Goal: Task Accomplishment & Management: Use online tool/utility

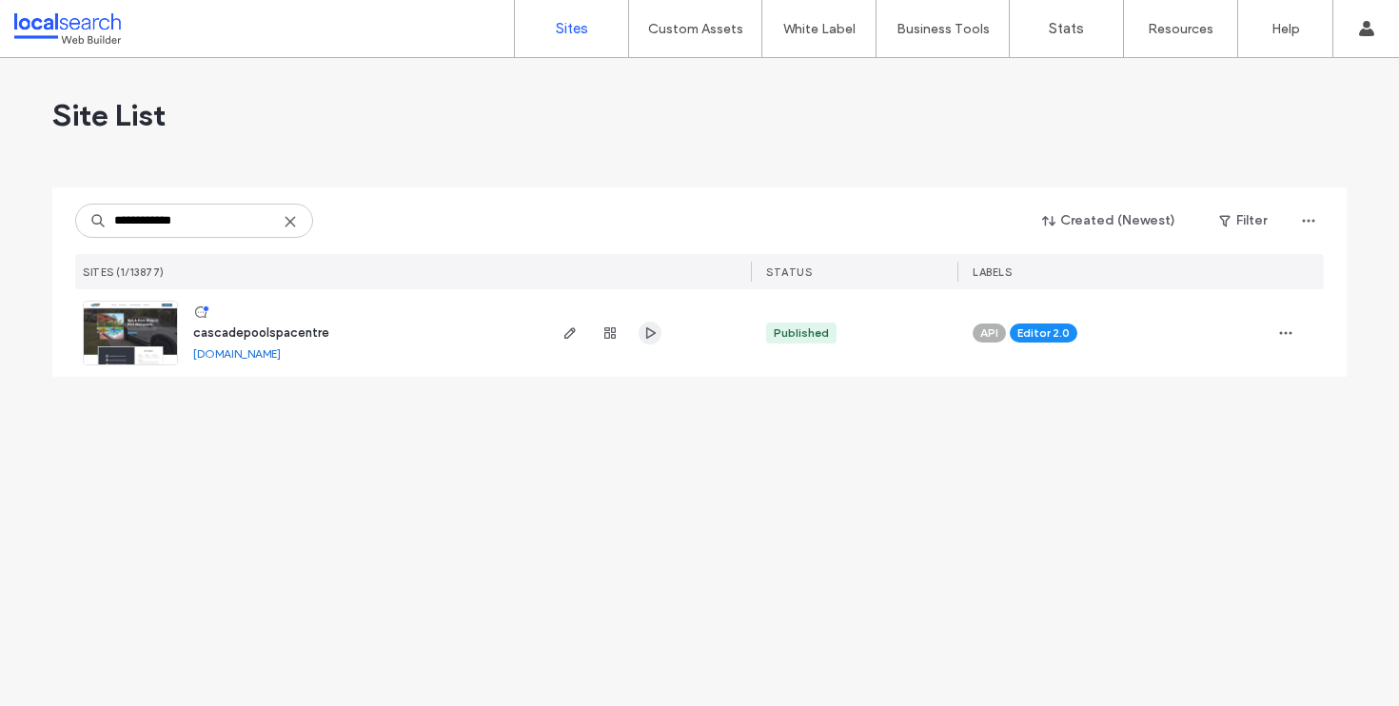
type input "**********"
click at [654, 327] on icon "button" at bounding box center [649, 332] width 15 height 15
click at [580, 327] on span "button" at bounding box center [570, 333] width 23 height 23
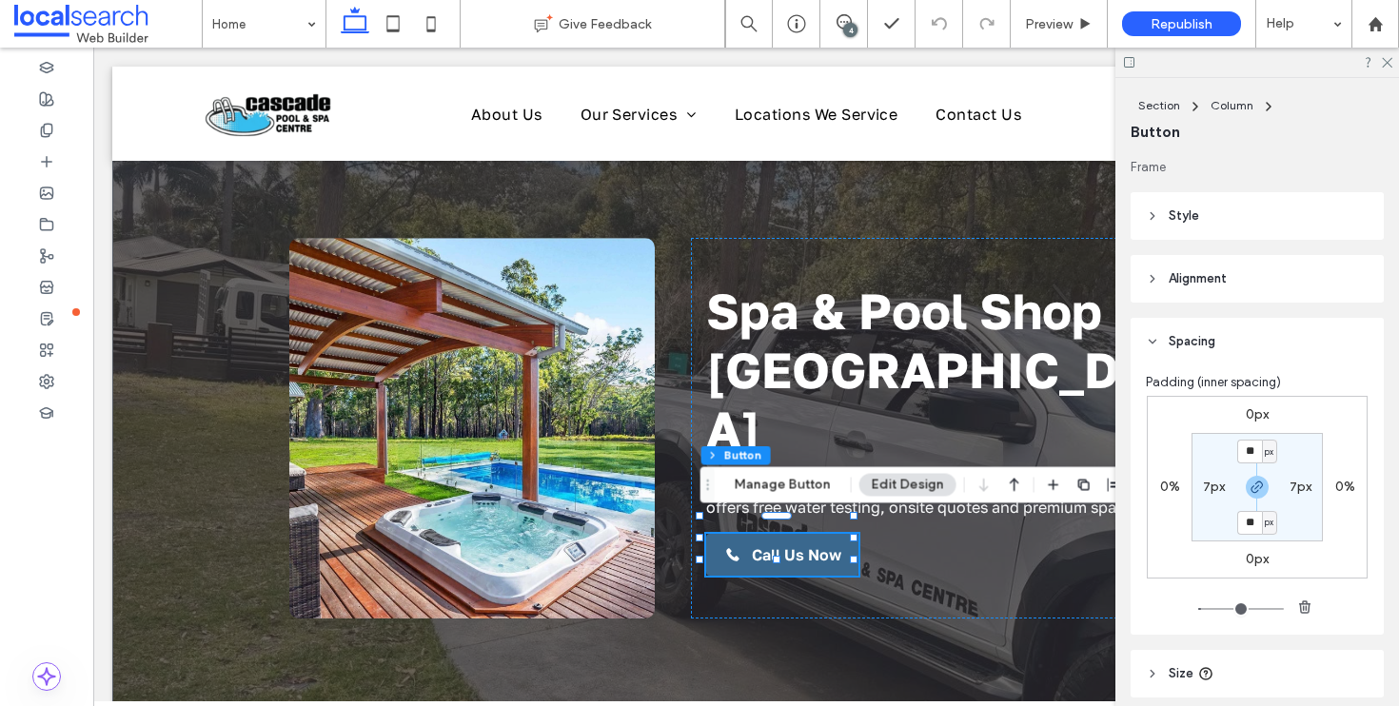
click at [1246, 474] on section "** px 7px ** px 7px" at bounding box center [1256, 487] width 131 height 108
click at [1249, 481] on icon "button" at bounding box center [1256, 487] width 15 height 15
click at [1250, 517] on label "10px" at bounding box center [1257, 522] width 28 height 16
type input "**"
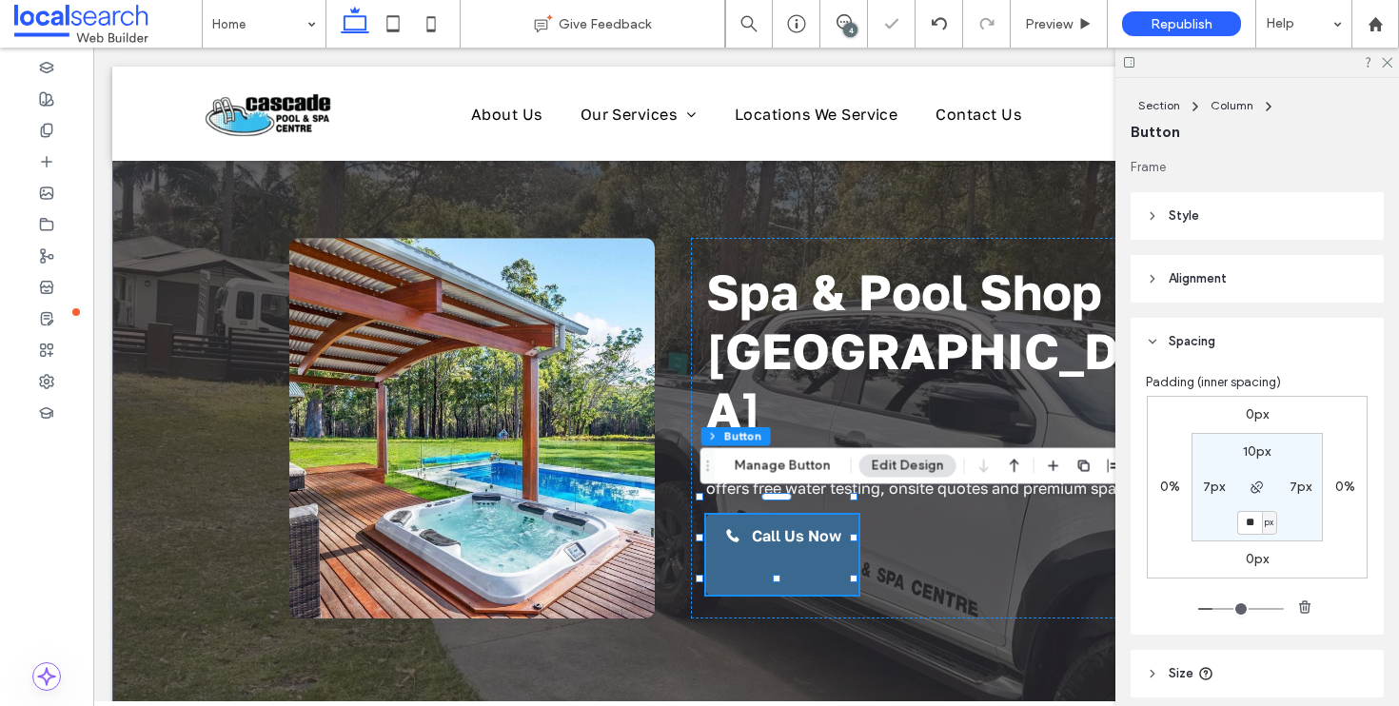
click at [1250, 517] on input "**" at bounding box center [1249, 523] width 25 height 24
type input "**"
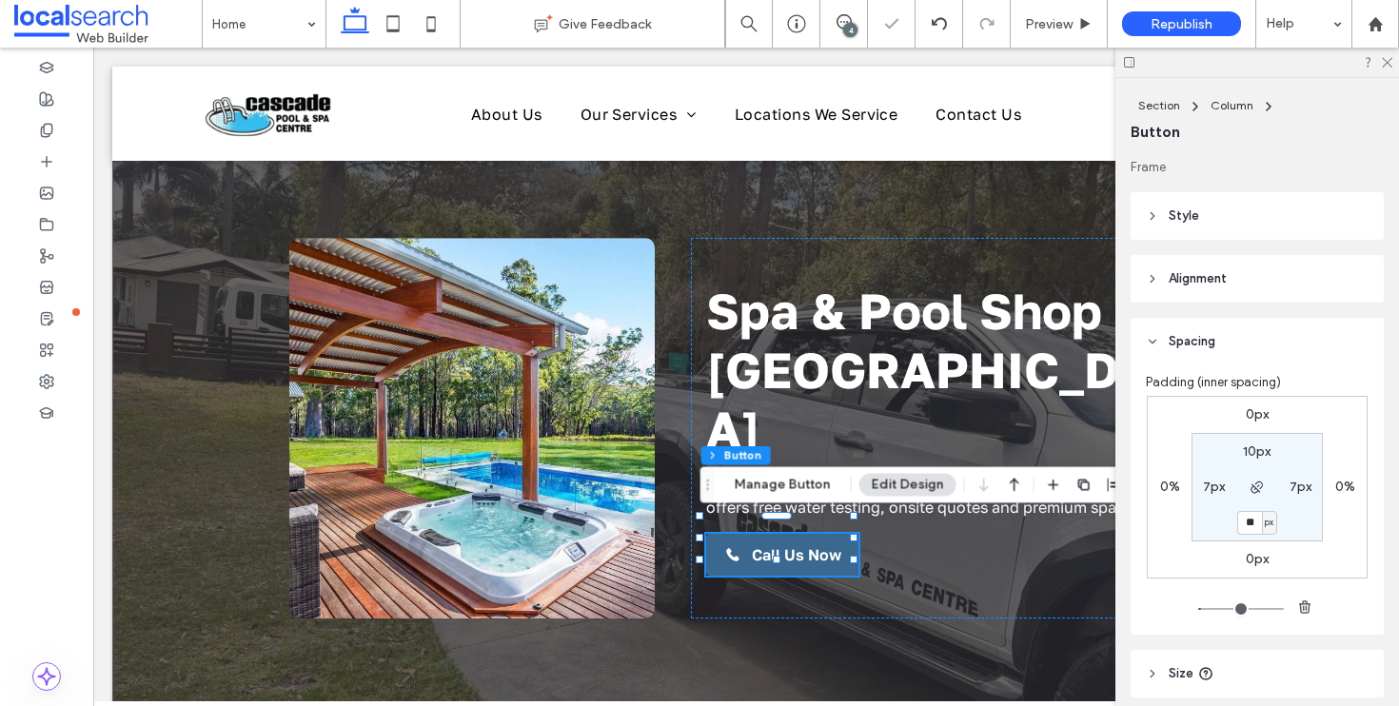
click at [1255, 570] on div "0px 0% 0px 0% 10px 7px ** px 7px" at bounding box center [1257, 487] width 221 height 183
click at [1252, 554] on label "0px" at bounding box center [1256, 559] width 23 height 16
type input "*"
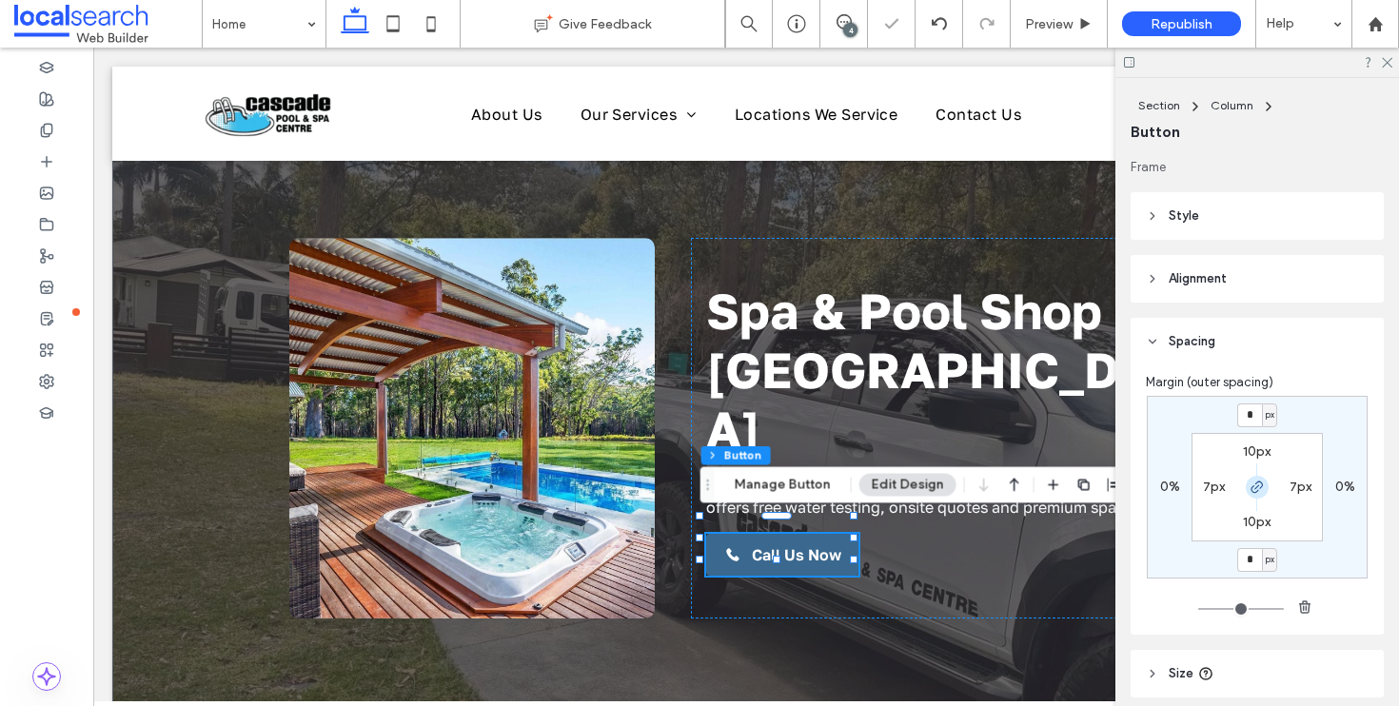
click at [1249, 479] on span "button" at bounding box center [1256, 487] width 23 height 23
click at [1250, 563] on input "*" at bounding box center [1249, 560] width 25 height 24
type input "**"
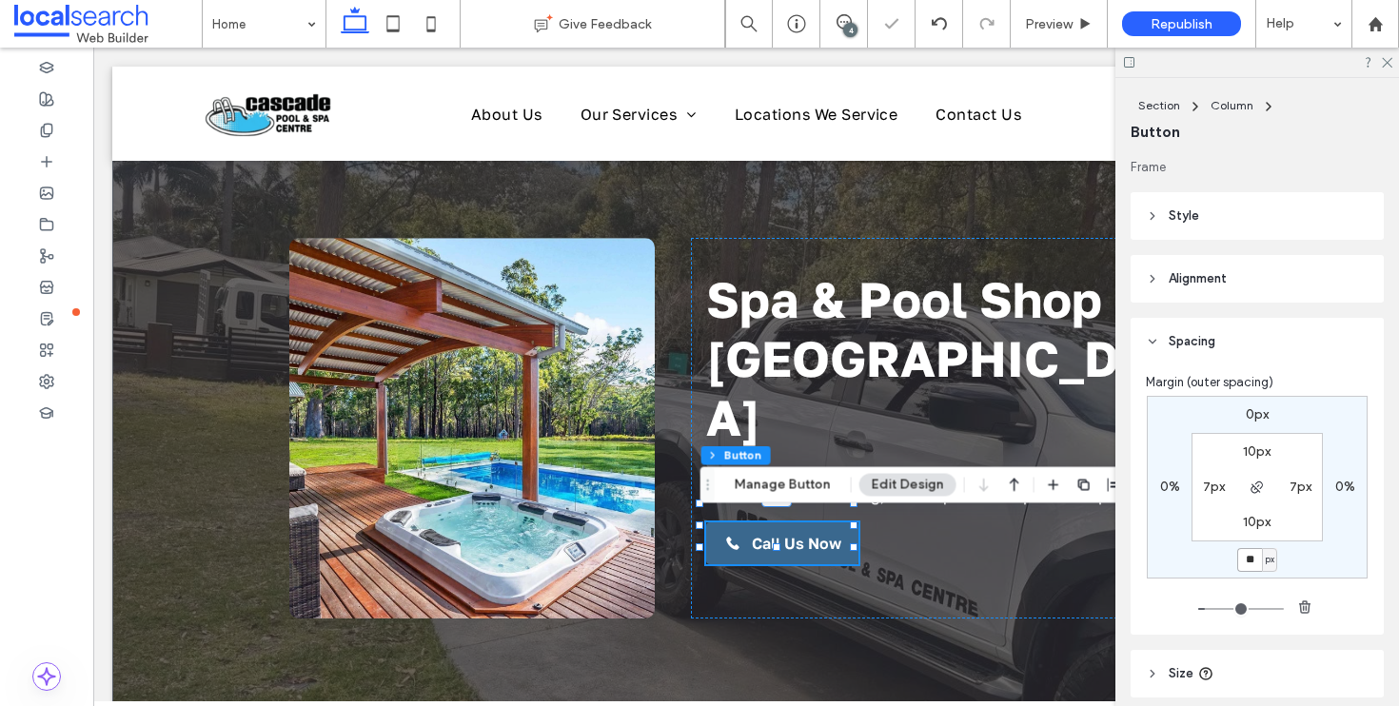
click at [1249, 564] on input "**" at bounding box center [1249, 560] width 25 height 24
click at [1248, 564] on input "**" at bounding box center [1249, 560] width 25 height 24
type input "**"
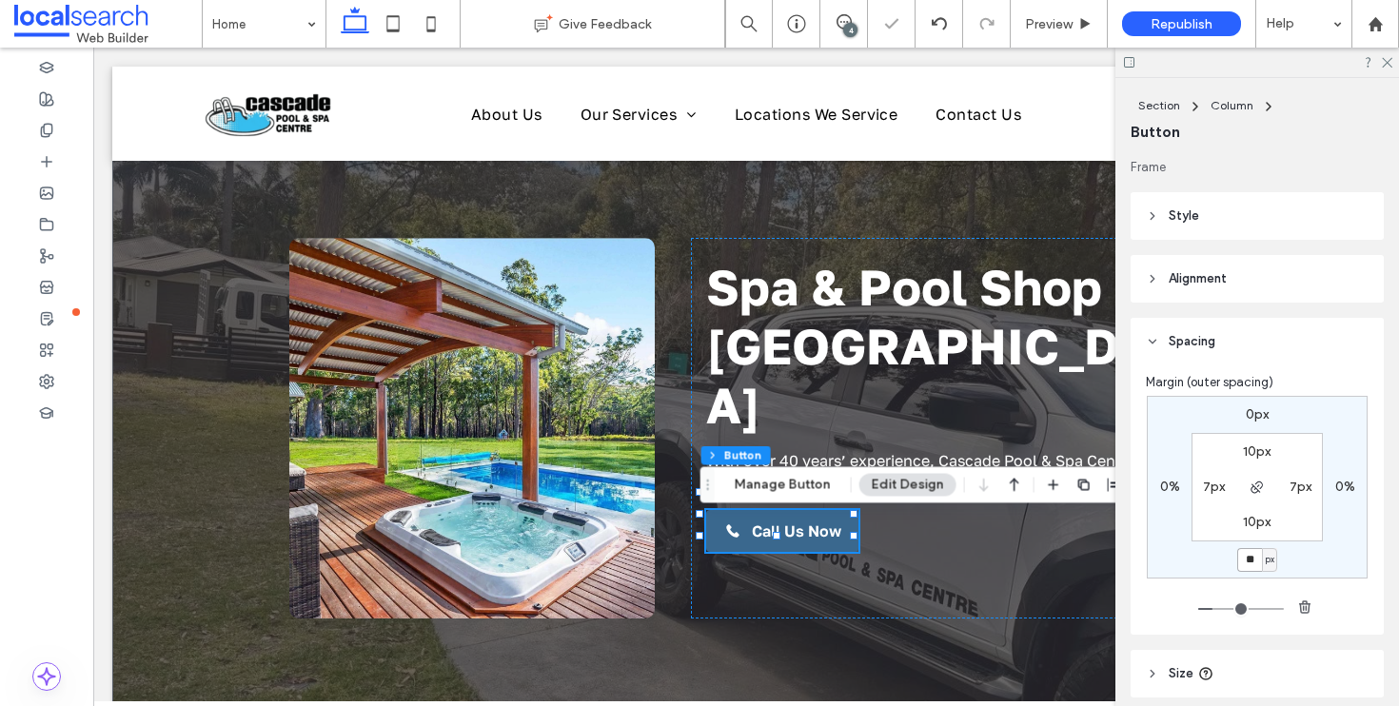
click at [1248, 564] on input "**" at bounding box center [1249, 560] width 25 height 24
type input "***"
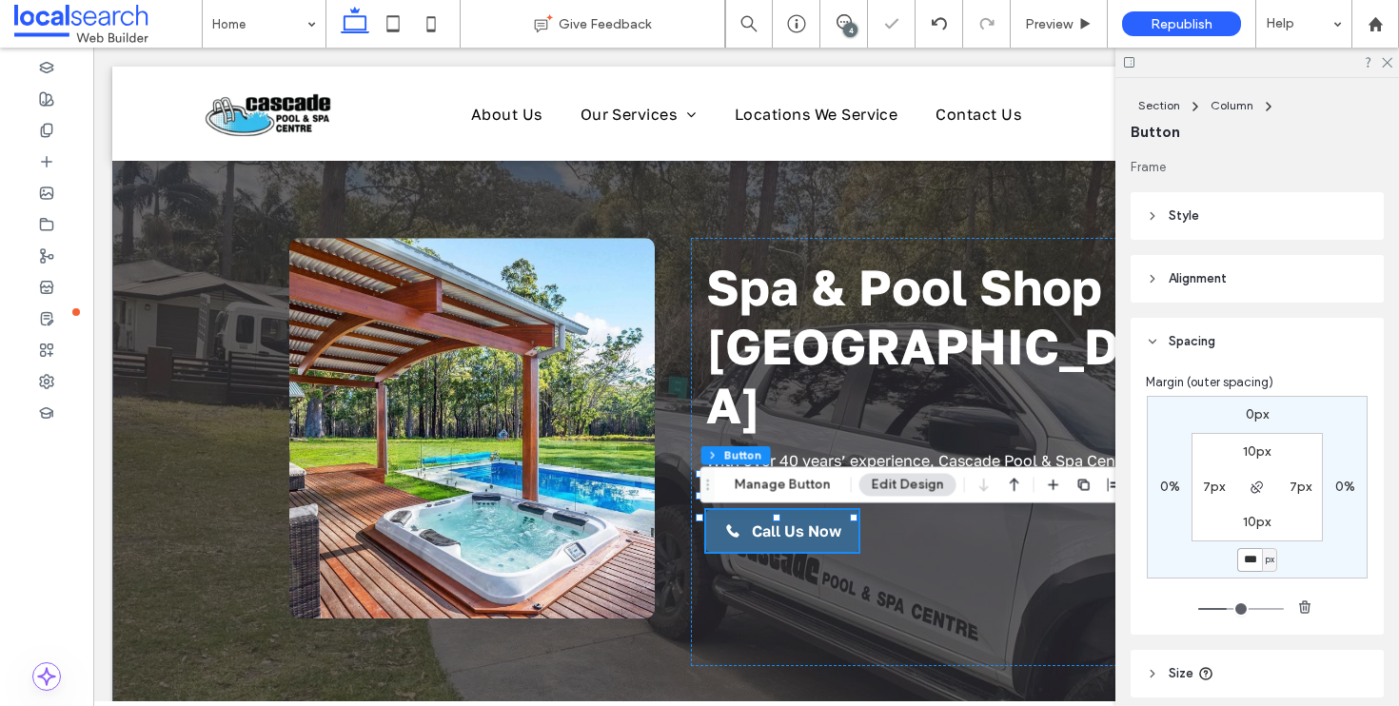
click at [1248, 564] on input "***" at bounding box center [1249, 560] width 25 height 24
type input "***"
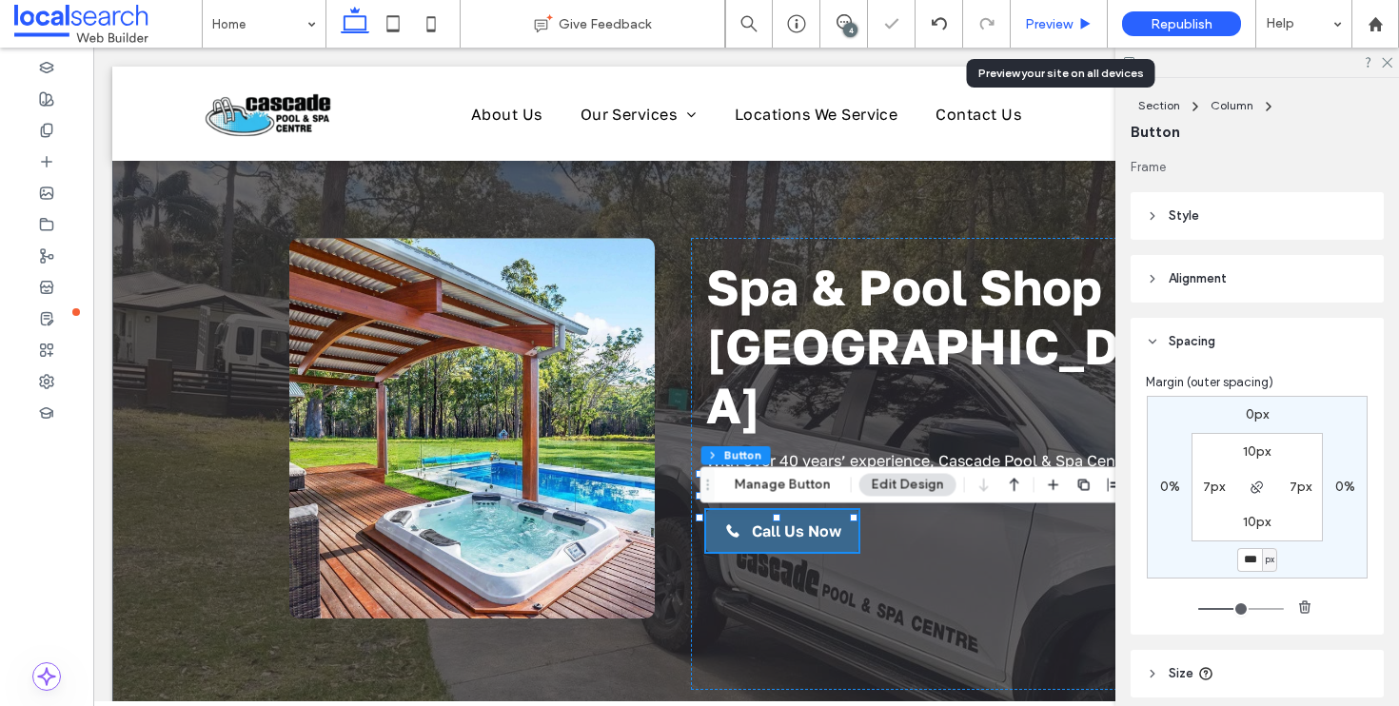
click at [1061, 22] on span "Preview" at bounding box center [1049, 24] width 48 height 16
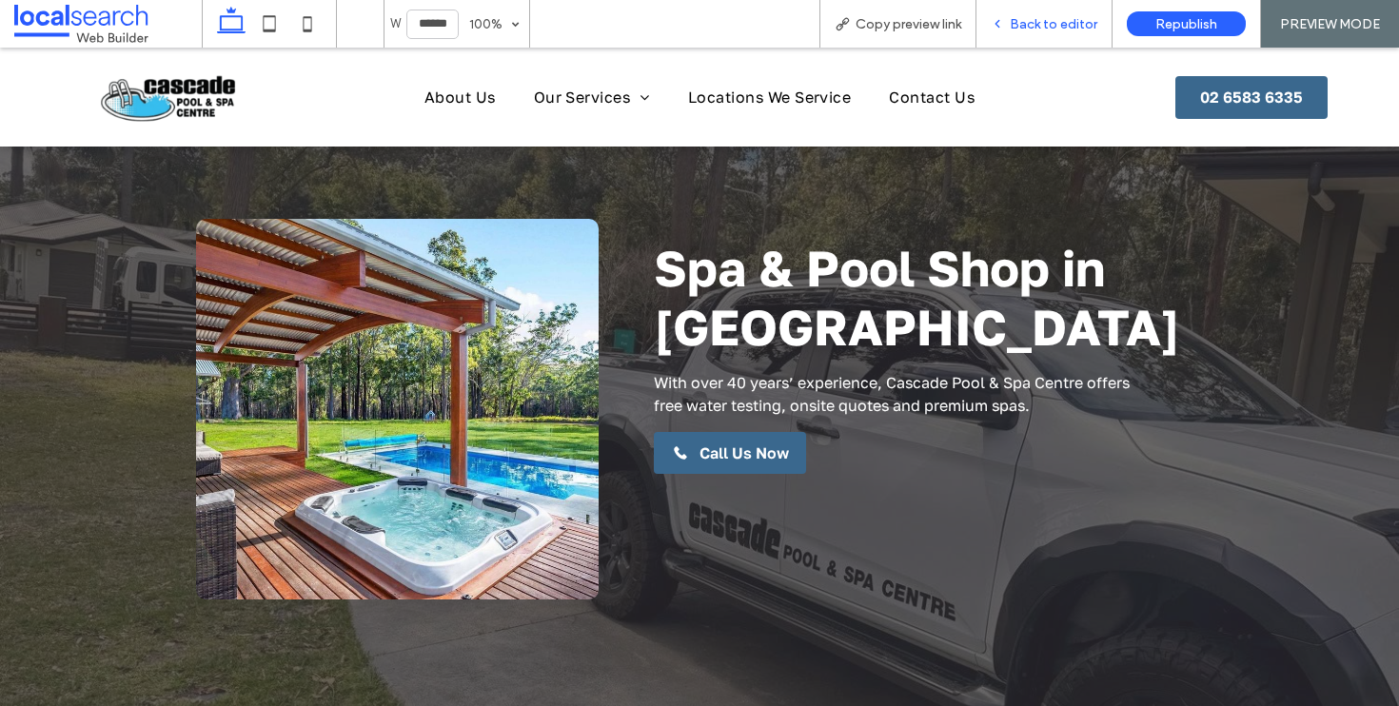
click at [1049, 27] on span "Back to editor" at bounding box center [1054, 24] width 88 height 16
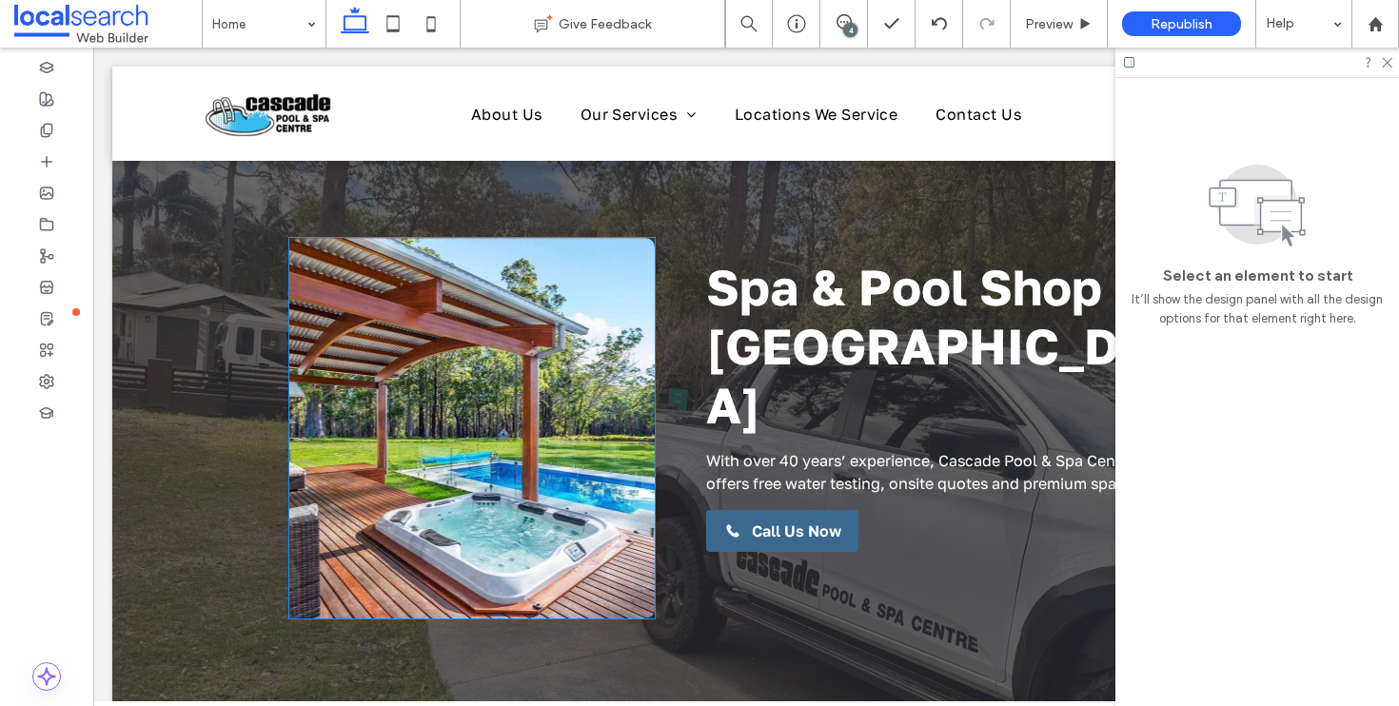
click at [559, 323] on link at bounding box center [471, 428] width 365 height 381
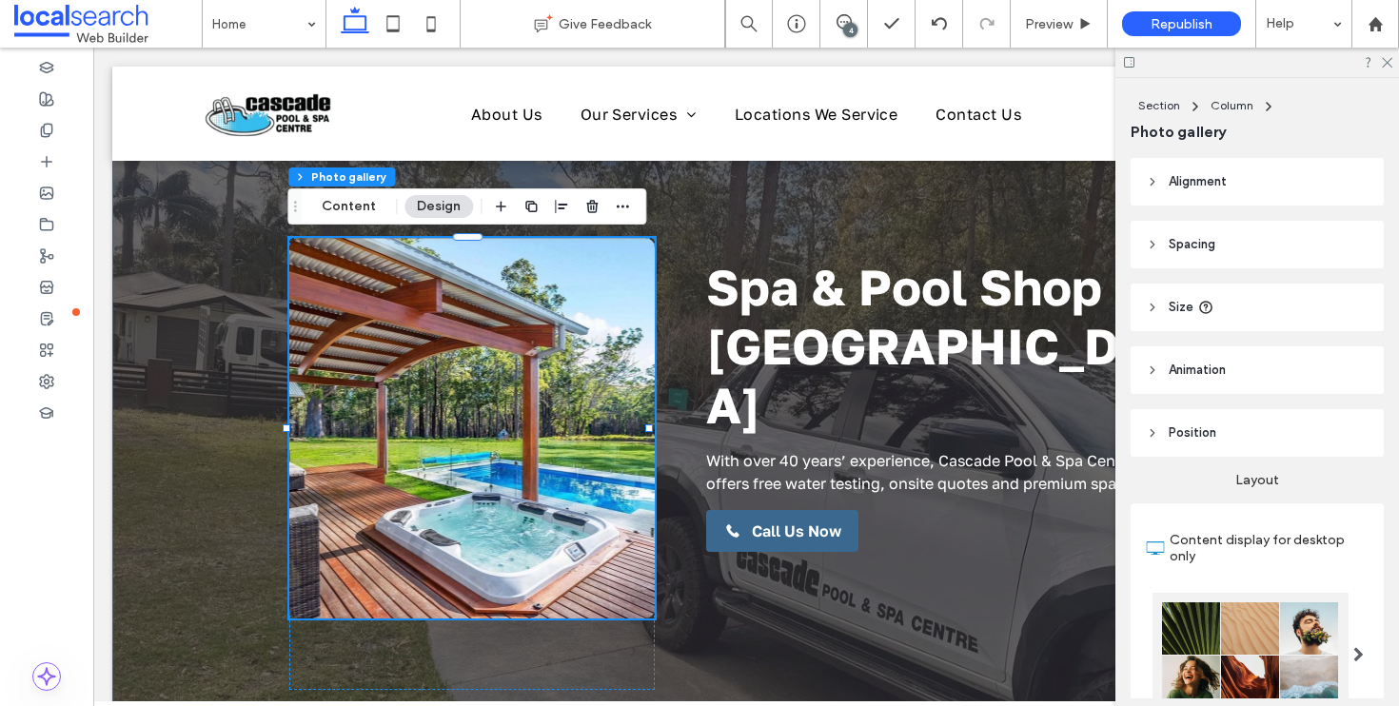
scroll to position [175, 0]
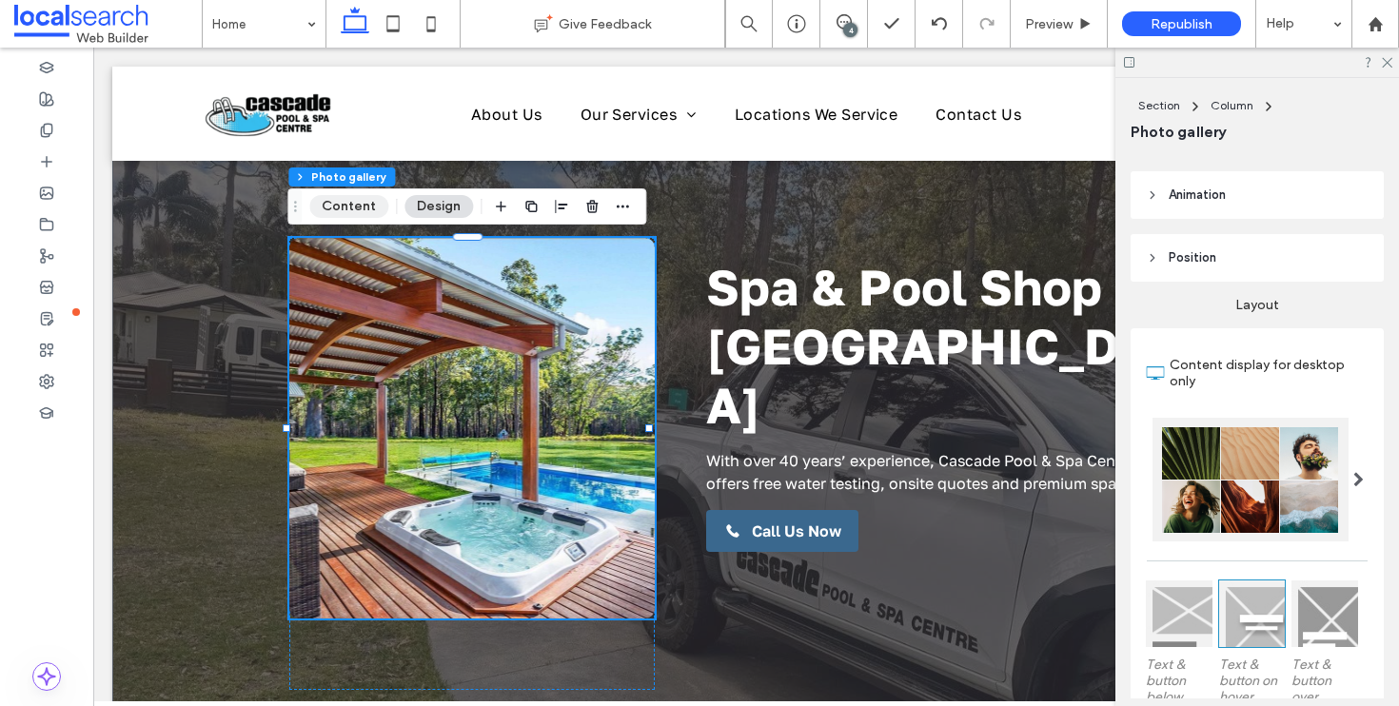
click at [348, 204] on button "Content" at bounding box center [348, 206] width 79 height 23
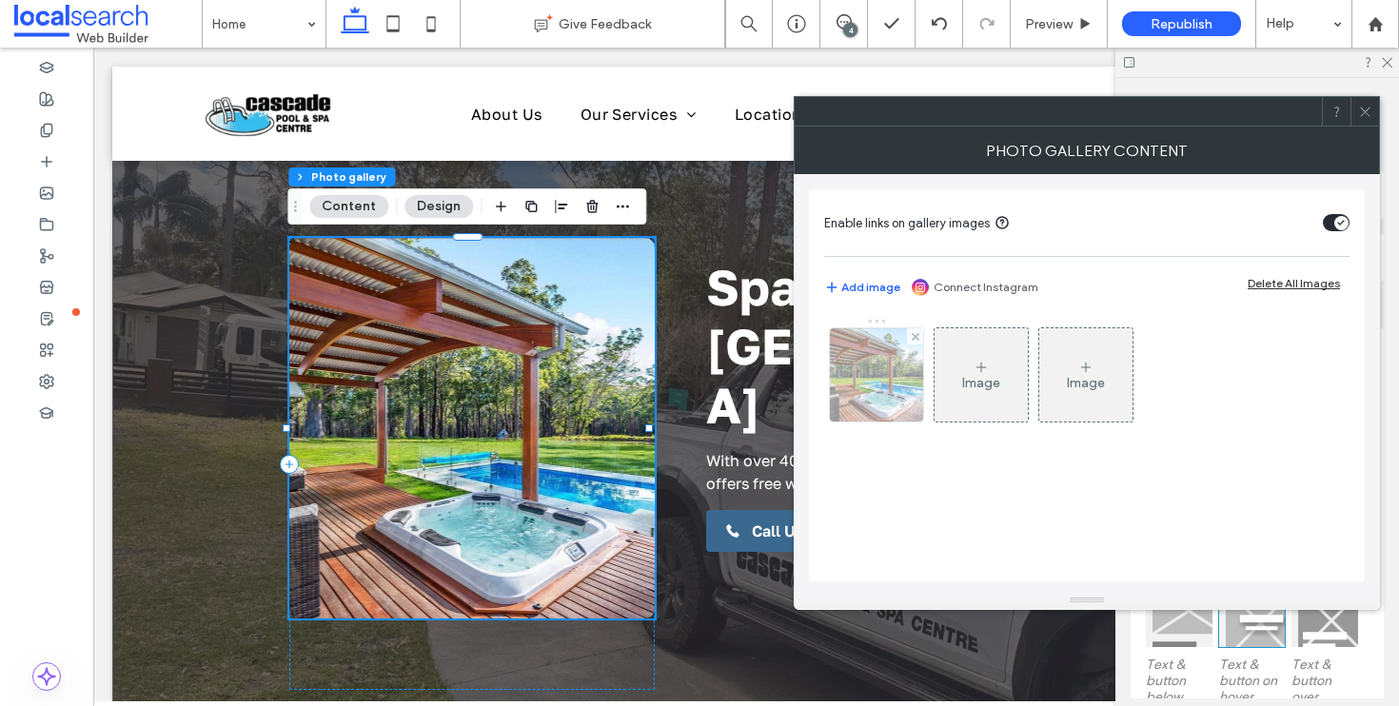
click at [883, 393] on img at bounding box center [877, 374] width 94 height 93
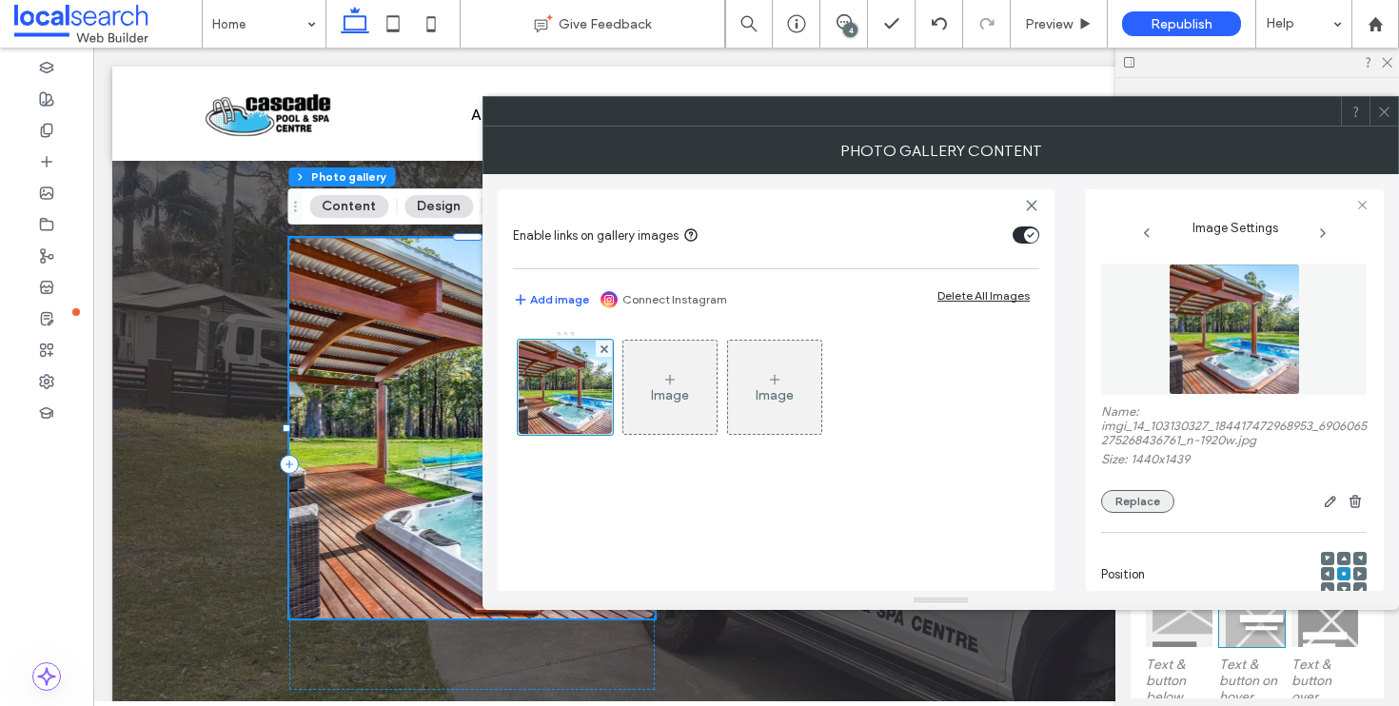
click at [1149, 498] on button "Replace" at bounding box center [1137, 501] width 73 height 23
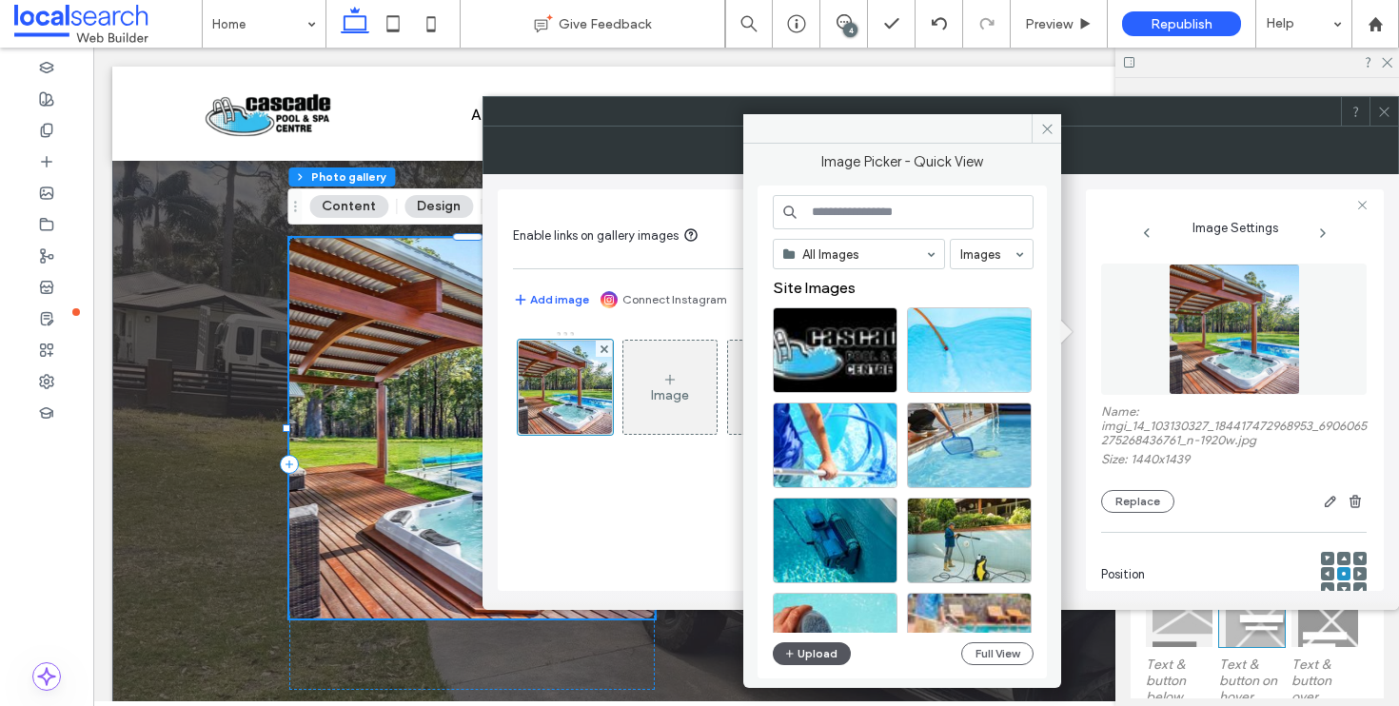
click at [815, 657] on button "Upload" at bounding box center [812, 653] width 78 height 23
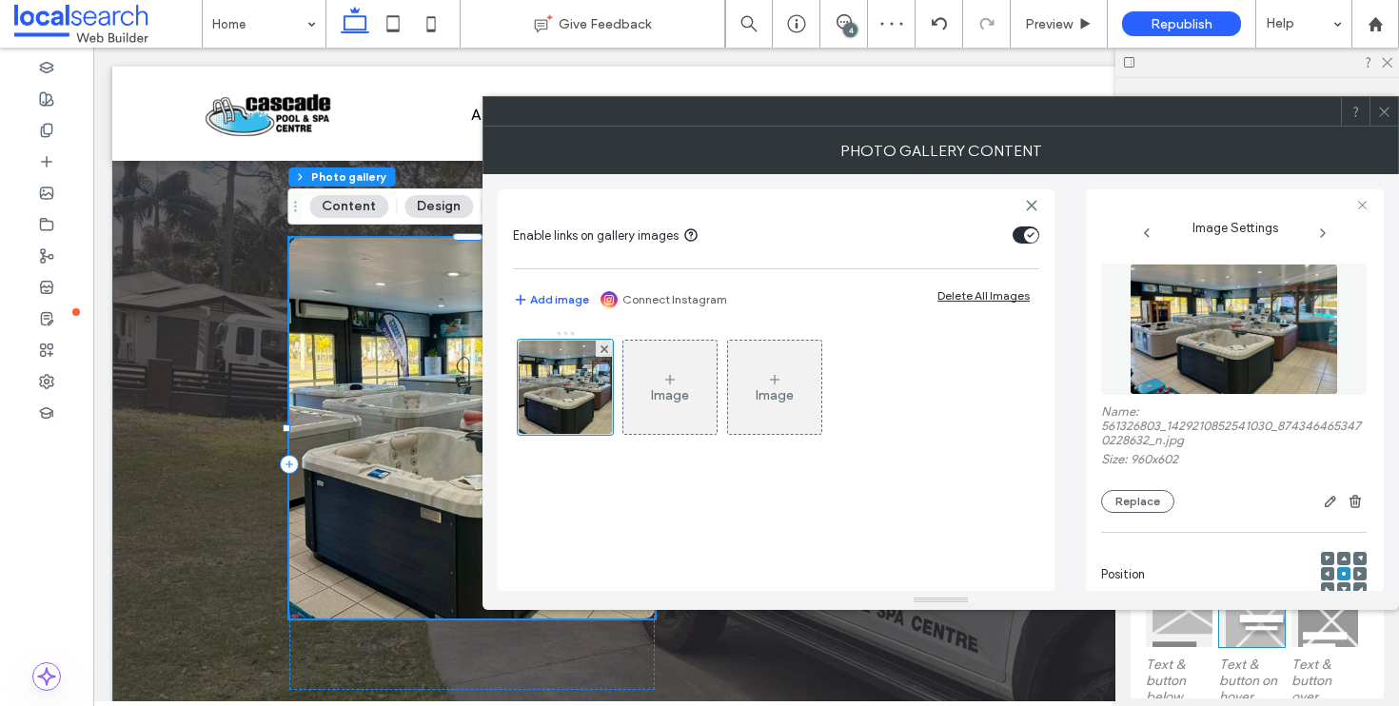
click at [1387, 112] on icon at bounding box center [1384, 112] width 14 height 14
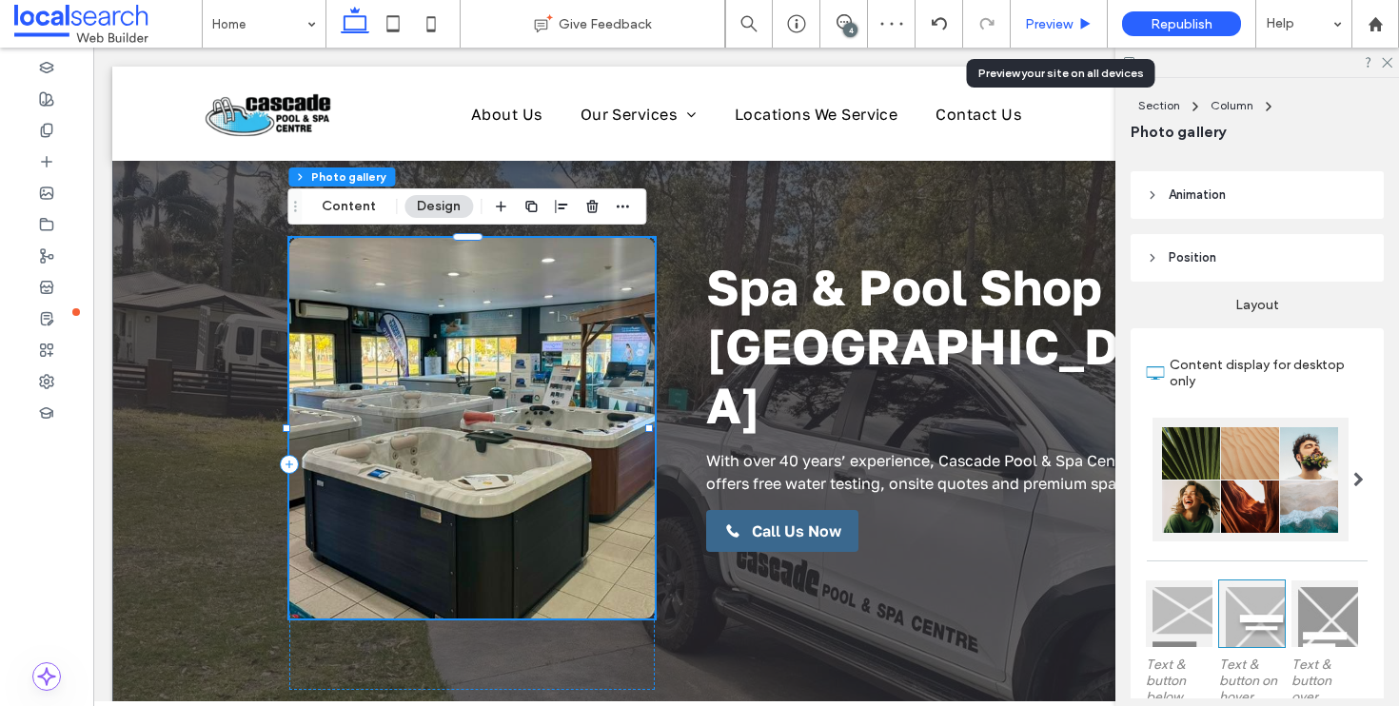
click at [1061, 20] on span "Preview" at bounding box center [1049, 24] width 48 height 16
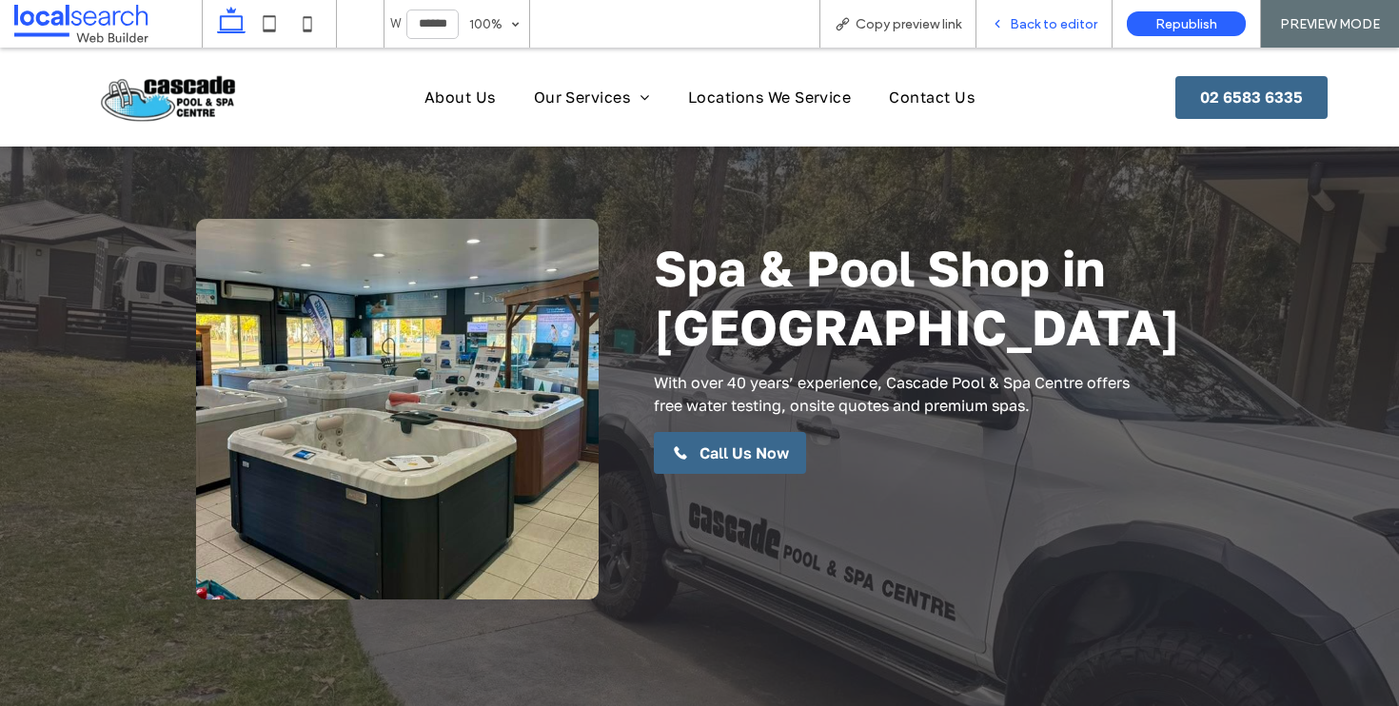
click at [1022, 27] on span "Back to editor" at bounding box center [1054, 24] width 88 height 16
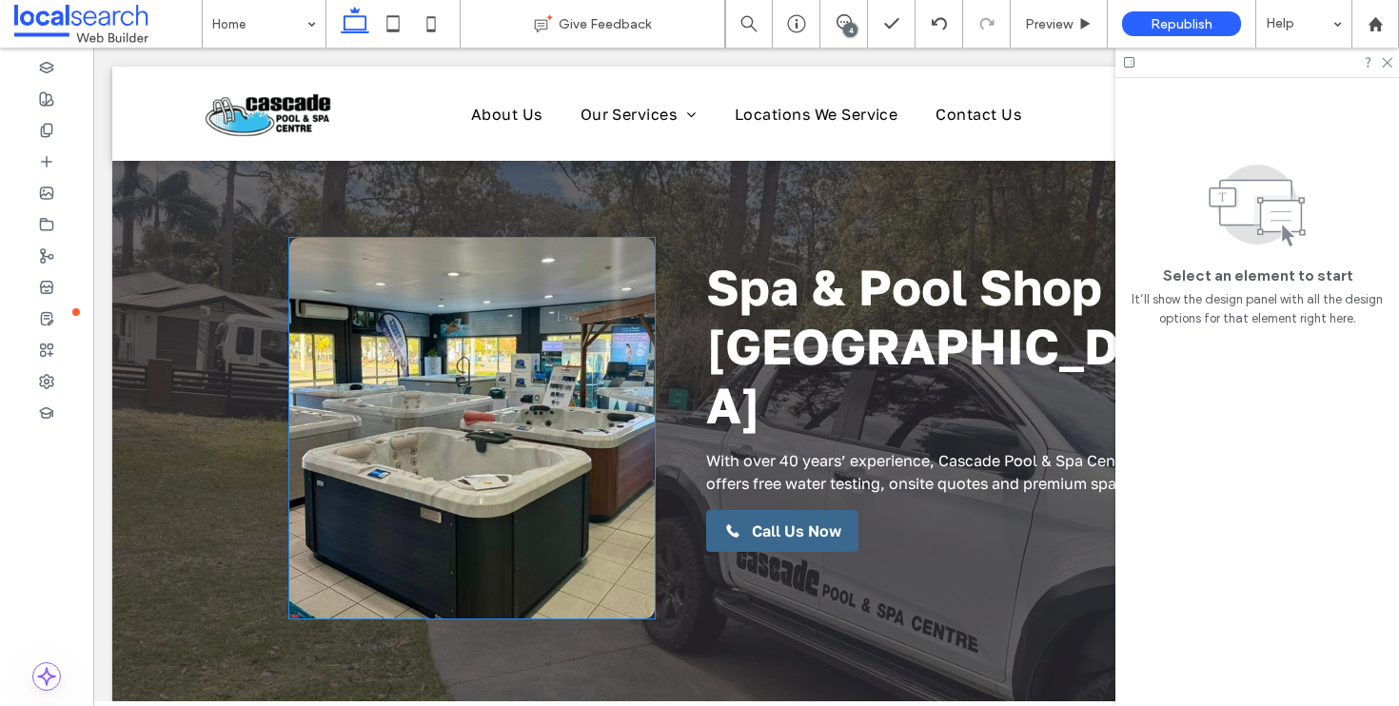
click at [294, 438] on link at bounding box center [471, 428] width 365 height 381
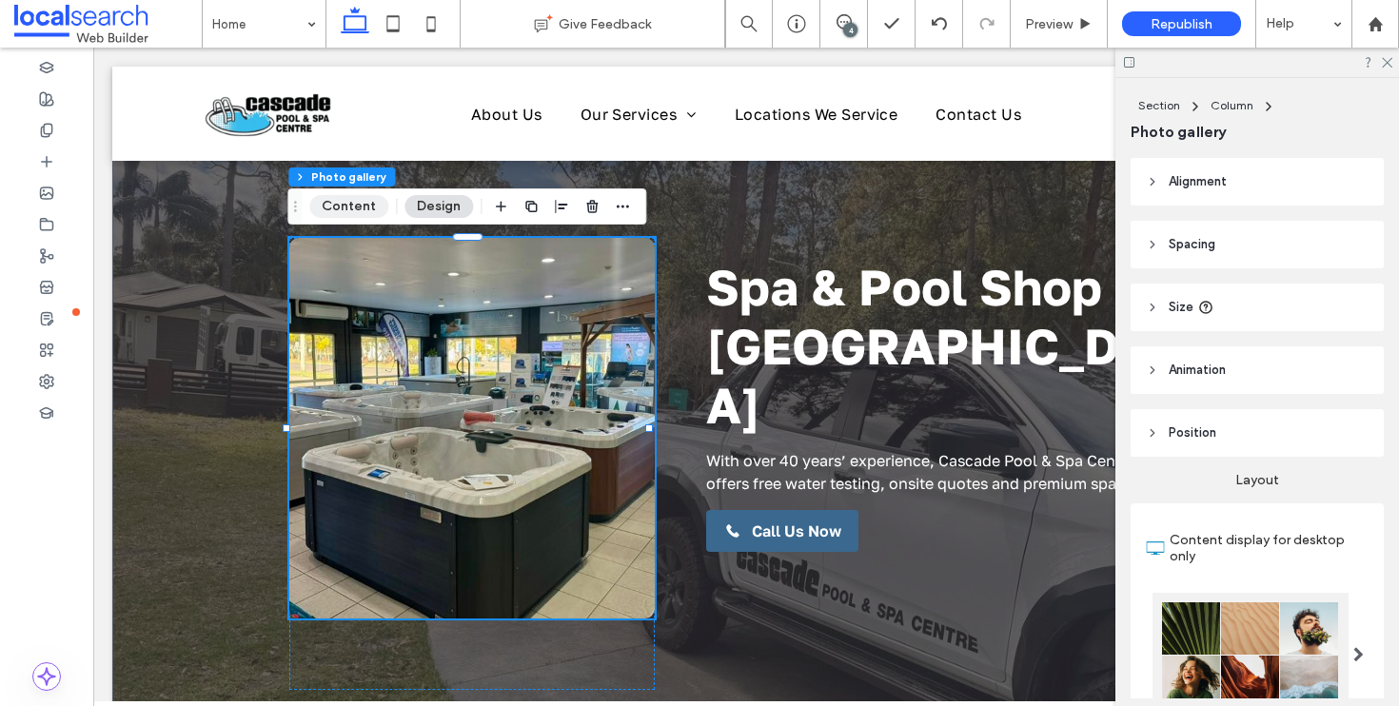
click at [328, 206] on button "Content" at bounding box center [348, 206] width 79 height 23
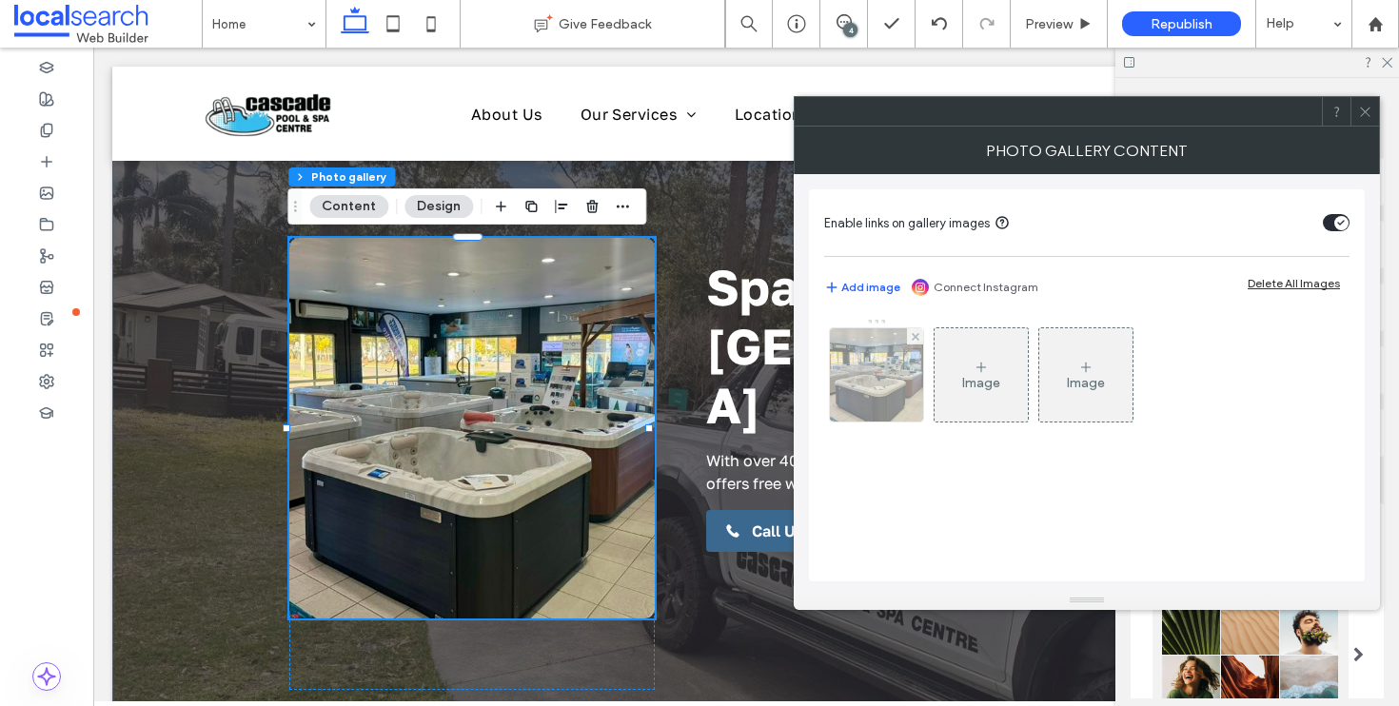
click at [859, 392] on img at bounding box center [876, 374] width 148 height 93
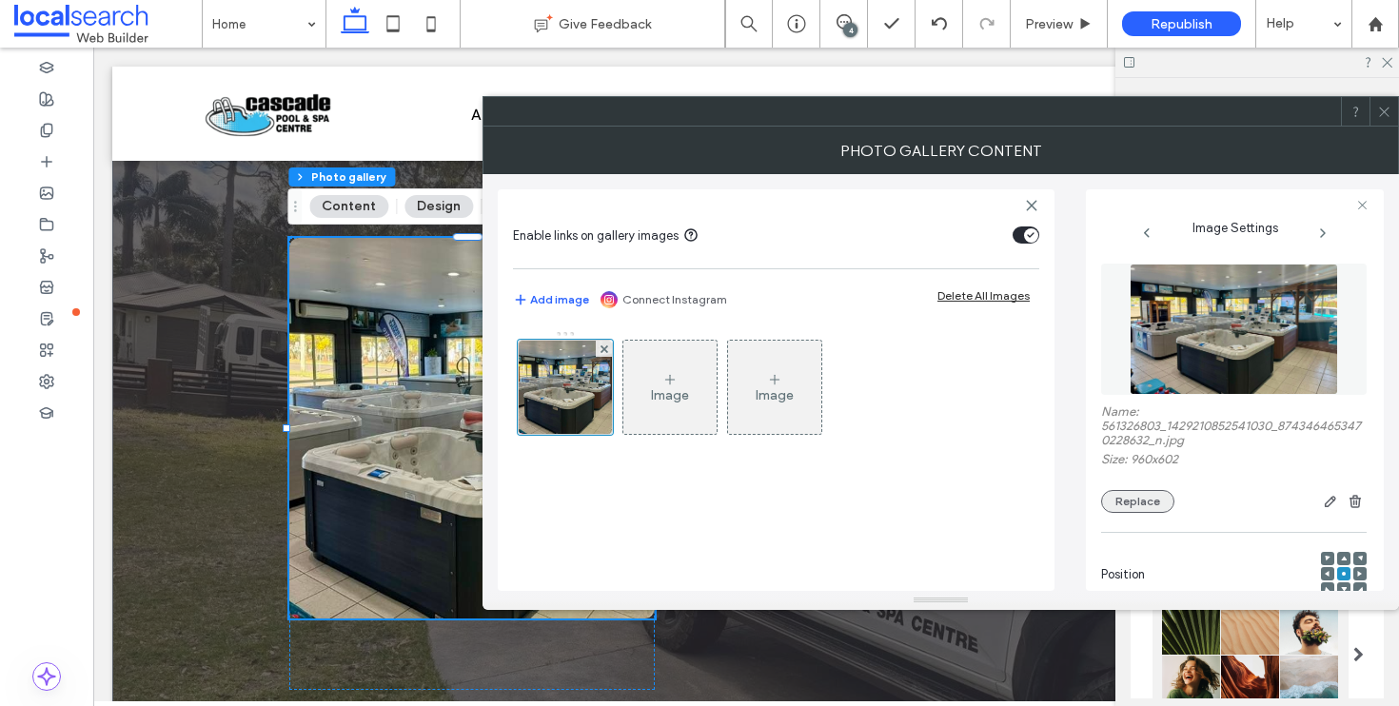
click at [1169, 499] on button "Replace" at bounding box center [1137, 501] width 73 height 23
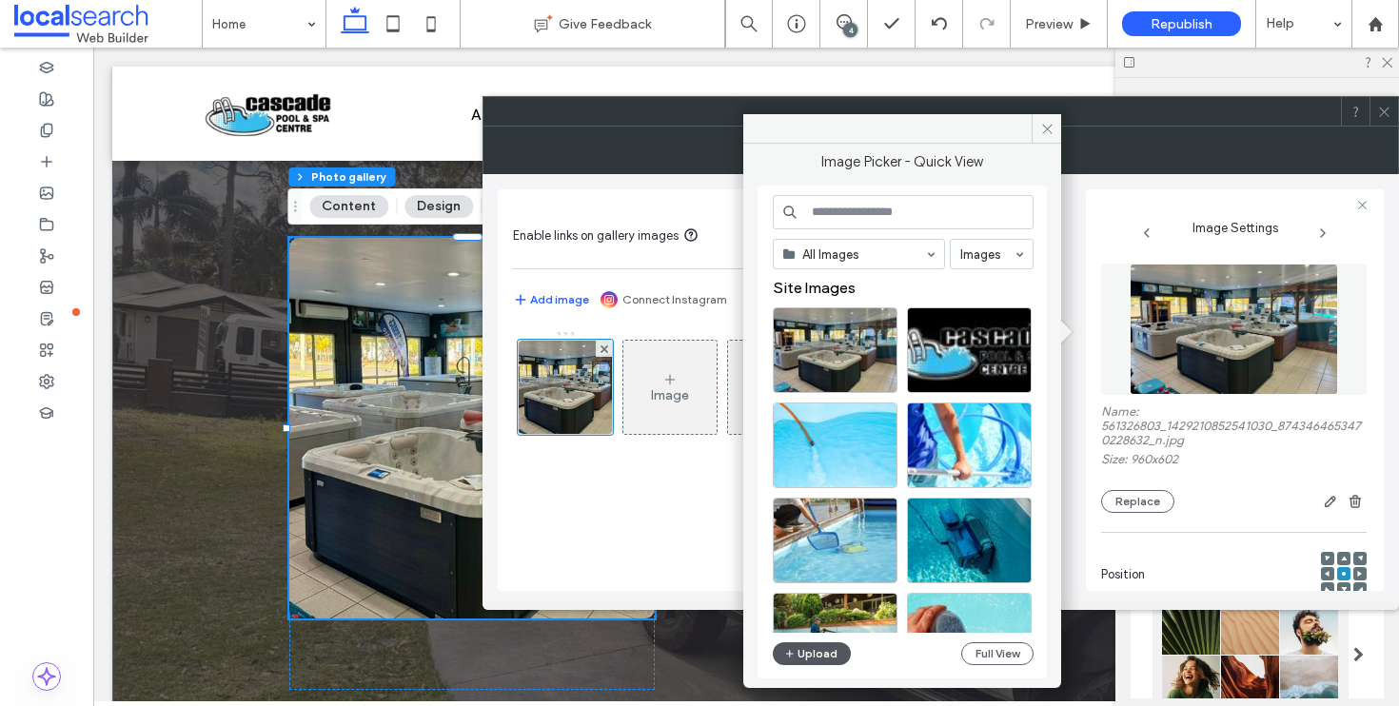
click at [827, 644] on button "Upload" at bounding box center [812, 653] width 78 height 23
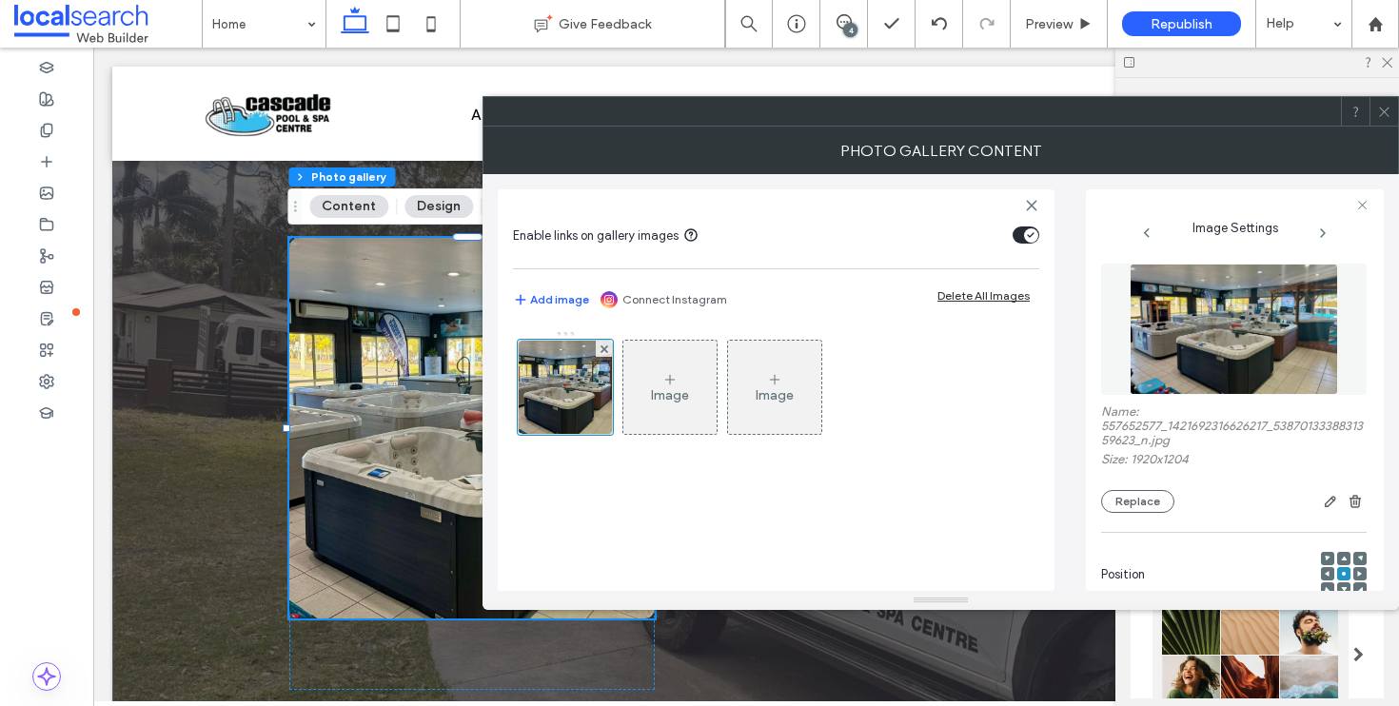
click at [1380, 109] on icon at bounding box center [1384, 112] width 14 height 14
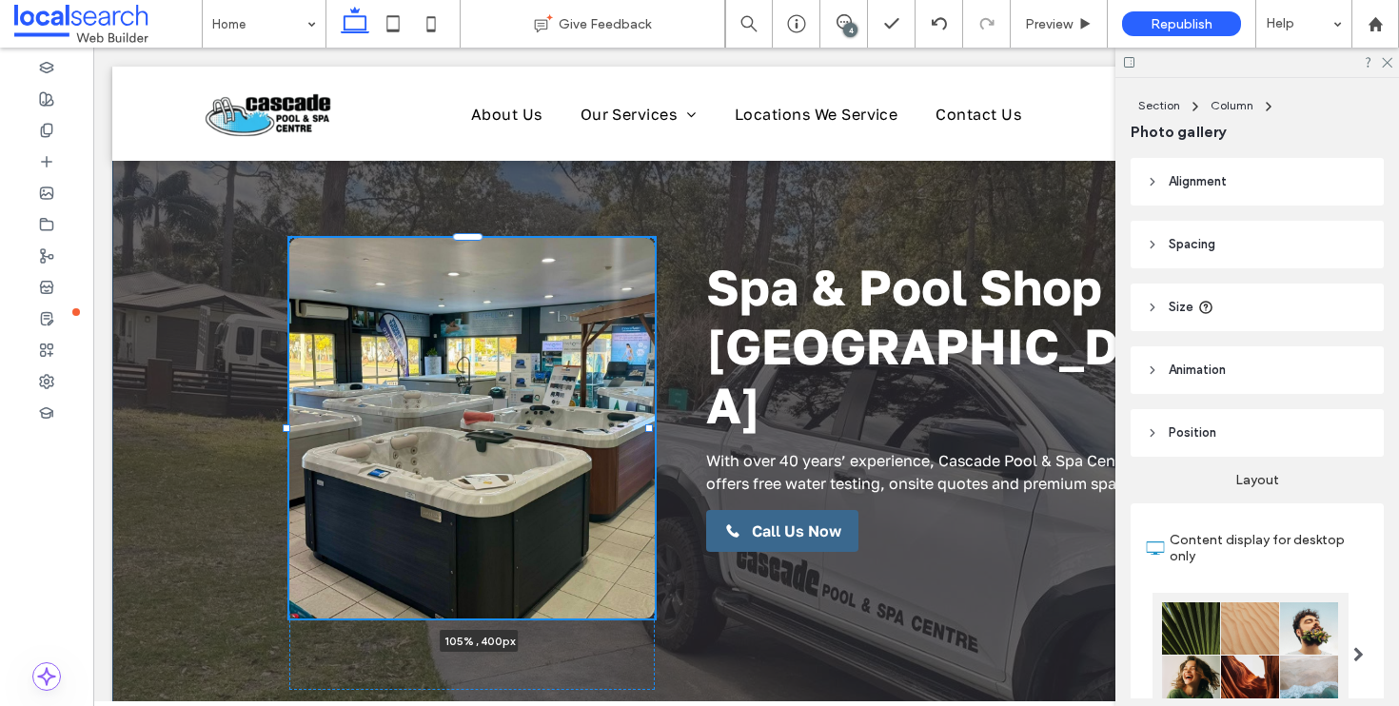
drag, startPoint x: 284, startPoint y: 428, endPoint x: 272, endPoint y: 428, distance: 11.4
click at [272, 428] on div "105% , 400px Spa & Pool Shop in Port Macquarie With over 40 years’ experience, …" at bounding box center [745, 493] width 1267 height 852
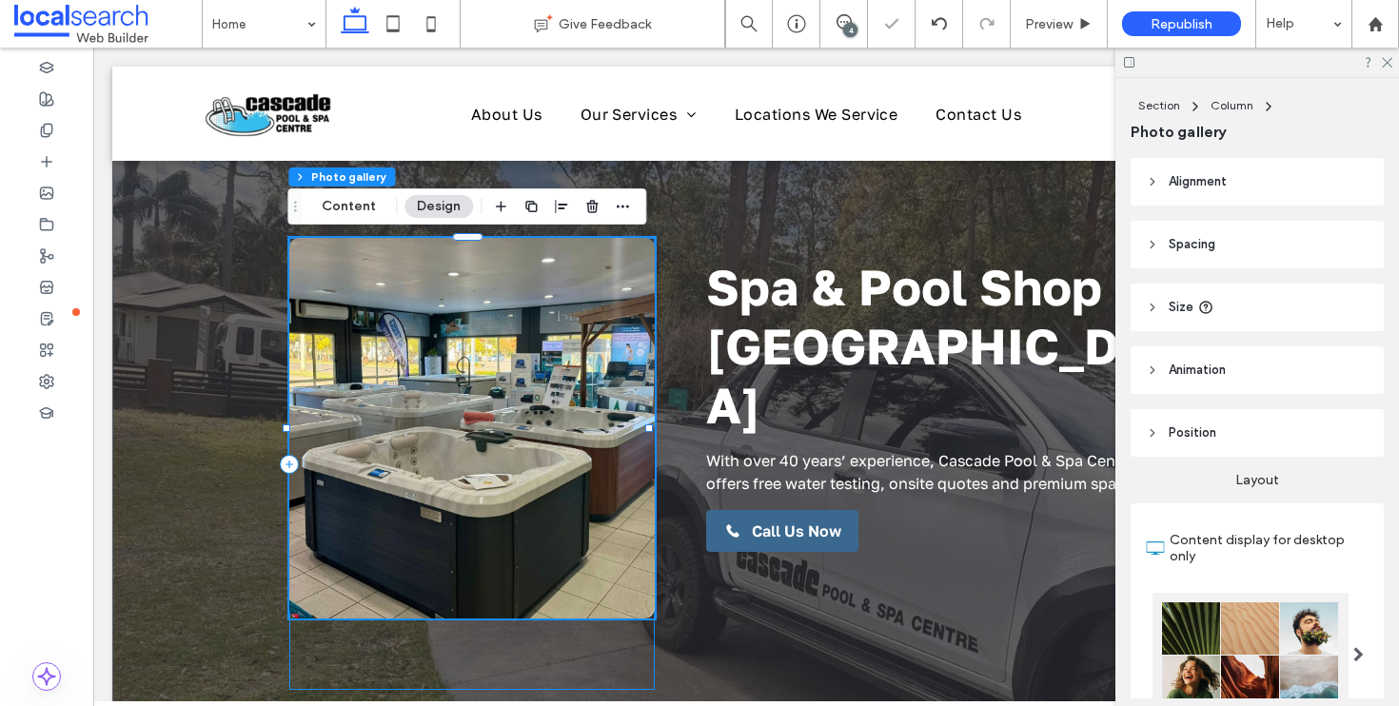
click at [505, 629] on div "103% , 400px" at bounding box center [471, 464] width 365 height 452
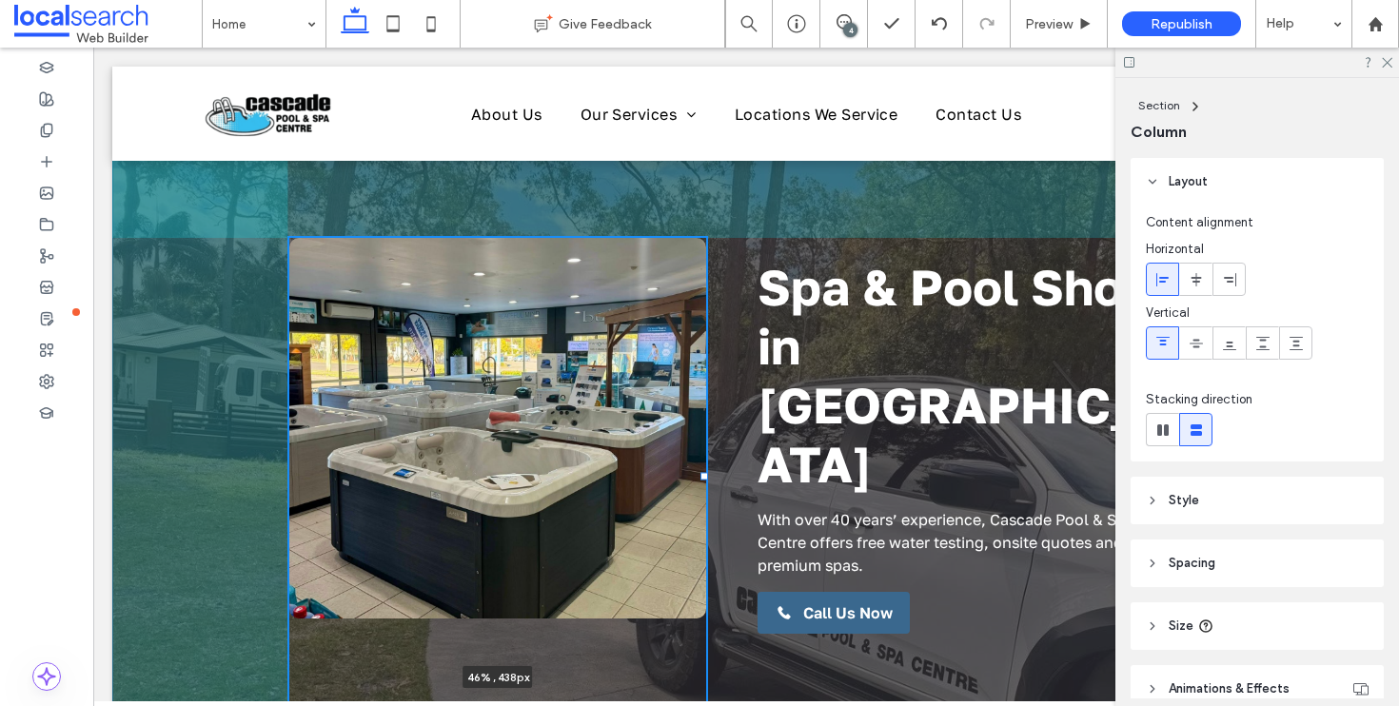
drag, startPoint x: 648, startPoint y: 444, endPoint x: 703, endPoint y: 446, distance: 55.2
click at [288, 239] on div at bounding box center [287, 238] width 1 height 1
type input "**"
type input "*****"
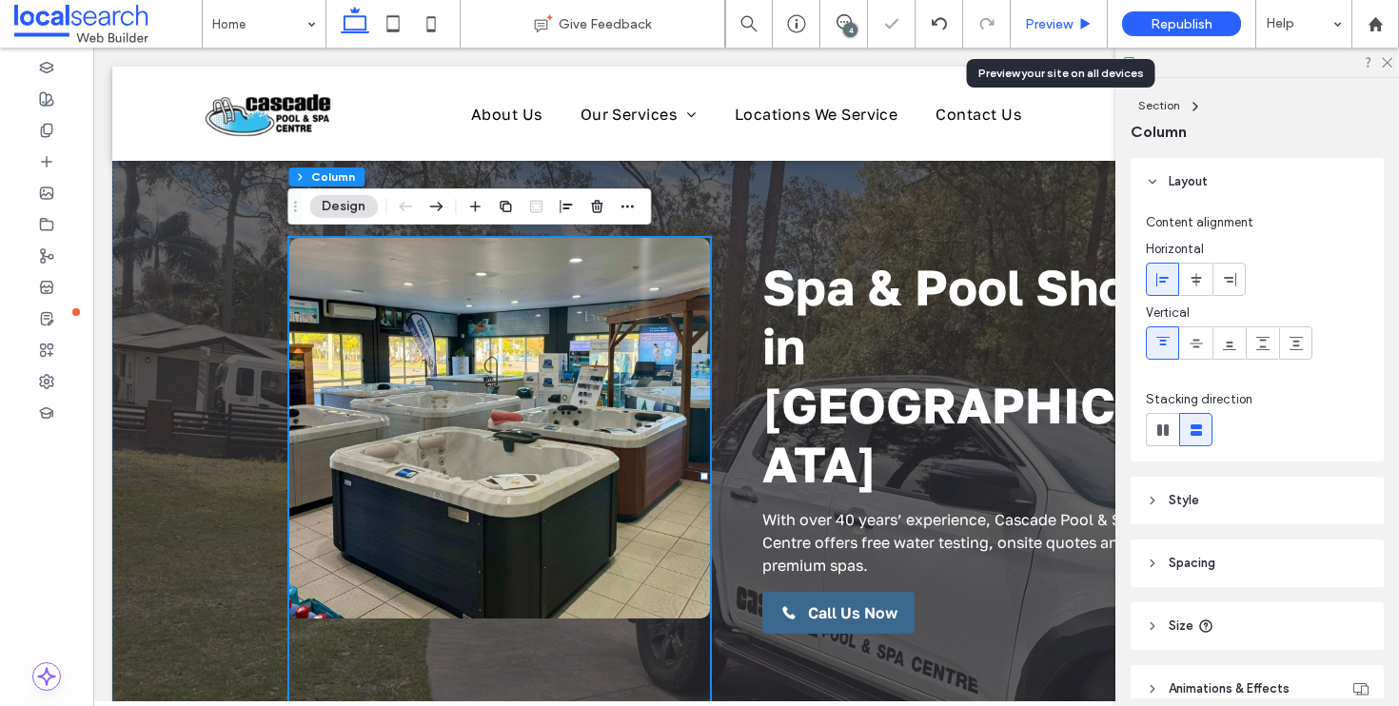
click at [1073, 16] on div "Preview" at bounding box center [1058, 24] width 96 height 16
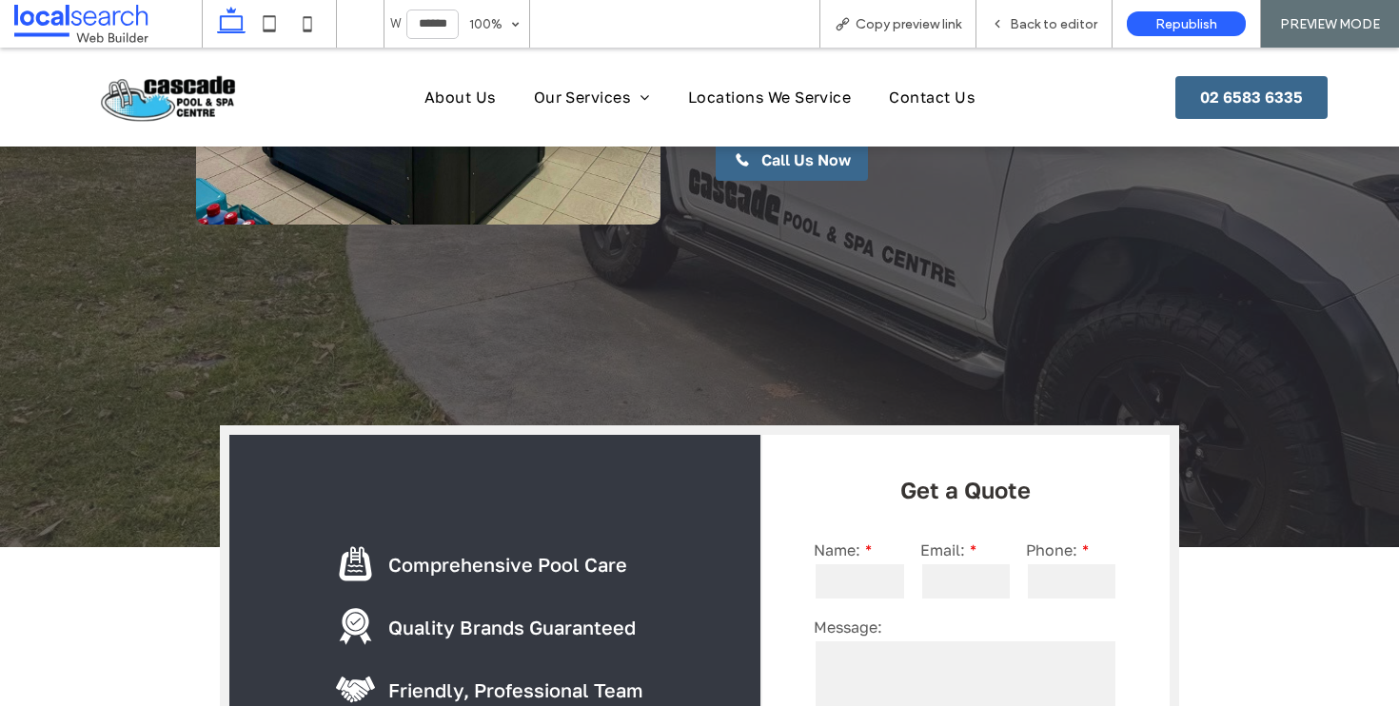
scroll to position [1047, 0]
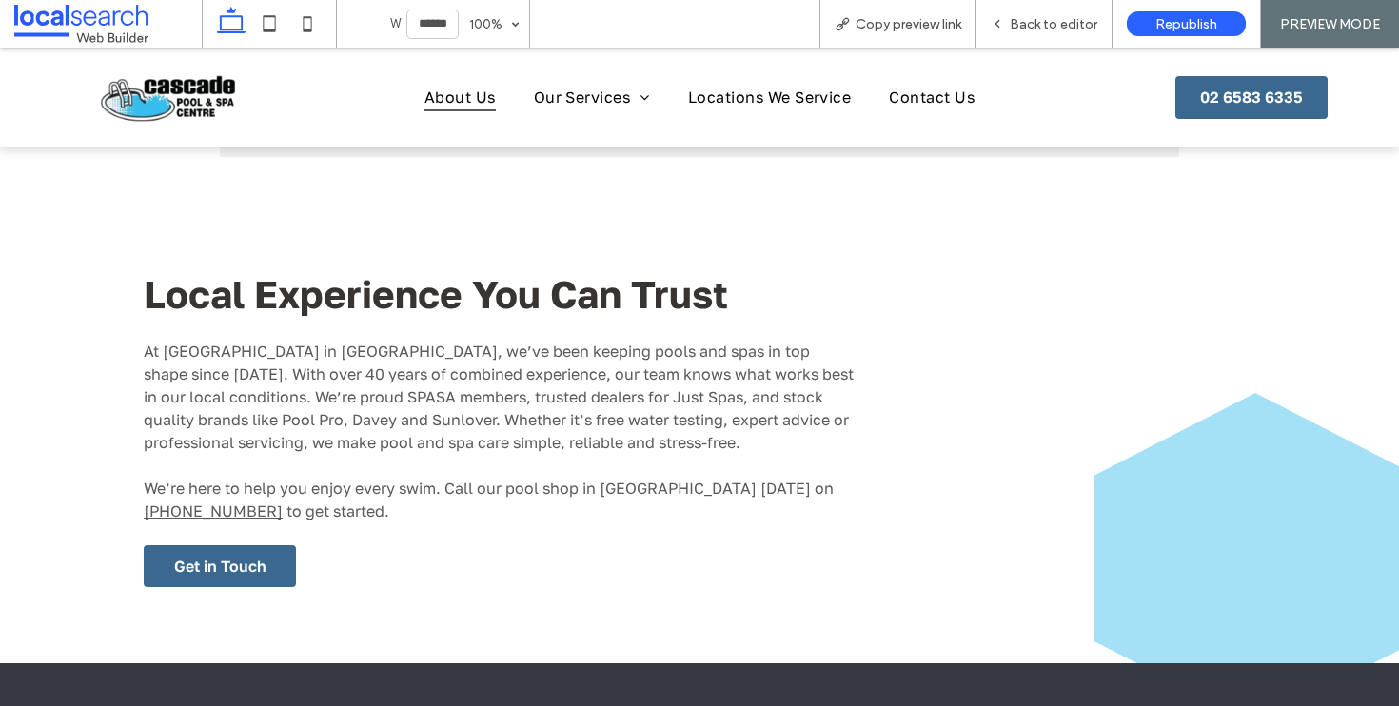
click at [424, 104] on span "About Us" at bounding box center [459, 97] width 71 height 29
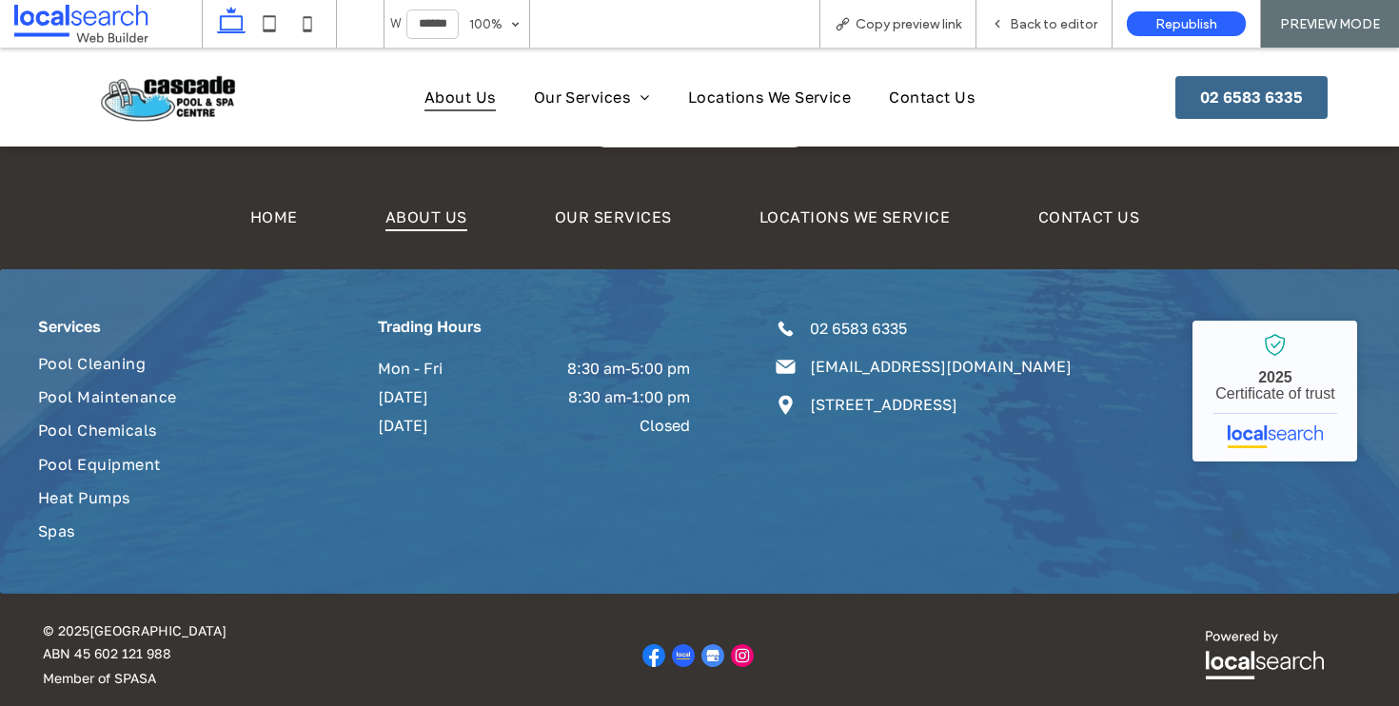
scroll to position [1169, 0]
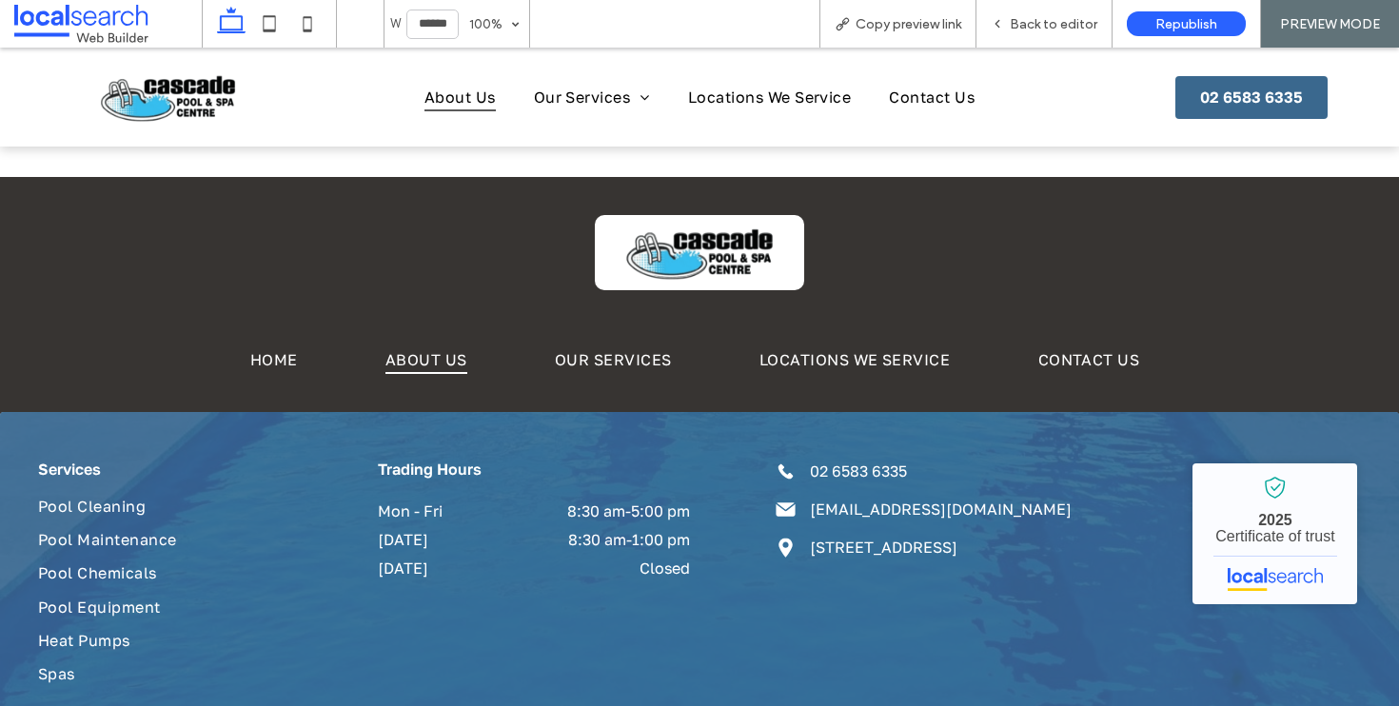
click at [174, 84] on img at bounding box center [167, 97] width 193 height 69
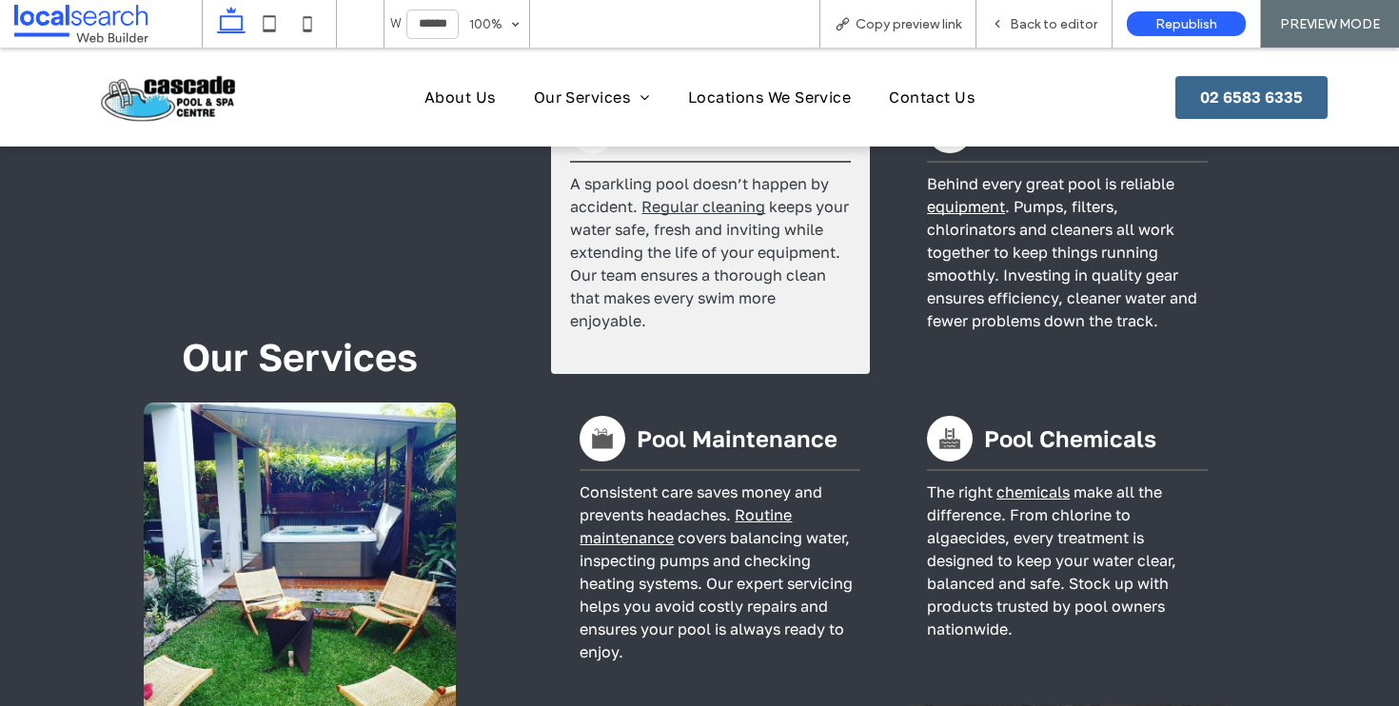
scroll to position [1713, 0]
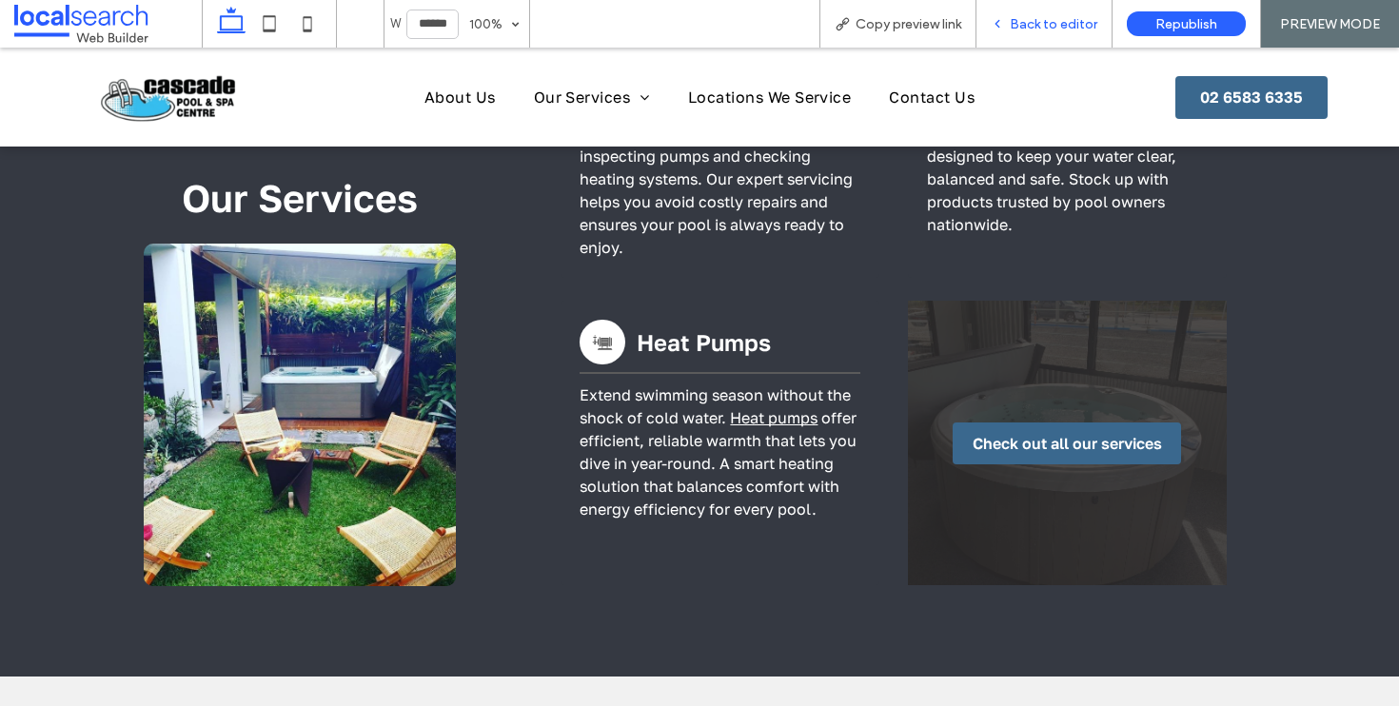
click at [1040, 22] on span "Back to editor" at bounding box center [1054, 24] width 88 height 16
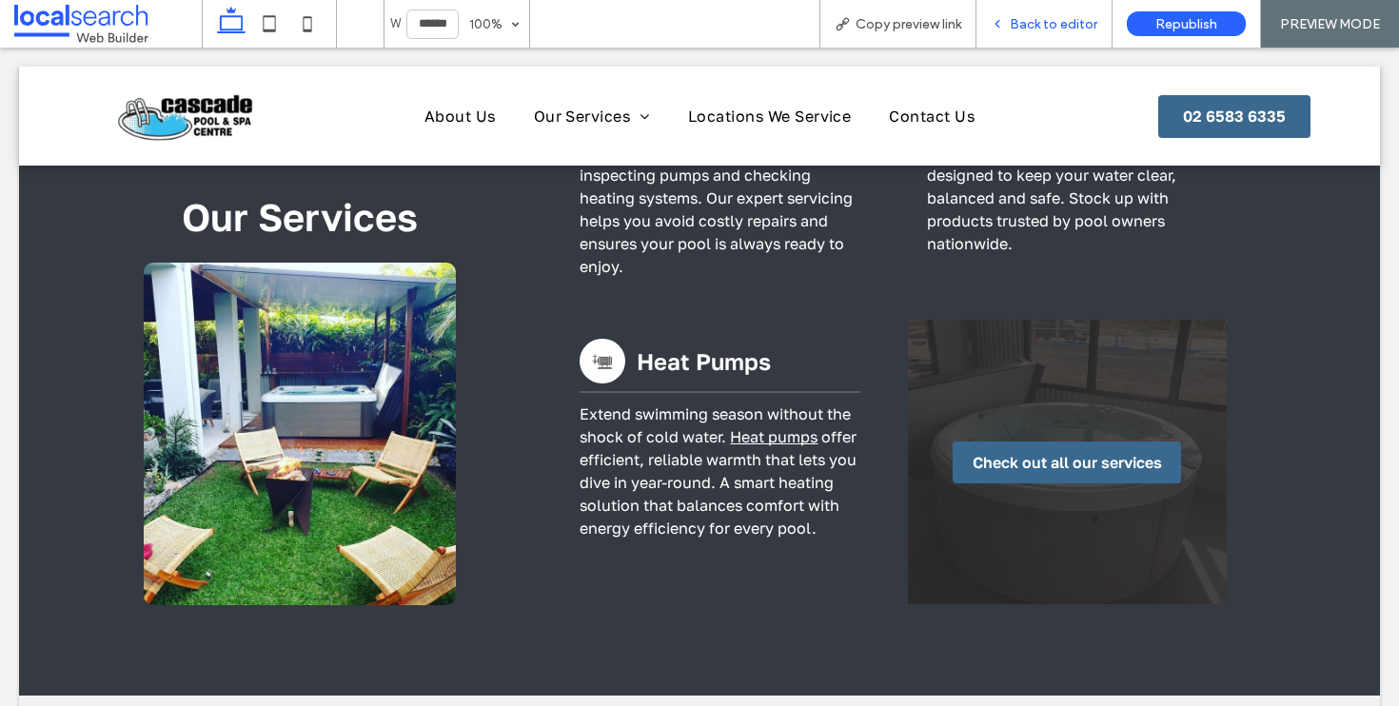
scroll to position [2196, 0]
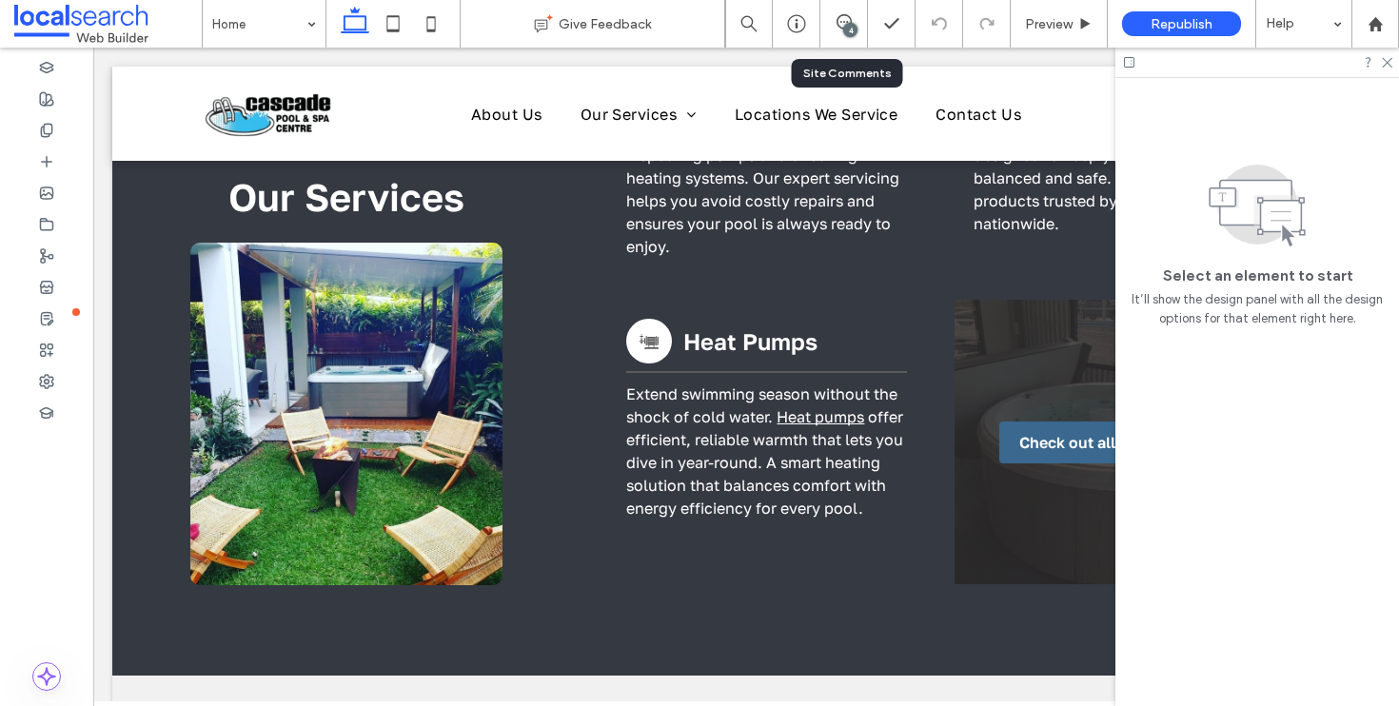
click at [833, 37] on div "4" at bounding box center [844, 24] width 48 height 48
click at [839, 29] on icon at bounding box center [843, 21] width 15 height 15
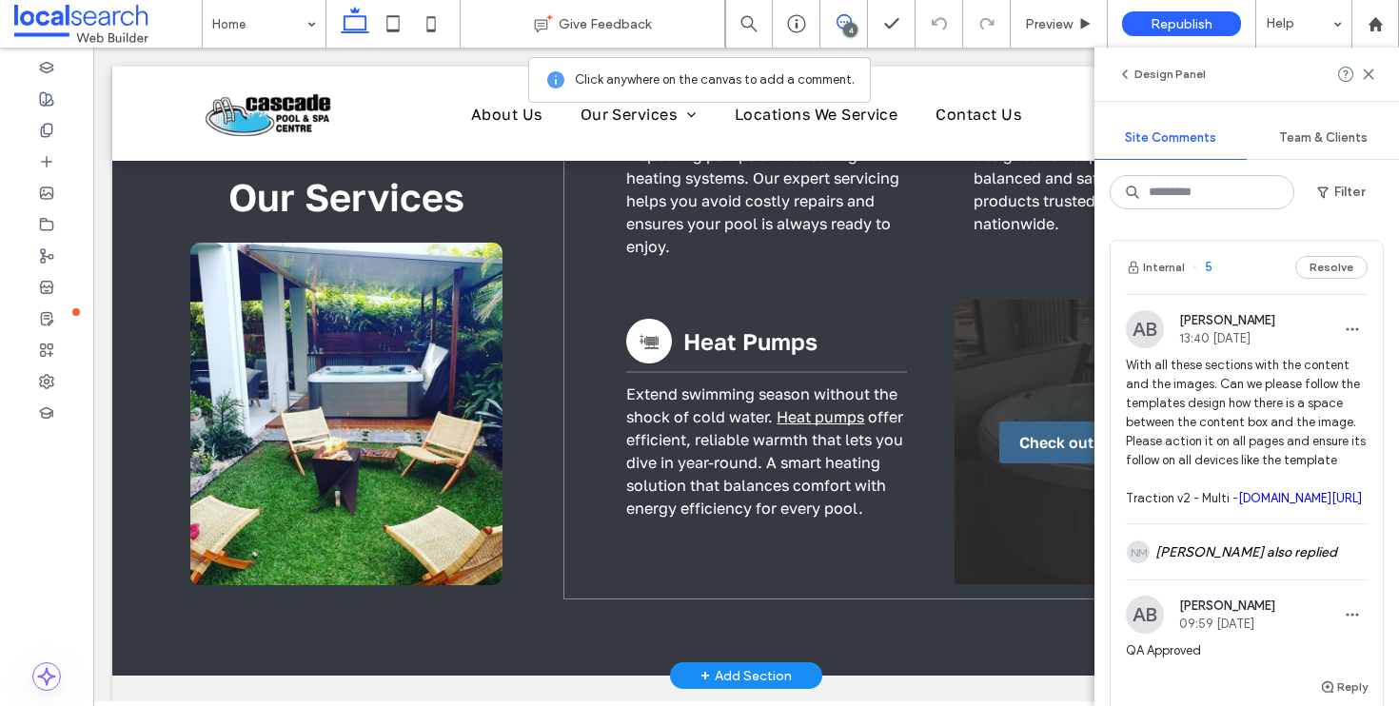
click at [951, 232] on div "Pool Clean Icon Pool Cleaning A sparkling pool doesn’t happen by accident. Regu…" at bounding box center [940, 134] width 754 height 932
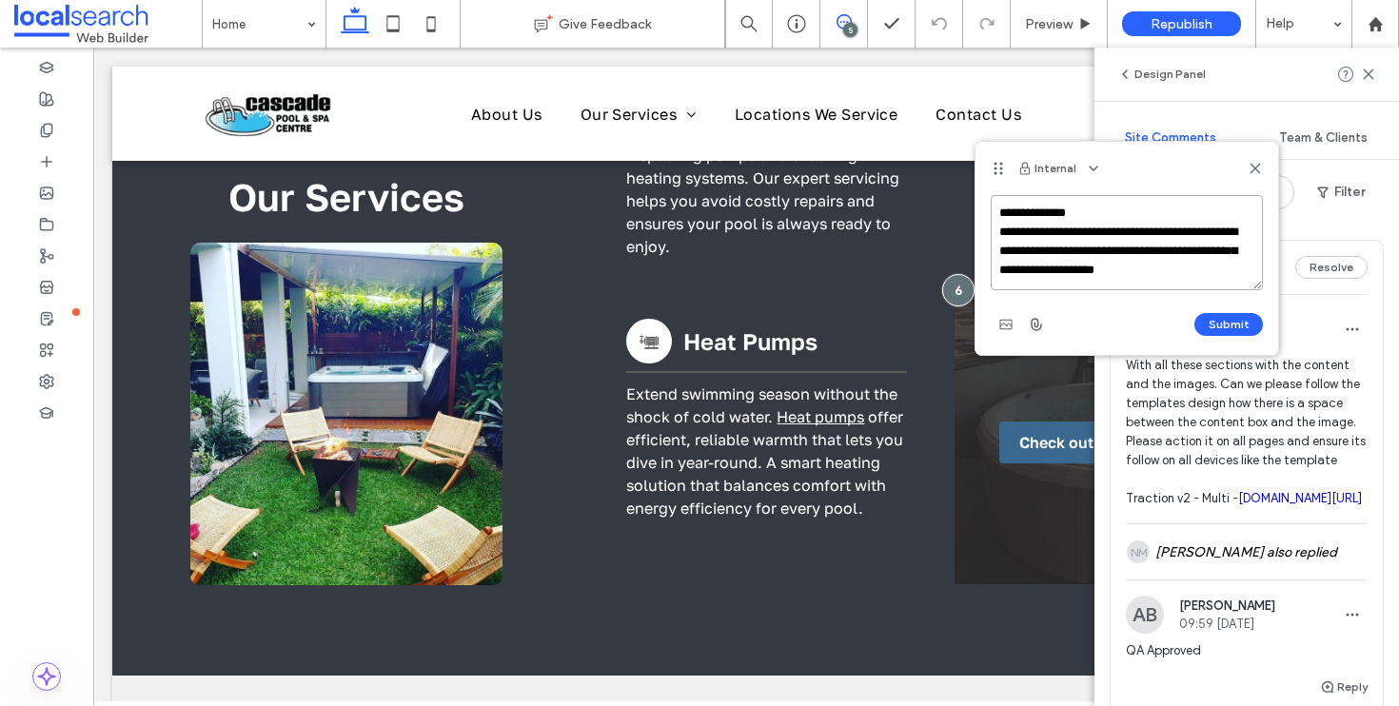
click at [1207, 273] on textarea "**********" at bounding box center [1126, 242] width 272 height 95
type textarea "**********"
click at [1237, 326] on button "Submit" at bounding box center [1228, 324] width 69 height 23
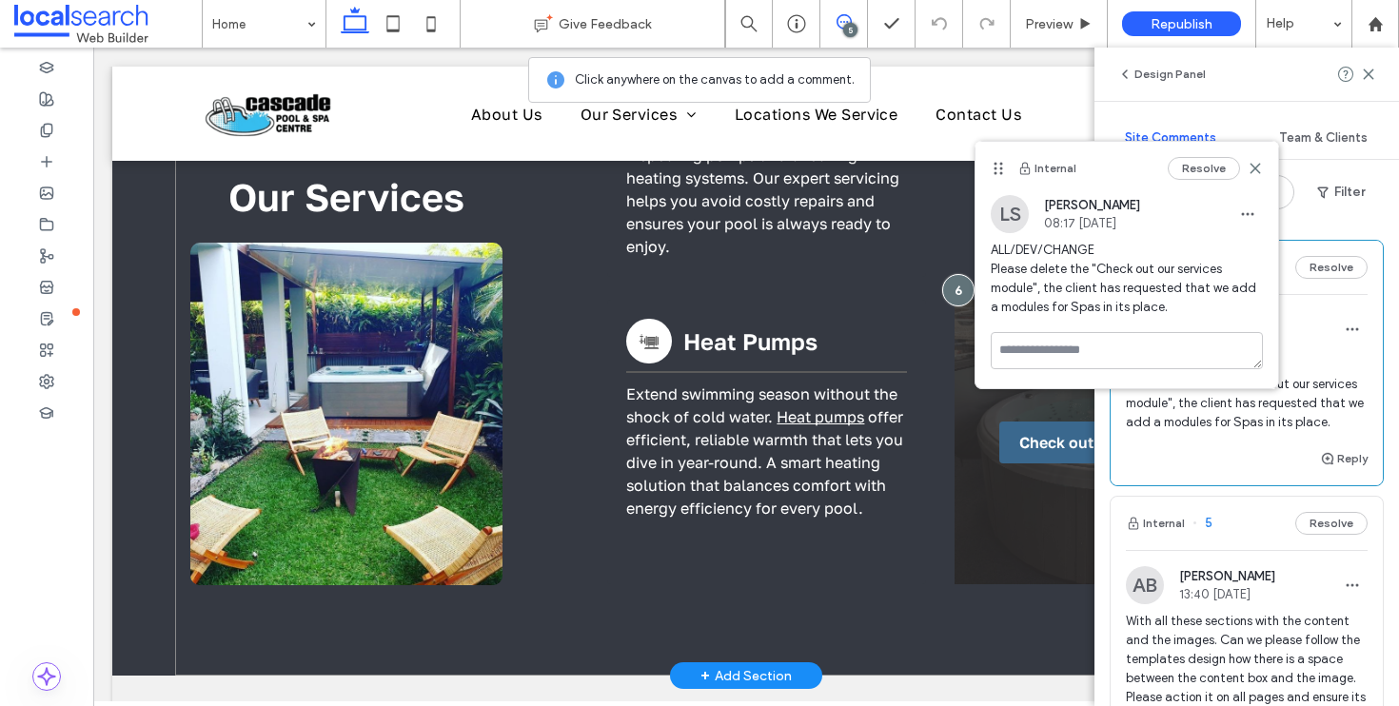
click at [935, 560] on div "Our Services Pool Clean Icon Pool Cleaning A sparkling pool doesn’t happen by a…" at bounding box center [746, 134] width 1142 height 1084
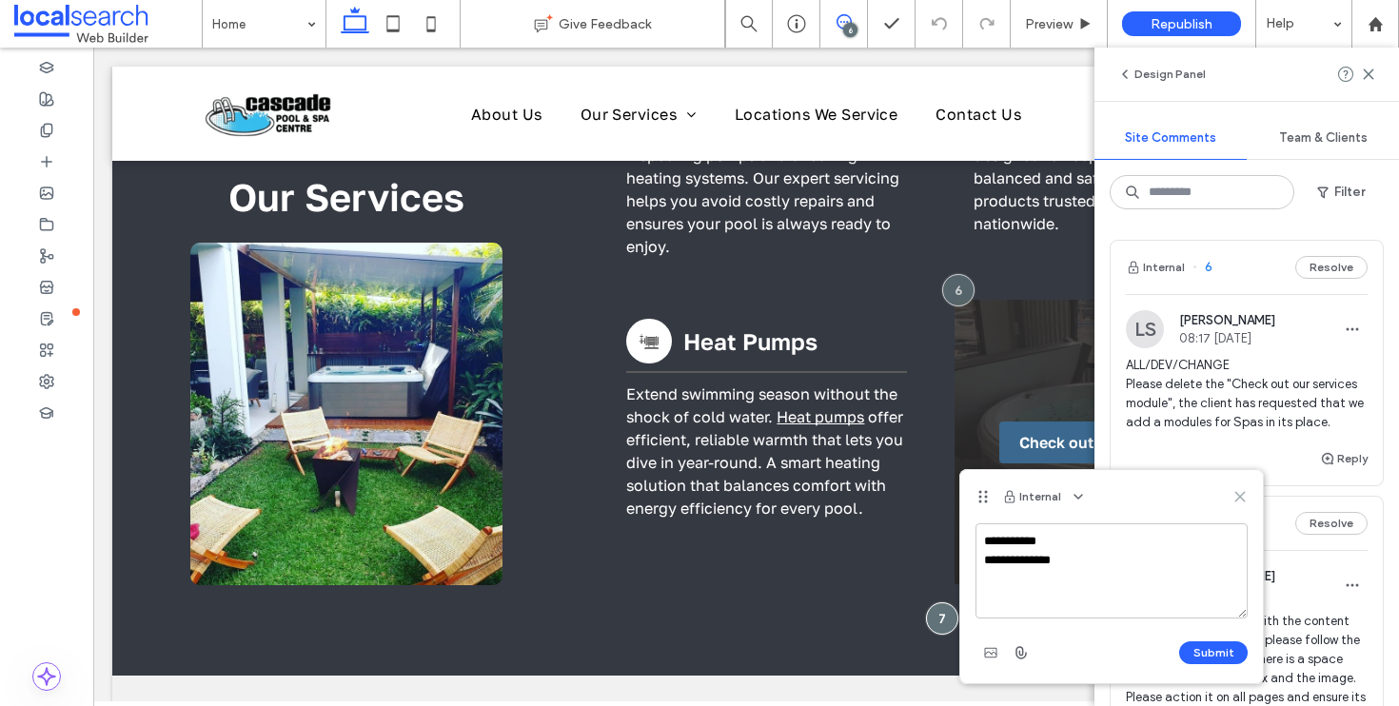
type textarea "**********"
click at [1245, 500] on icon at bounding box center [1239, 496] width 15 height 15
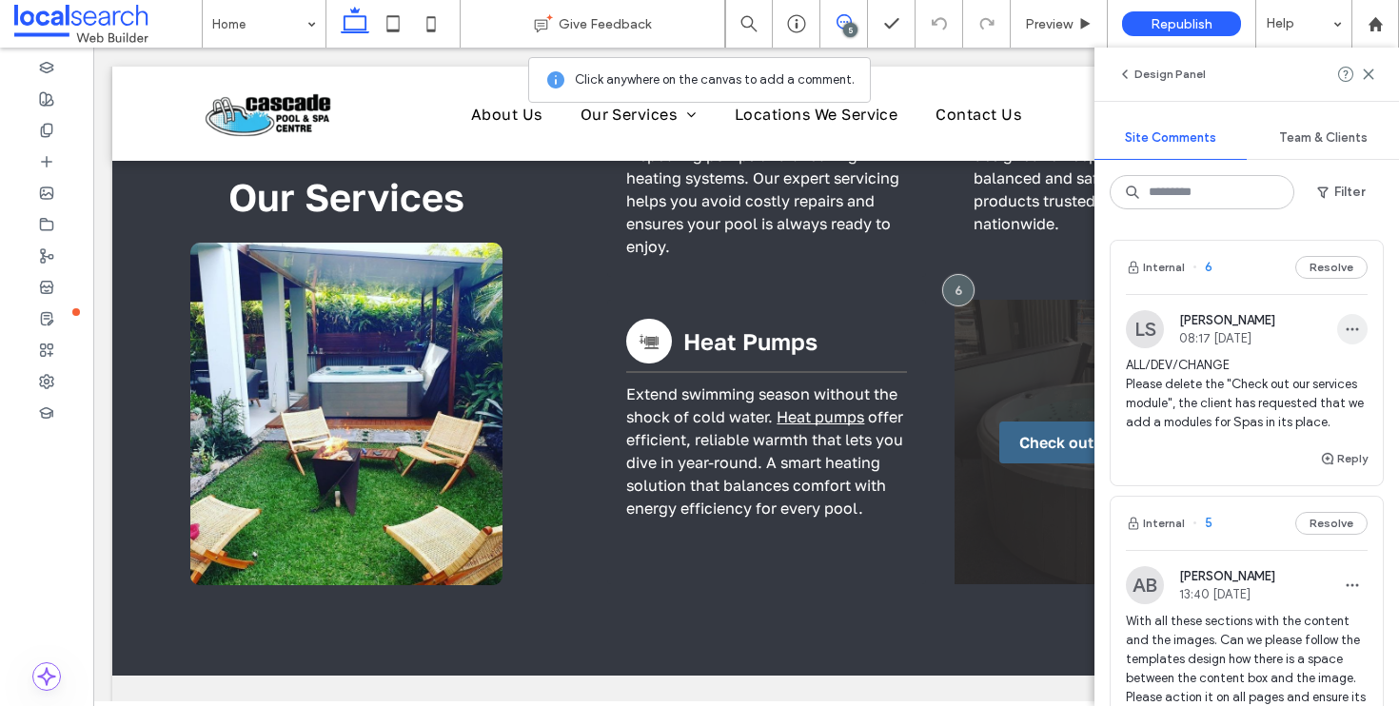
click at [1346, 328] on use "button" at bounding box center [1352, 329] width 12 height 3
click at [1333, 369] on div "Edit" at bounding box center [1267, 379] width 169 height 36
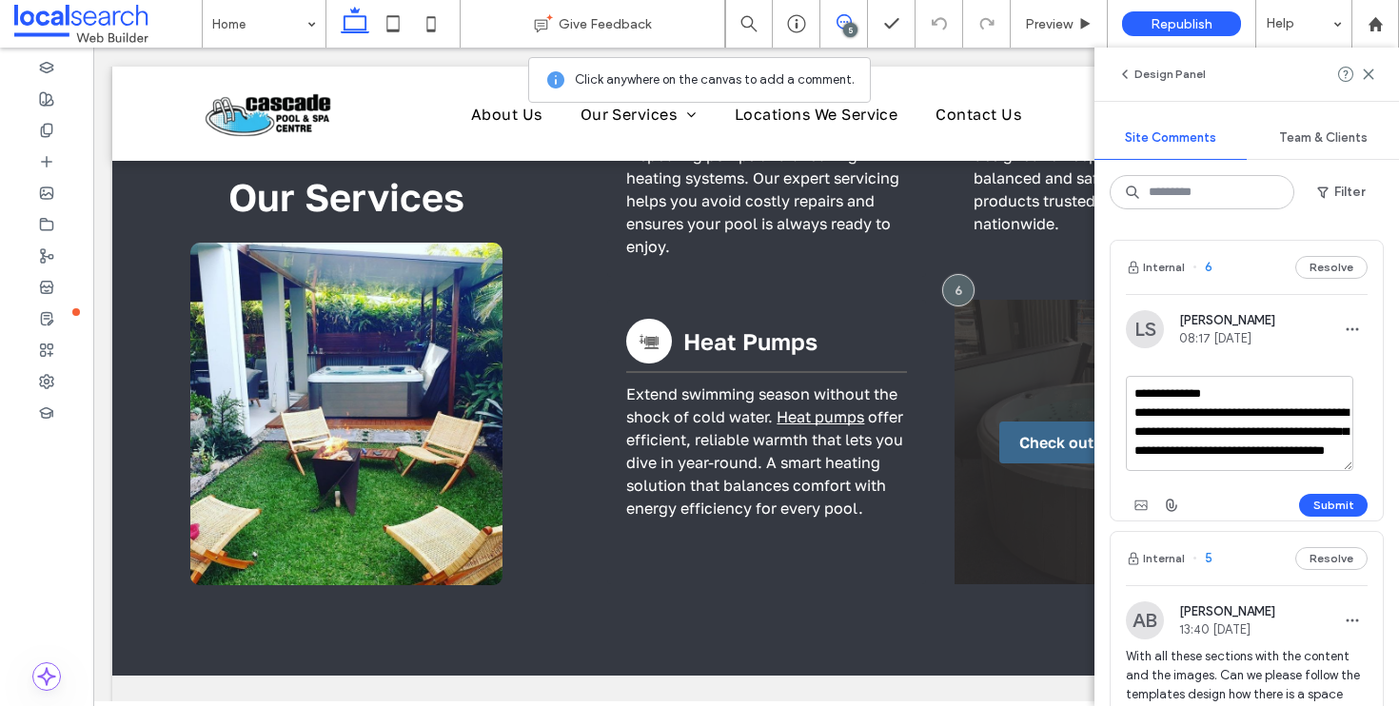
drag, startPoint x: 1179, startPoint y: 416, endPoint x: 1274, endPoint y: 418, distance: 95.2
click at [1274, 418] on textarea "**********" at bounding box center [1239, 423] width 227 height 95
drag, startPoint x: 1177, startPoint y: 436, endPoint x: 1218, endPoint y: 436, distance: 40.9
click at [1218, 436] on textarea "**********" at bounding box center [1239, 423] width 227 height 95
click at [1171, 411] on textarea "**********" at bounding box center [1239, 423] width 227 height 95
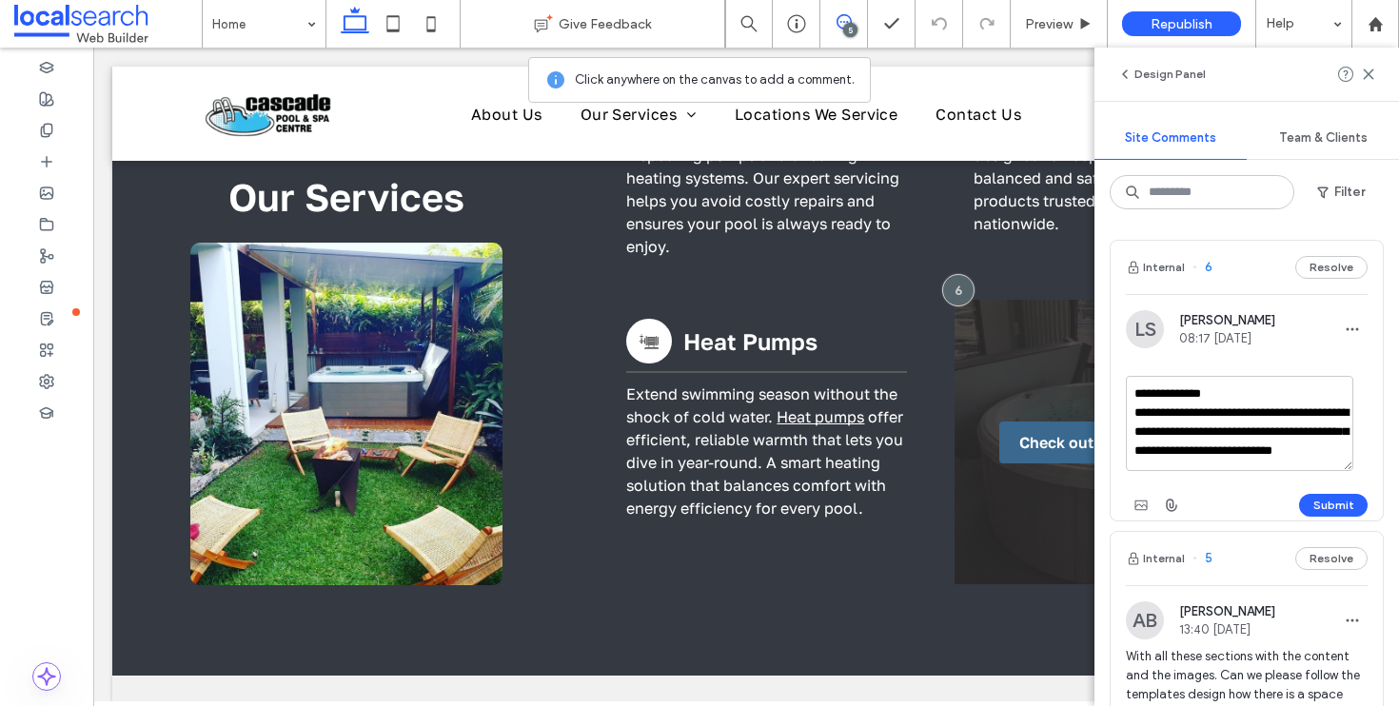
click at [1206, 440] on textarea "**********" at bounding box center [1239, 423] width 227 height 95
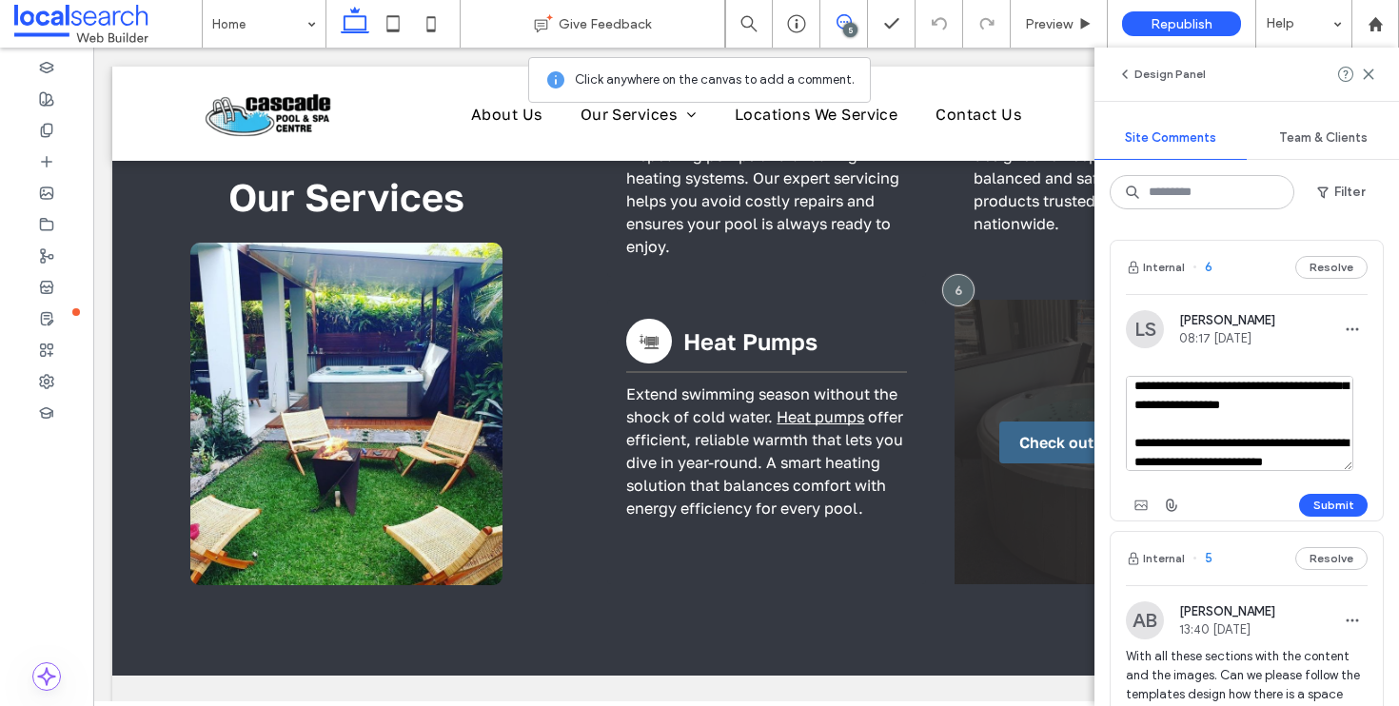
scroll to position [0, 0]
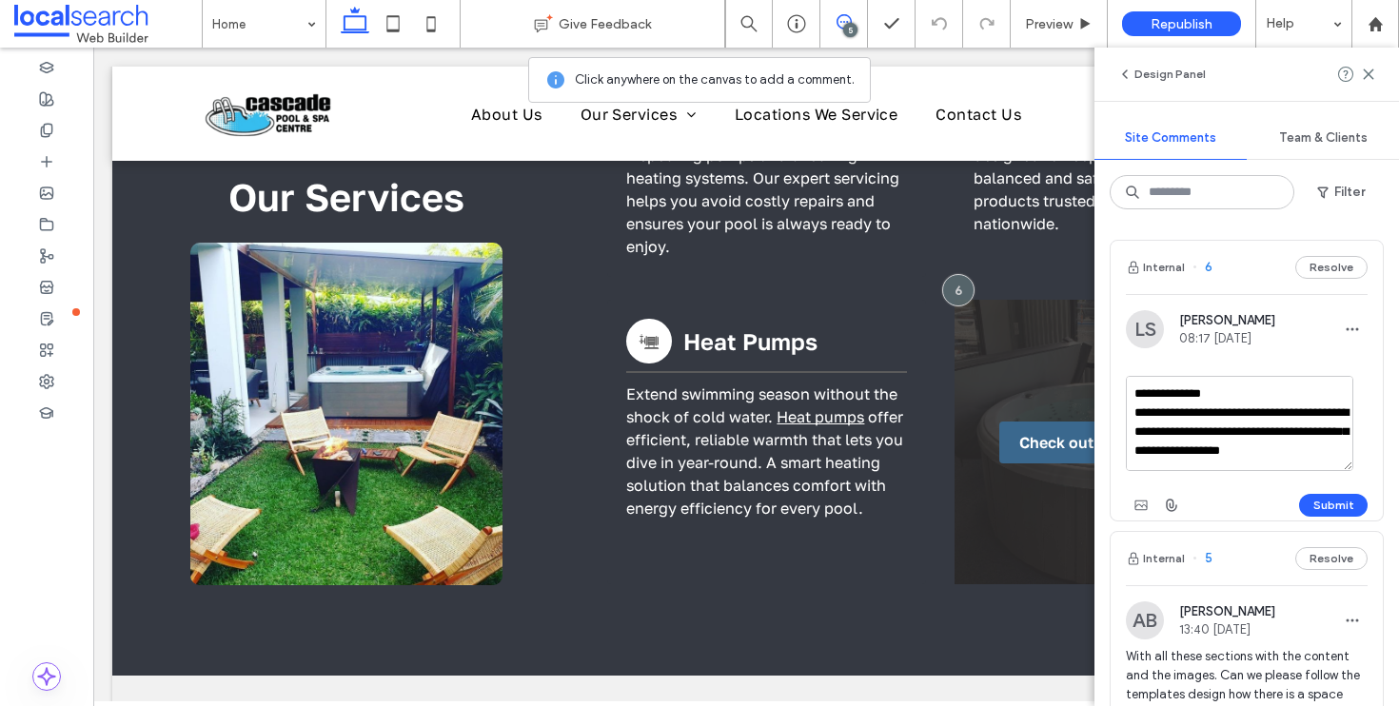
click at [1180, 433] on textarea "**********" at bounding box center [1239, 423] width 227 height 95
drag, startPoint x: 1146, startPoint y: 415, endPoint x: 1110, endPoint y: 422, distance: 35.8
click at [1110, 422] on div "**********" at bounding box center [1246, 415] width 272 height 210
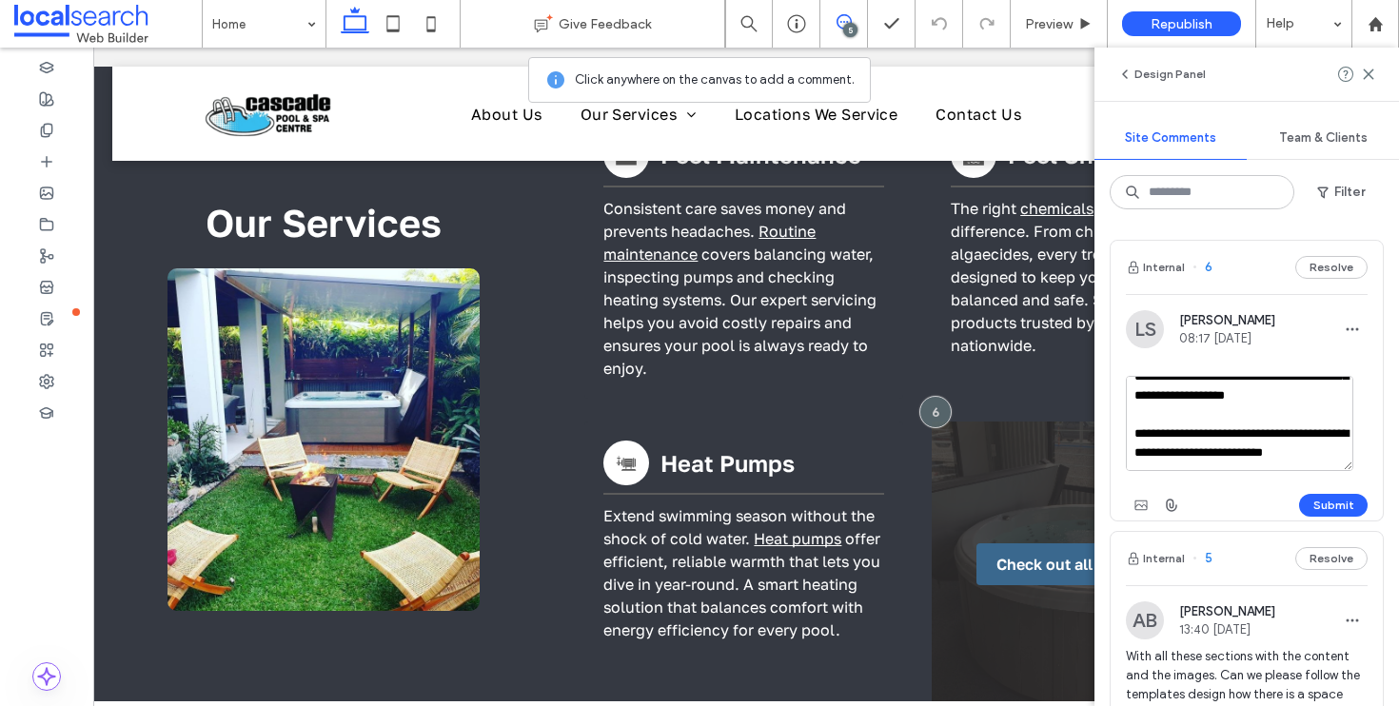
scroll to position [1710, 71]
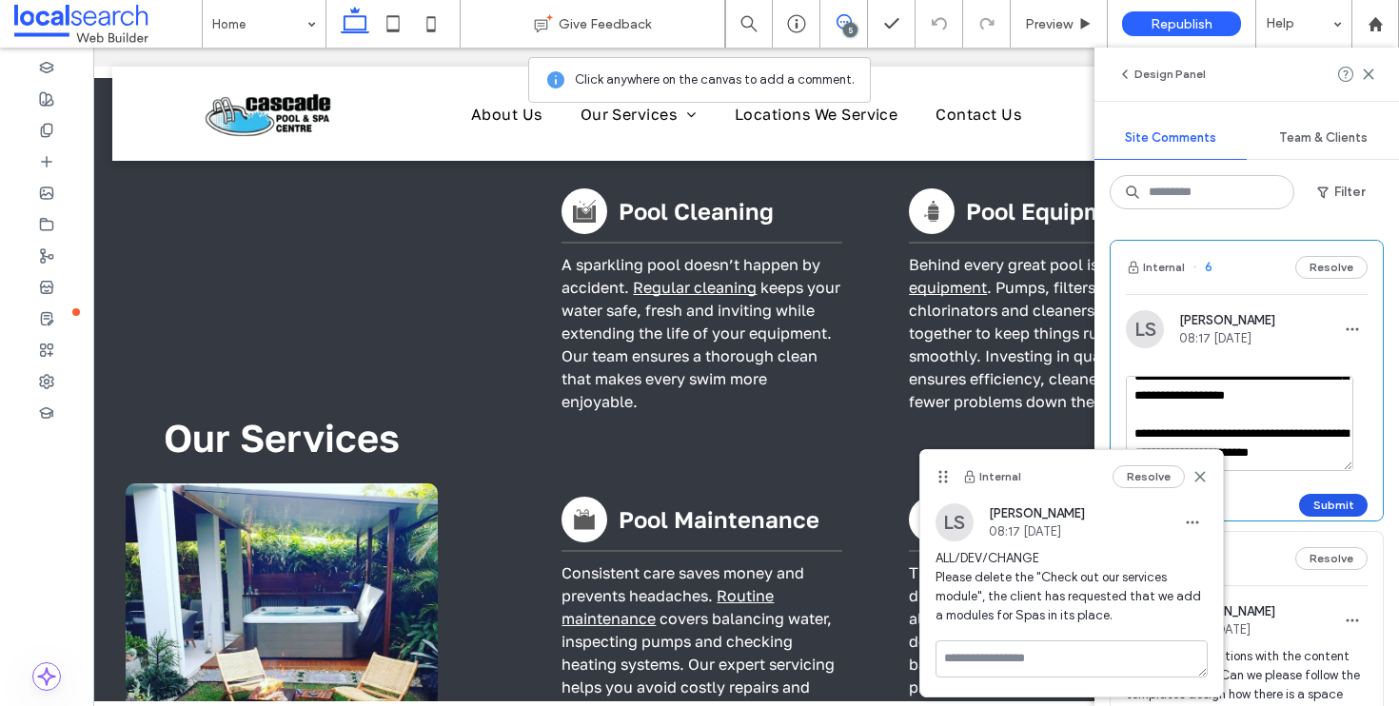
type textarea "**********"
click at [1335, 498] on button "Submit" at bounding box center [1333, 505] width 69 height 23
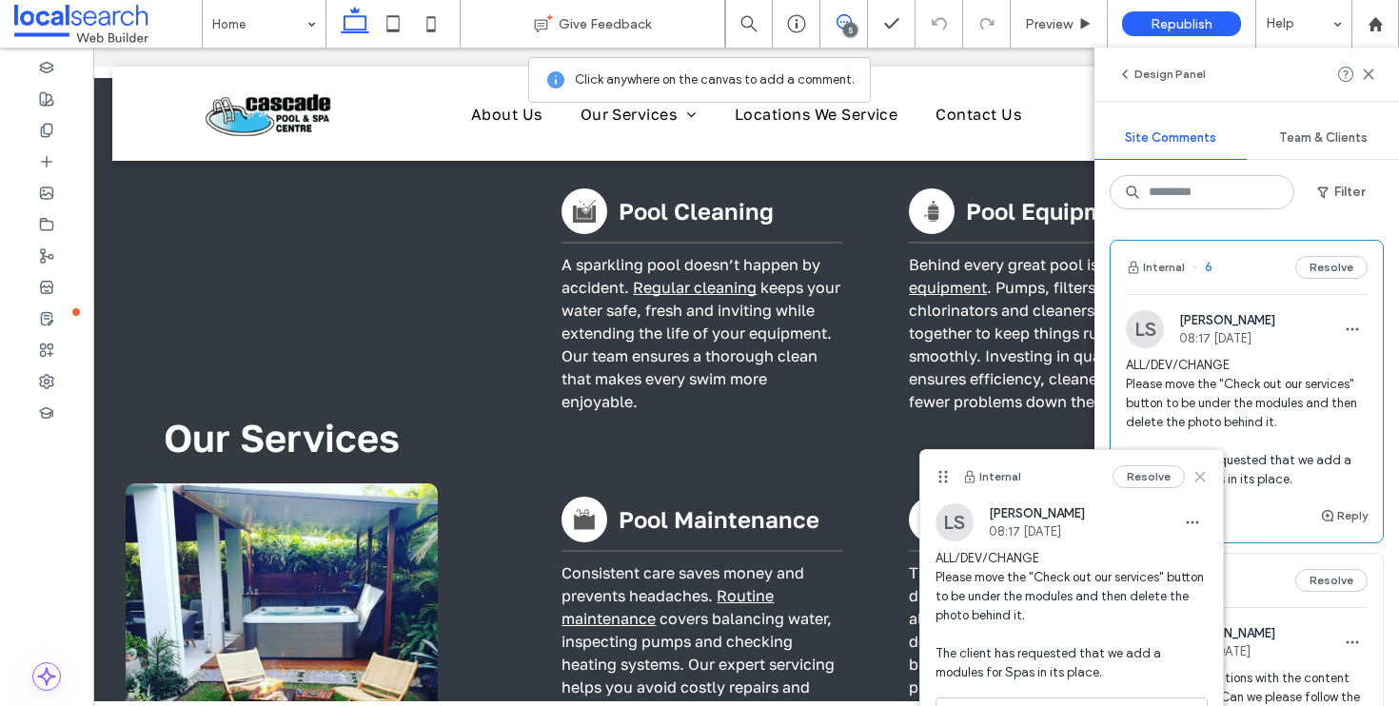
click at [1201, 476] on icon at bounding box center [1199, 476] width 15 height 15
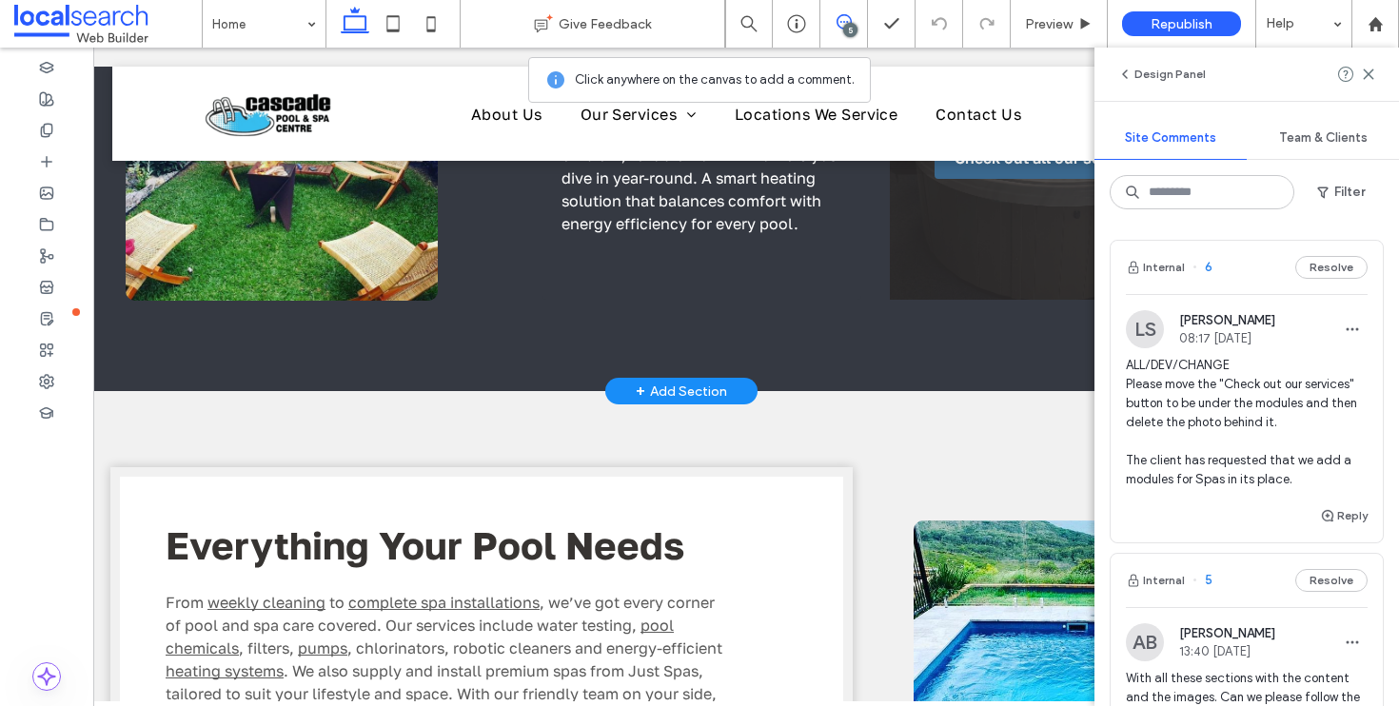
scroll to position [2091, 71]
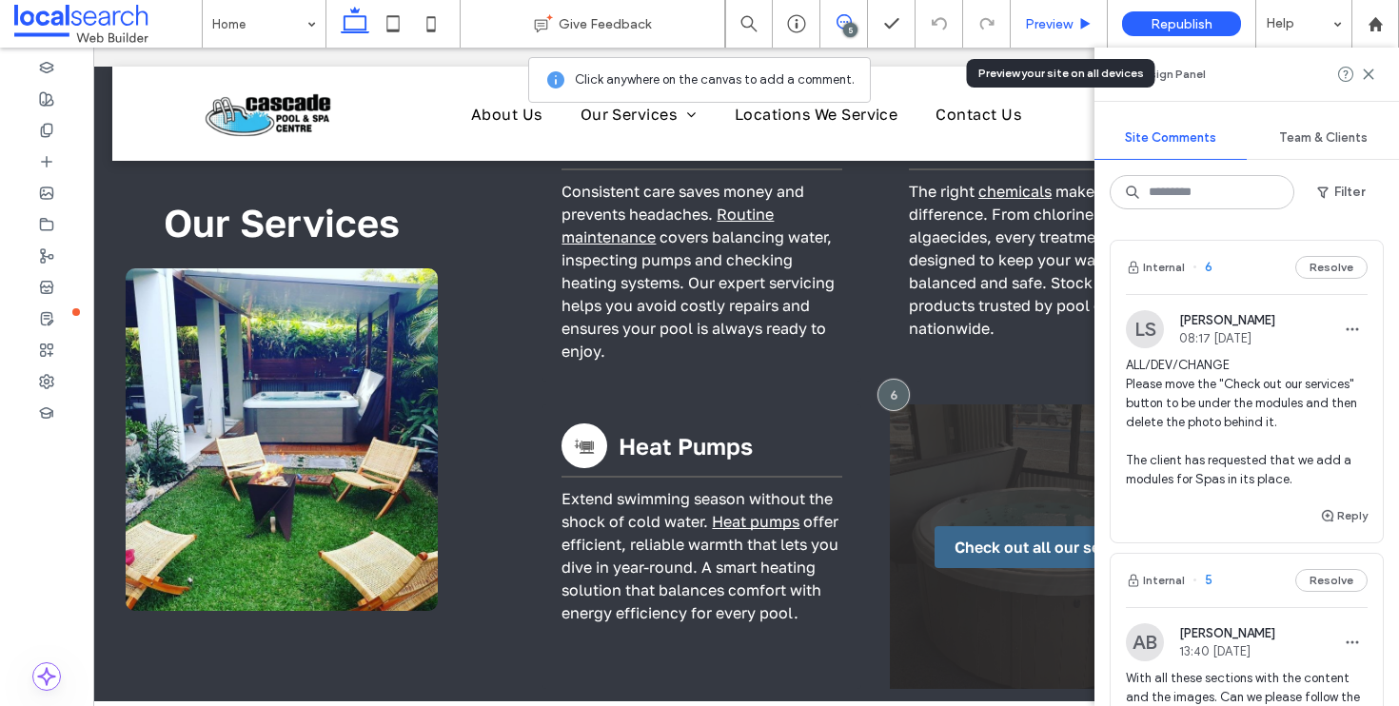
click at [1043, 33] on div "Preview" at bounding box center [1058, 24] width 97 height 48
click at [1047, 26] on span "Preview" at bounding box center [1049, 24] width 48 height 16
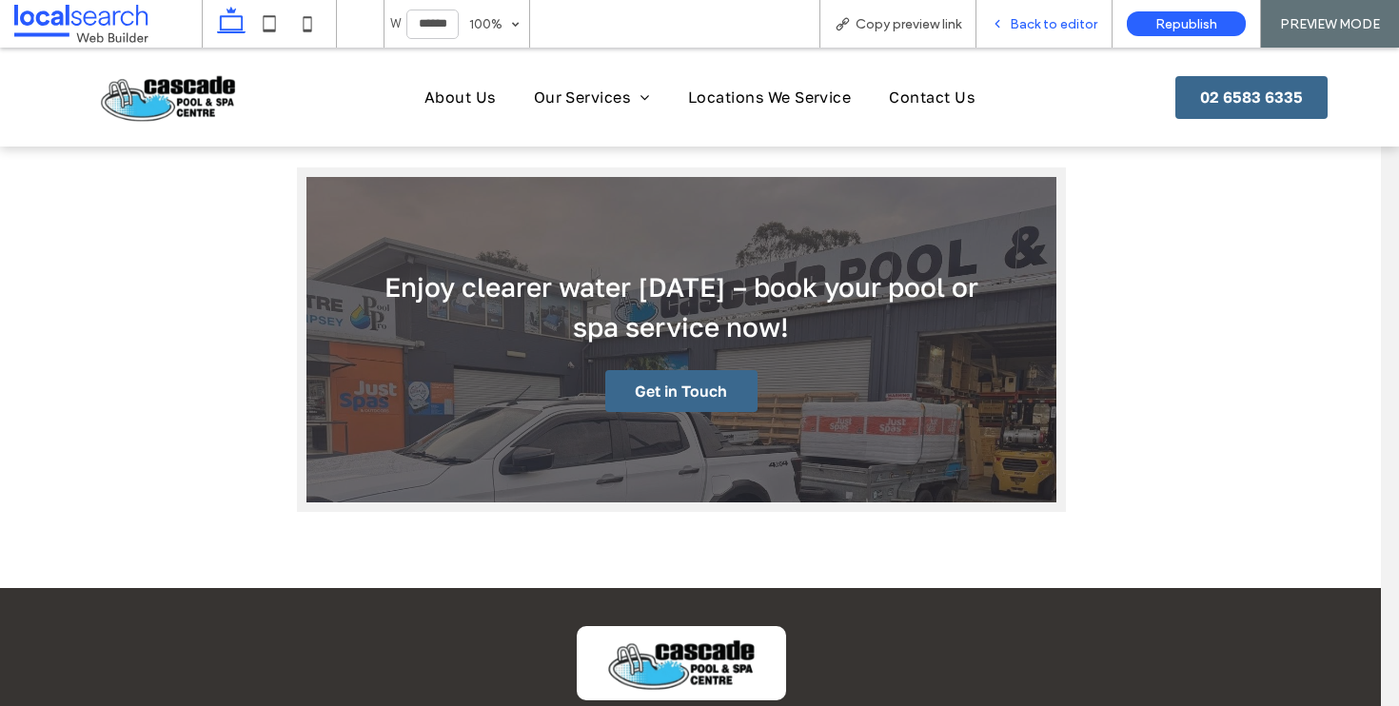
click at [1022, 19] on span "Back to editor" at bounding box center [1054, 24] width 88 height 16
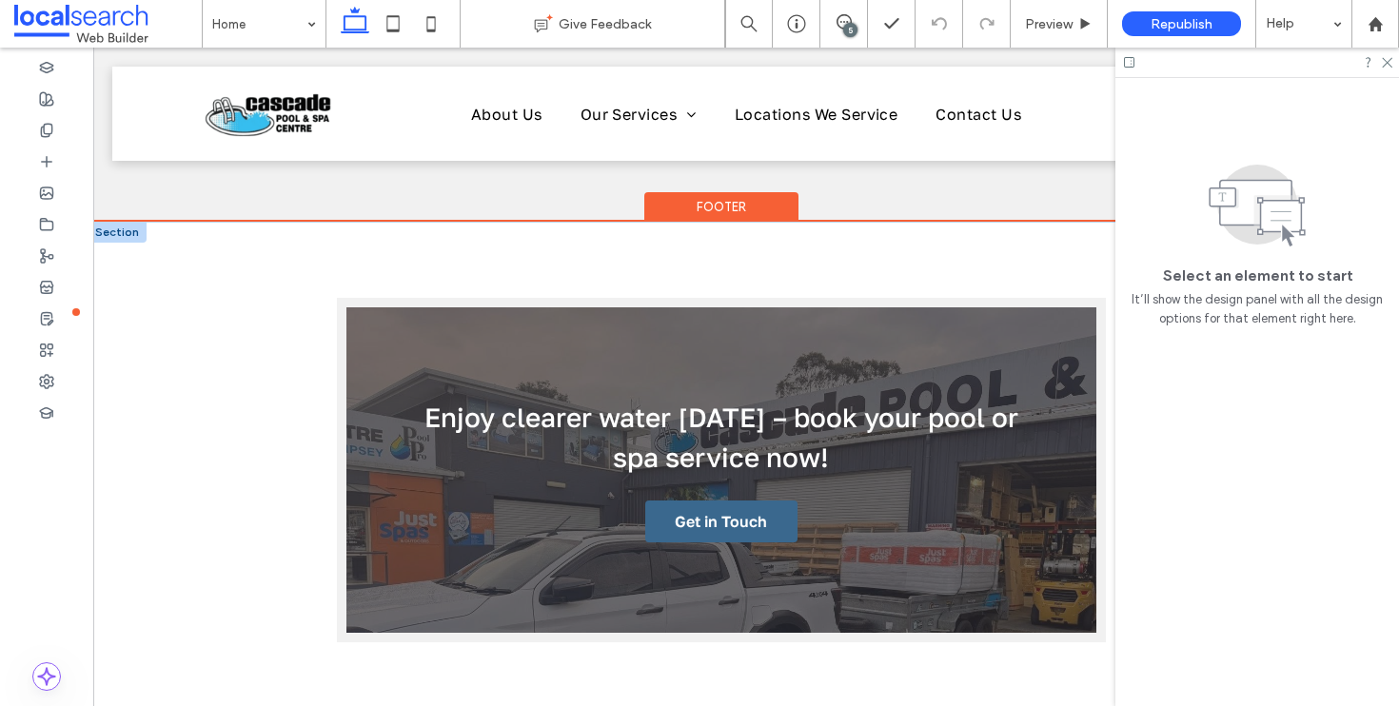
scroll to position [3250, 25]
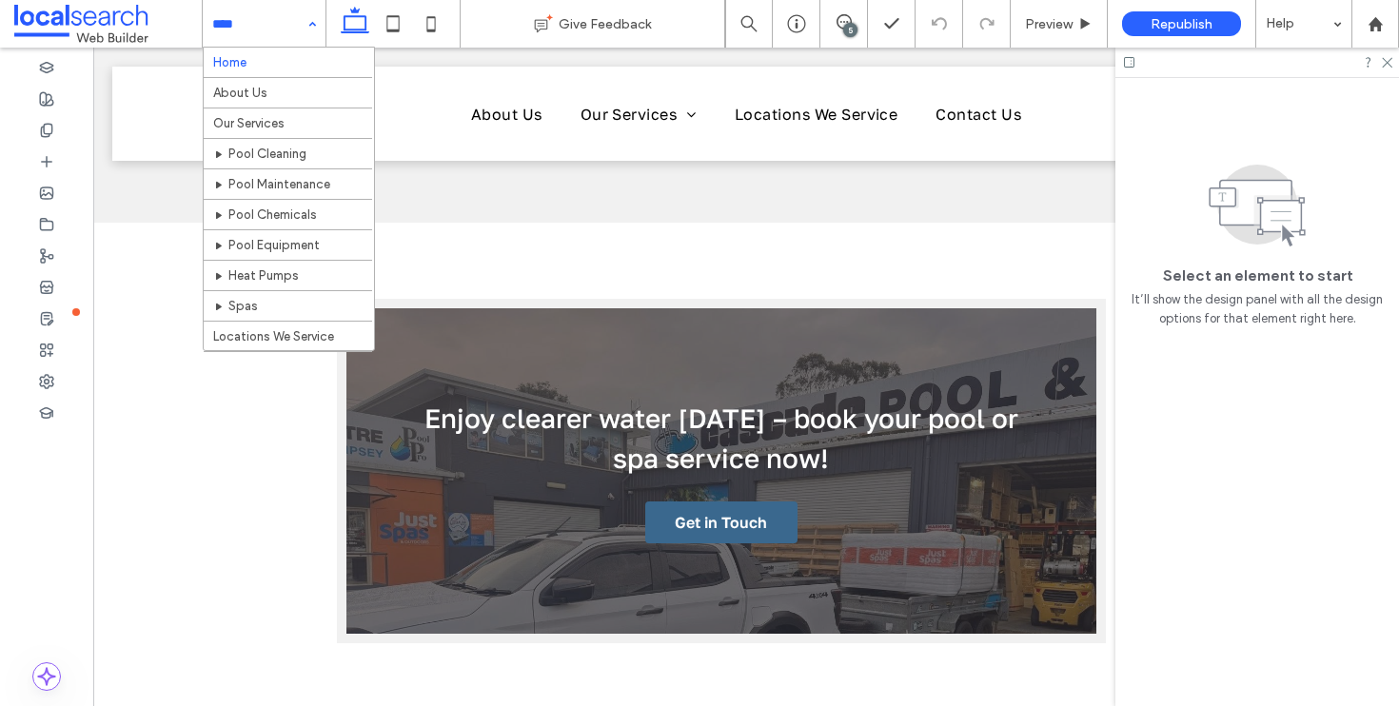
click at [290, 30] on input at bounding box center [259, 24] width 94 height 48
click at [304, 31] on div "Home About Us Our Services Pool Cleaning Pool Maintenance Pool Chemicals Pool E…" at bounding box center [264, 24] width 123 height 48
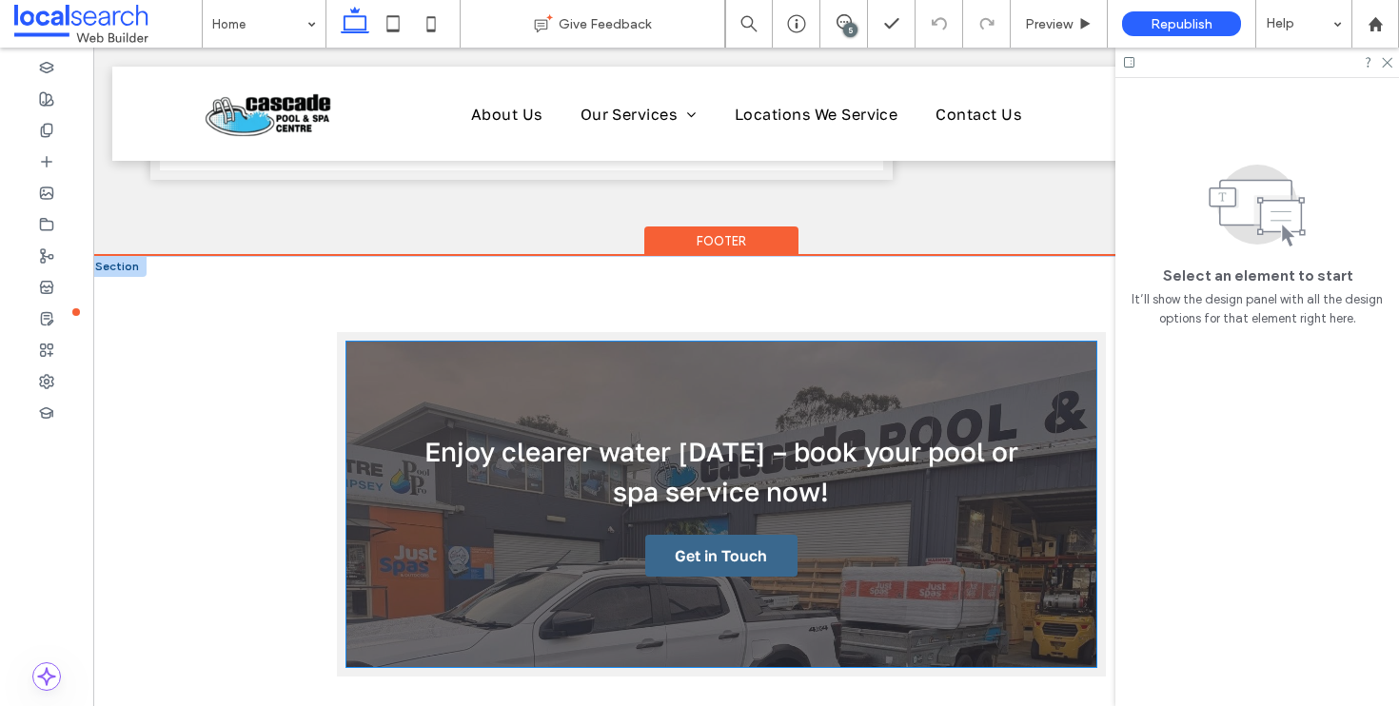
scroll to position [3216, 25]
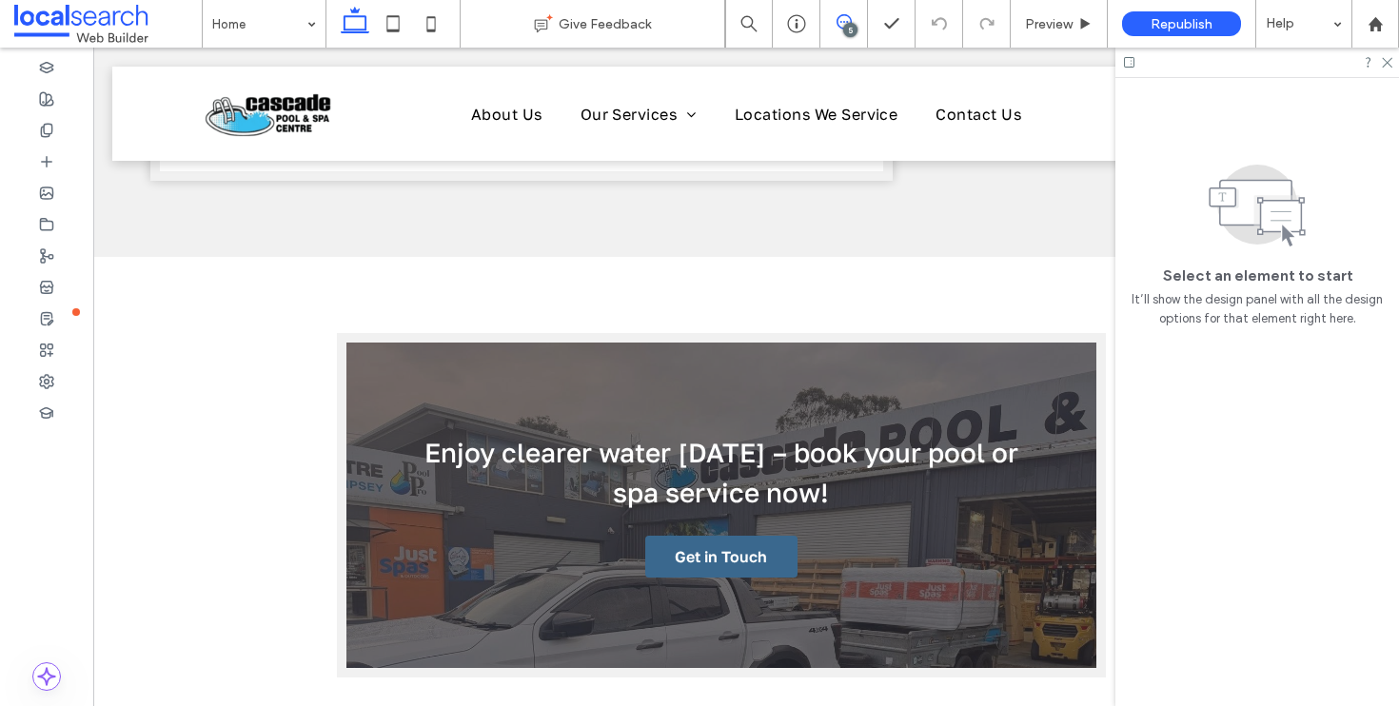
click at [844, 21] on icon at bounding box center [843, 21] width 15 height 15
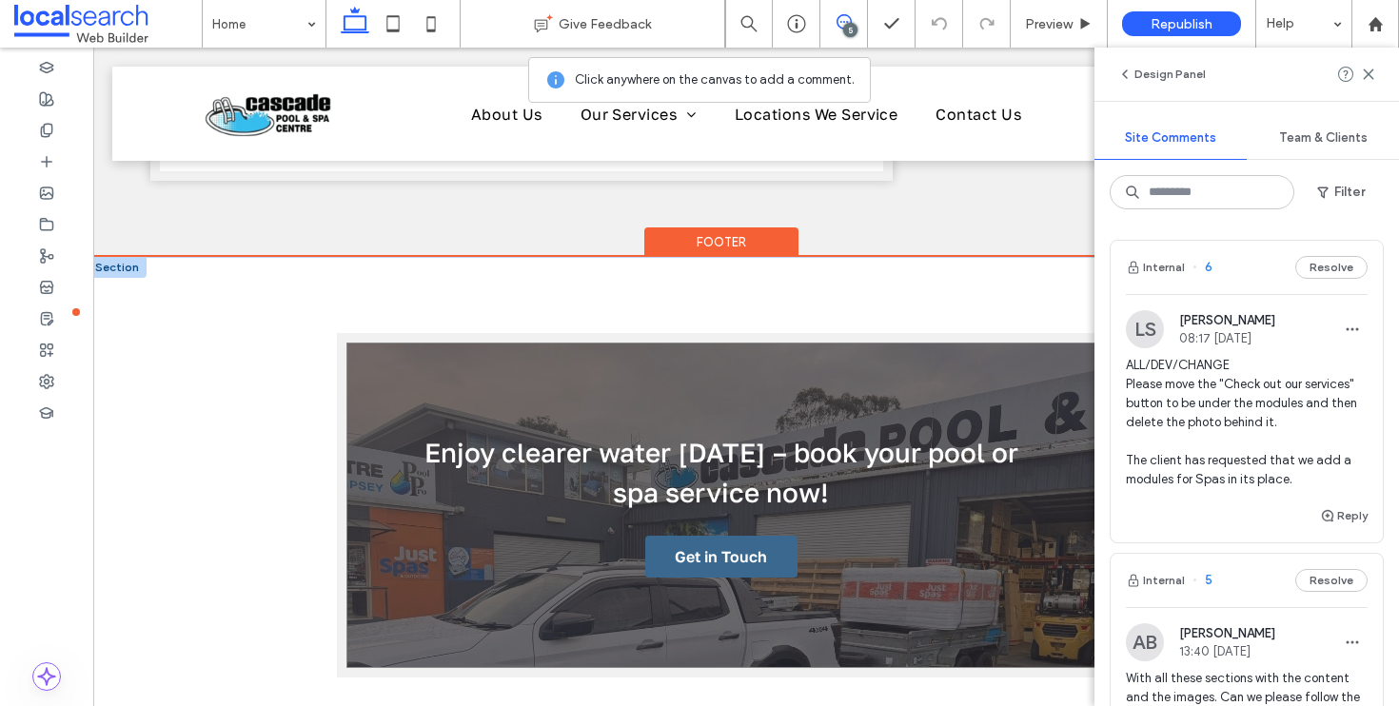
click at [364, 343] on div "Enjoy clearer water today – book your pool or spa service now! Get in Touch" at bounding box center [721, 505] width 750 height 324
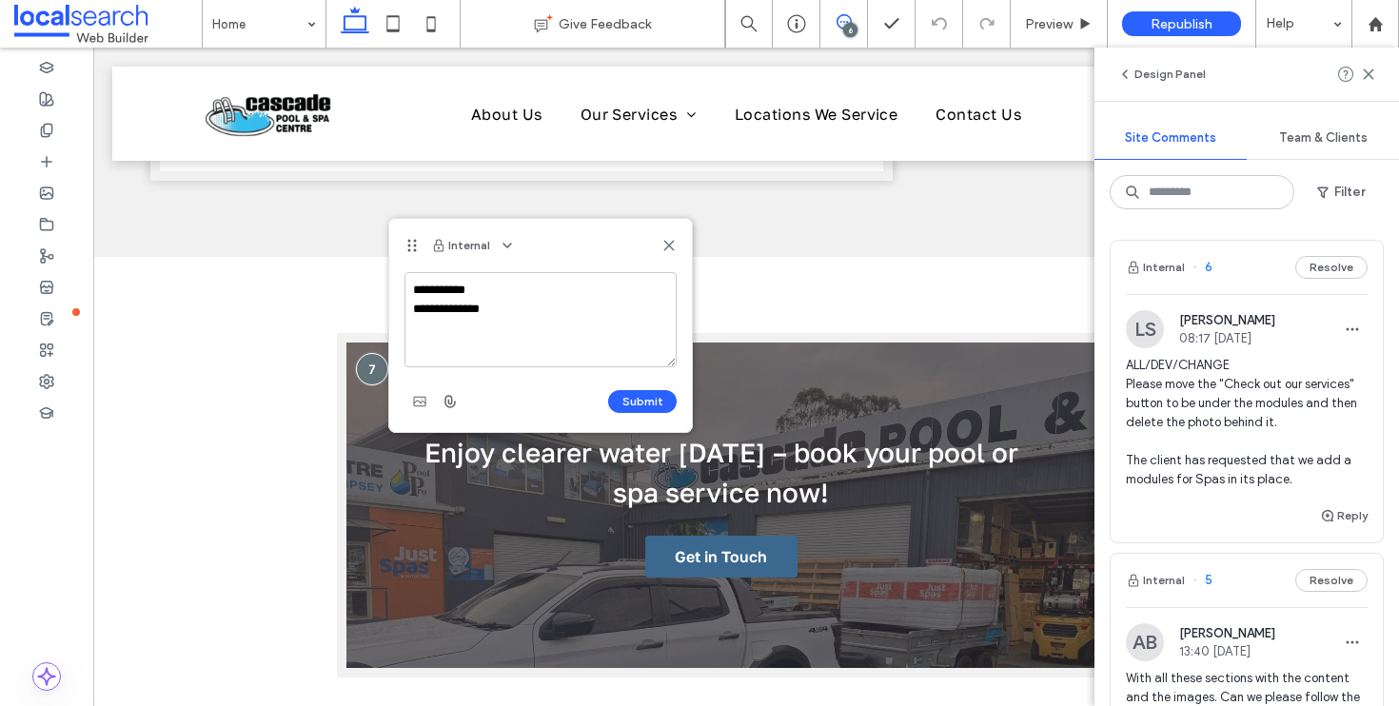
drag, startPoint x: 586, startPoint y: 324, endPoint x: 471, endPoint y: 291, distance: 119.8
click at [471, 291] on textarea "**********" at bounding box center [540, 319] width 272 height 95
drag, startPoint x: 476, startPoint y: 333, endPoint x: 410, endPoint y: 287, distance: 80.0
click at [410, 287] on textarea "**********" at bounding box center [540, 319] width 272 height 95
type textarea "**********"
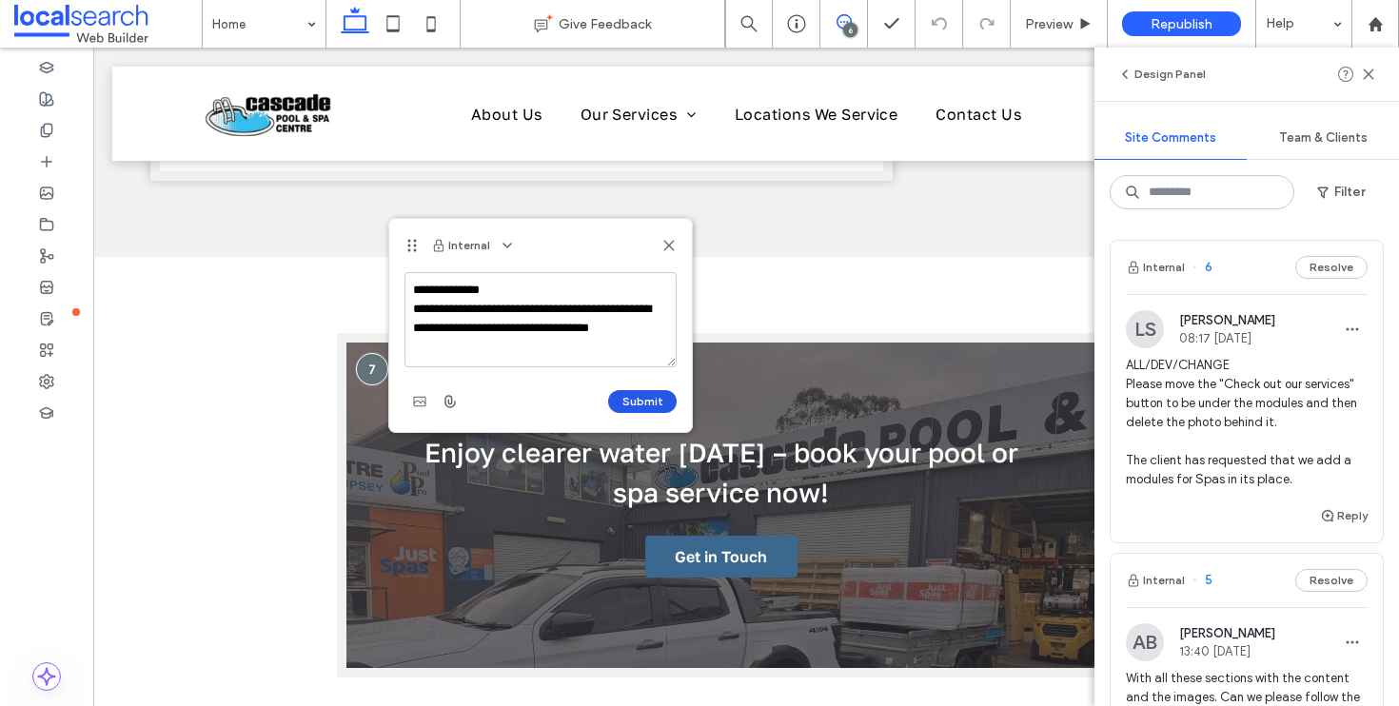
click at [651, 396] on button "Submit" at bounding box center [642, 401] width 69 height 23
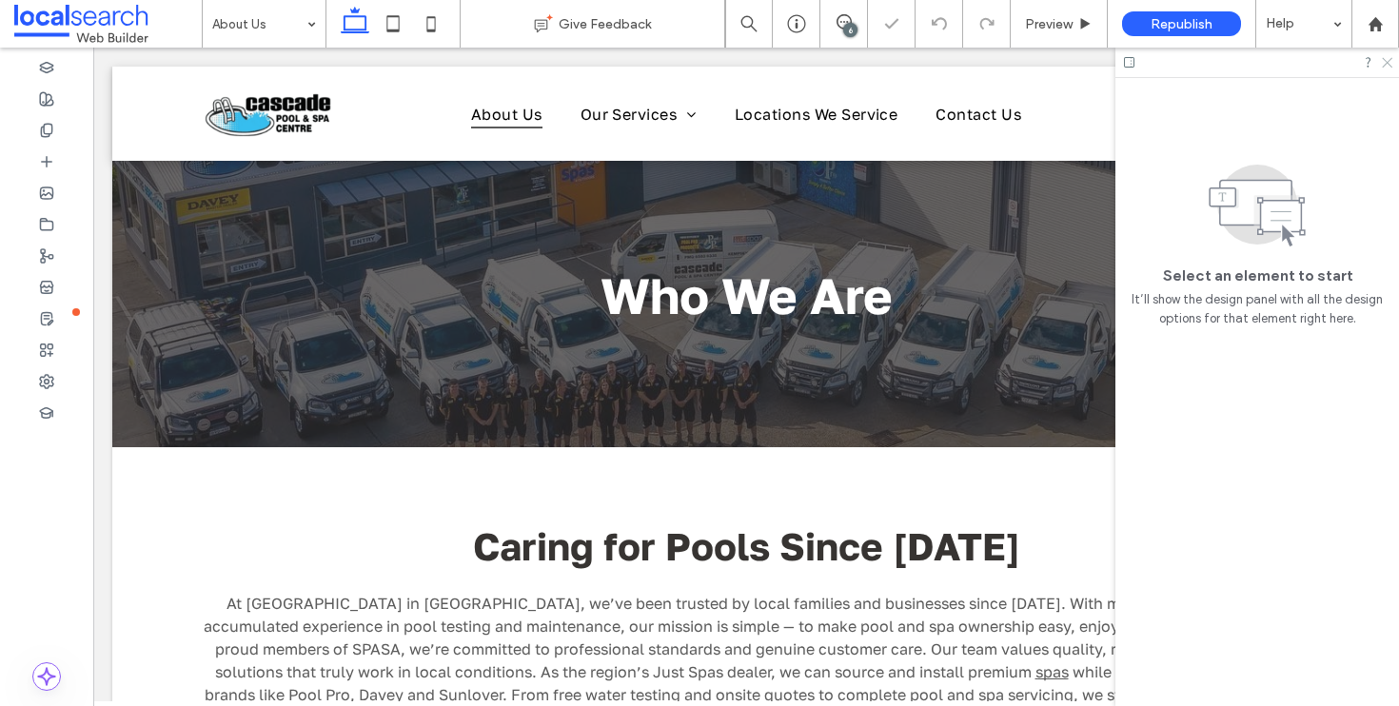
click at [1383, 65] on icon at bounding box center [1386, 61] width 12 height 12
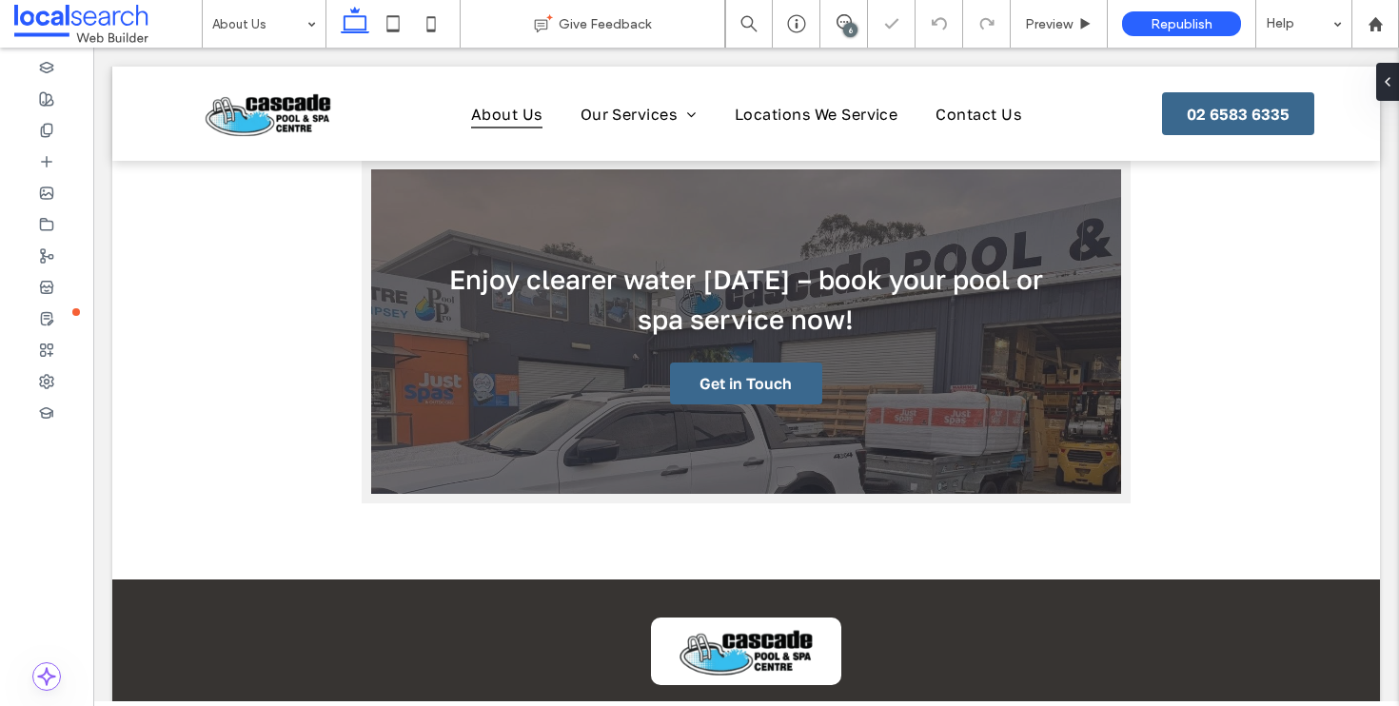
scroll to position [679, 0]
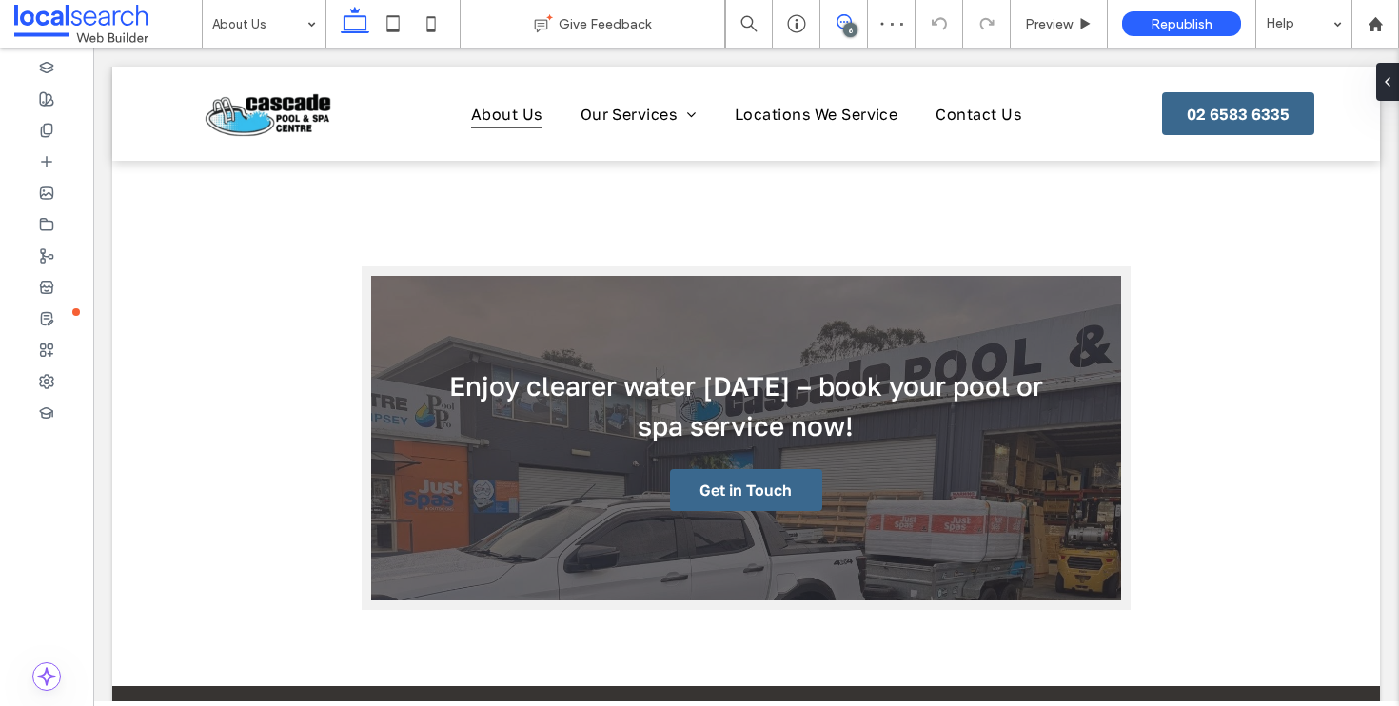
click at [857, 24] on span at bounding box center [843, 21] width 47 height 15
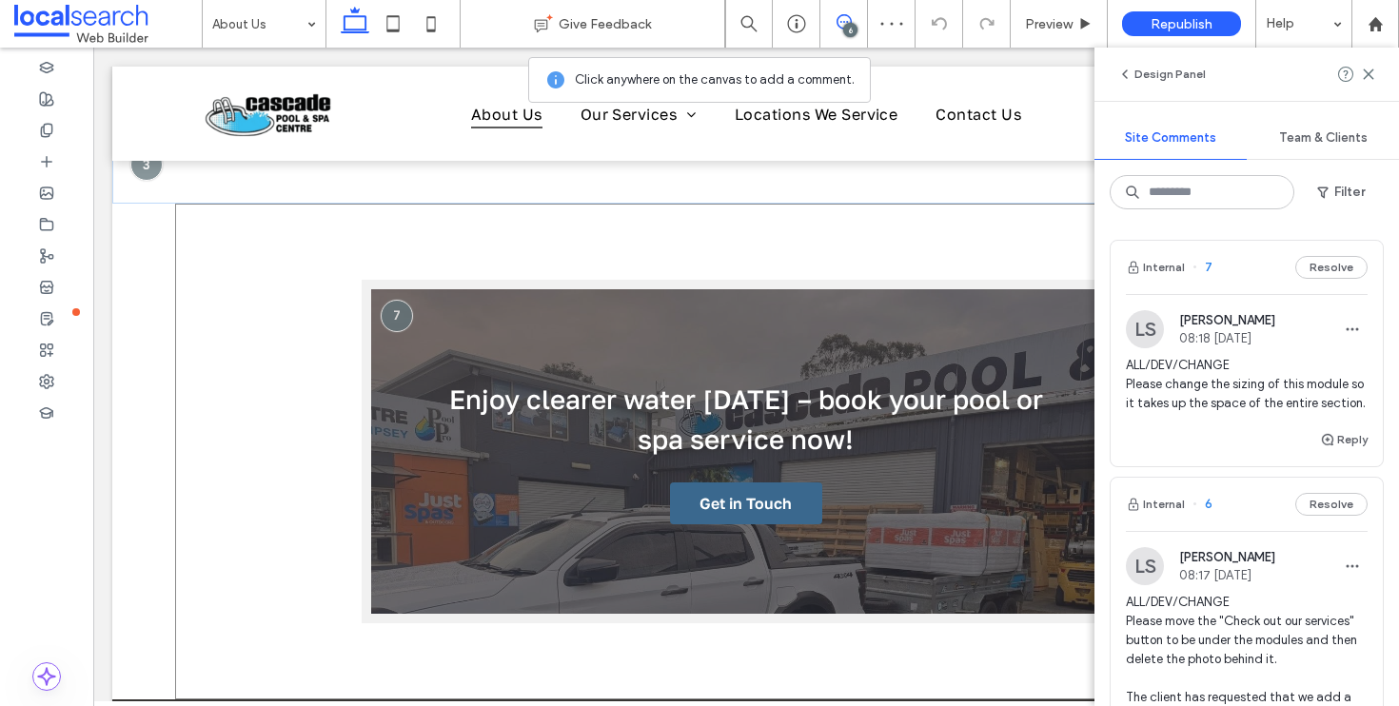
scroll to position [646, 0]
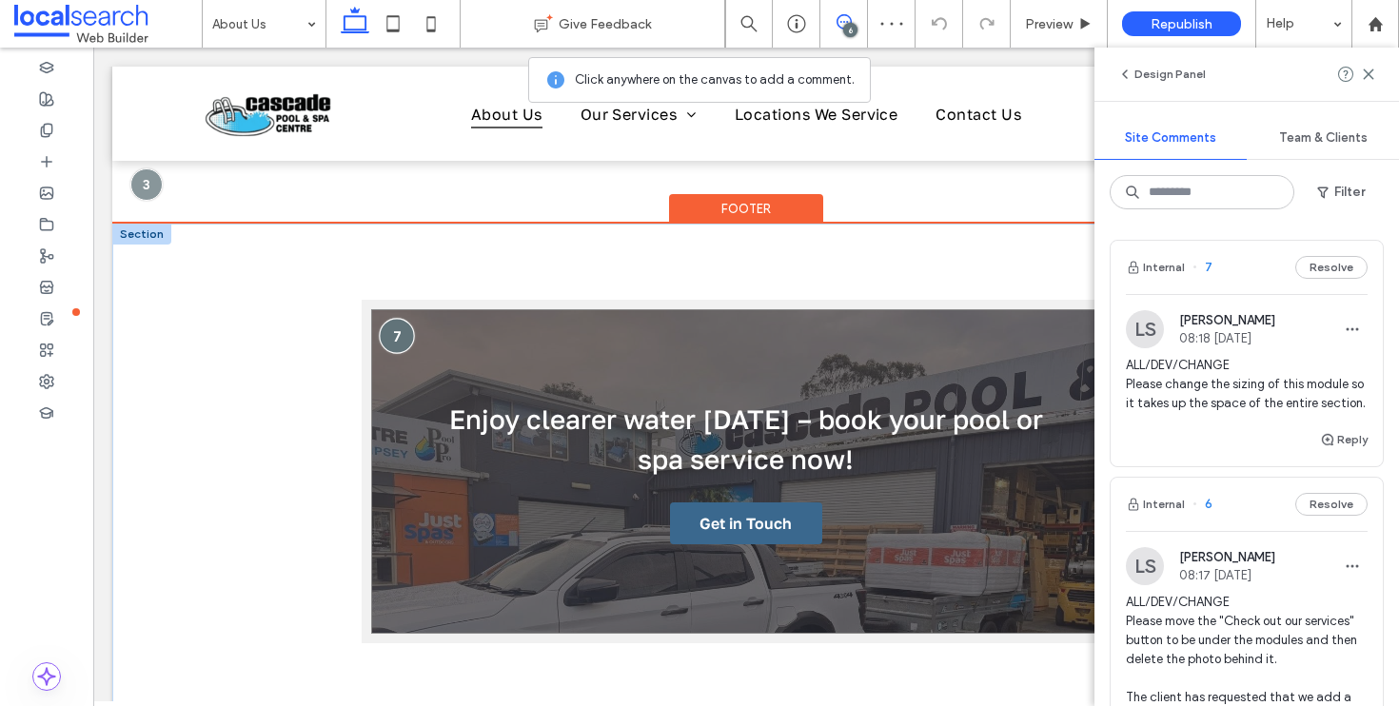
click at [388, 338] on div at bounding box center [396, 335] width 35 height 35
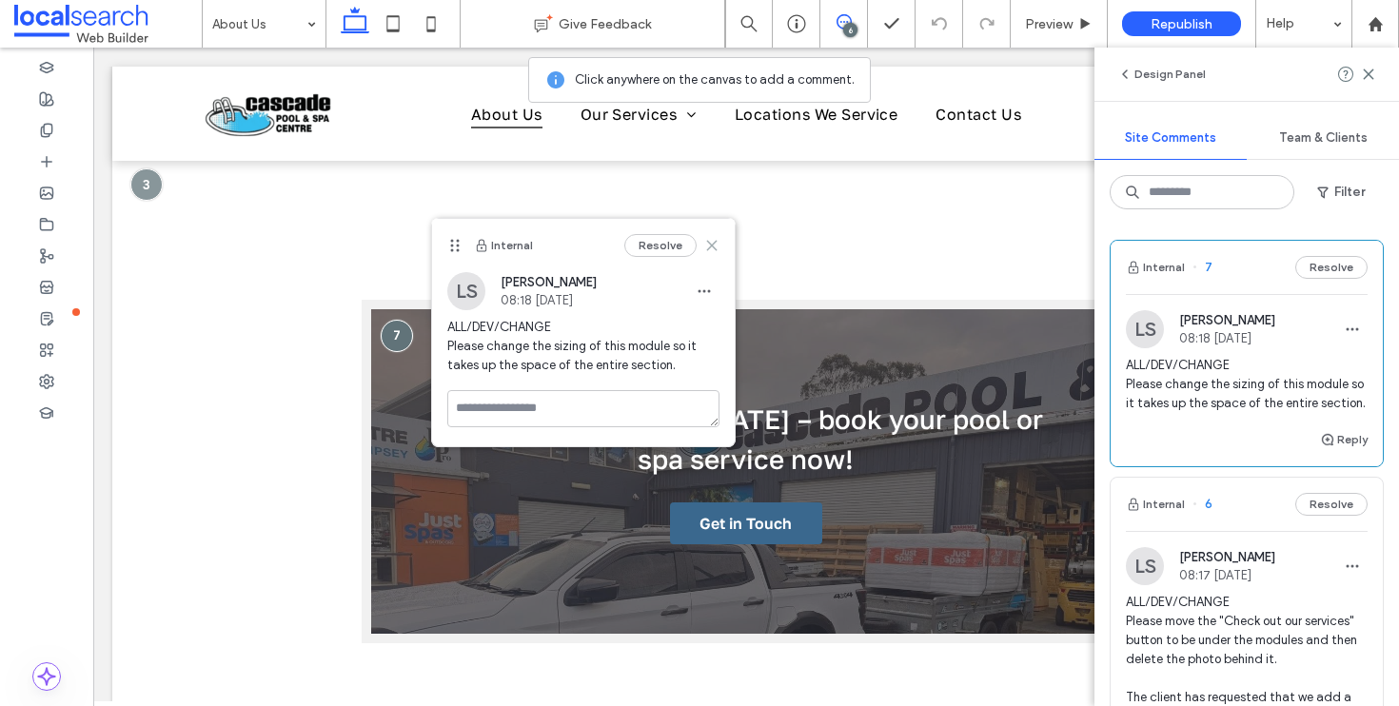
click at [710, 240] on icon at bounding box center [711, 245] width 15 height 15
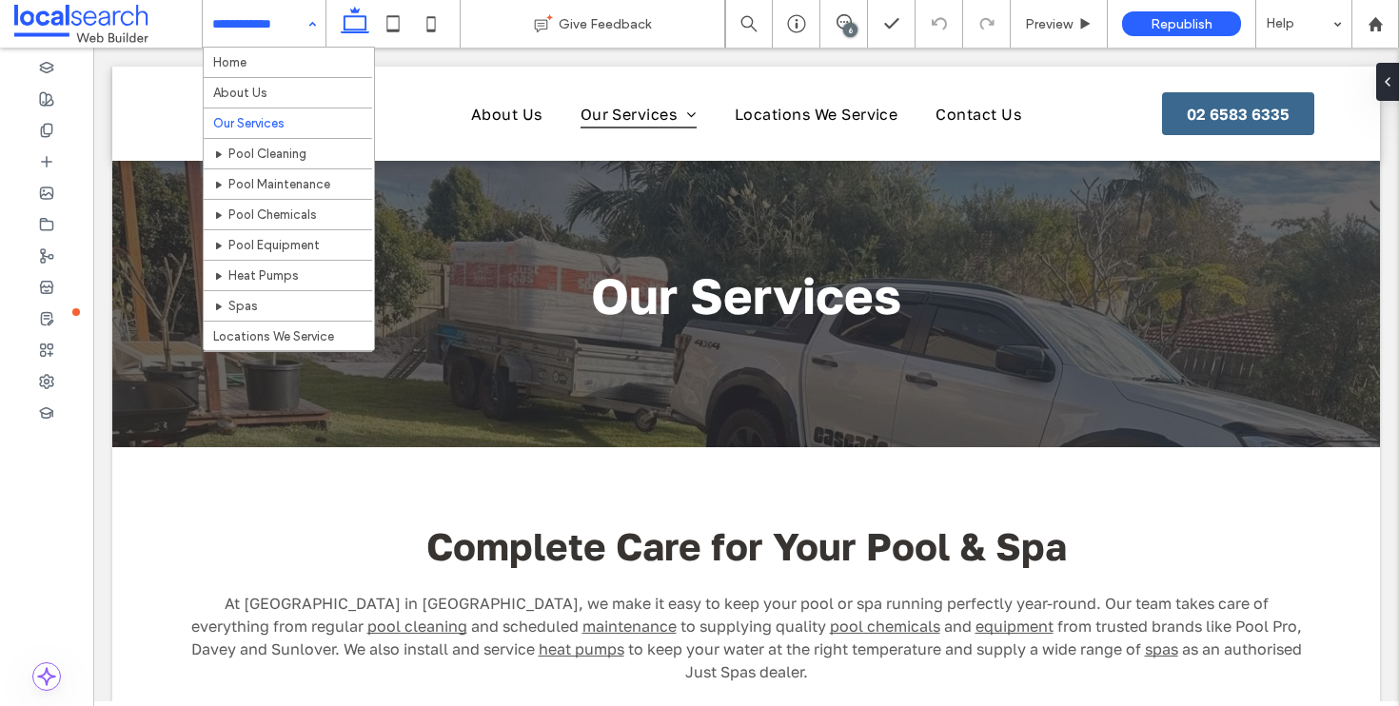
click at [276, 27] on input at bounding box center [259, 24] width 94 height 48
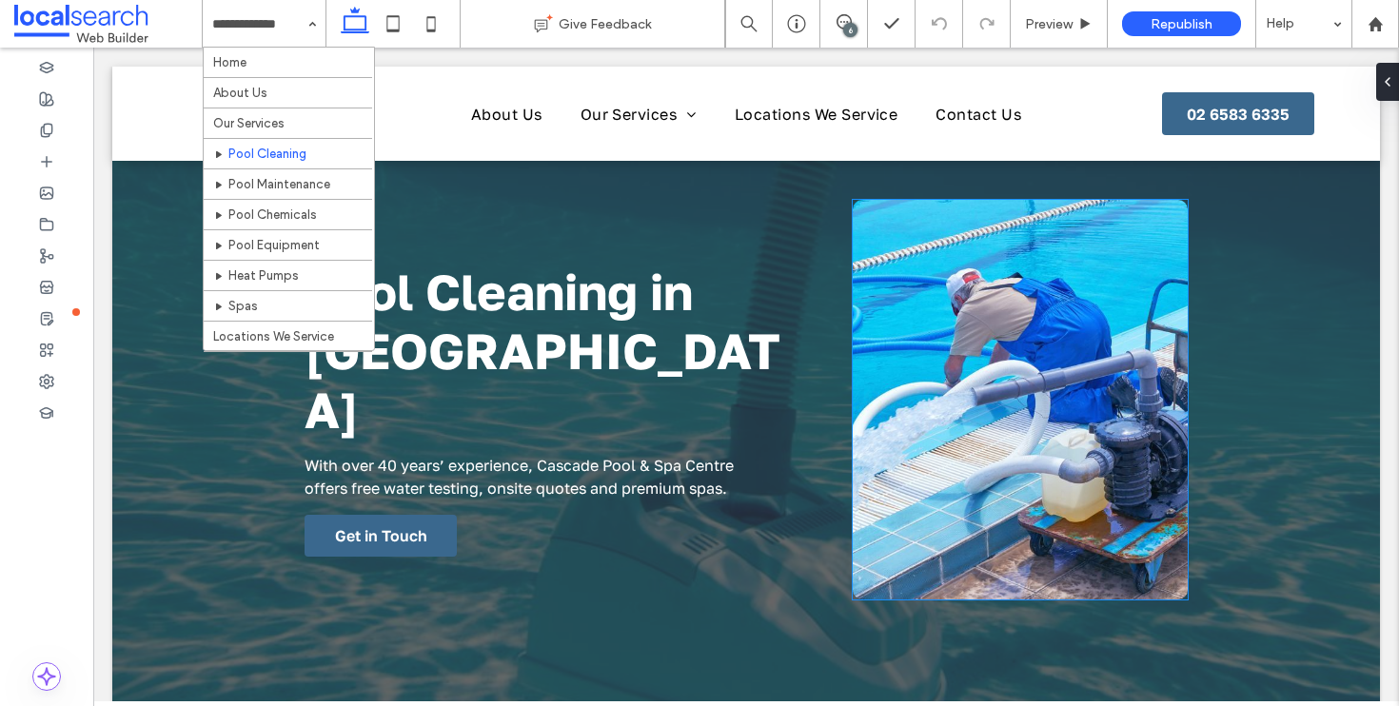
click at [974, 316] on link at bounding box center [1020, 400] width 335 height 400
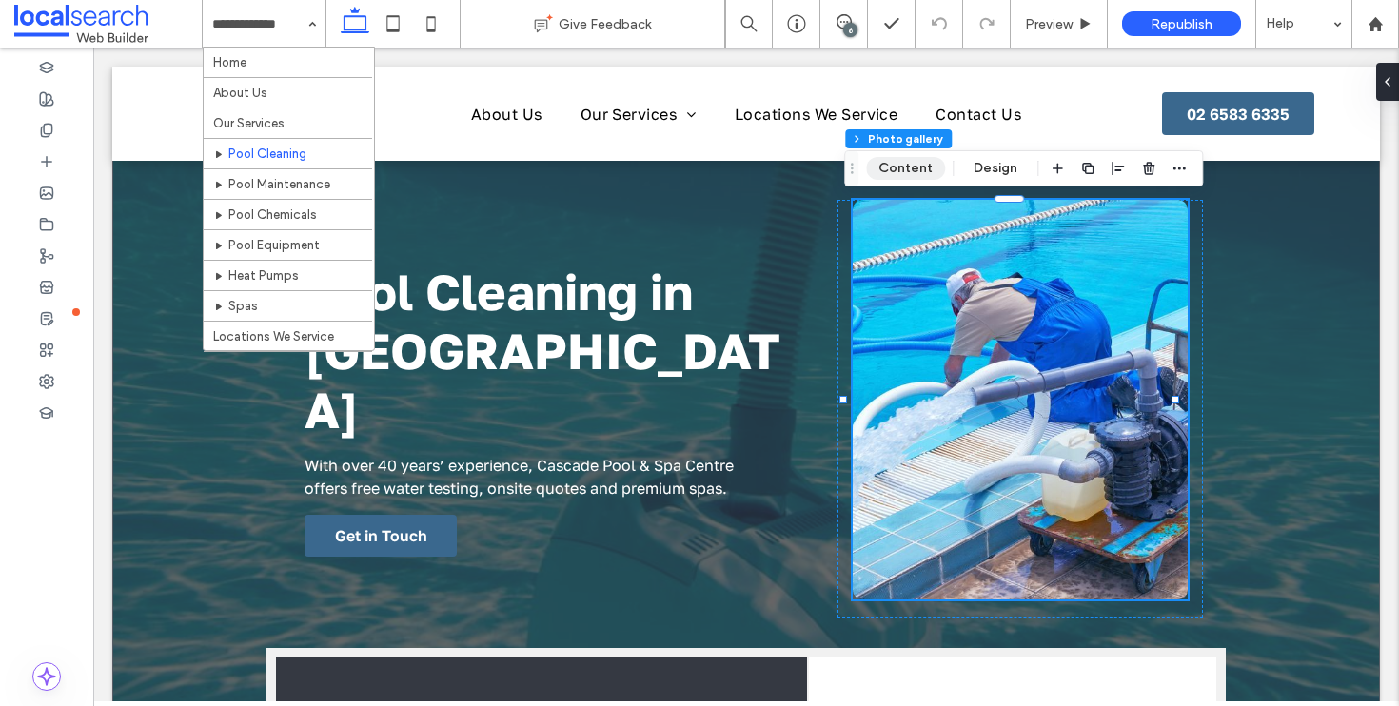
click at [908, 170] on button "Content" at bounding box center [905, 168] width 79 height 23
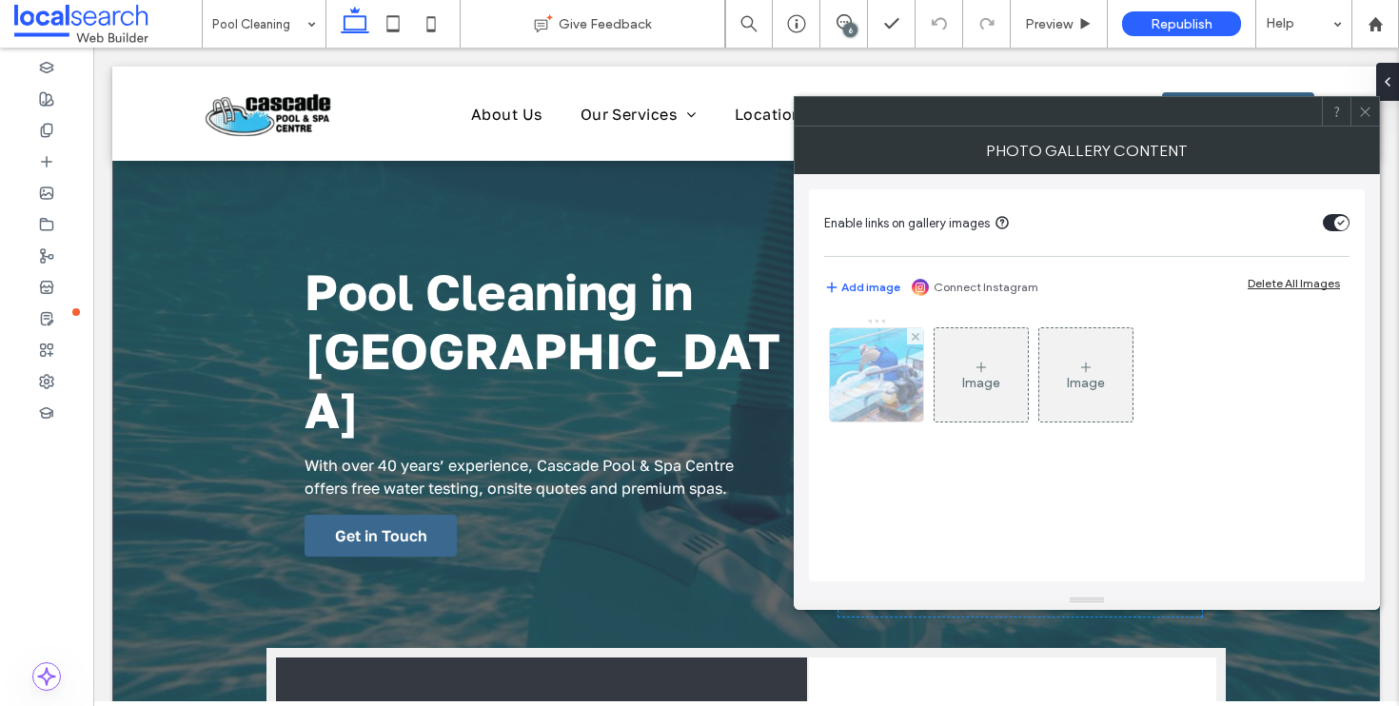
click at [872, 373] on img at bounding box center [876, 374] width 141 height 93
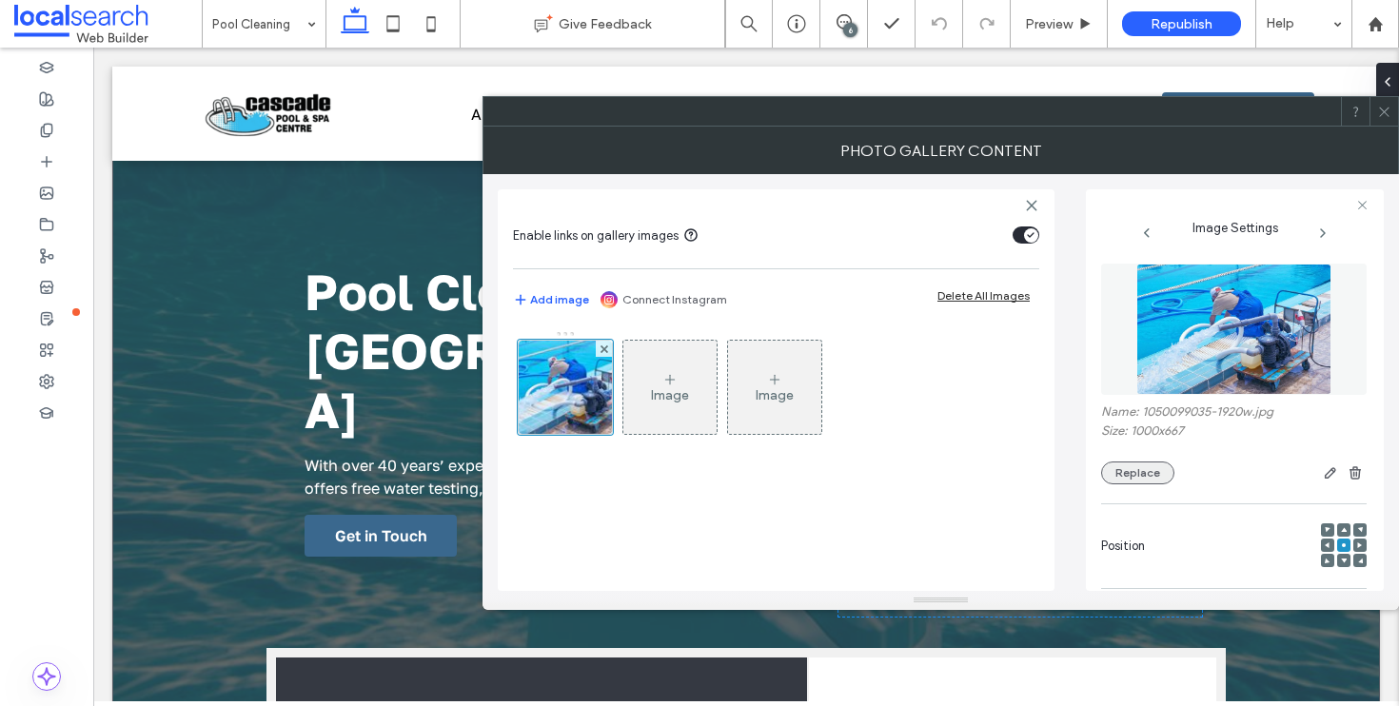
click at [1144, 482] on button "Replace" at bounding box center [1137, 472] width 73 height 23
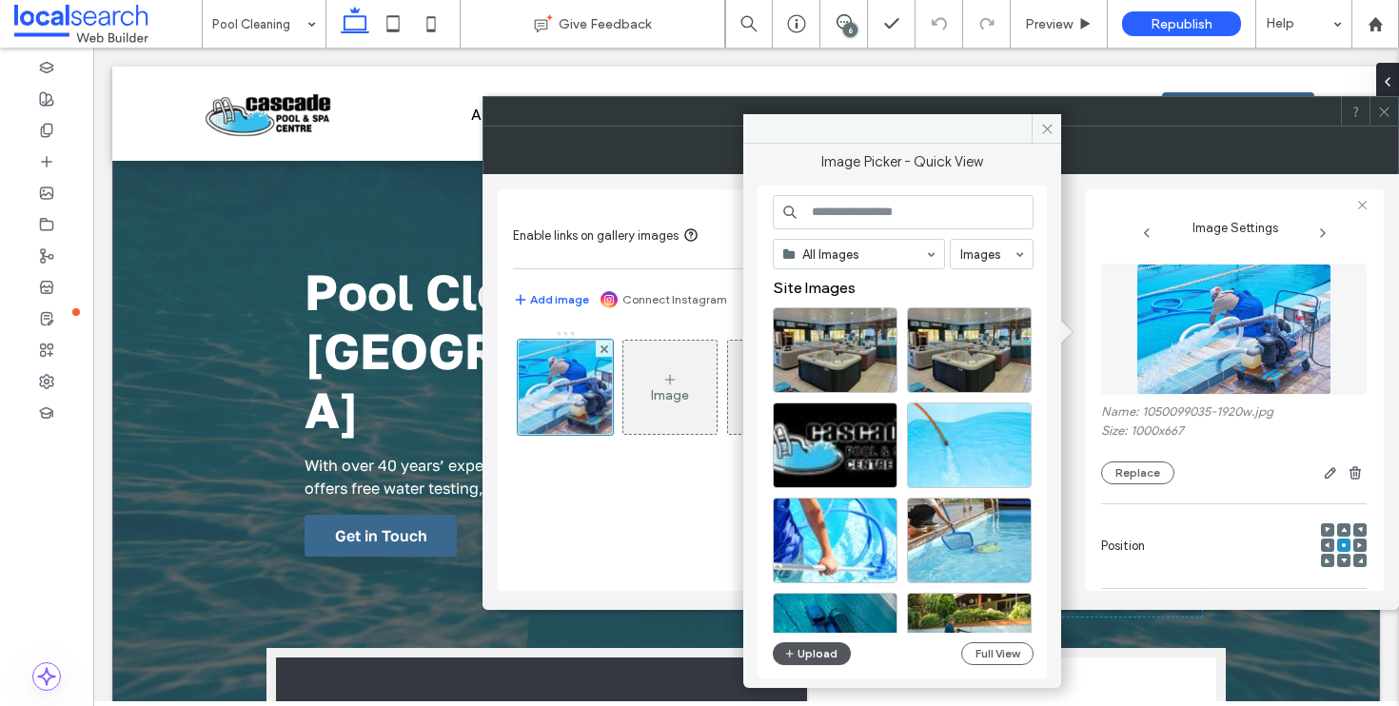
click at [825, 660] on button "Upload" at bounding box center [812, 653] width 78 height 23
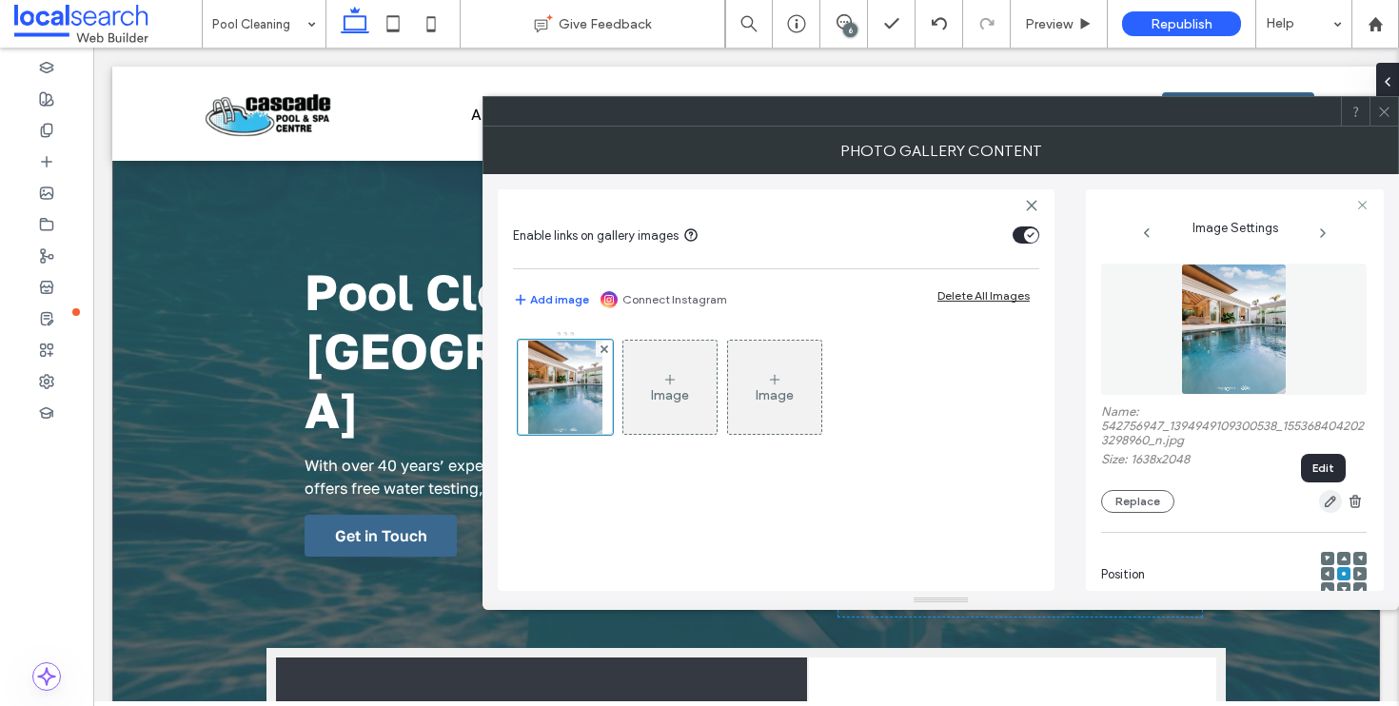
click at [1324, 505] on use "button" at bounding box center [1329, 502] width 11 height 11
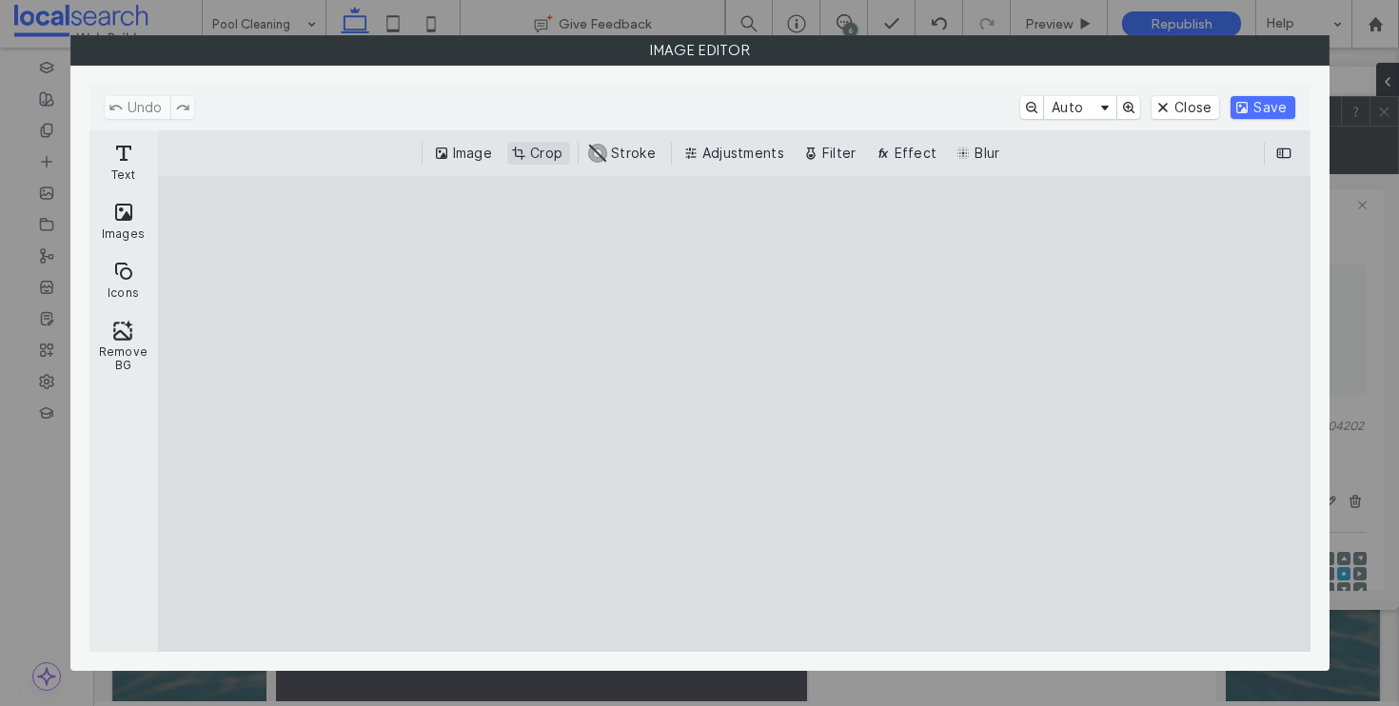
click at [528, 159] on button "Crop" at bounding box center [538, 153] width 63 height 23
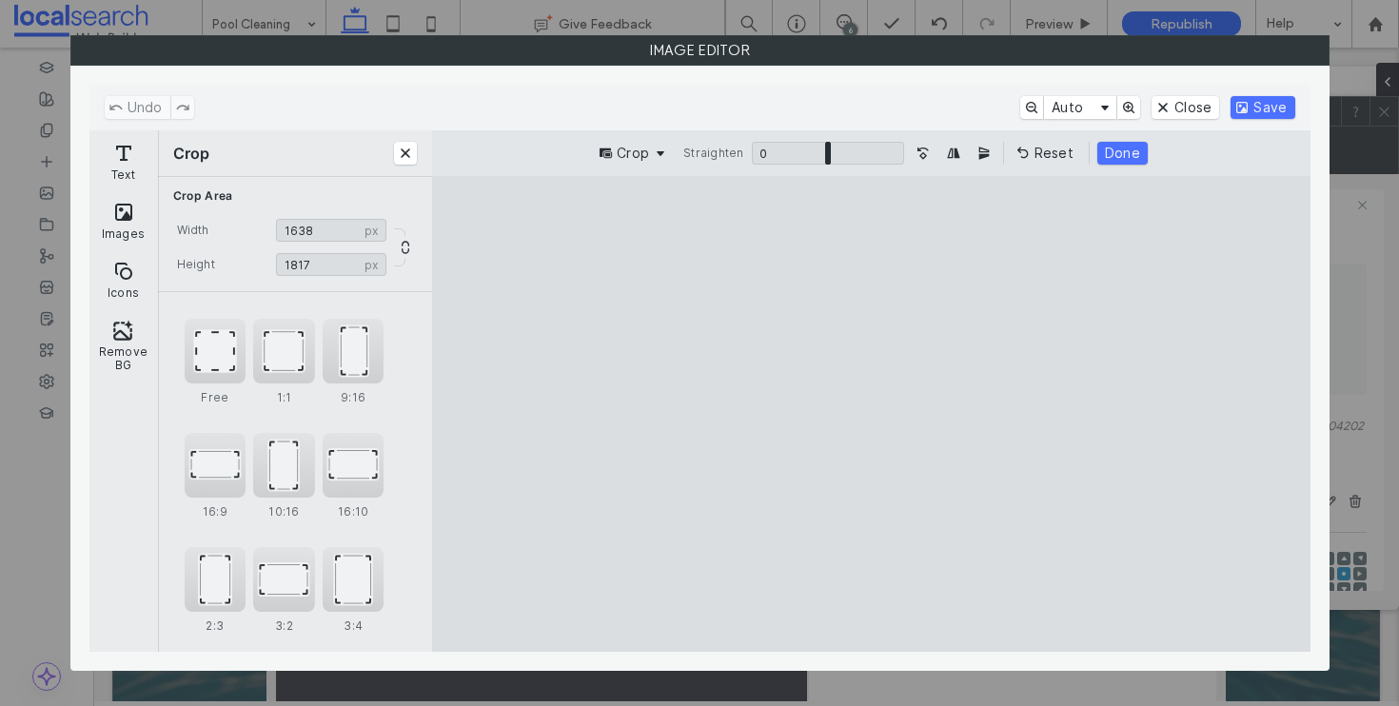
type input "****"
drag, startPoint x: 865, startPoint y: 607, endPoint x: 874, endPoint y: 563, distance: 44.8
click at [871, 414] on cesdk-canvas "Editor canvas" at bounding box center [871, 414] width 0 height 0
click at [1122, 157] on button "Done" at bounding box center [1122, 153] width 50 height 23
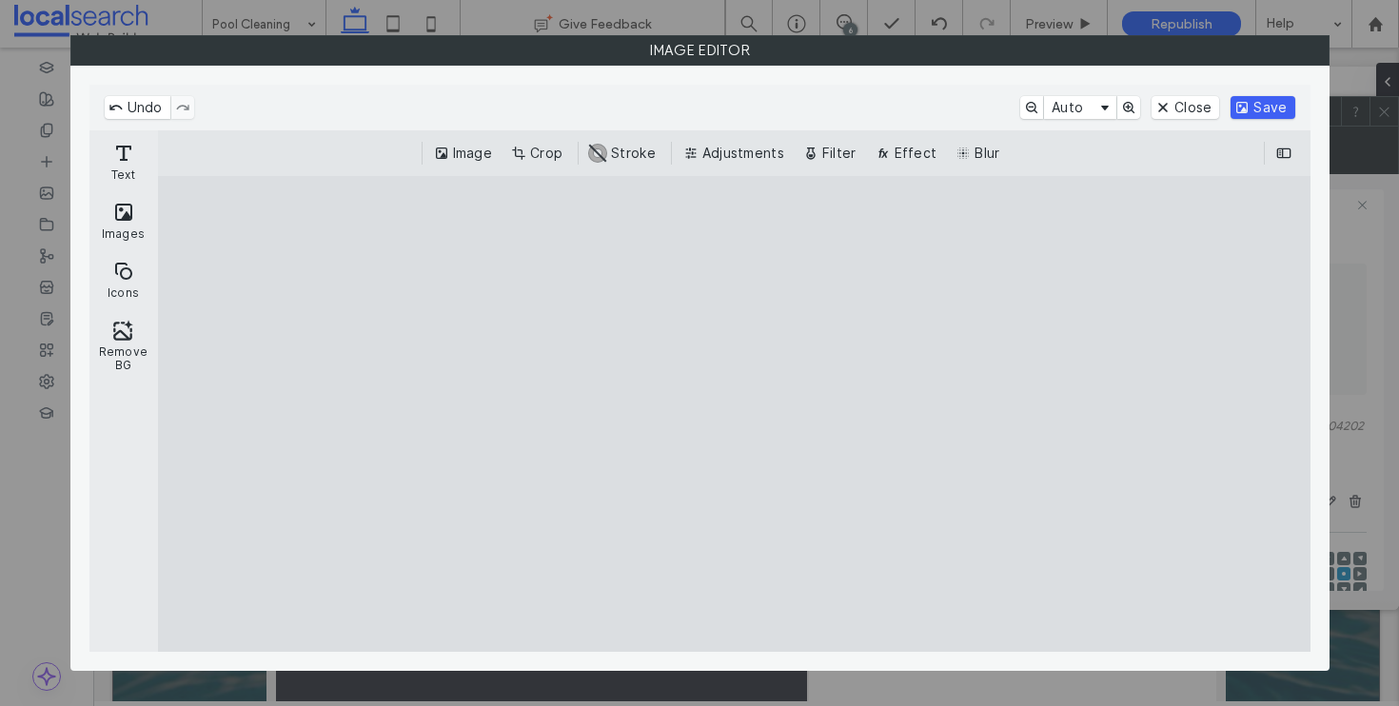
click at [1276, 99] on button "Save" at bounding box center [1262, 107] width 64 height 23
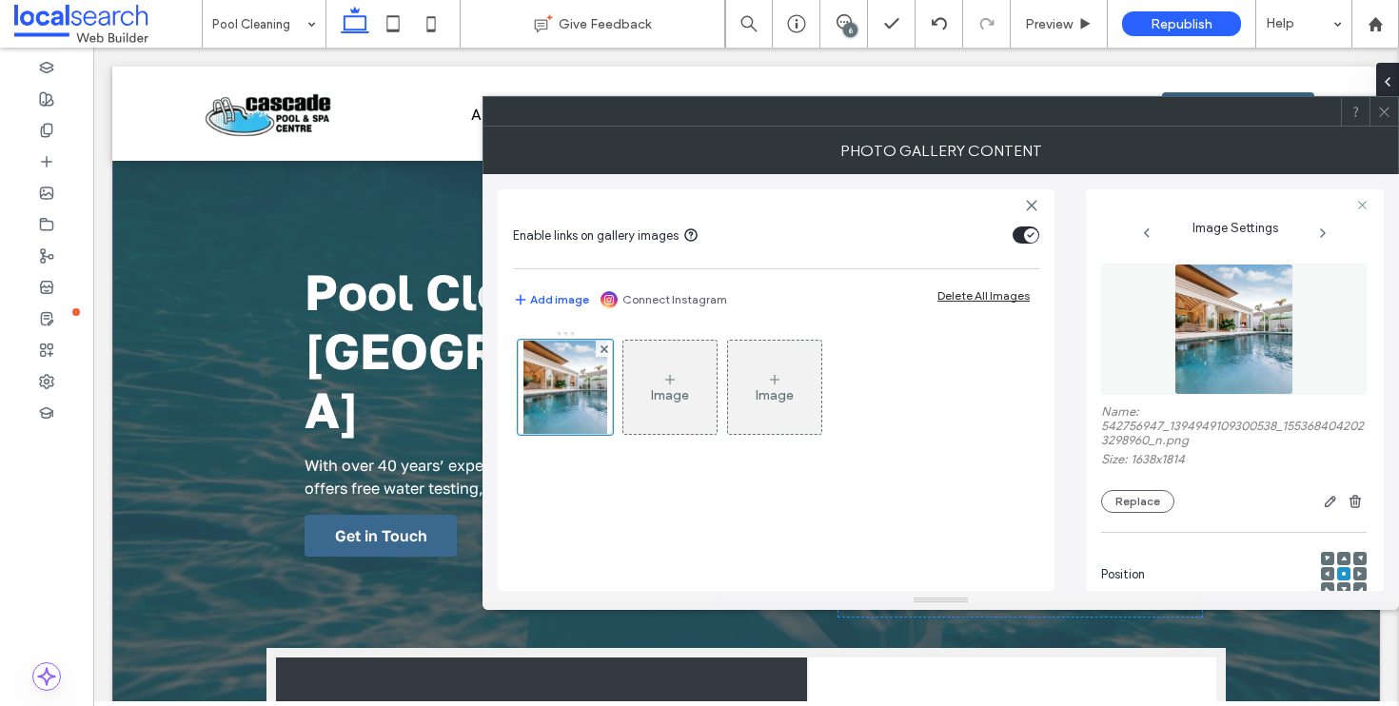
click at [1375, 113] on div at bounding box center [1383, 111] width 29 height 29
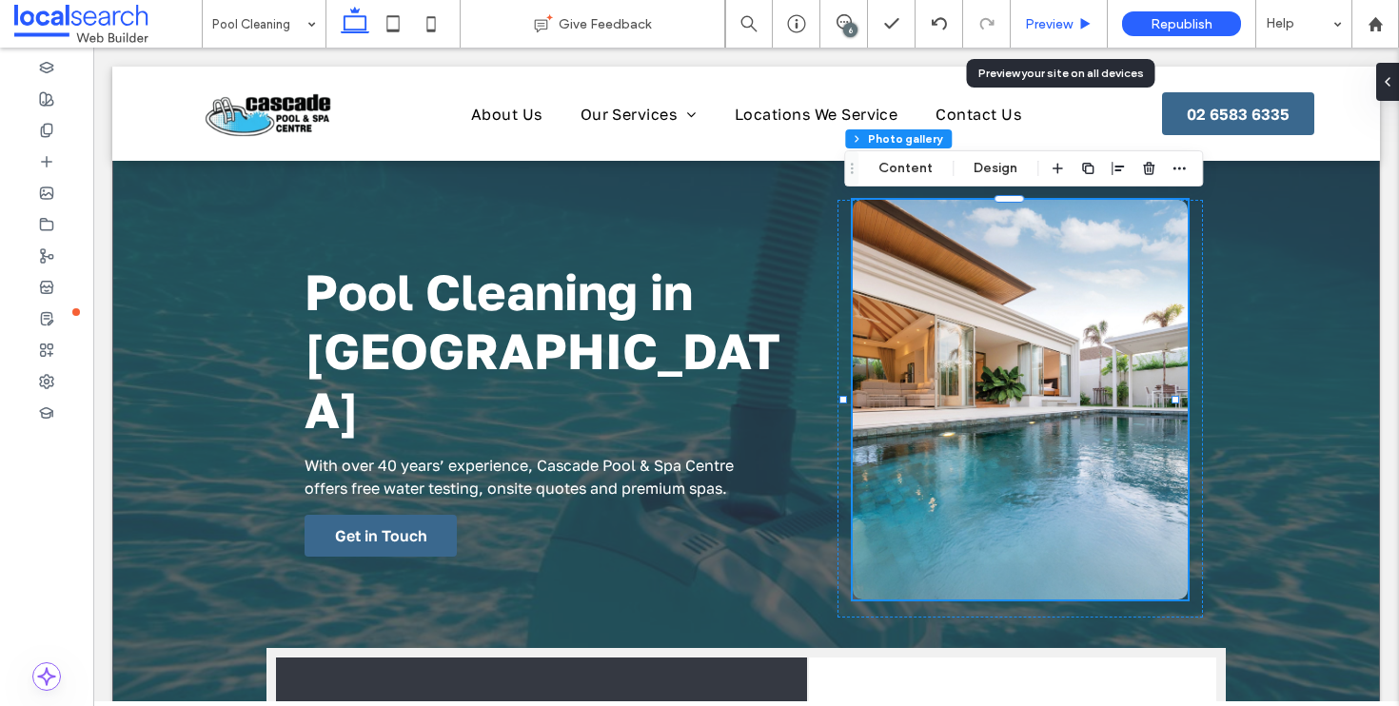
click at [1048, 28] on span "Preview" at bounding box center [1049, 24] width 48 height 16
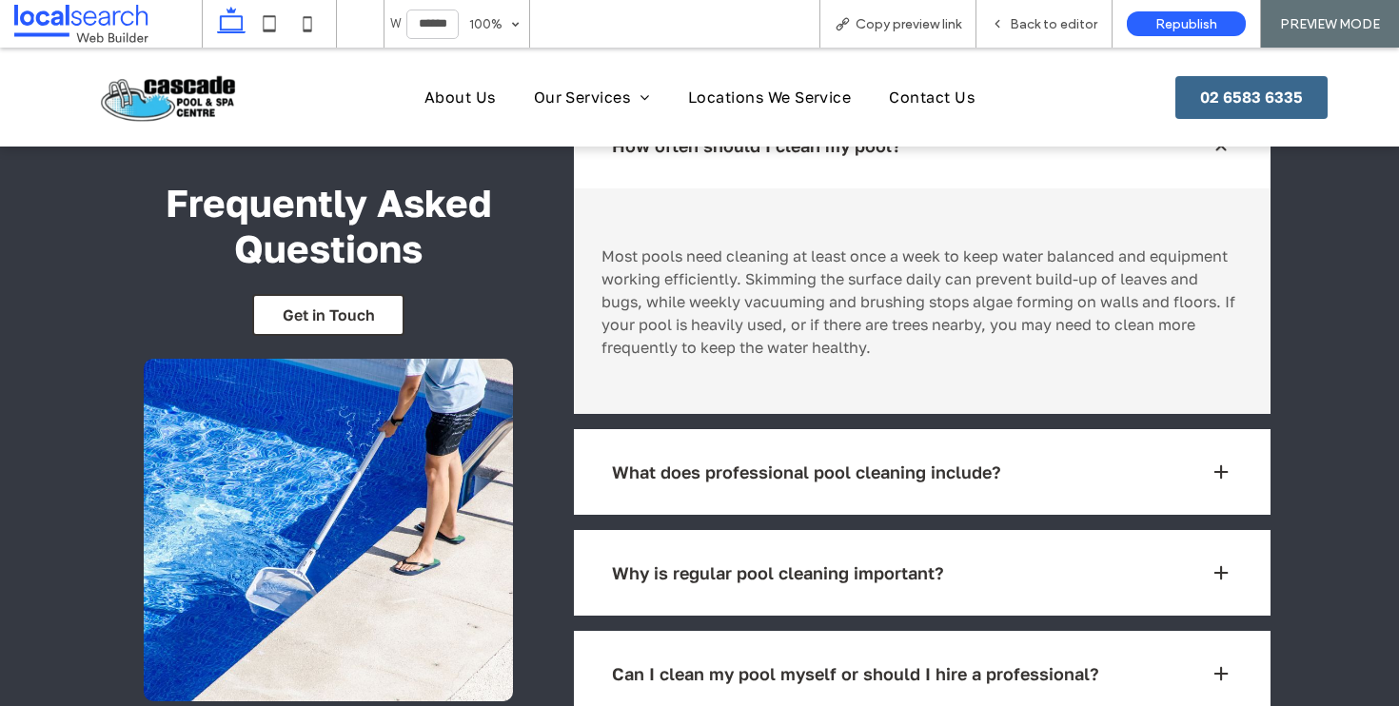
scroll to position [1562, 0]
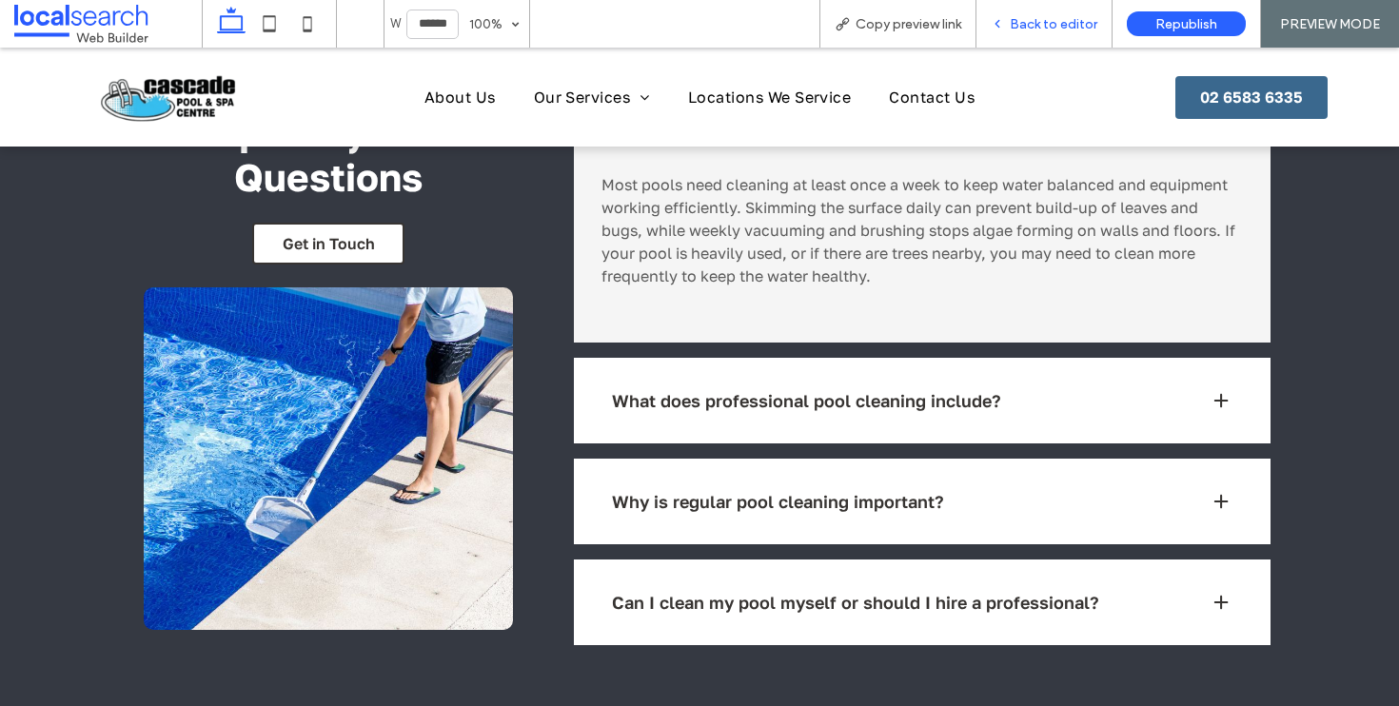
click at [1028, 29] on span "Back to editor" at bounding box center [1054, 24] width 88 height 16
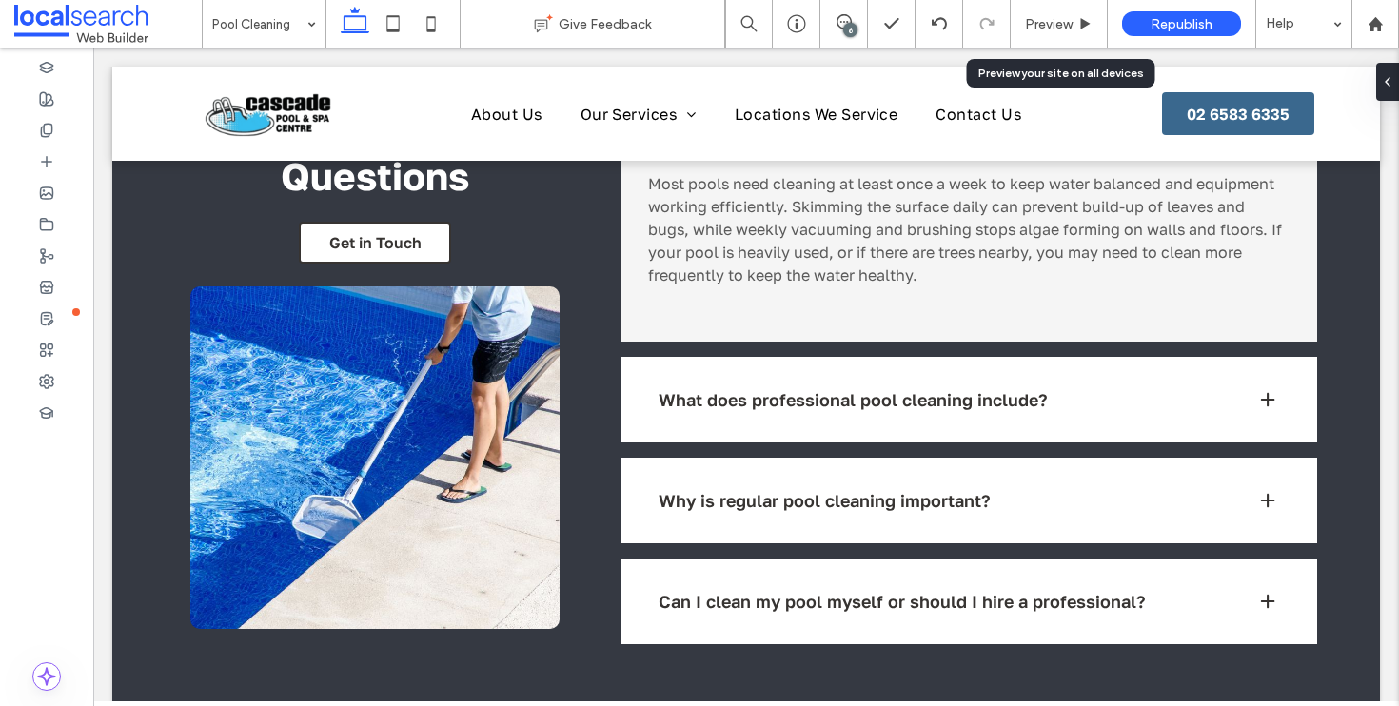
scroll to position [1579, 0]
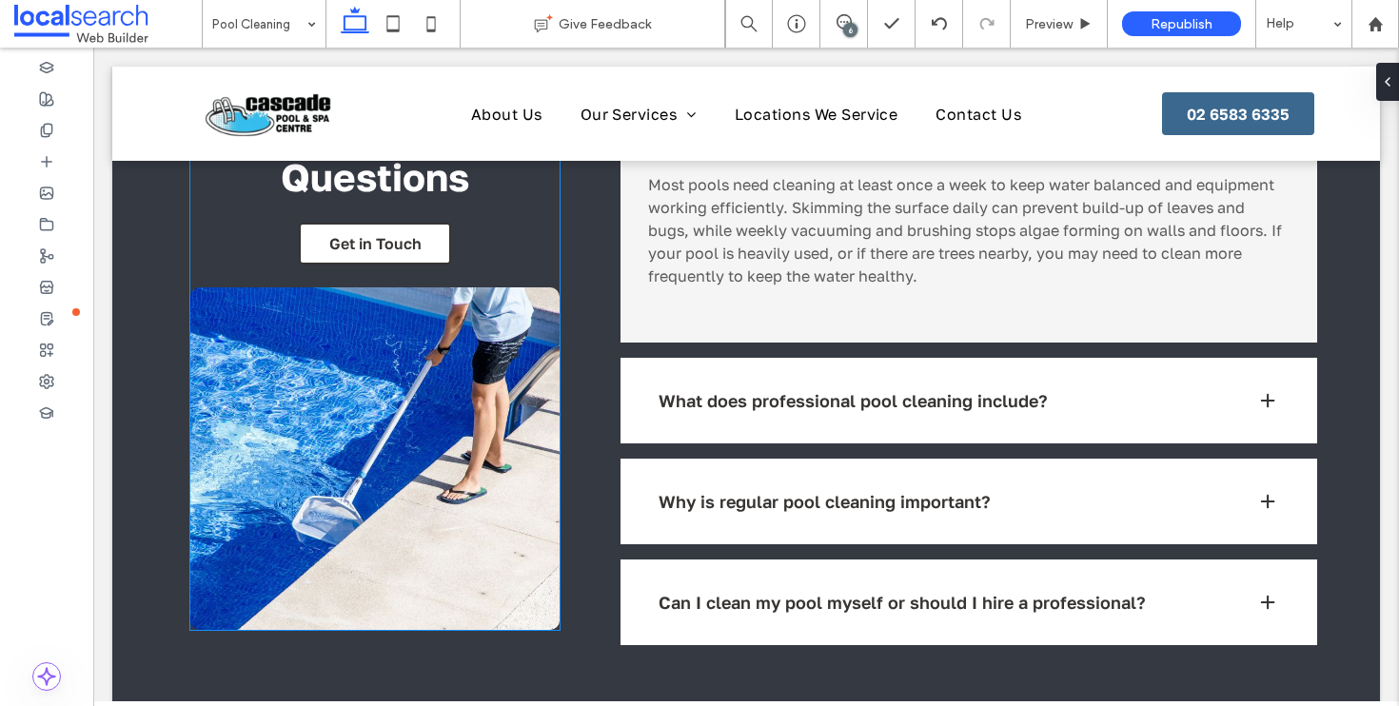
click at [354, 380] on link at bounding box center [374, 458] width 369 height 343
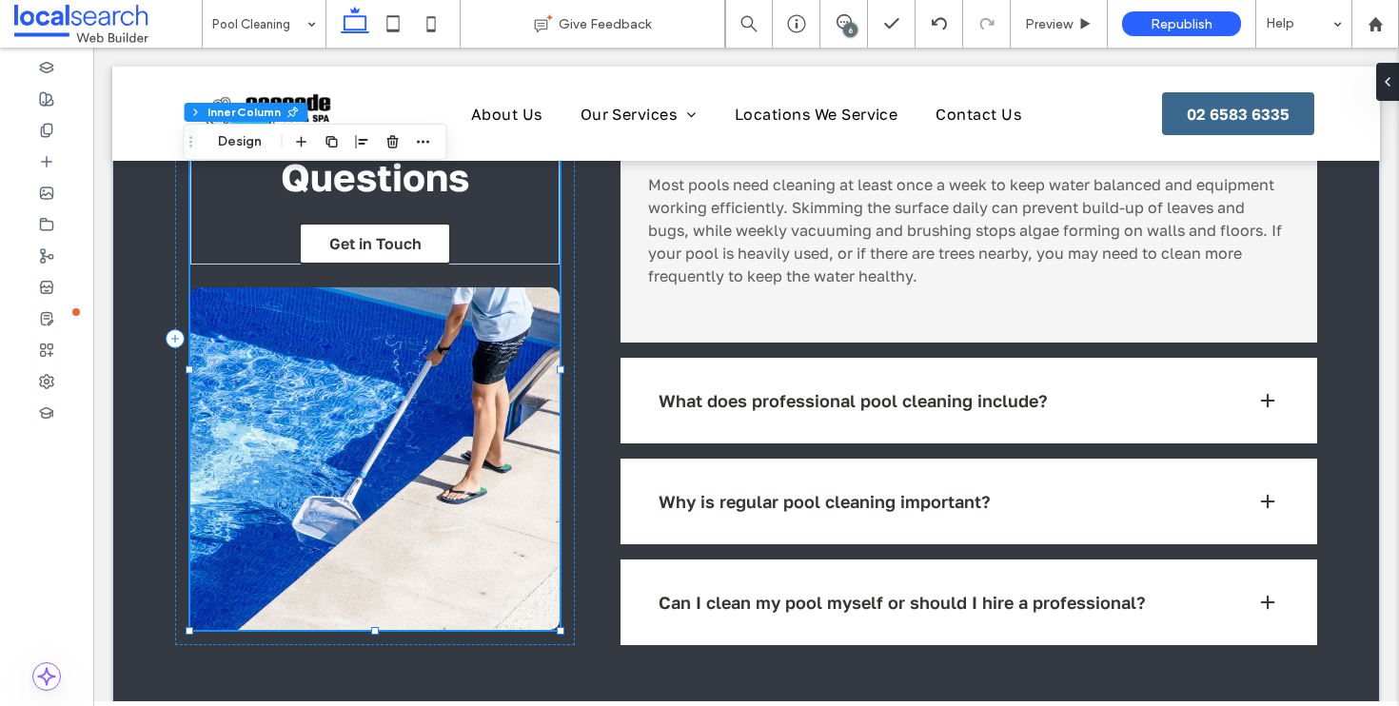
click at [354, 380] on link at bounding box center [374, 458] width 369 height 343
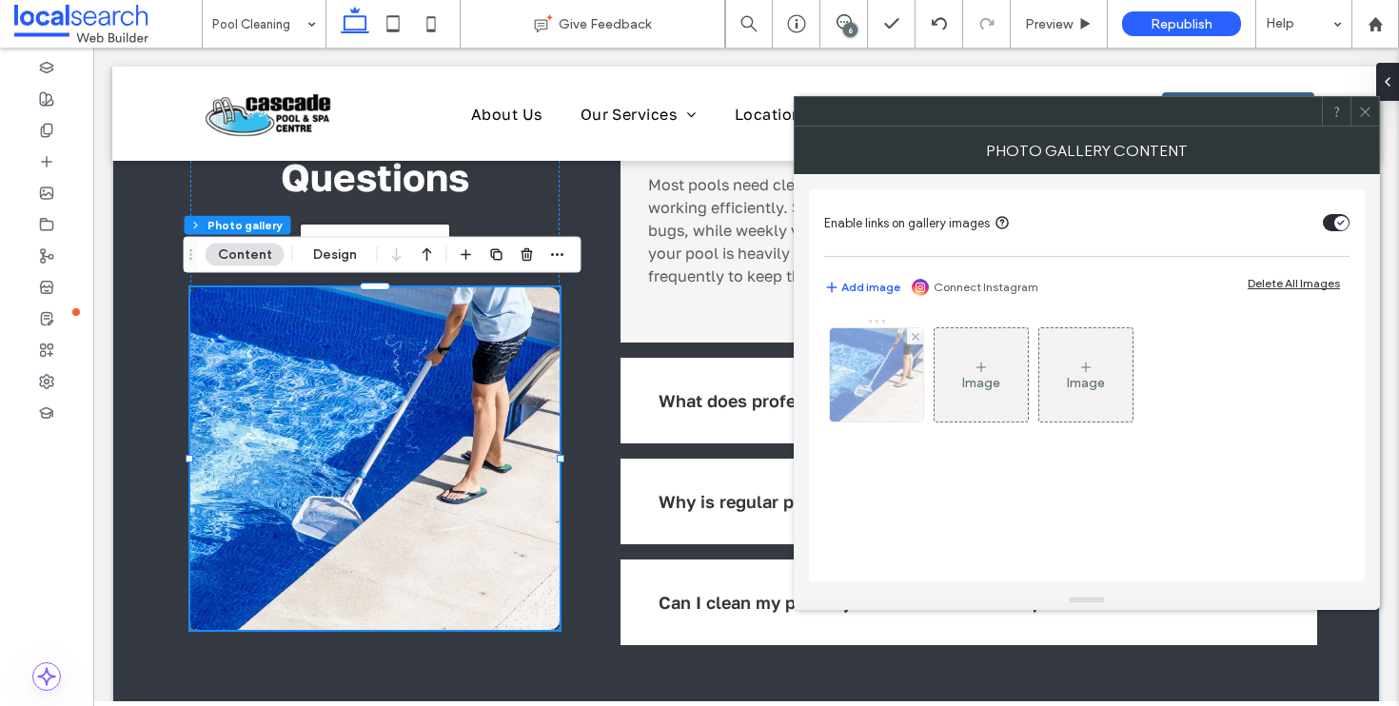
click at [873, 408] on div at bounding box center [876, 374] width 93 height 93
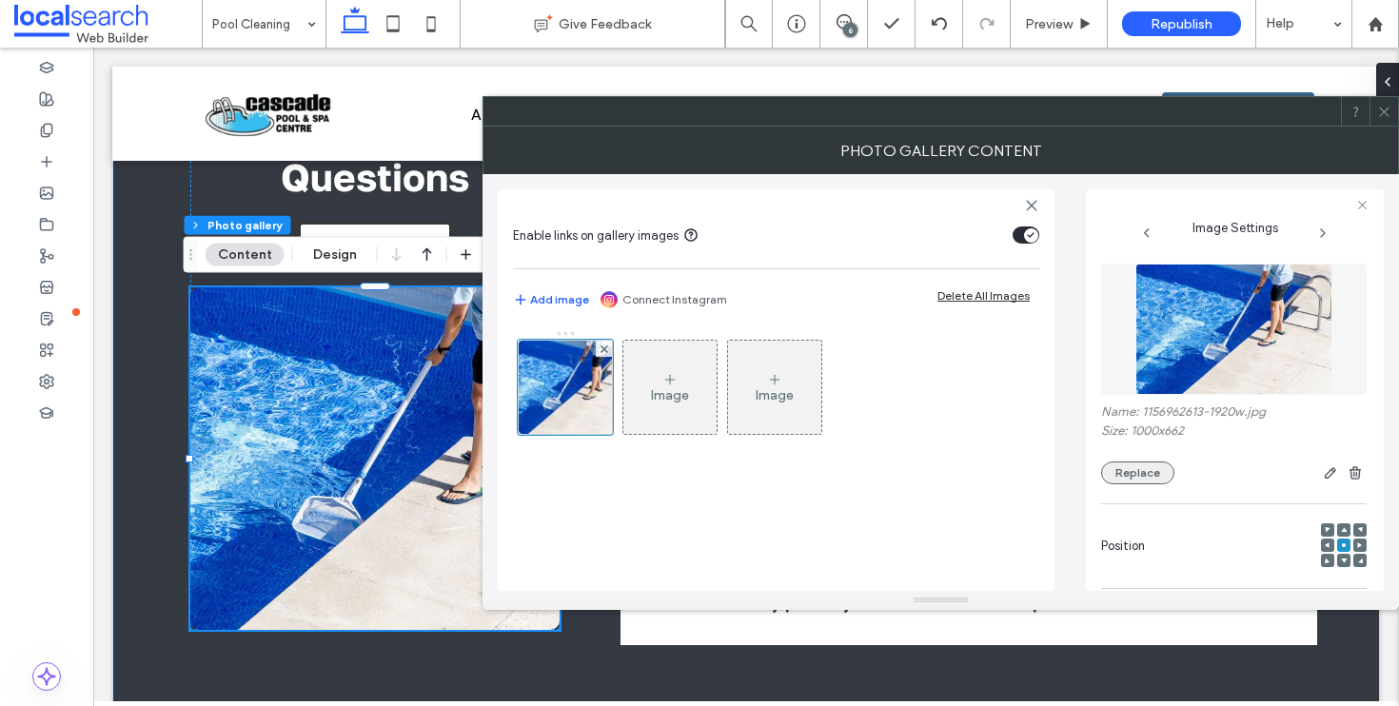
click at [1154, 474] on button "Replace" at bounding box center [1137, 472] width 73 height 23
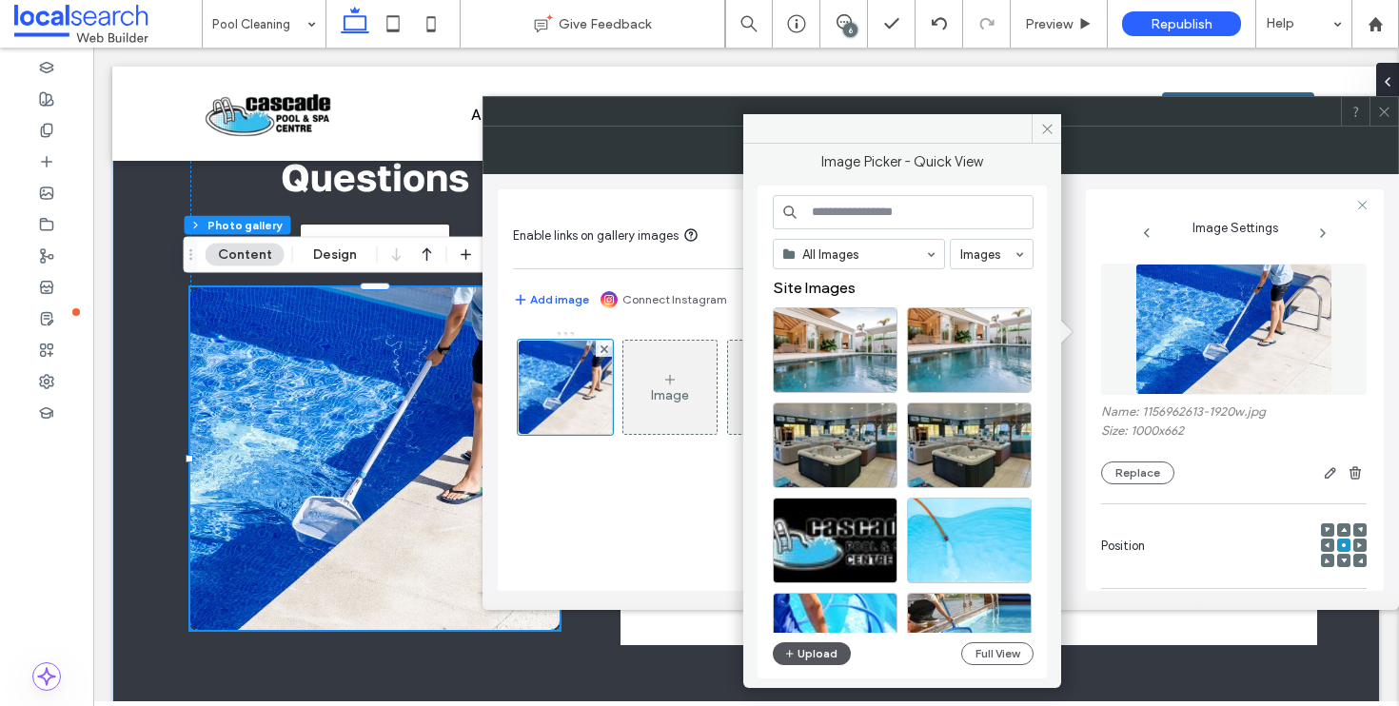
click at [818, 651] on button "Upload" at bounding box center [812, 653] width 78 height 23
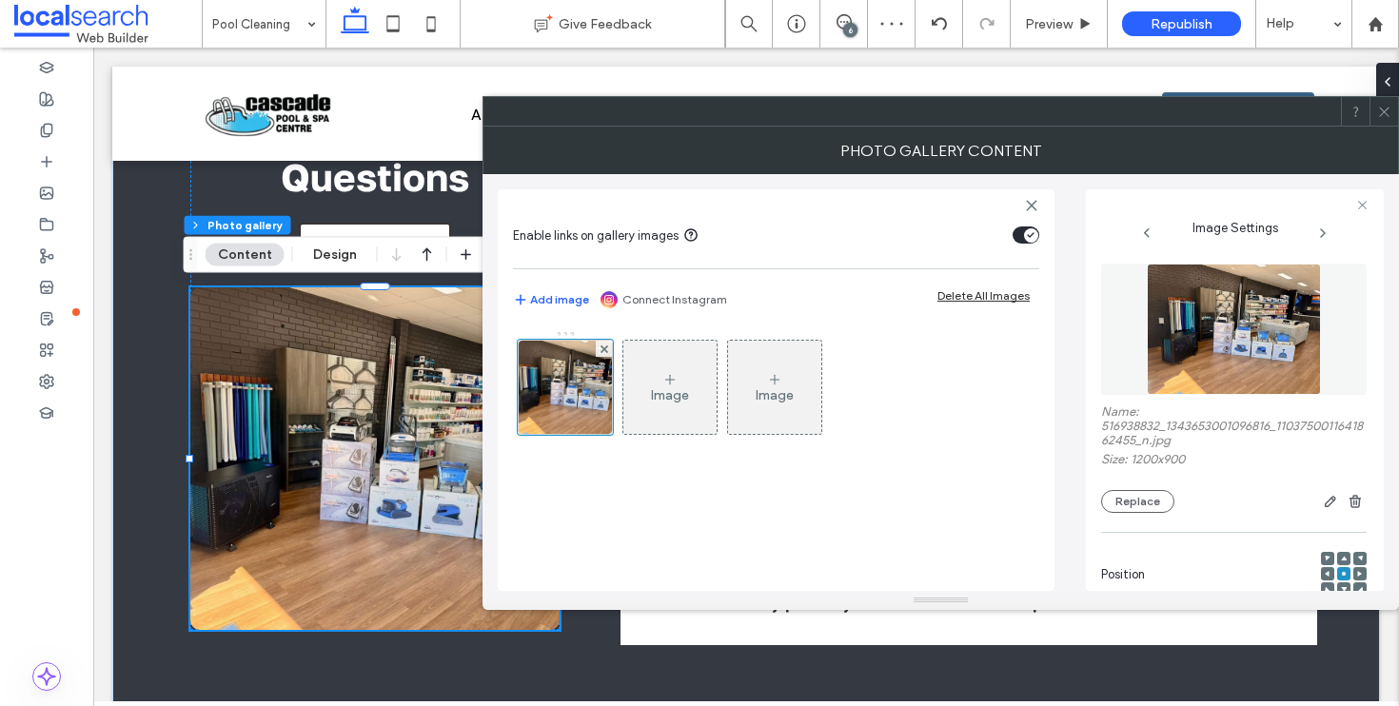
click at [1380, 111] on icon at bounding box center [1384, 112] width 14 height 14
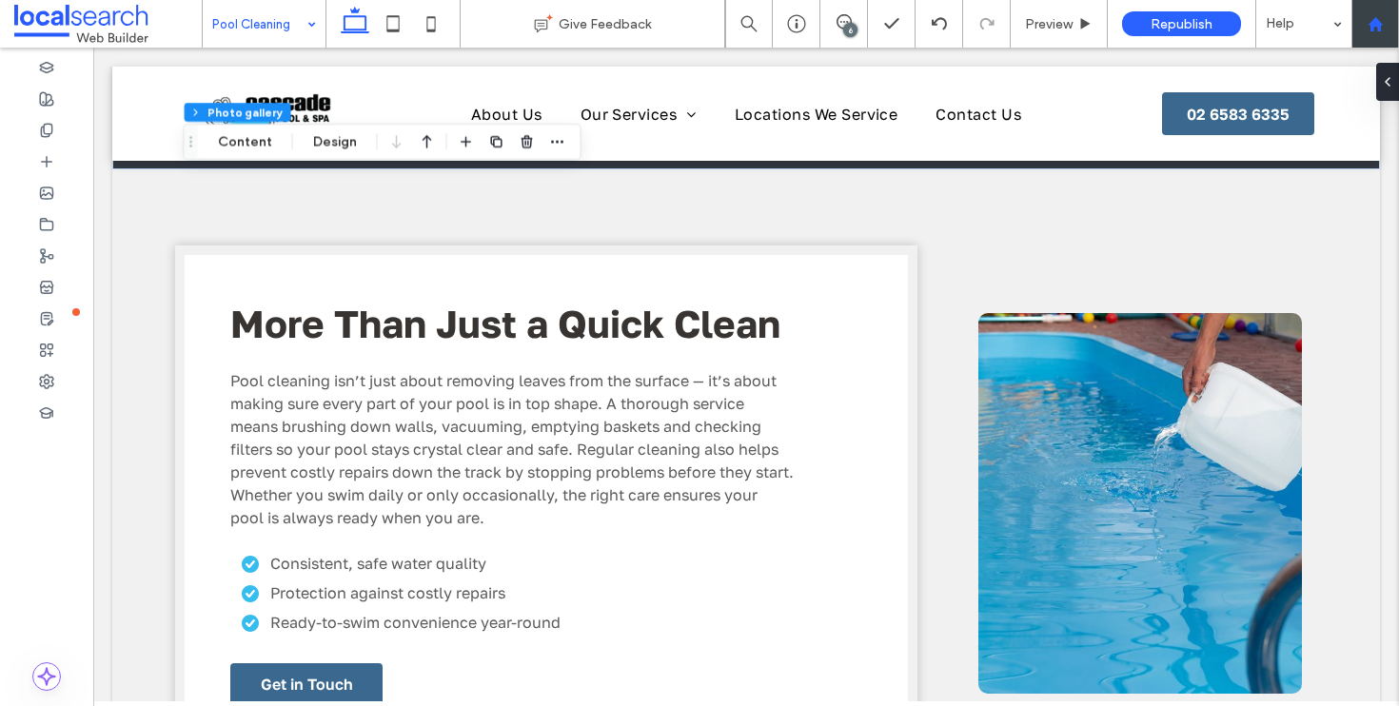
scroll to position [2144, 0]
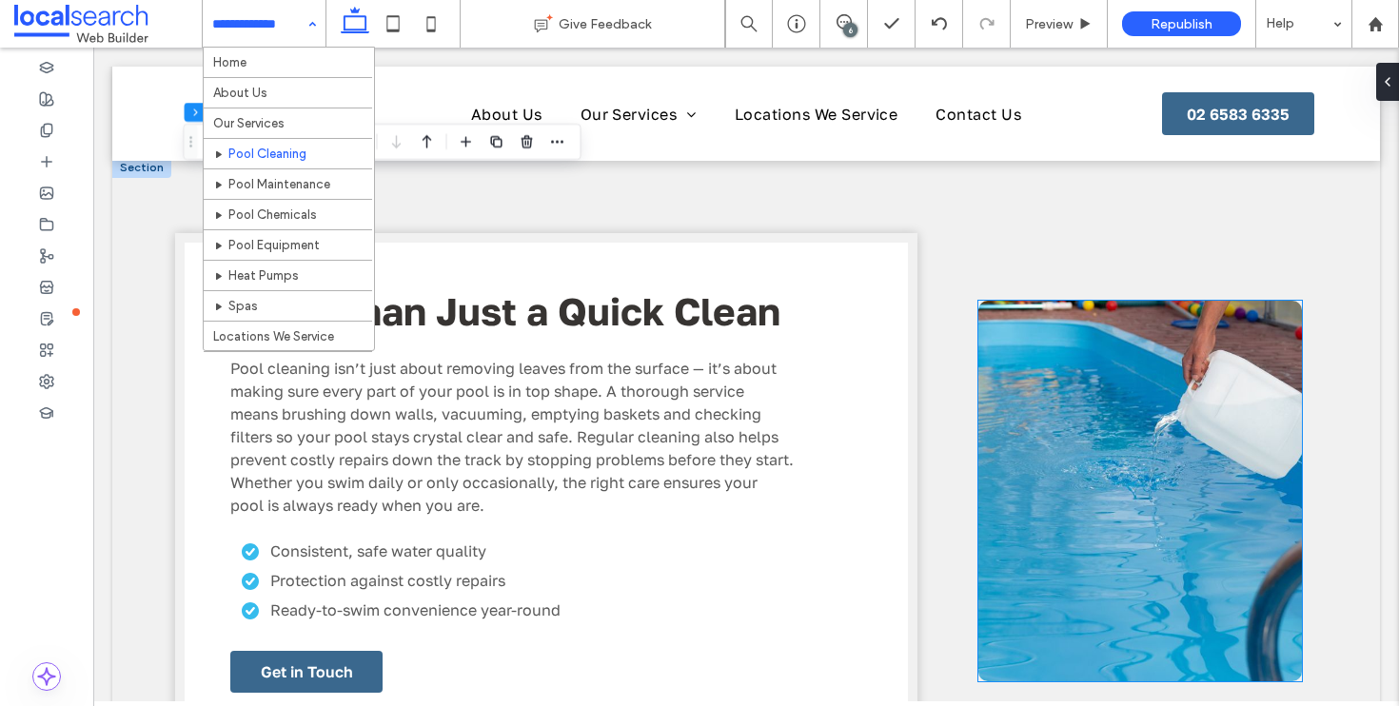
click at [1073, 467] on link at bounding box center [1140, 491] width 324 height 381
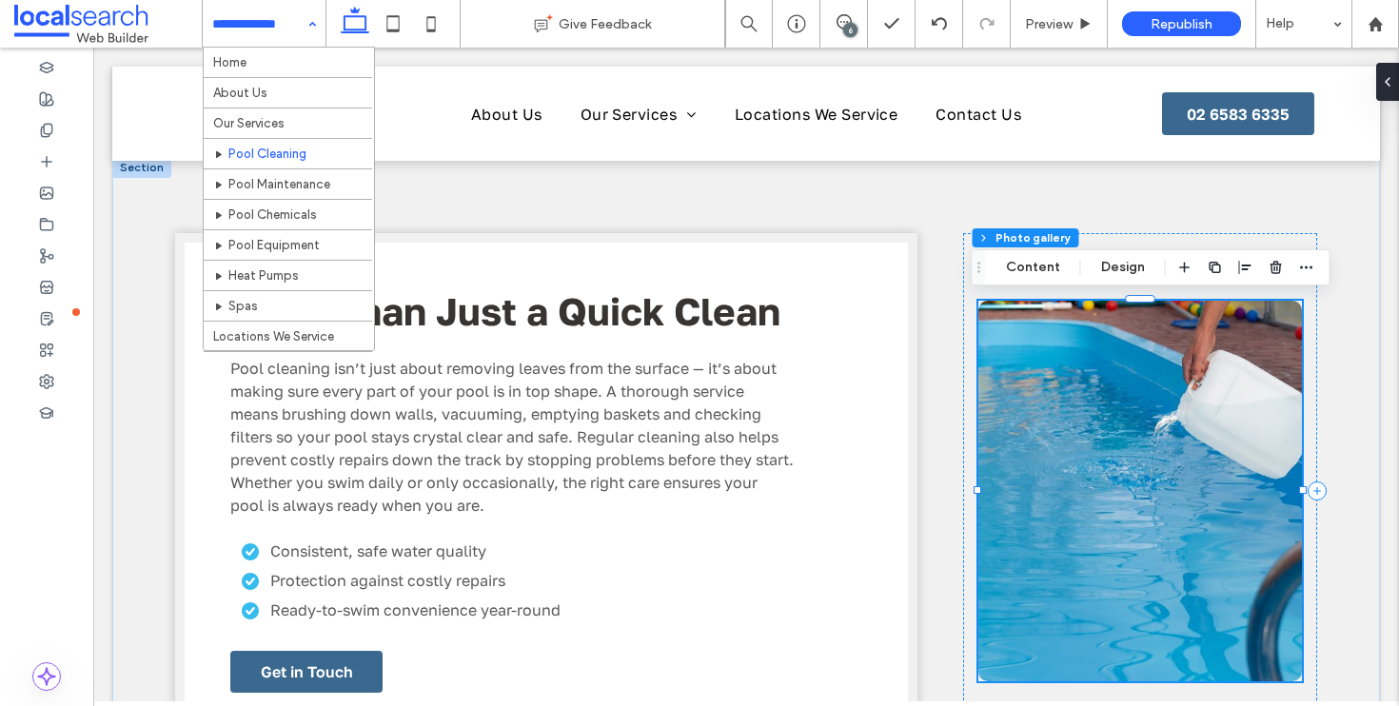
click at [1050, 465] on link at bounding box center [1140, 491] width 324 height 381
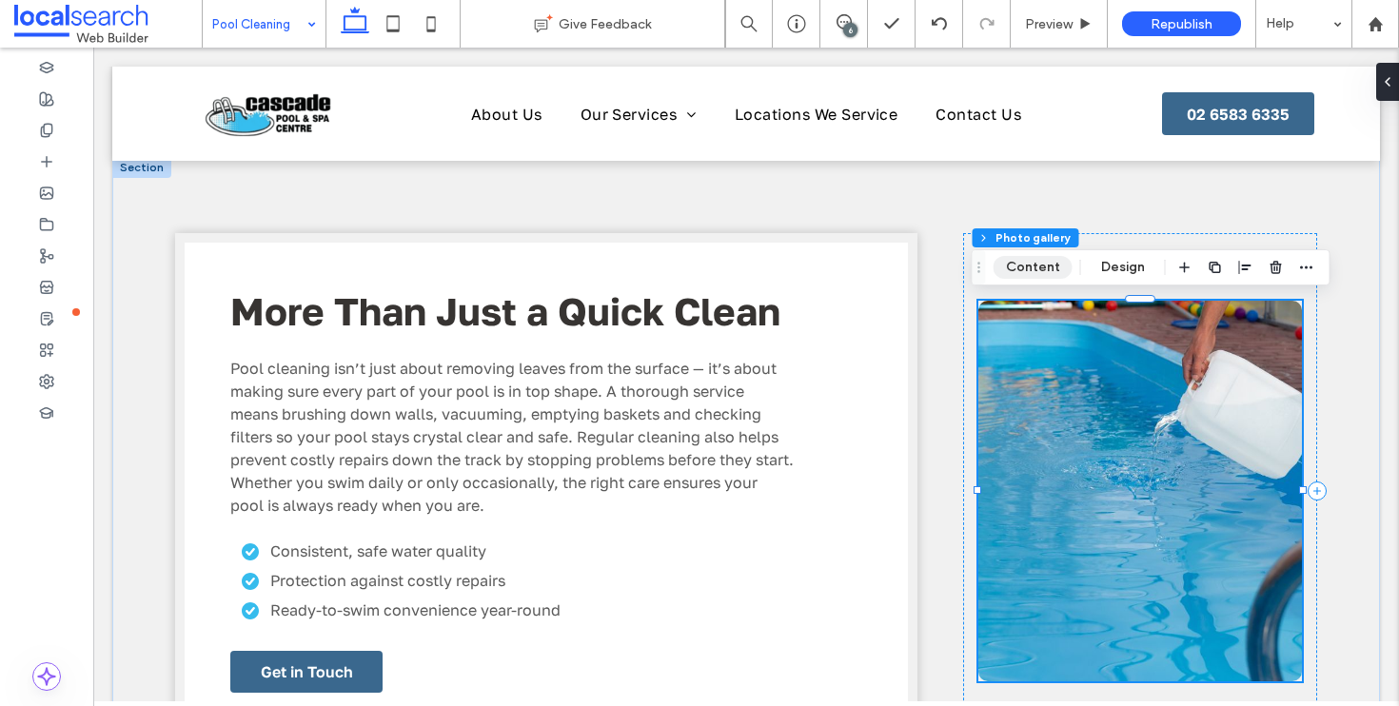
click at [1041, 265] on button "Content" at bounding box center [1032, 267] width 79 height 23
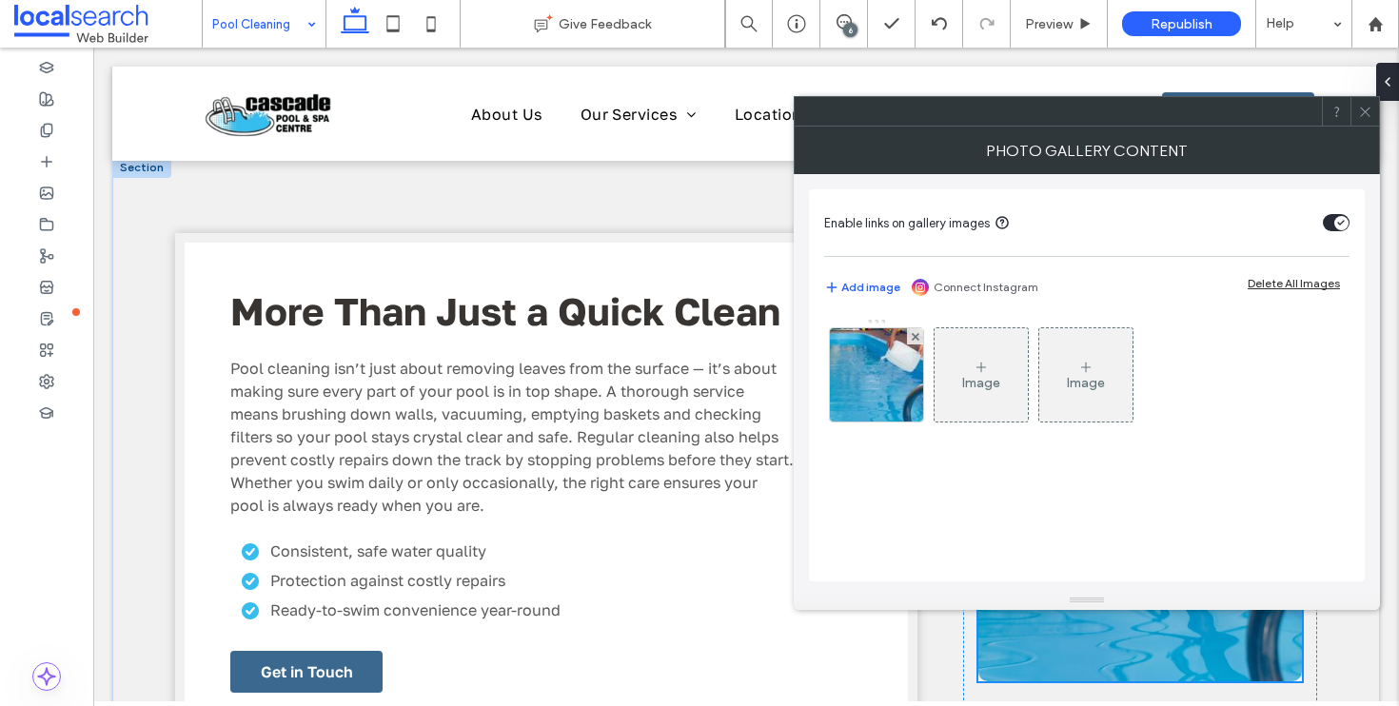
click at [933, 380] on figure "Image" at bounding box center [980, 374] width 95 height 95
click at [902, 379] on div "Photo Gallery Content Enable links on gallery images Add image Connect Instagra…" at bounding box center [1087, 368] width 586 height 483
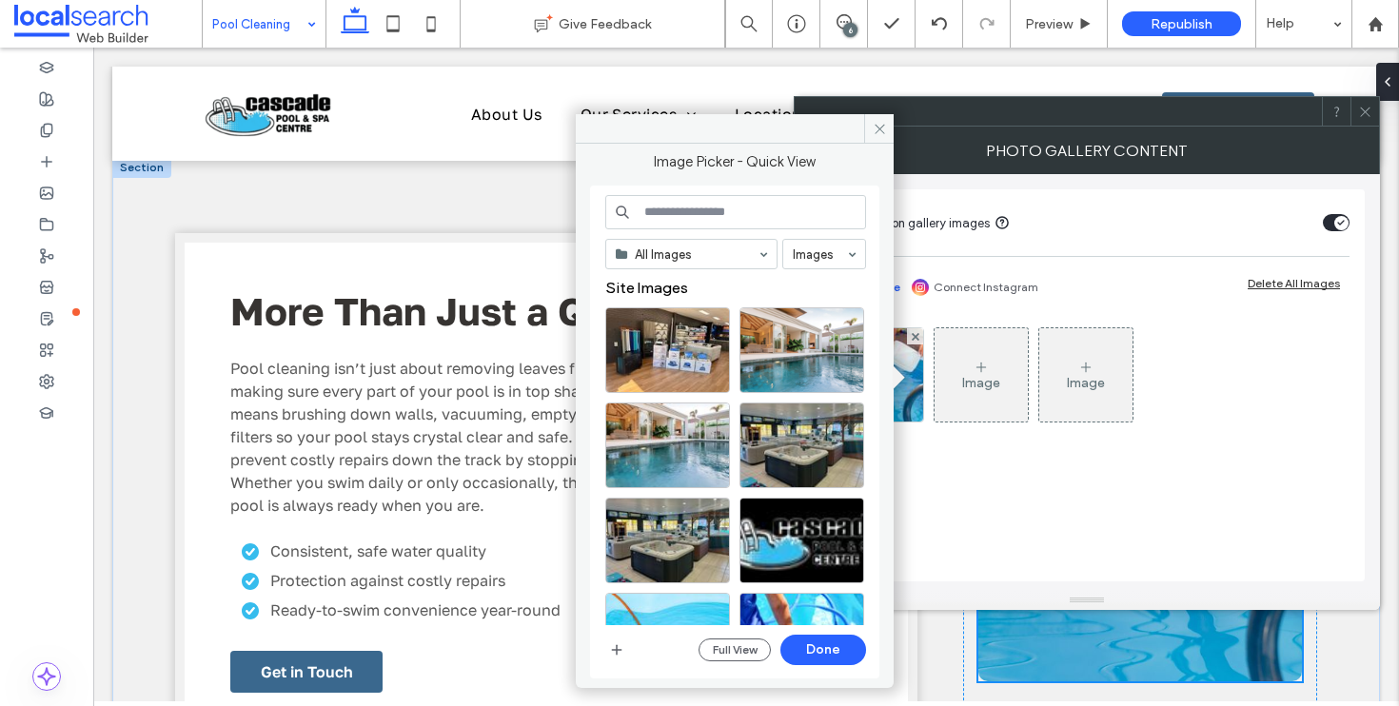
click at [629, 649] on div "Full View Done" at bounding box center [735, 650] width 261 height 30
click at [623, 649] on icon "button" at bounding box center [616, 649] width 15 height 15
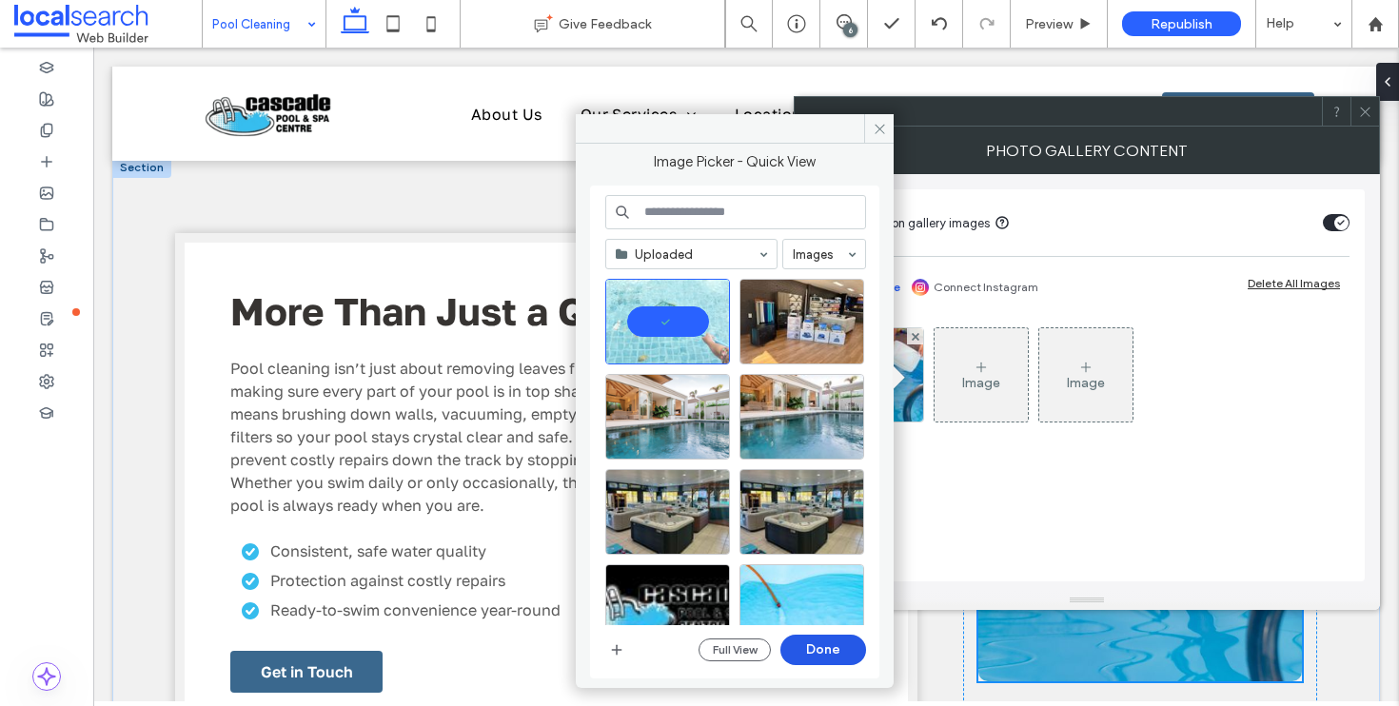
click at [851, 648] on button "Done" at bounding box center [823, 650] width 86 height 30
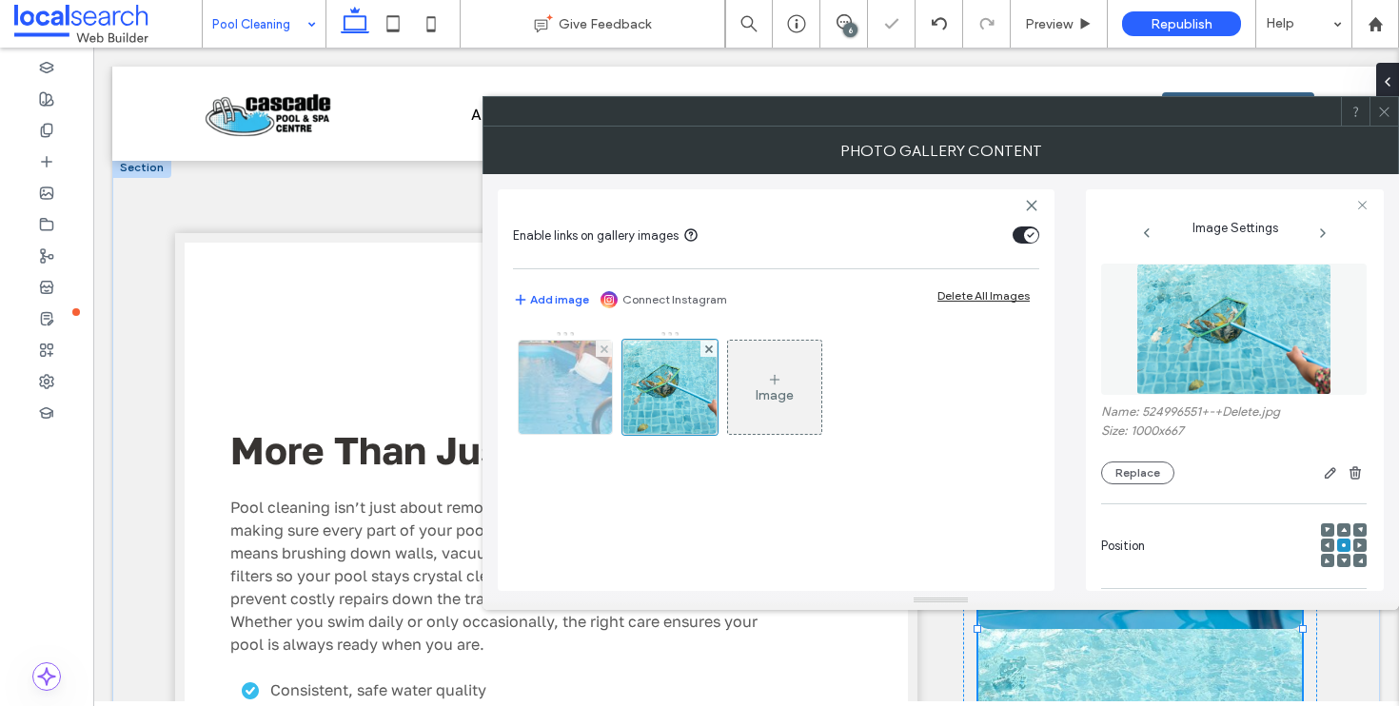
click at [608, 353] on div at bounding box center [604, 349] width 16 height 16
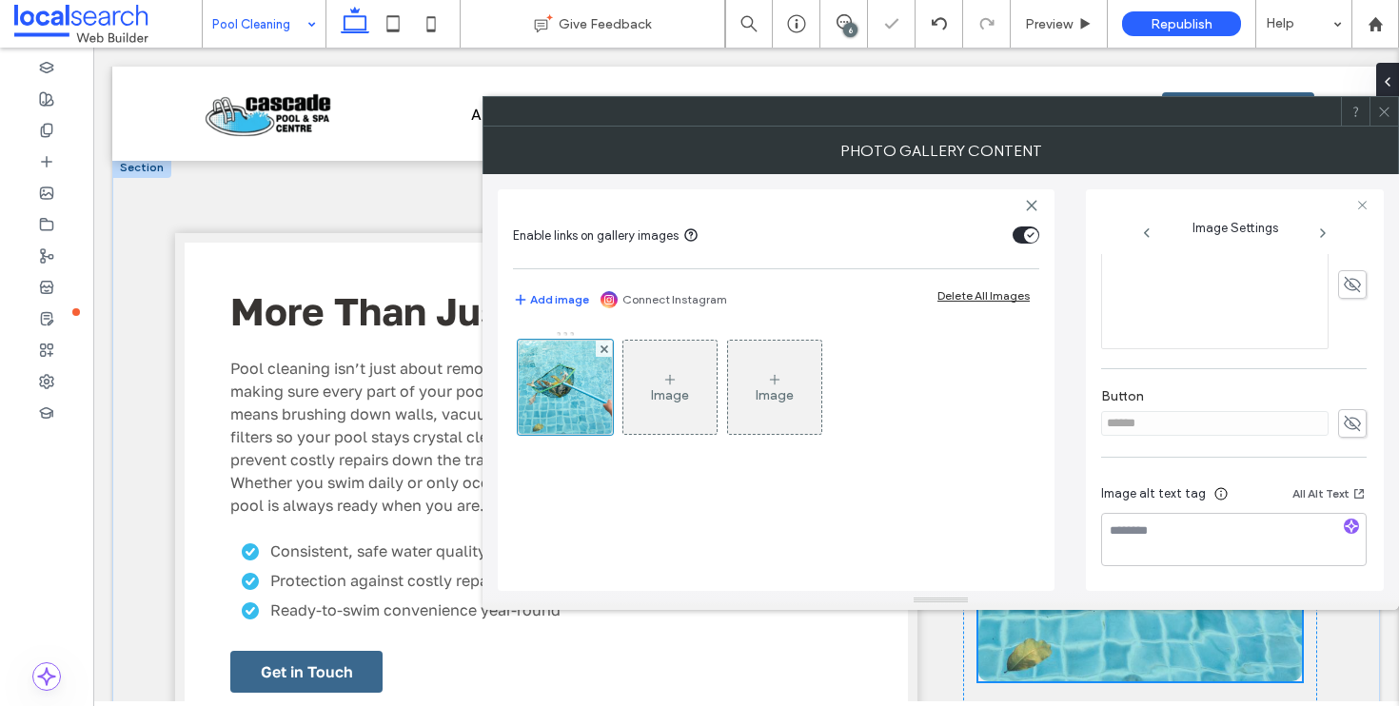
scroll to position [545, 0]
click at [1344, 526] on icon "button" at bounding box center [1350, 526] width 13 height 13
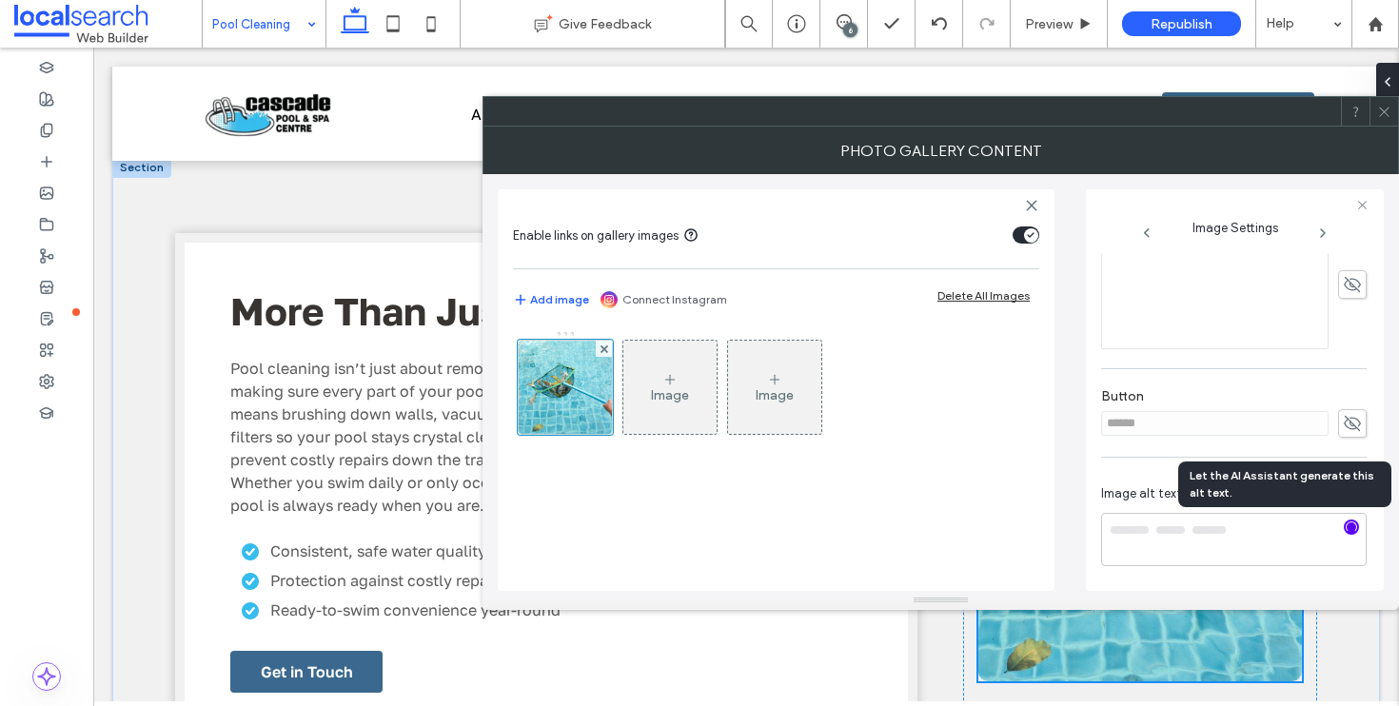
type textarea "**********"
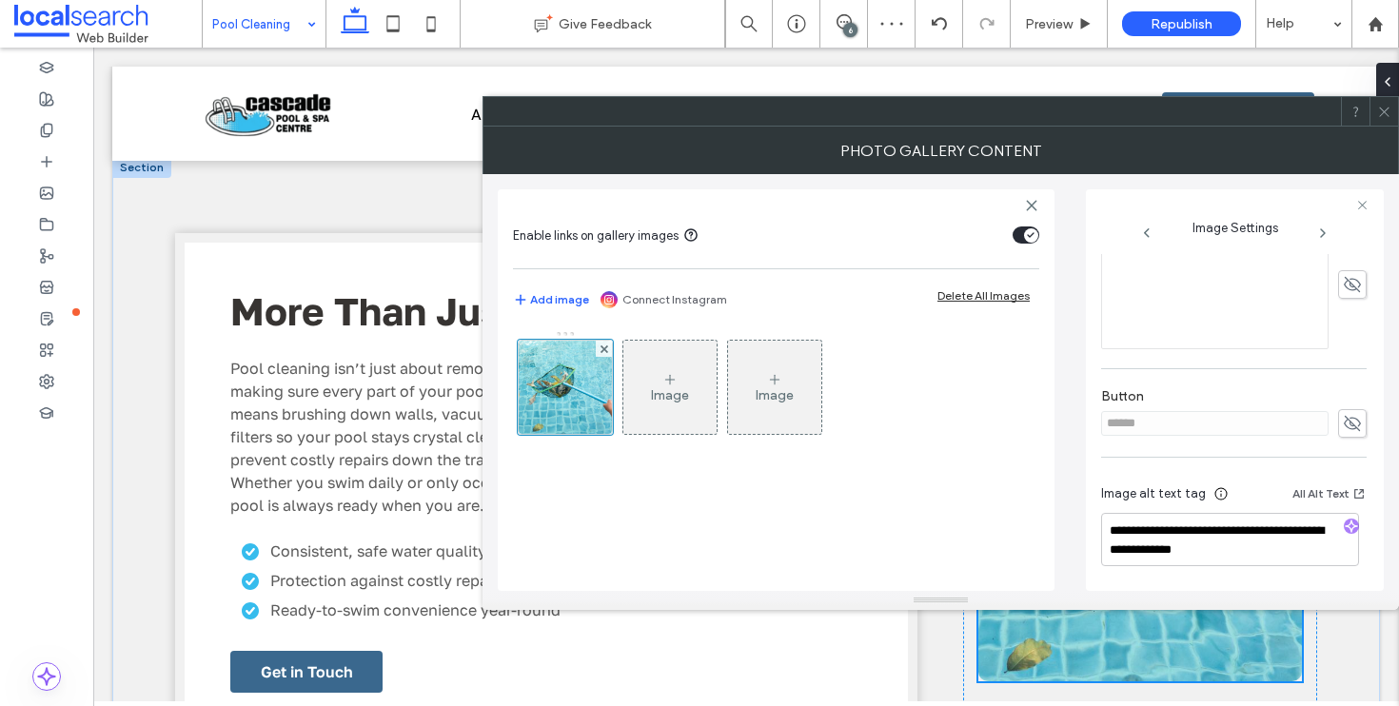
click at [1385, 119] on span at bounding box center [1384, 111] width 14 height 29
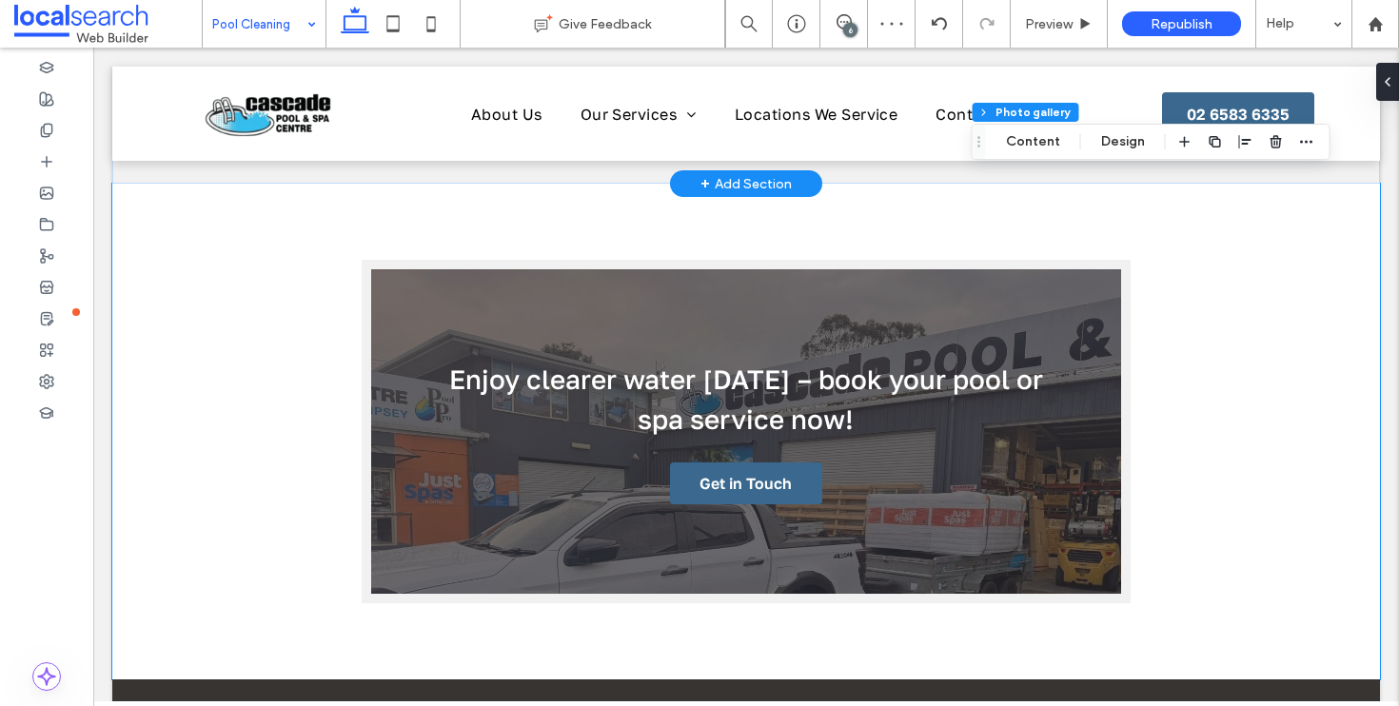
scroll to position [3188, 0]
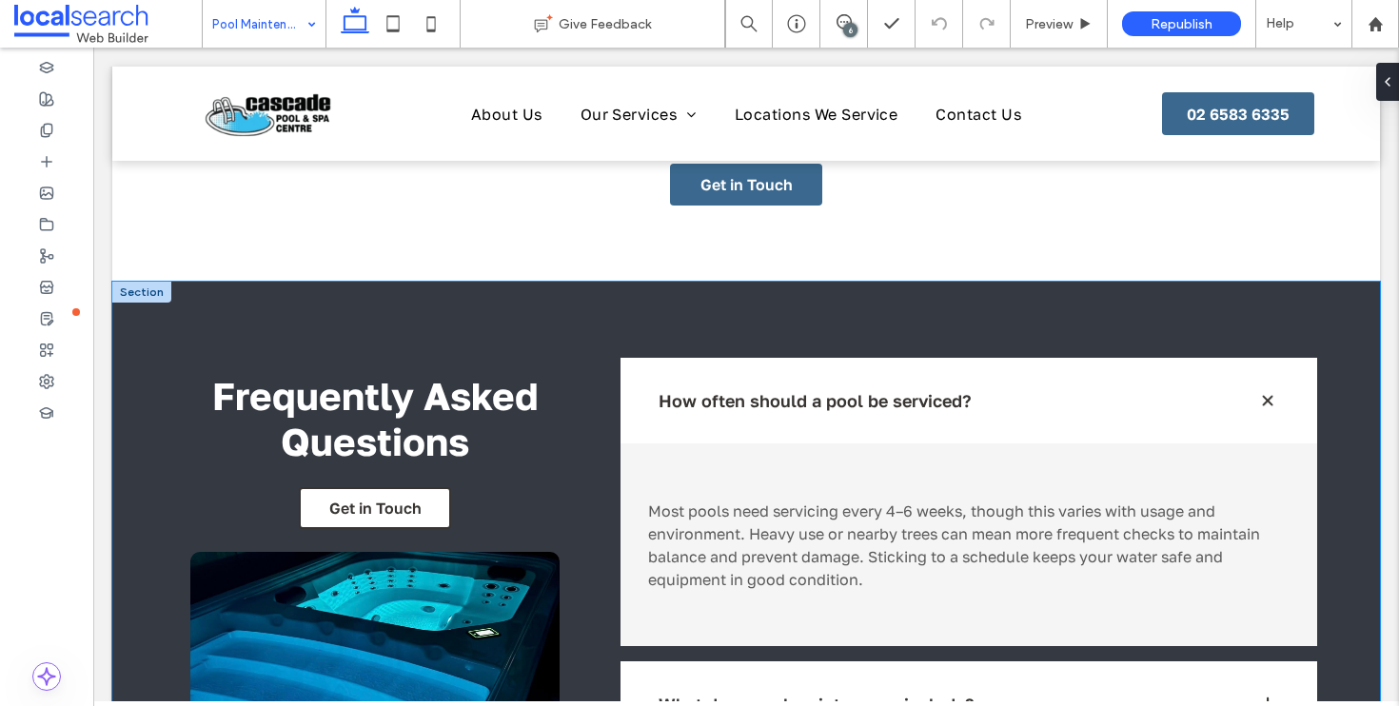
click at [134, 282] on div "Frequently Asked Questions Get in Touch How often should a pool be serviced? Mo…" at bounding box center [745, 653] width 1267 height 743
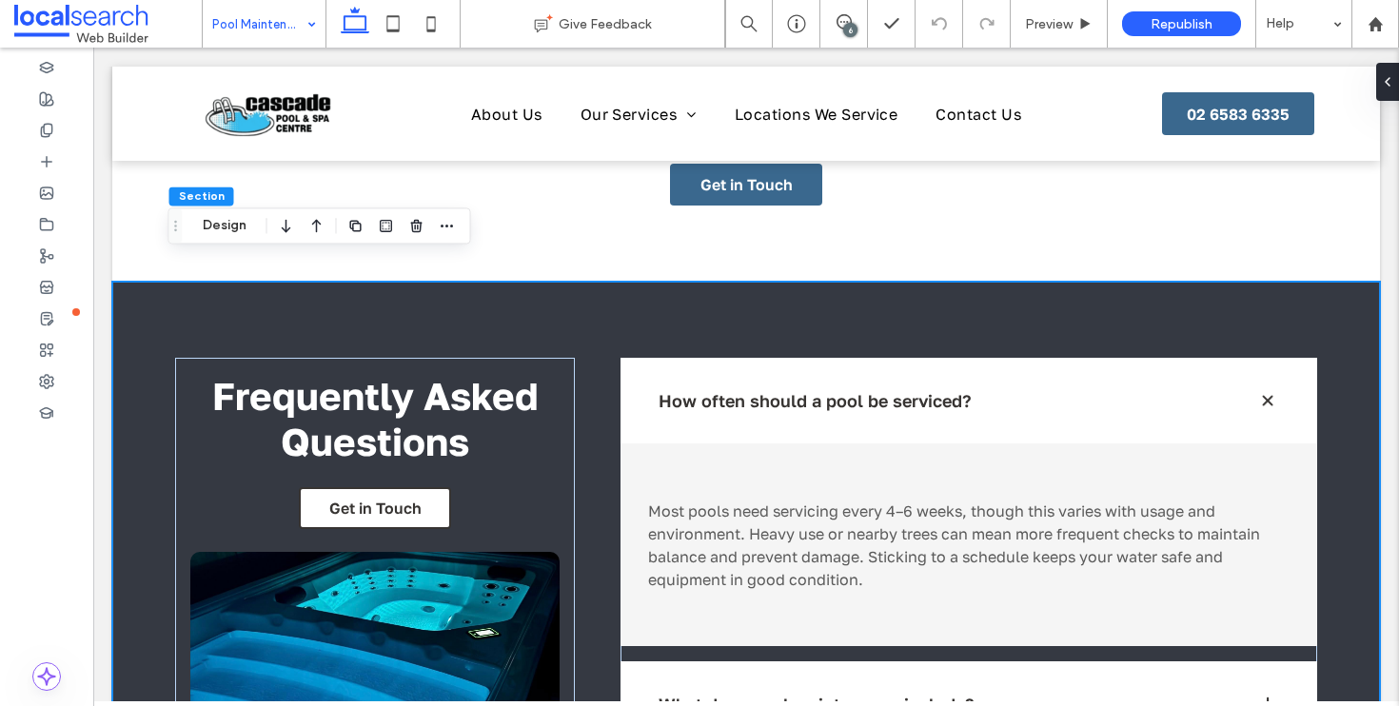
click at [137, 282] on div "Frequently Asked Questions Get in Touch How often should a pool be serviced? Mo…" at bounding box center [745, 653] width 1267 height 743
click at [290, 228] on icon "button" at bounding box center [286, 225] width 23 height 34
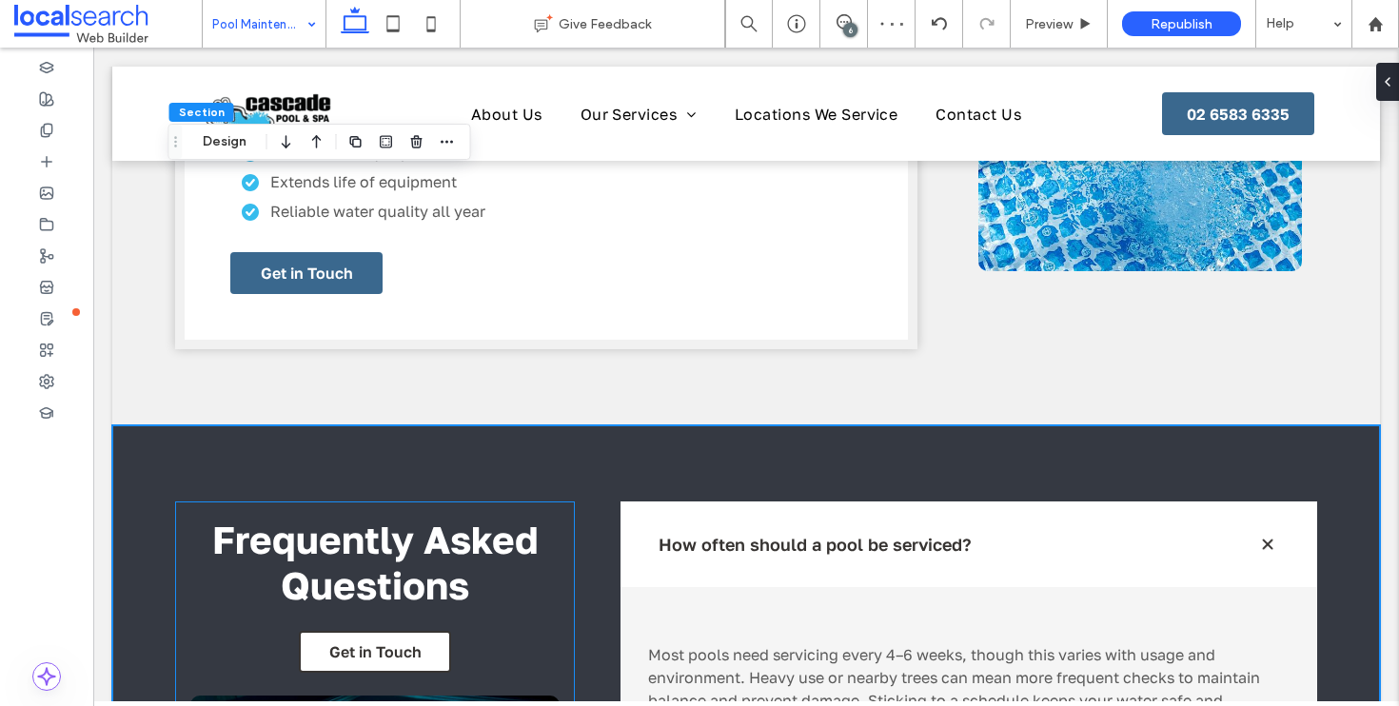
scroll to position [1657, 0]
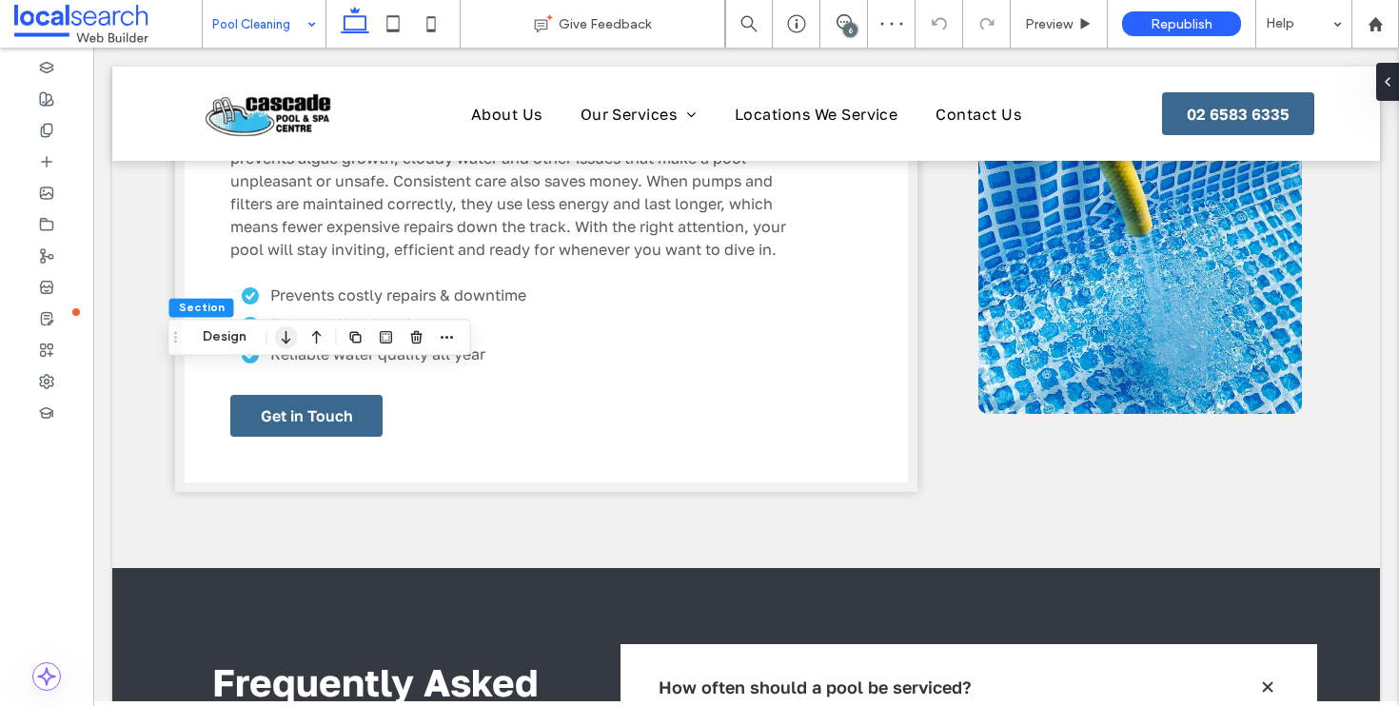
click at [284, 335] on icon "button" at bounding box center [286, 337] width 23 height 34
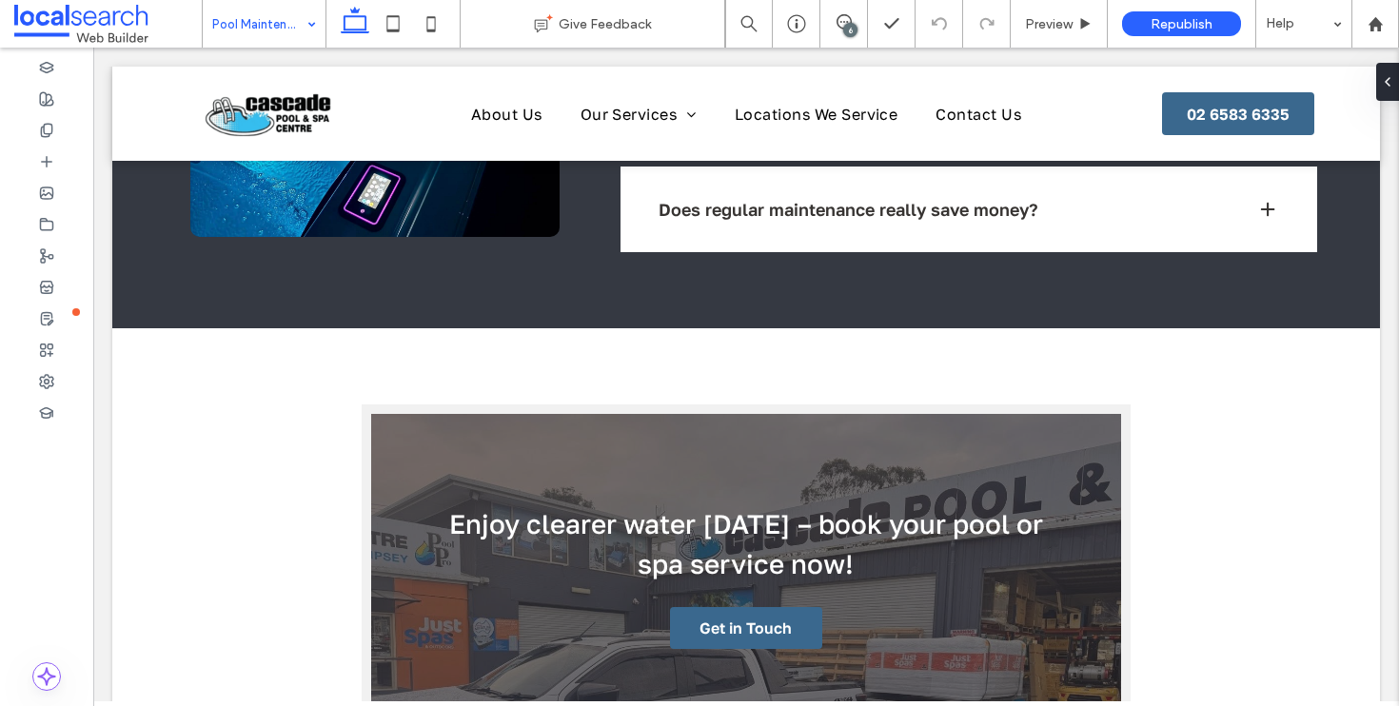
scroll to position [2874, 0]
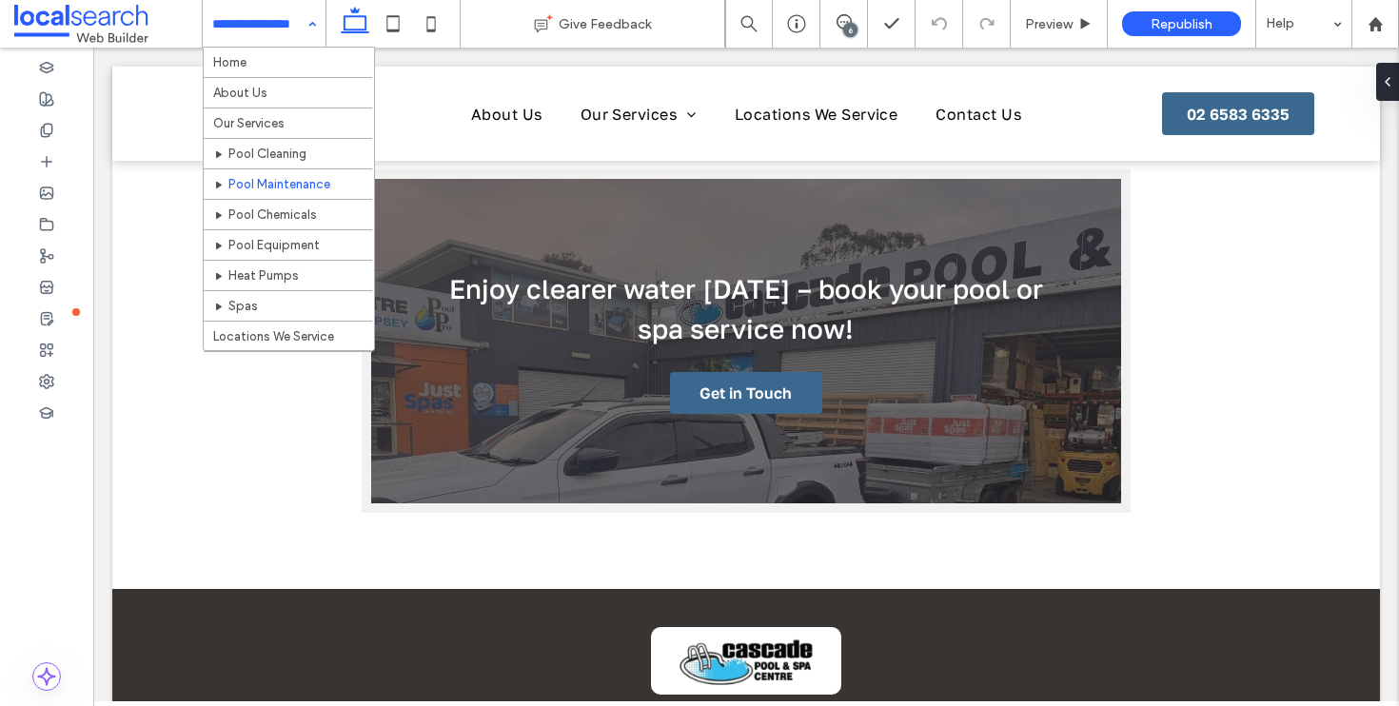
click at [286, 16] on input at bounding box center [259, 24] width 94 height 48
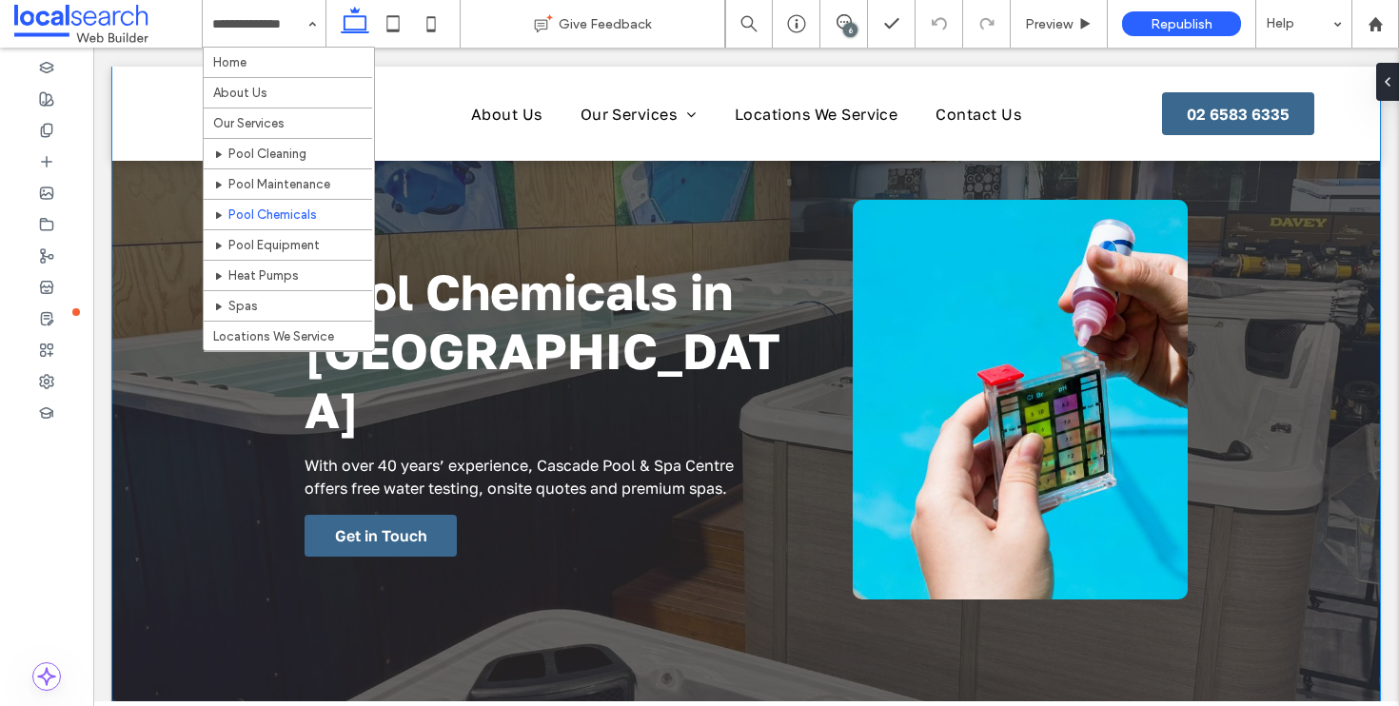
click at [141, 175] on div "Pool Chemicals in Port Macquarie With over 40 years’ experience, Cascade Pool &…" at bounding box center [745, 418] width 1267 height 703
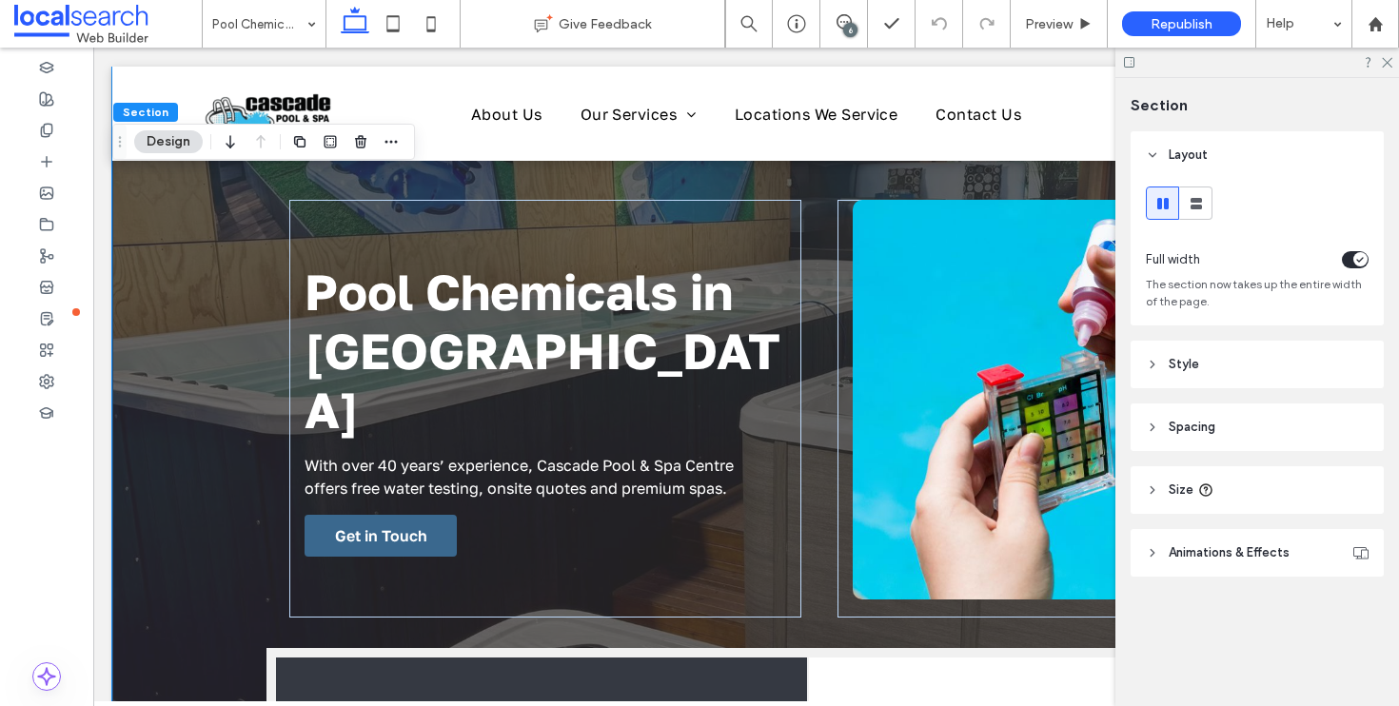
click at [1213, 362] on header "Style" at bounding box center [1256, 365] width 253 height 48
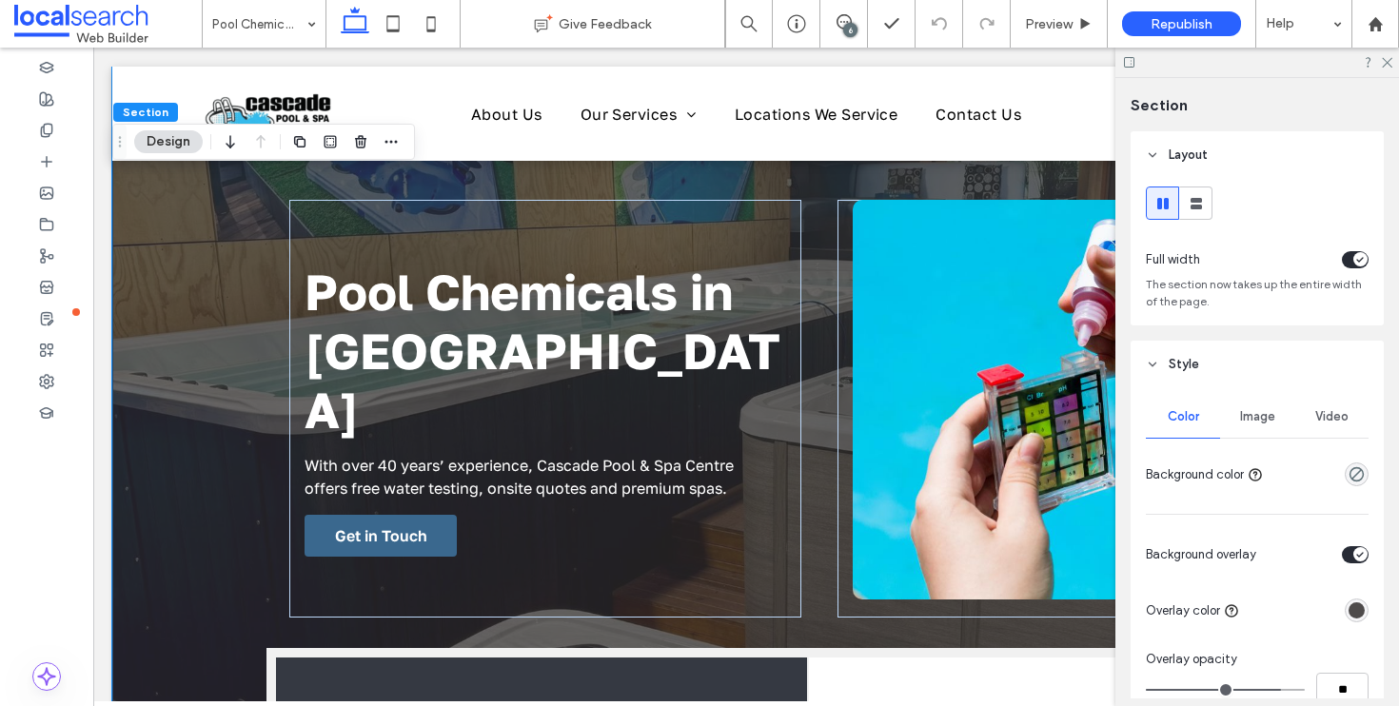
click at [1260, 428] on div "Image" at bounding box center [1257, 417] width 74 height 42
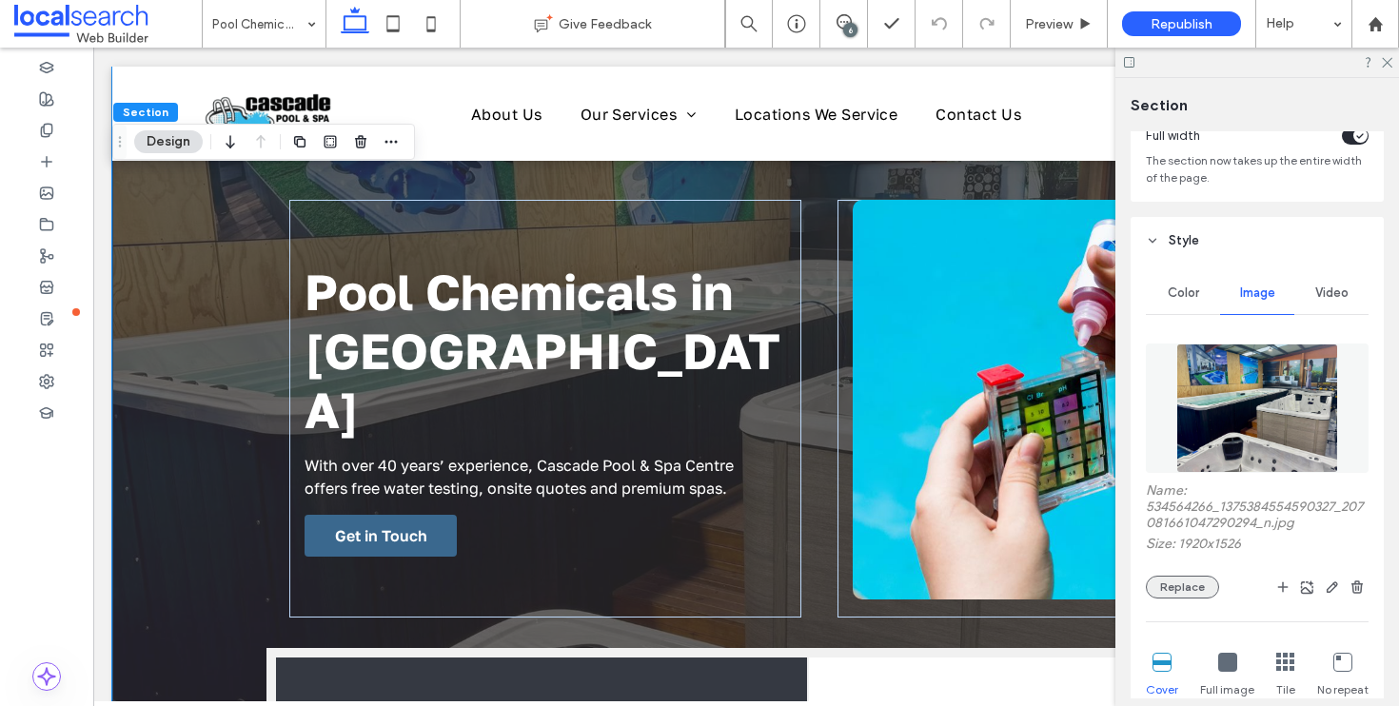
scroll to position [126, 0]
click at [1182, 596] on button "Replace" at bounding box center [1182, 585] width 73 height 23
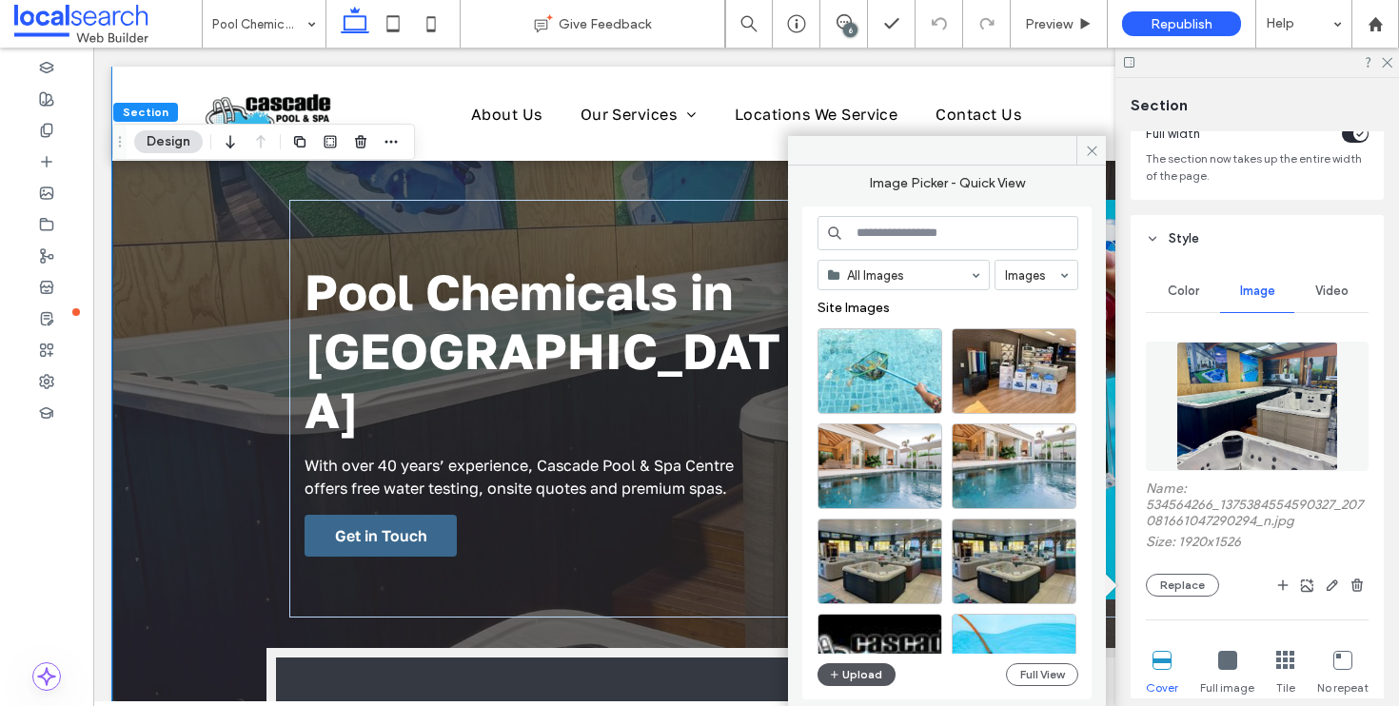
click at [870, 674] on button "Upload" at bounding box center [856, 674] width 78 height 23
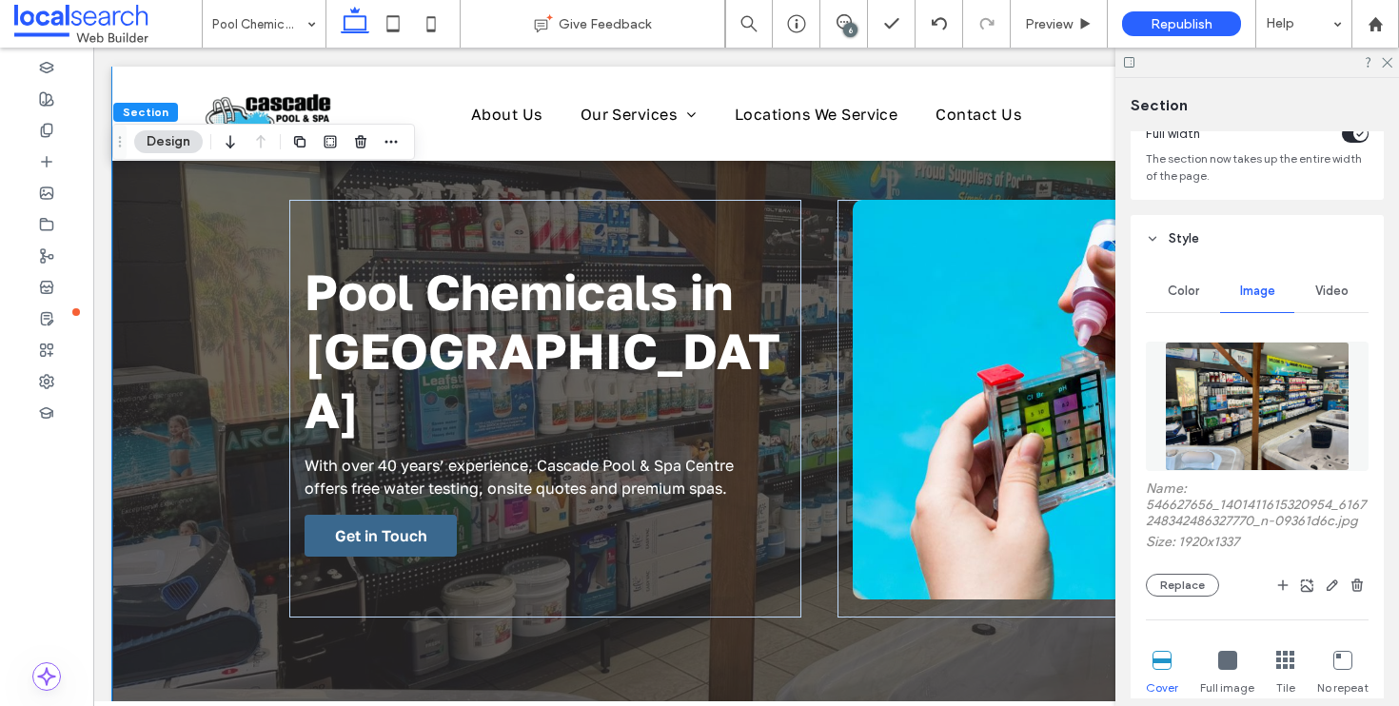
click at [1056, 356] on link at bounding box center [1020, 400] width 335 height 400
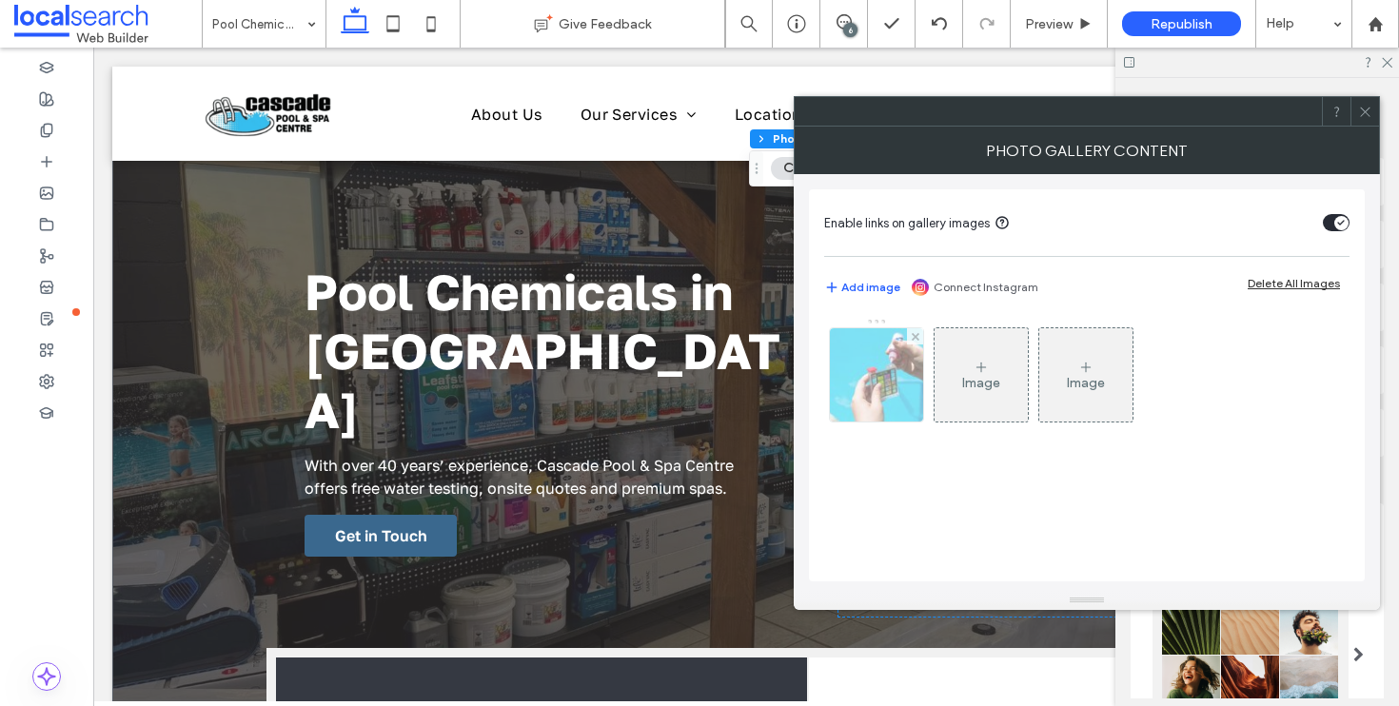
click at [884, 371] on div at bounding box center [876, 374] width 93 height 93
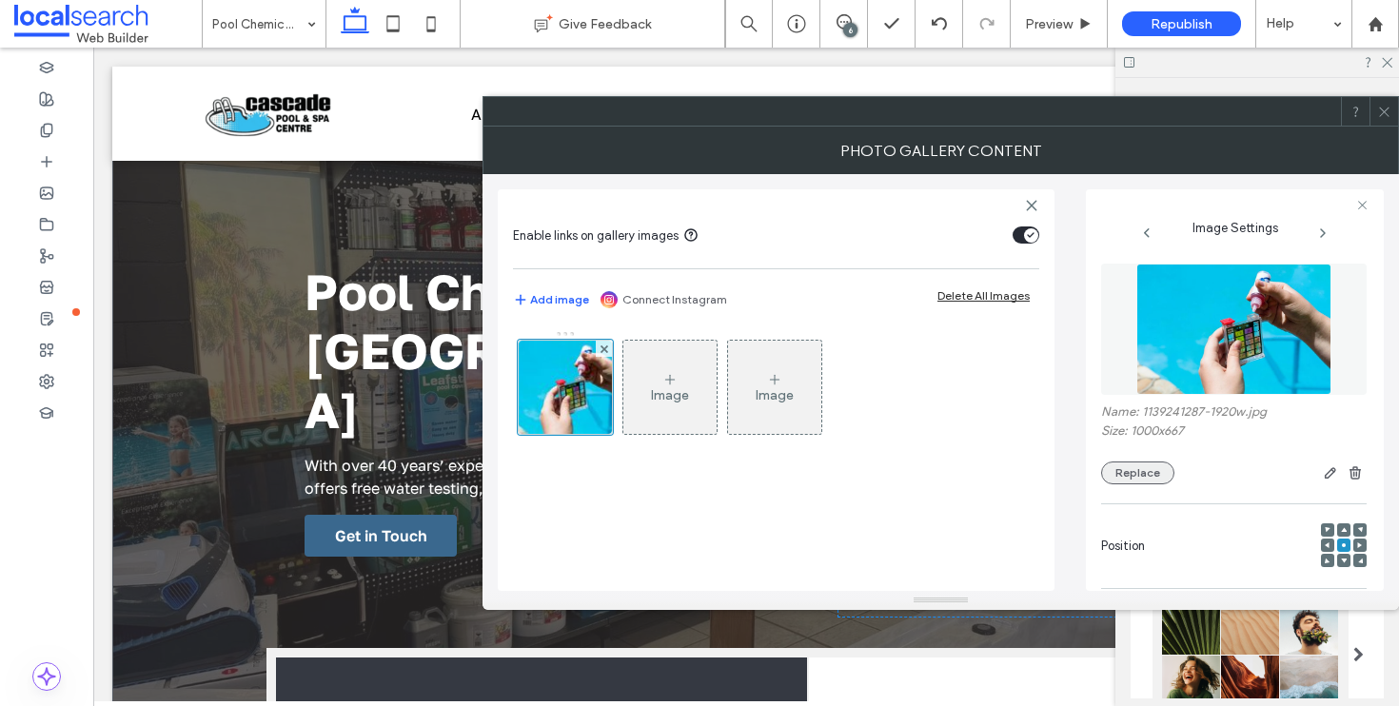
click at [1105, 477] on button "Replace" at bounding box center [1137, 472] width 73 height 23
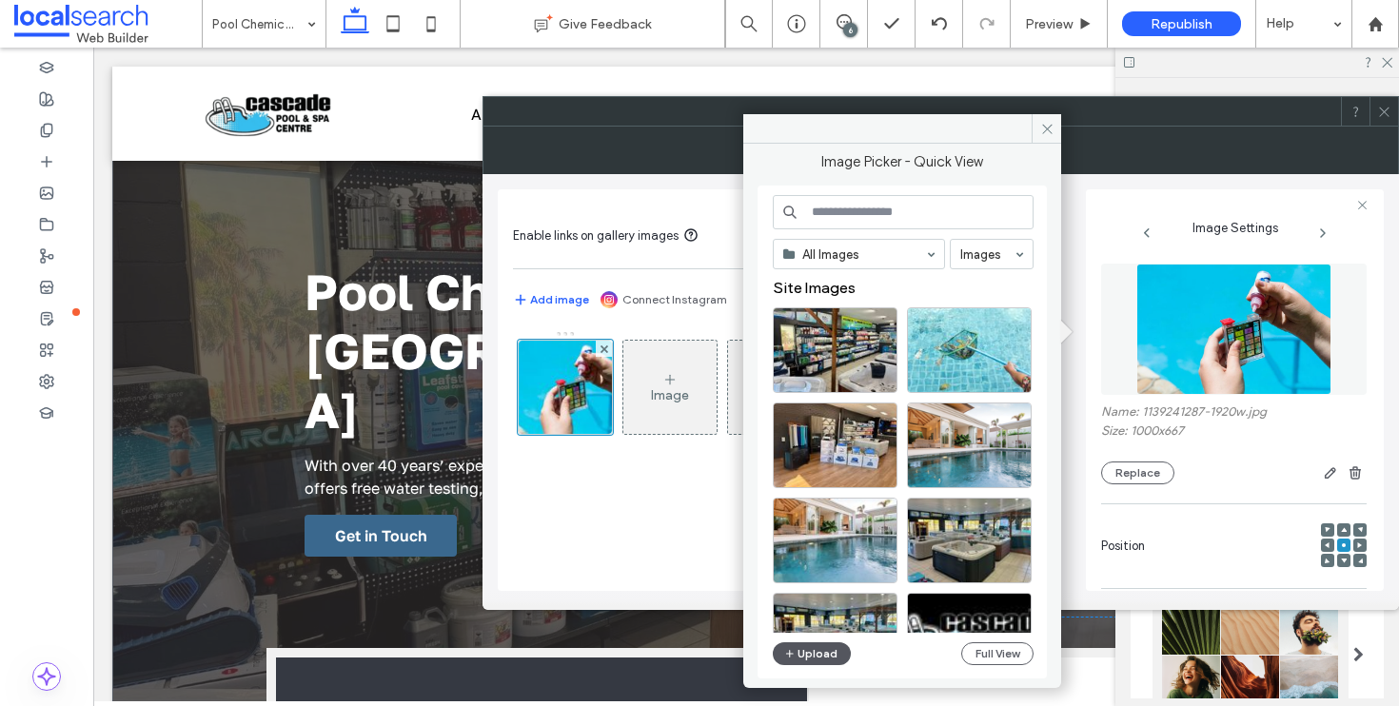
click at [793, 651] on icon "button" at bounding box center [789, 653] width 11 height 15
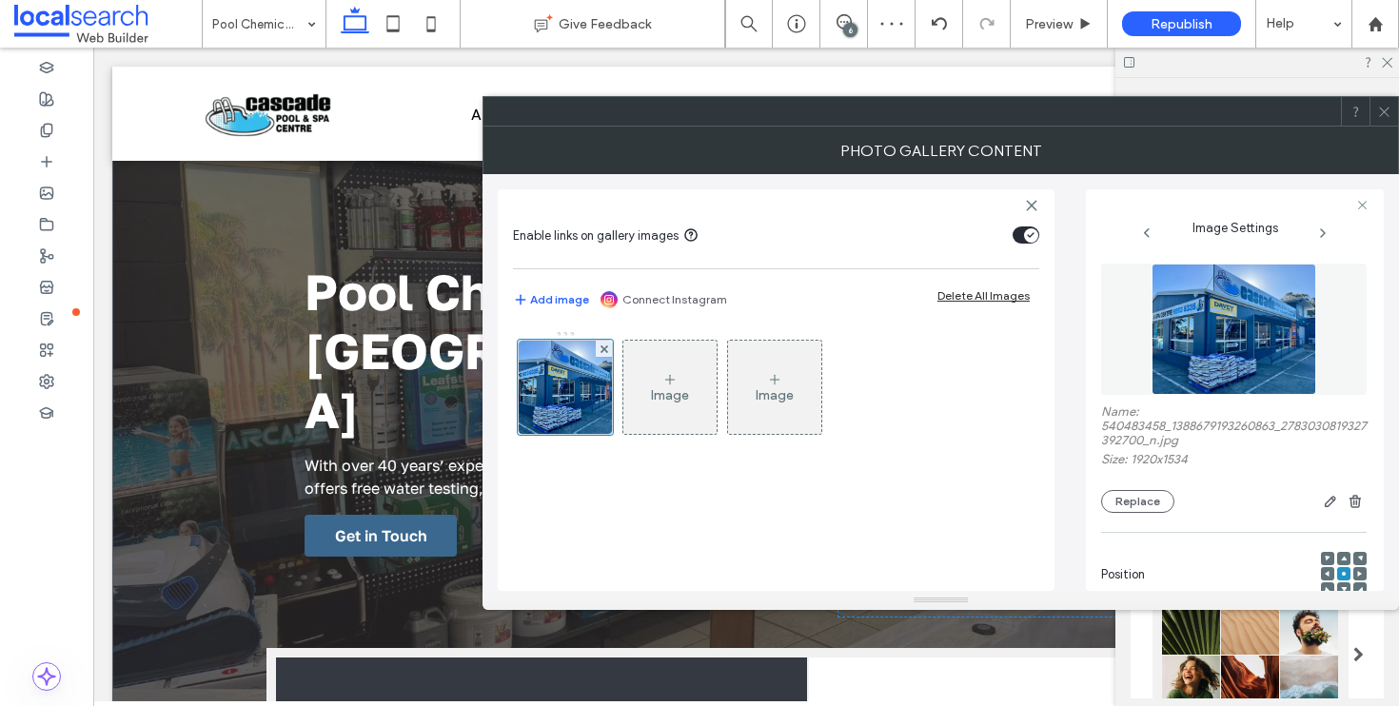
click at [1383, 111] on icon at bounding box center [1384, 112] width 14 height 14
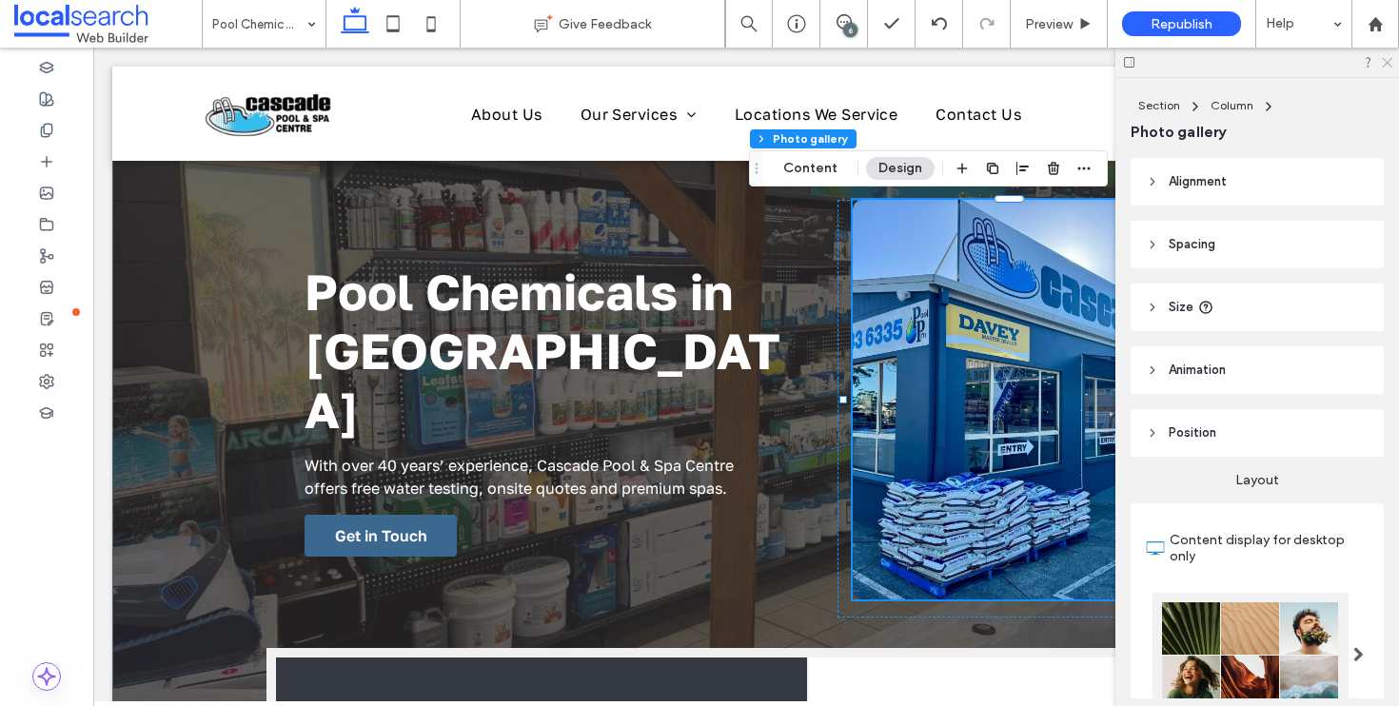
click at [1384, 61] on use at bounding box center [1387, 63] width 10 height 10
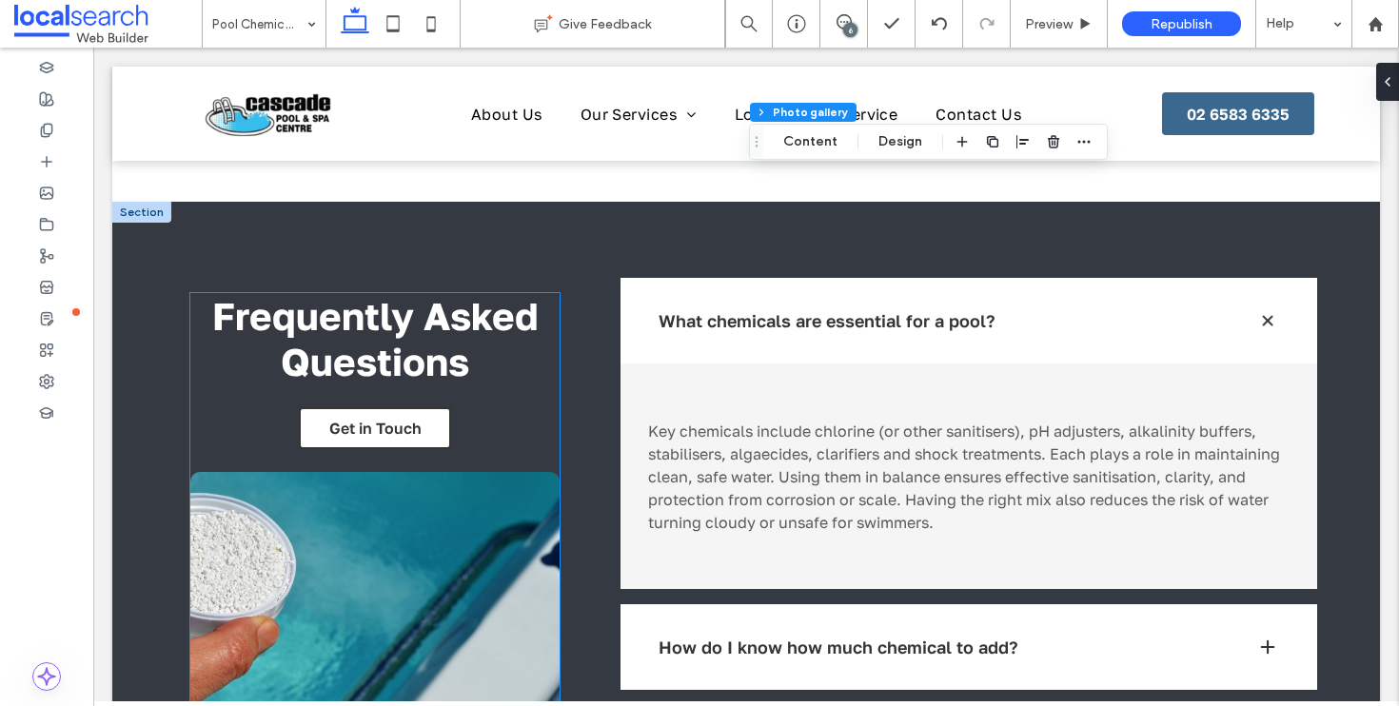
scroll to position [1288, 0]
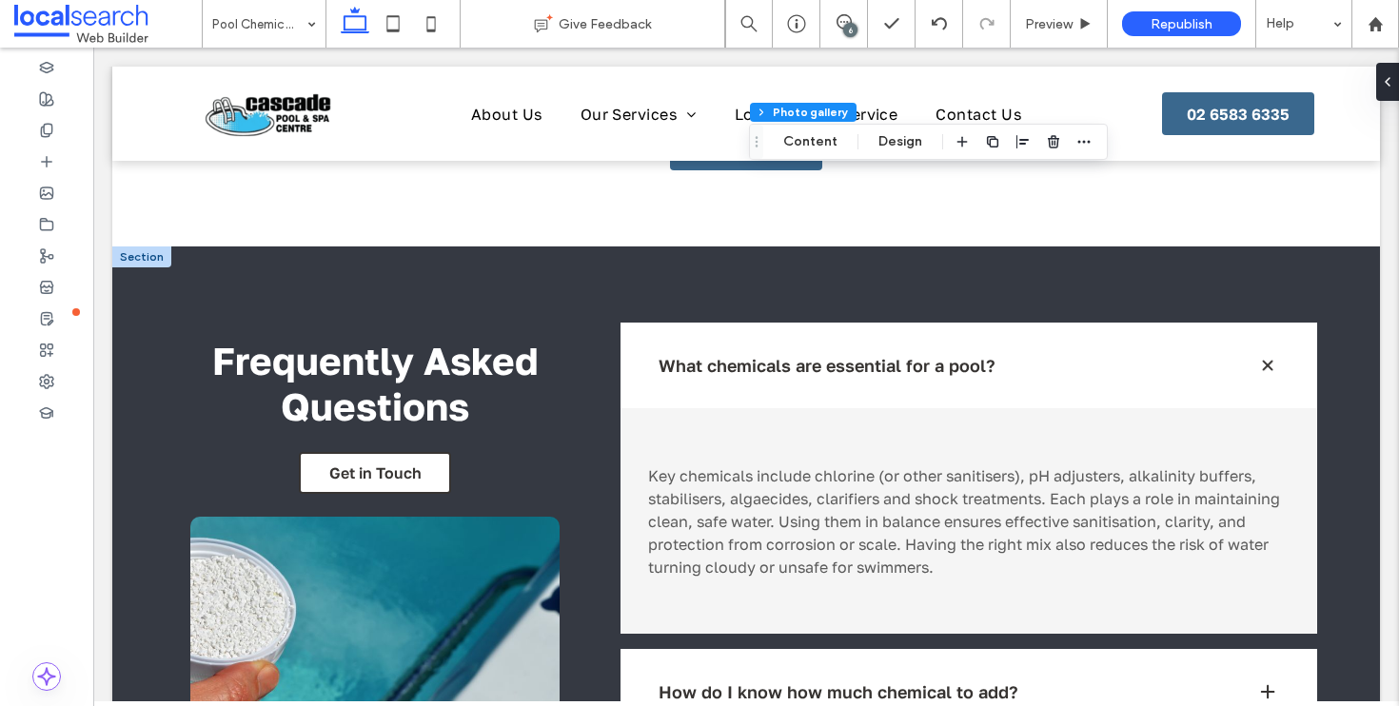
click at [146, 257] on div at bounding box center [141, 256] width 59 height 21
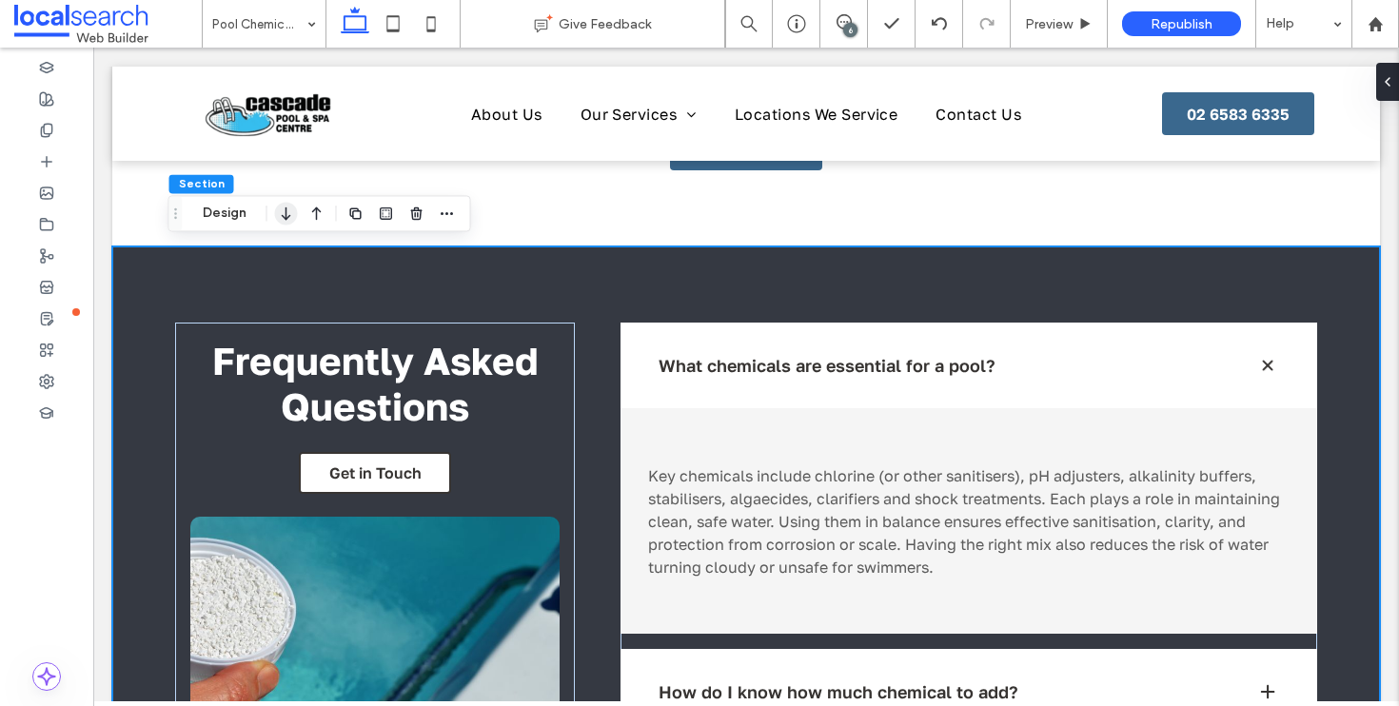
click at [294, 222] on icon "button" at bounding box center [286, 213] width 23 height 34
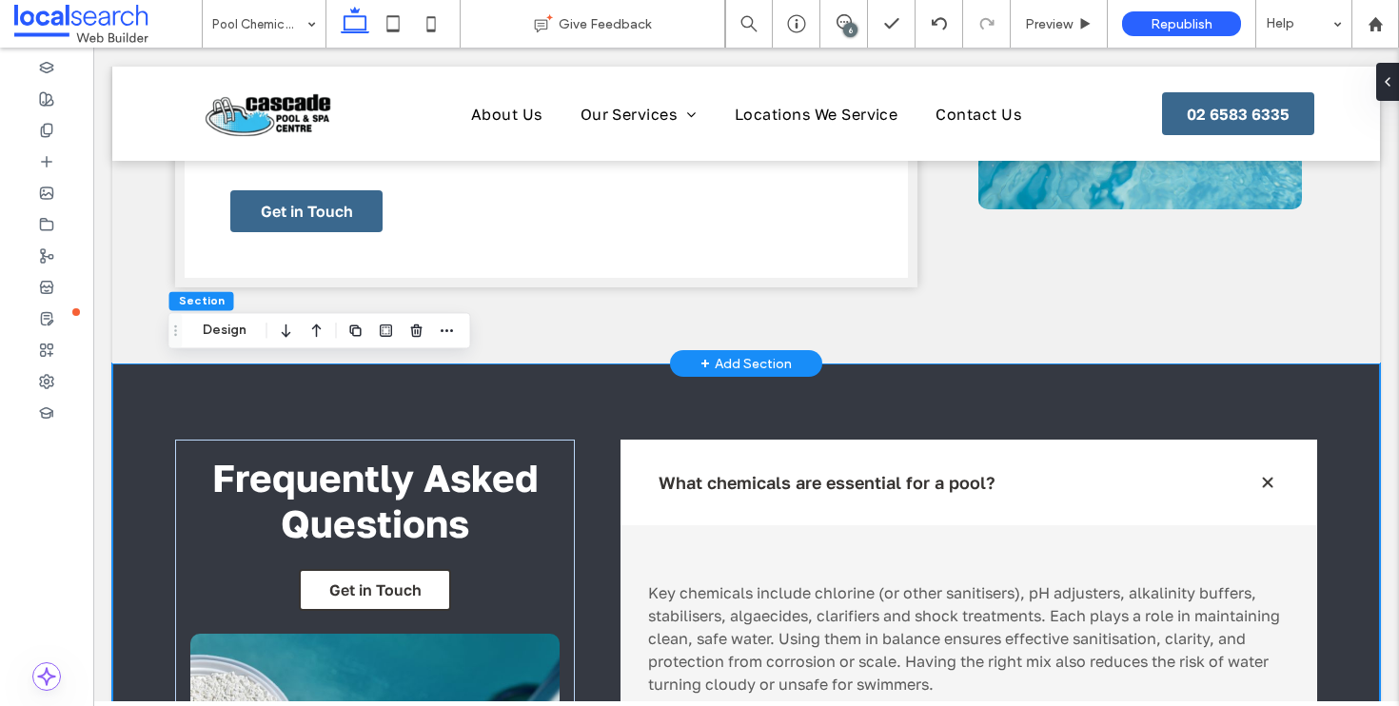
scroll to position [1489, 0]
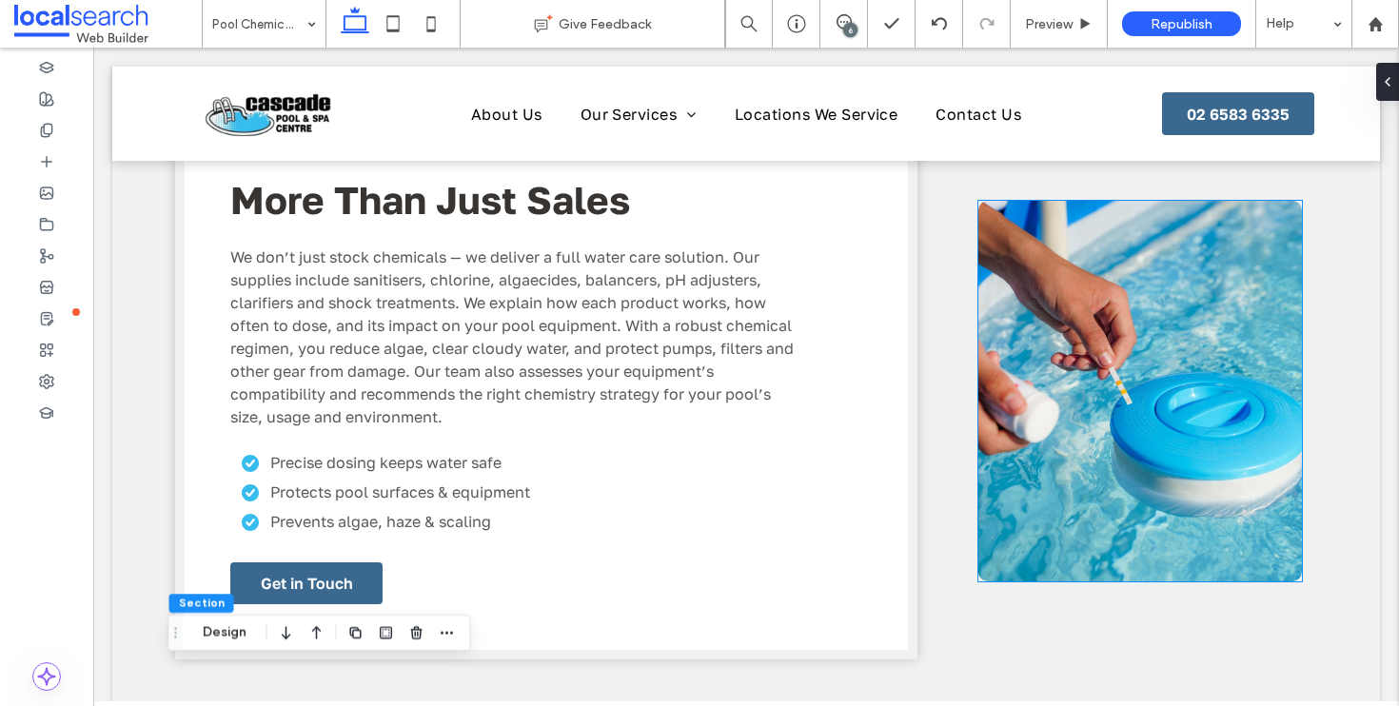
click at [1134, 377] on link at bounding box center [1140, 391] width 324 height 381
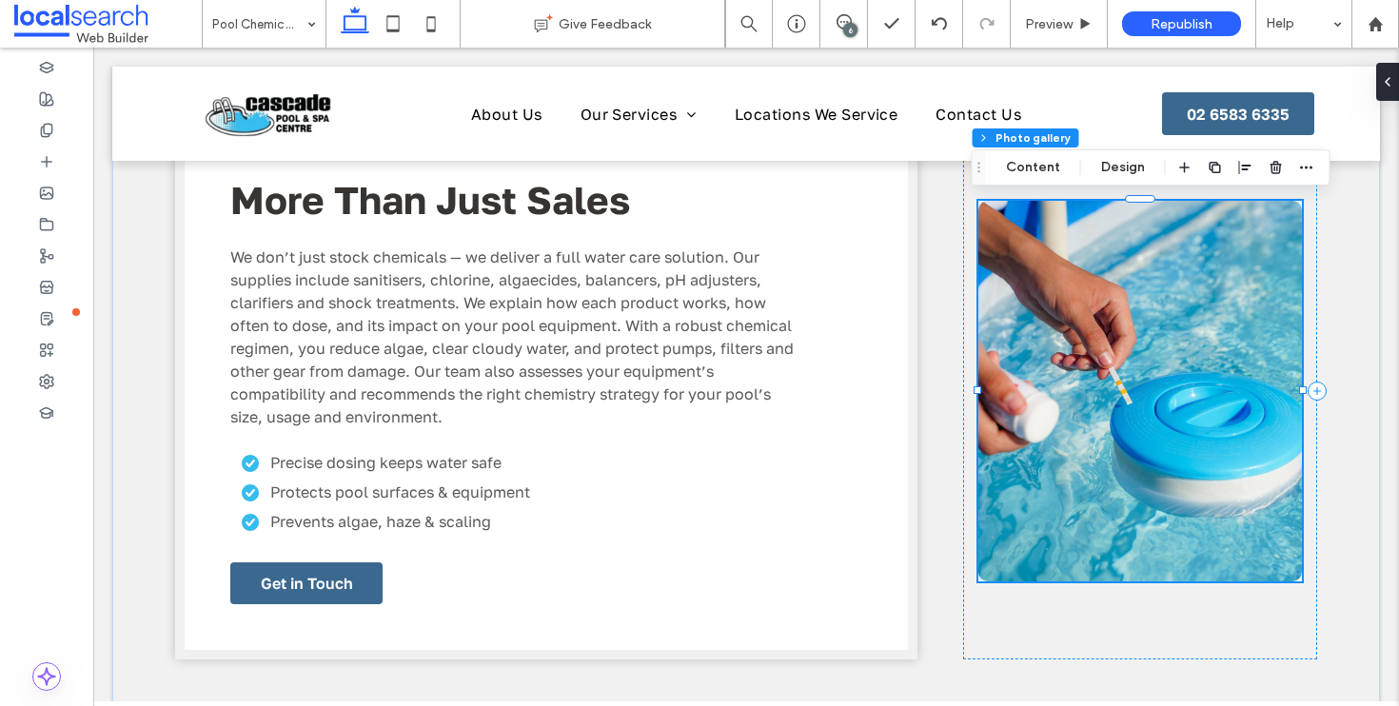
click at [1134, 377] on link at bounding box center [1140, 391] width 324 height 381
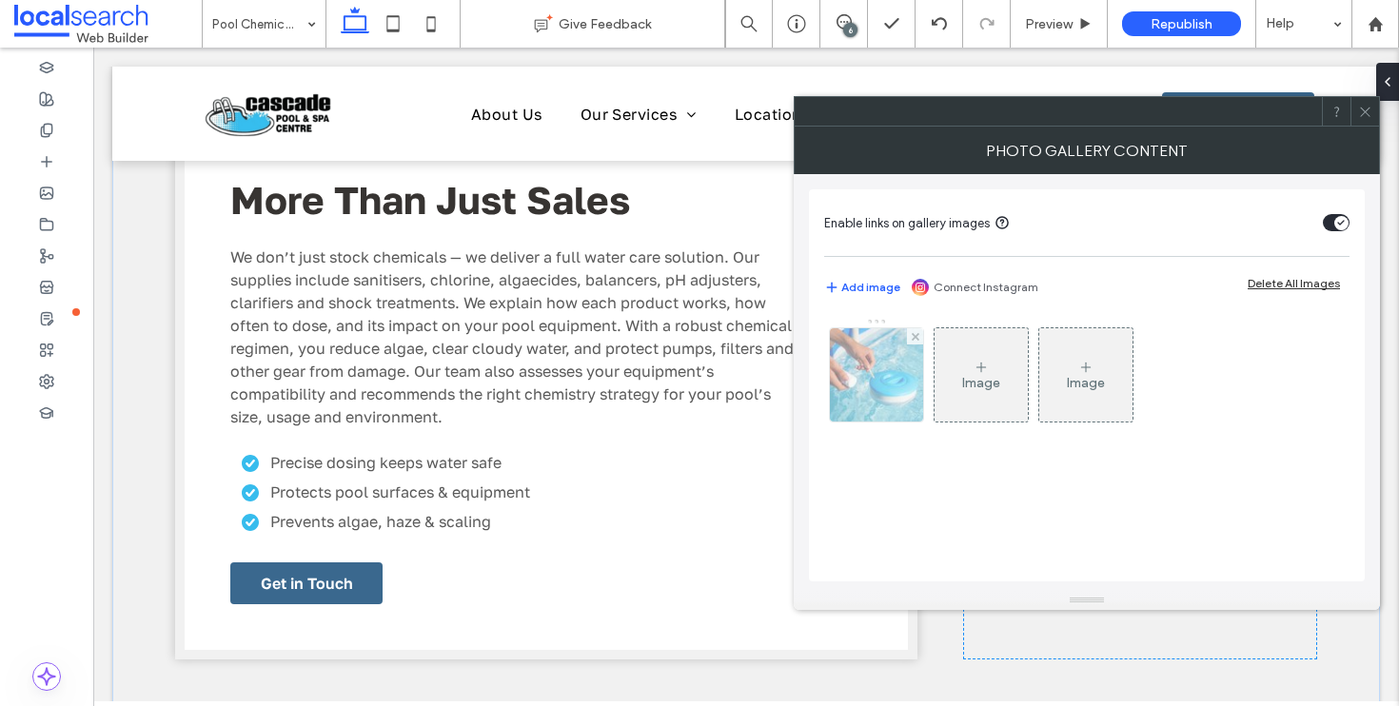
click at [877, 387] on img at bounding box center [877, 374] width 140 height 93
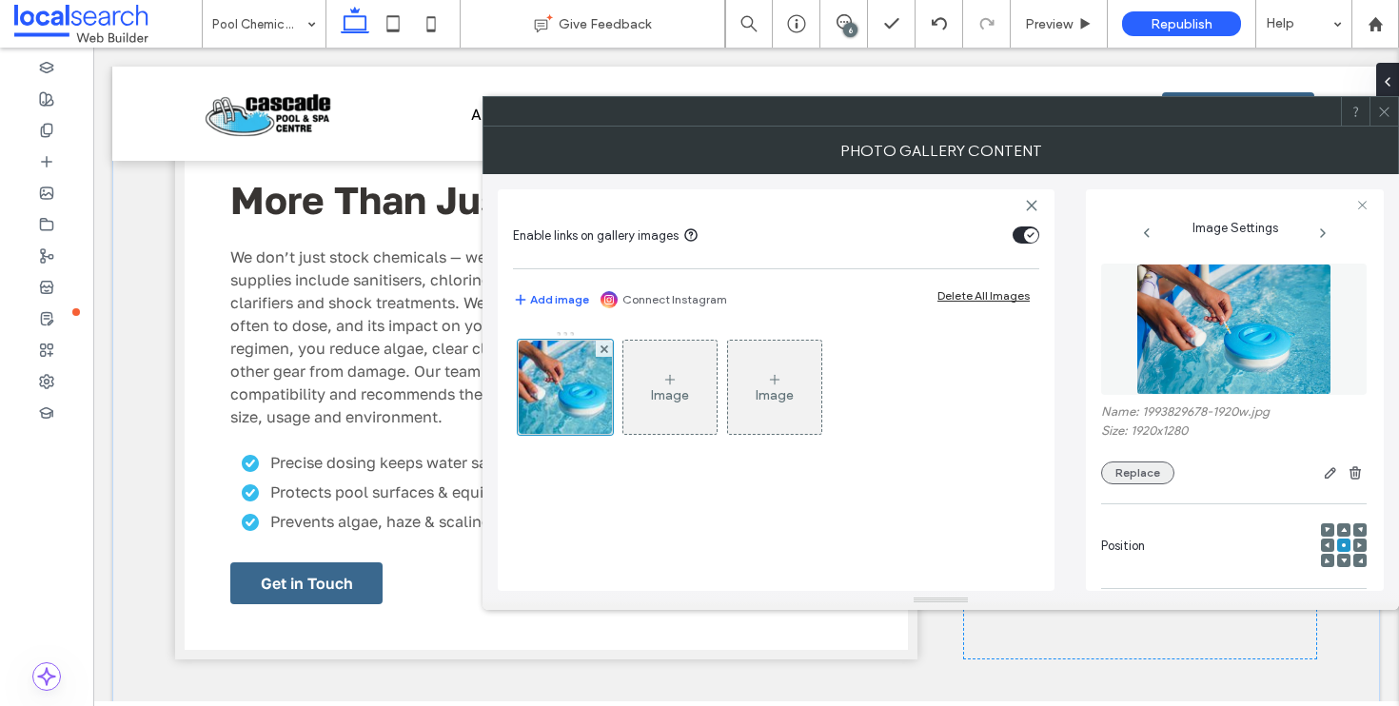
click at [1142, 476] on button "Replace" at bounding box center [1137, 472] width 73 height 23
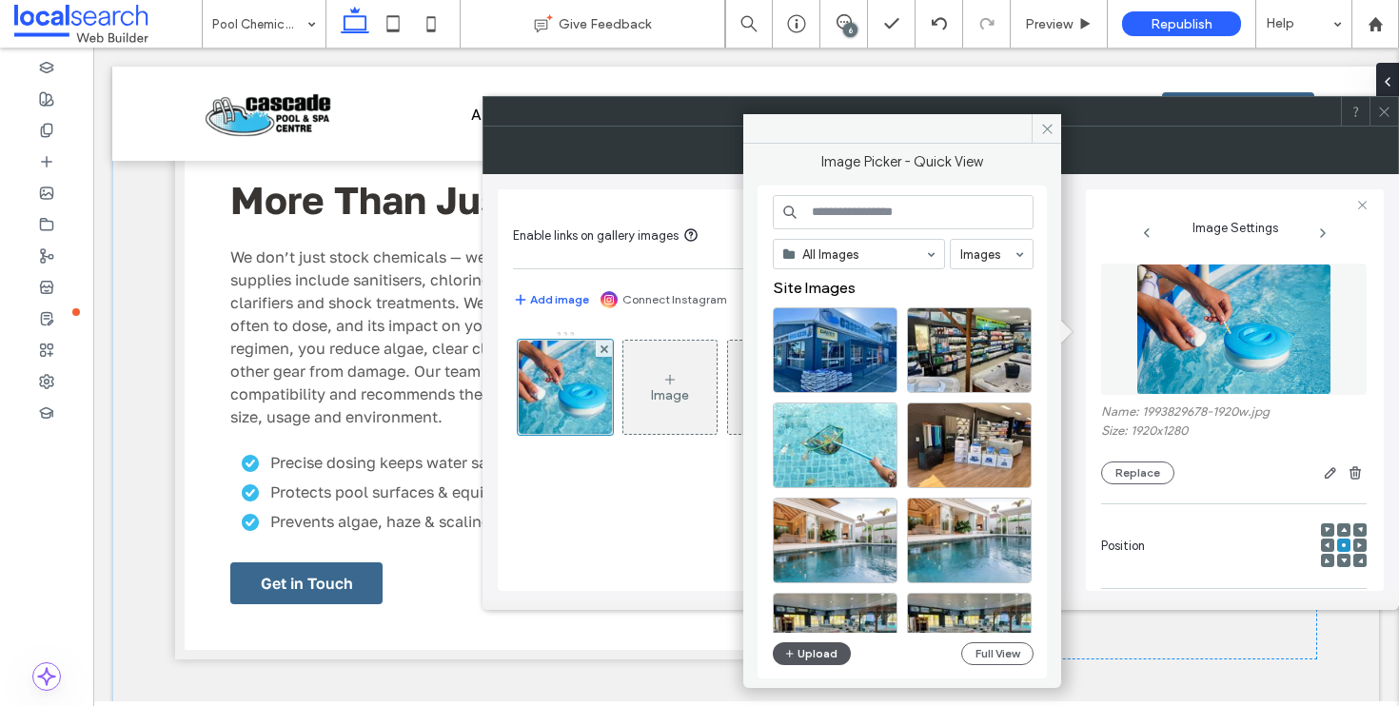
click at [807, 656] on button "Upload" at bounding box center [812, 653] width 78 height 23
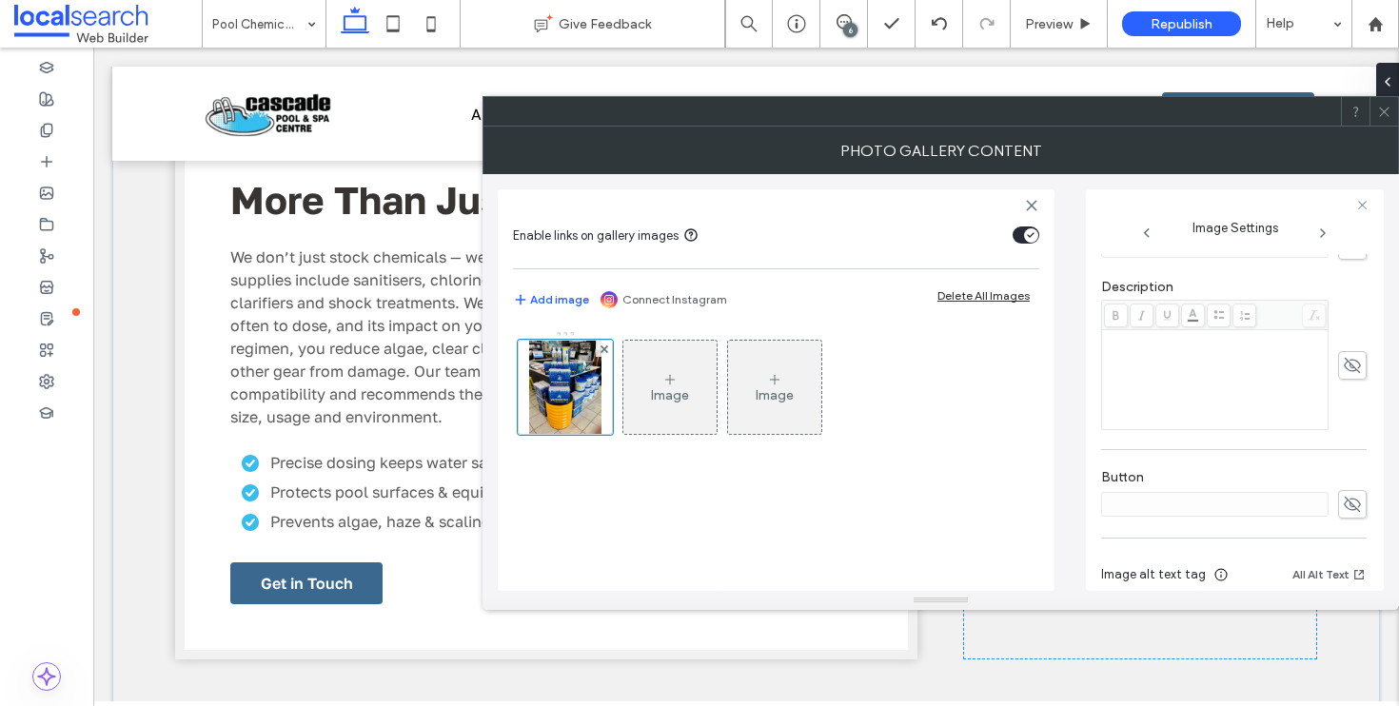
scroll to position [614, 0]
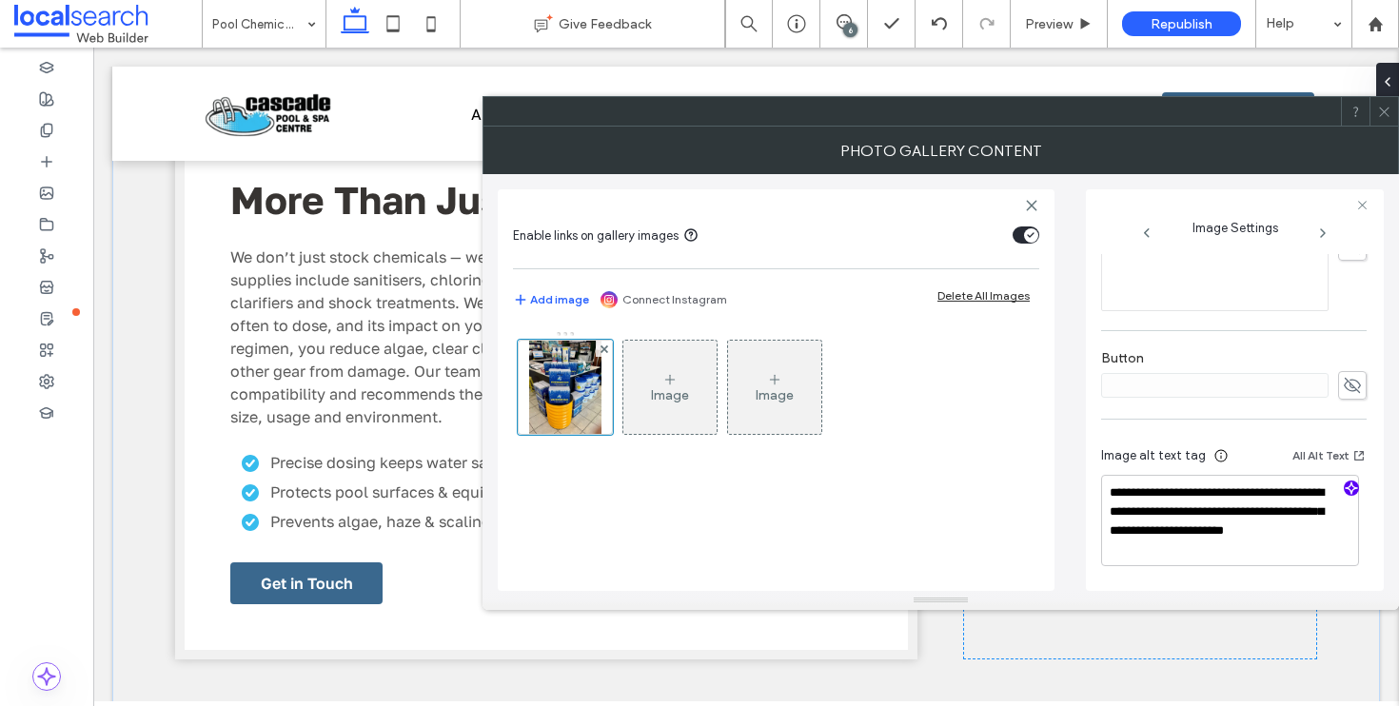
click at [1344, 489] on icon "button" at bounding box center [1350, 487] width 13 height 13
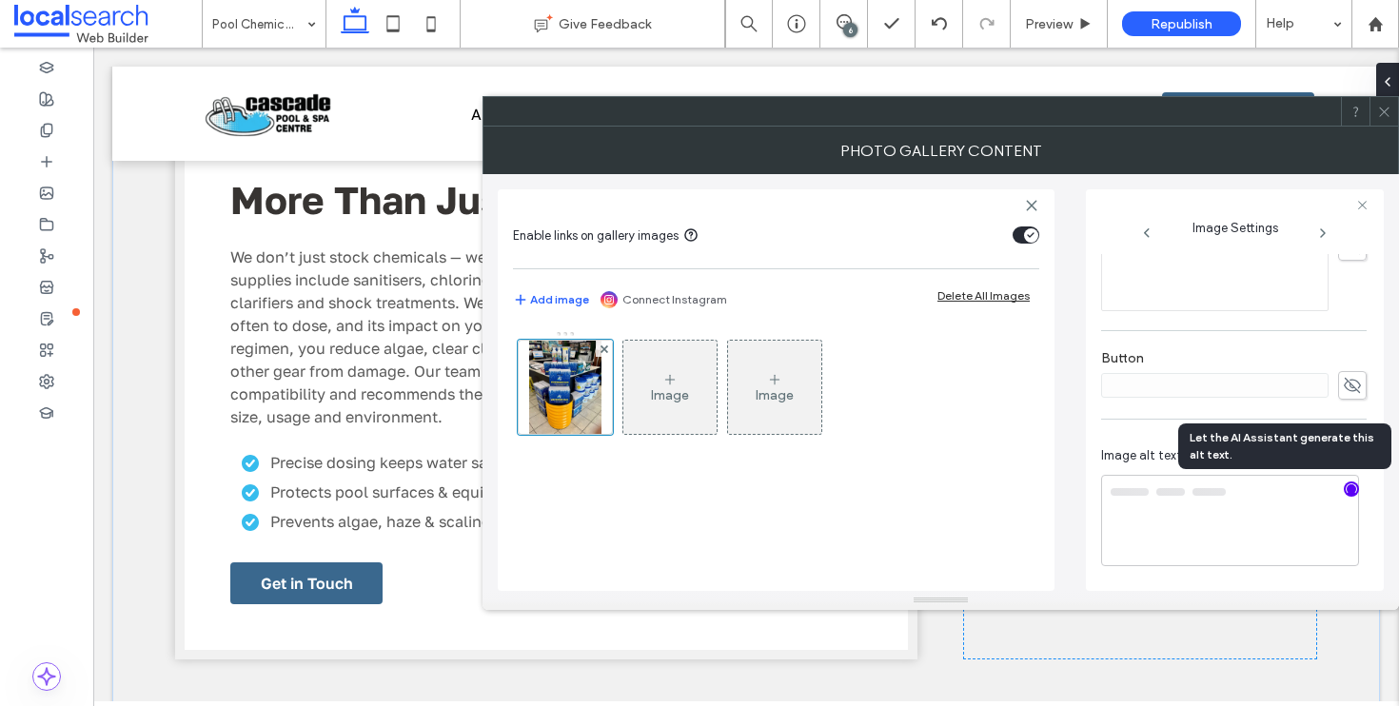
type textarea "**********"
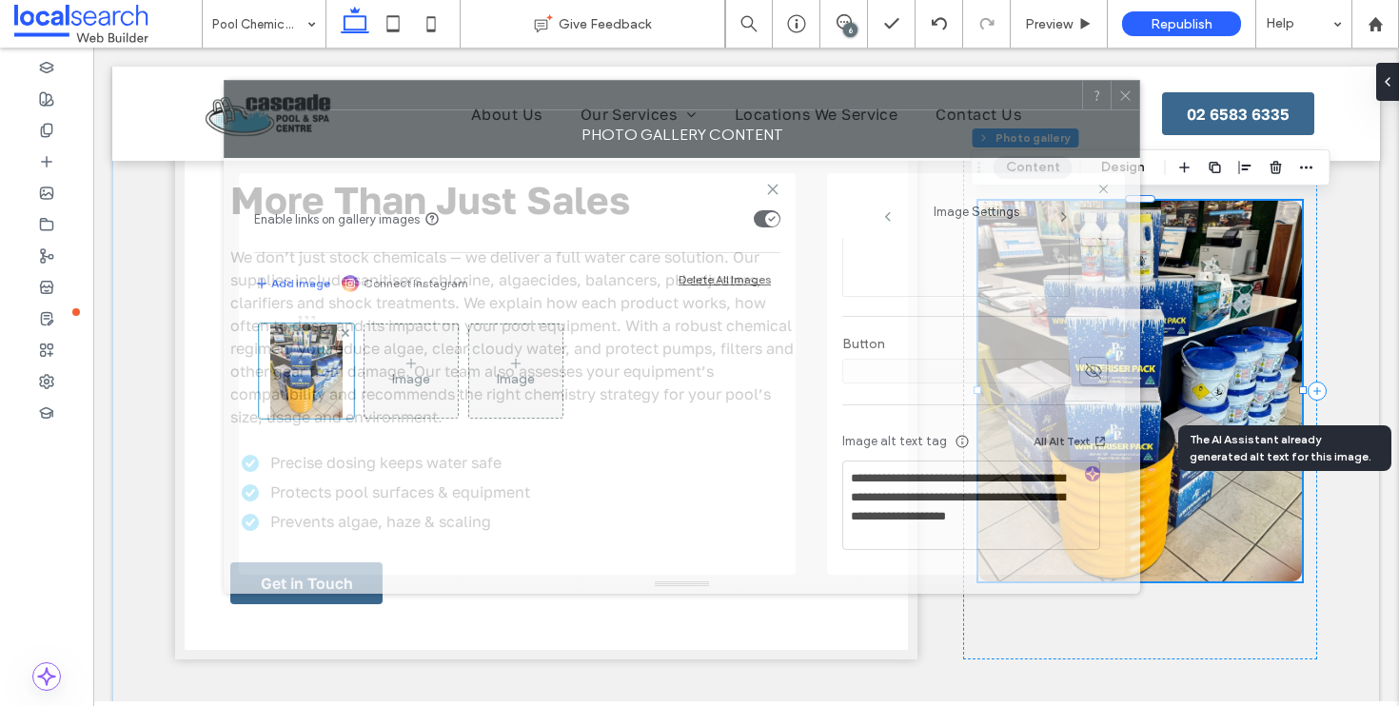
drag, startPoint x: 857, startPoint y: 118, endPoint x: 657, endPoint y: 125, distance: 200.9
click at [598, 102] on div at bounding box center [653, 95] width 857 height 29
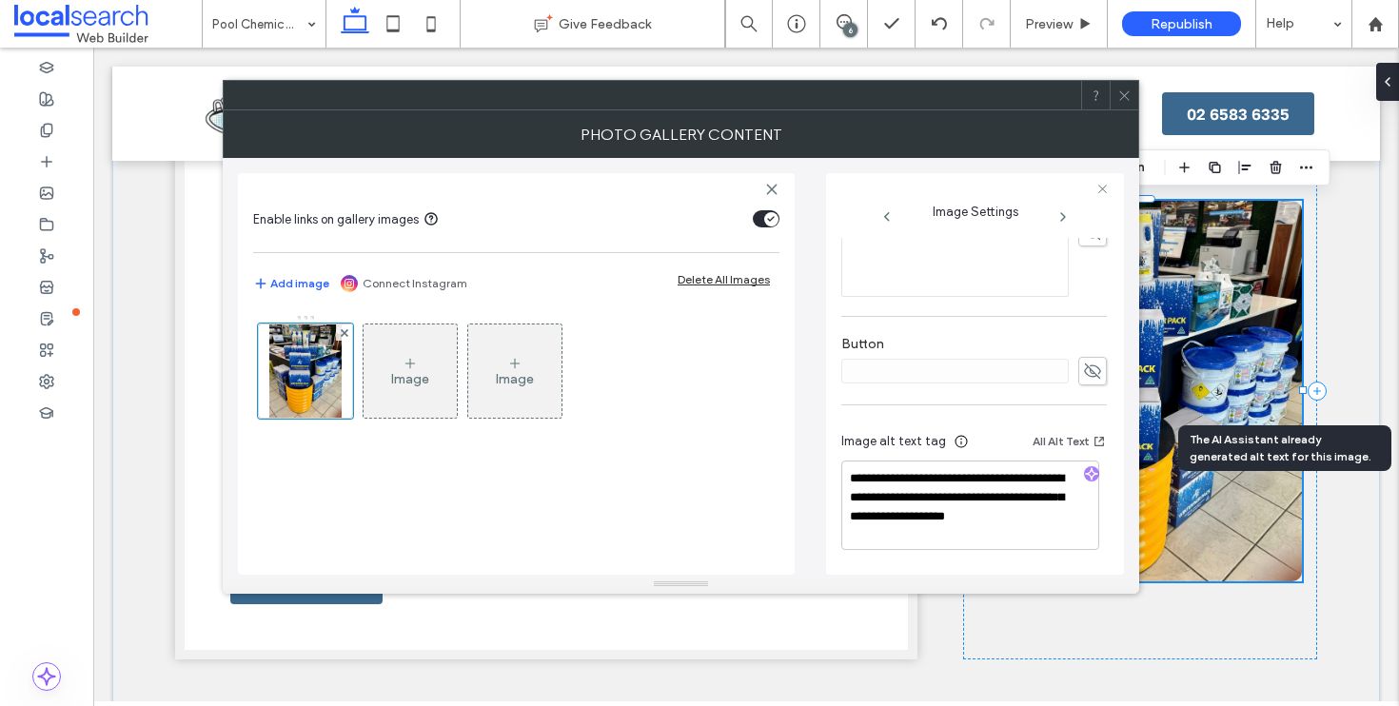
click at [1112, 92] on div at bounding box center [1123, 95] width 29 height 29
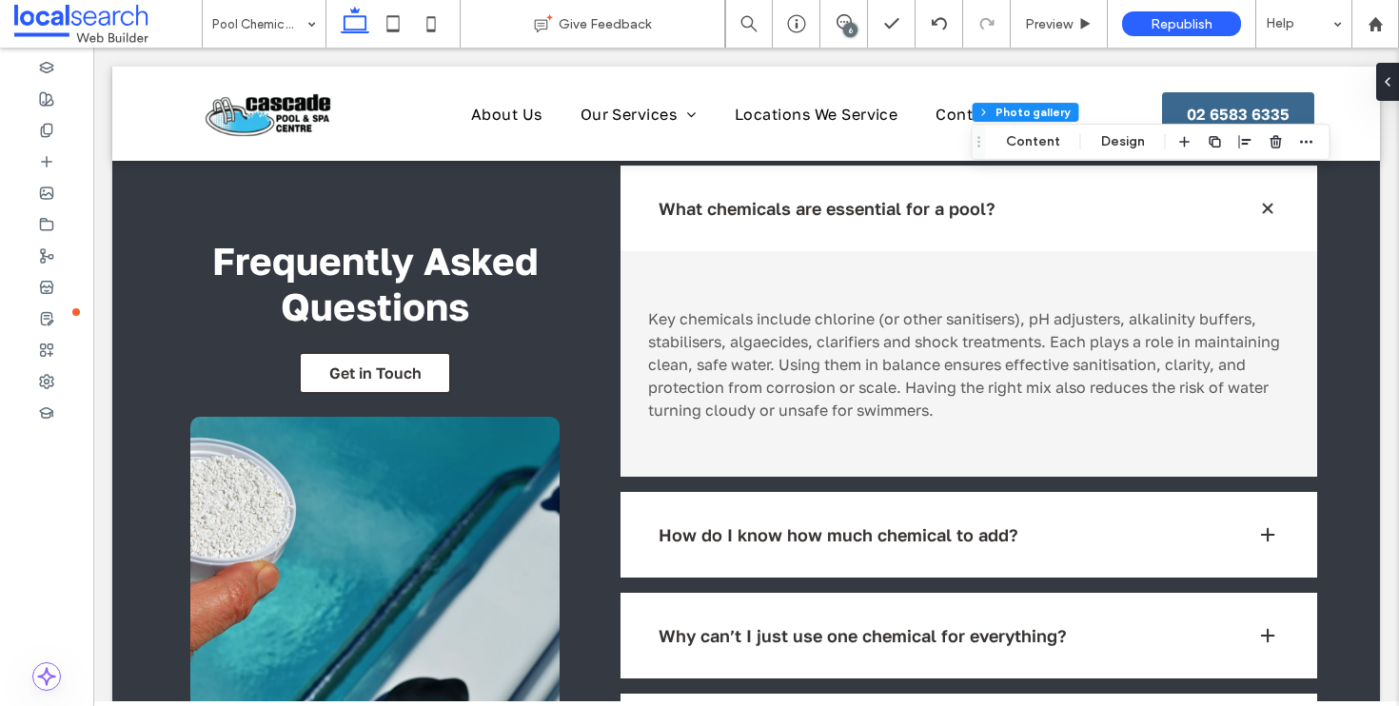
scroll to position [2303, 0]
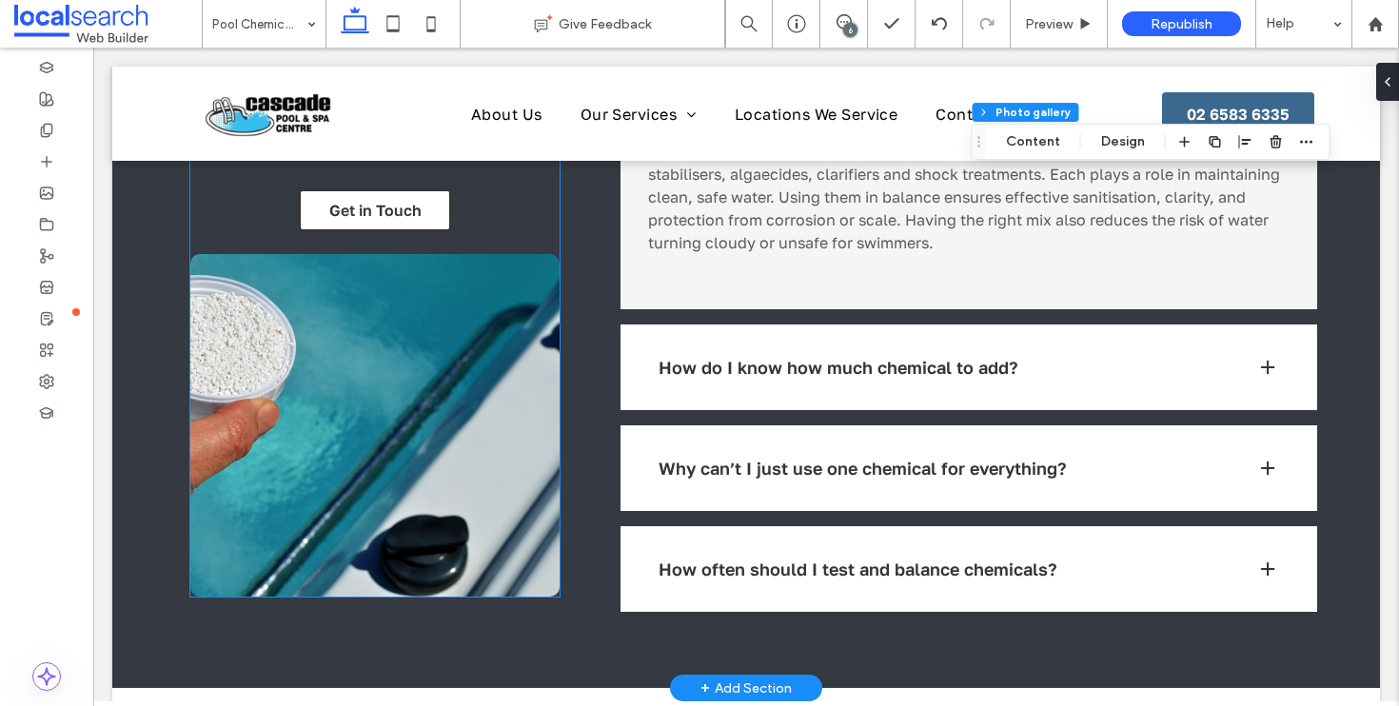
click at [334, 400] on link at bounding box center [374, 425] width 369 height 343
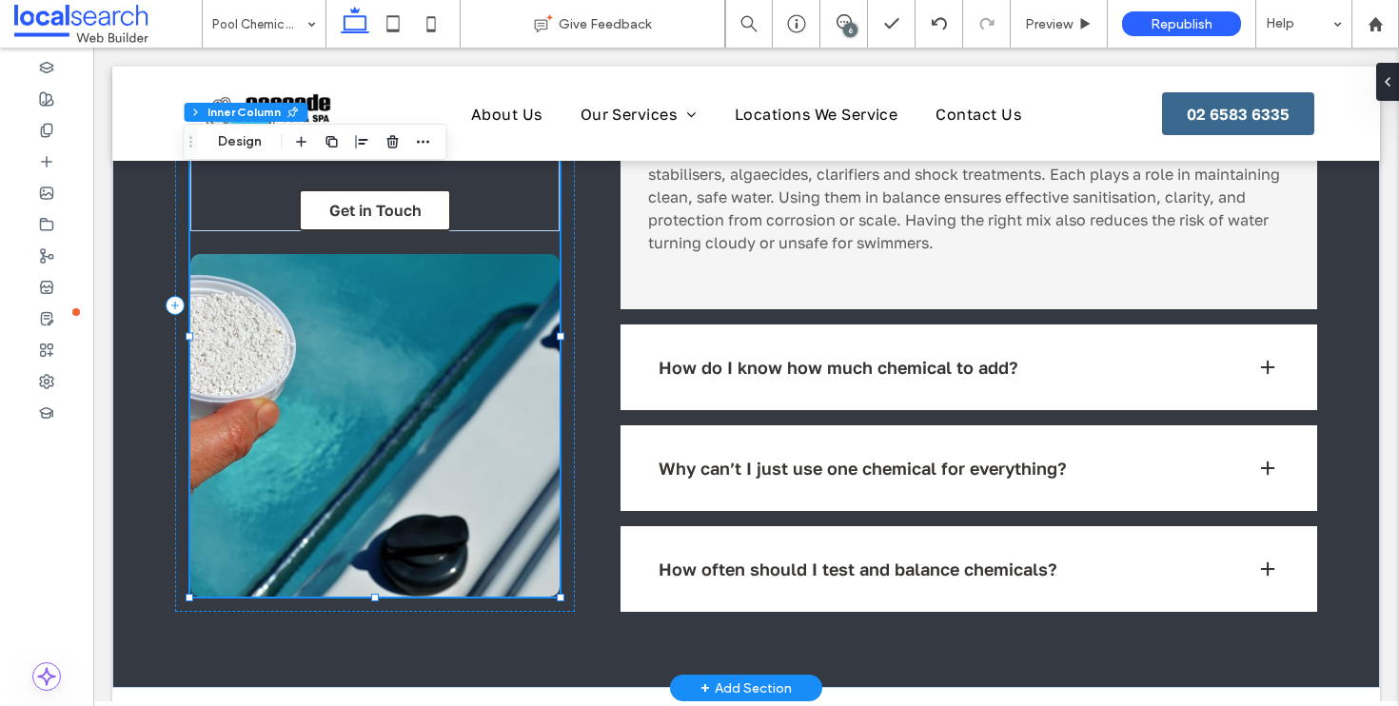
click at [334, 400] on link at bounding box center [374, 425] width 369 height 343
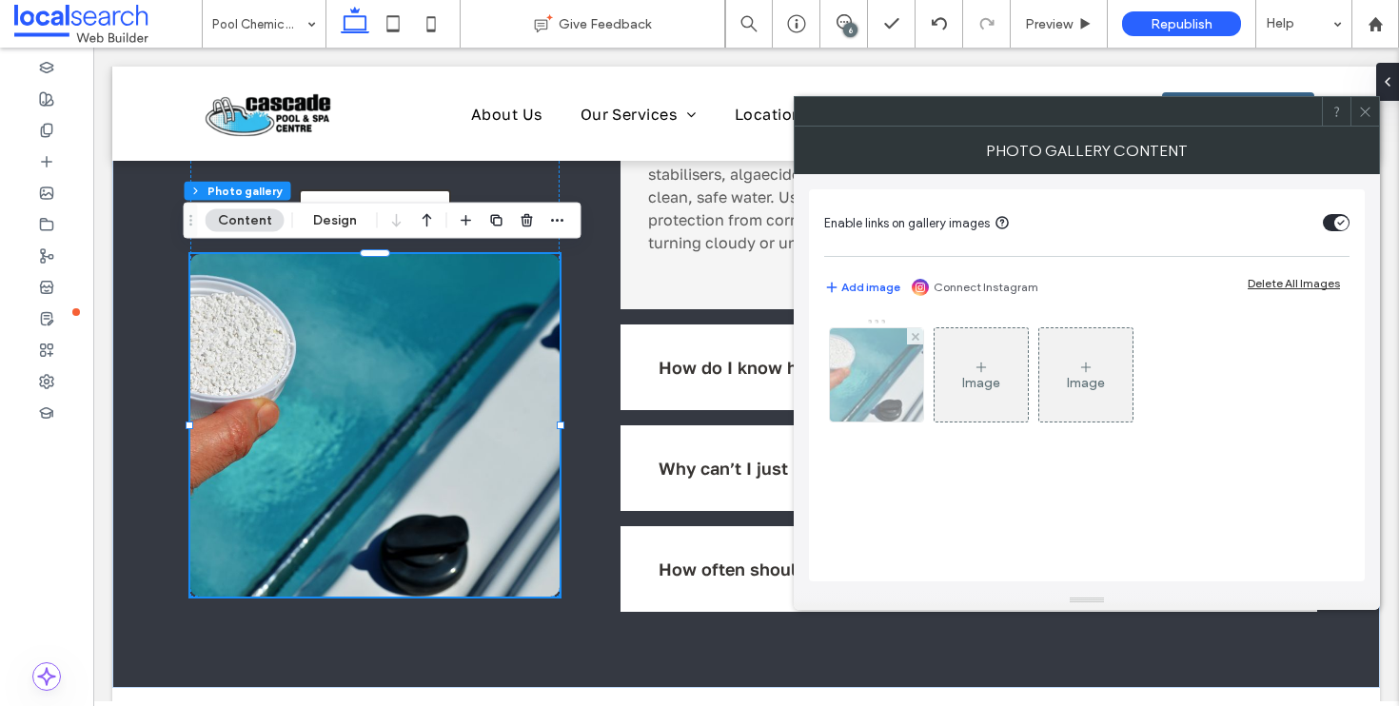
click at [866, 371] on img at bounding box center [876, 374] width 141 height 93
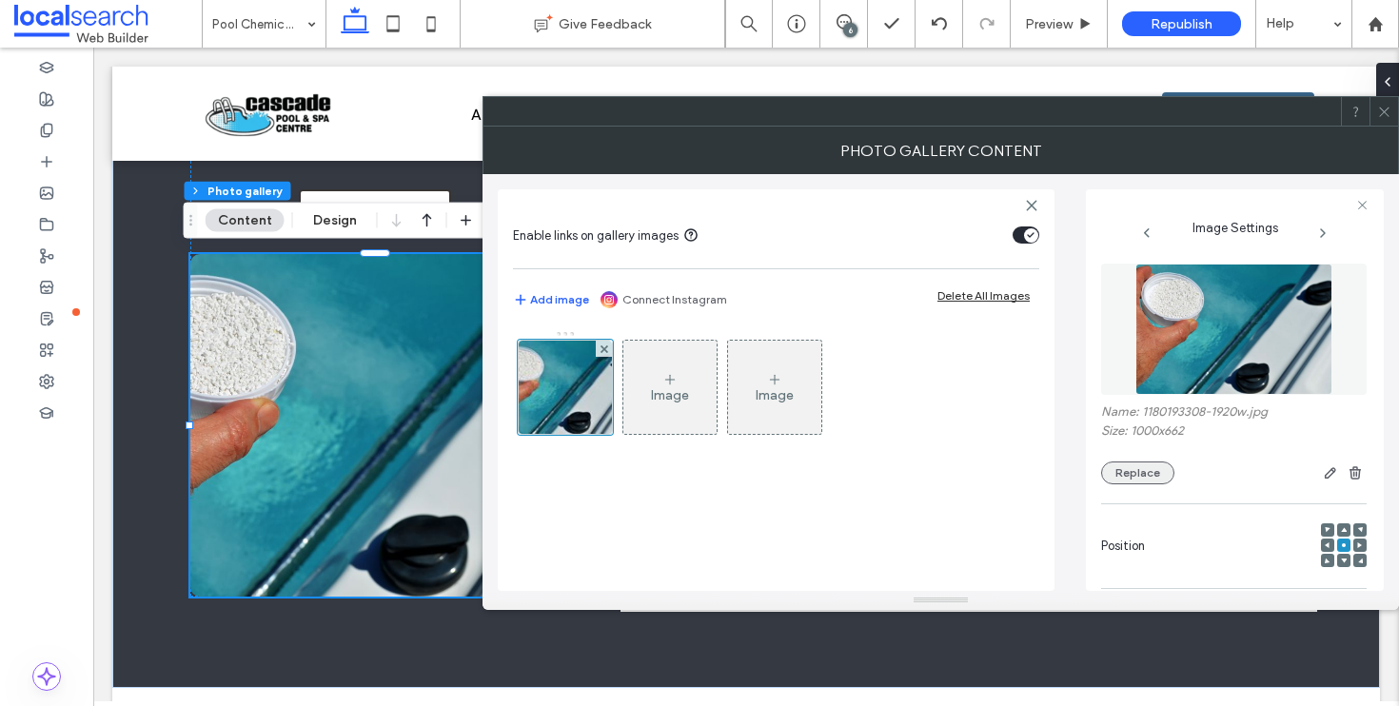
click at [1151, 470] on button "Replace" at bounding box center [1137, 472] width 73 height 23
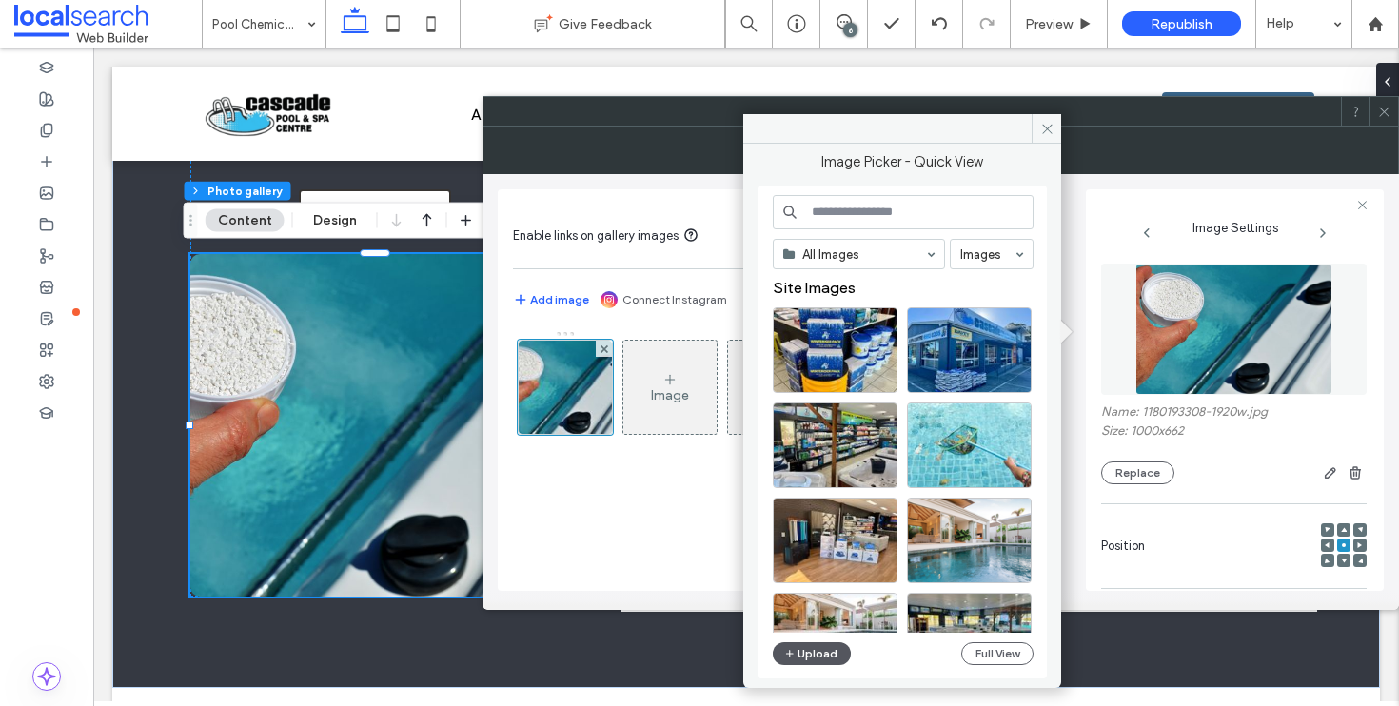
click at [799, 654] on button "Upload" at bounding box center [812, 653] width 78 height 23
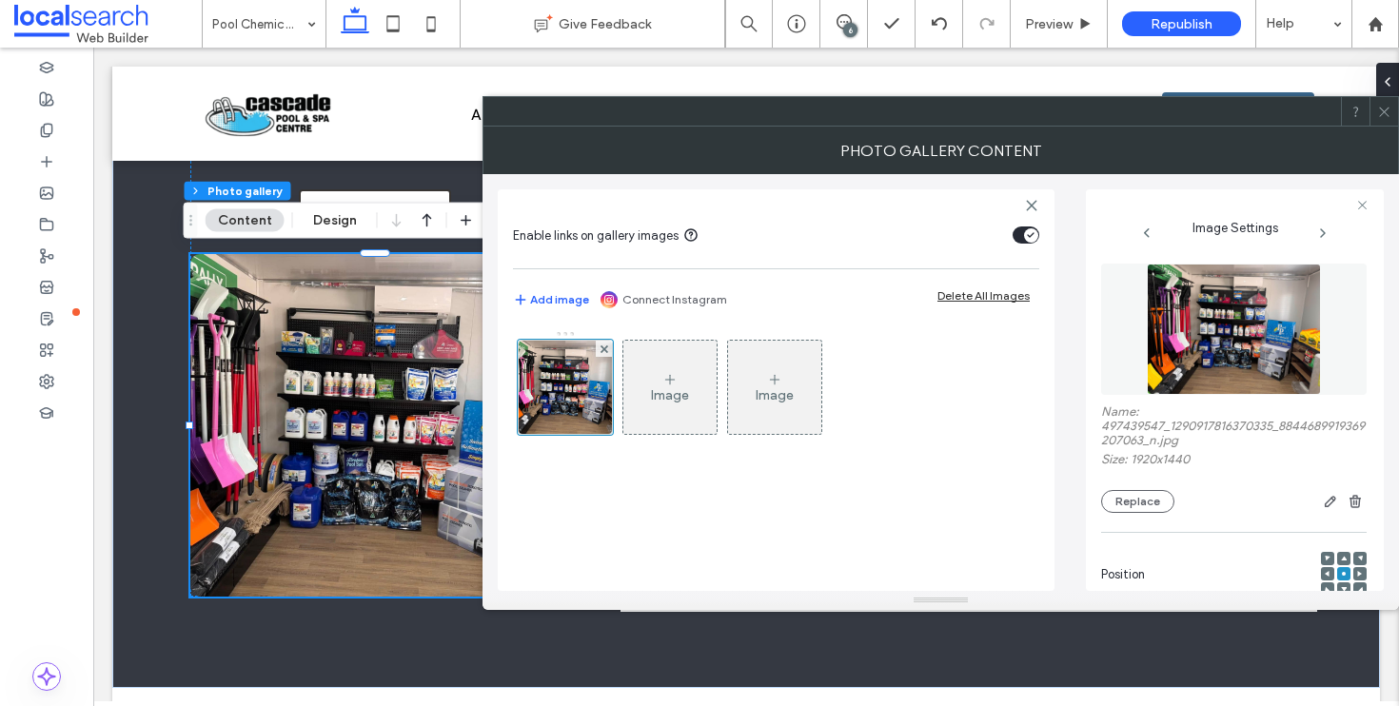
click at [1376, 112] on div at bounding box center [1383, 111] width 29 height 29
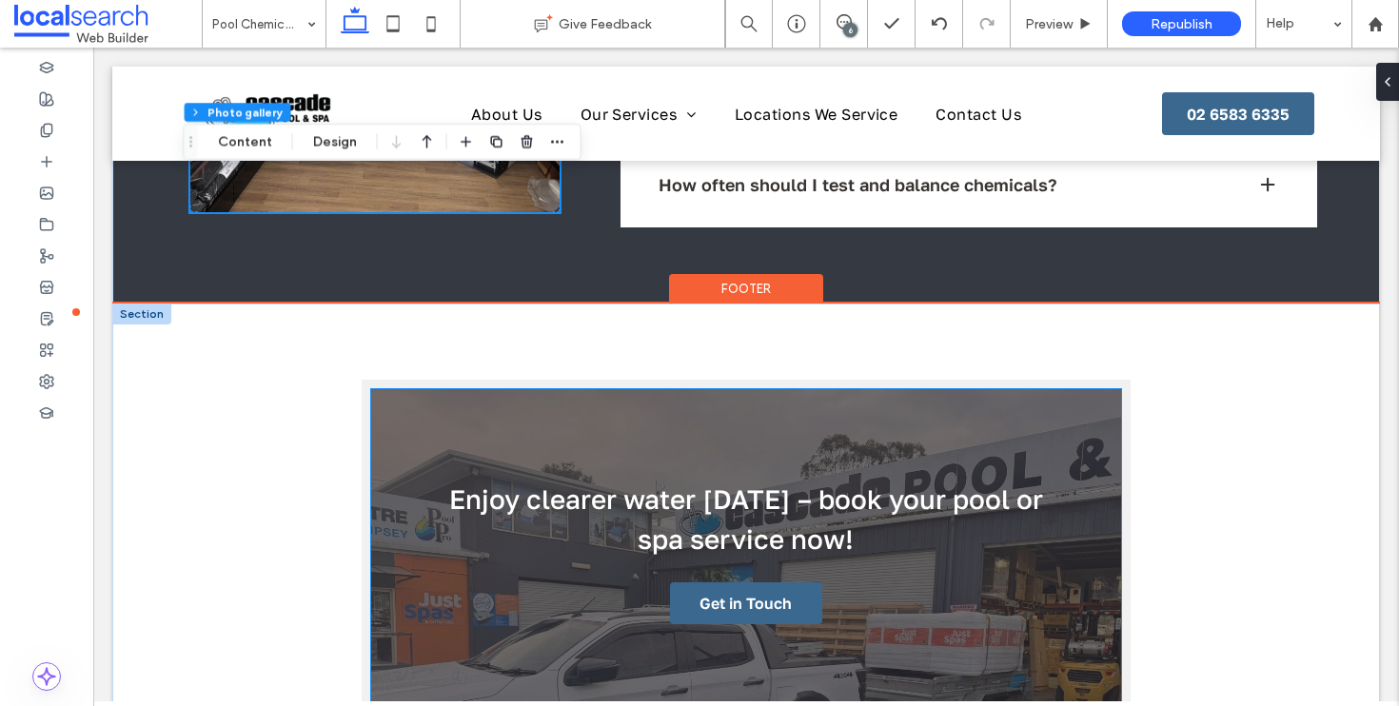
scroll to position [3050, 0]
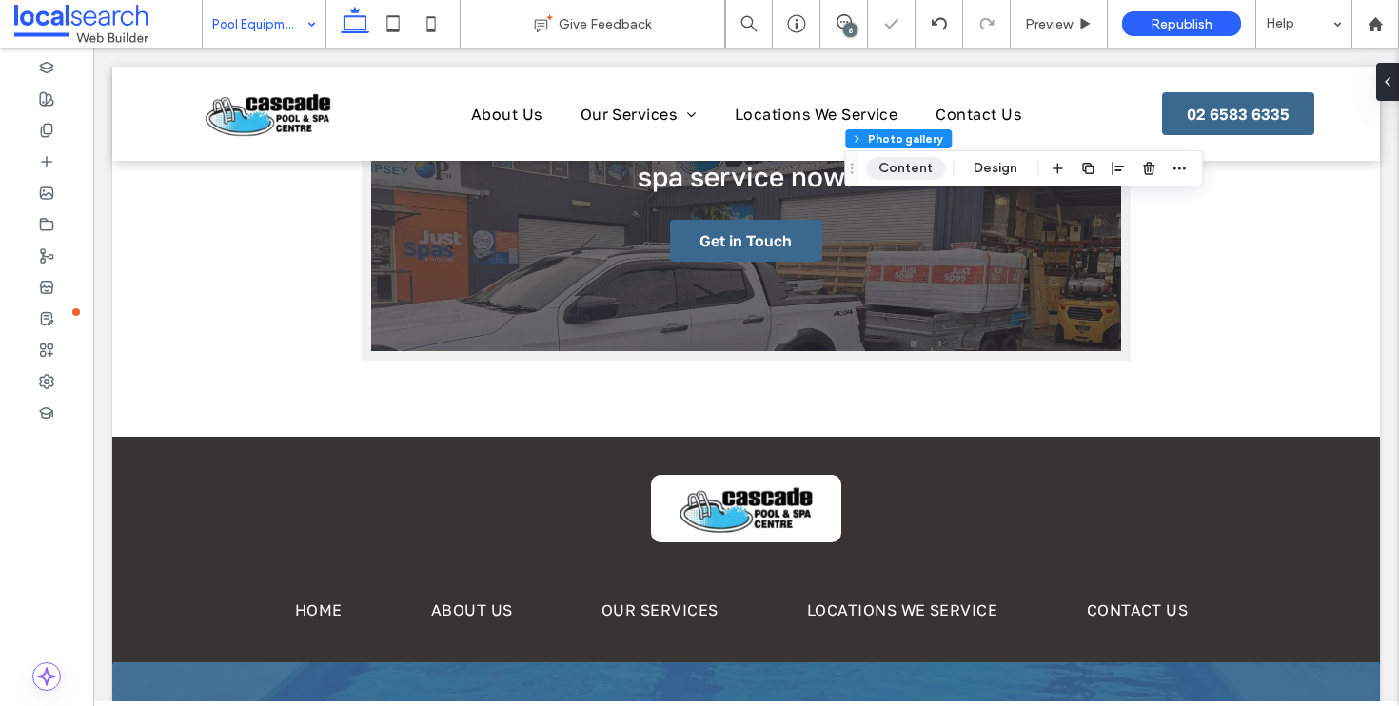
click at [917, 174] on button "Content" at bounding box center [905, 168] width 79 height 23
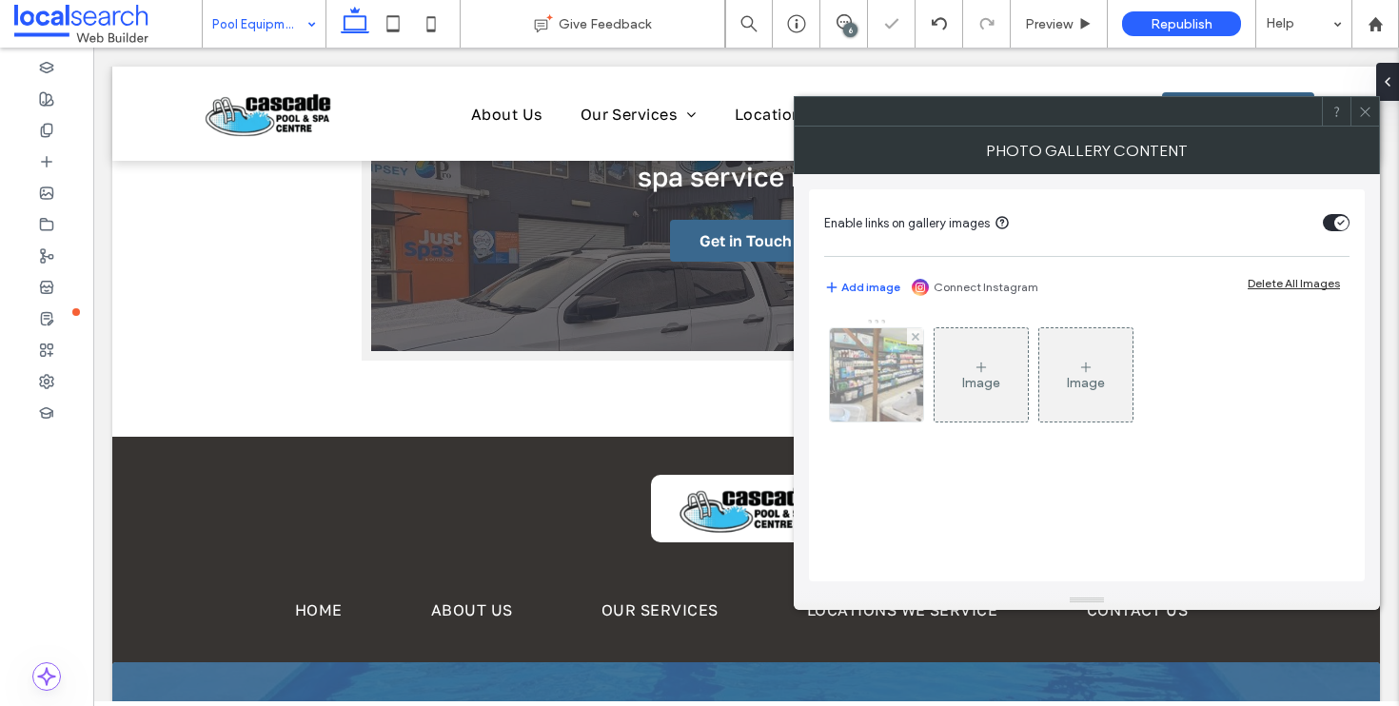
click at [877, 386] on div at bounding box center [876, 374] width 93 height 93
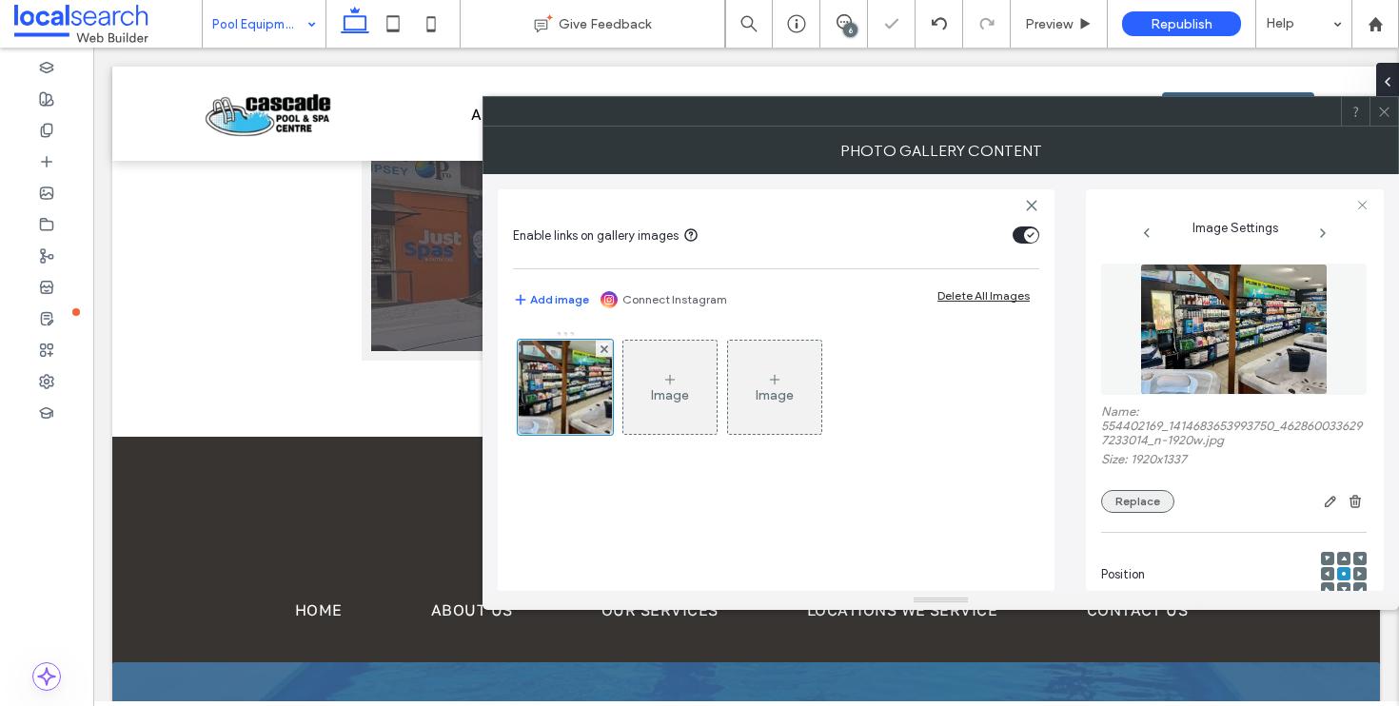
click at [1132, 503] on button "Replace" at bounding box center [1137, 501] width 73 height 23
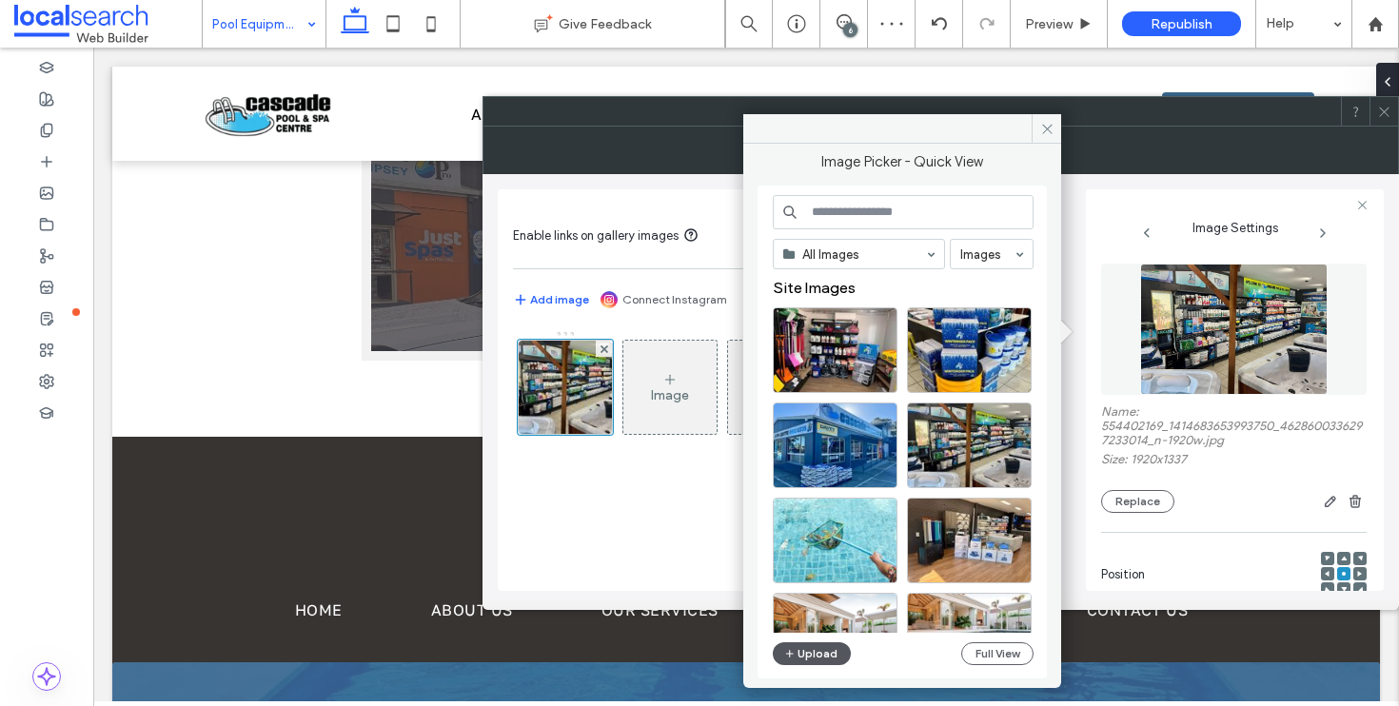
click at [819, 654] on button "Upload" at bounding box center [812, 653] width 78 height 23
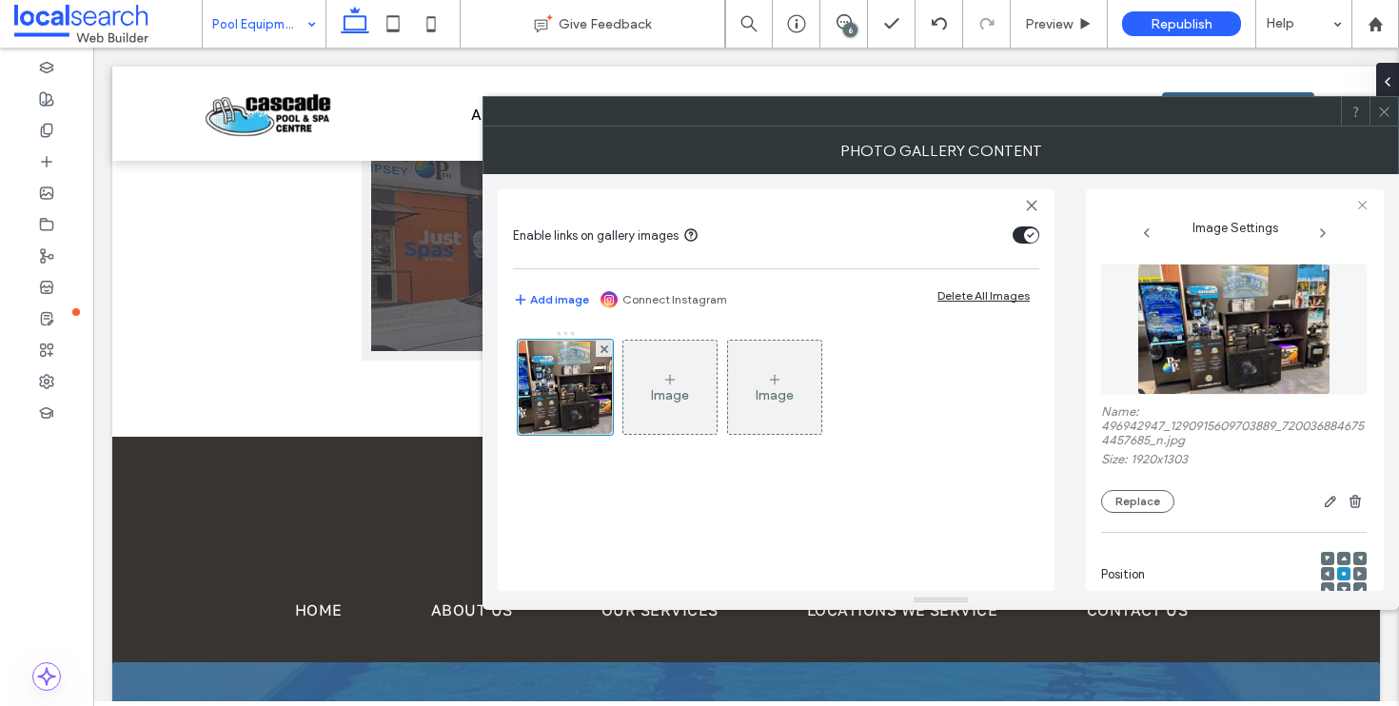
click at [1382, 111] on icon at bounding box center [1384, 112] width 14 height 14
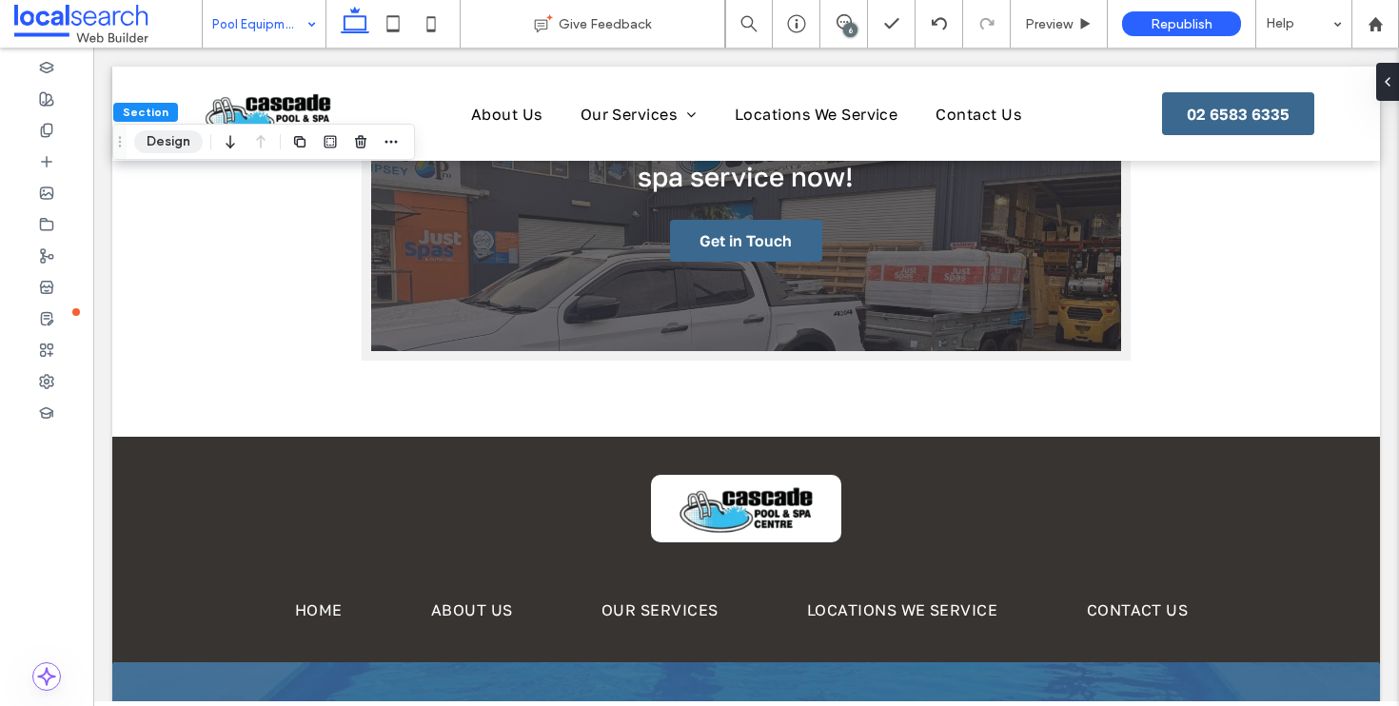
click at [167, 145] on button "Design" at bounding box center [168, 141] width 69 height 23
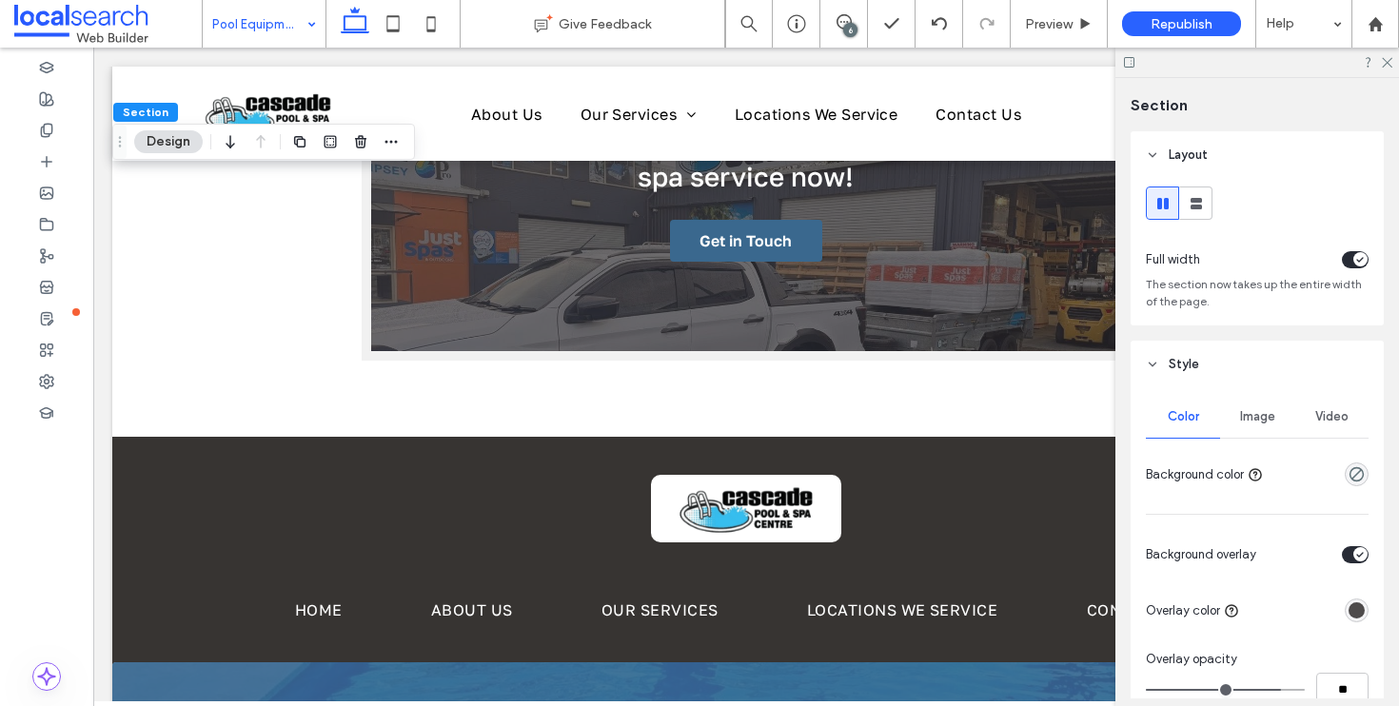
click at [1273, 418] on div "Image" at bounding box center [1257, 417] width 74 height 42
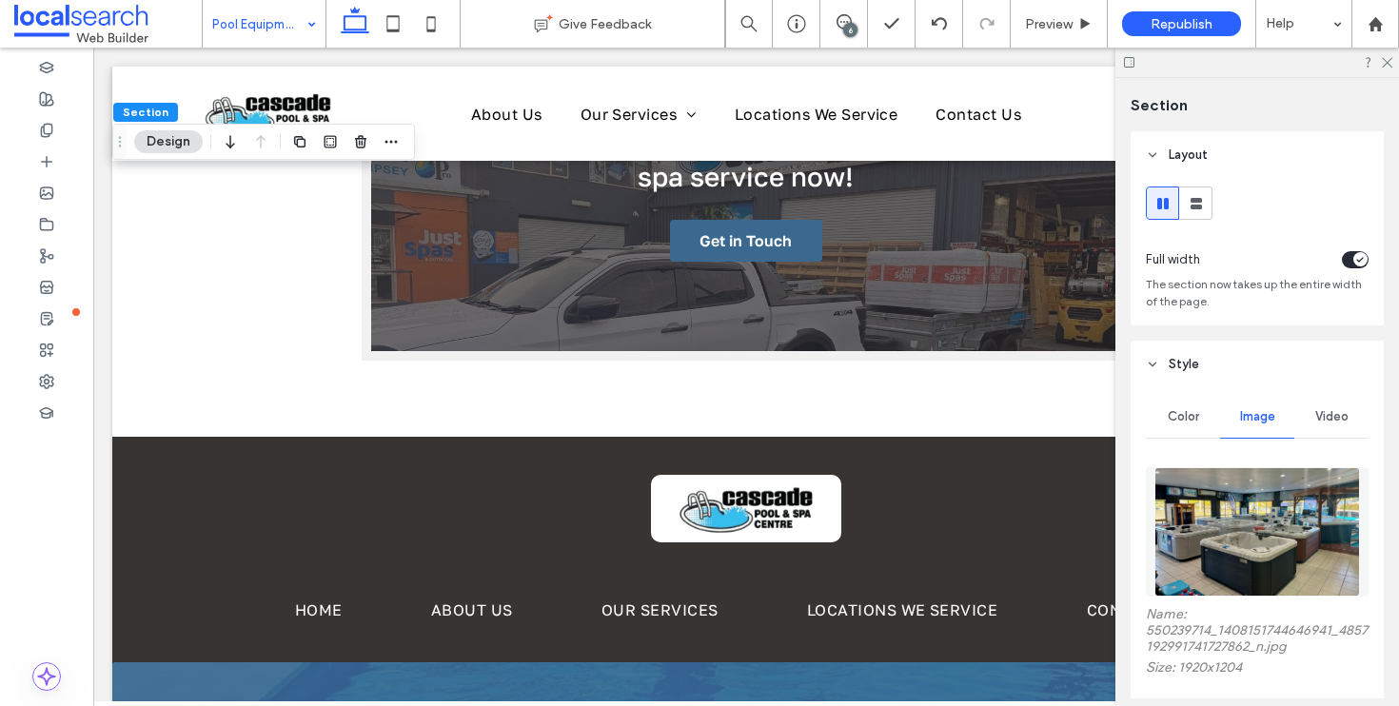
scroll to position [152, 0]
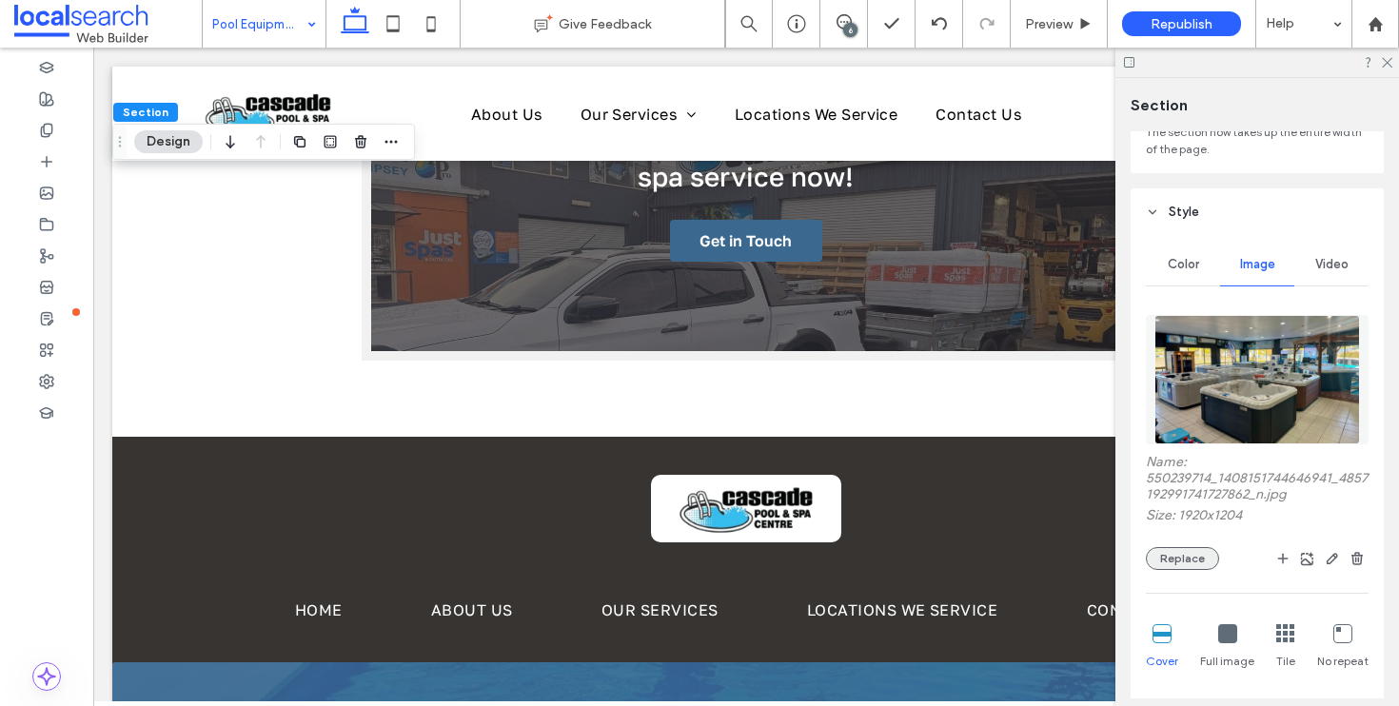
click at [1178, 562] on button "Replace" at bounding box center [1182, 558] width 73 height 23
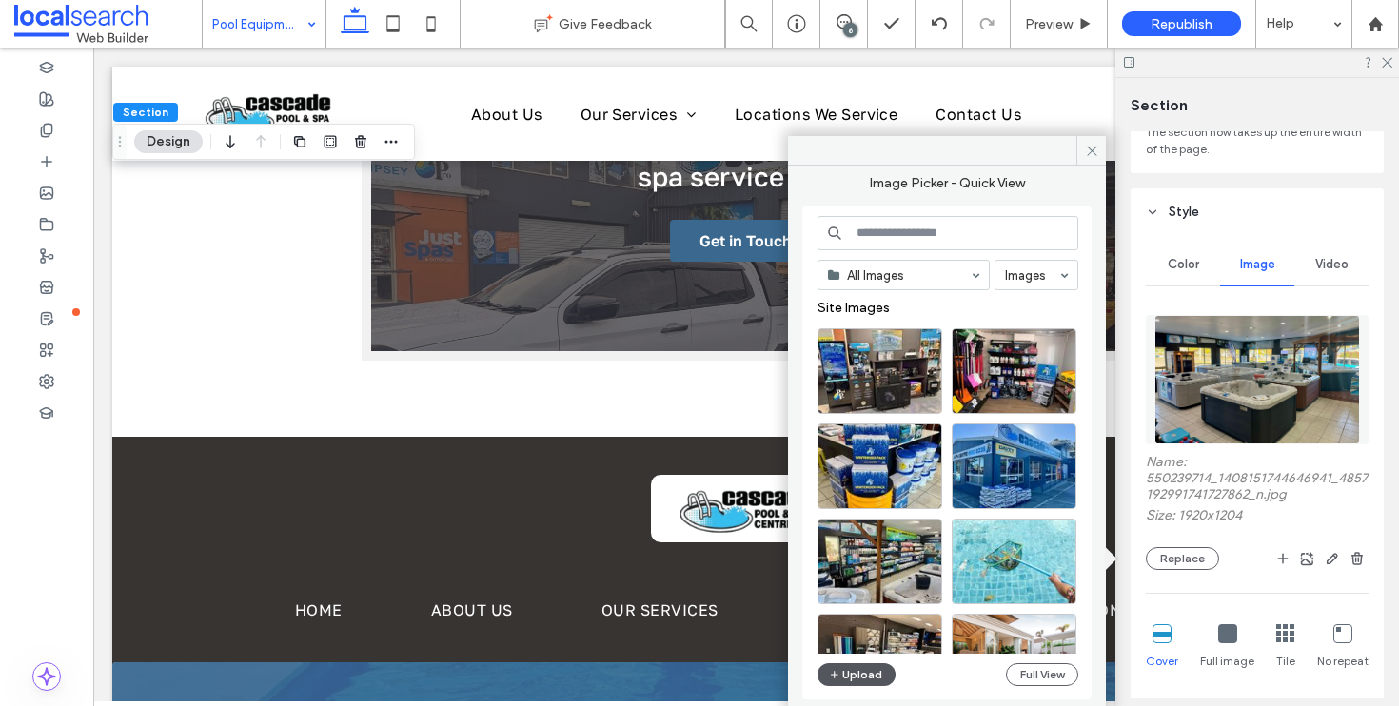
click at [834, 671] on use "button" at bounding box center [835, 675] width 8 height 8
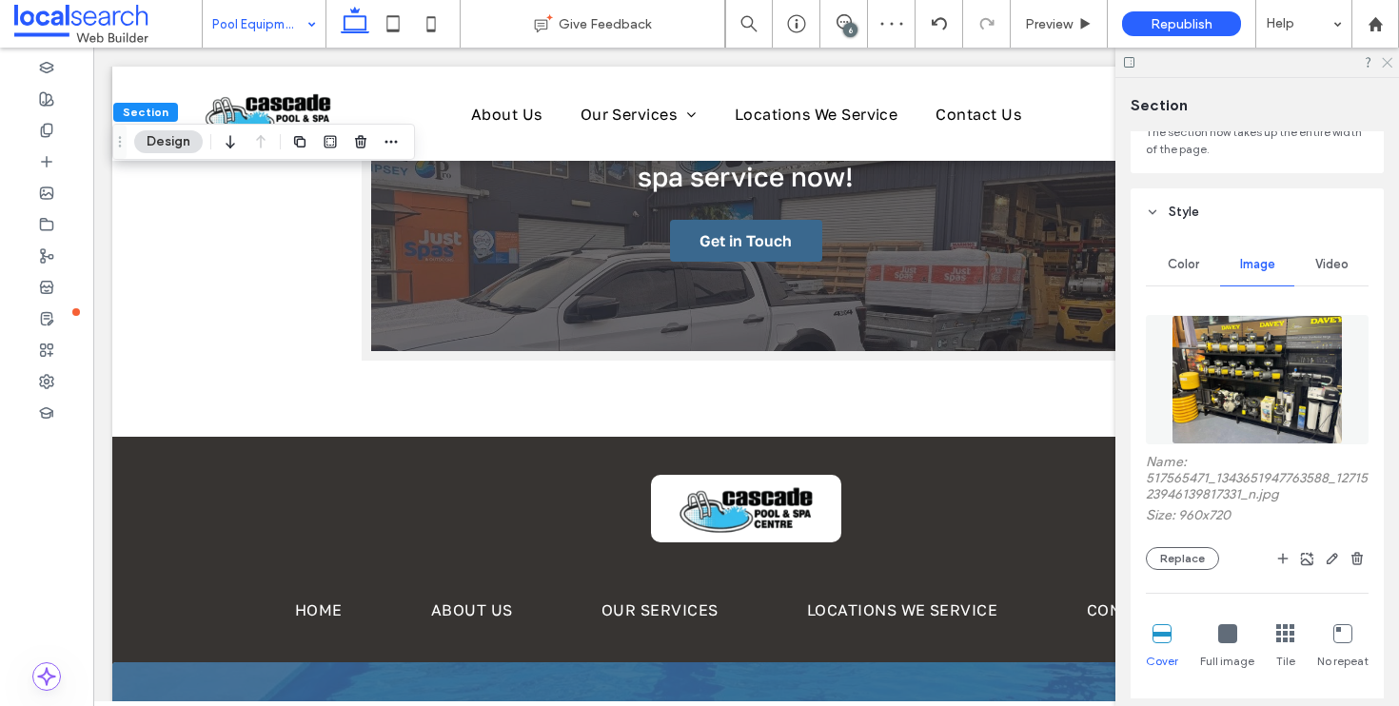
click at [1387, 64] on icon at bounding box center [1386, 61] width 12 height 12
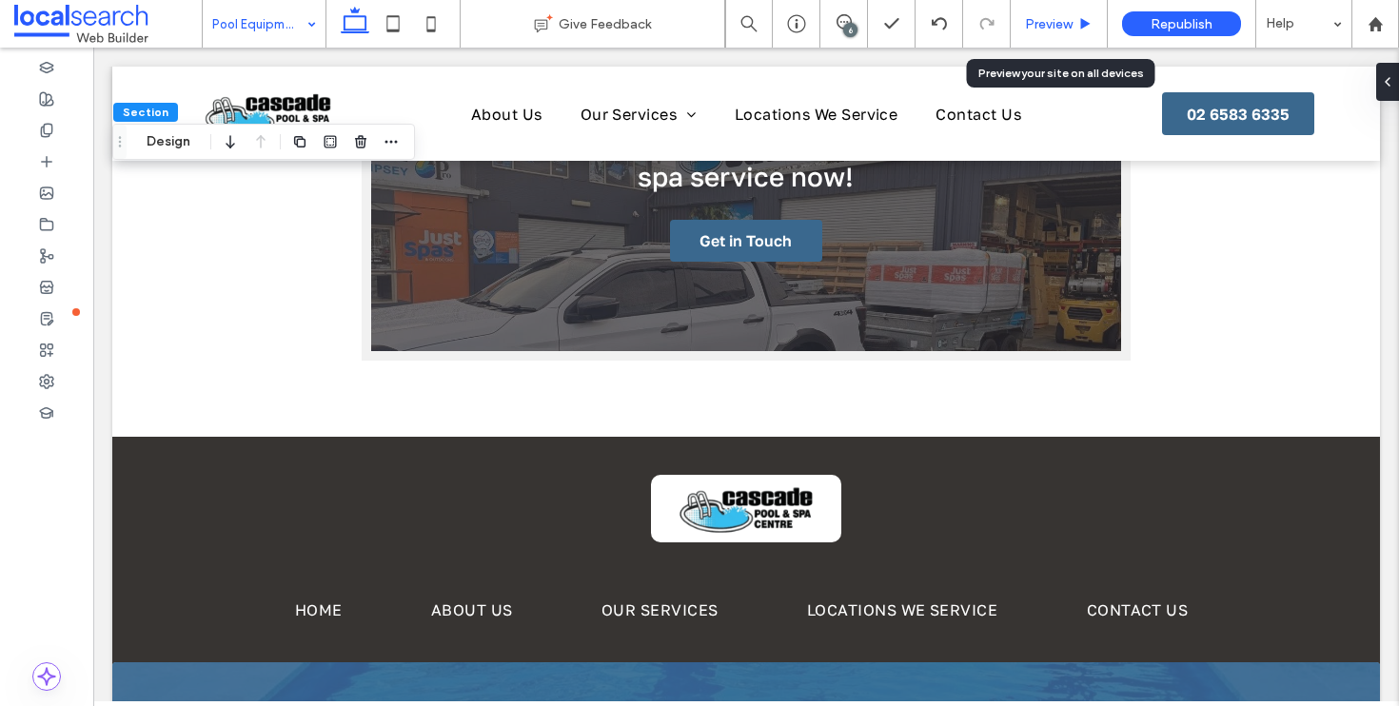
click at [1048, 26] on span "Preview" at bounding box center [1049, 24] width 48 height 16
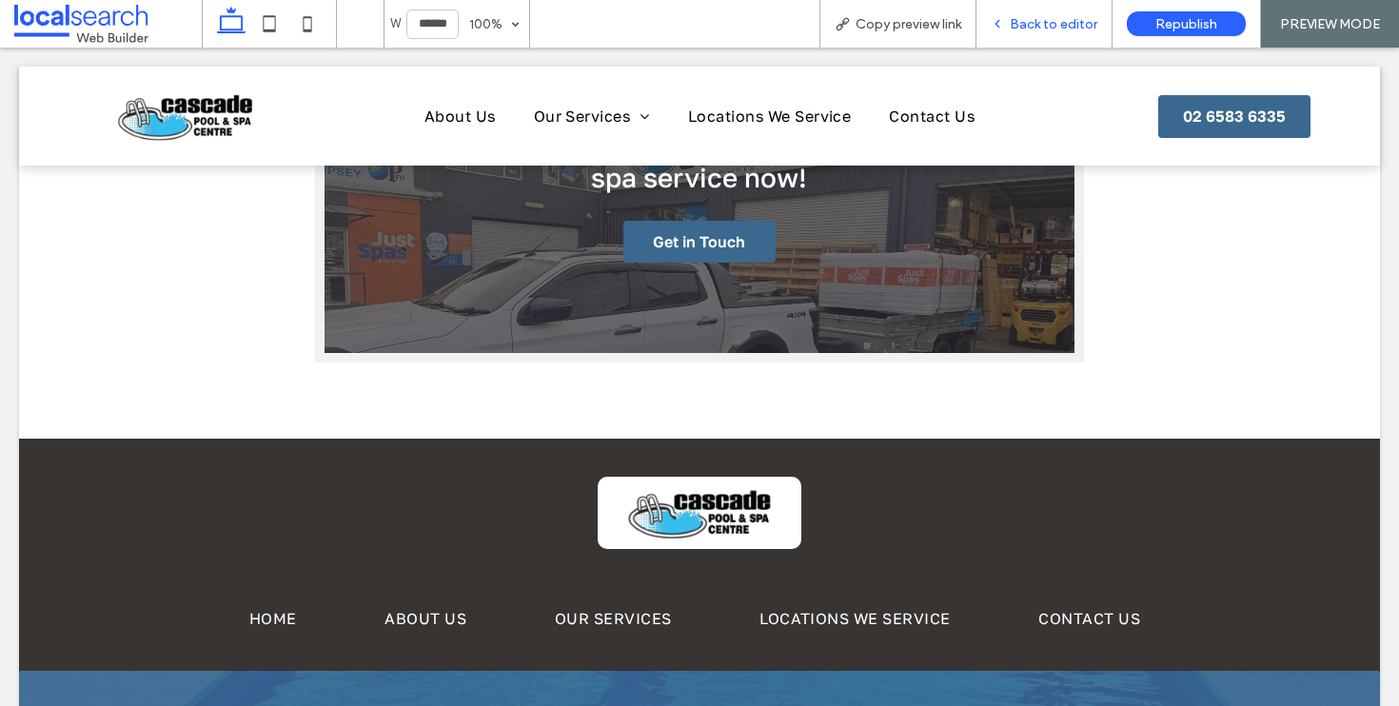
click at [1050, 33] on div "Back to editor" at bounding box center [1044, 24] width 136 height 48
click at [1056, 14] on div "Back to editor" at bounding box center [1044, 24] width 136 height 48
click at [1033, 23] on span "Back to editor" at bounding box center [1054, 24] width 88 height 16
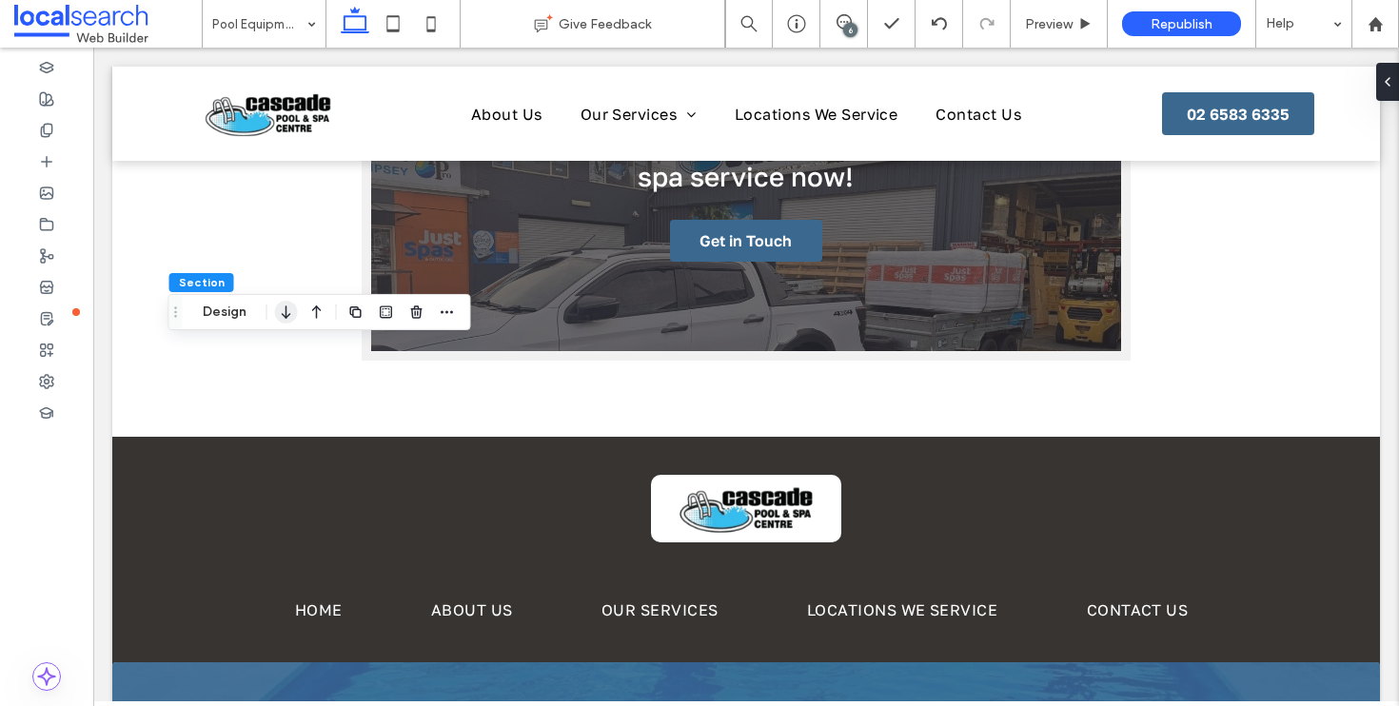
click at [283, 323] on icon "button" at bounding box center [286, 312] width 23 height 34
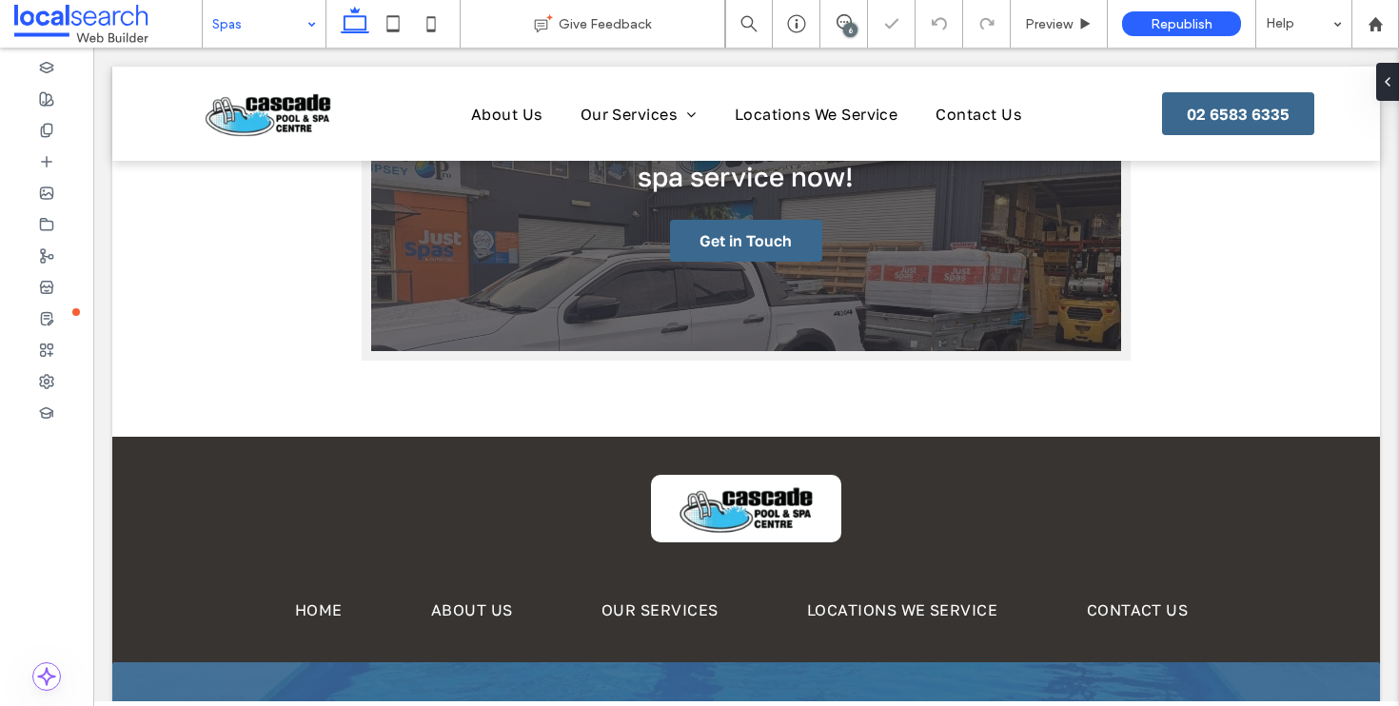
click at [296, 41] on input at bounding box center [259, 24] width 94 height 48
click at [292, 218] on icon "button" at bounding box center [286, 211] width 23 height 34
click at [289, 158] on icon "button" at bounding box center [286, 157] width 23 height 34
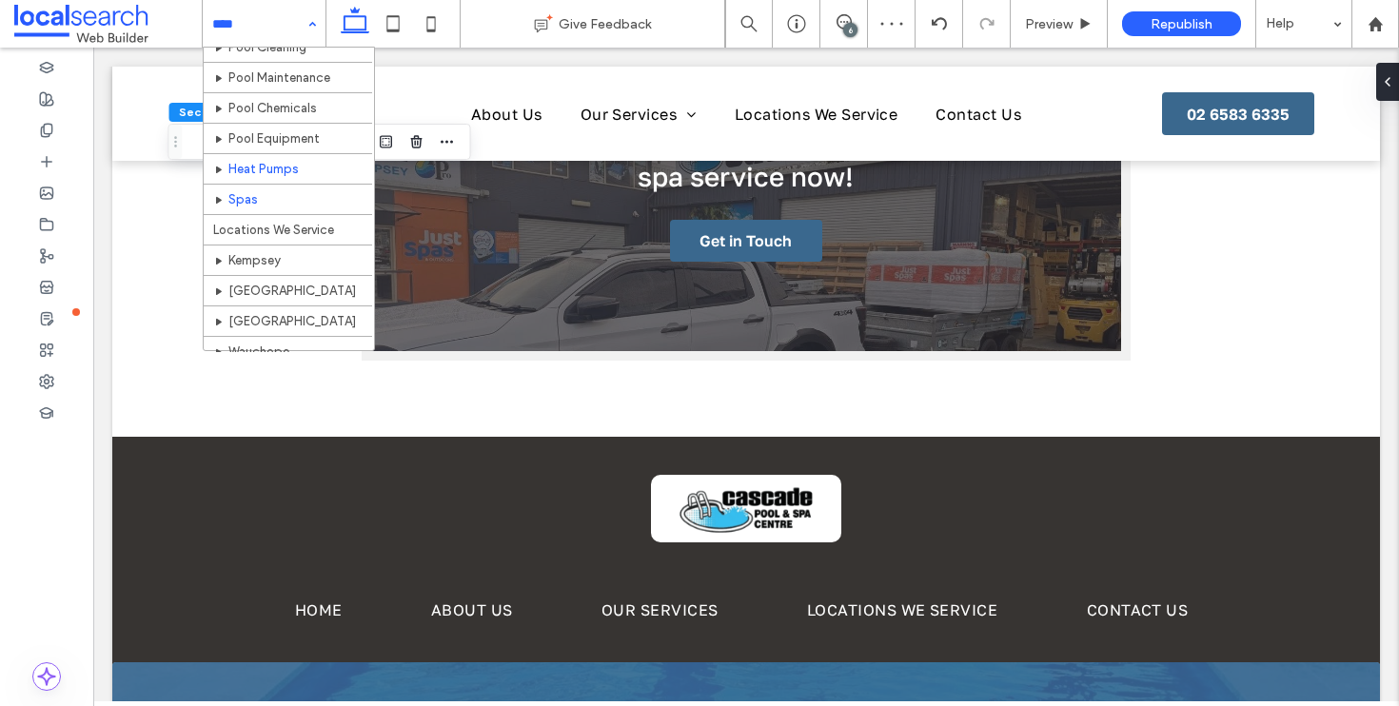
scroll to position [186, 0]
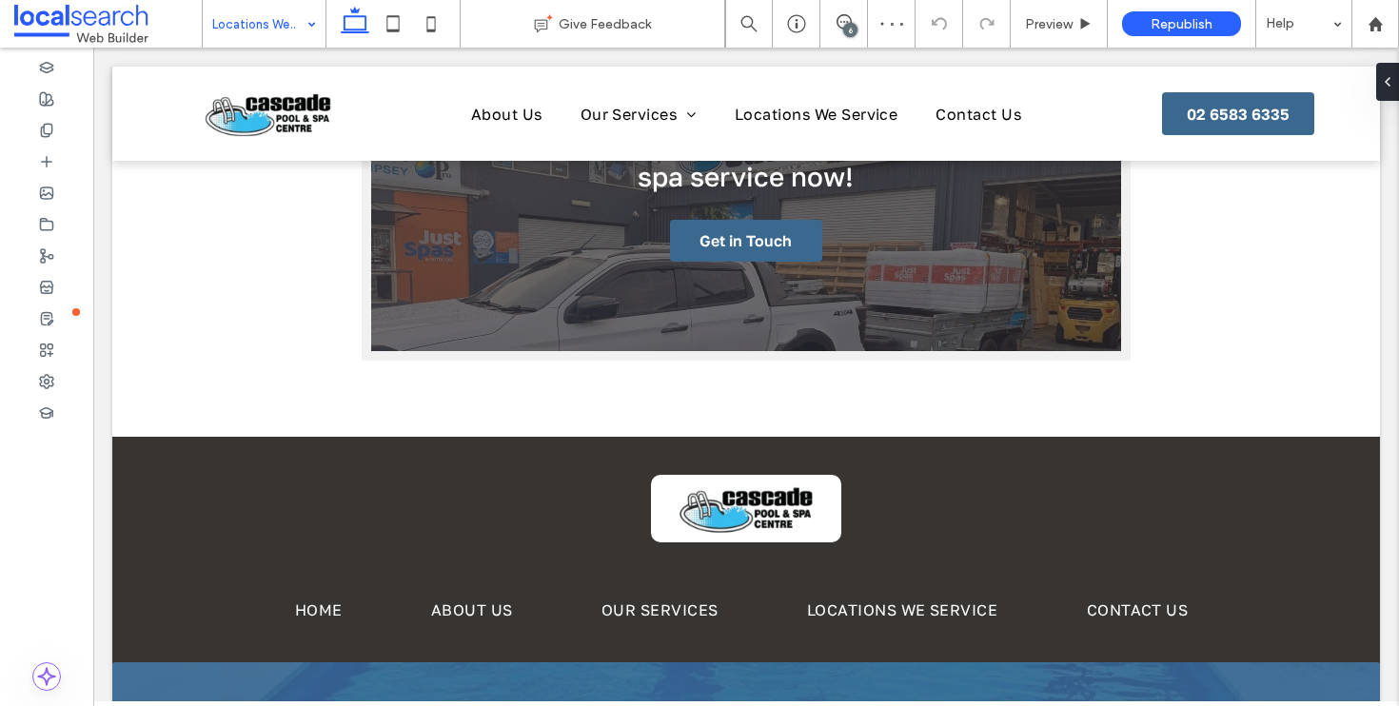
click at [318, 40] on div "Locations We Service" at bounding box center [264, 24] width 123 height 48
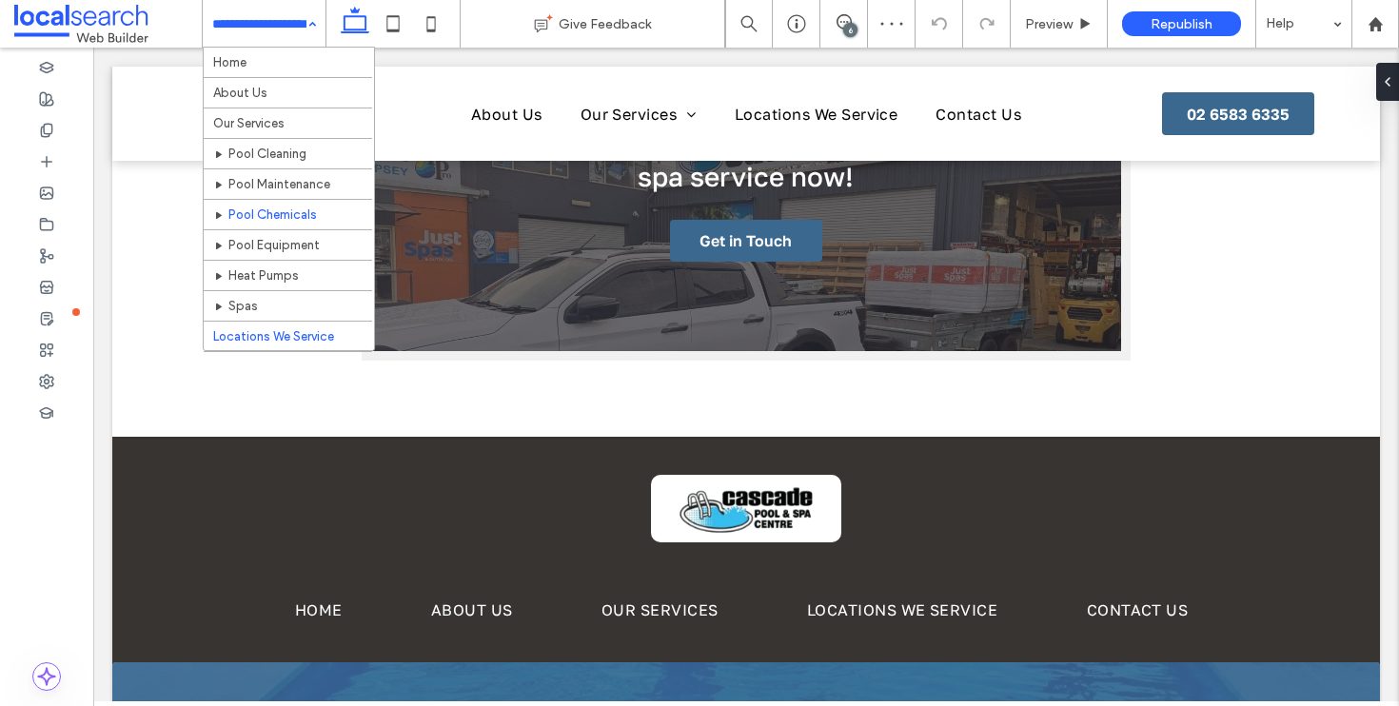
scroll to position [197, 0]
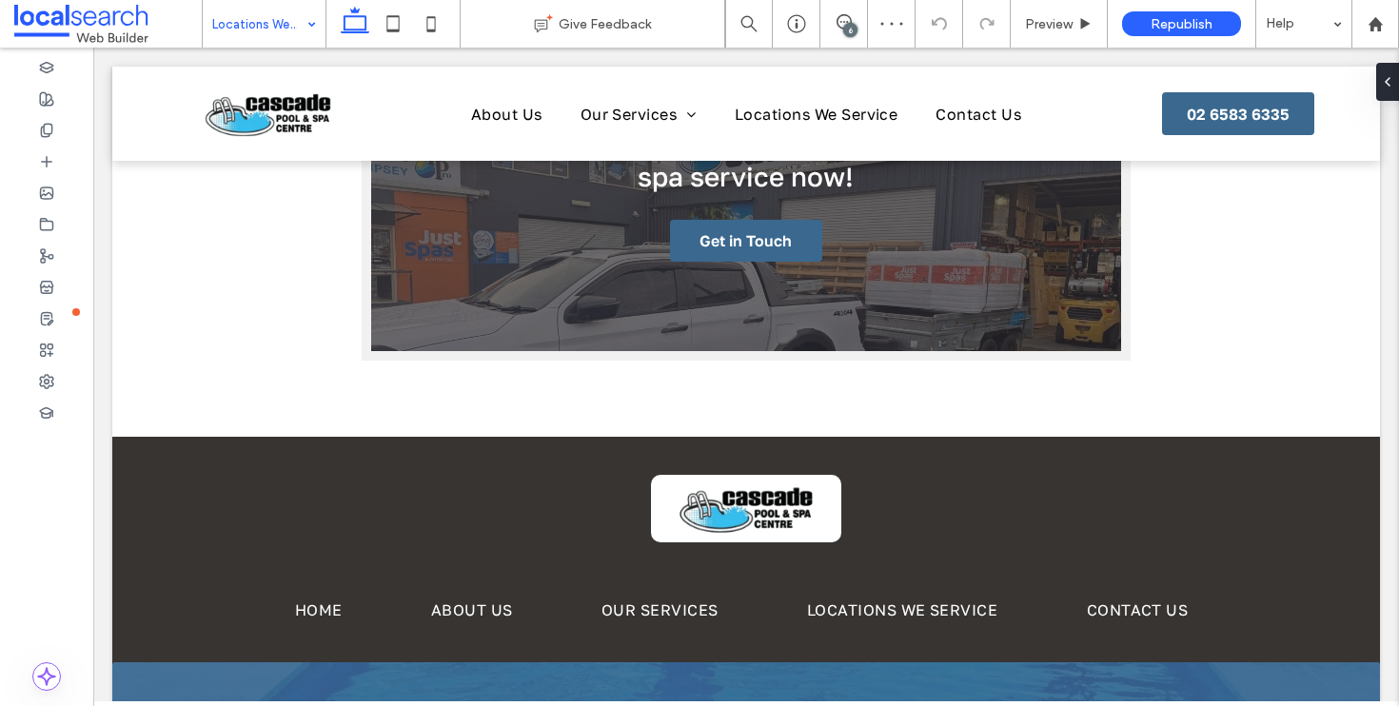
click at [302, 23] on div "Locations We Service" at bounding box center [264, 24] width 123 height 48
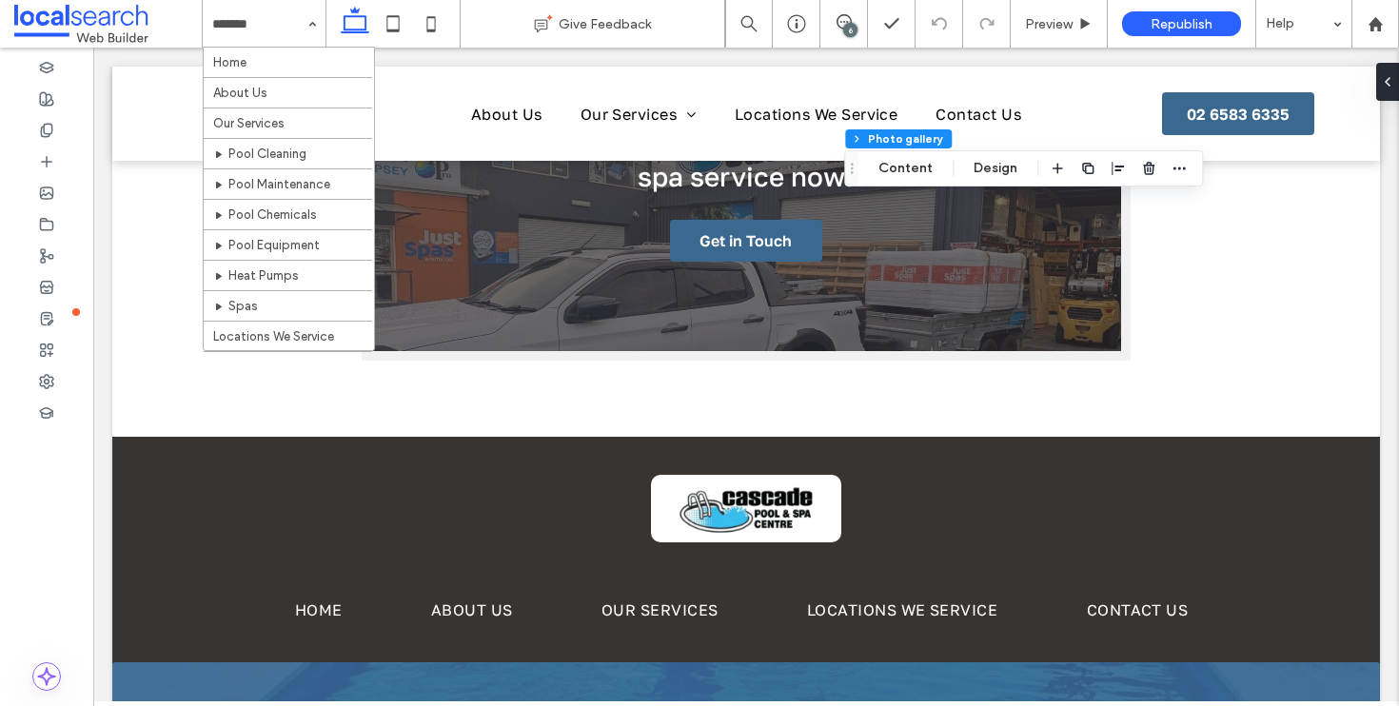
click at [913, 183] on div "Section Column Photo gallery Content Design" at bounding box center [1023, 168] width 359 height 36
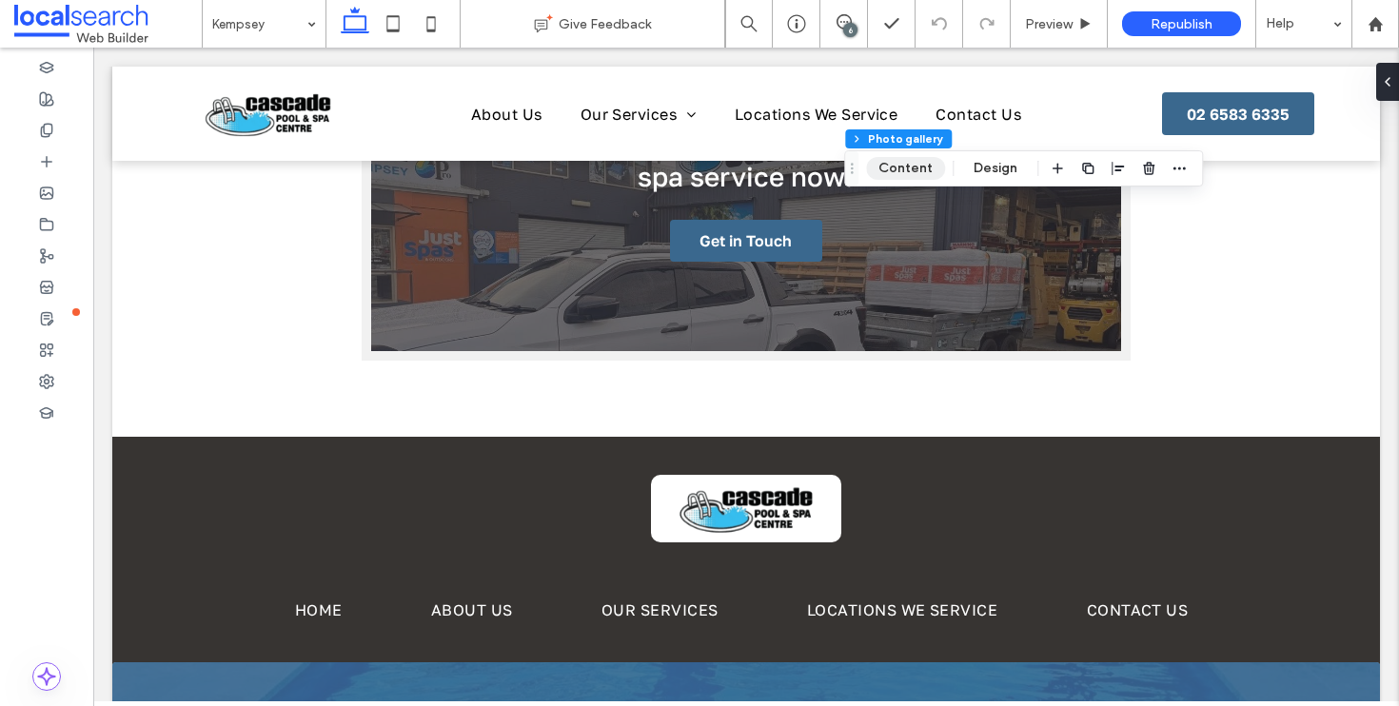
click at [915, 168] on button "Content" at bounding box center [905, 168] width 79 height 23
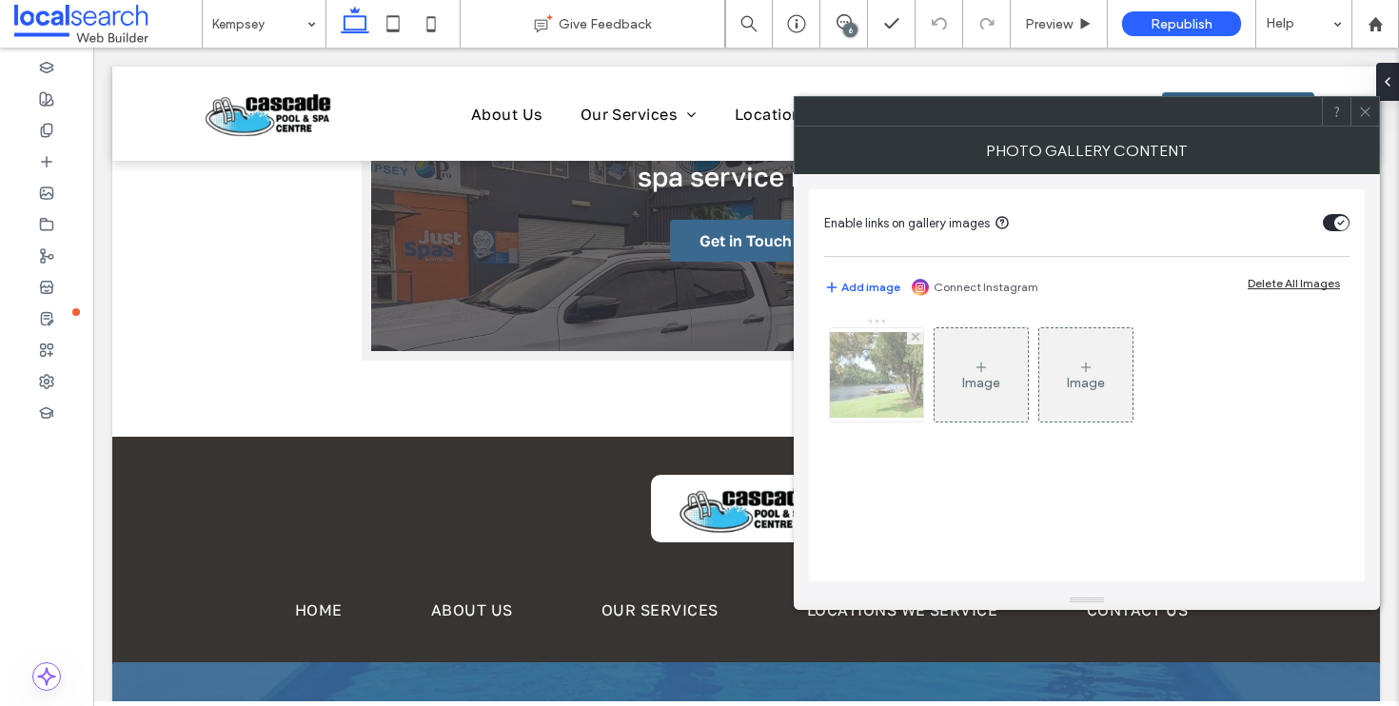
click at [888, 402] on div at bounding box center [876, 374] width 93 height 93
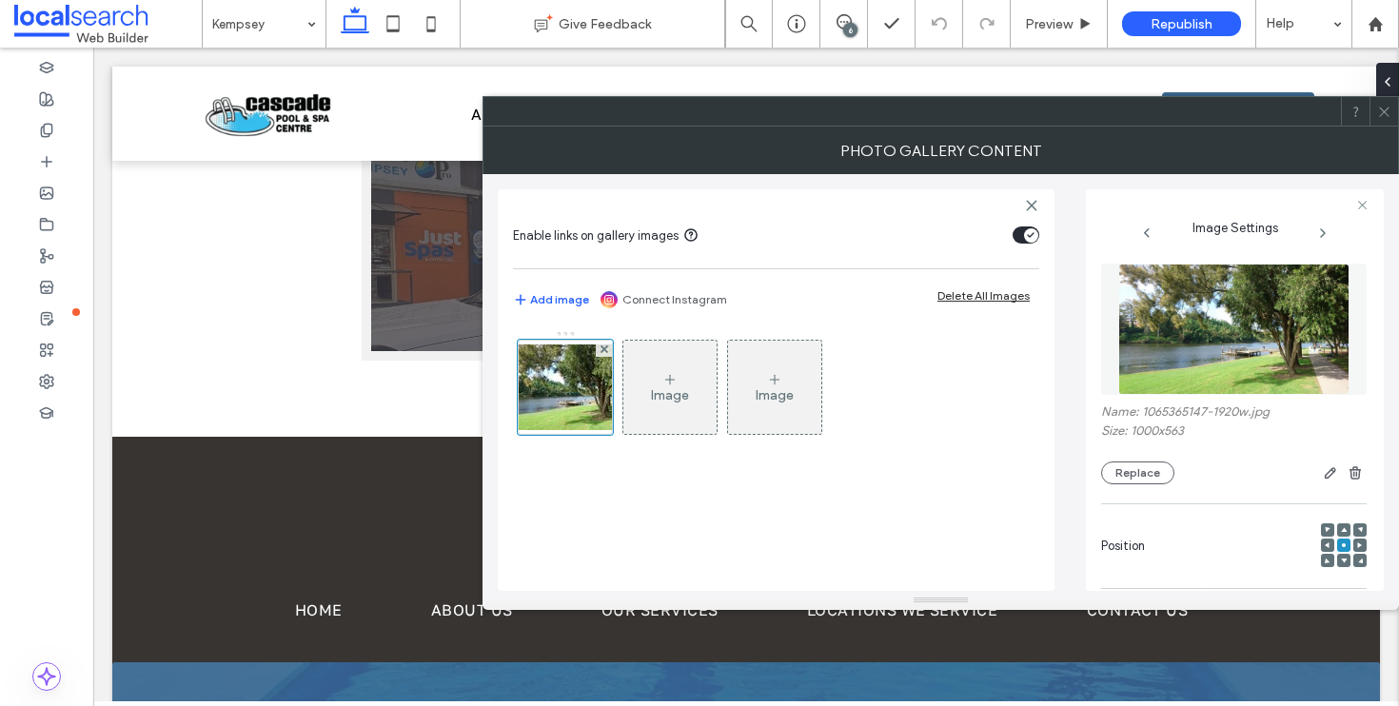
click at [1385, 111] on icon at bounding box center [1384, 112] width 14 height 14
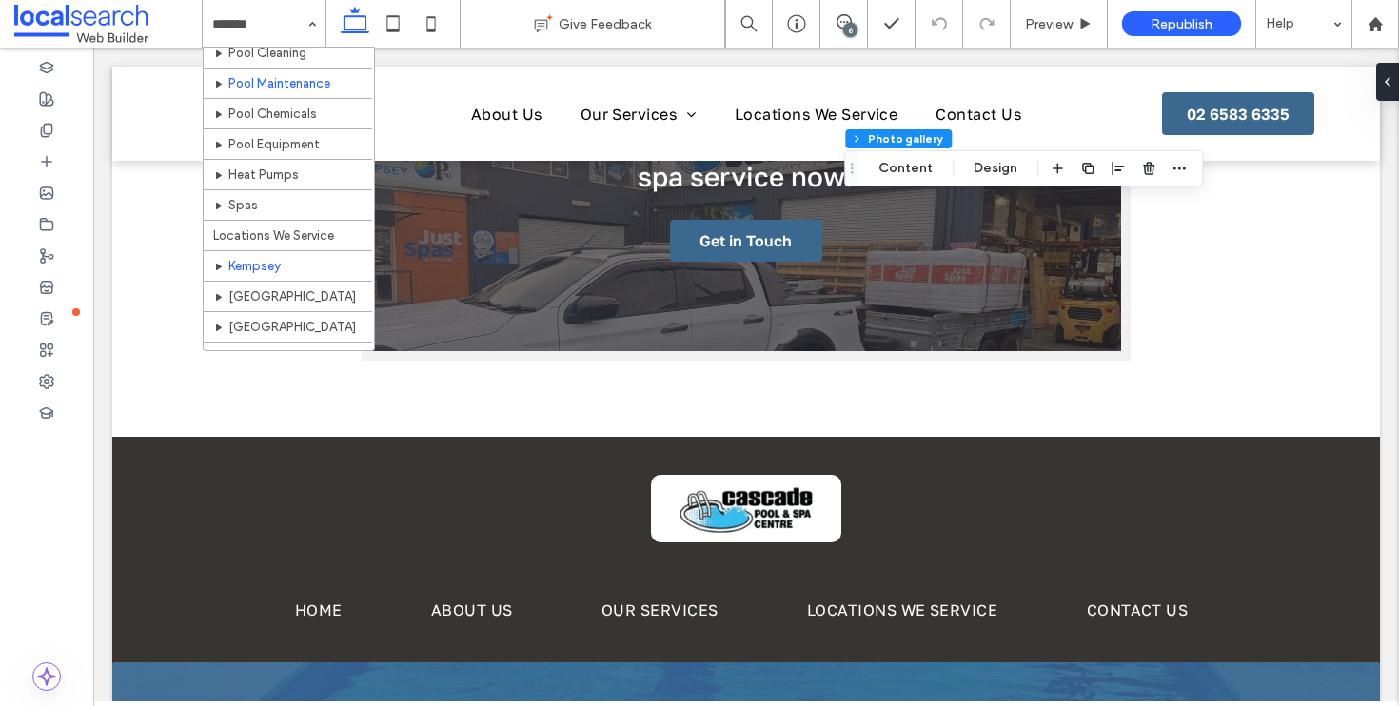
scroll to position [197, 0]
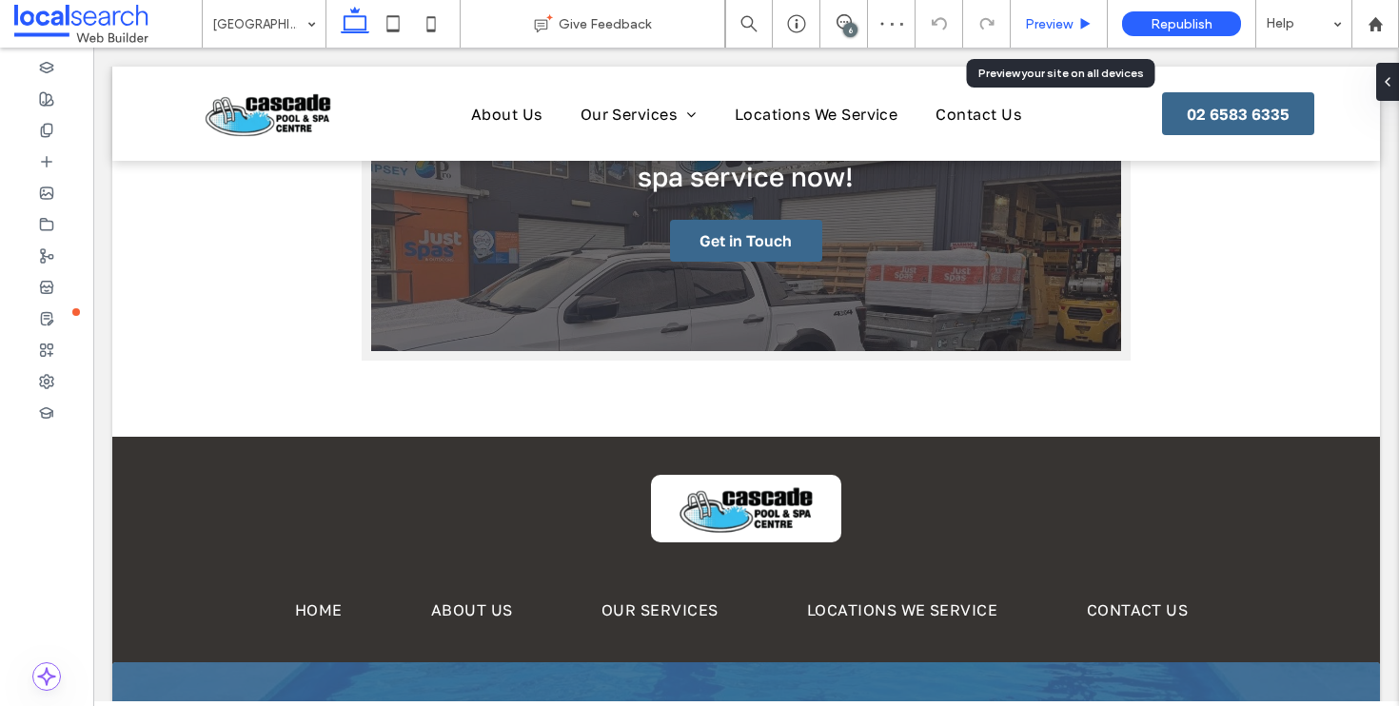
click at [1046, 22] on span "Preview" at bounding box center [1049, 24] width 48 height 16
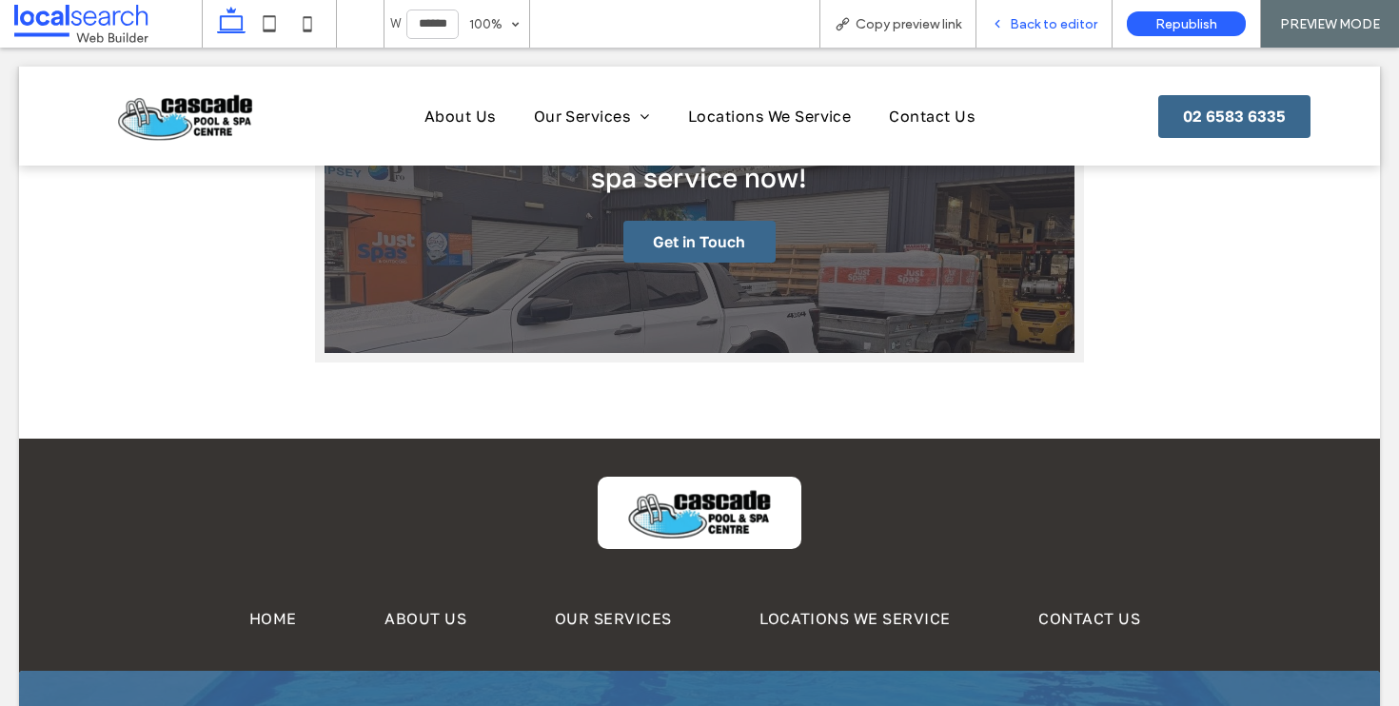
click at [1031, 27] on span "Back to editor" at bounding box center [1054, 24] width 88 height 16
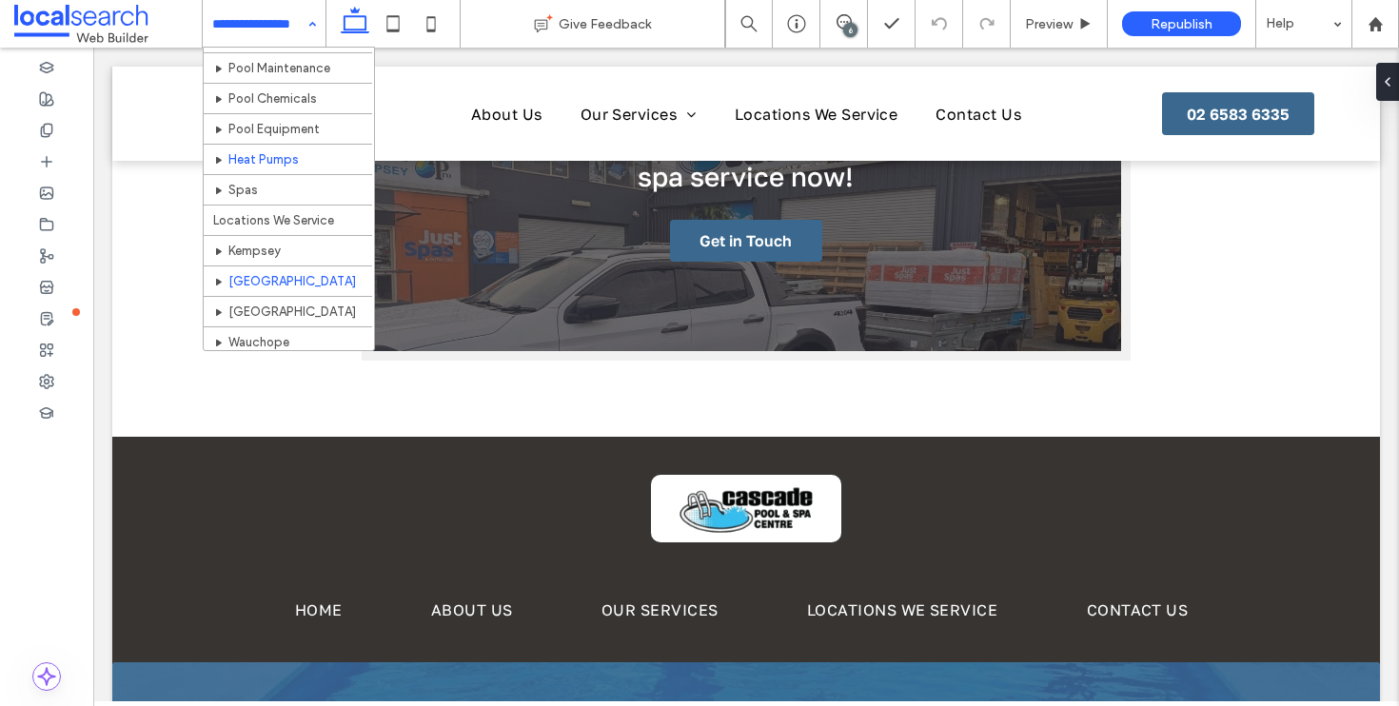
scroll to position [197, 0]
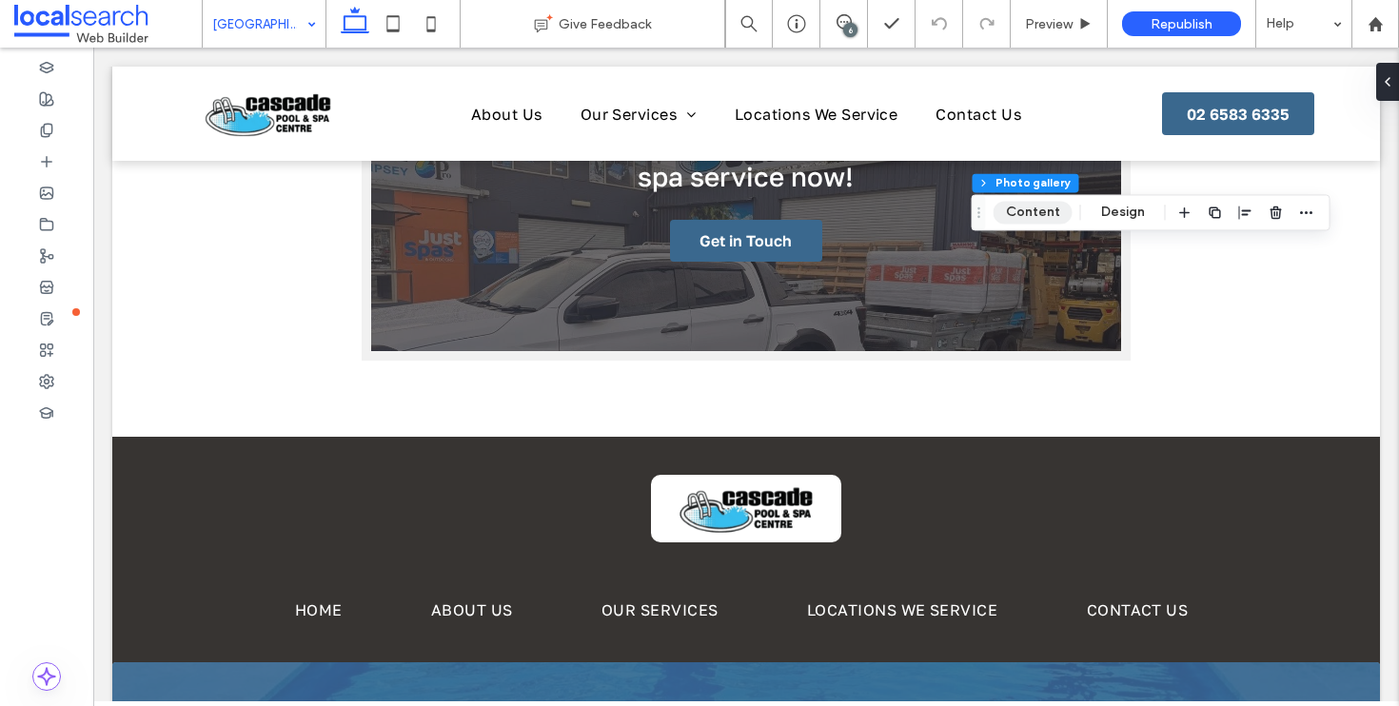
click at [1024, 219] on button "Content" at bounding box center [1032, 212] width 79 height 23
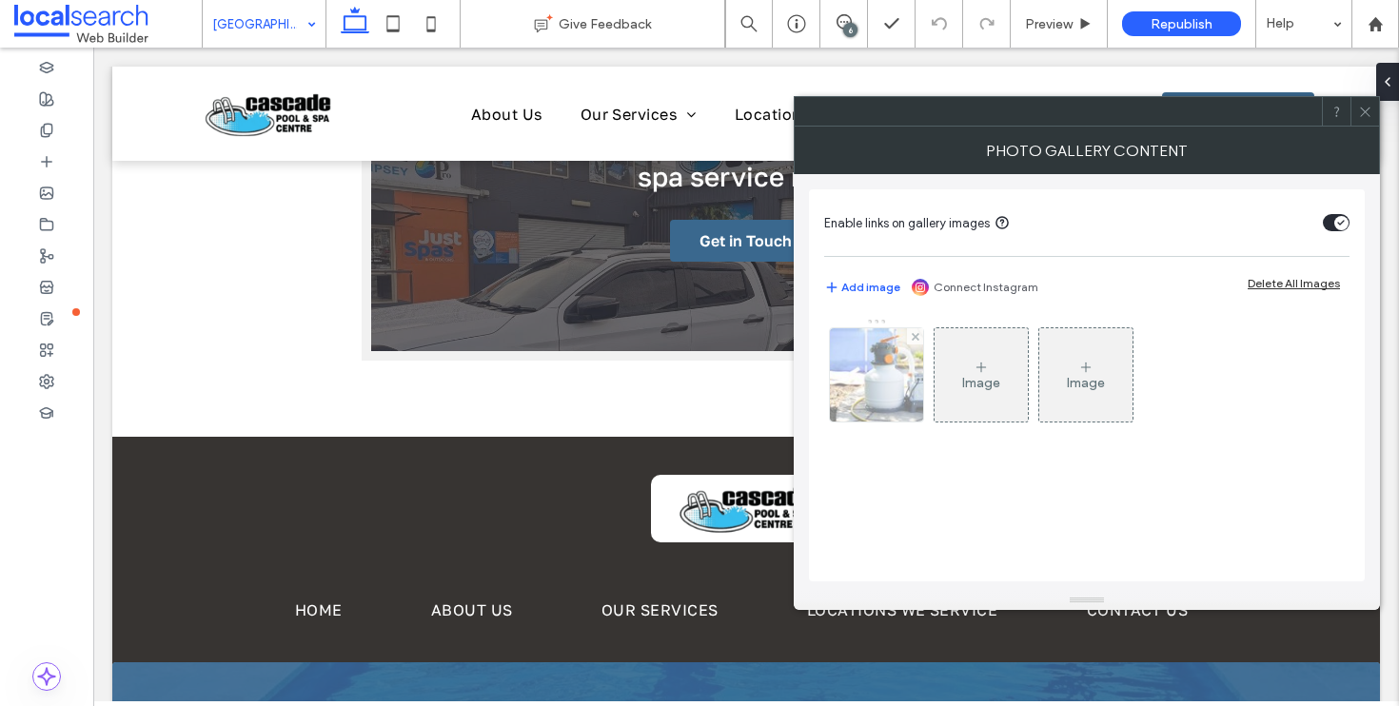
click at [886, 419] on img at bounding box center [877, 374] width 140 height 93
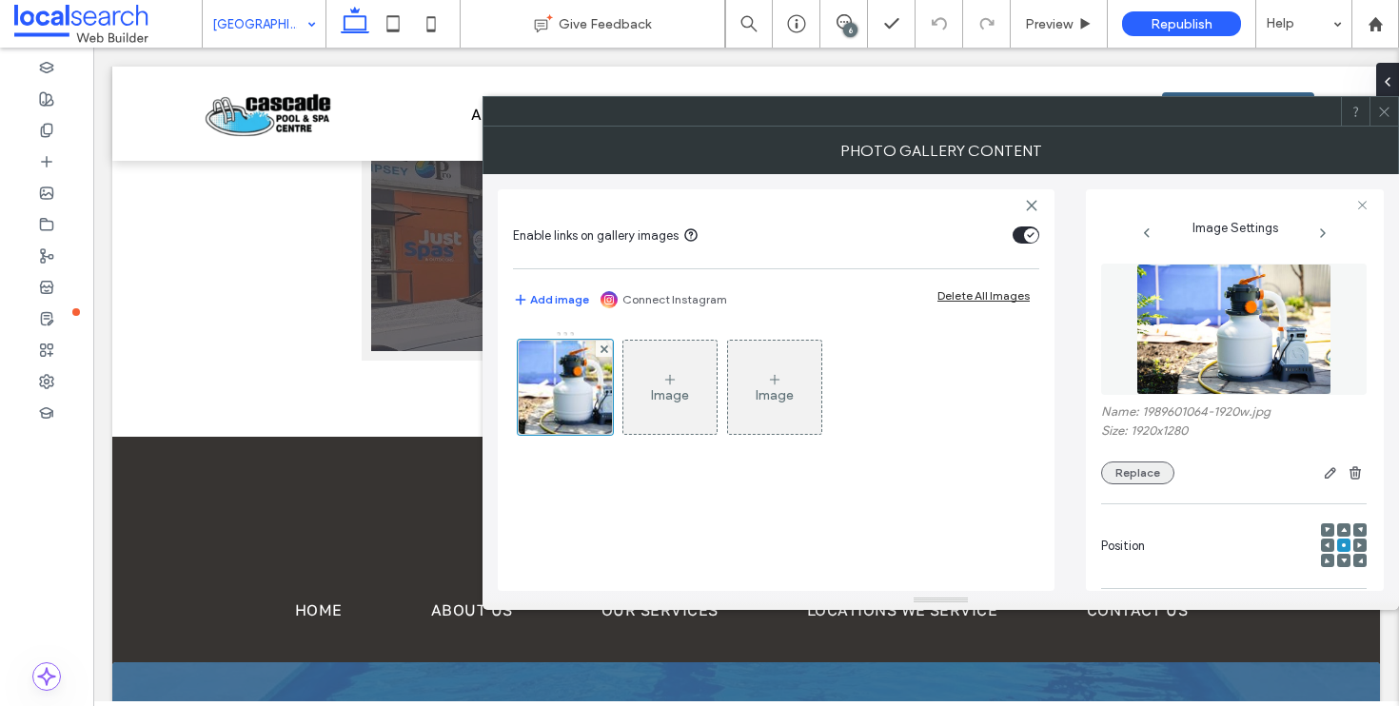
click at [1151, 481] on button "Replace" at bounding box center [1137, 472] width 73 height 23
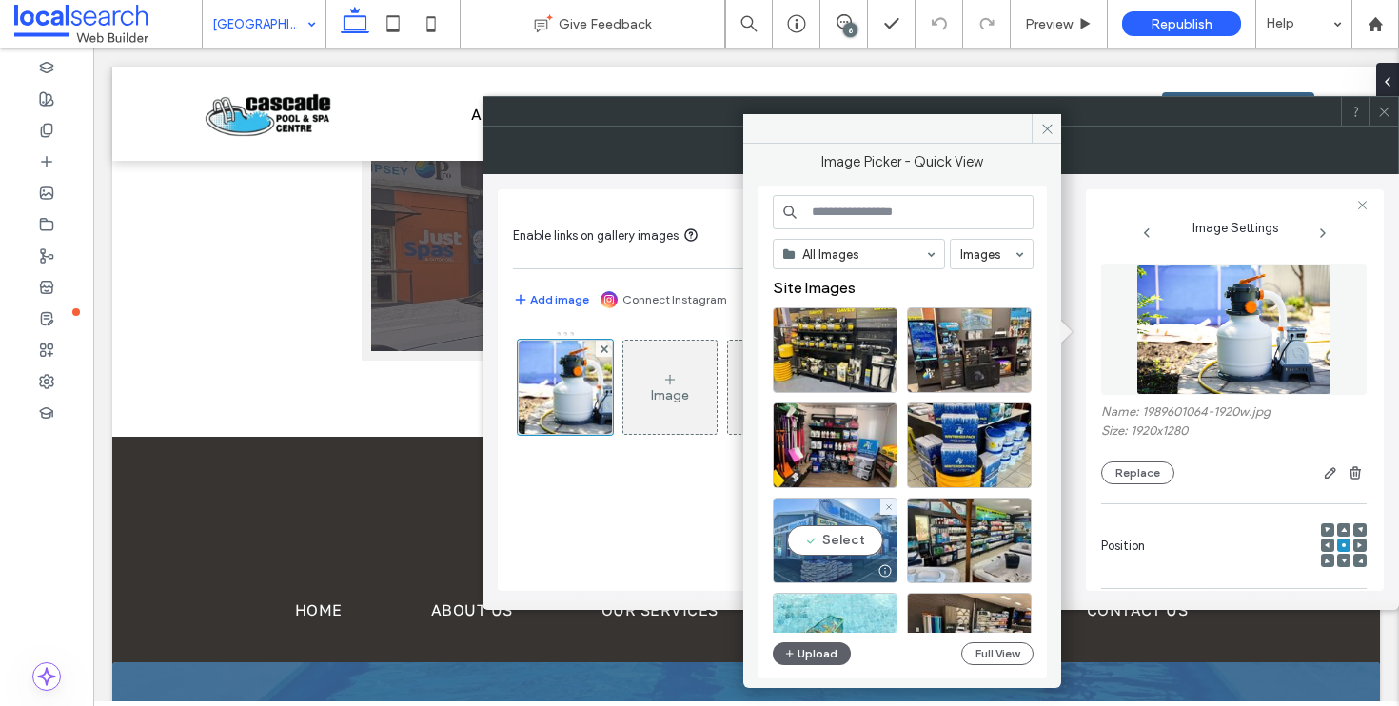
scroll to position [167, 0]
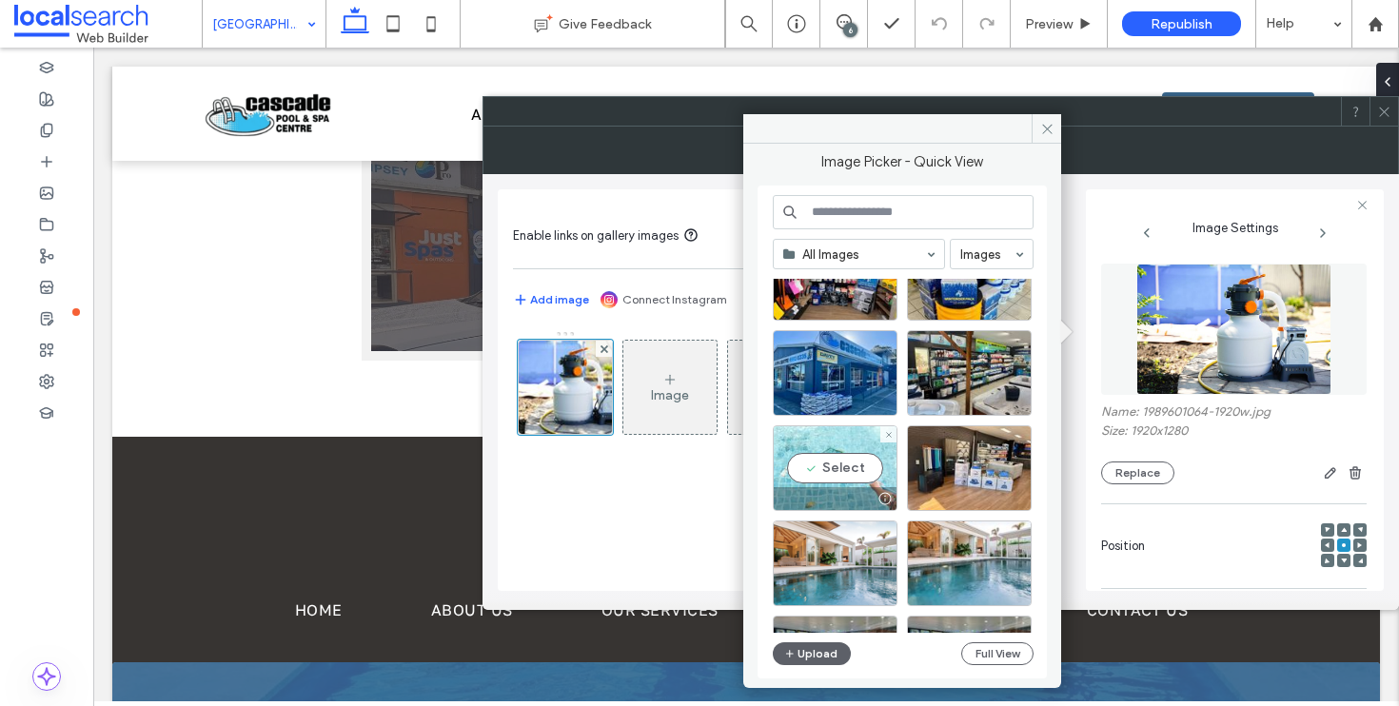
click at [813, 463] on div "Select" at bounding box center [835, 468] width 125 height 86
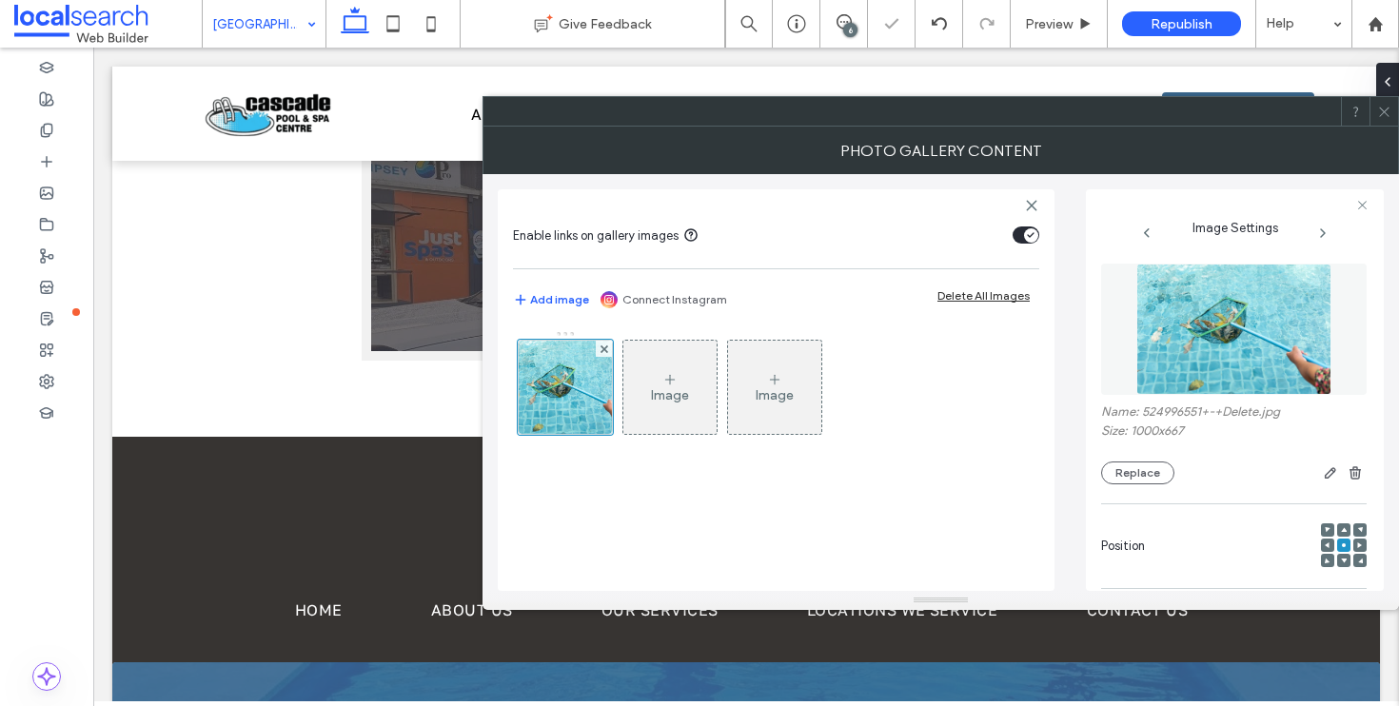
click at [1387, 106] on icon at bounding box center [1384, 112] width 14 height 14
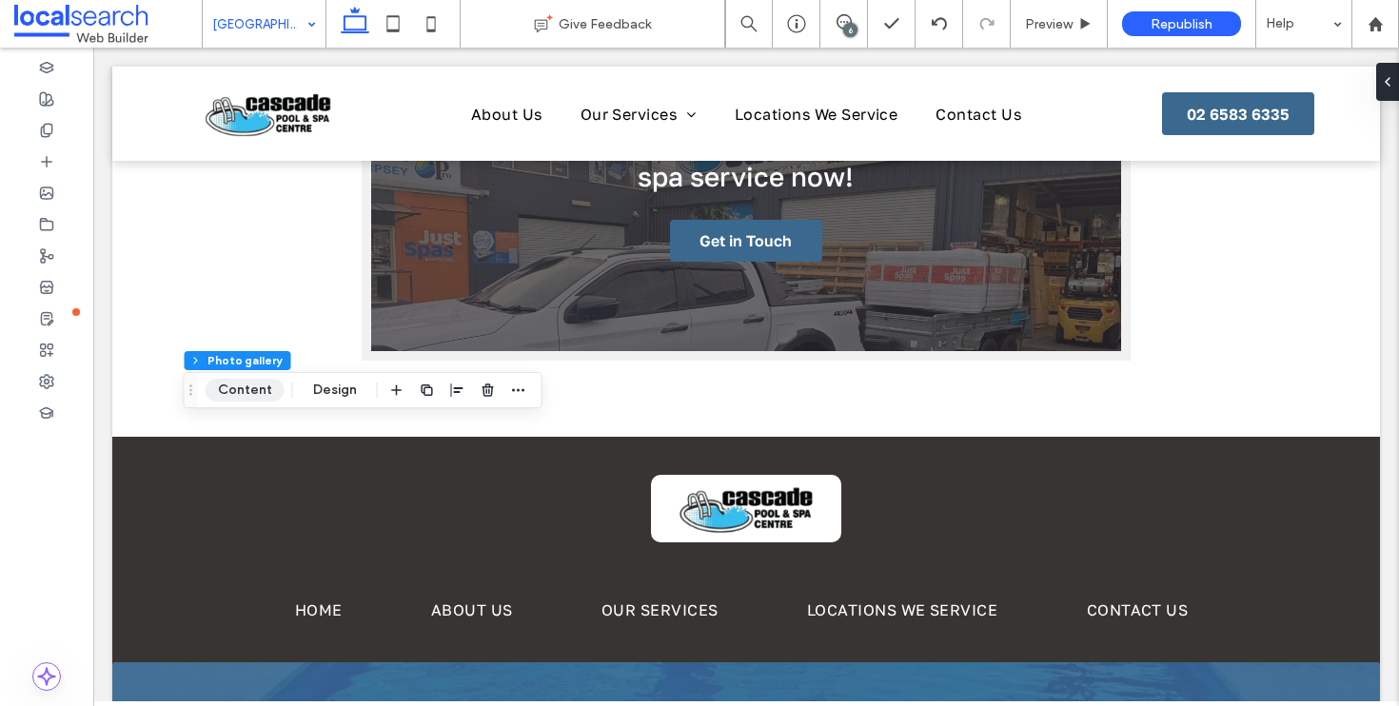
click at [243, 392] on button "Content" at bounding box center [245, 390] width 79 height 23
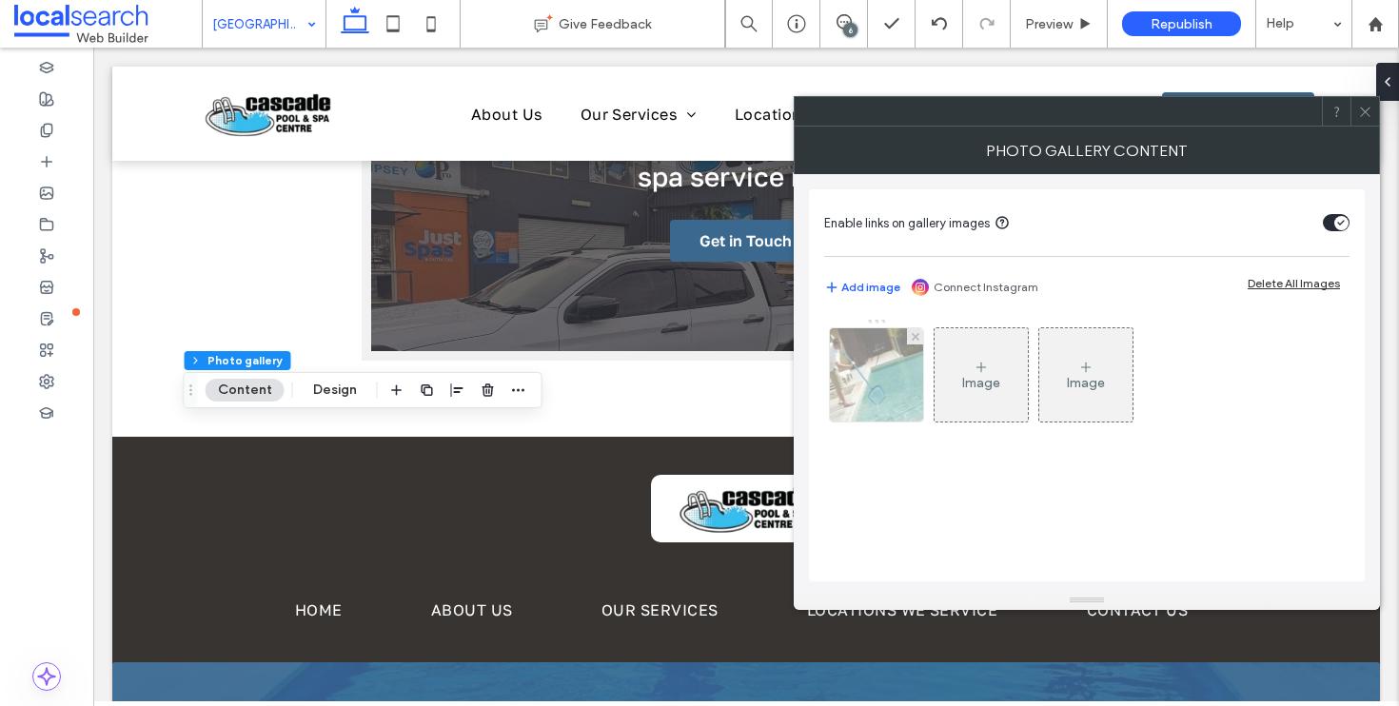
click at [908, 390] on img at bounding box center [876, 374] width 141 height 93
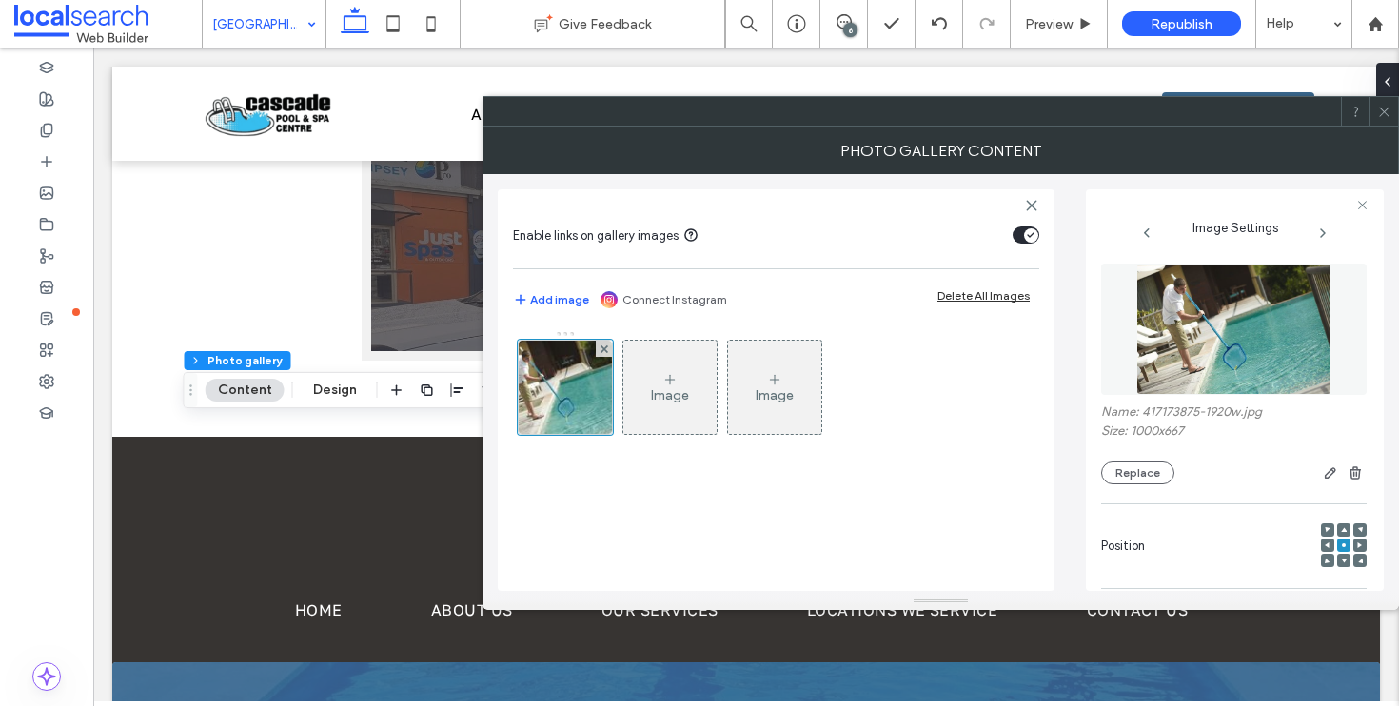
click at [1357, 548] on icon at bounding box center [1360, 545] width 6 height 6
click at [1384, 106] on icon at bounding box center [1384, 112] width 14 height 14
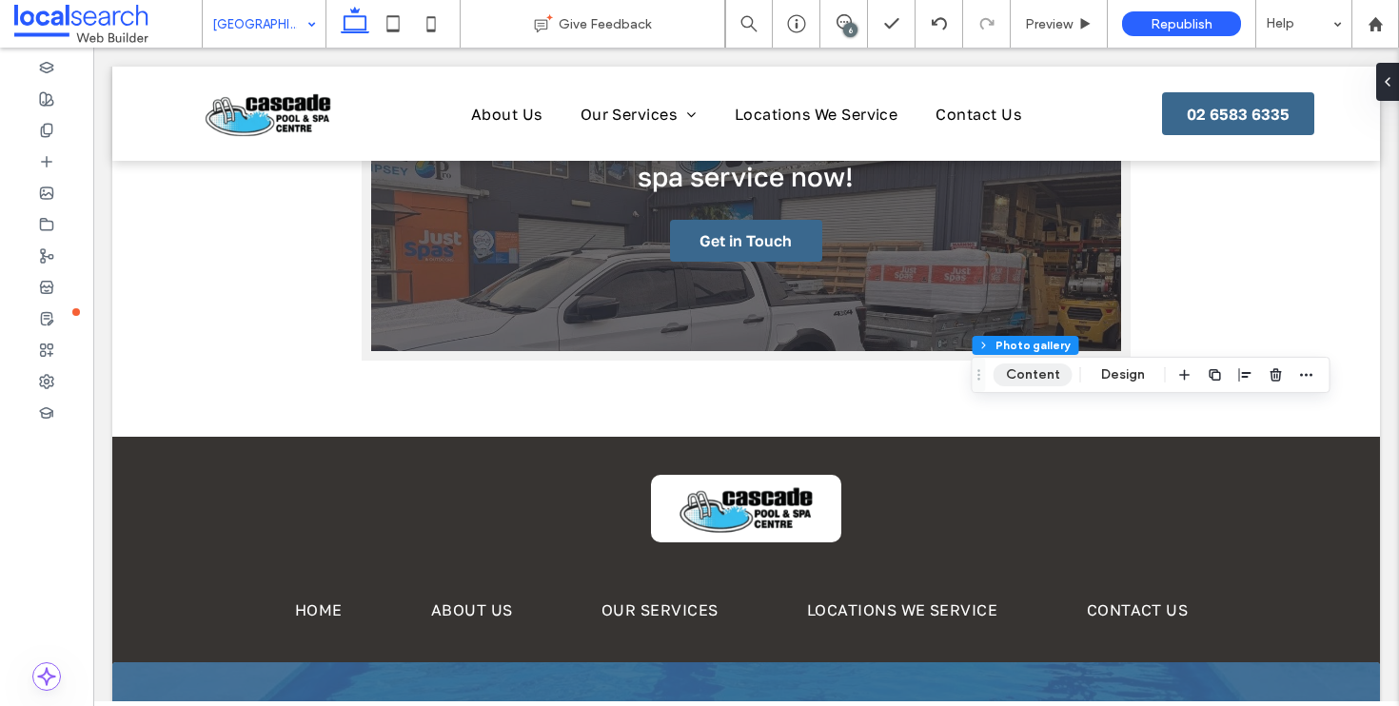
click at [1029, 377] on button "Content" at bounding box center [1032, 374] width 79 height 23
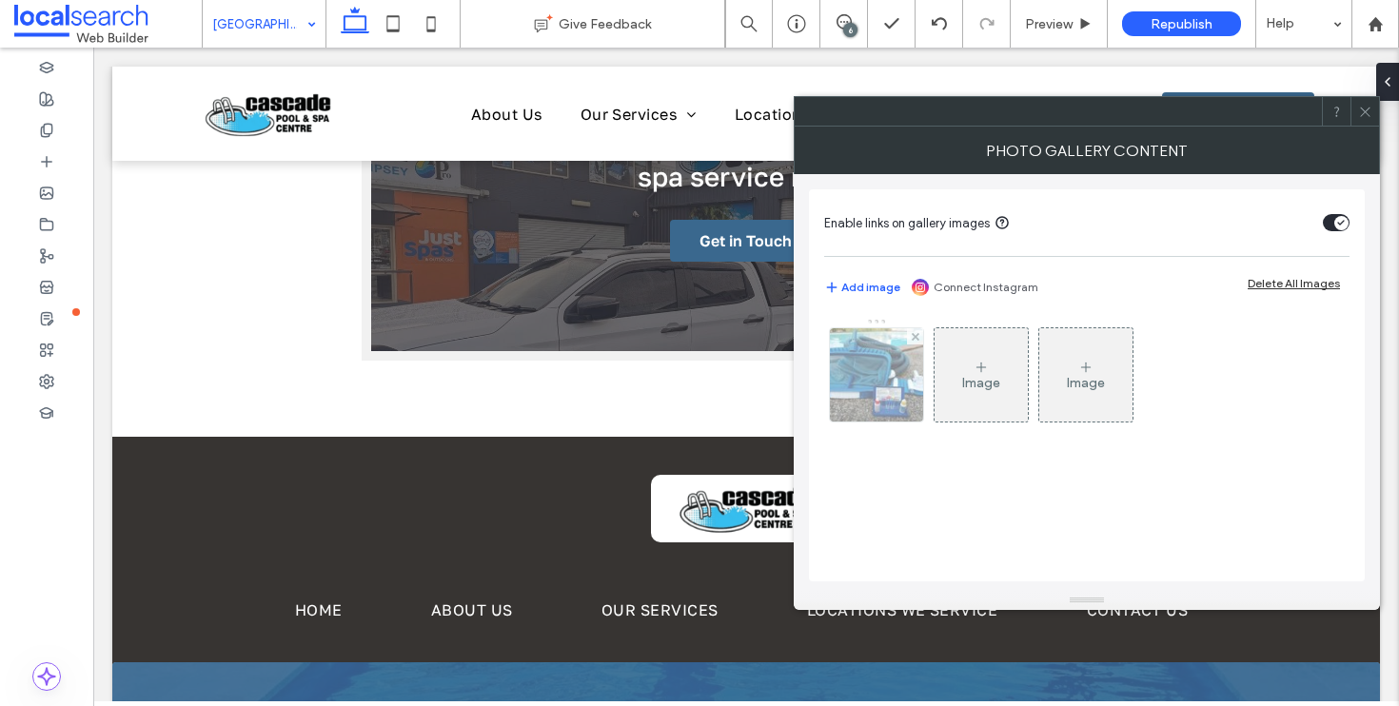
click at [892, 371] on img at bounding box center [876, 374] width 141 height 93
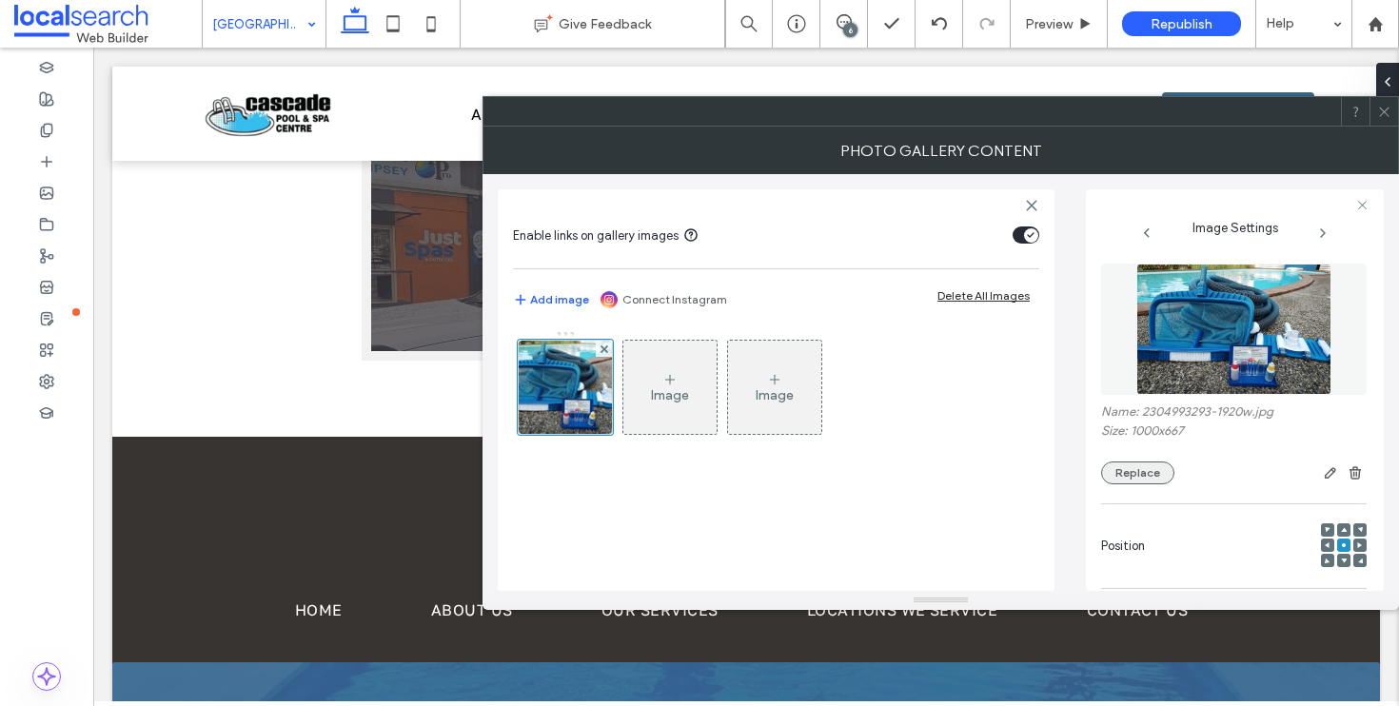
click at [1167, 464] on button "Replace" at bounding box center [1137, 472] width 73 height 23
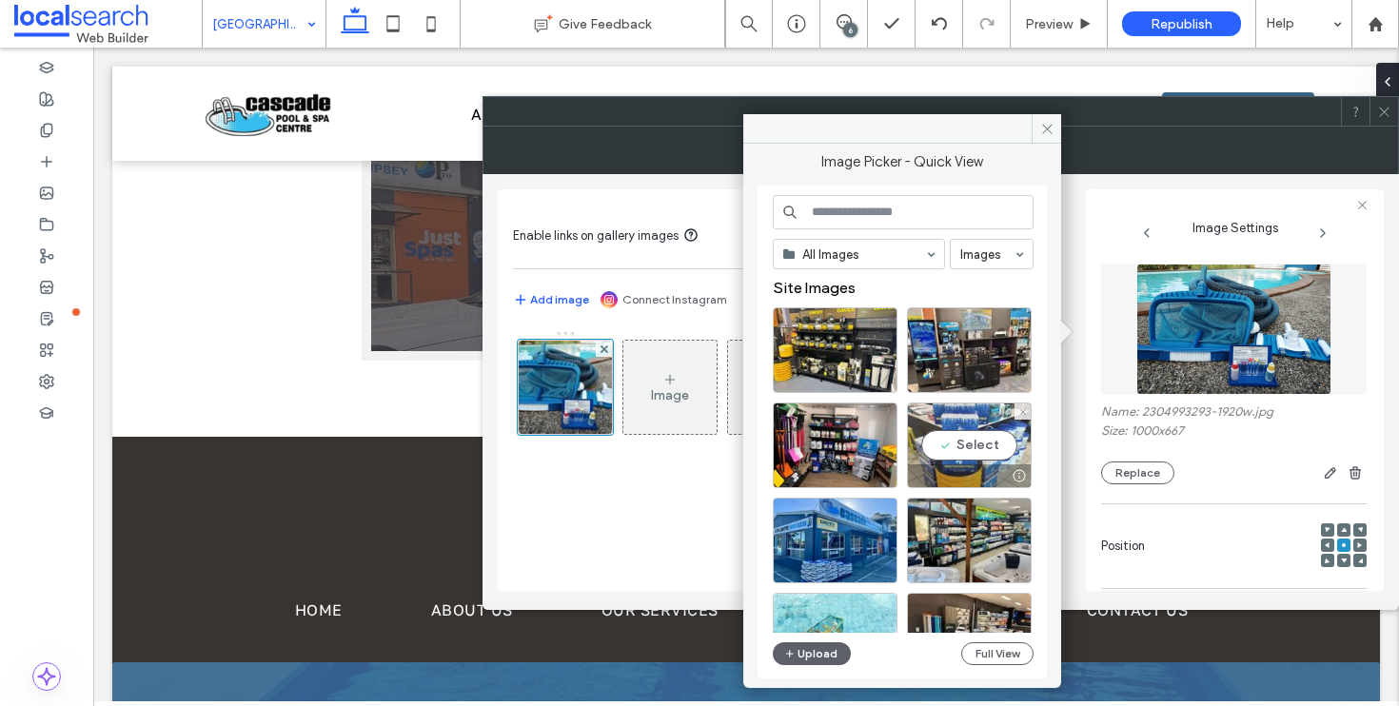
click at [947, 447] on div "Select" at bounding box center [969, 445] width 125 height 86
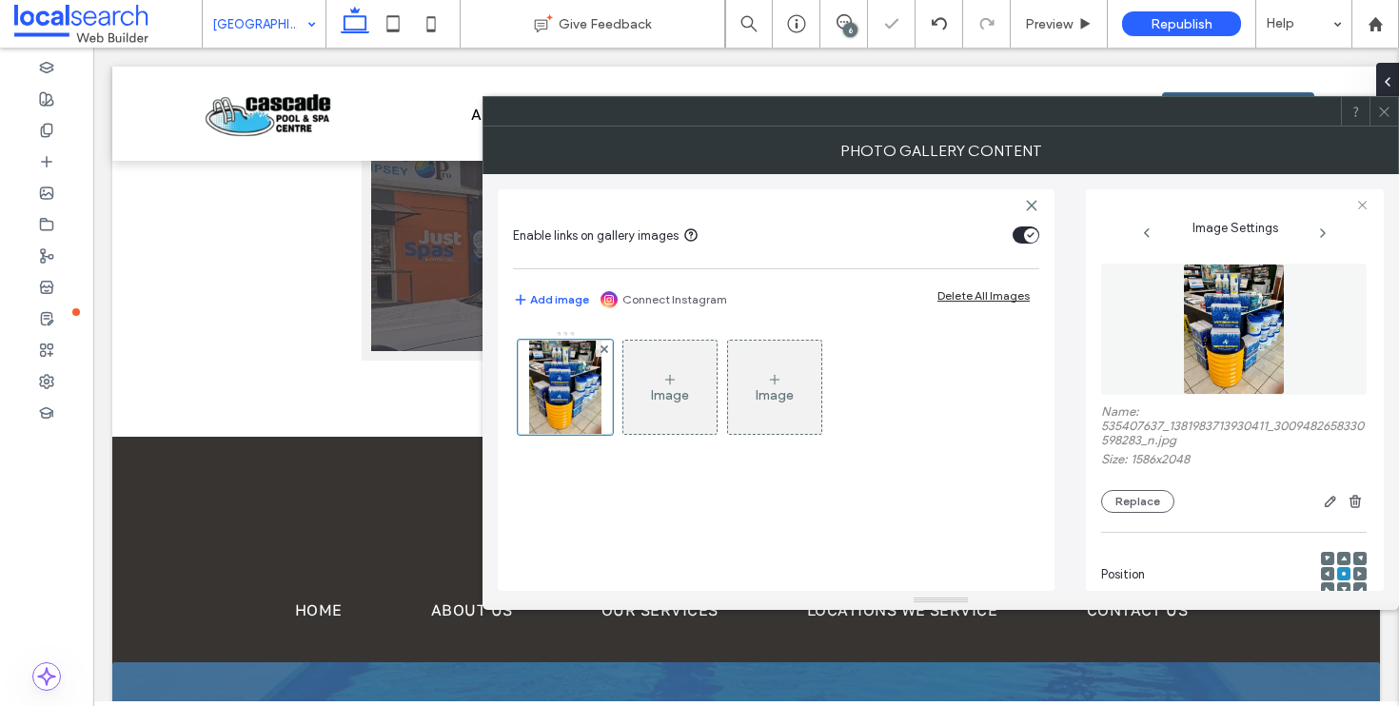
click at [1384, 115] on icon at bounding box center [1384, 112] width 14 height 14
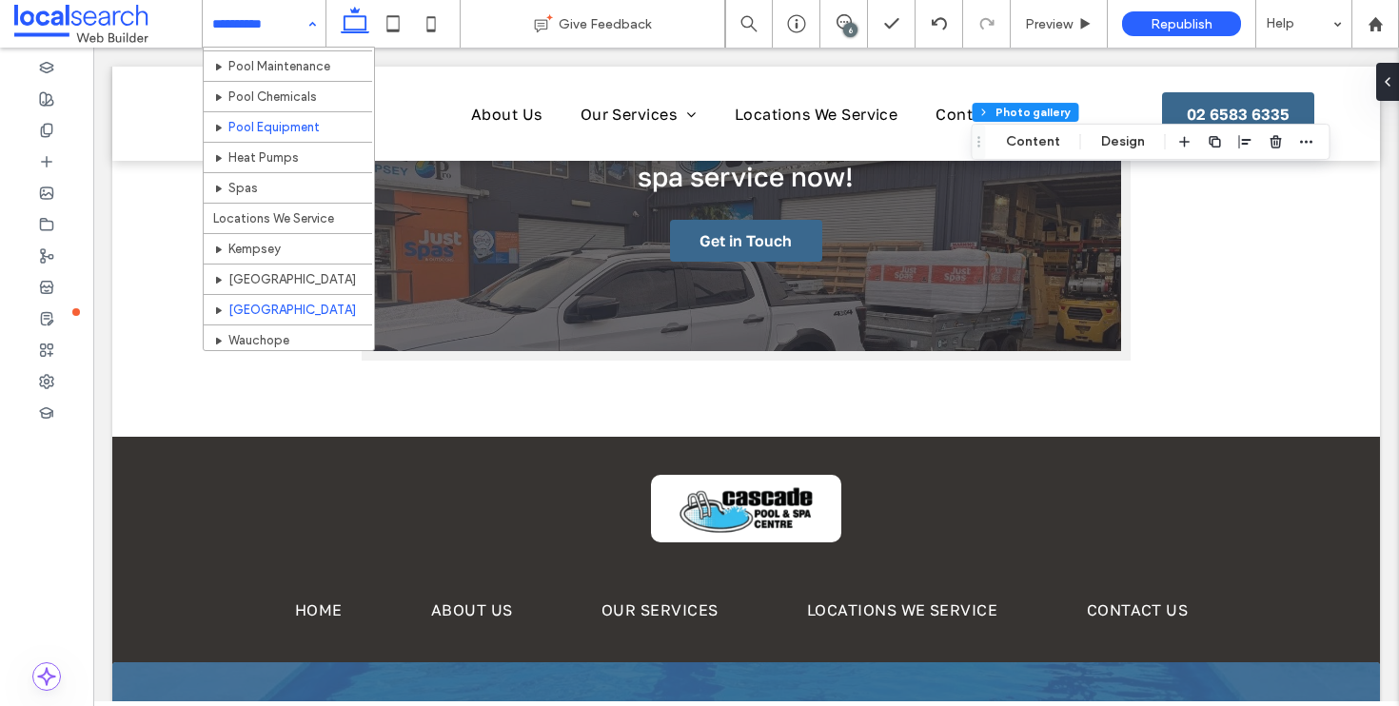
scroll to position [197, 0]
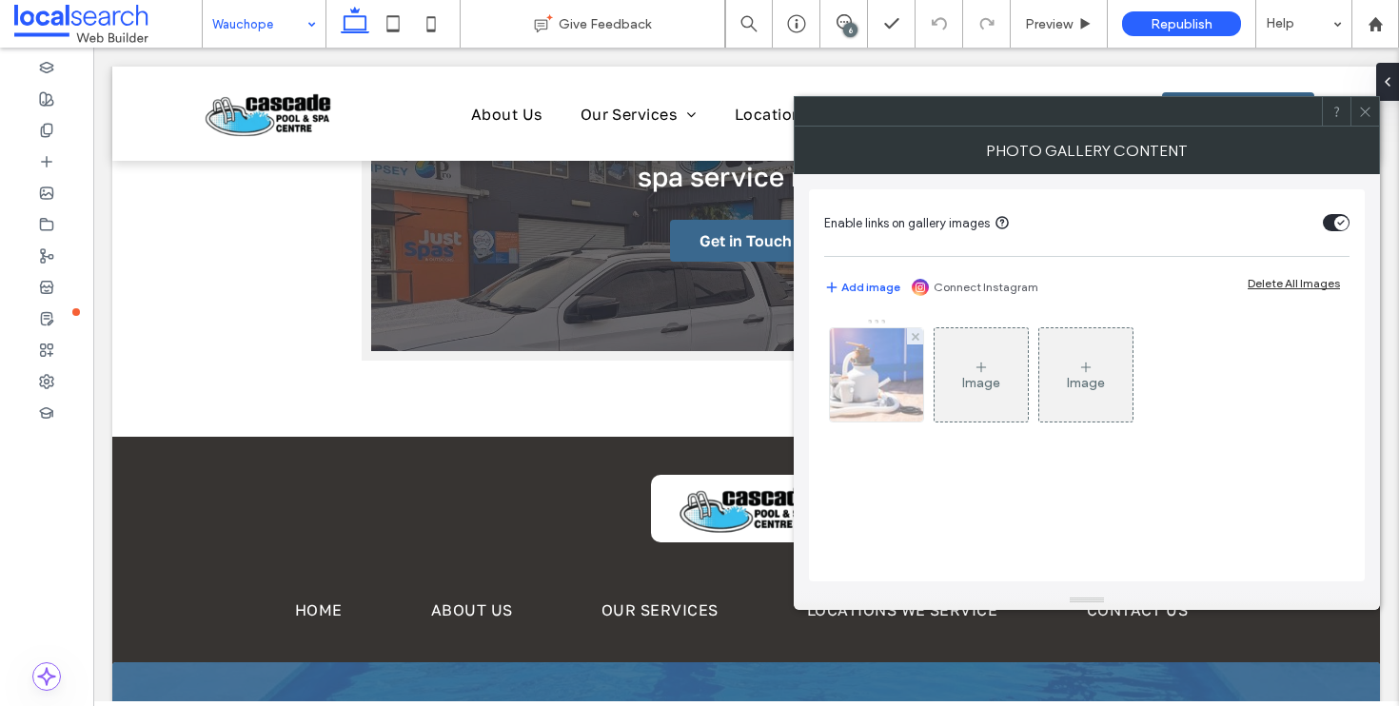
click at [881, 370] on img at bounding box center [876, 374] width 141 height 93
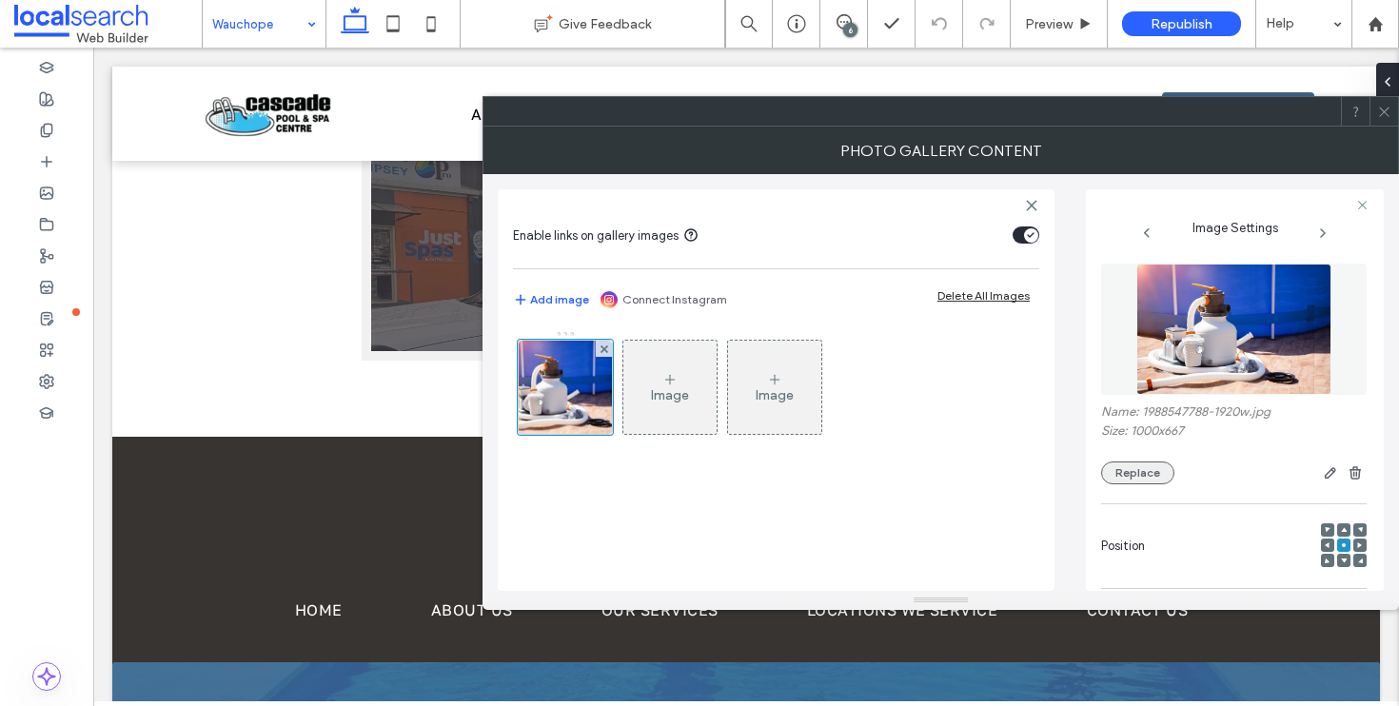
click at [1147, 466] on button "Replace" at bounding box center [1137, 472] width 73 height 23
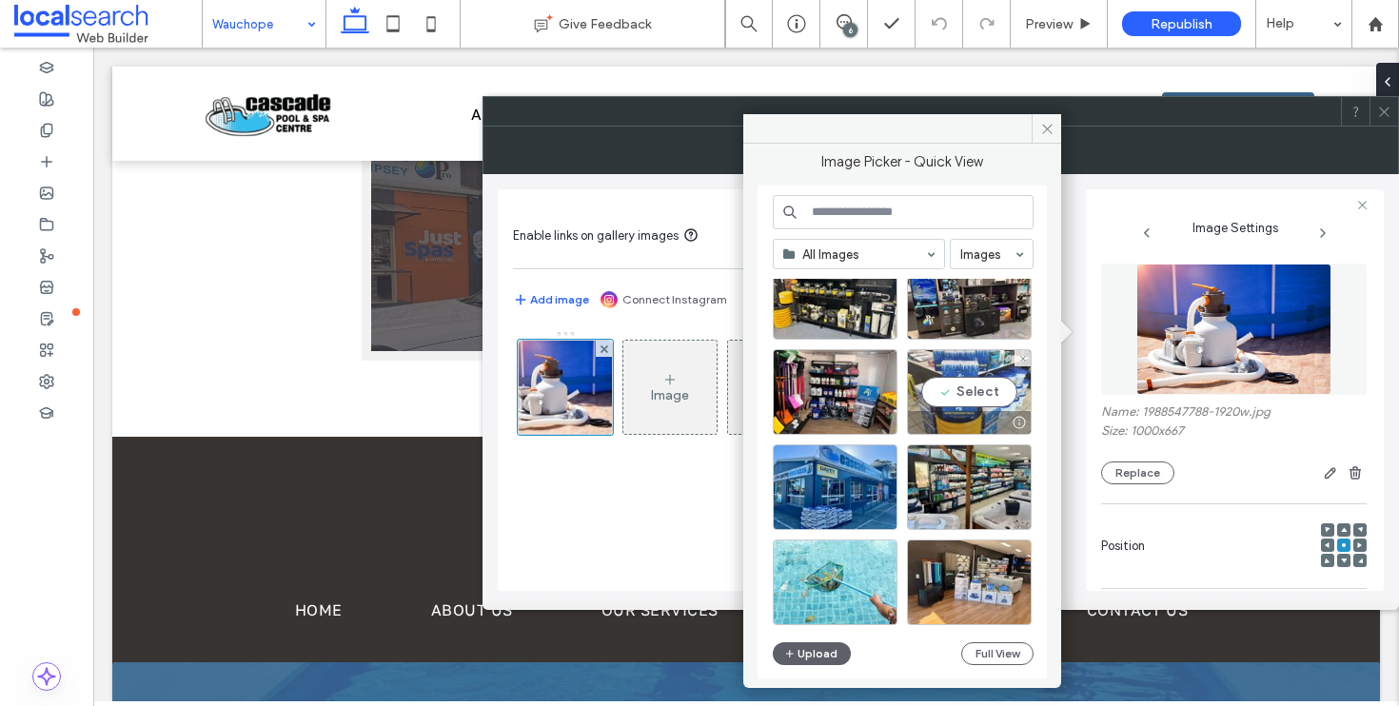
scroll to position [157, 0]
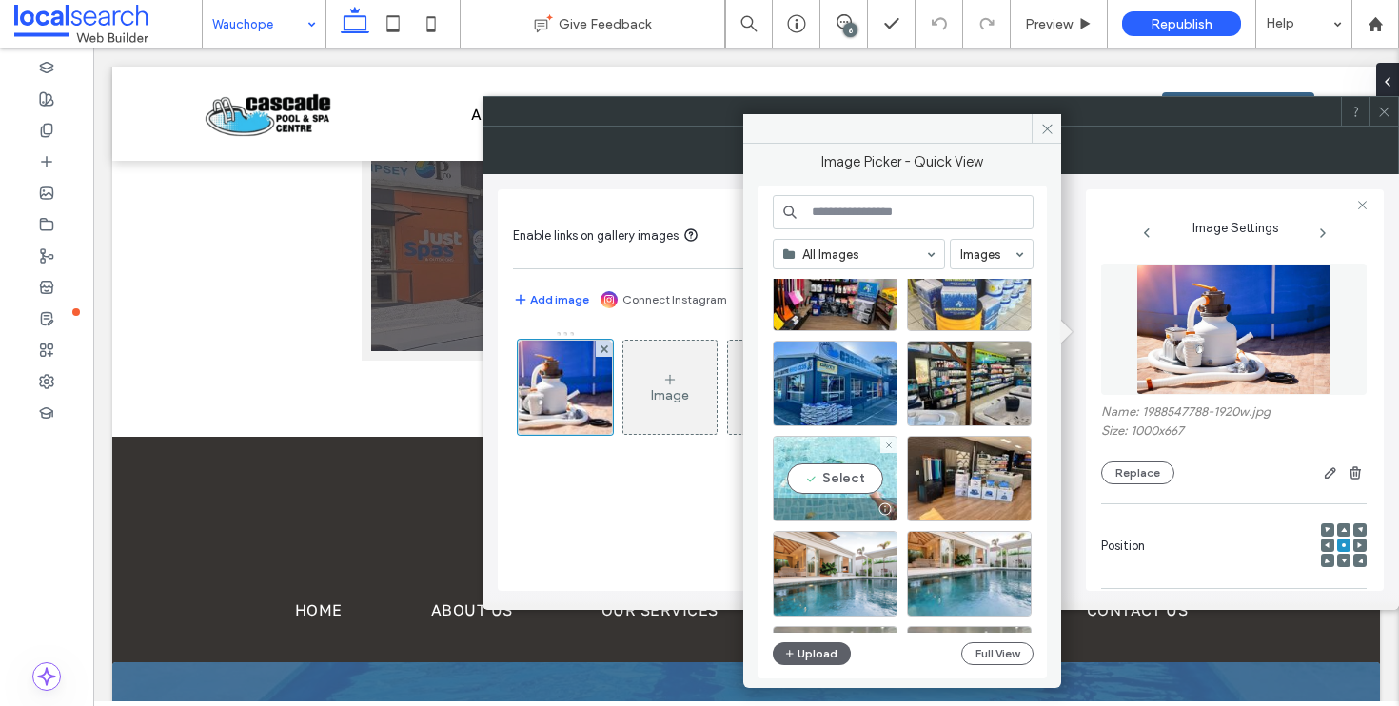
click at [782, 483] on div "Select" at bounding box center [835, 479] width 125 height 86
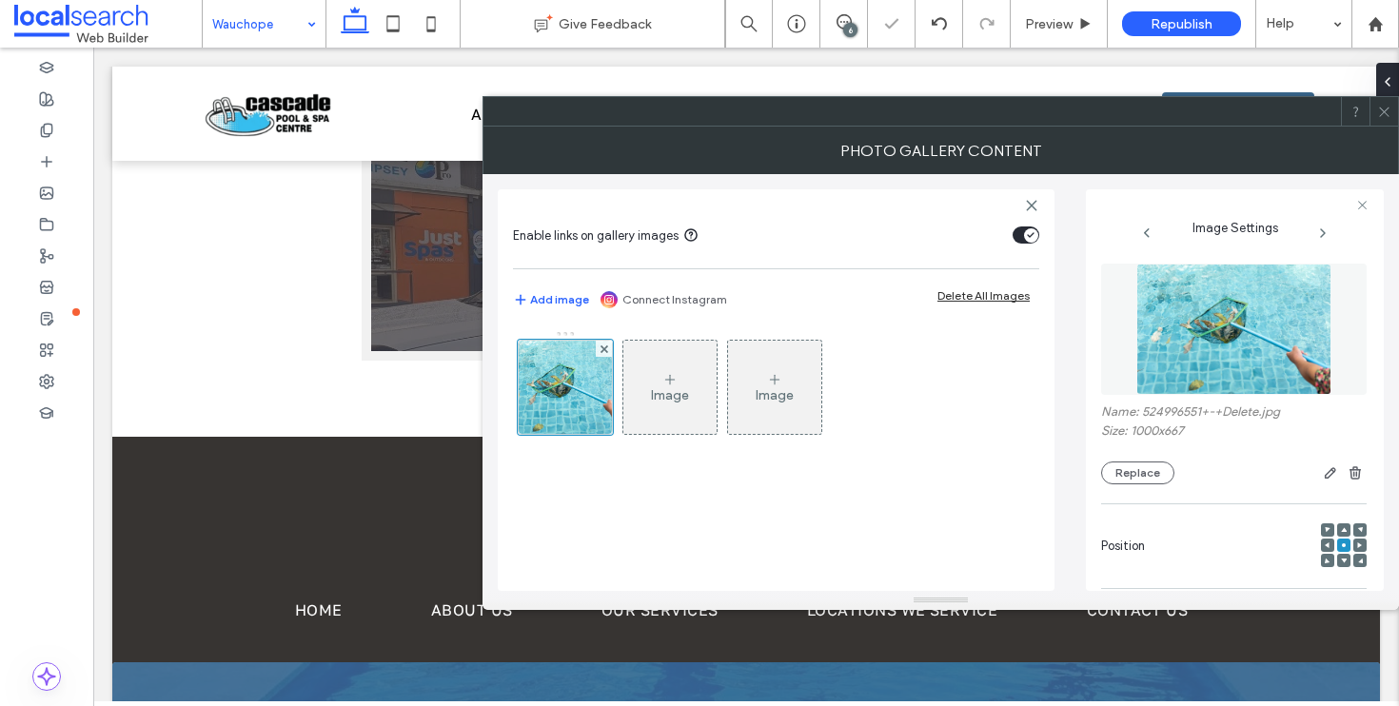
click at [1386, 115] on icon at bounding box center [1384, 112] width 14 height 14
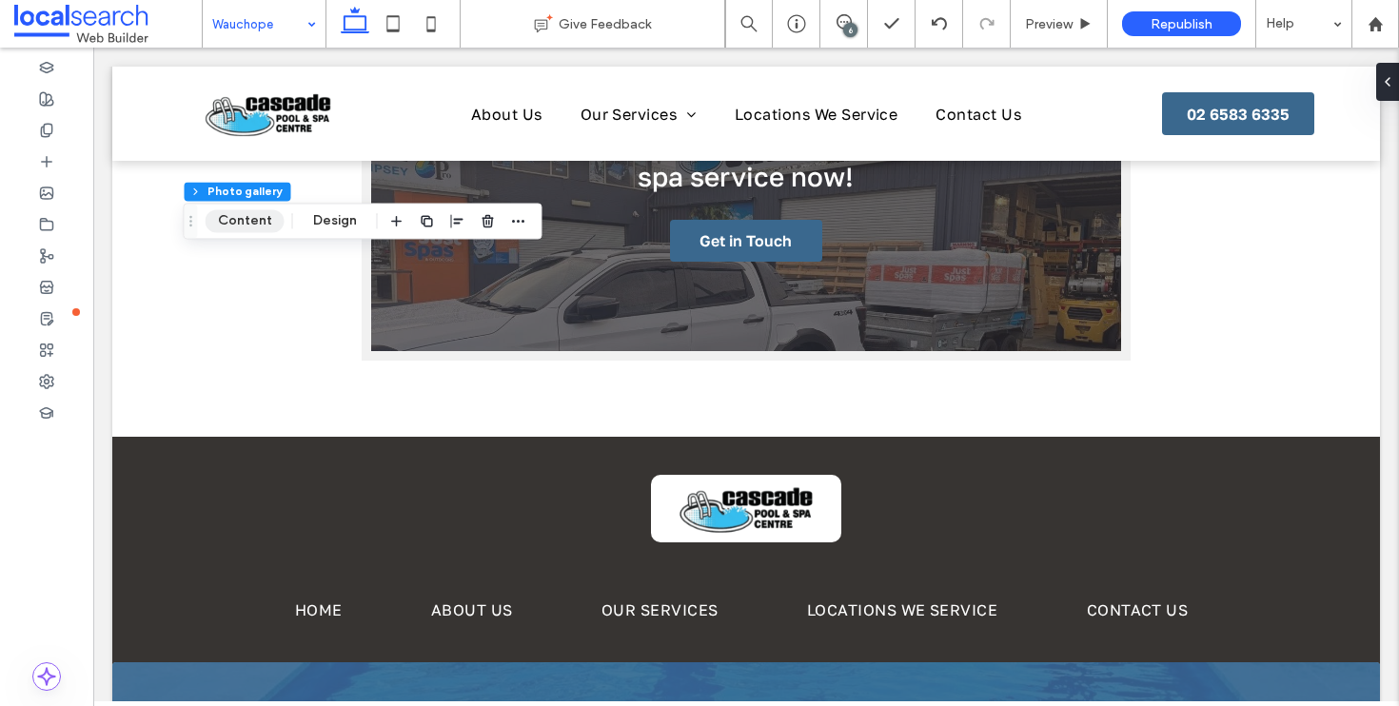
click at [240, 217] on button "Content" at bounding box center [245, 220] width 79 height 23
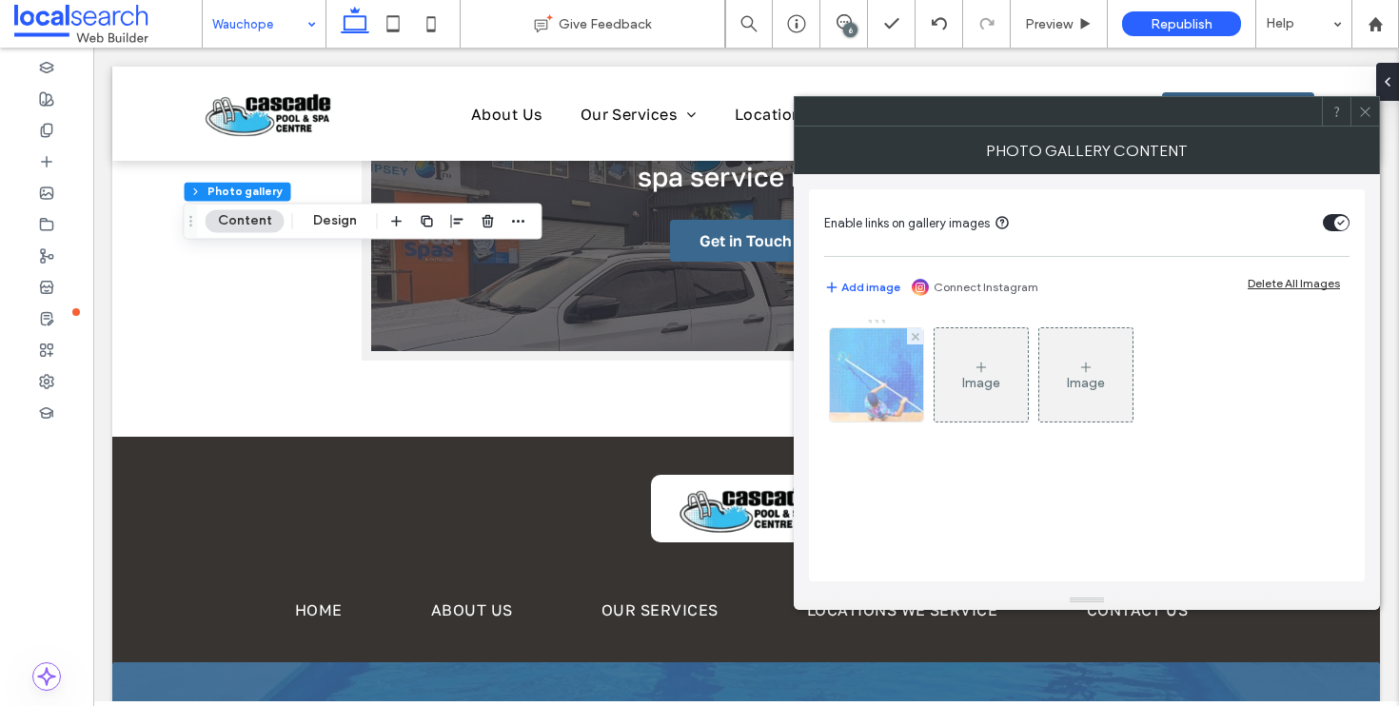
click at [906, 391] on div at bounding box center [876, 374] width 93 height 93
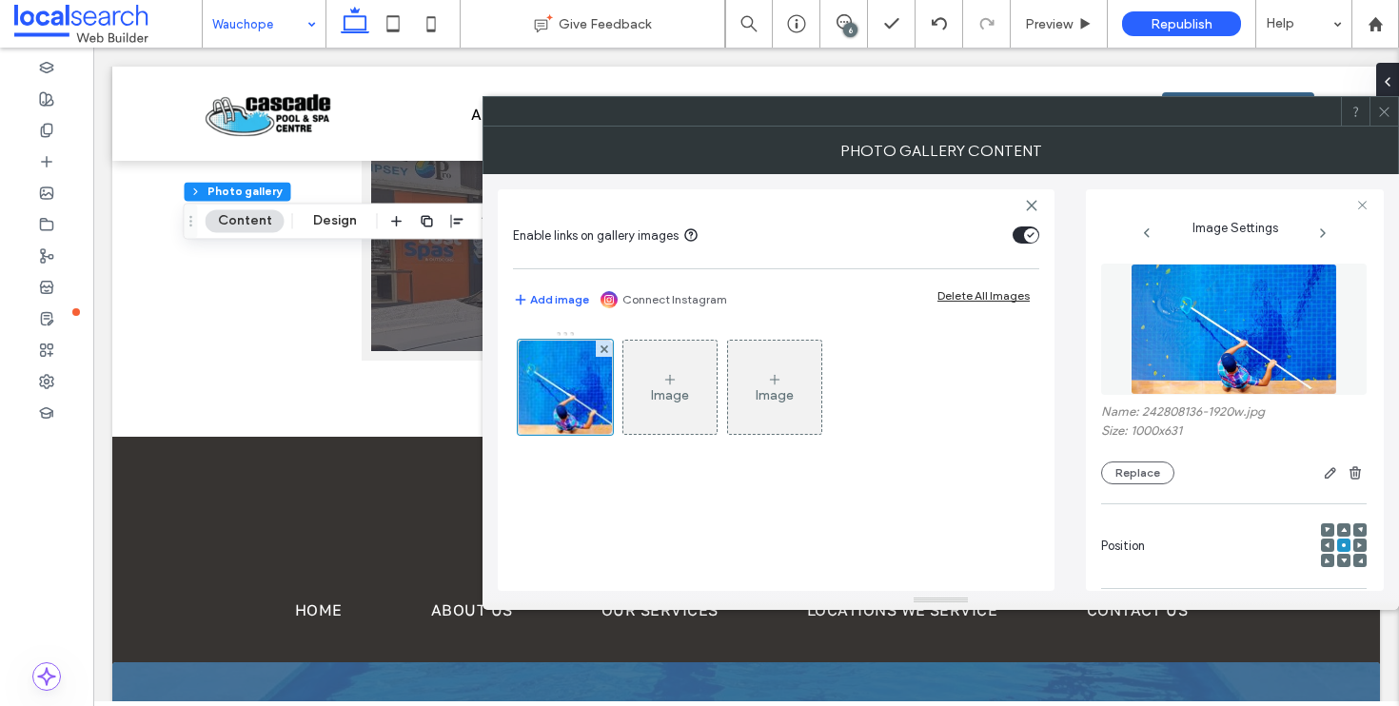
click at [1115, 456] on div "Name: 242808136-1920w.jpg Size: 1000x631 Replace" at bounding box center [1233, 444] width 265 height 80
click at [1128, 474] on button "Replace" at bounding box center [1137, 472] width 73 height 23
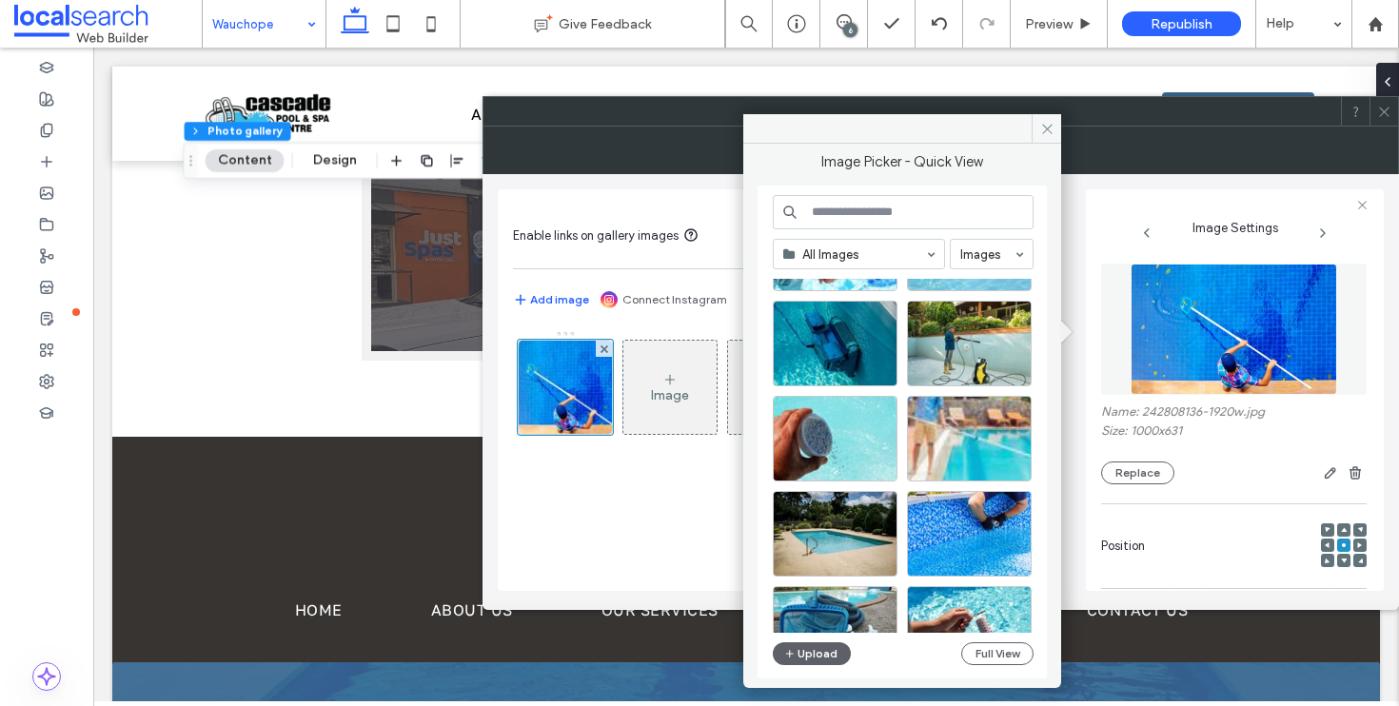
scroll to position [816, 0]
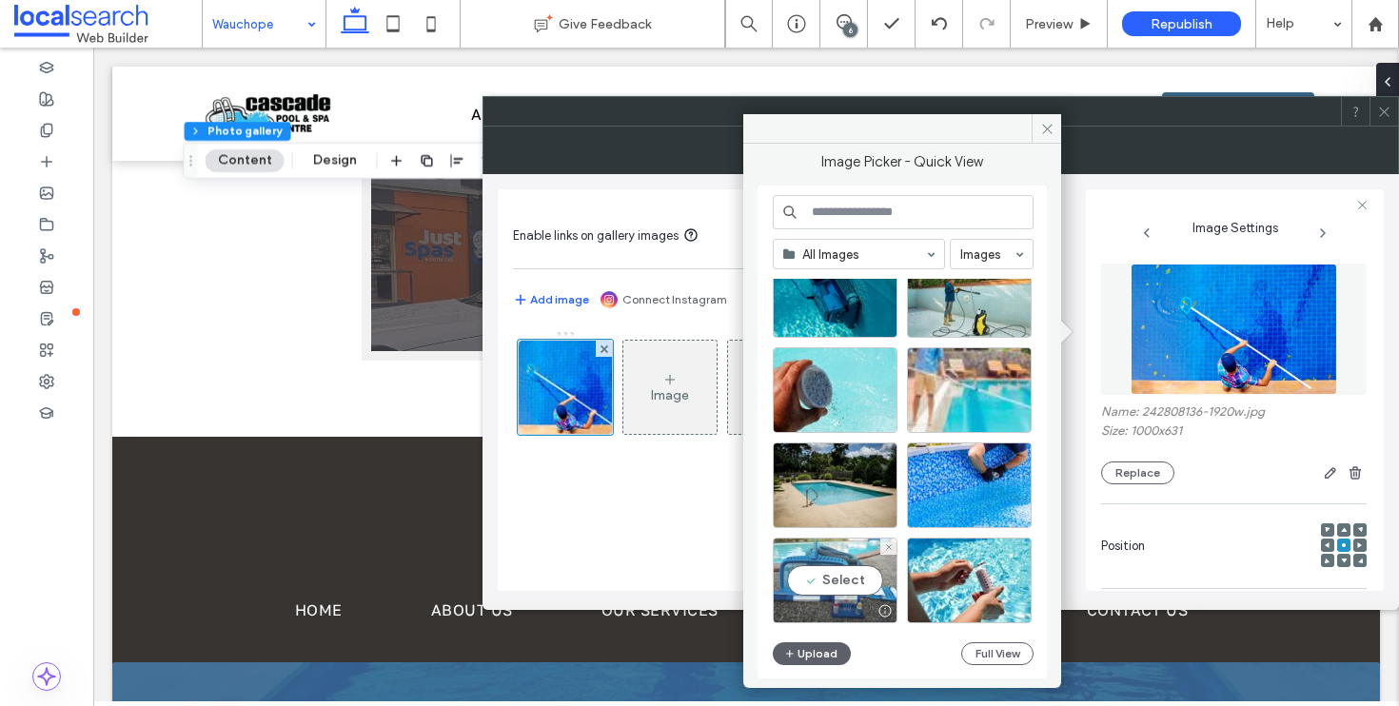
click at [834, 562] on div "Select" at bounding box center [835, 581] width 125 height 86
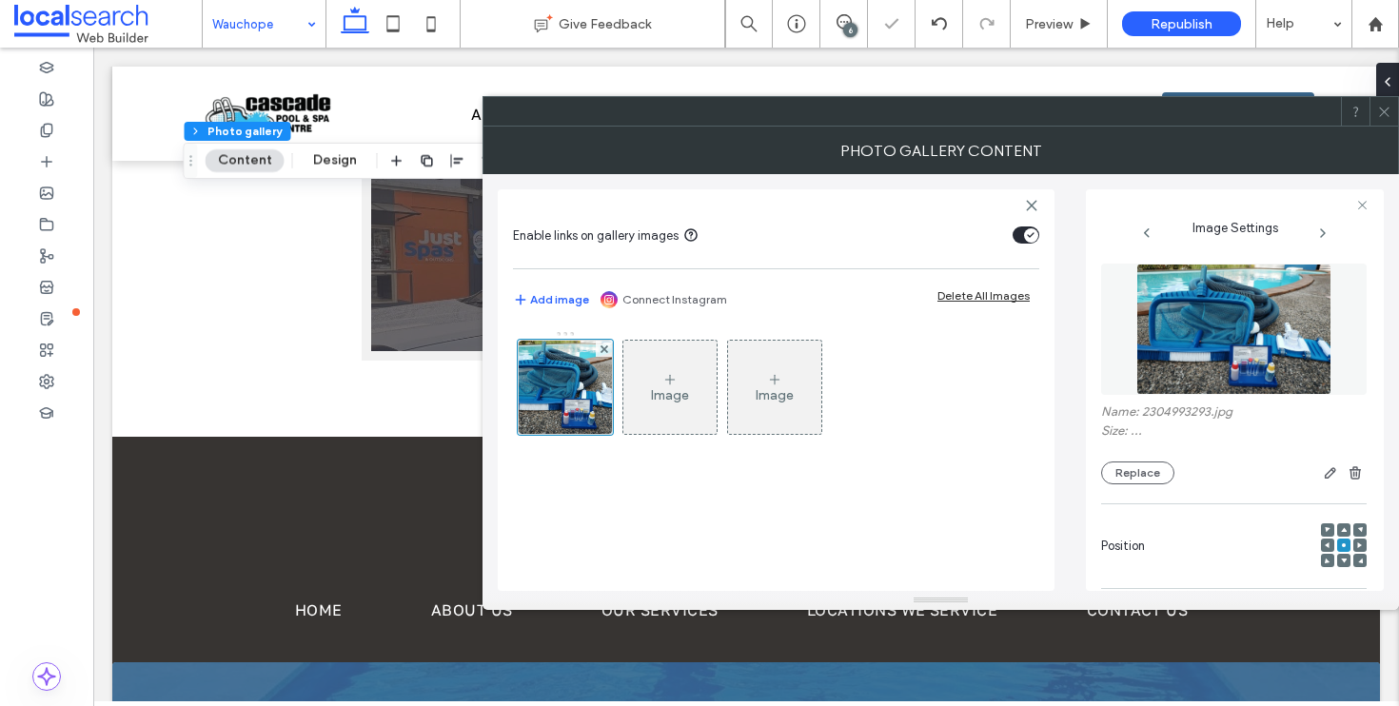
click at [1383, 117] on icon at bounding box center [1384, 112] width 14 height 14
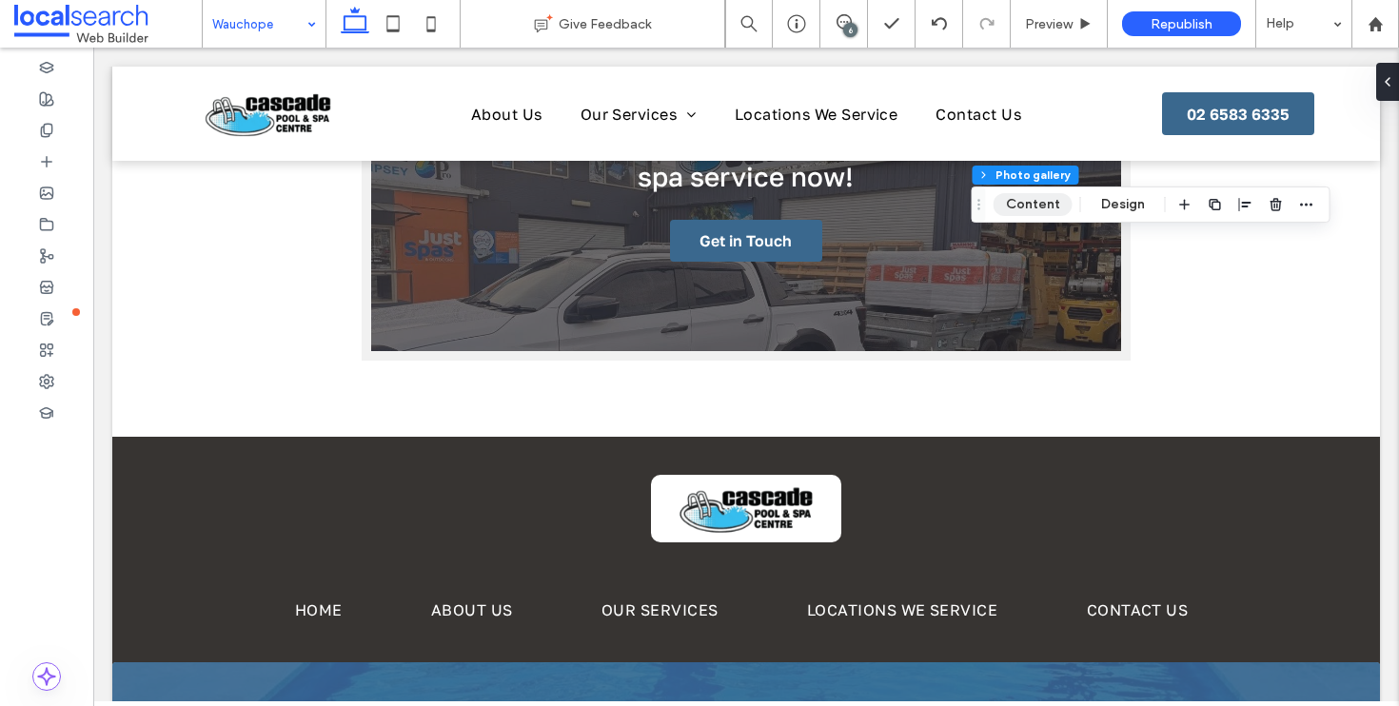
click at [1040, 206] on button "Content" at bounding box center [1032, 204] width 79 height 23
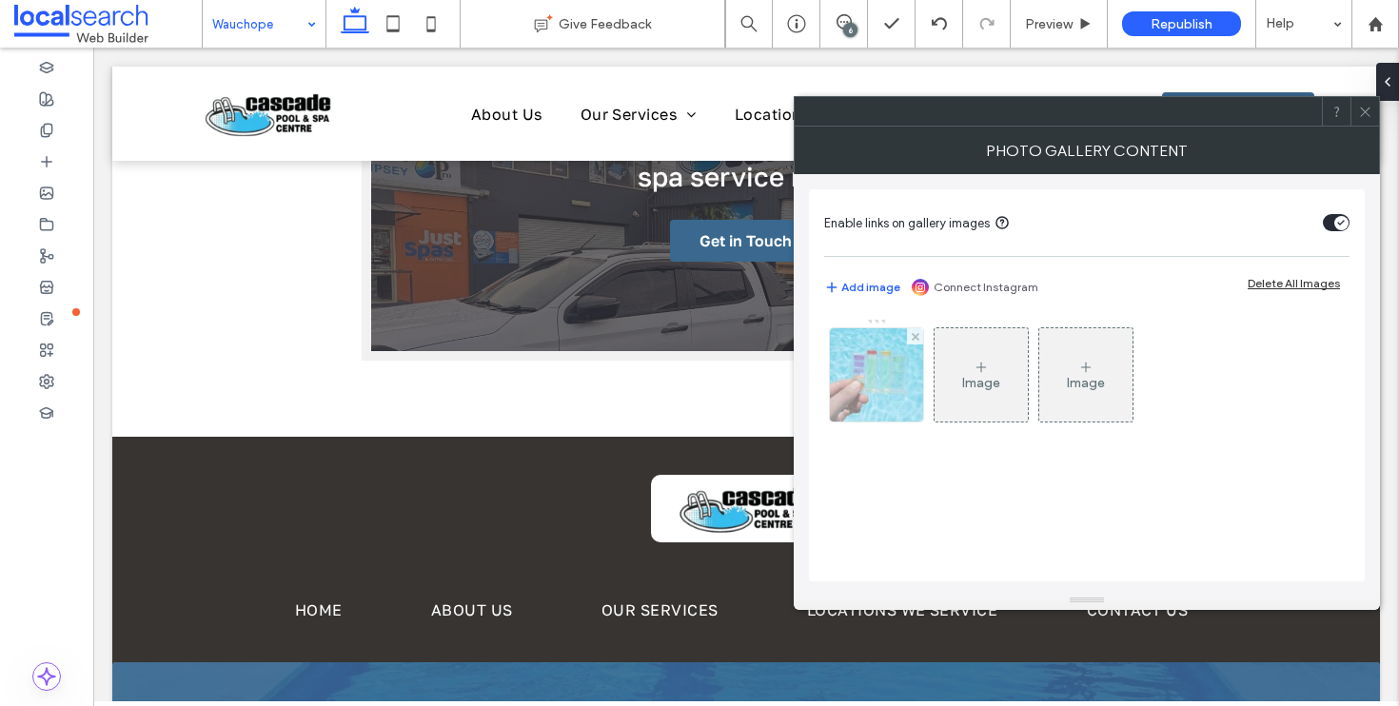
click at [885, 420] on div at bounding box center [876, 374] width 93 height 93
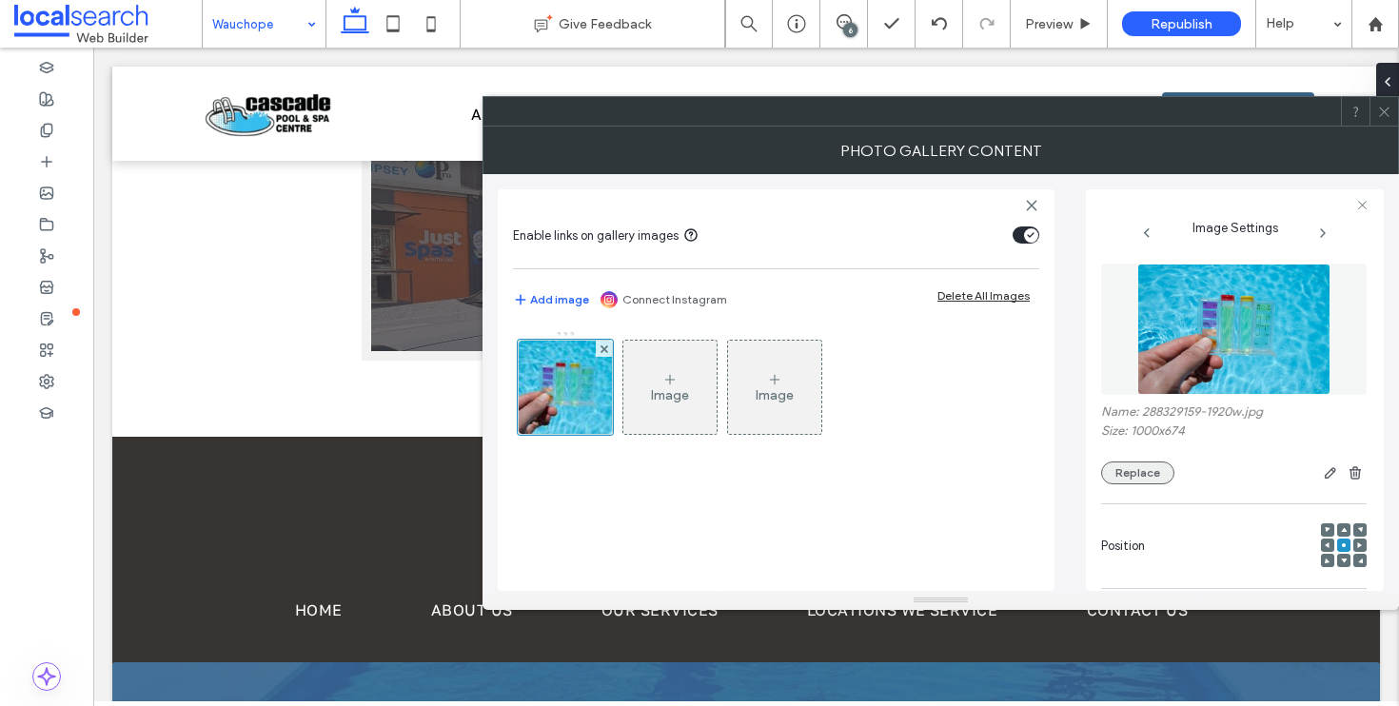
click at [1135, 474] on button "Replace" at bounding box center [1137, 472] width 73 height 23
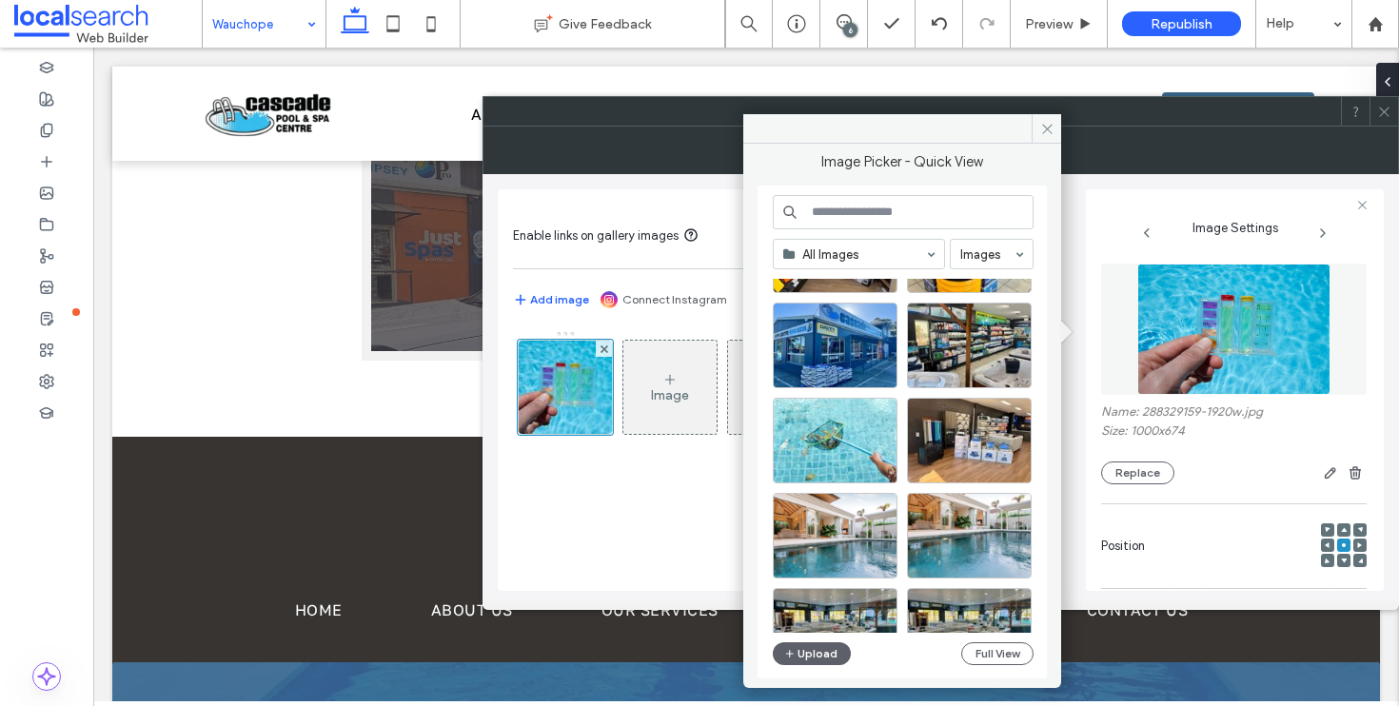
scroll to position [0, 0]
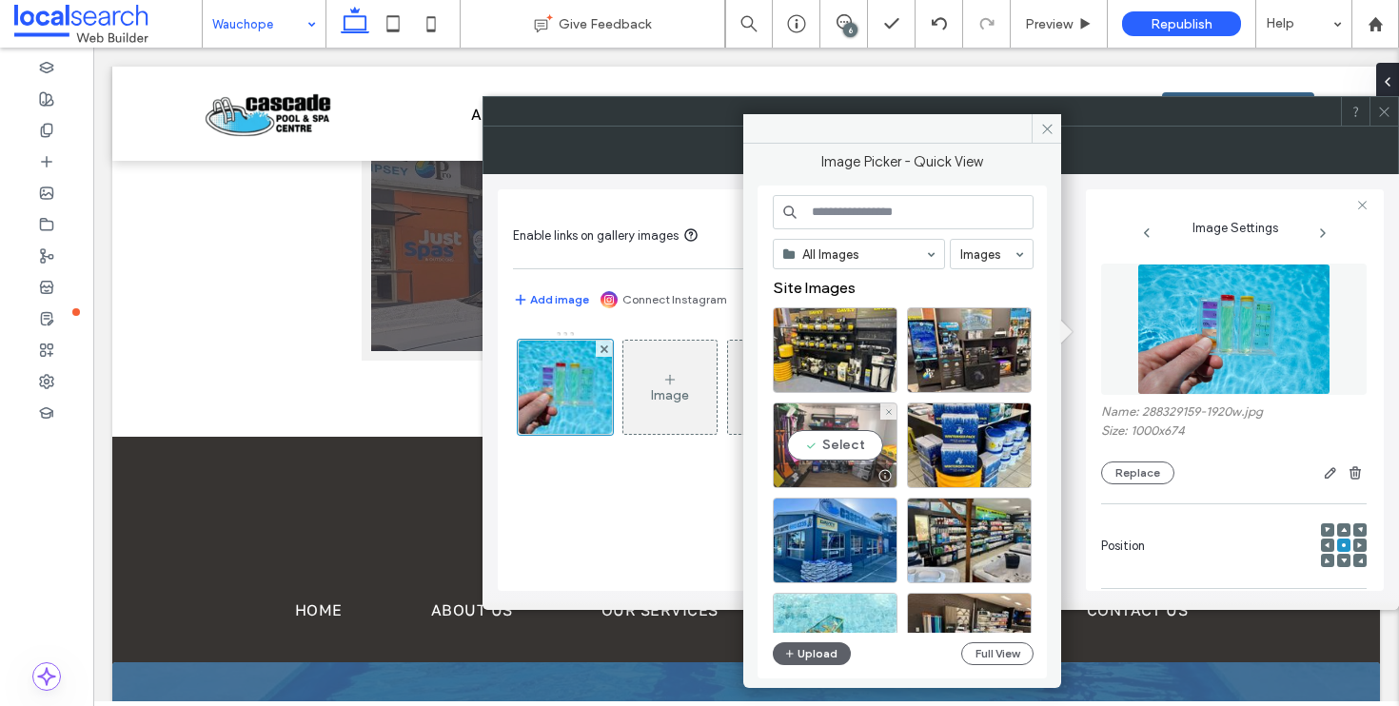
click at [829, 461] on div "Select" at bounding box center [835, 445] width 125 height 86
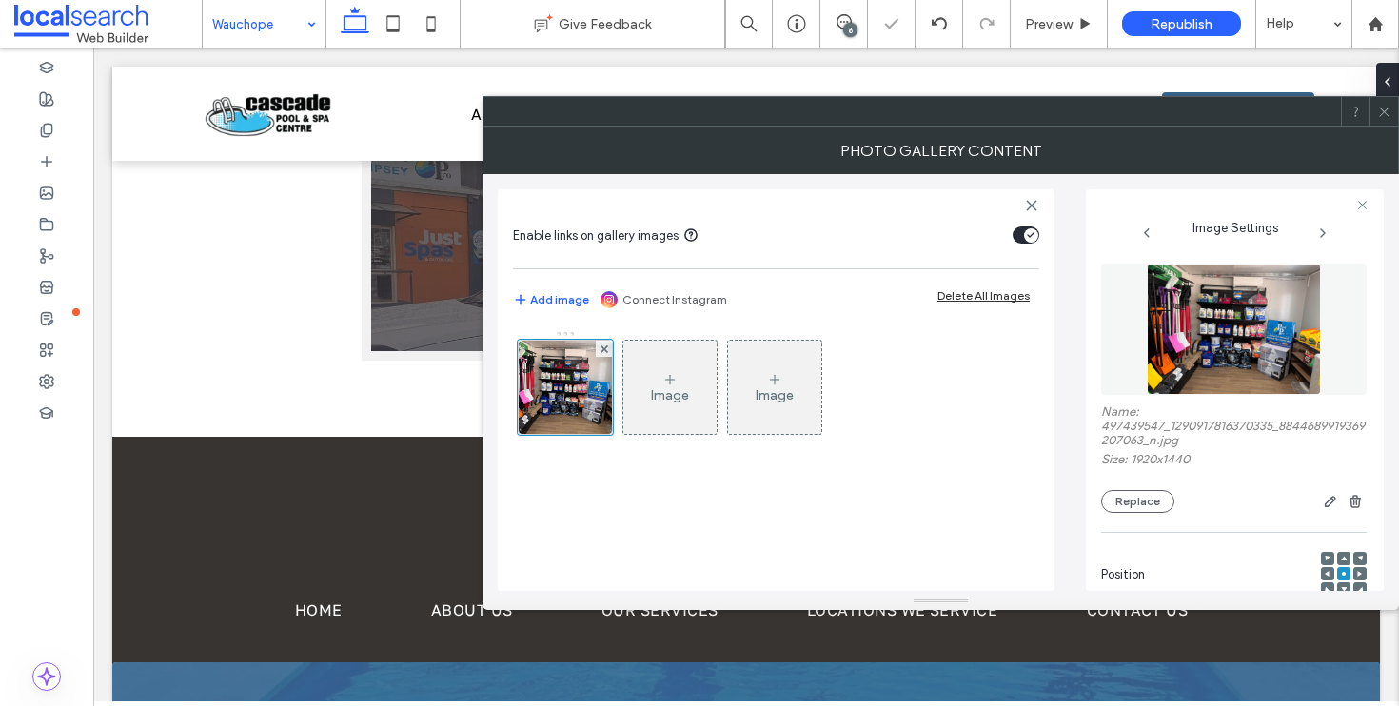
click at [1371, 115] on div at bounding box center [1383, 111] width 29 height 29
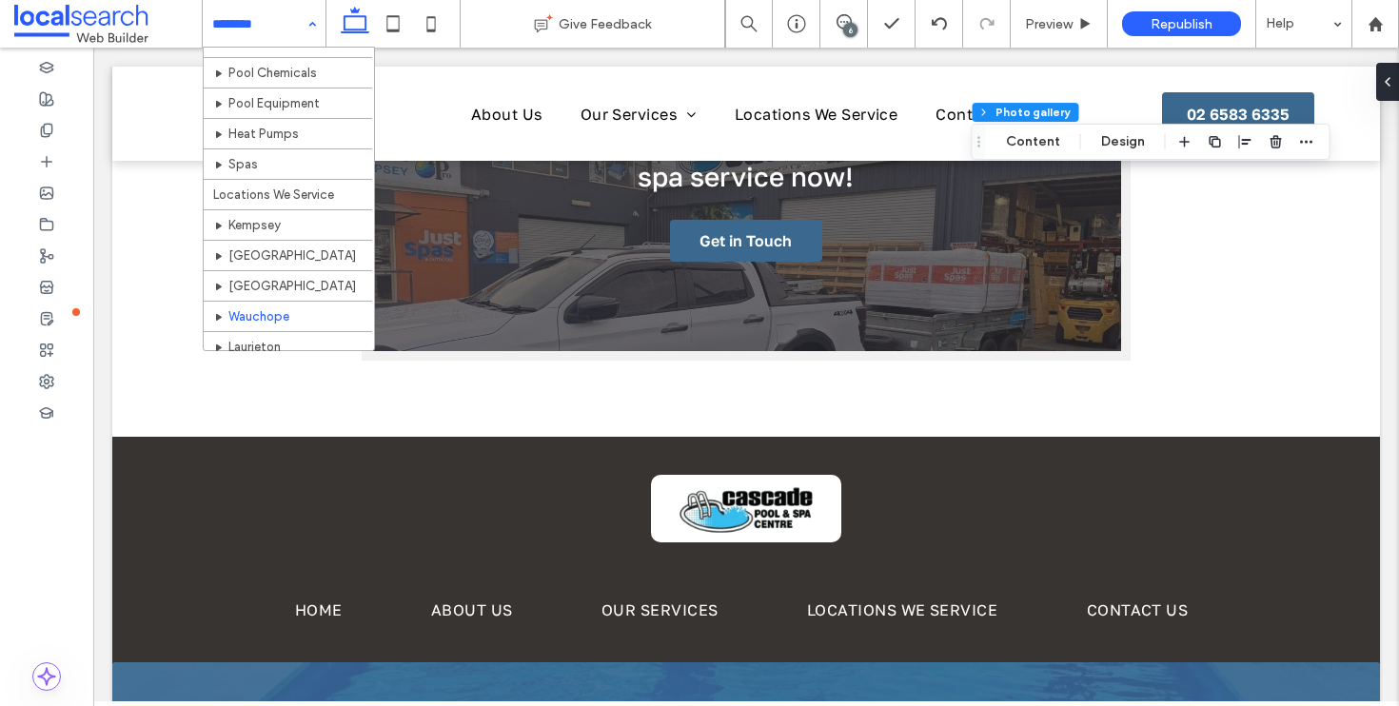
scroll to position [197, 0]
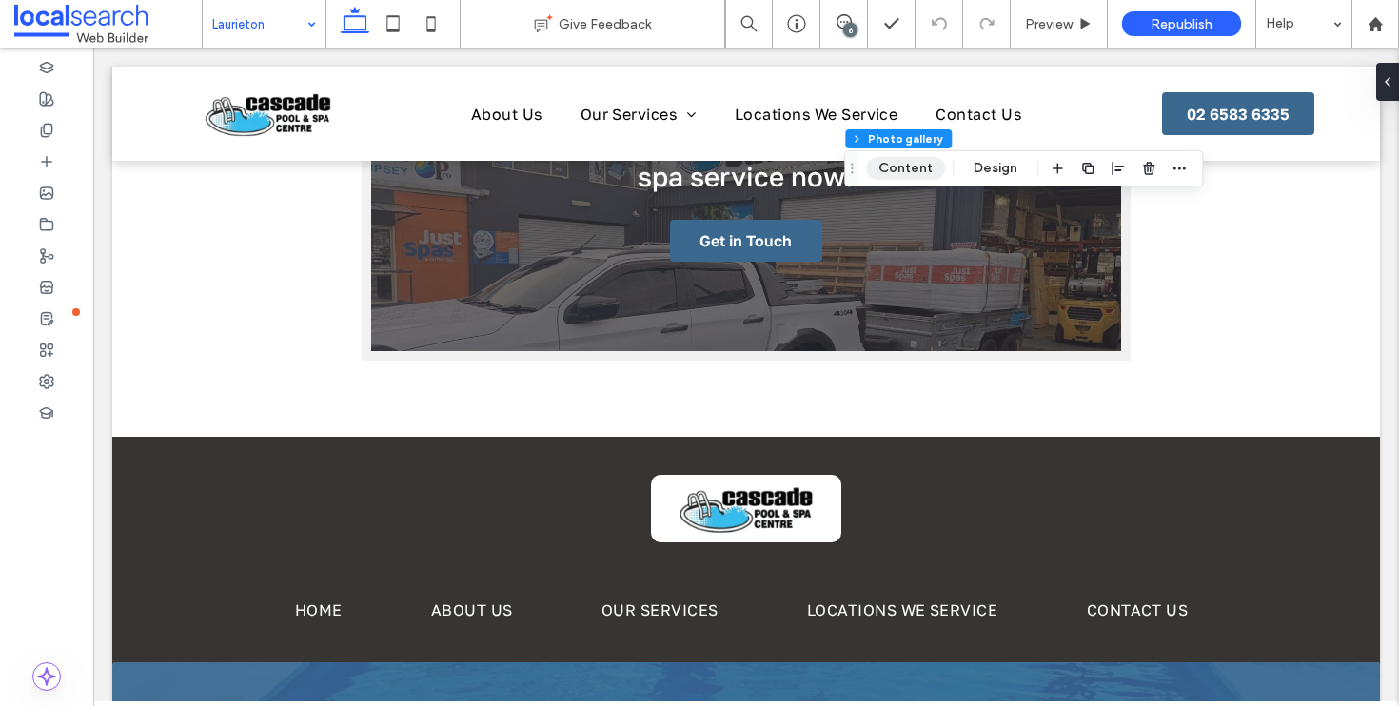
click at [914, 172] on button "Content" at bounding box center [905, 168] width 79 height 23
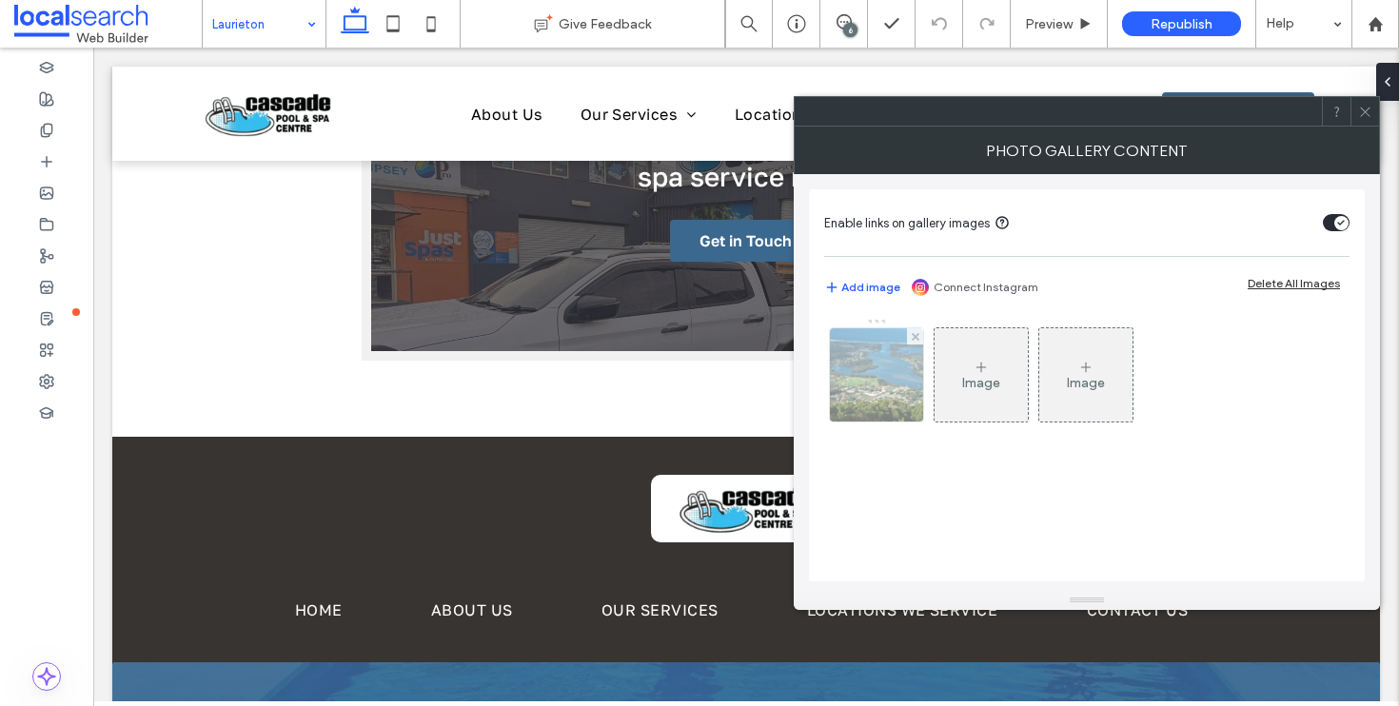
click at [908, 388] on div at bounding box center [876, 374] width 93 height 93
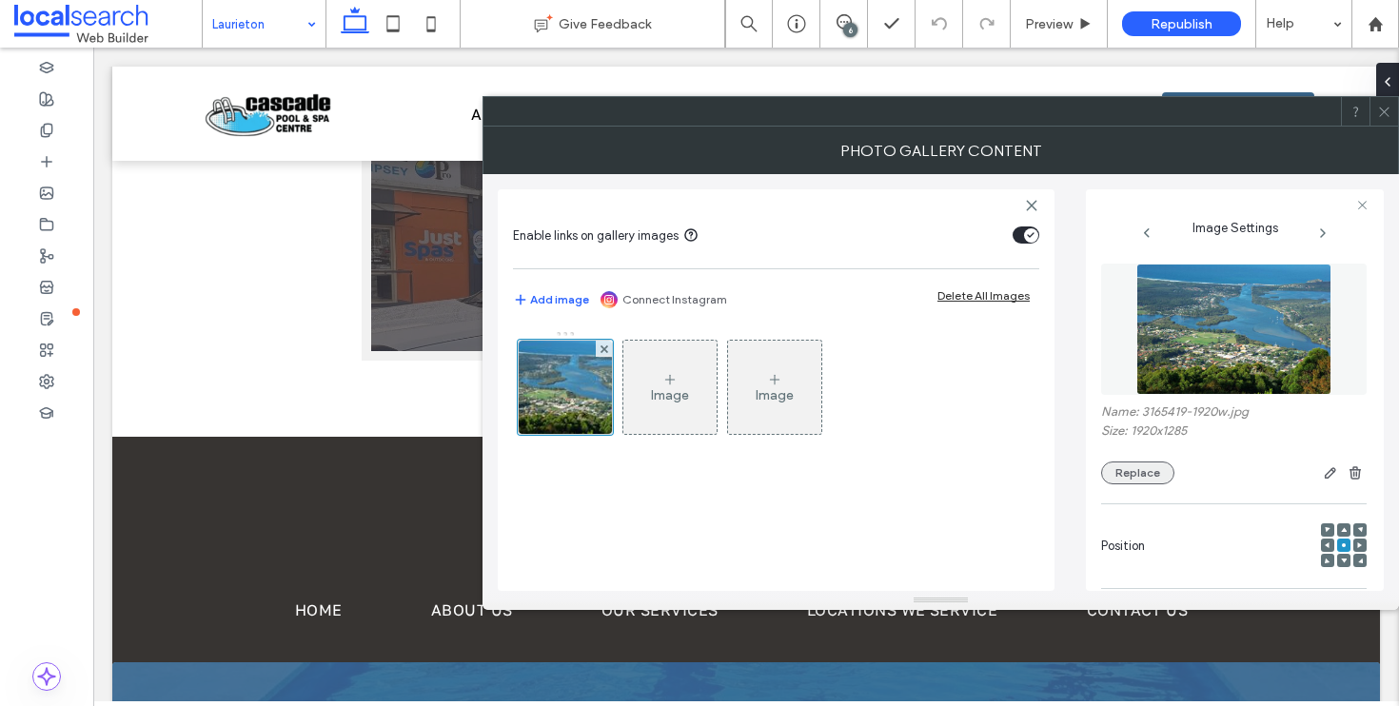
click at [1142, 483] on button "Replace" at bounding box center [1137, 472] width 73 height 23
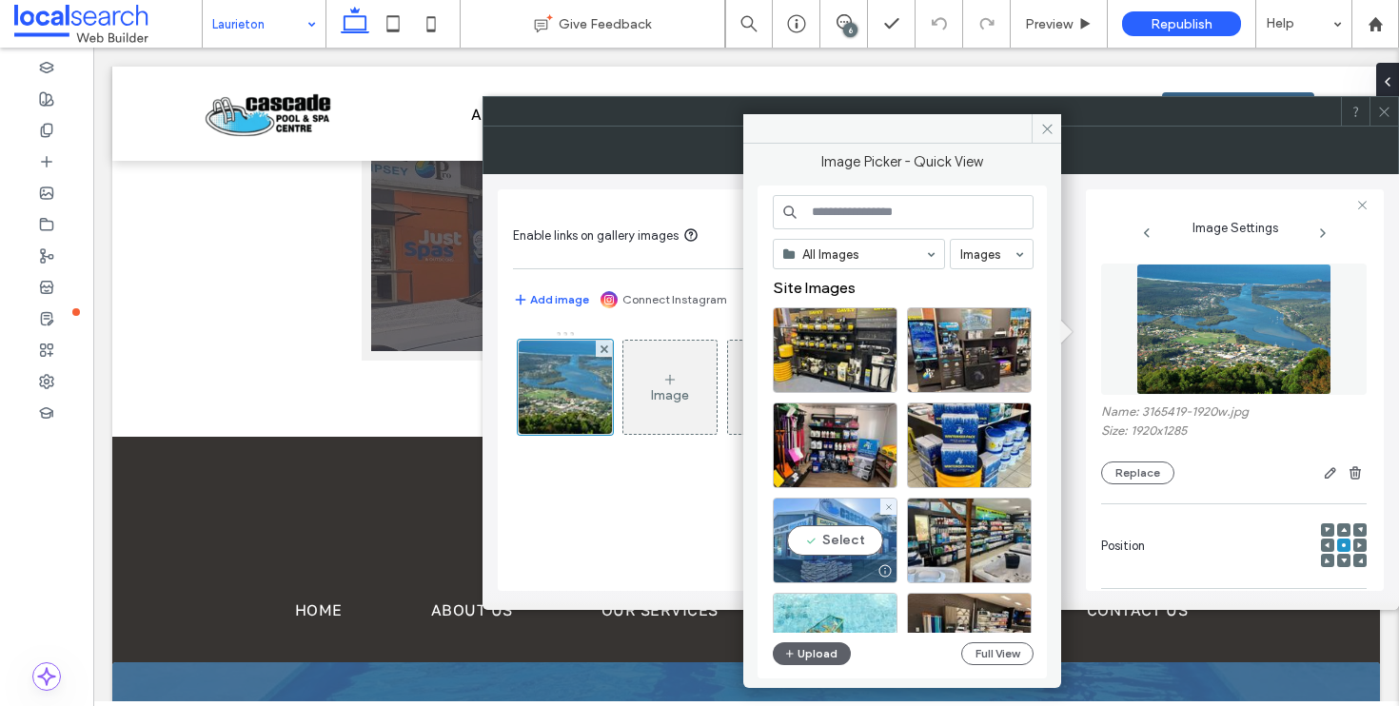
click at [812, 532] on div "Select" at bounding box center [835, 541] width 125 height 86
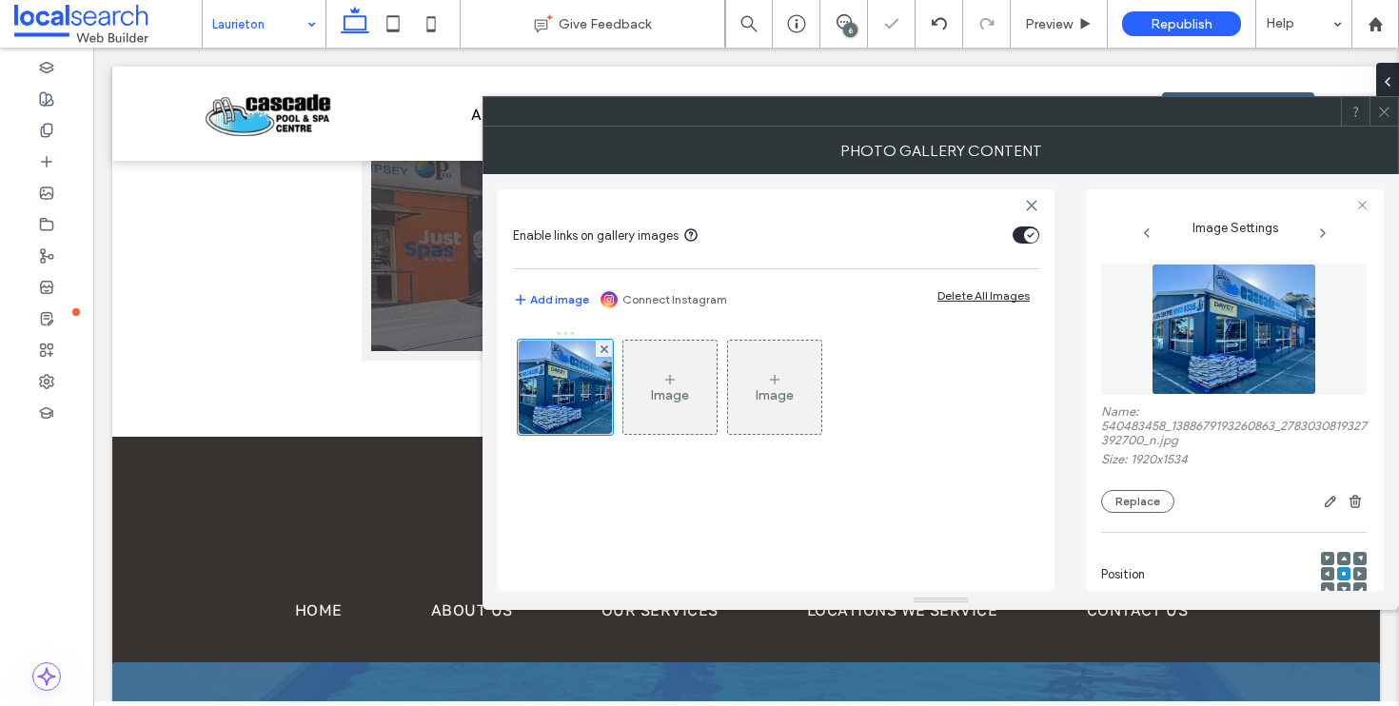
click at [1379, 117] on icon at bounding box center [1384, 112] width 14 height 14
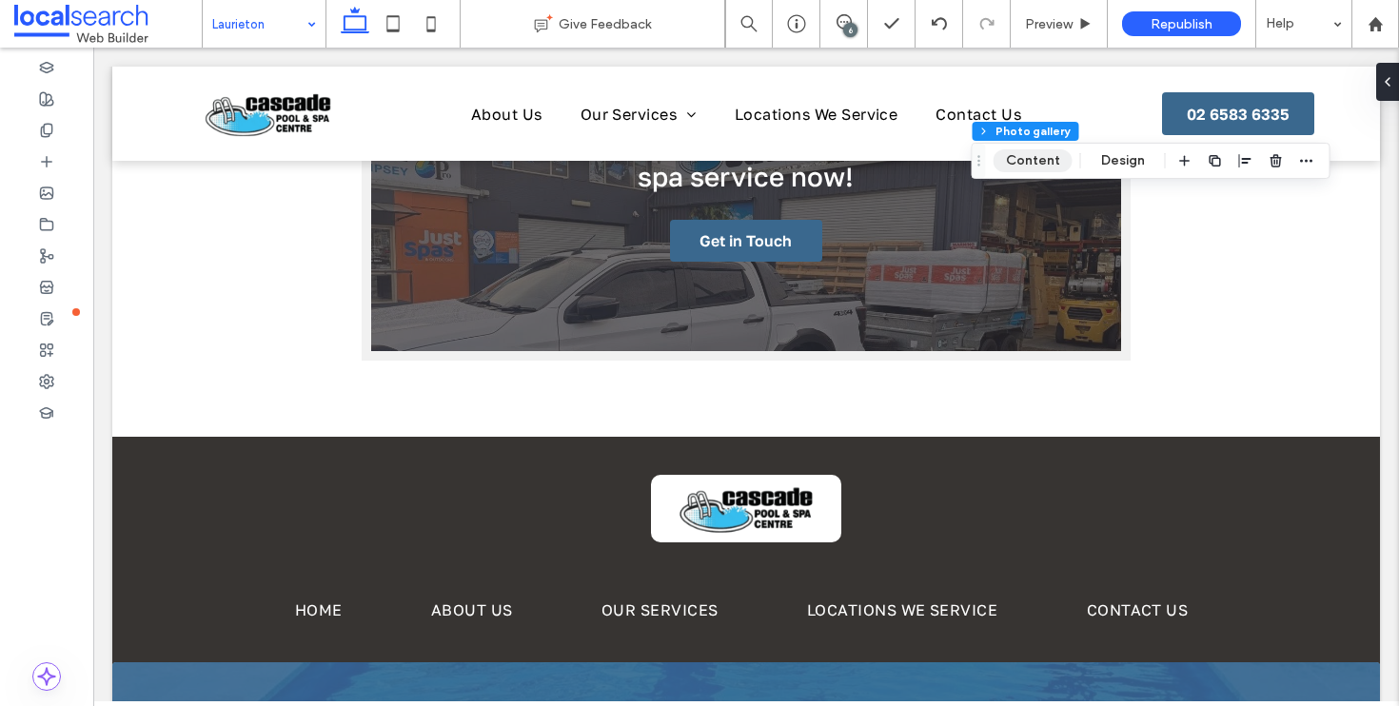
click at [1046, 157] on button "Content" at bounding box center [1032, 160] width 79 height 23
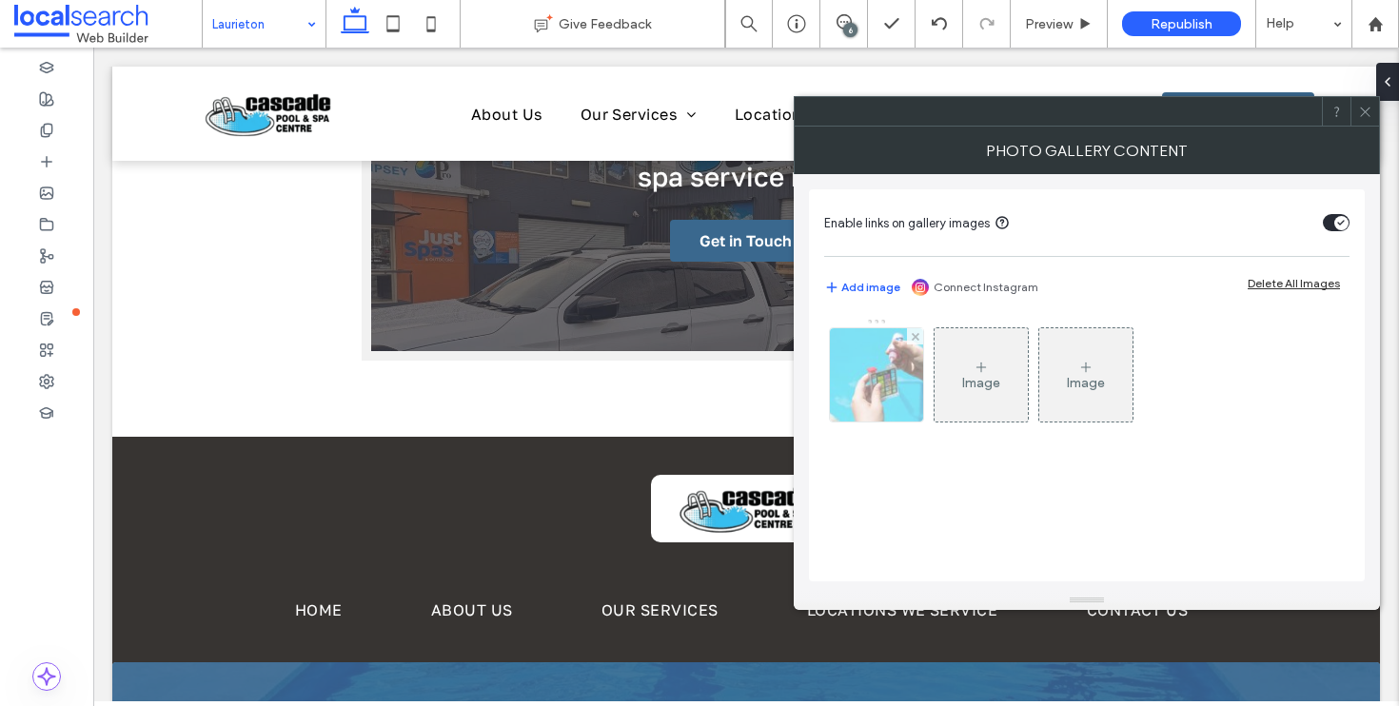
click at [844, 380] on img at bounding box center [876, 374] width 141 height 93
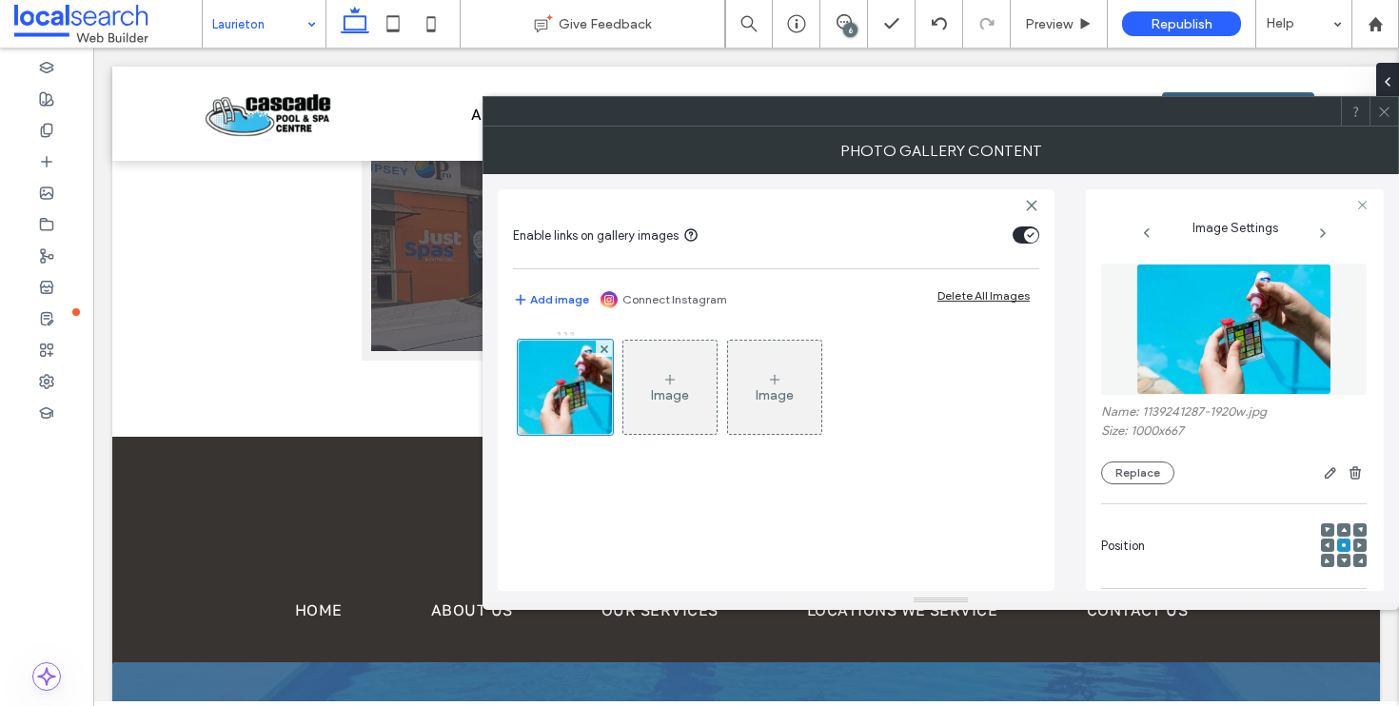
click at [1131, 487] on div "Name: 1139241287-1920w.jpg Size: 1000x667 Replace" at bounding box center [1233, 374] width 265 height 240
click at [1137, 482] on button "Replace" at bounding box center [1137, 472] width 73 height 23
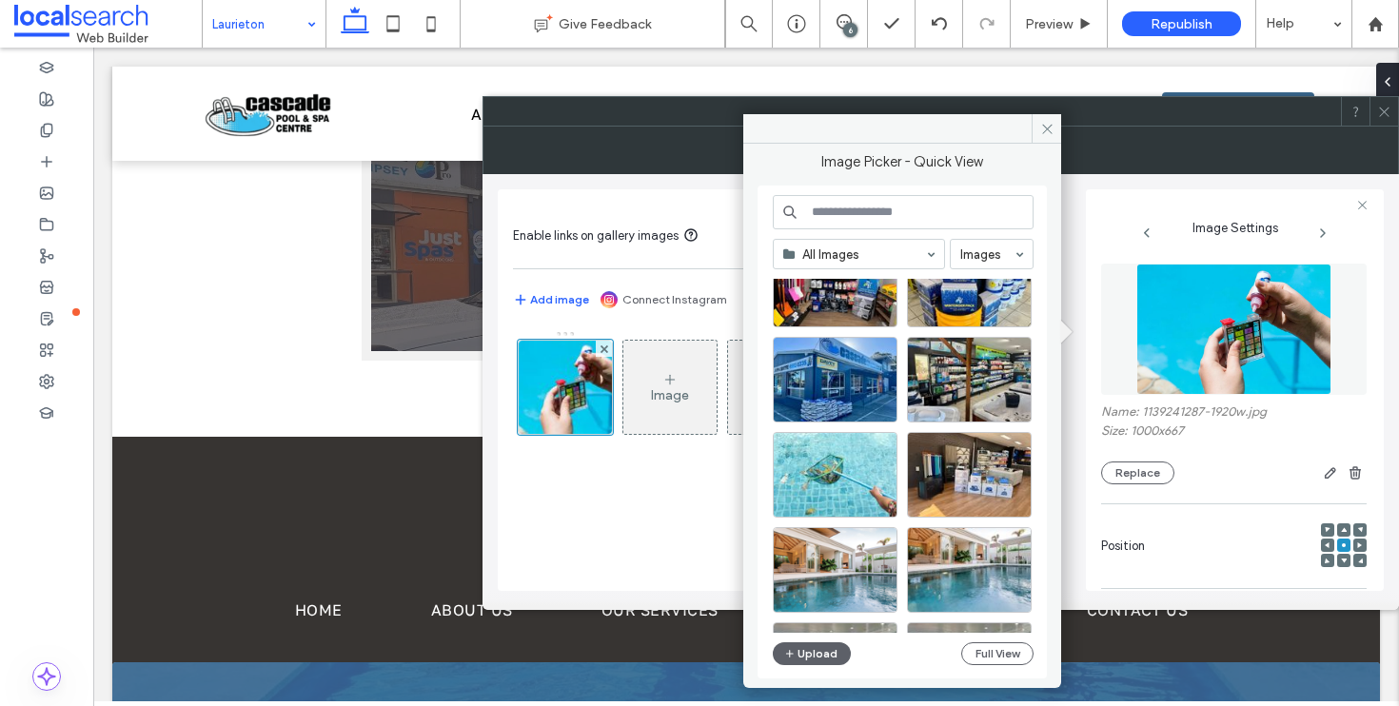
scroll to position [114, 0]
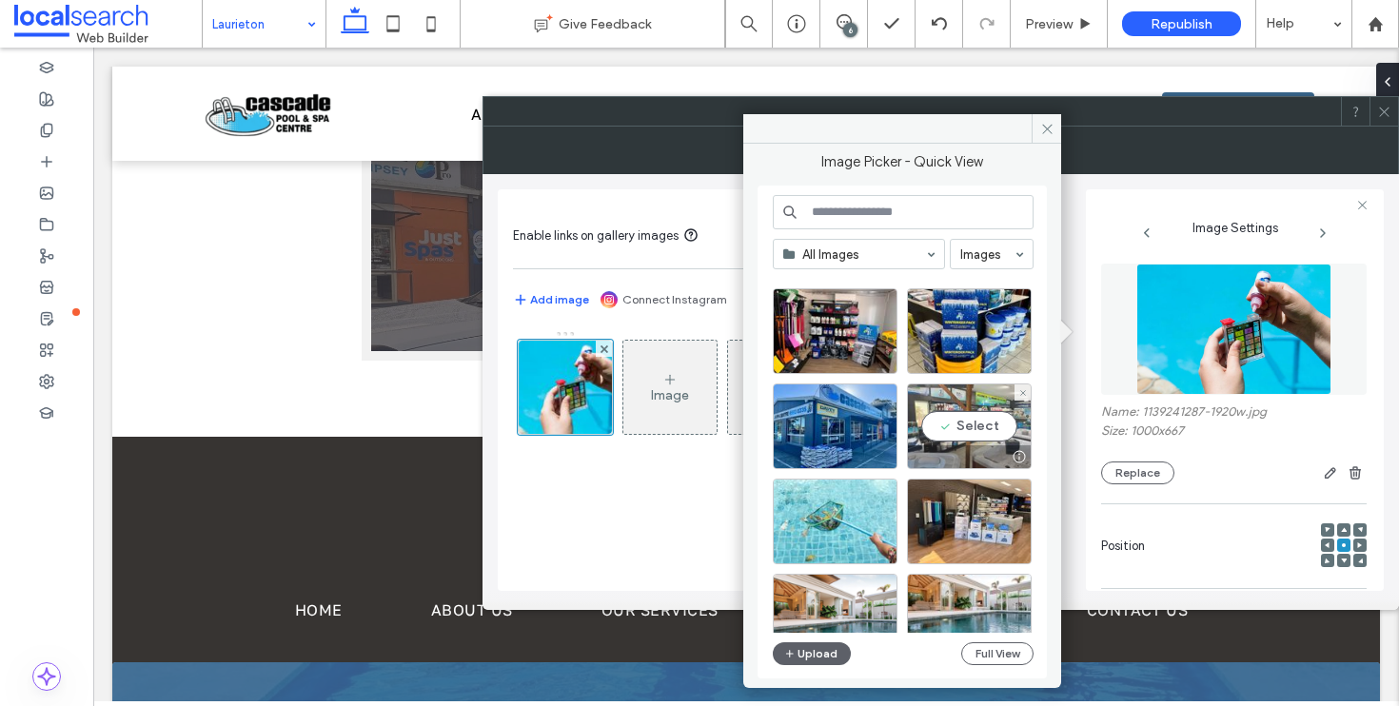
click at [959, 413] on div "Select" at bounding box center [969, 426] width 125 height 86
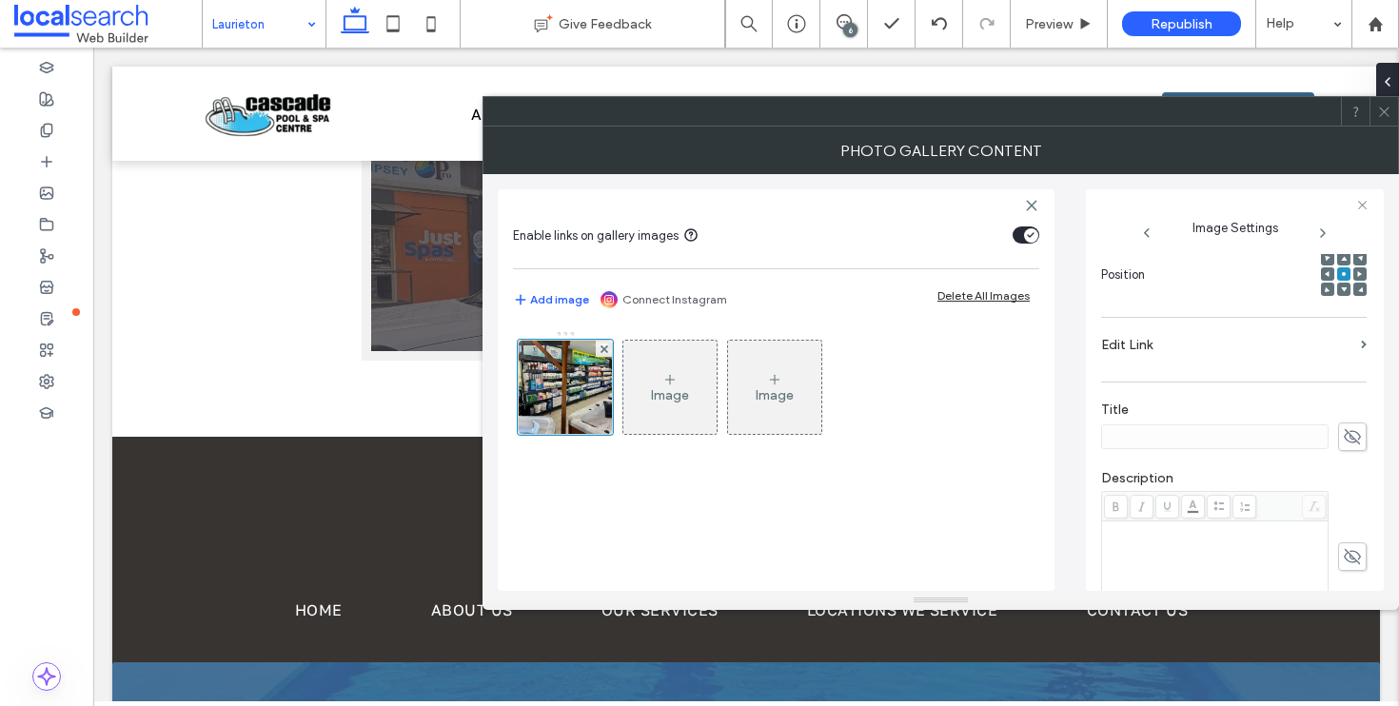
scroll to position [404, 0]
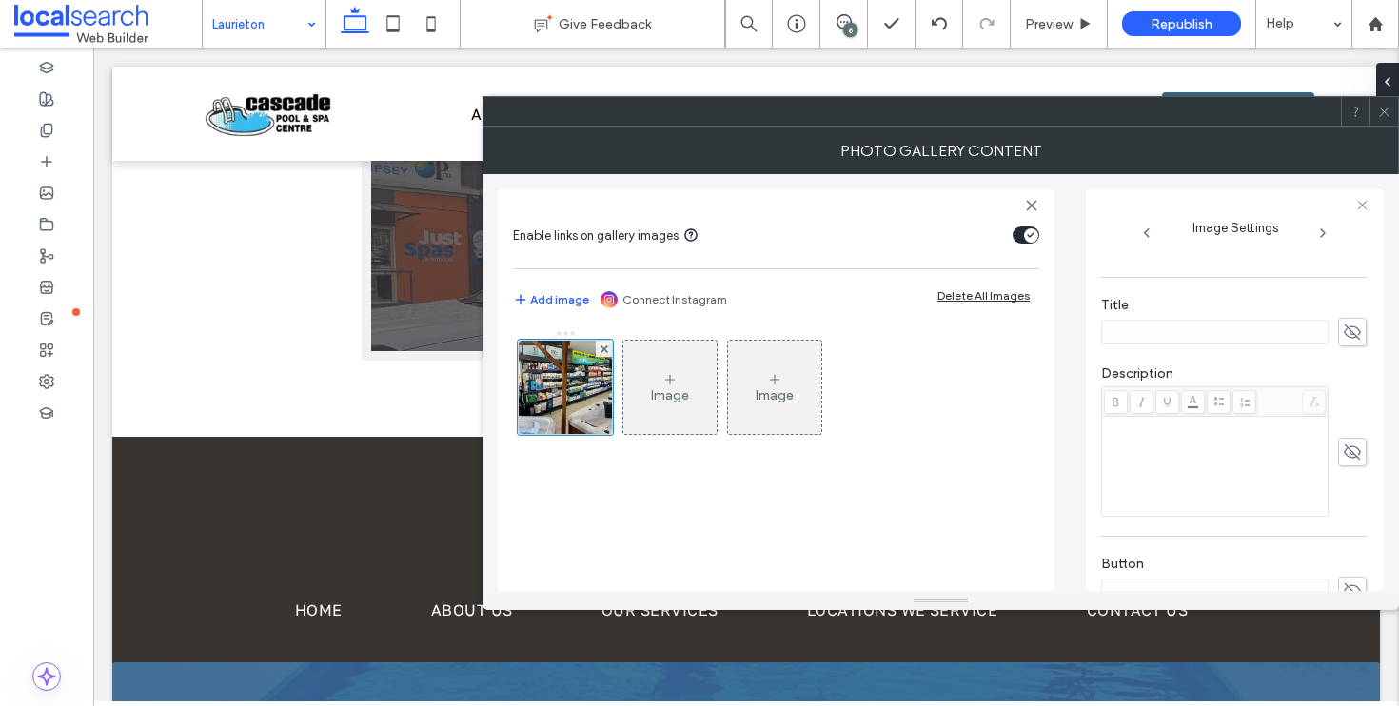
click at [1381, 108] on use at bounding box center [1384, 112] width 10 height 10
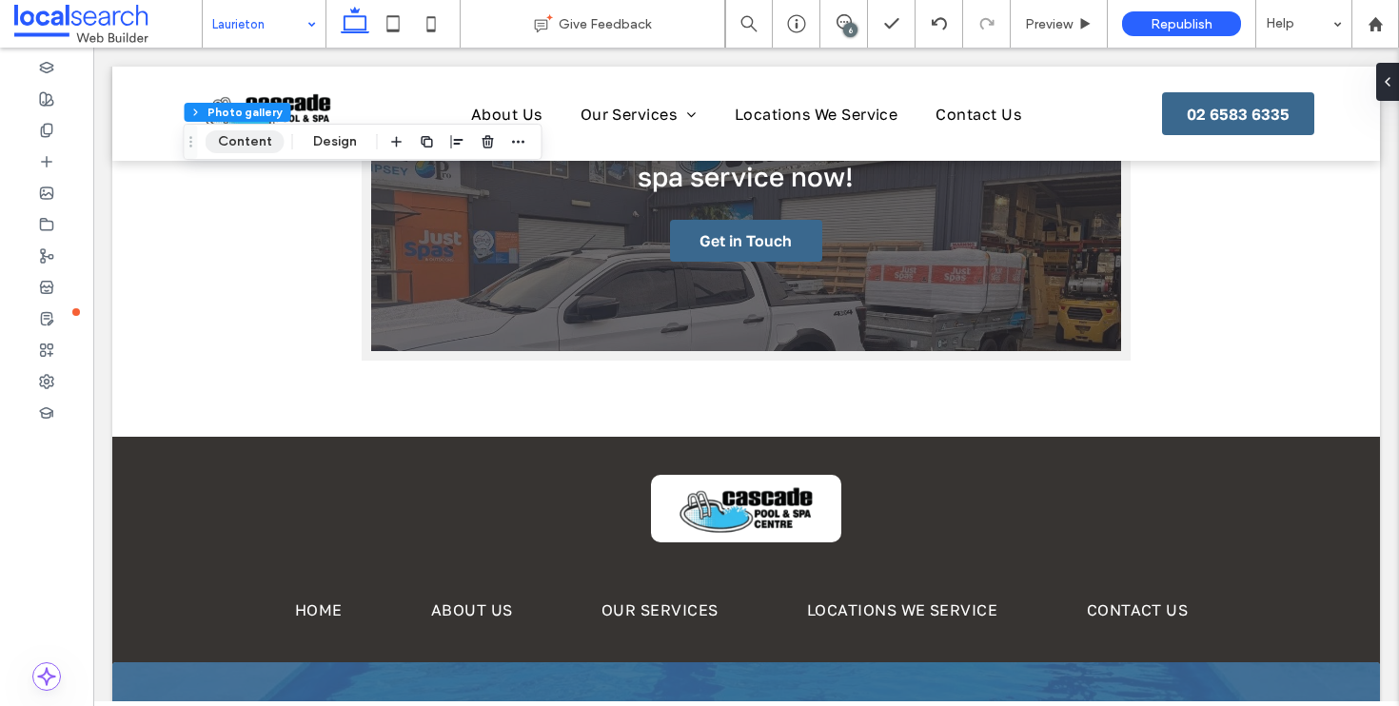
click at [233, 147] on button "Content" at bounding box center [245, 141] width 79 height 23
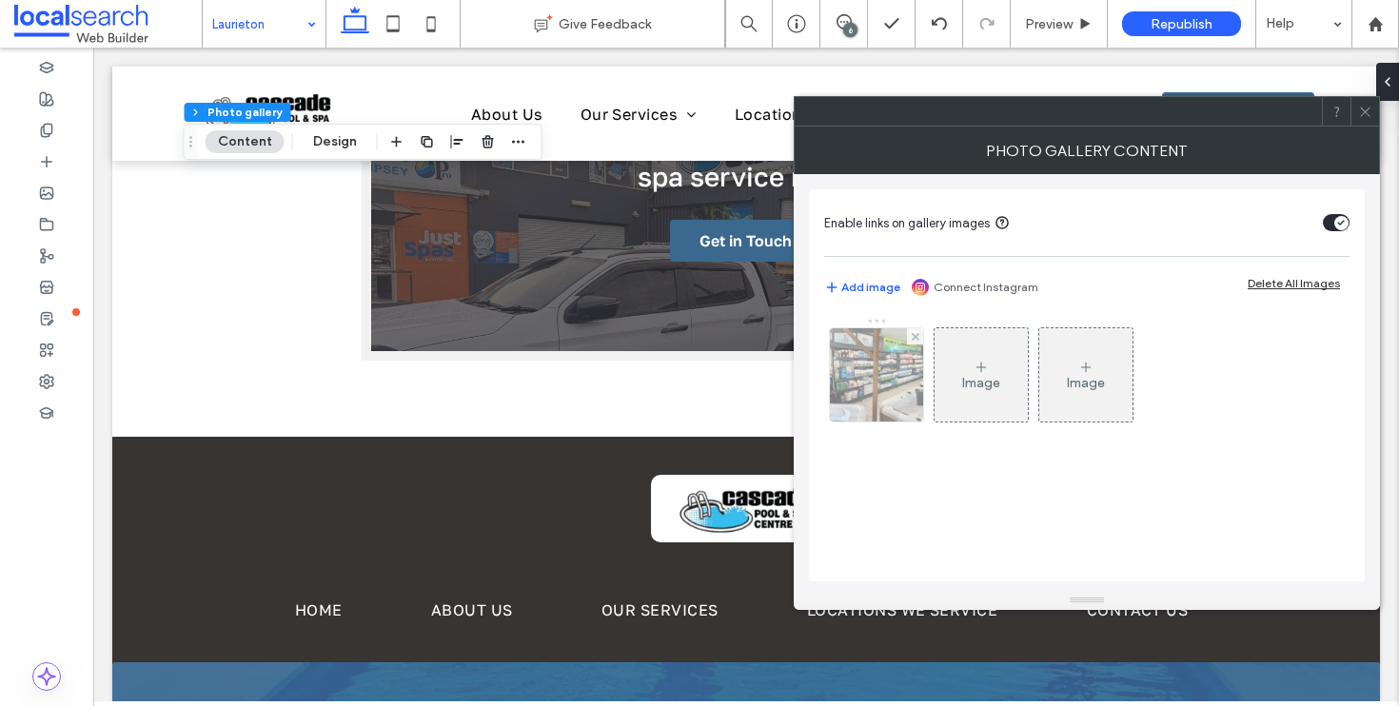
click at [871, 388] on img at bounding box center [876, 374] width 134 height 93
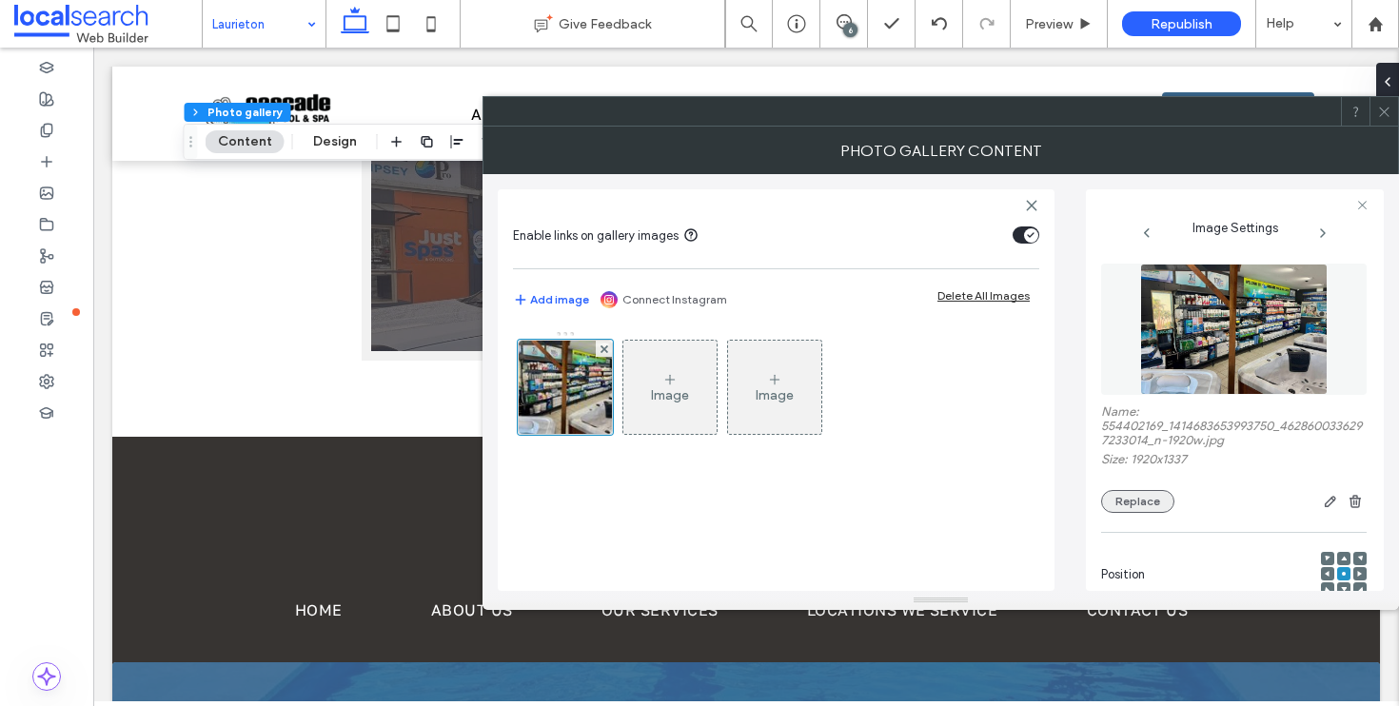
click at [1122, 500] on button "Replace" at bounding box center [1137, 501] width 73 height 23
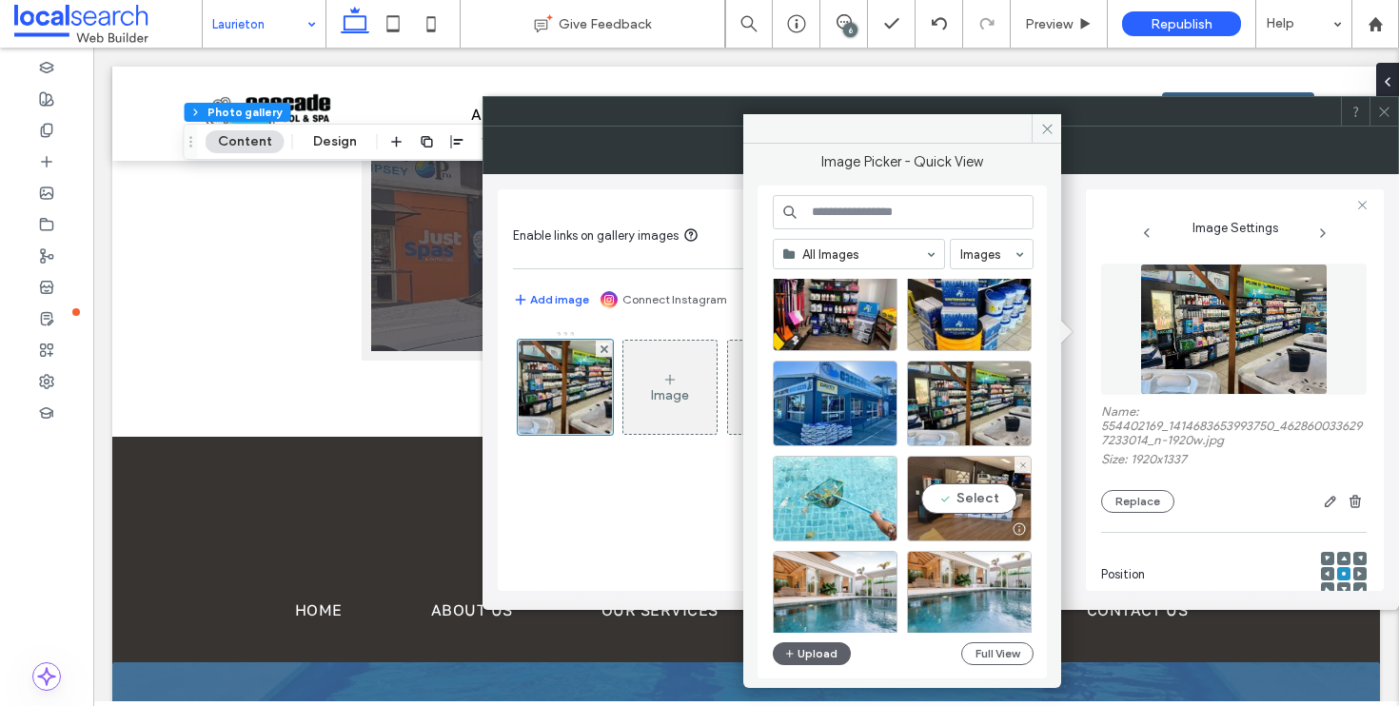
scroll to position [0, 0]
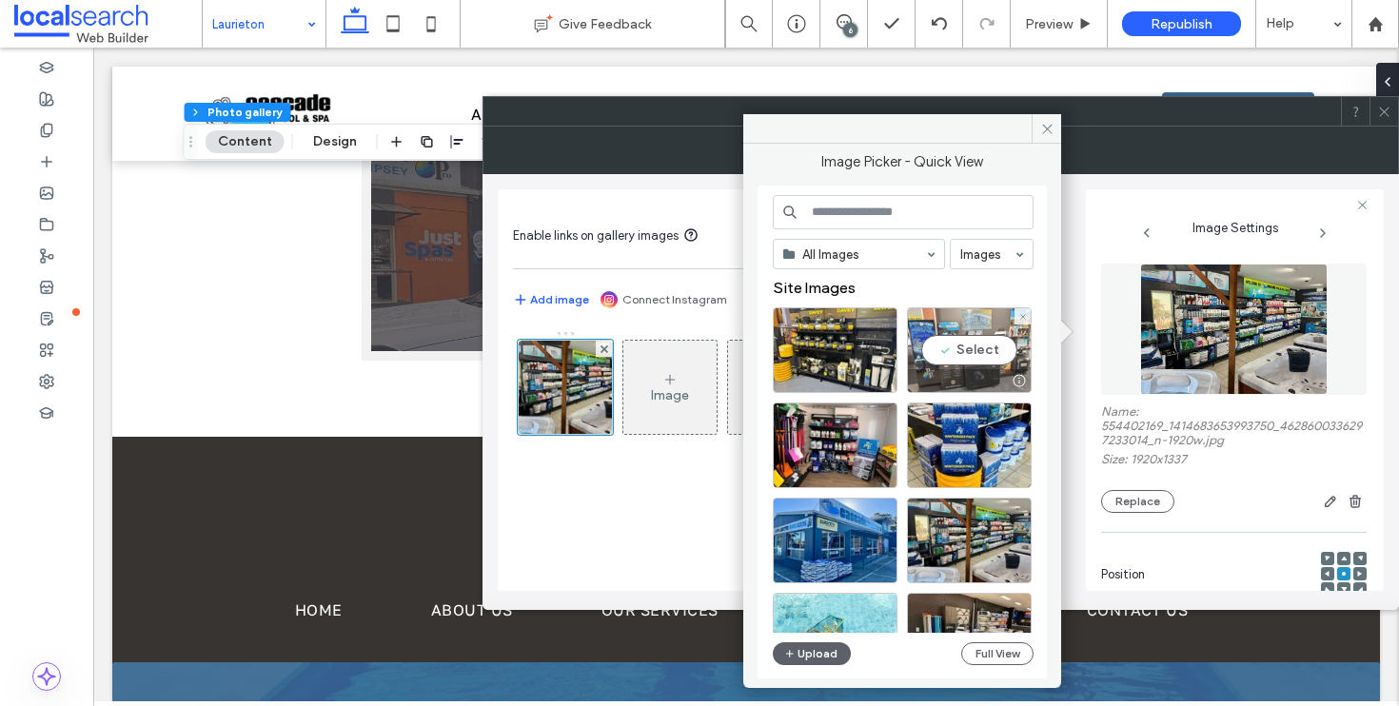
click at [963, 348] on div "Select" at bounding box center [969, 350] width 125 height 86
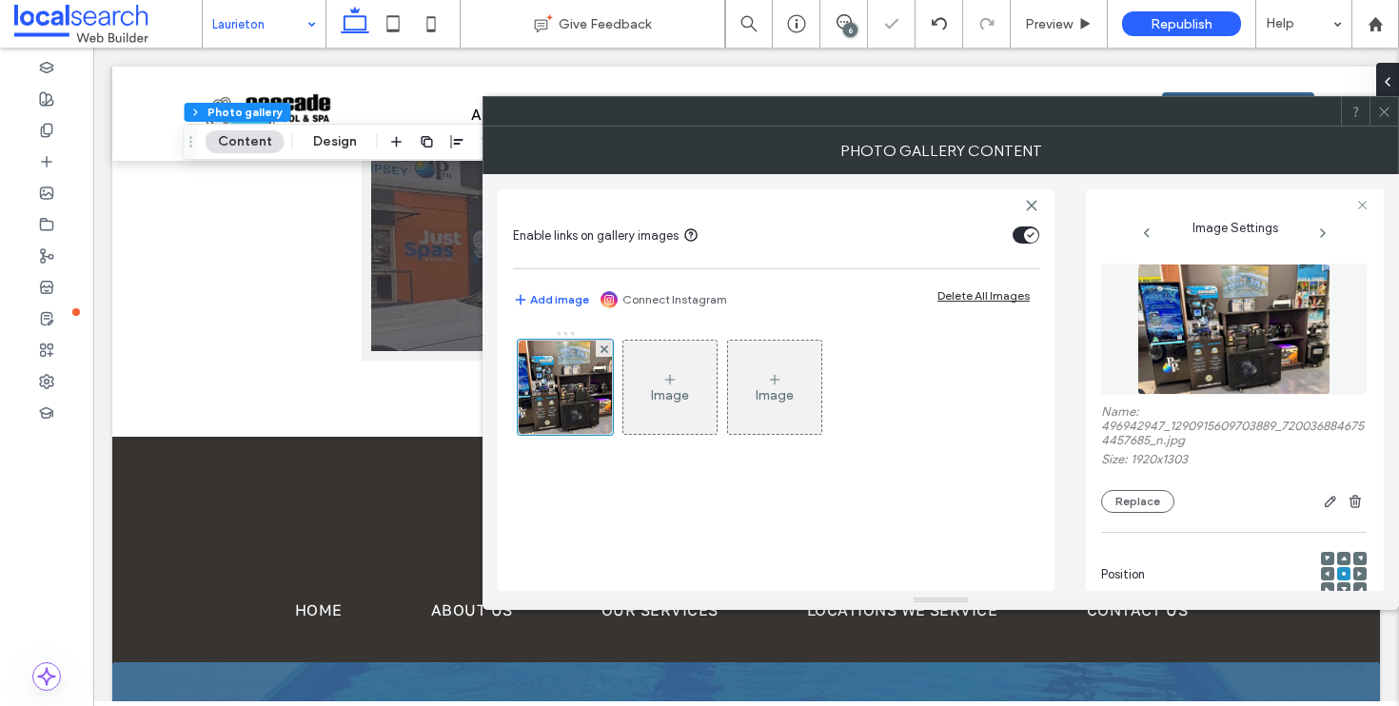
click at [1382, 120] on span at bounding box center [1384, 111] width 14 height 29
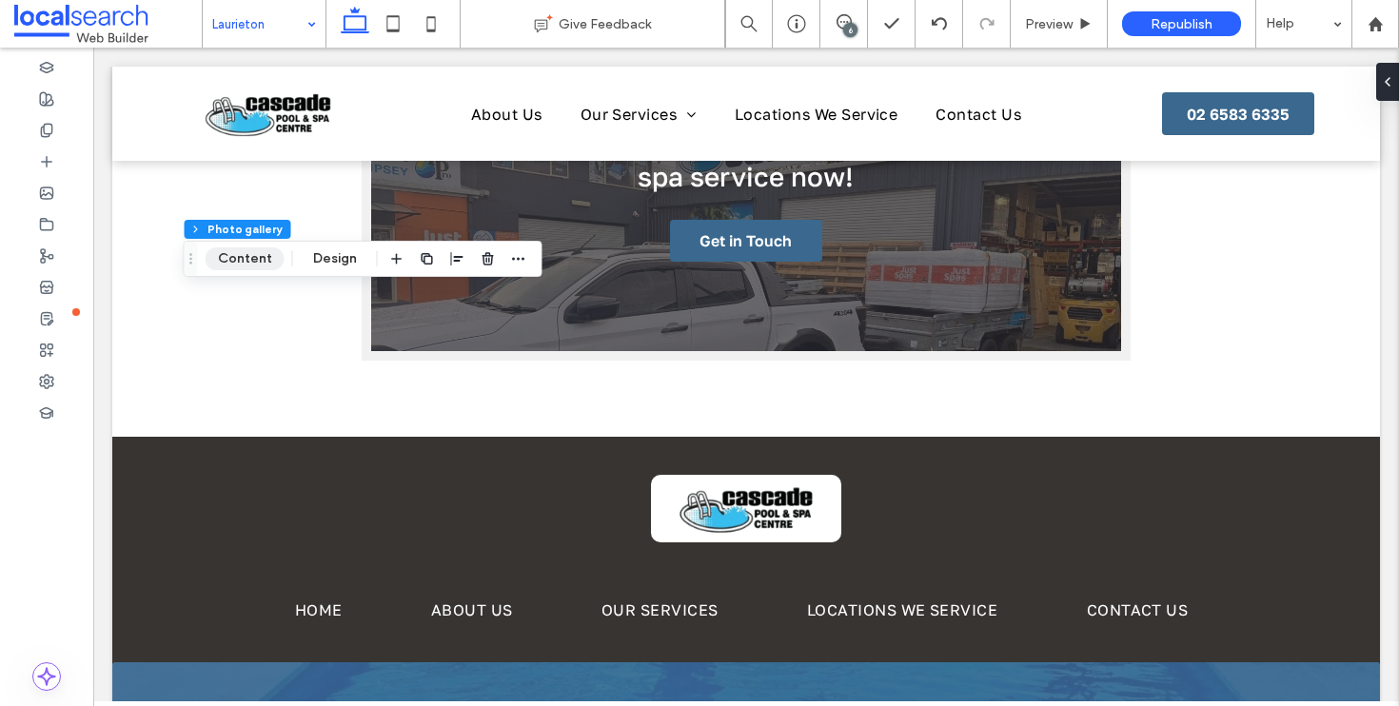
click at [254, 252] on button "Content" at bounding box center [245, 258] width 79 height 23
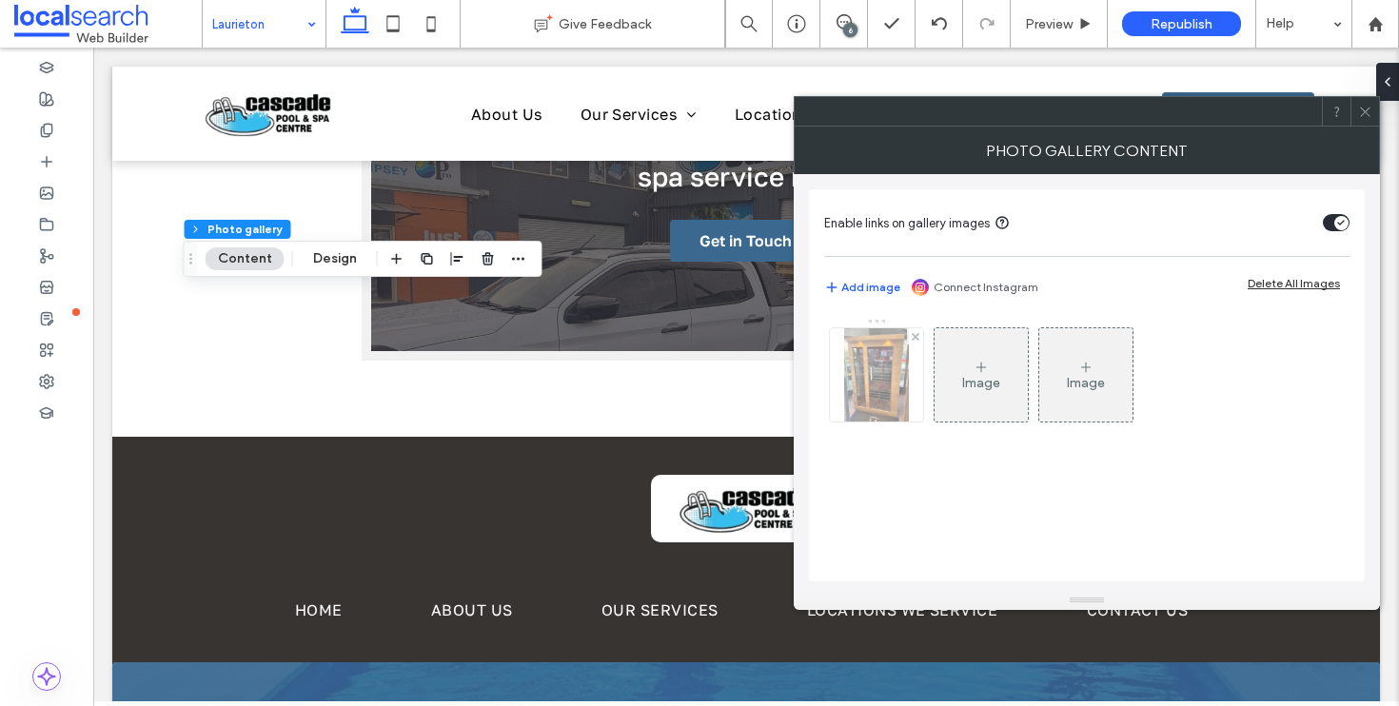
click at [877, 368] on div at bounding box center [876, 374] width 93 height 93
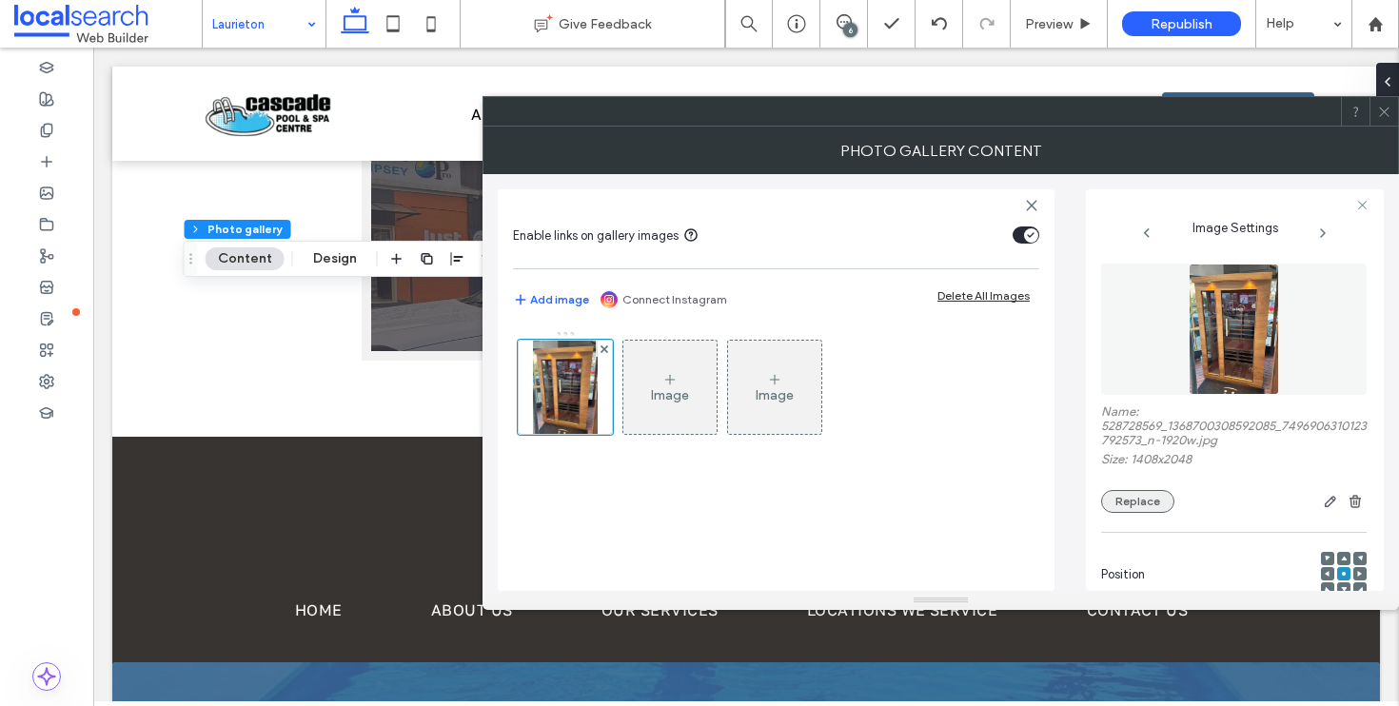
click at [1147, 505] on button "Replace" at bounding box center [1137, 501] width 73 height 23
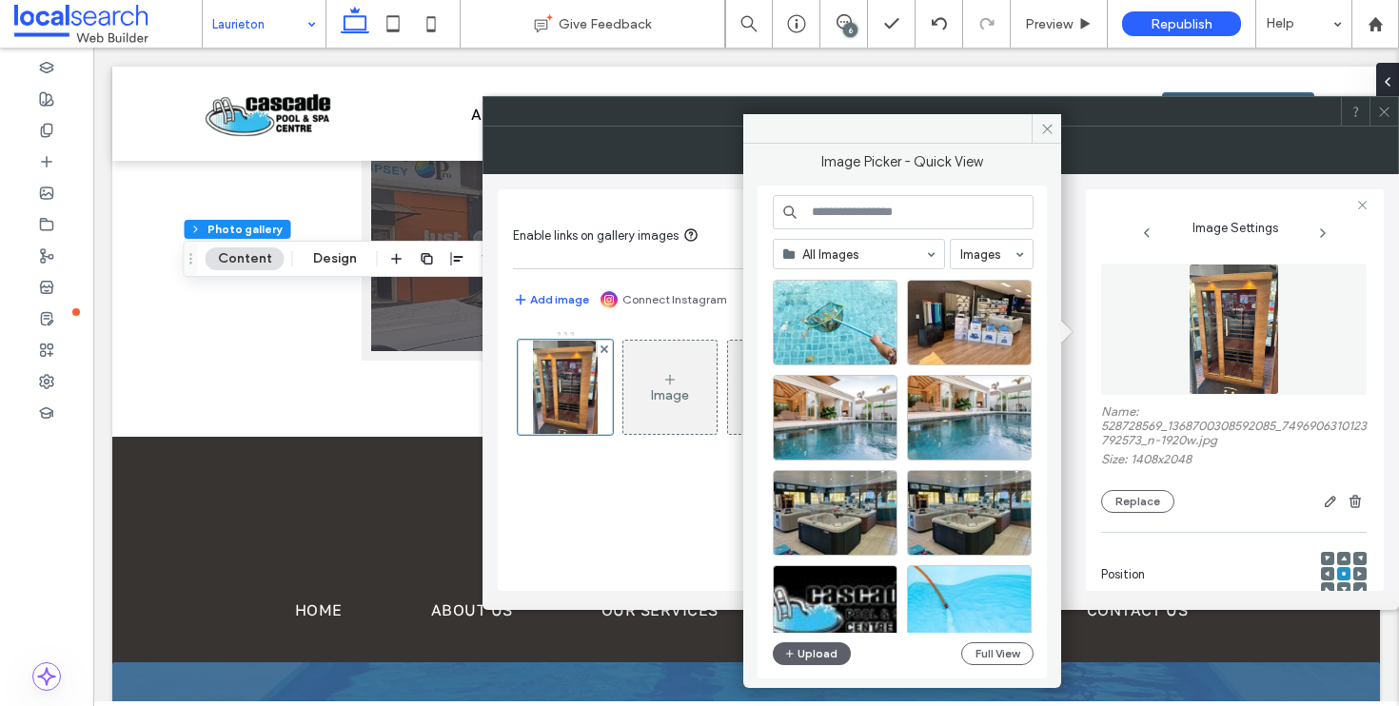
scroll to position [321, 0]
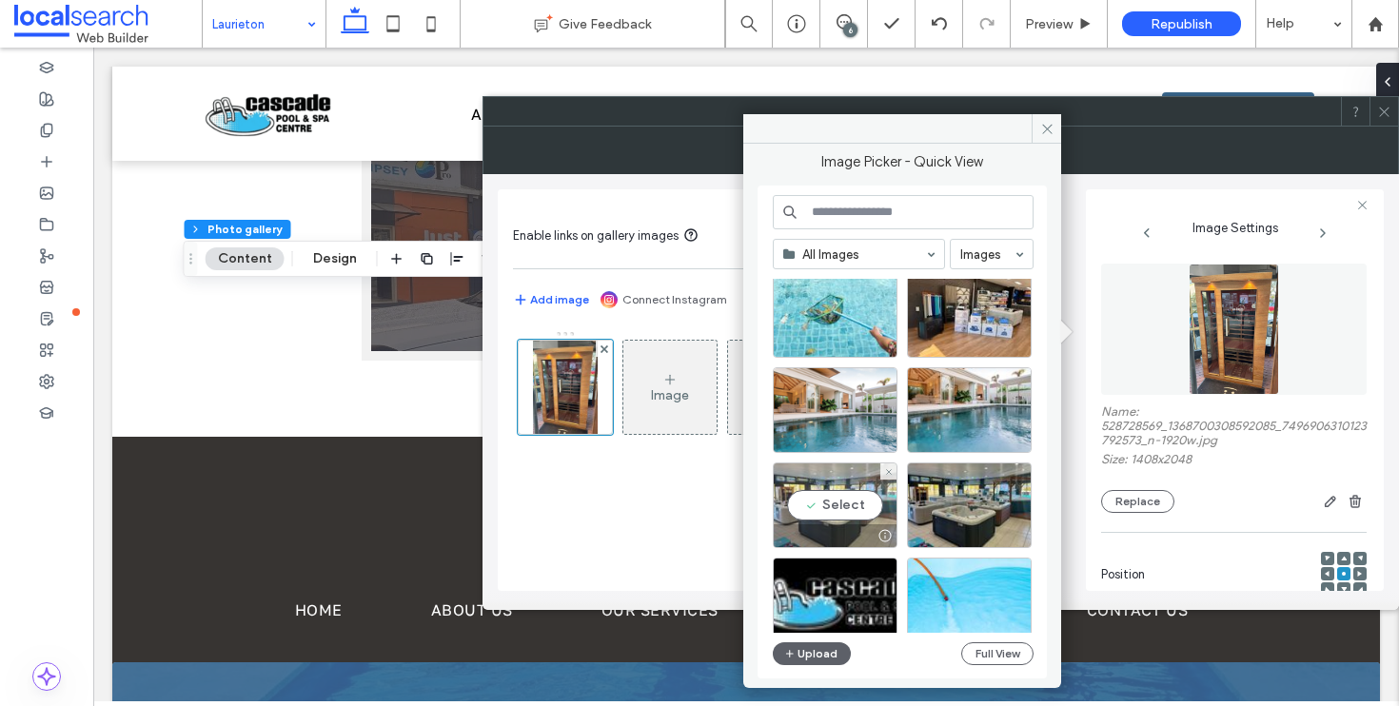
click at [839, 506] on div "Select" at bounding box center [835, 505] width 125 height 86
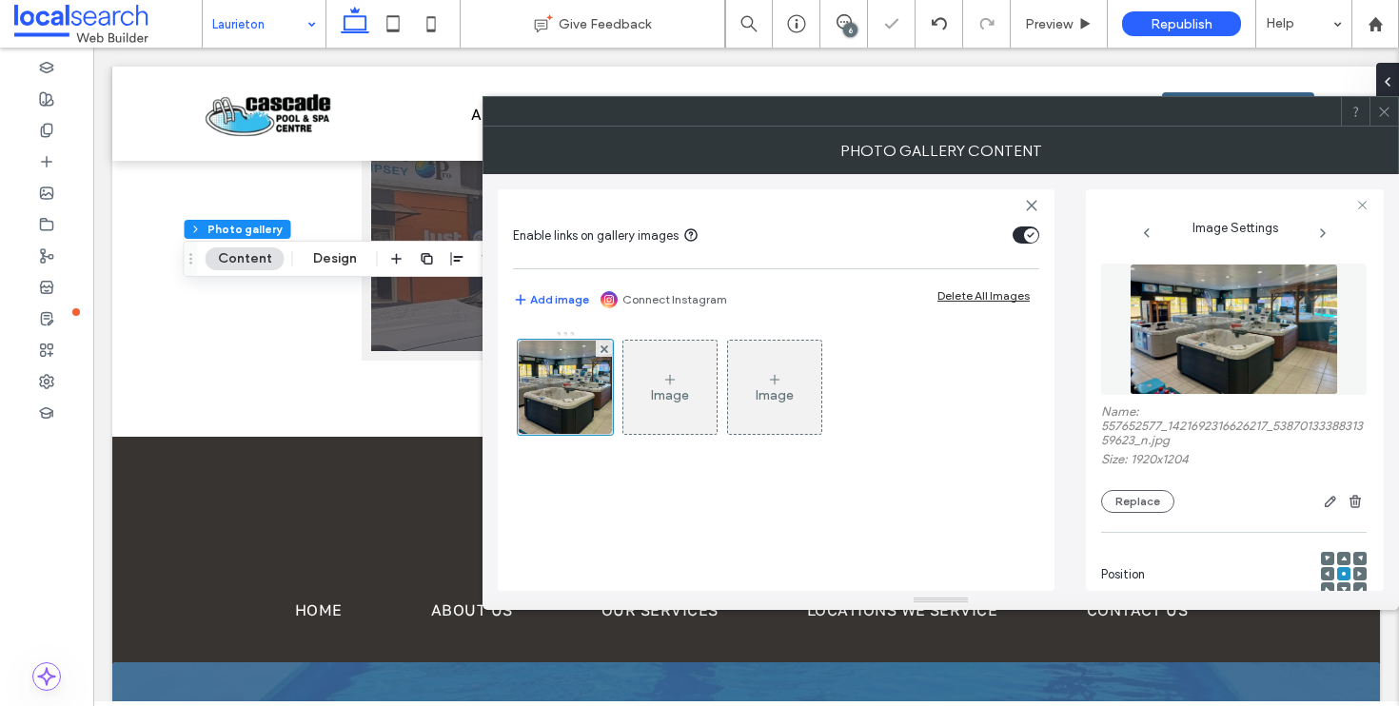
click at [1389, 116] on icon at bounding box center [1384, 112] width 14 height 14
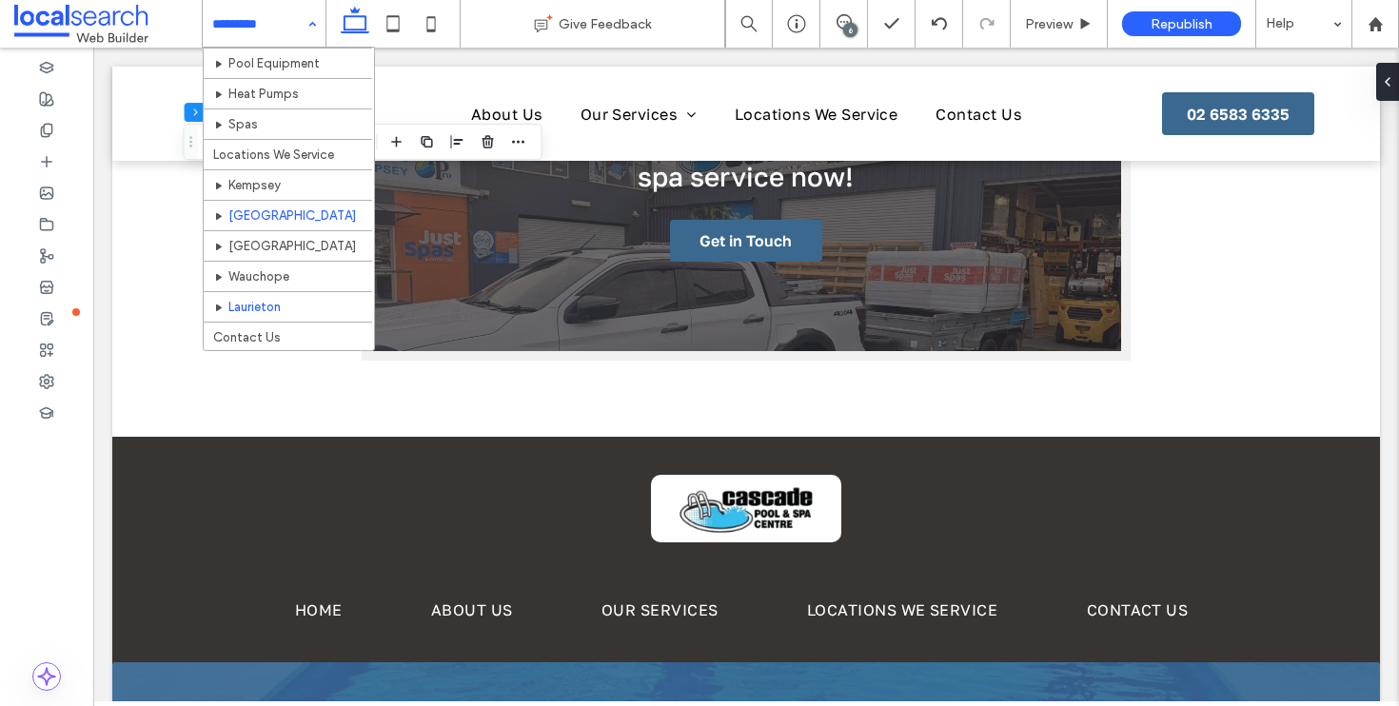
scroll to position [197, 0]
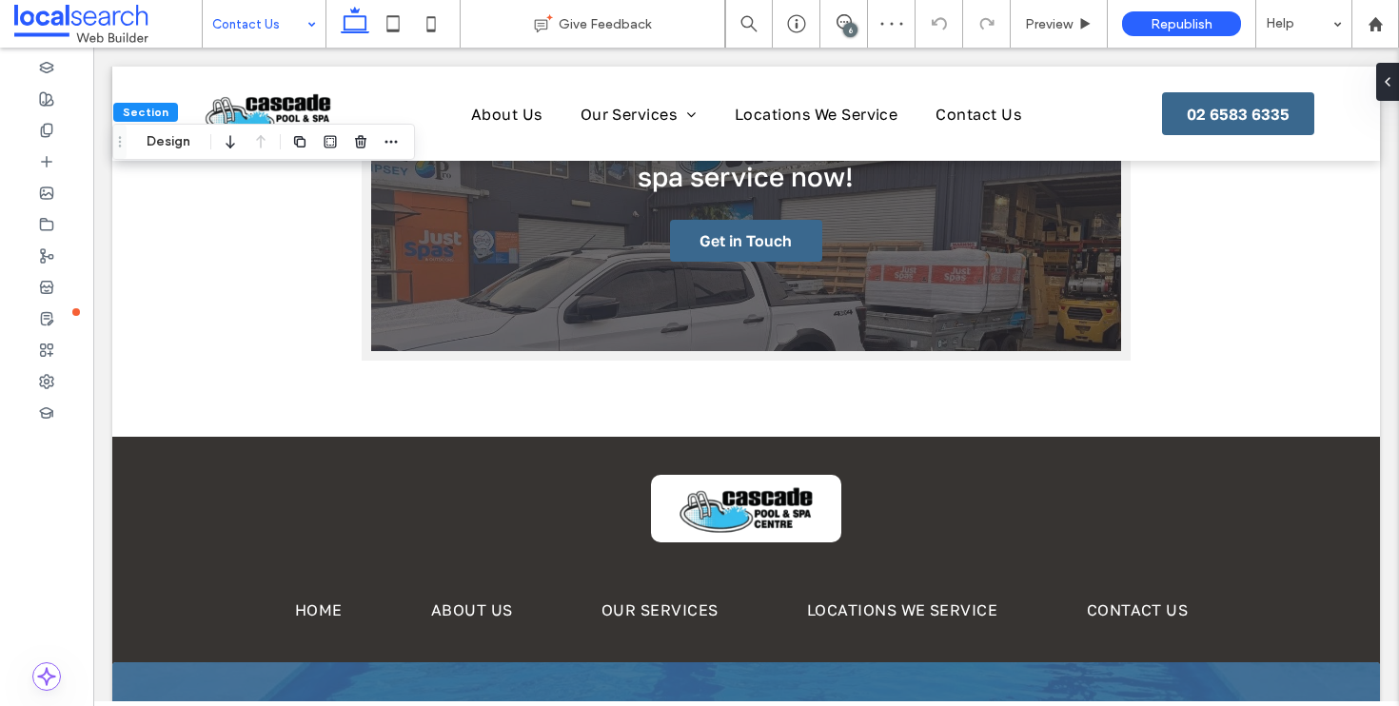
click at [150, 128] on div "Section Design" at bounding box center [263, 142] width 303 height 36
click at [154, 139] on button "Design" at bounding box center [168, 141] width 69 height 23
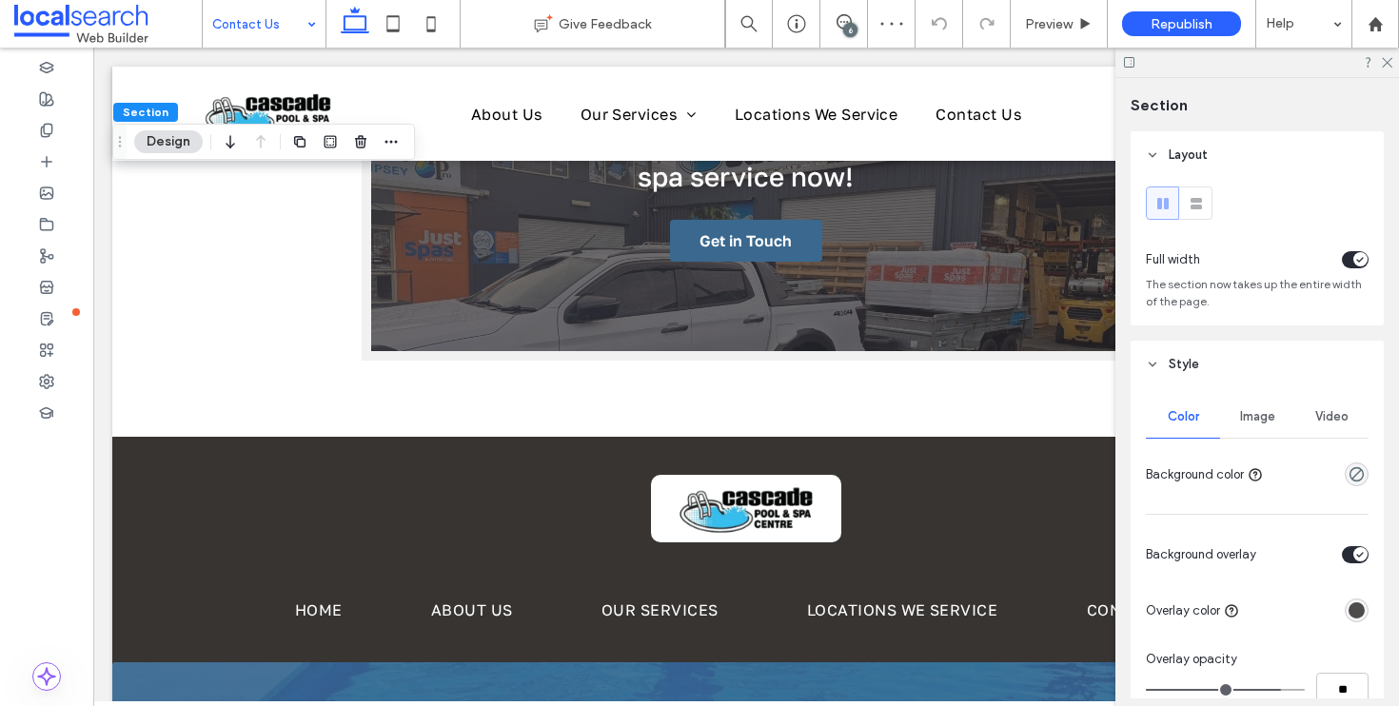
click at [1247, 414] on span "Image" at bounding box center [1257, 416] width 35 height 15
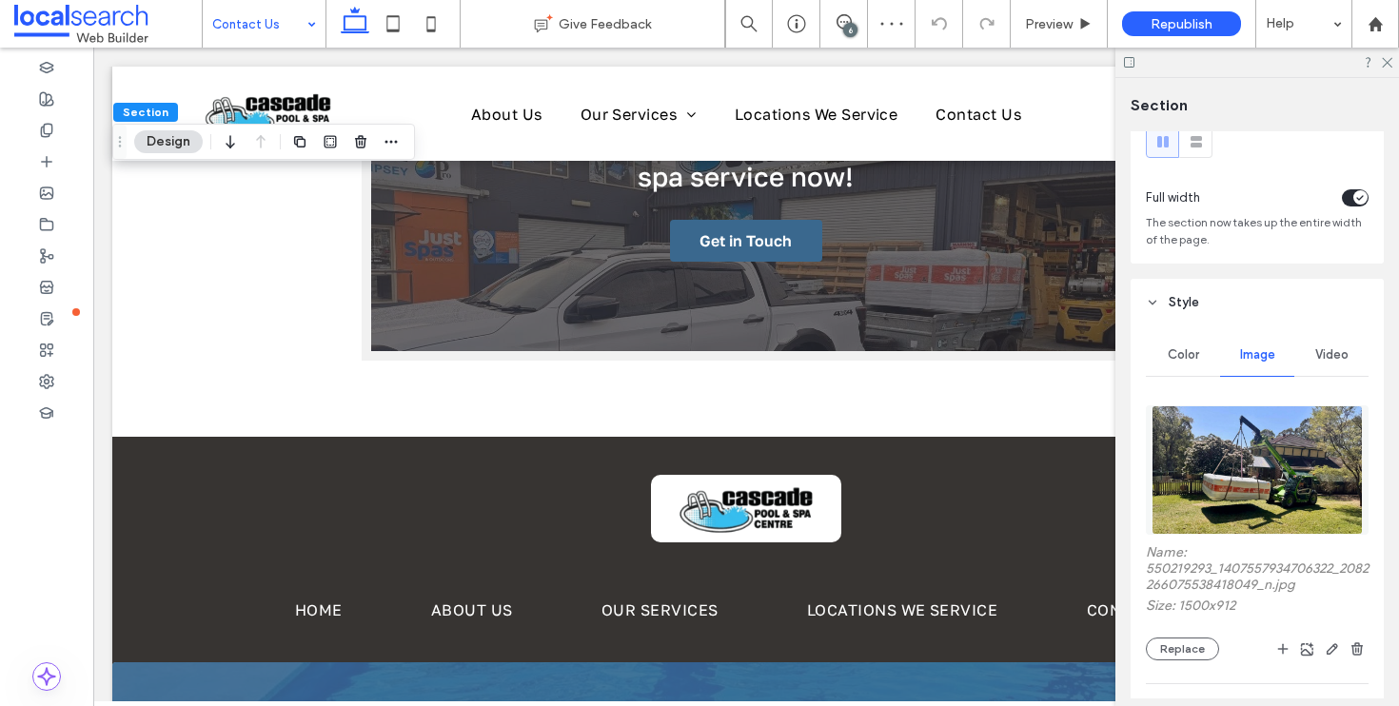
scroll to position [152, 0]
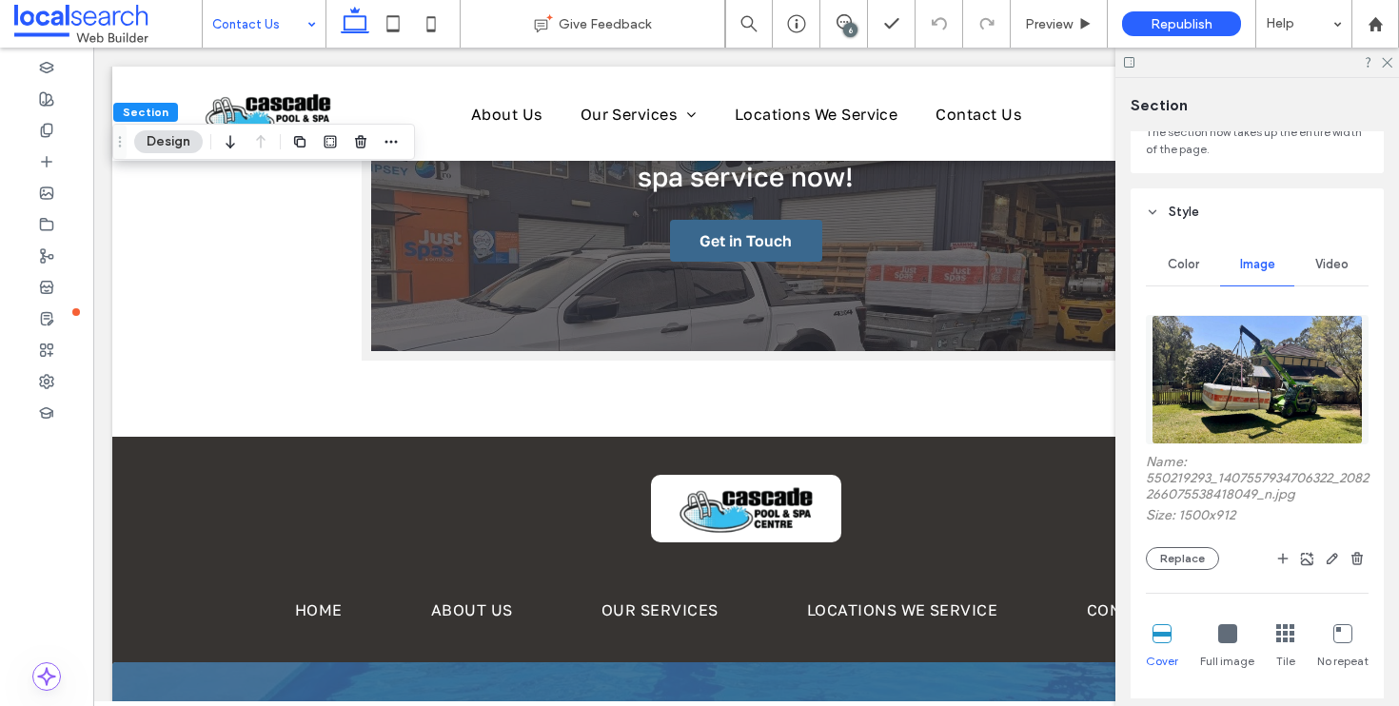
click at [1180, 544] on div "Name: 550219293_1407557934706322_2082266075538418049_n.jpg Size: 1500x912 Repla…" at bounding box center [1257, 512] width 223 height 116
click at [1179, 550] on button "Replace" at bounding box center [1182, 558] width 73 height 23
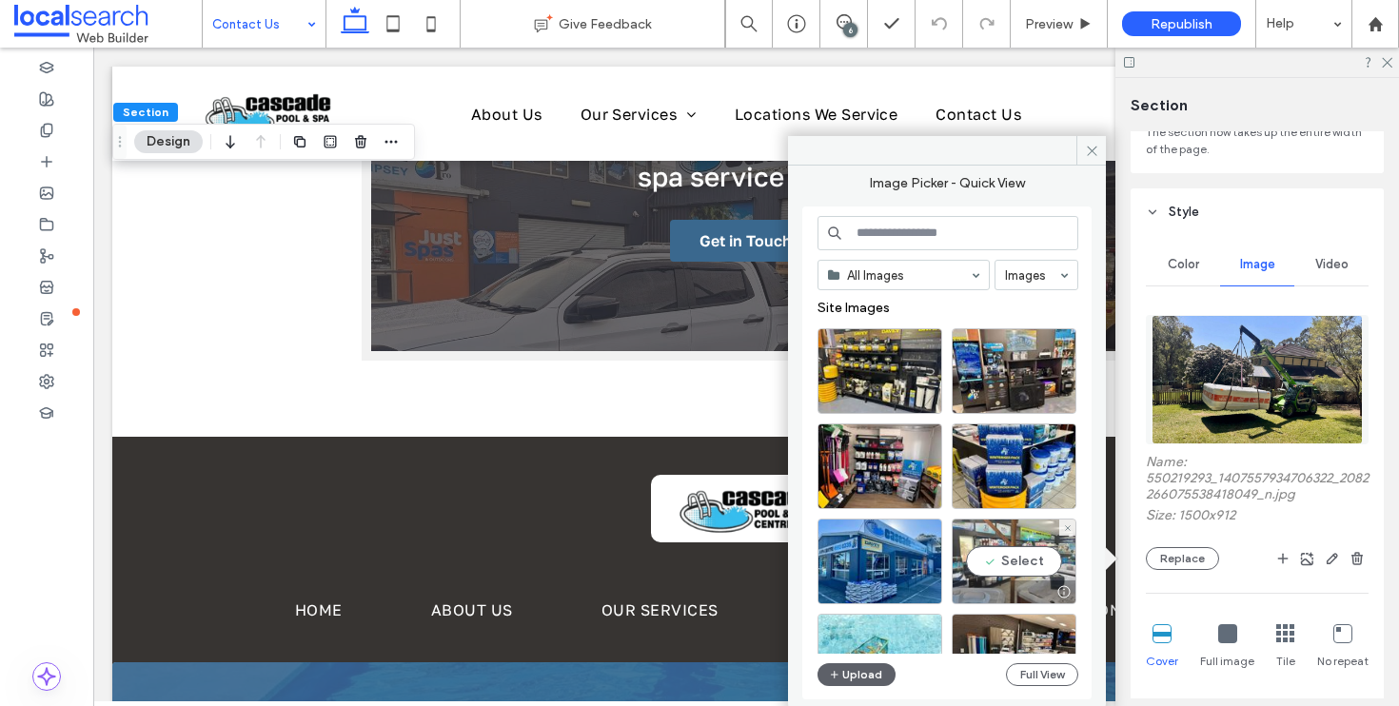
scroll to position [337, 0]
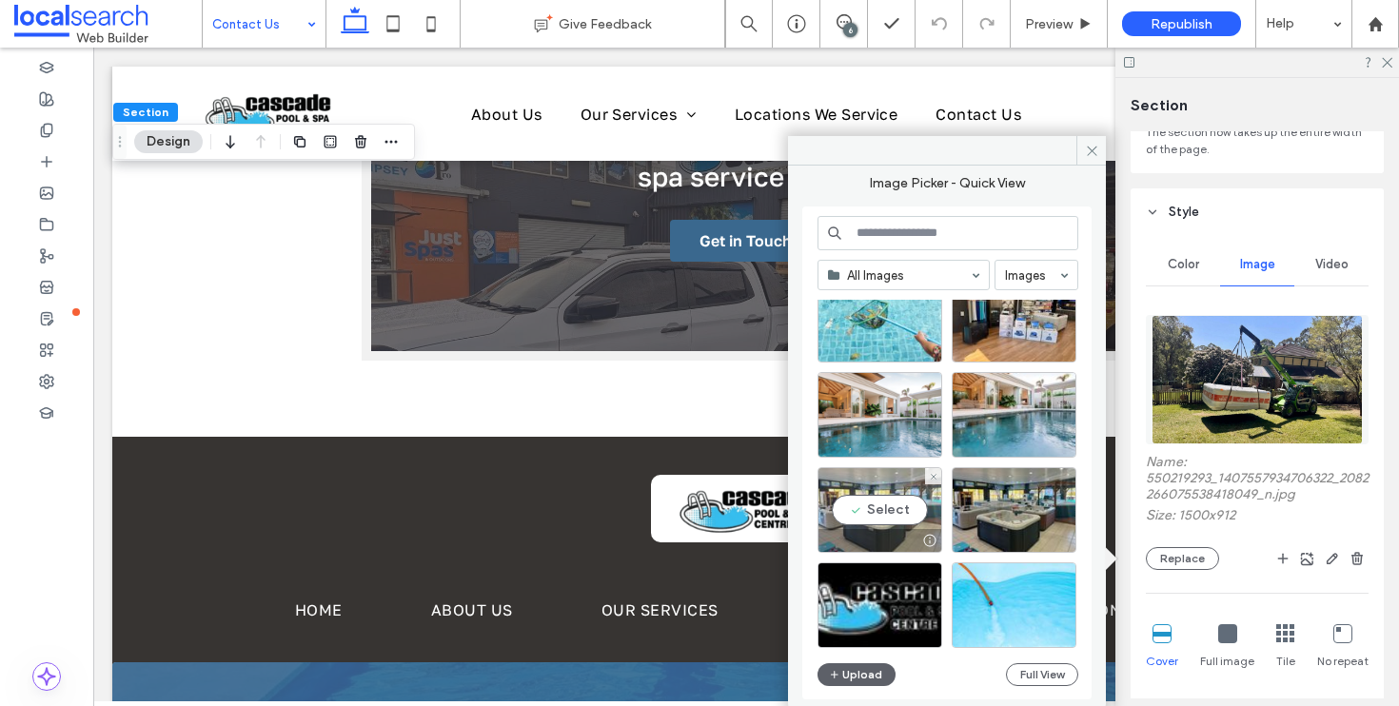
click at [880, 503] on div "Select" at bounding box center [879, 510] width 125 height 86
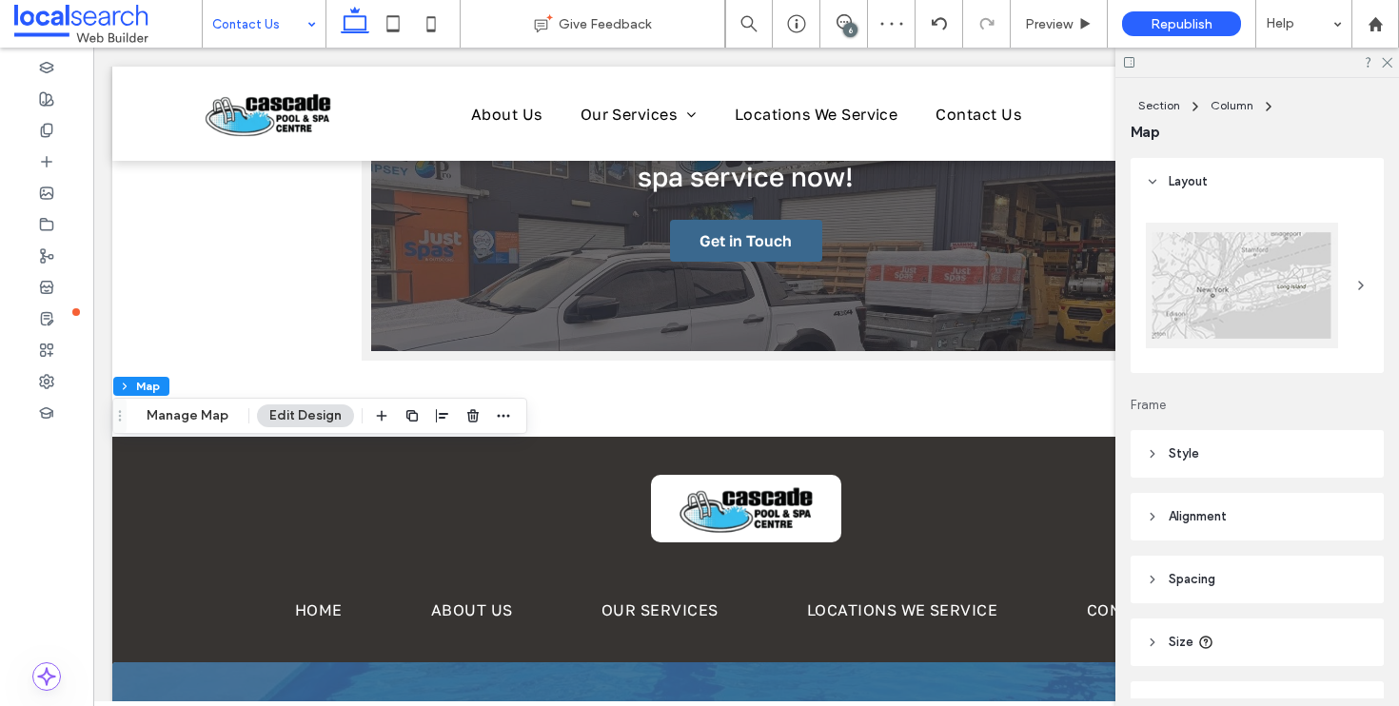
click at [1247, 458] on header "Style" at bounding box center [1256, 454] width 253 height 48
click at [1254, 279] on div at bounding box center [1242, 286] width 192 height 126
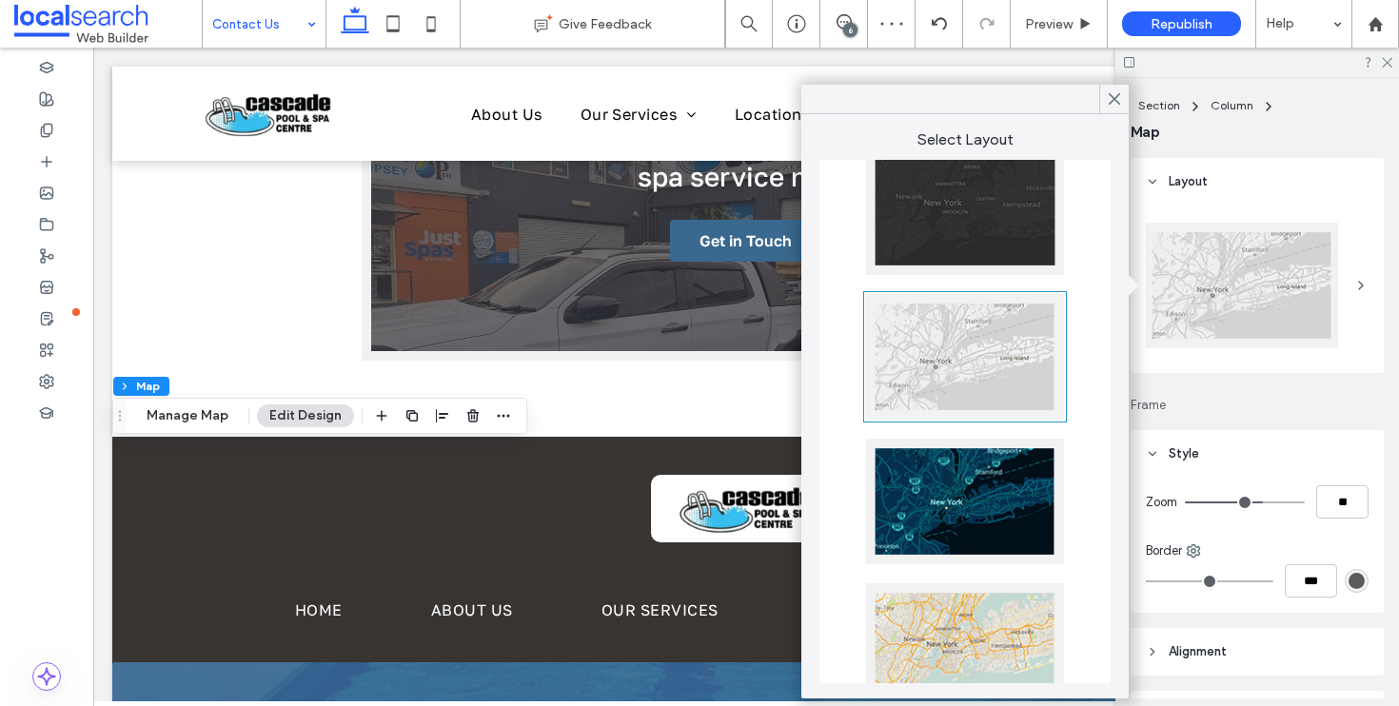
scroll to position [375, 0]
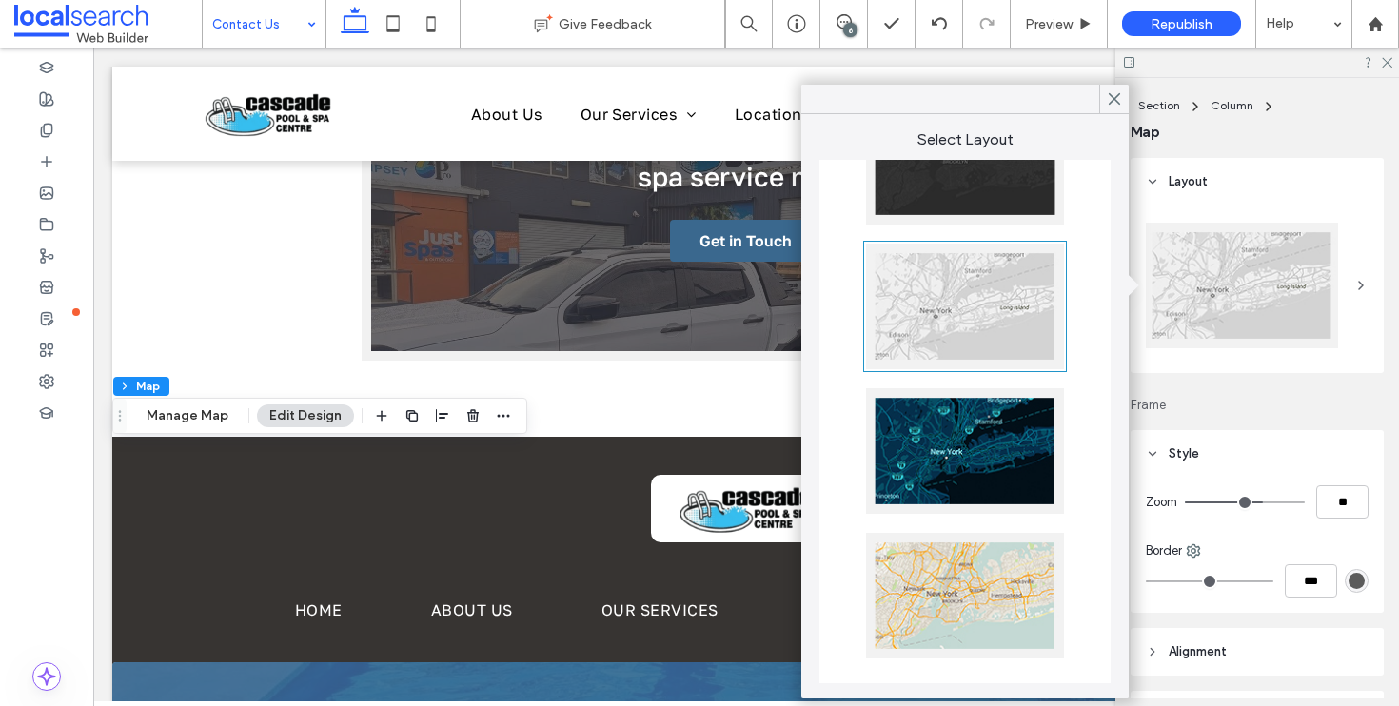
click at [957, 588] on div at bounding box center [965, 596] width 198 height 126
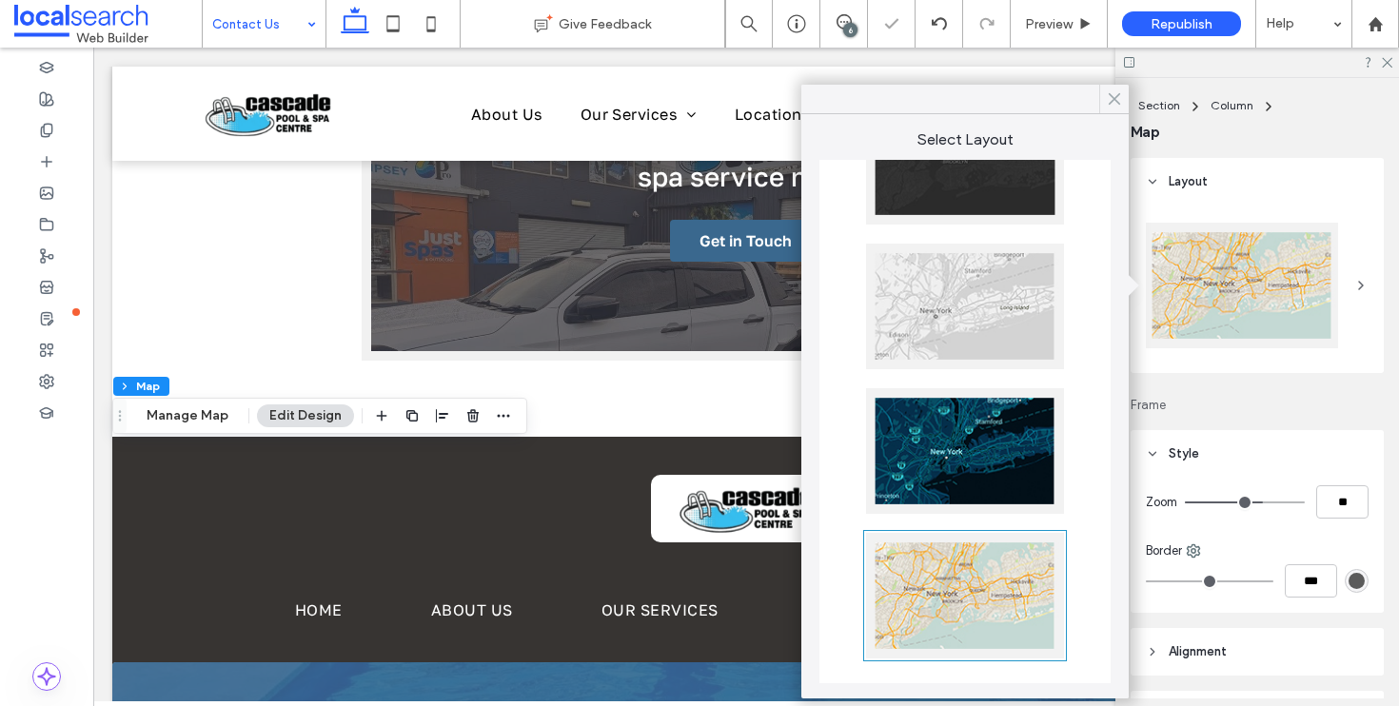
click at [1108, 87] on span at bounding box center [1114, 99] width 17 height 29
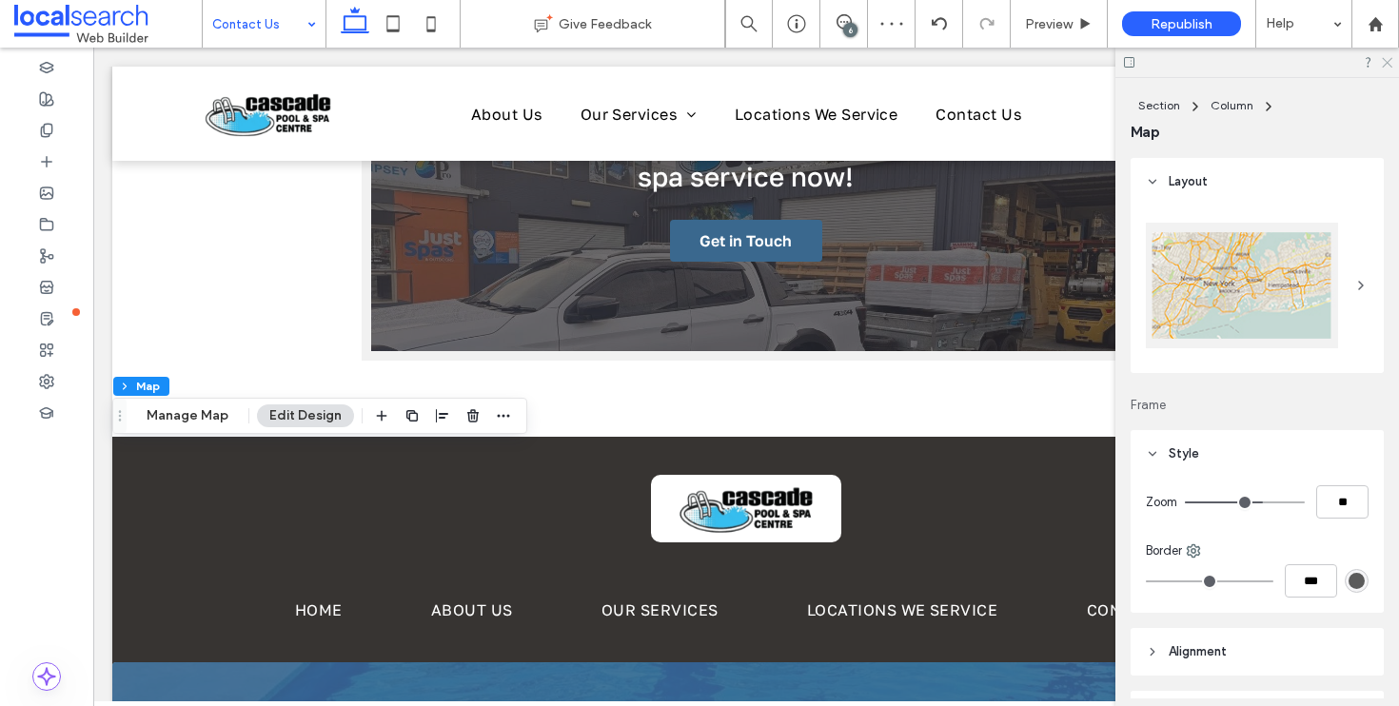
click at [1386, 63] on use at bounding box center [1387, 63] width 10 height 10
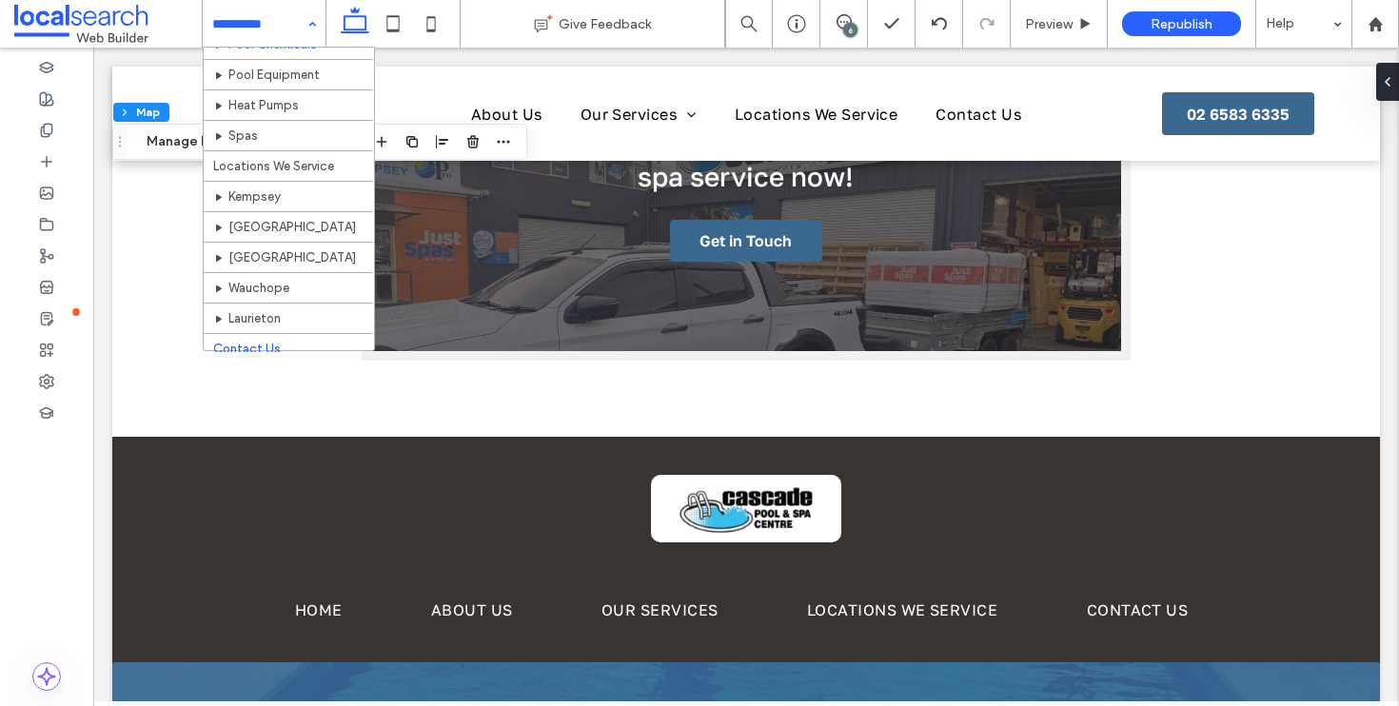
scroll to position [197, 0]
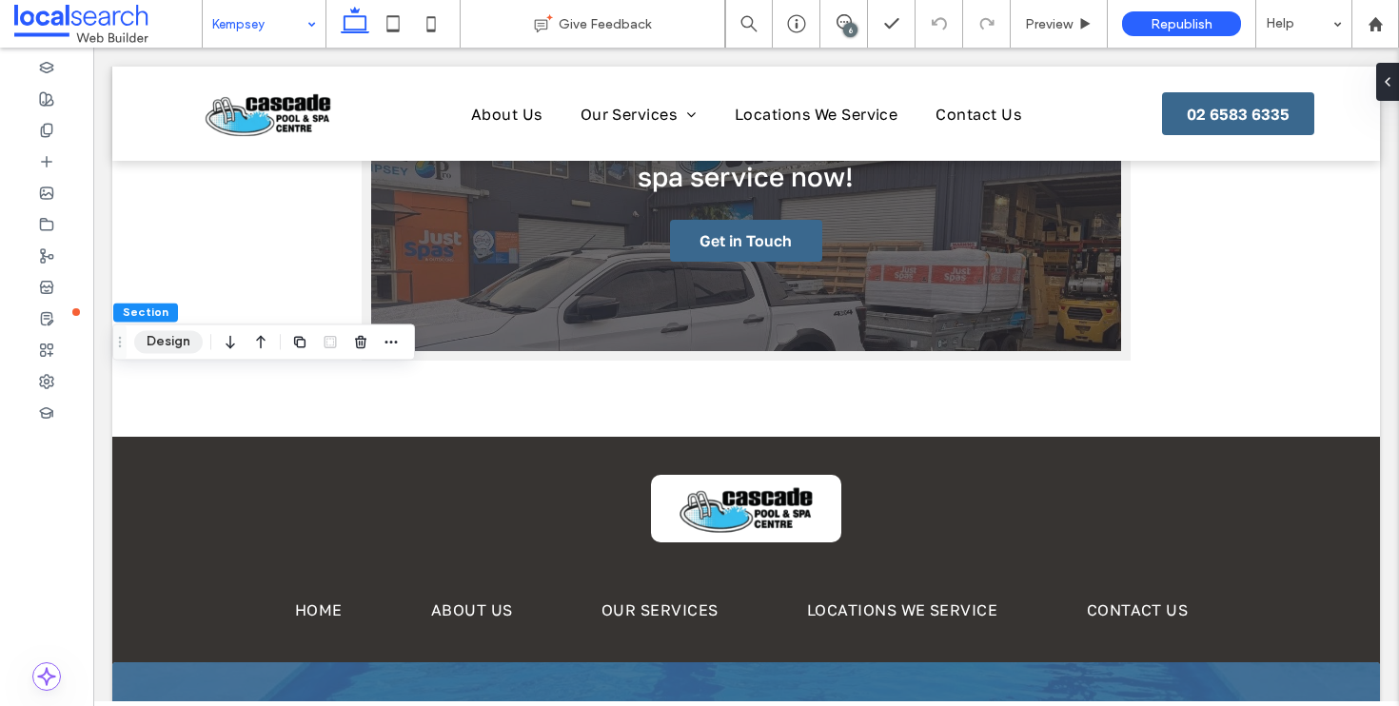
click at [171, 341] on button "Design" at bounding box center [168, 341] width 69 height 23
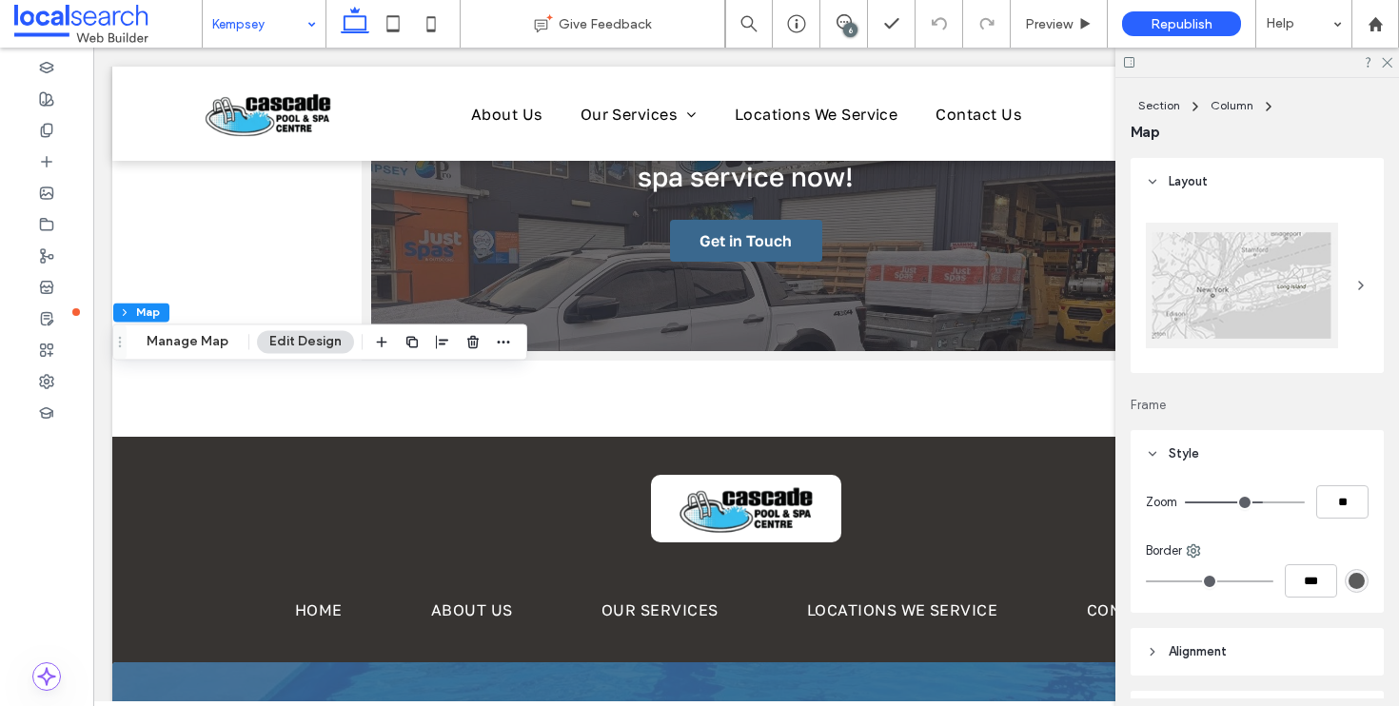
click at [1285, 297] on div at bounding box center [1242, 286] width 192 height 126
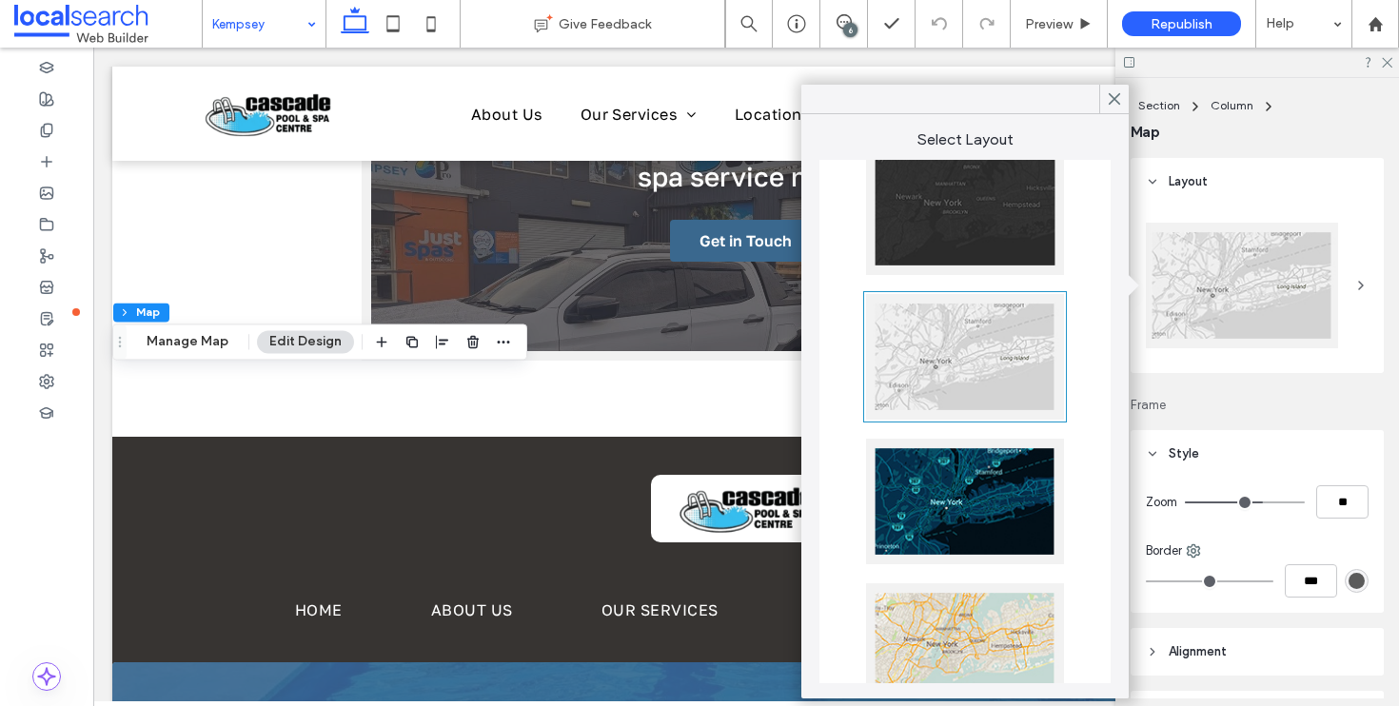
scroll to position [375, 0]
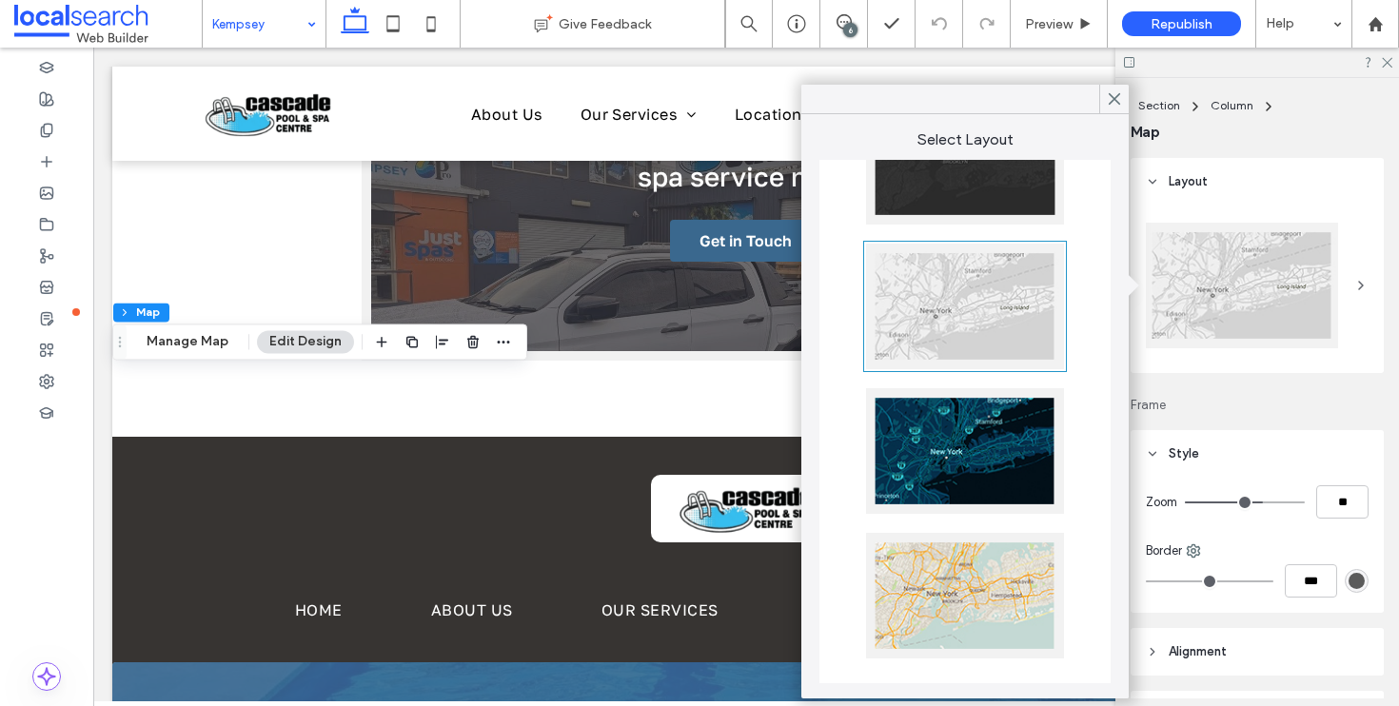
click at [982, 575] on div at bounding box center [965, 596] width 198 height 126
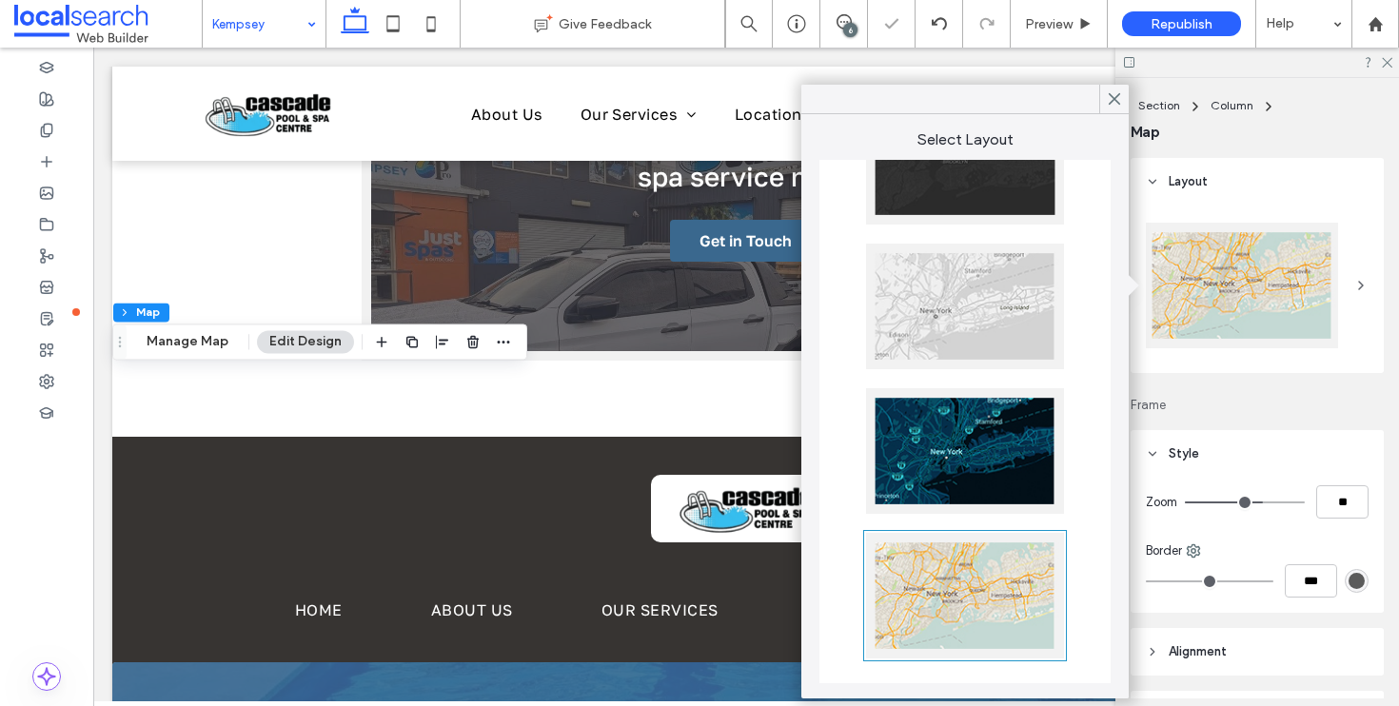
click at [1393, 57] on div at bounding box center [1257, 62] width 284 height 29
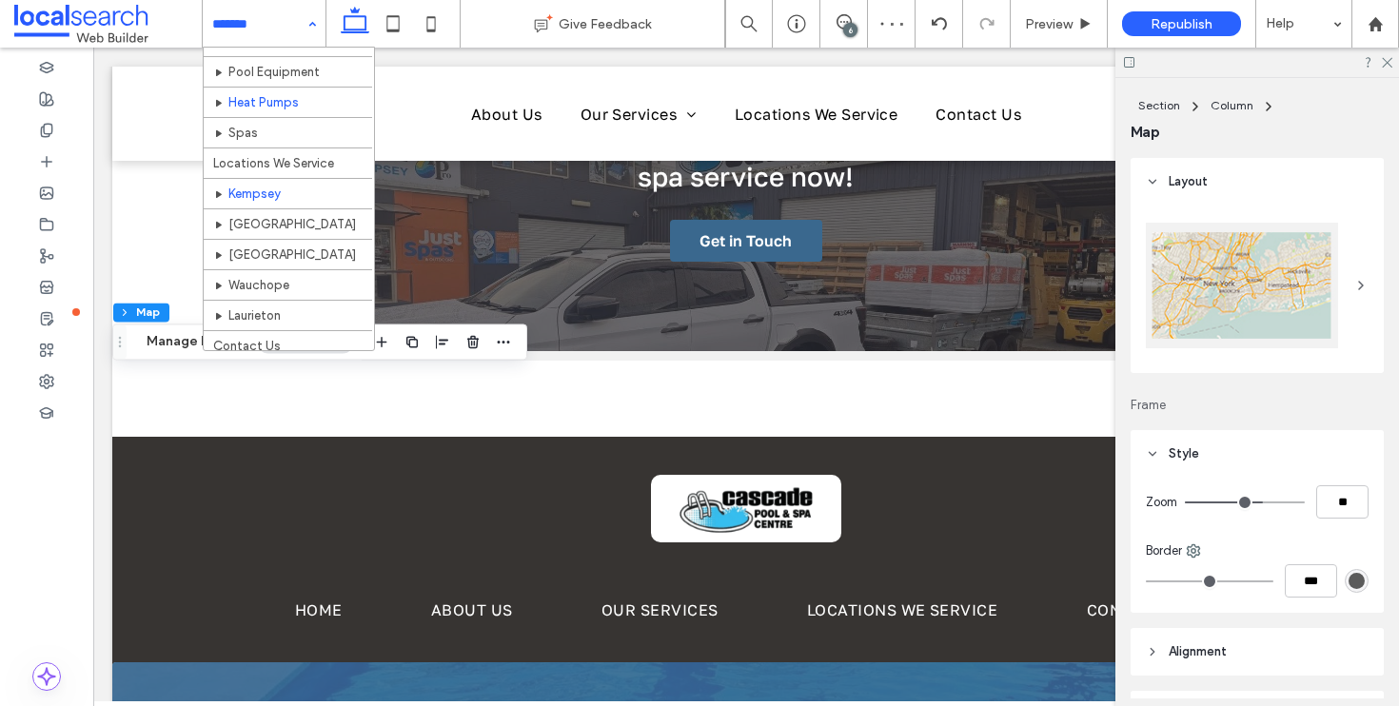
scroll to position [197, 0]
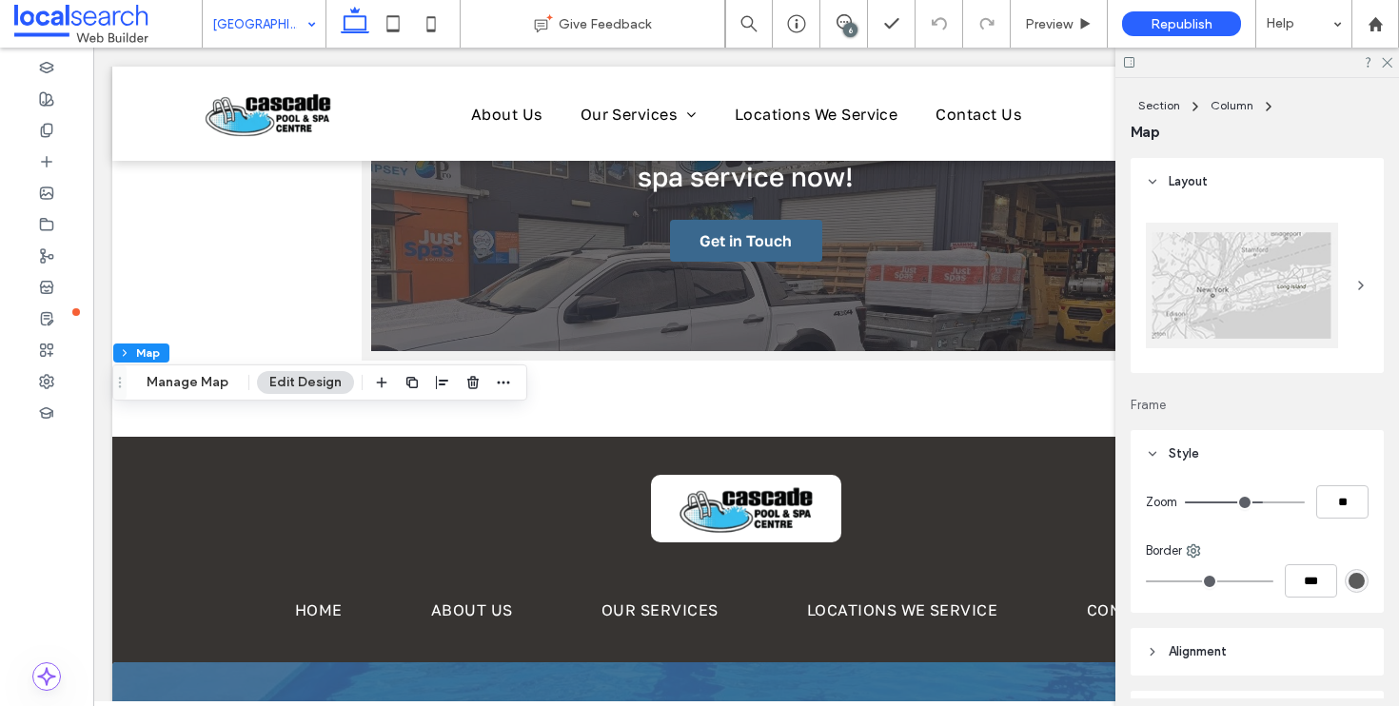
click at [1241, 295] on div at bounding box center [1242, 286] width 192 height 126
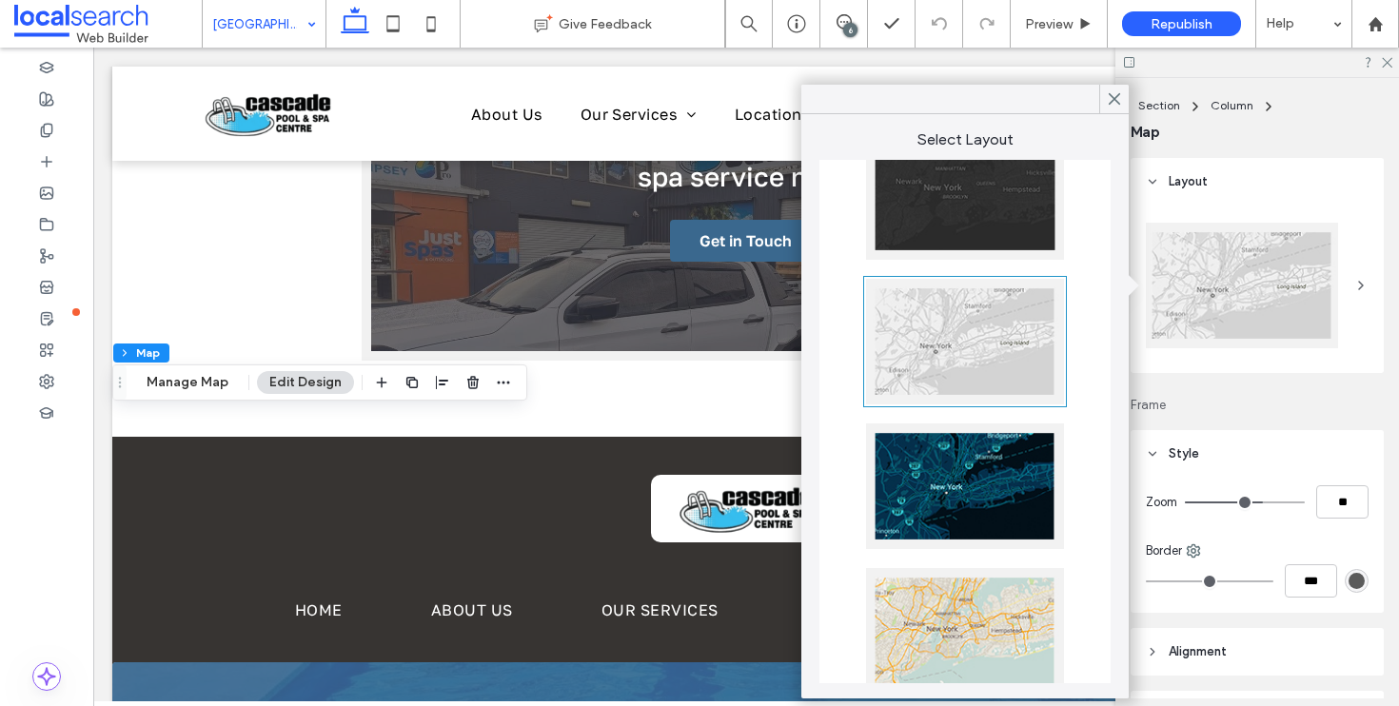
scroll to position [375, 0]
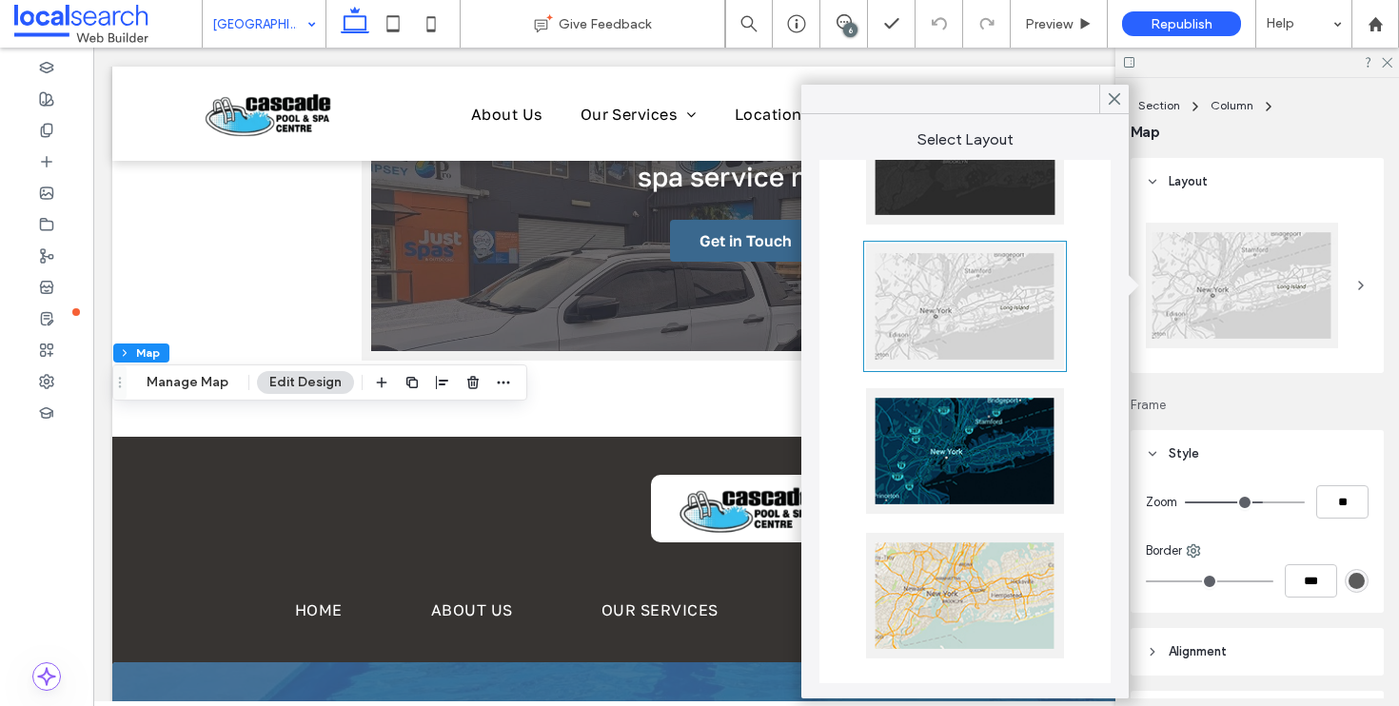
click at [971, 582] on div at bounding box center [965, 596] width 198 height 126
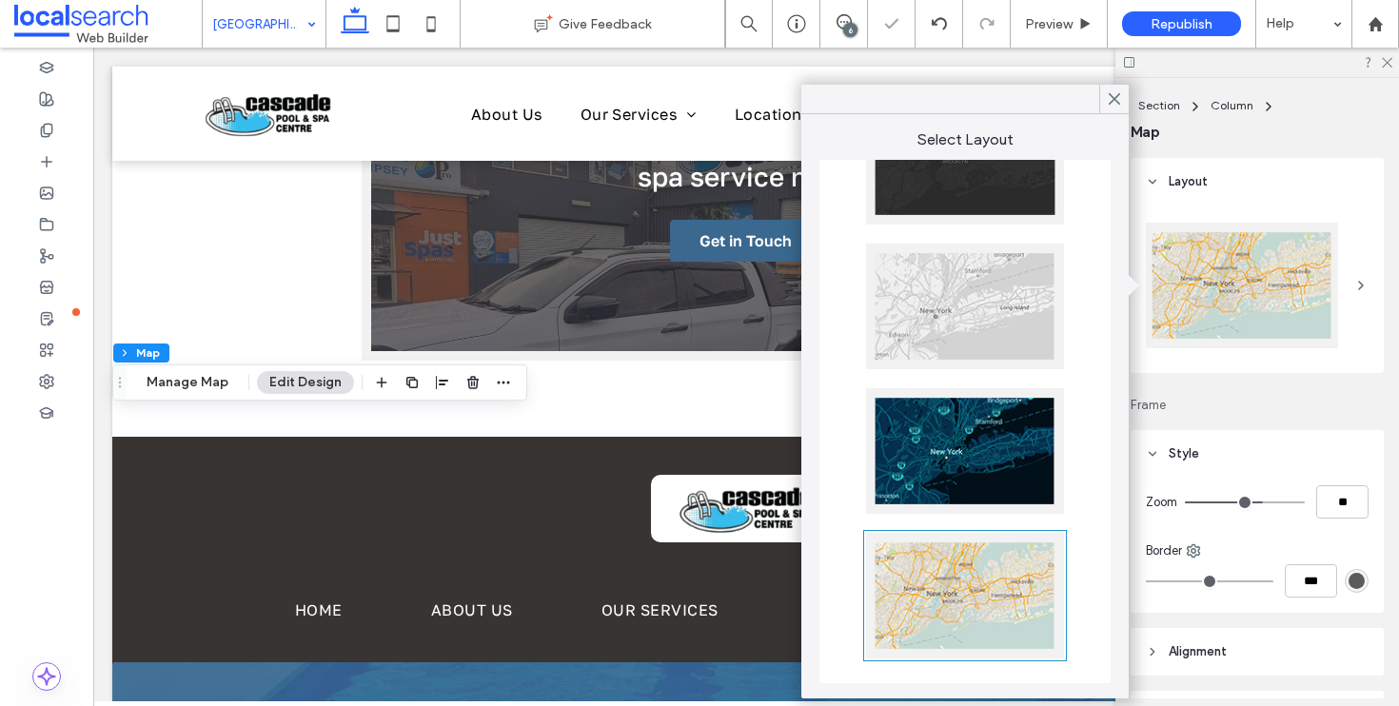
click at [1383, 69] on div at bounding box center [1257, 62] width 284 height 29
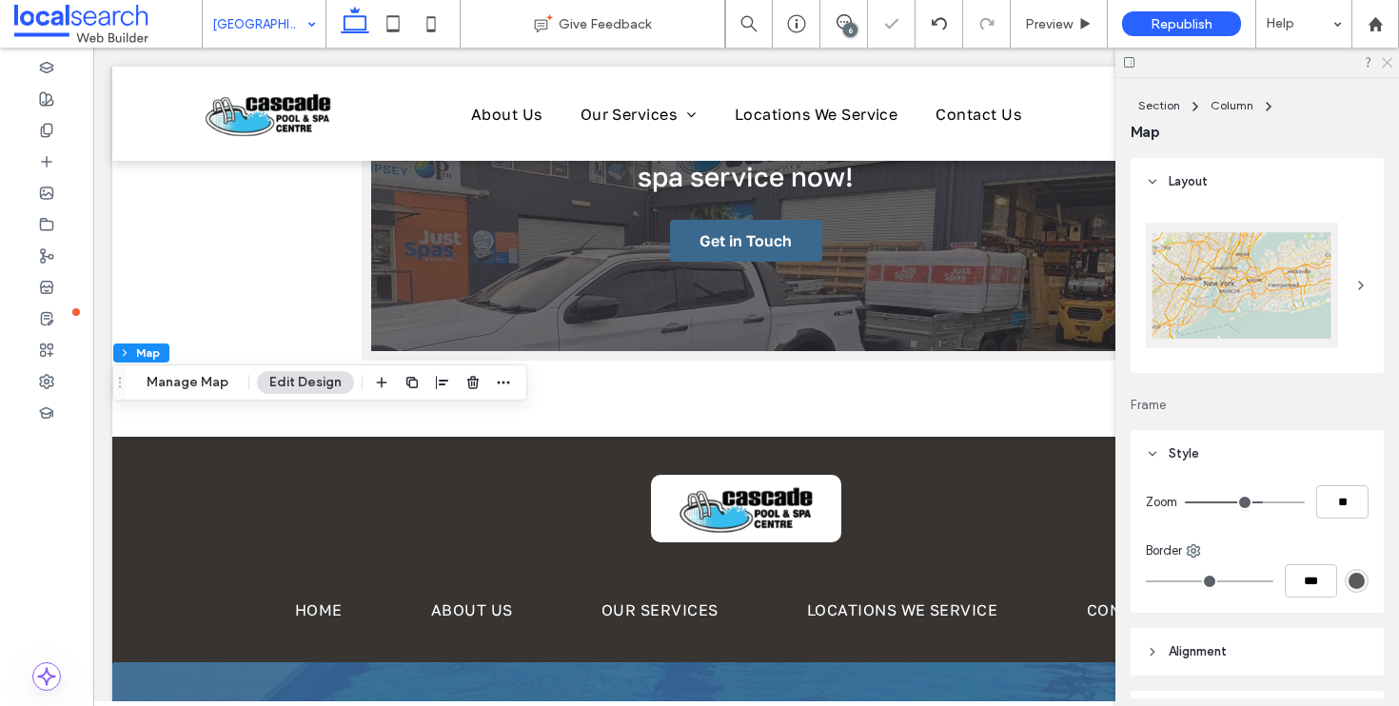
click at [1384, 66] on icon at bounding box center [1386, 61] width 12 height 12
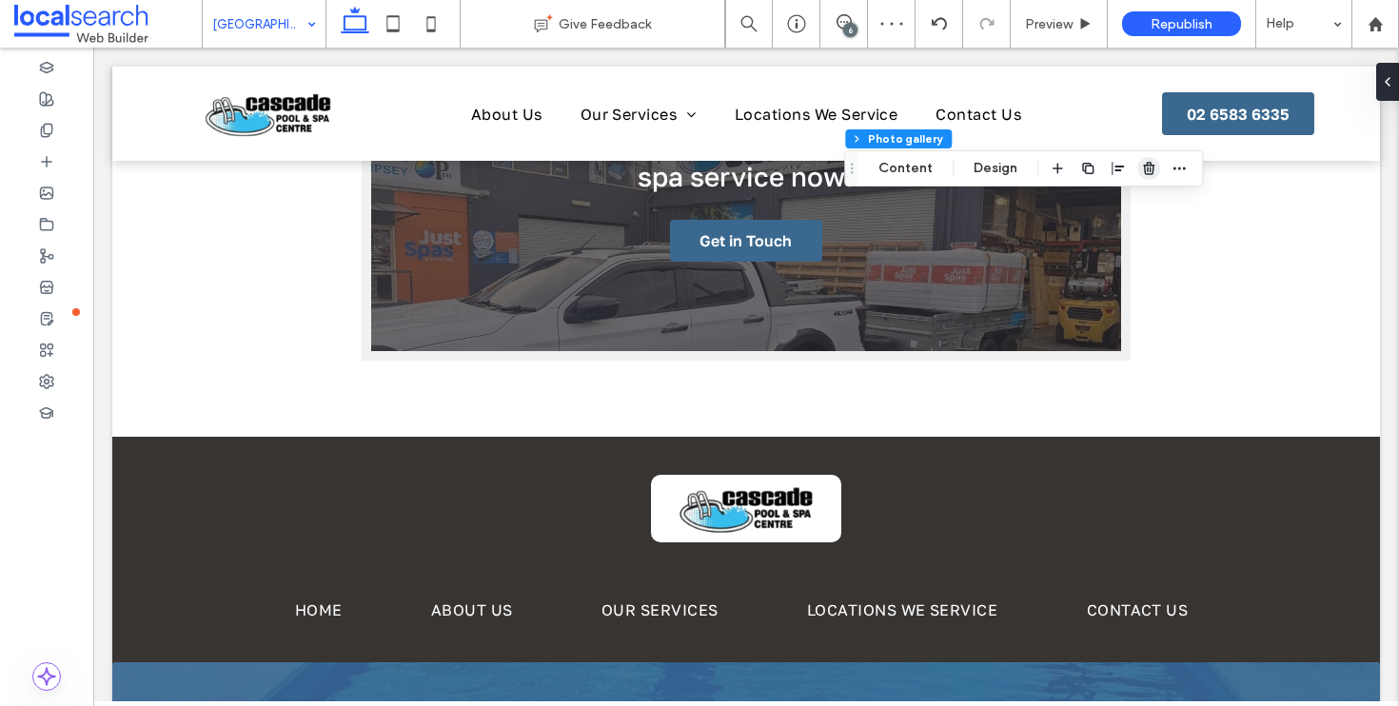
click at [1145, 170] on use "button" at bounding box center [1148, 168] width 11 height 12
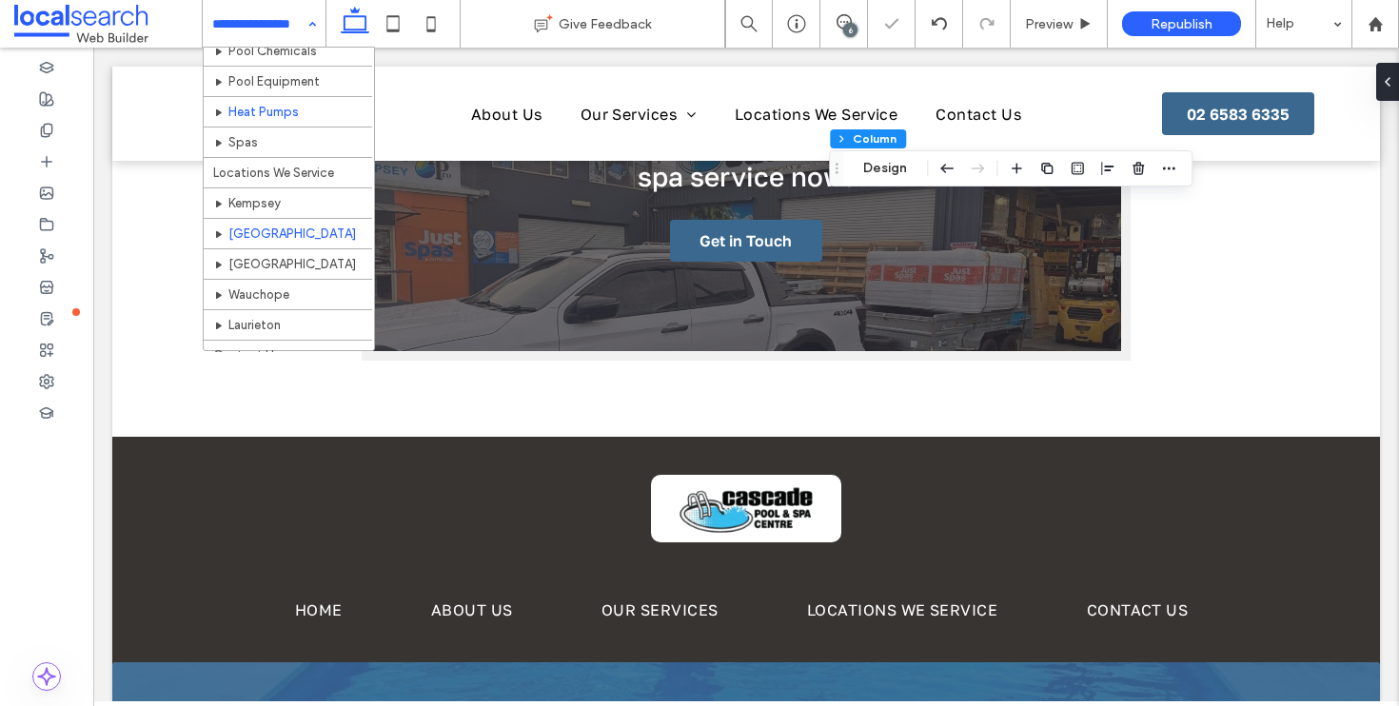
scroll to position [197, 0]
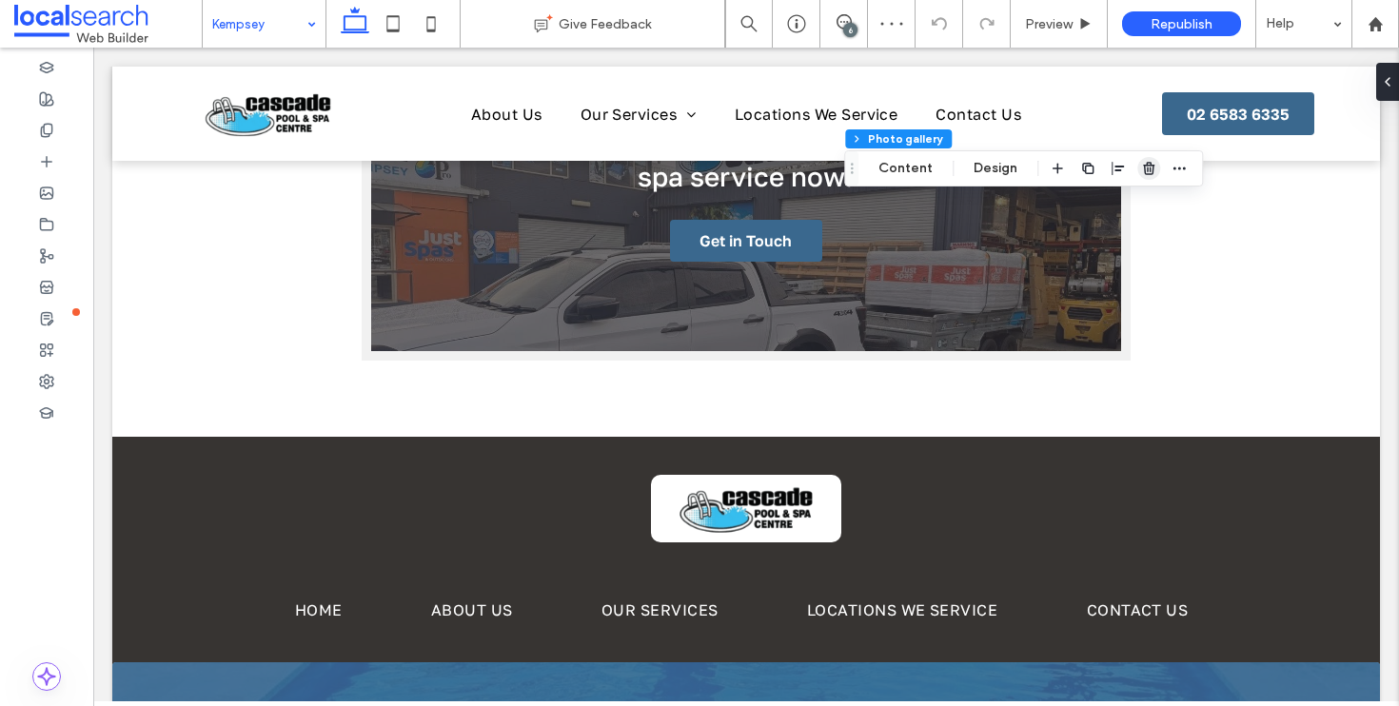
click at [1142, 164] on icon "button" at bounding box center [1148, 168] width 15 height 15
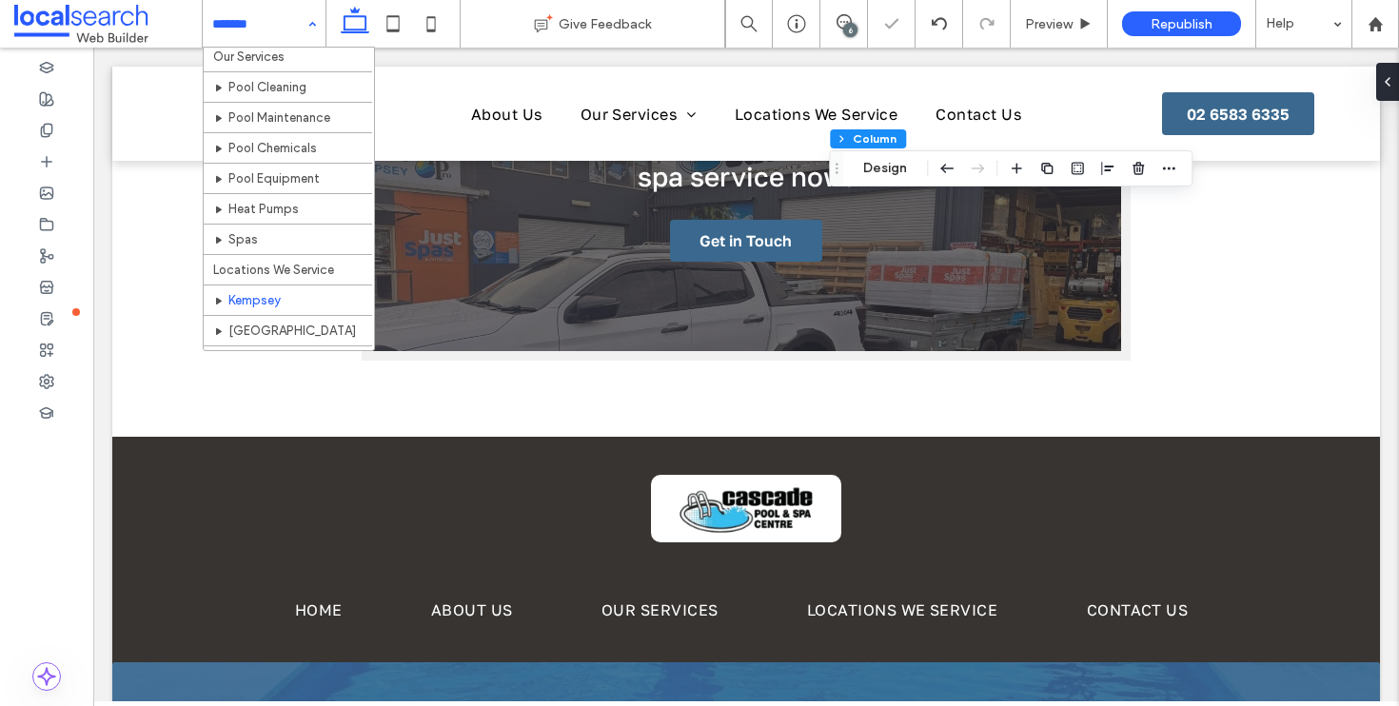
scroll to position [197, 0]
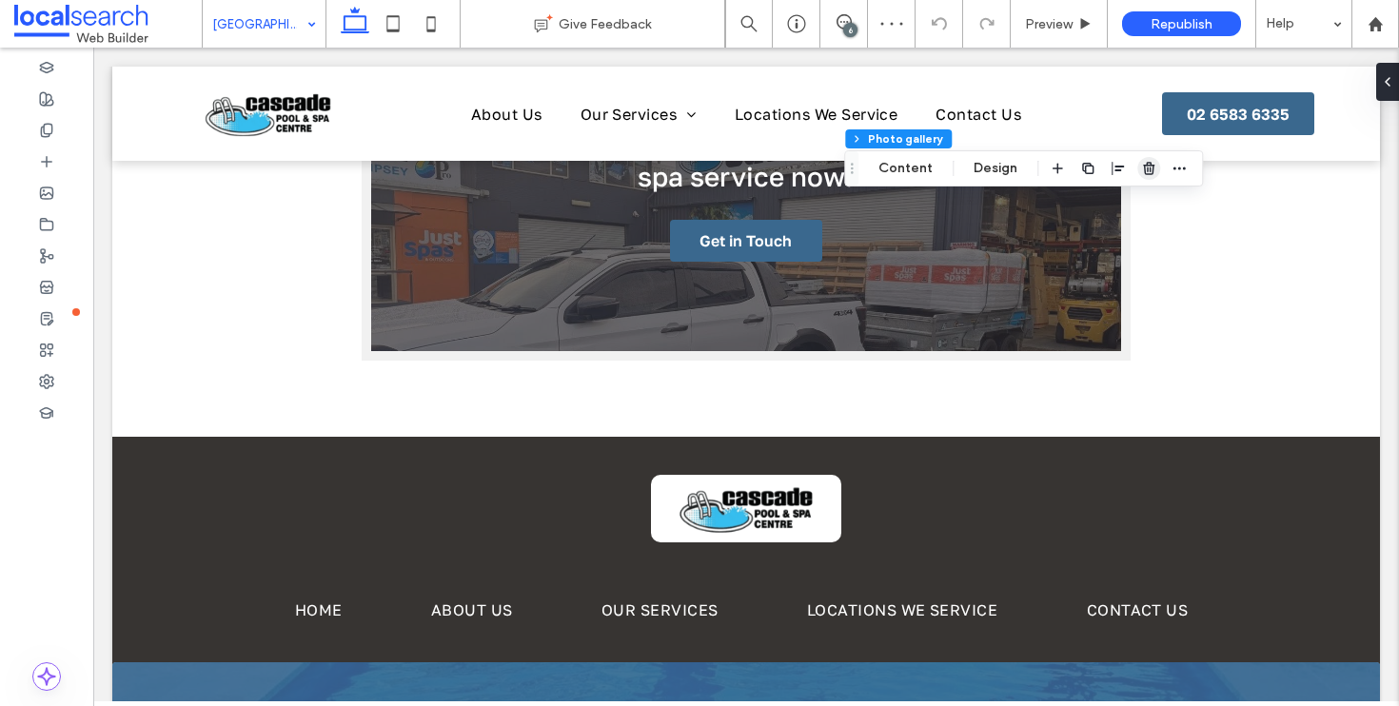
click at [1141, 166] on icon "button" at bounding box center [1148, 168] width 15 height 15
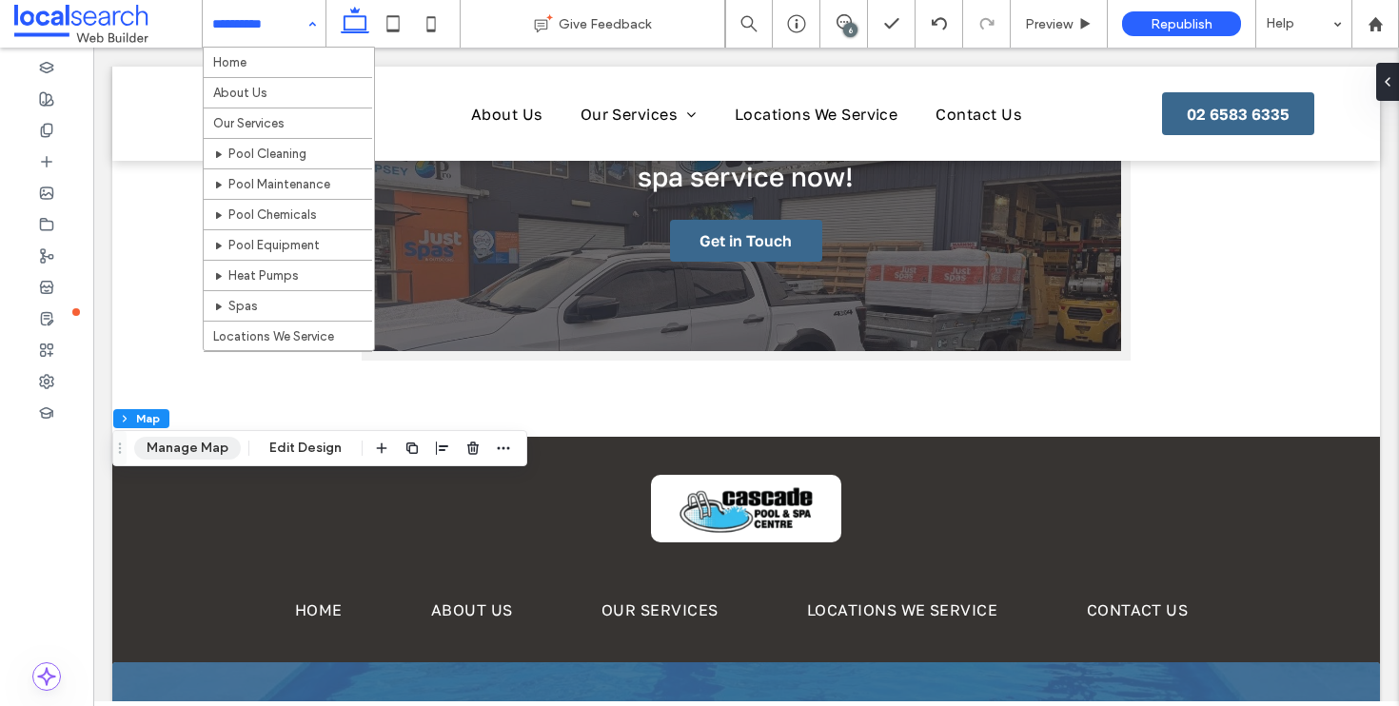
click at [213, 449] on button "Manage Map" at bounding box center [187, 448] width 107 height 23
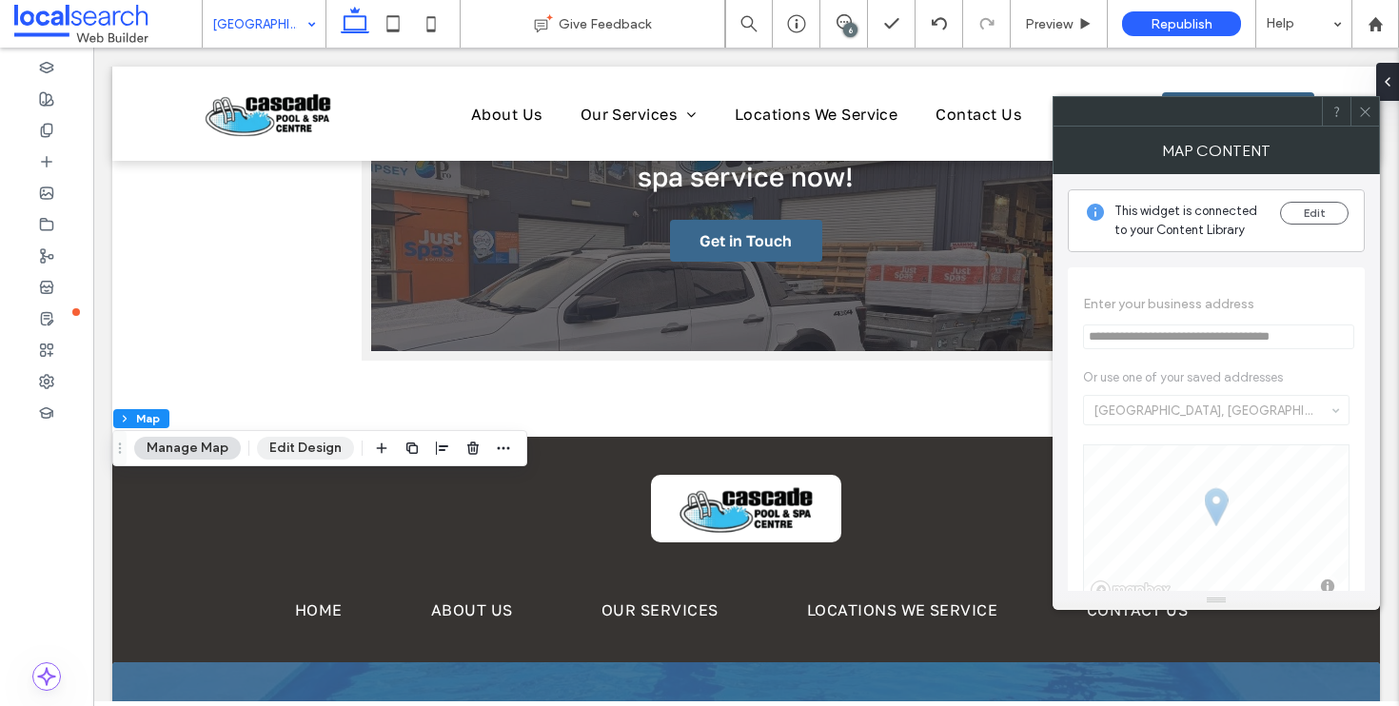
click at [299, 452] on button "Edit Design" at bounding box center [305, 448] width 97 height 23
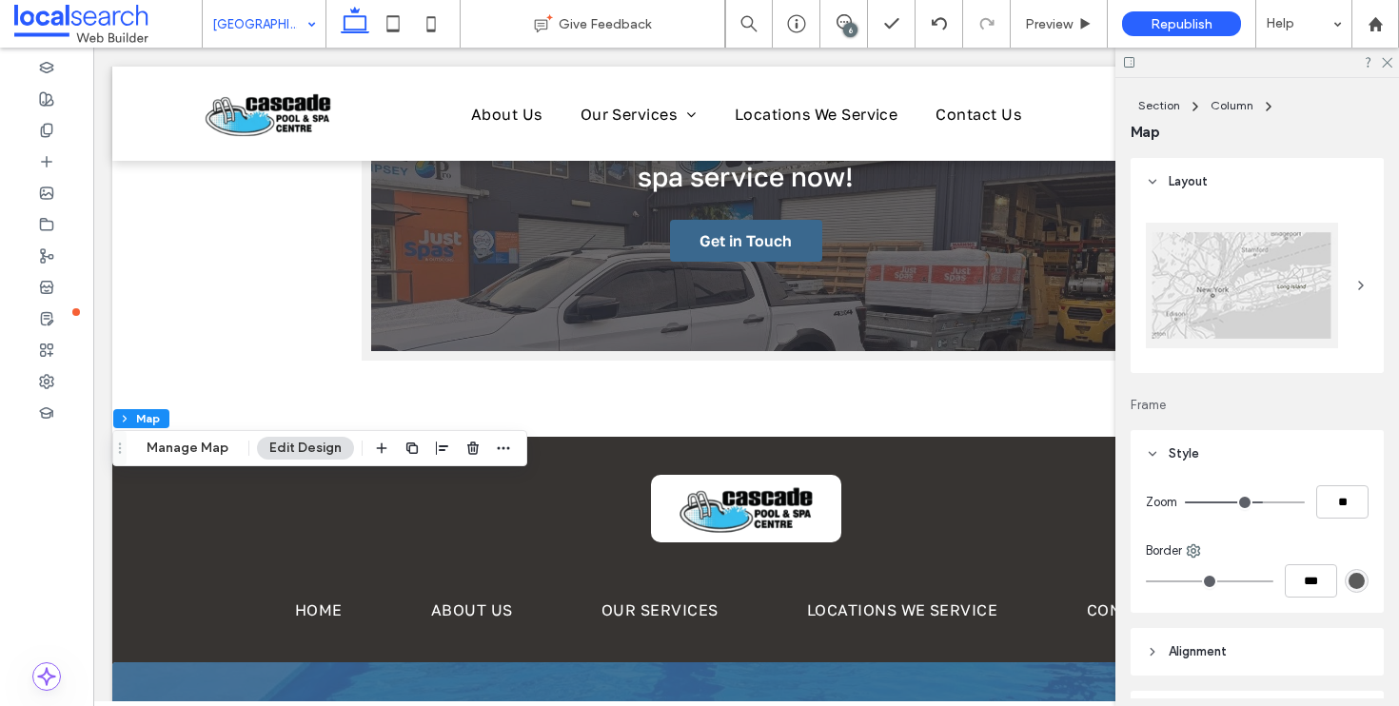
click at [1241, 301] on div at bounding box center [1242, 286] width 192 height 126
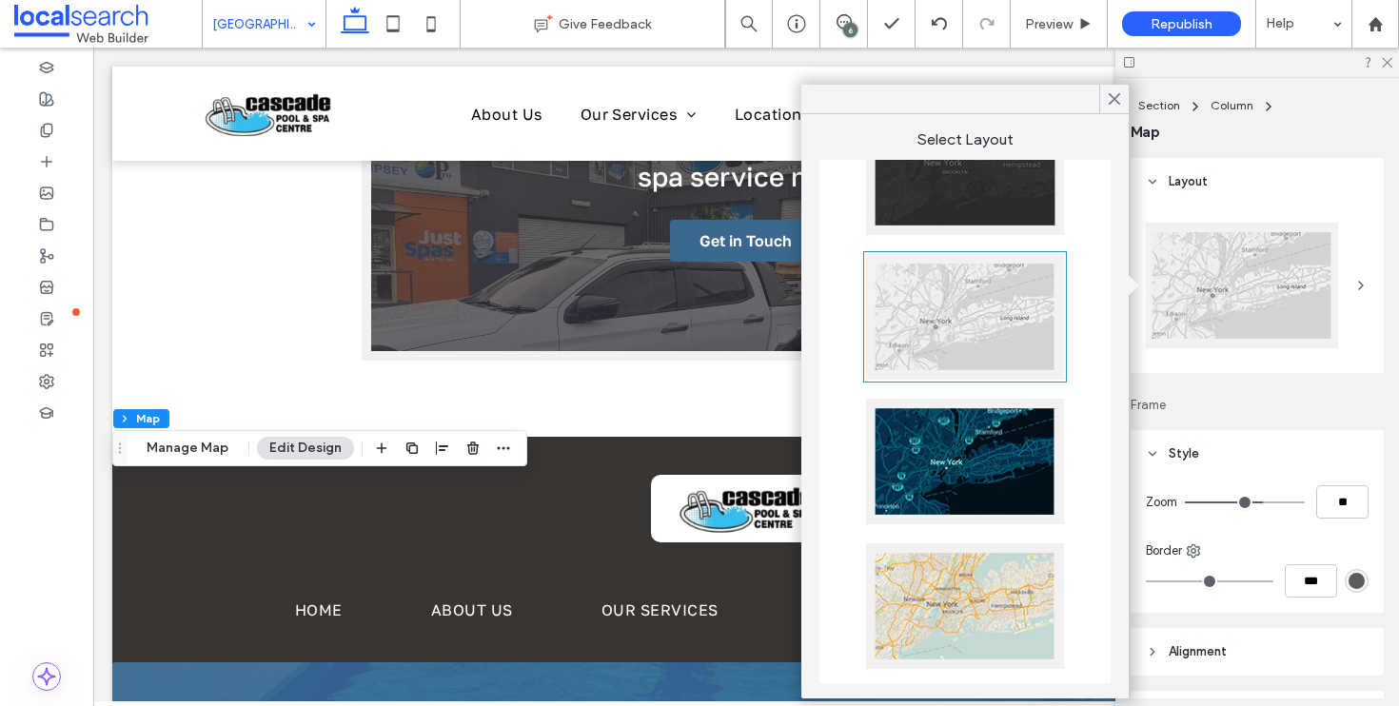
scroll to position [375, 0]
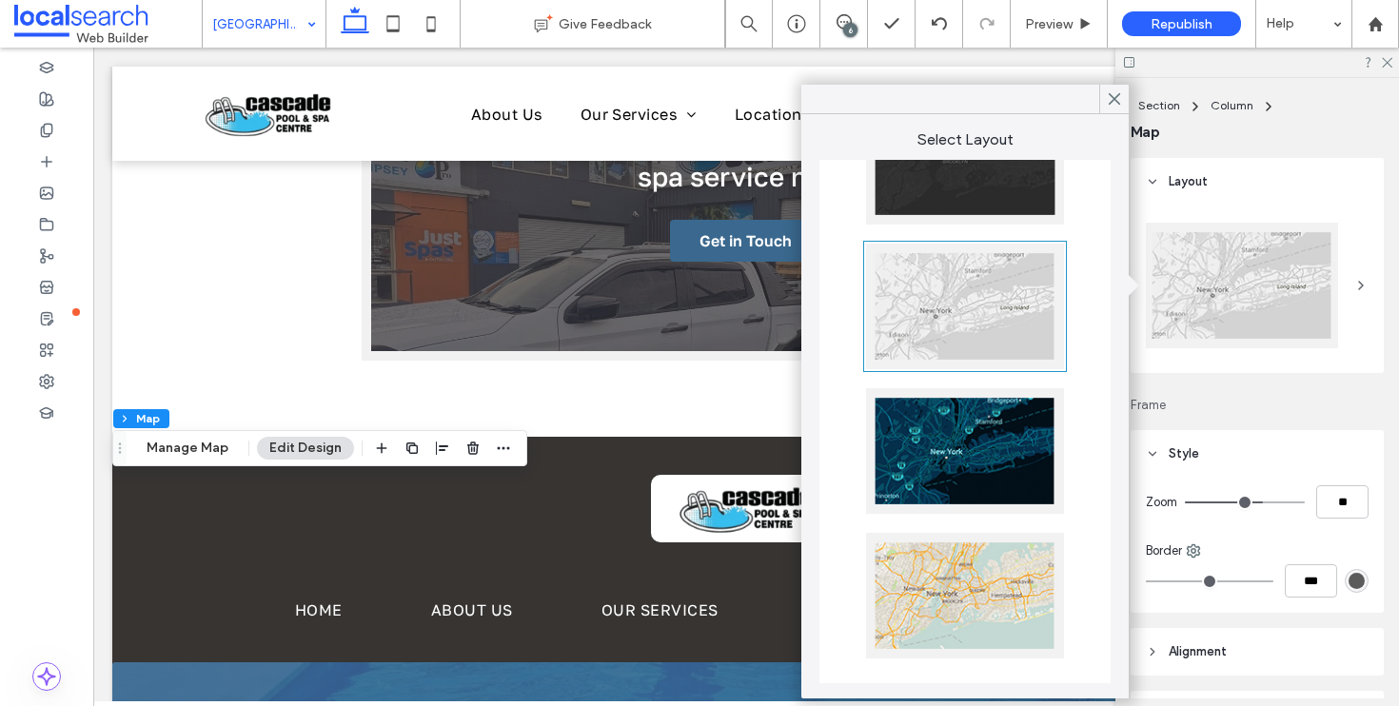
click at [983, 577] on div at bounding box center [965, 596] width 198 height 126
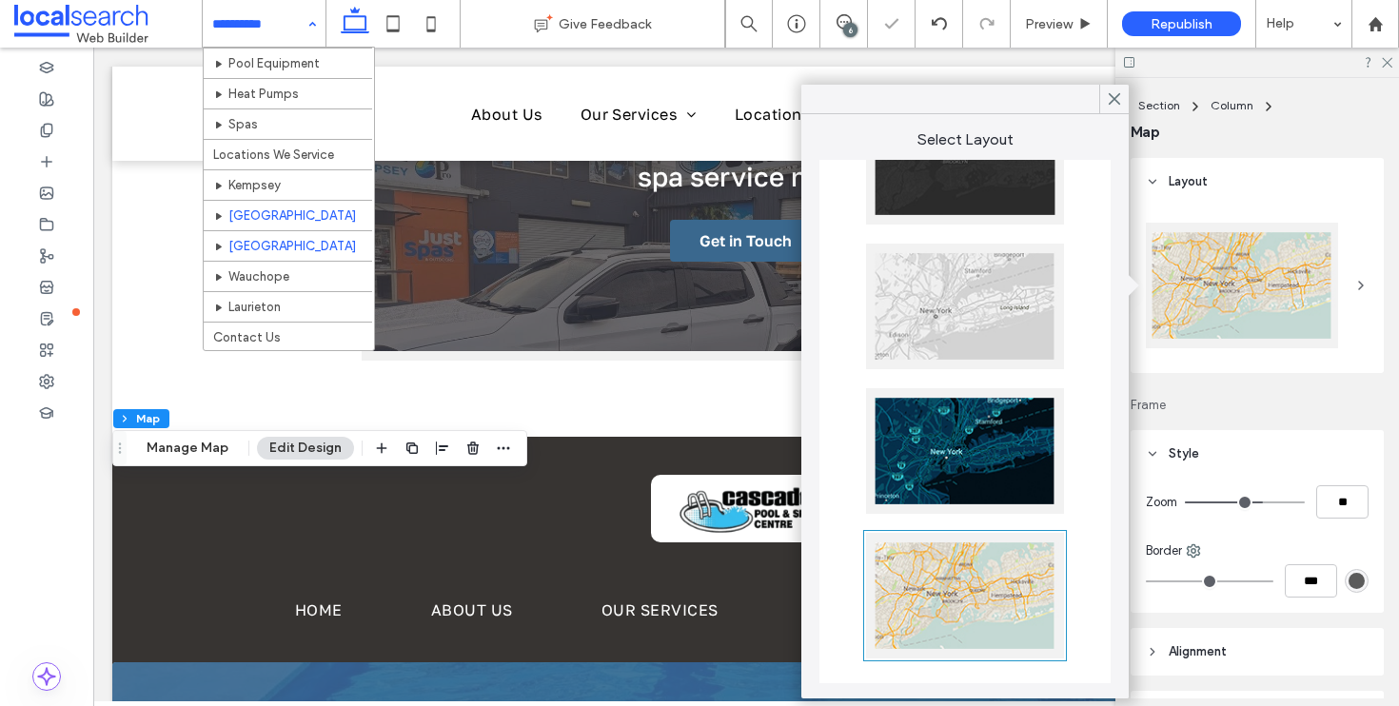
scroll to position [197, 0]
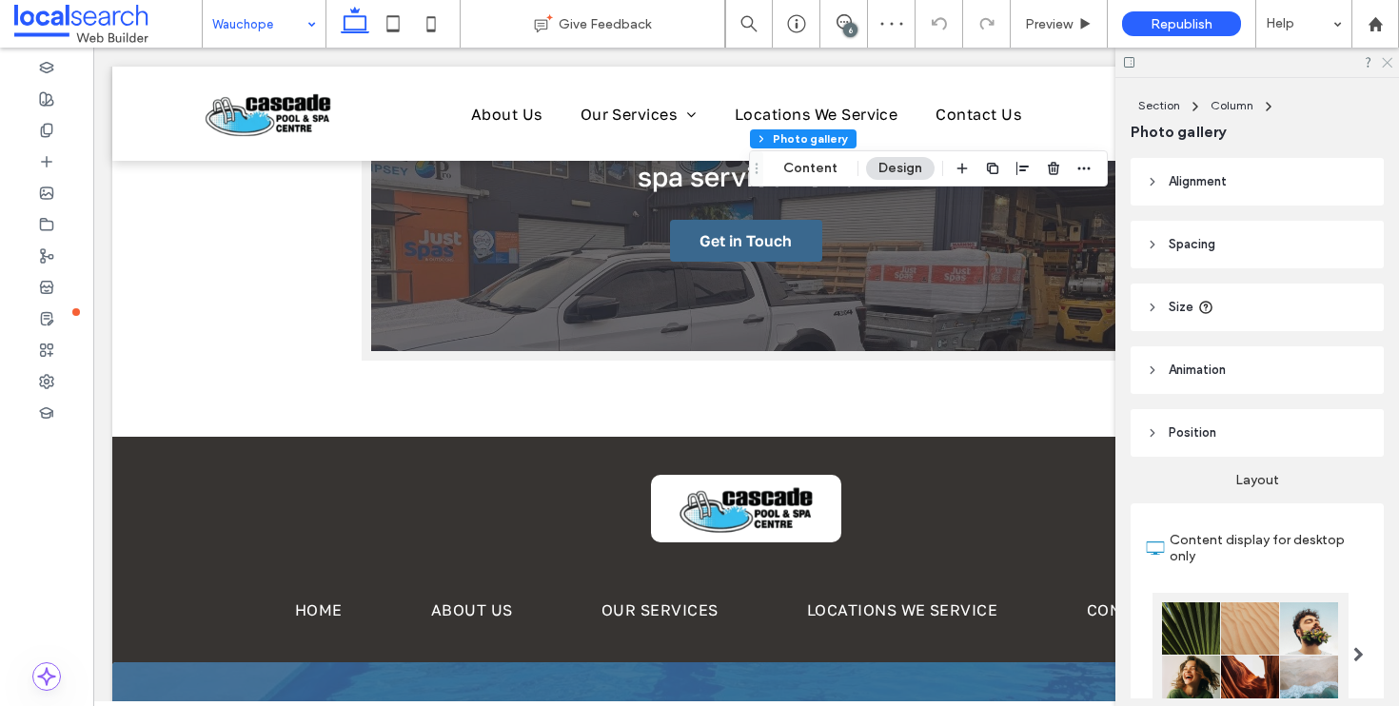
click at [1387, 59] on icon at bounding box center [1386, 61] width 12 height 12
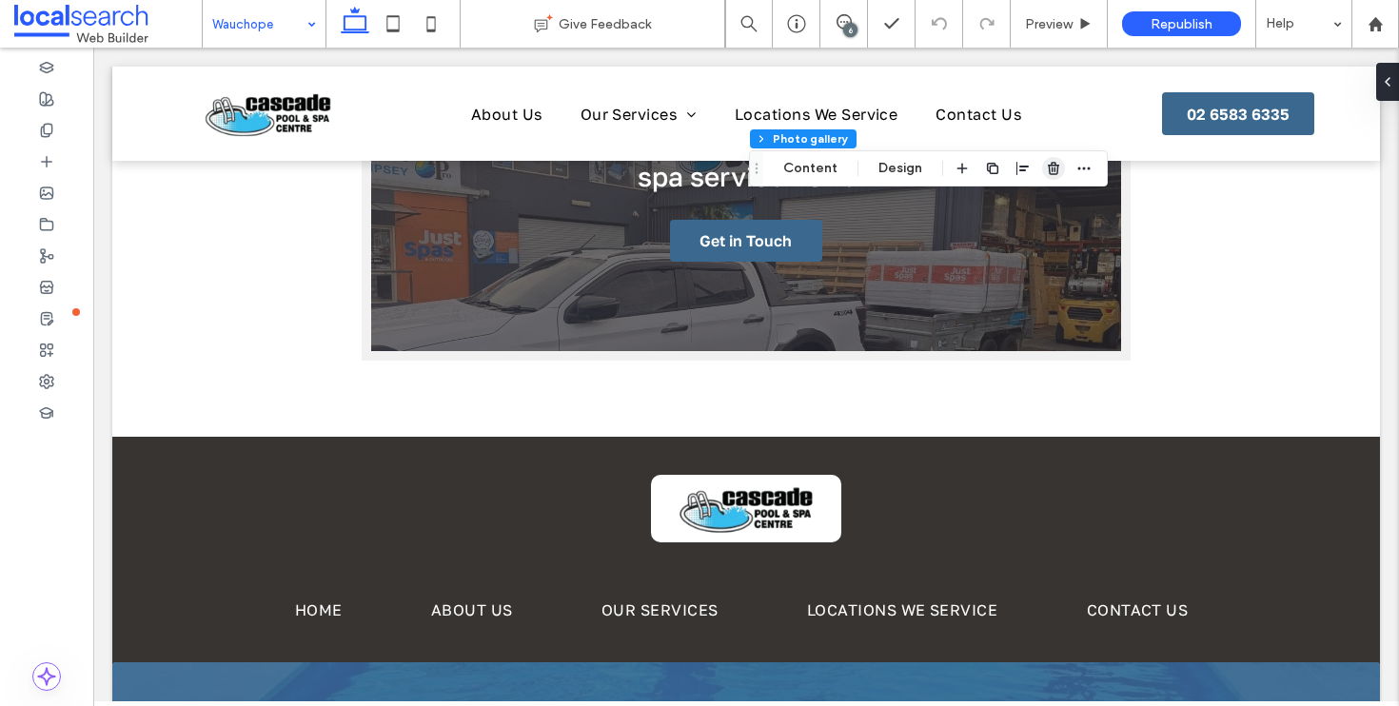
click at [1046, 171] on icon "button" at bounding box center [1053, 168] width 15 height 15
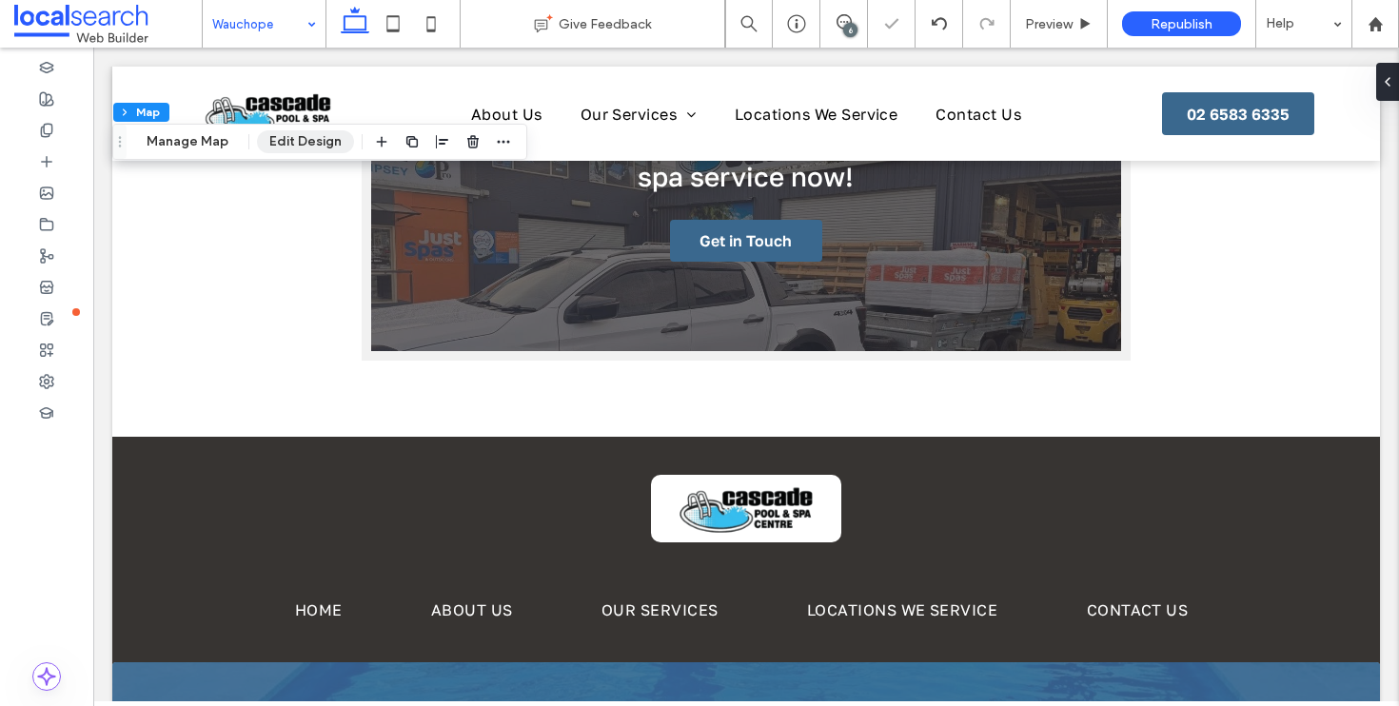
click at [310, 140] on button "Edit Design" at bounding box center [305, 141] width 97 height 23
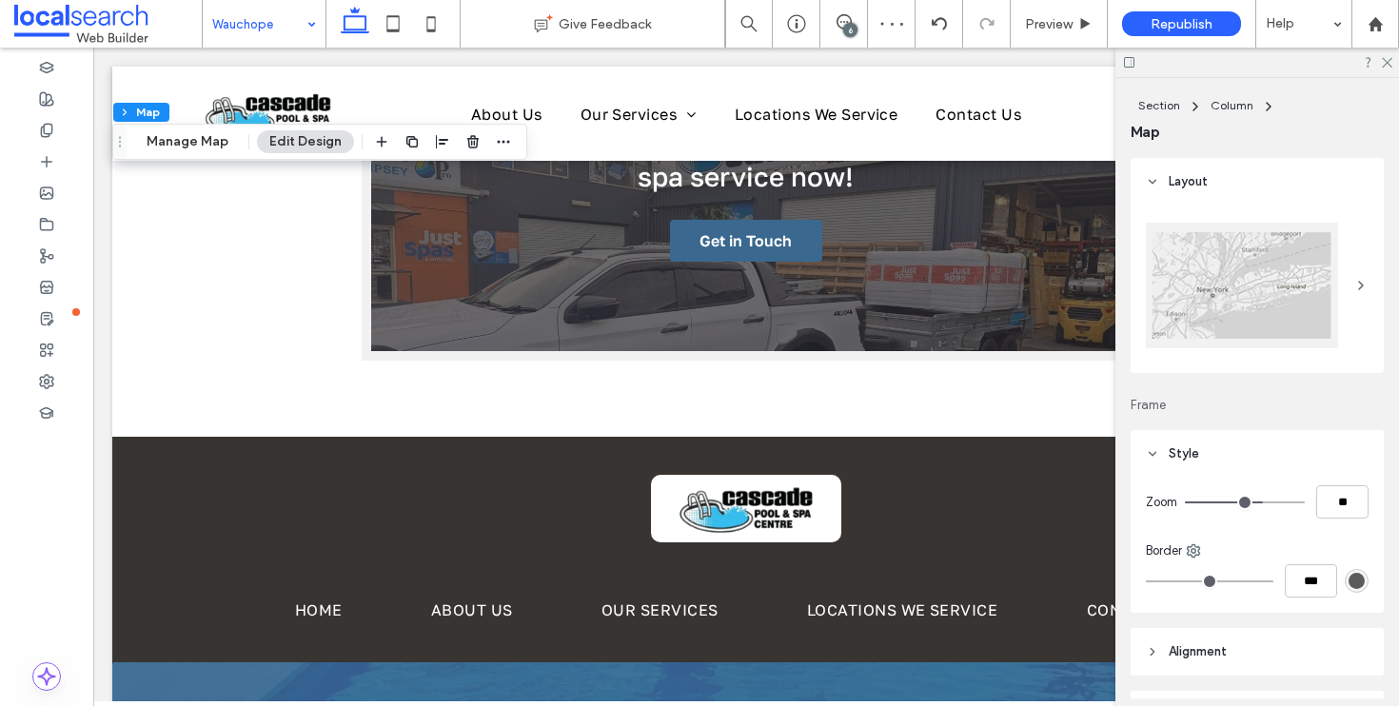
click at [1224, 265] on div at bounding box center [1242, 286] width 192 height 126
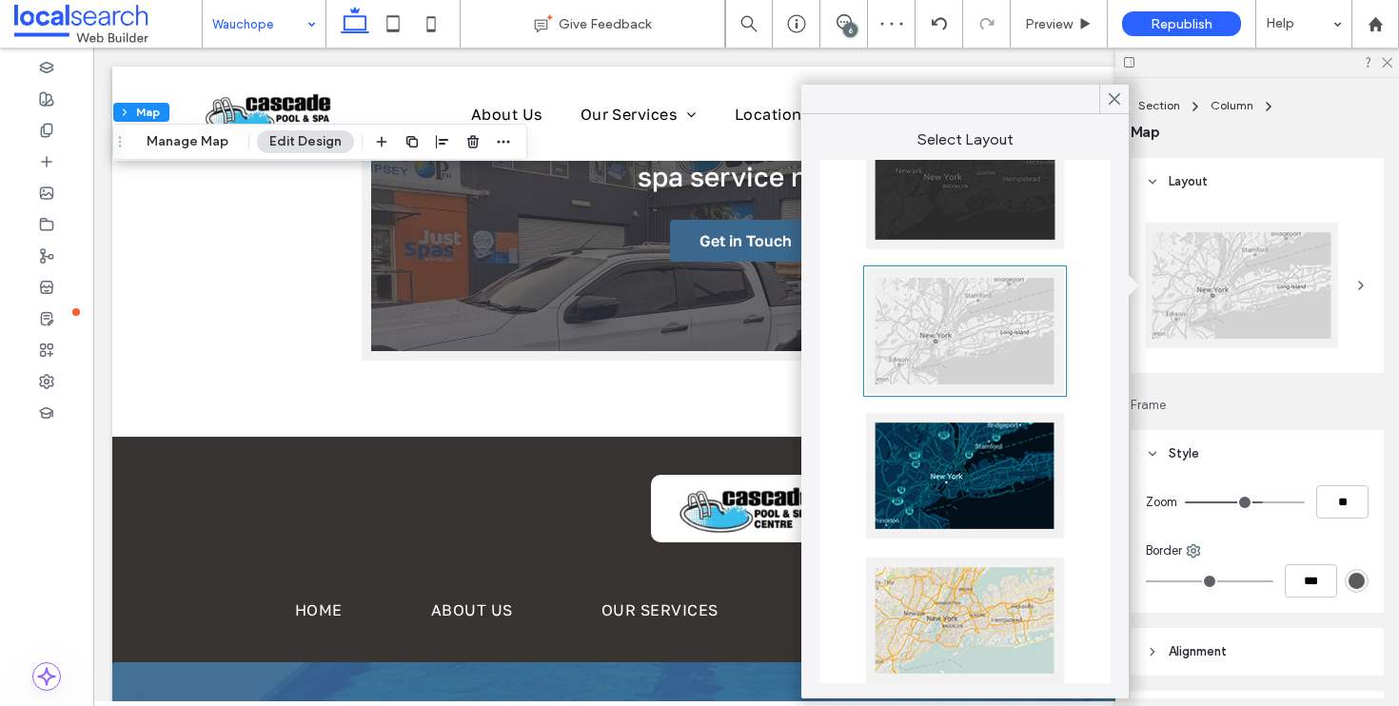
scroll to position [375, 0]
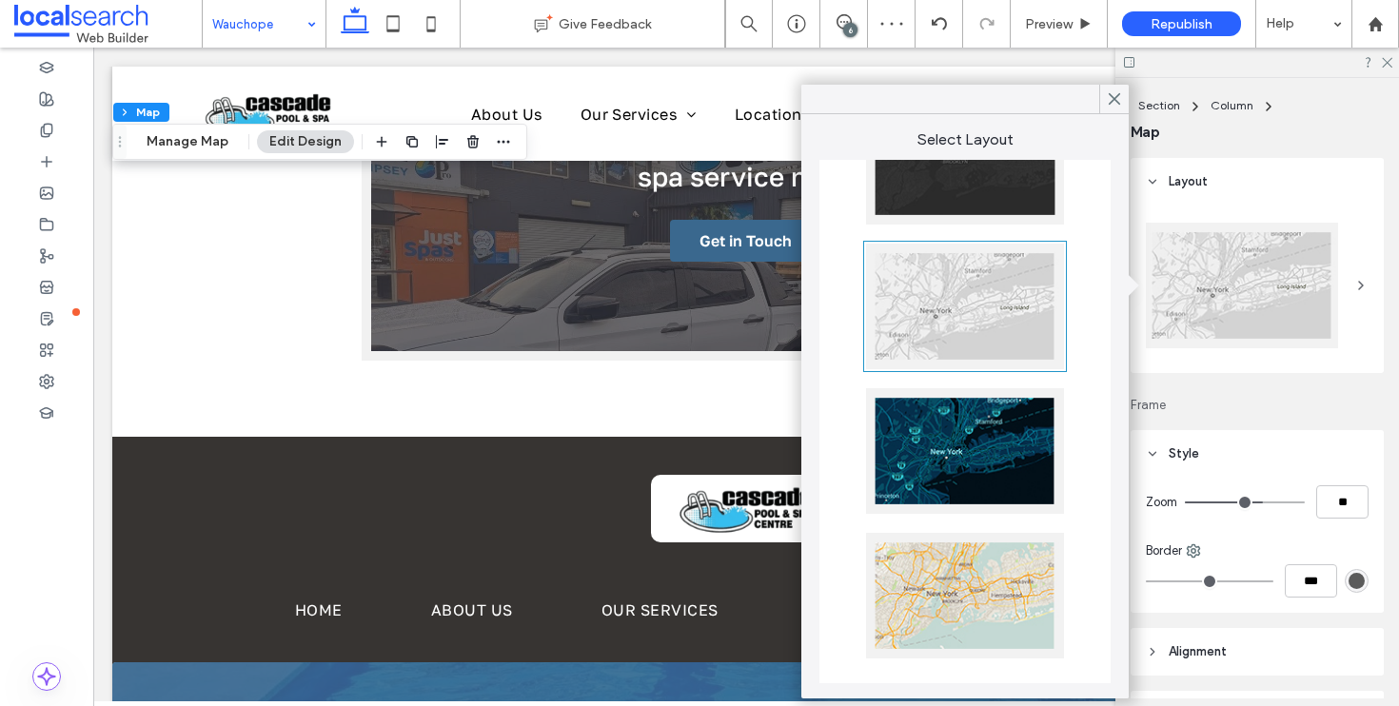
click at [946, 550] on div at bounding box center [965, 596] width 198 height 126
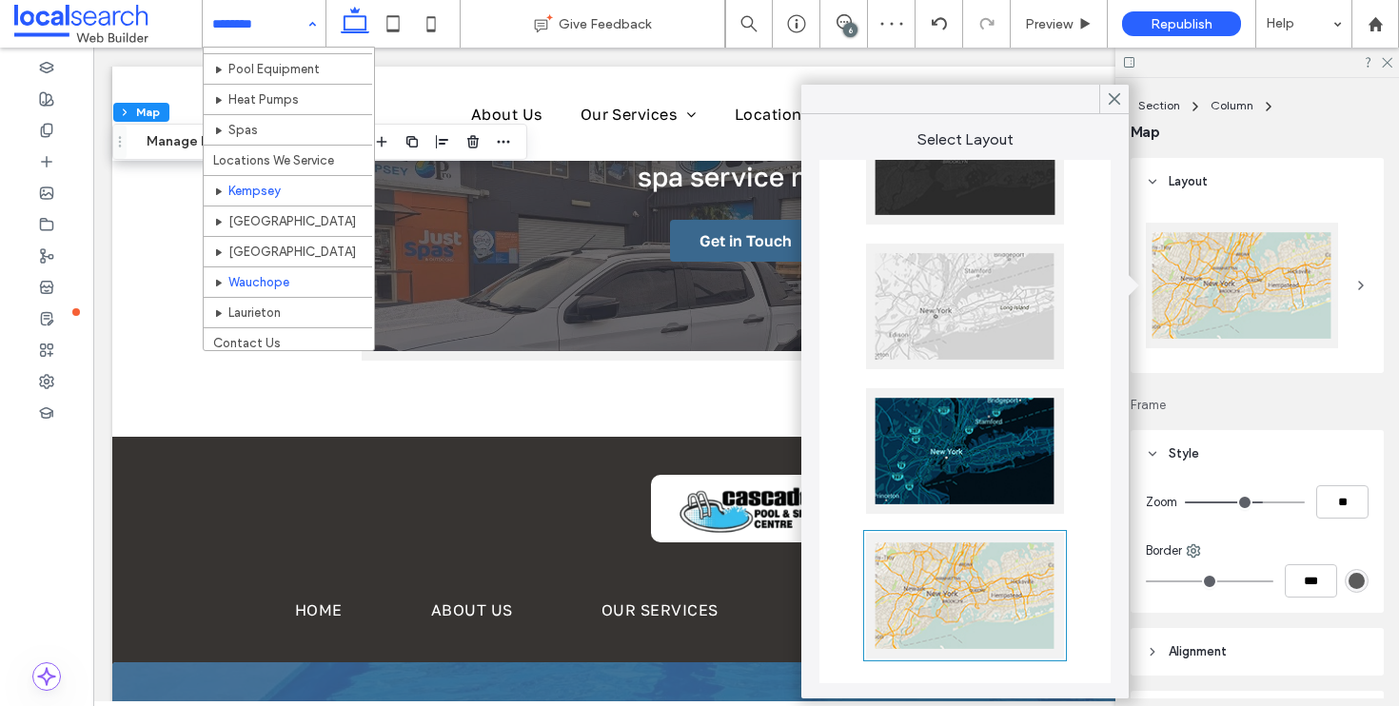
scroll to position [197, 0]
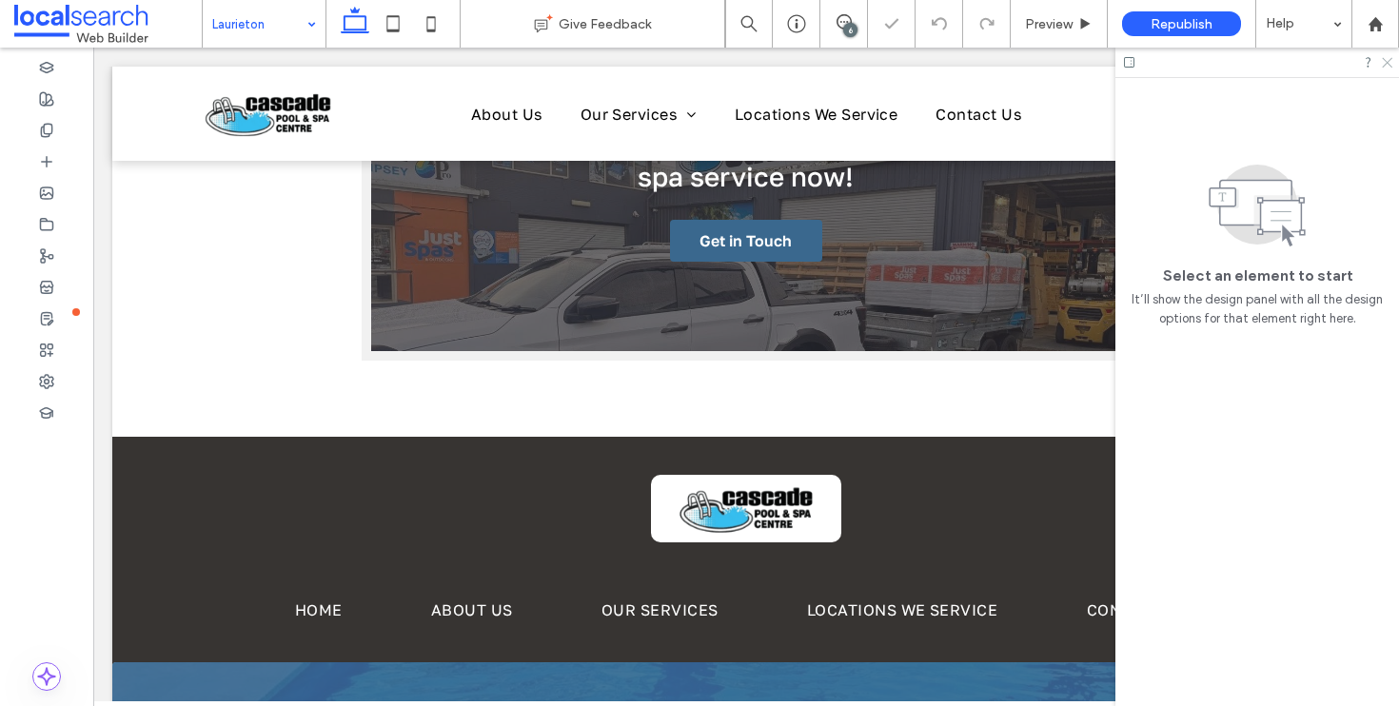
click at [1383, 59] on use at bounding box center [1387, 63] width 10 height 10
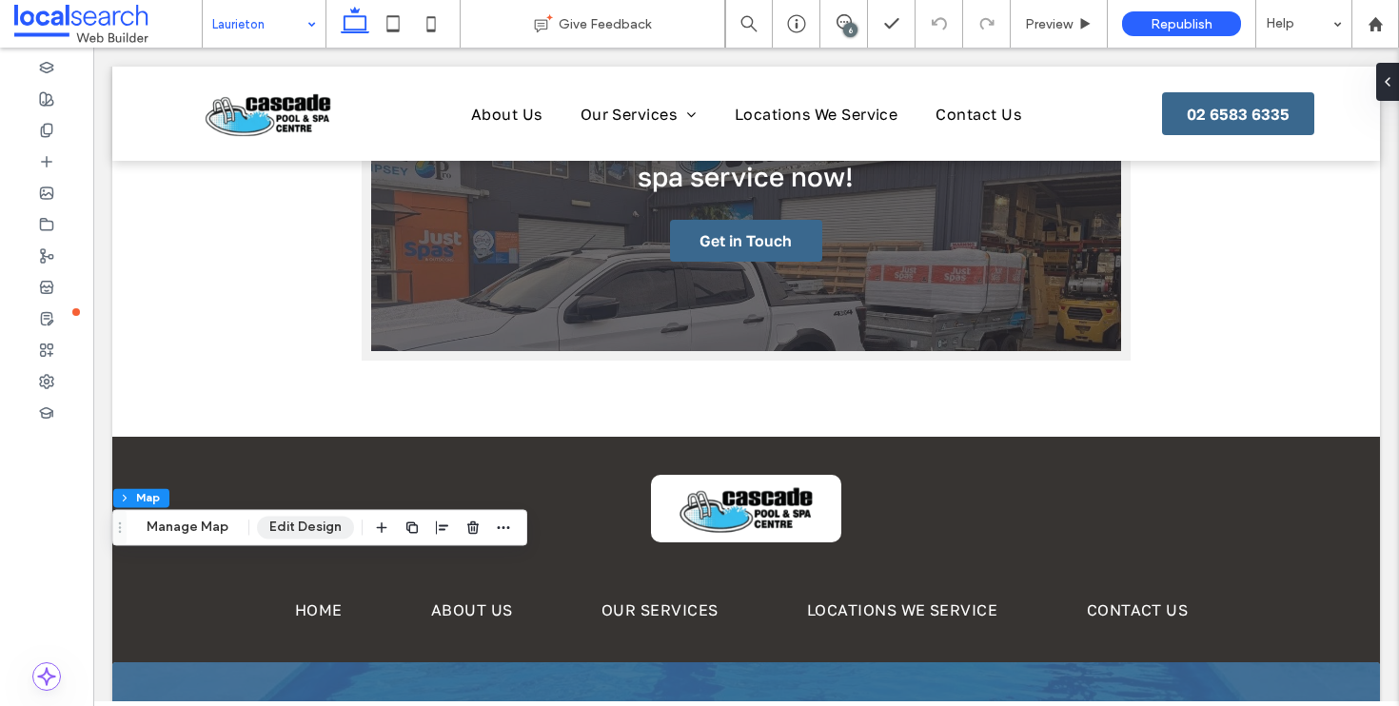
click at [310, 527] on button "Edit Design" at bounding box center [305, 527] width 97 height 23
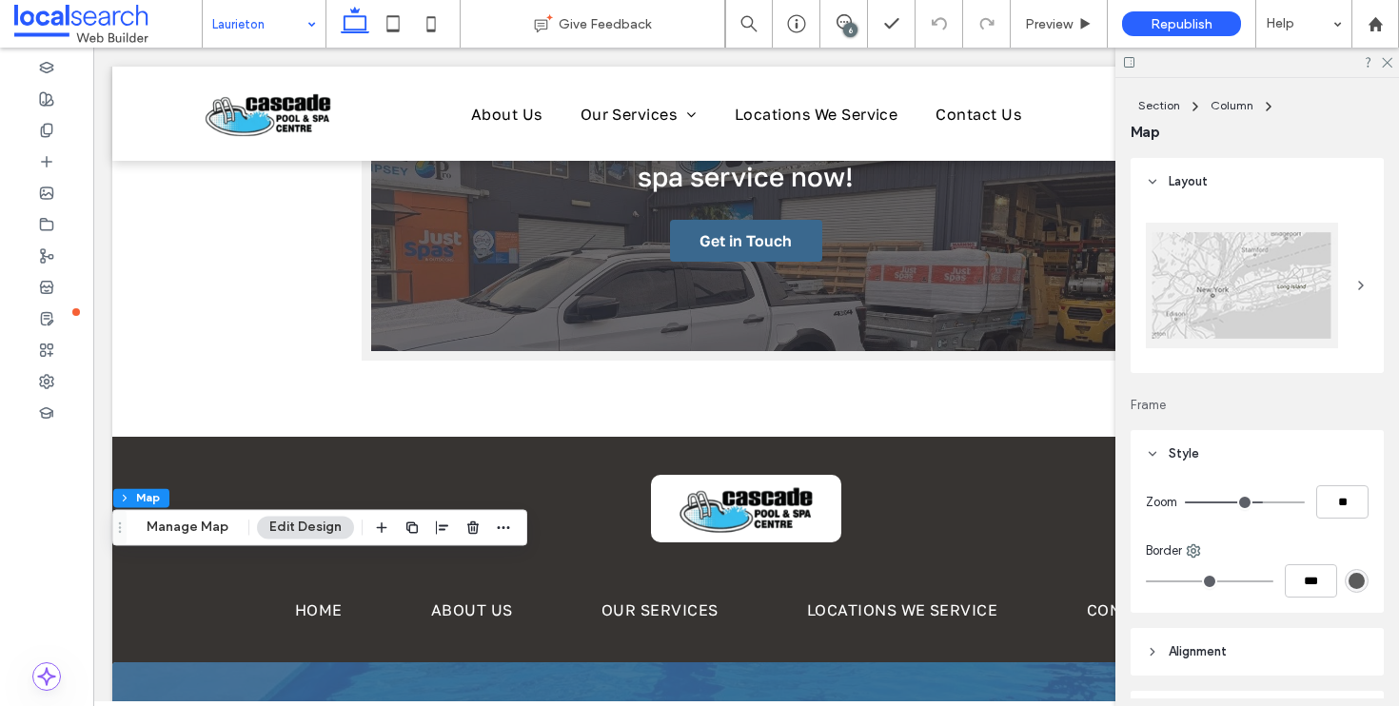
click at [1210, 336] on div at bounding box center [1242, 286] width 192 height 126
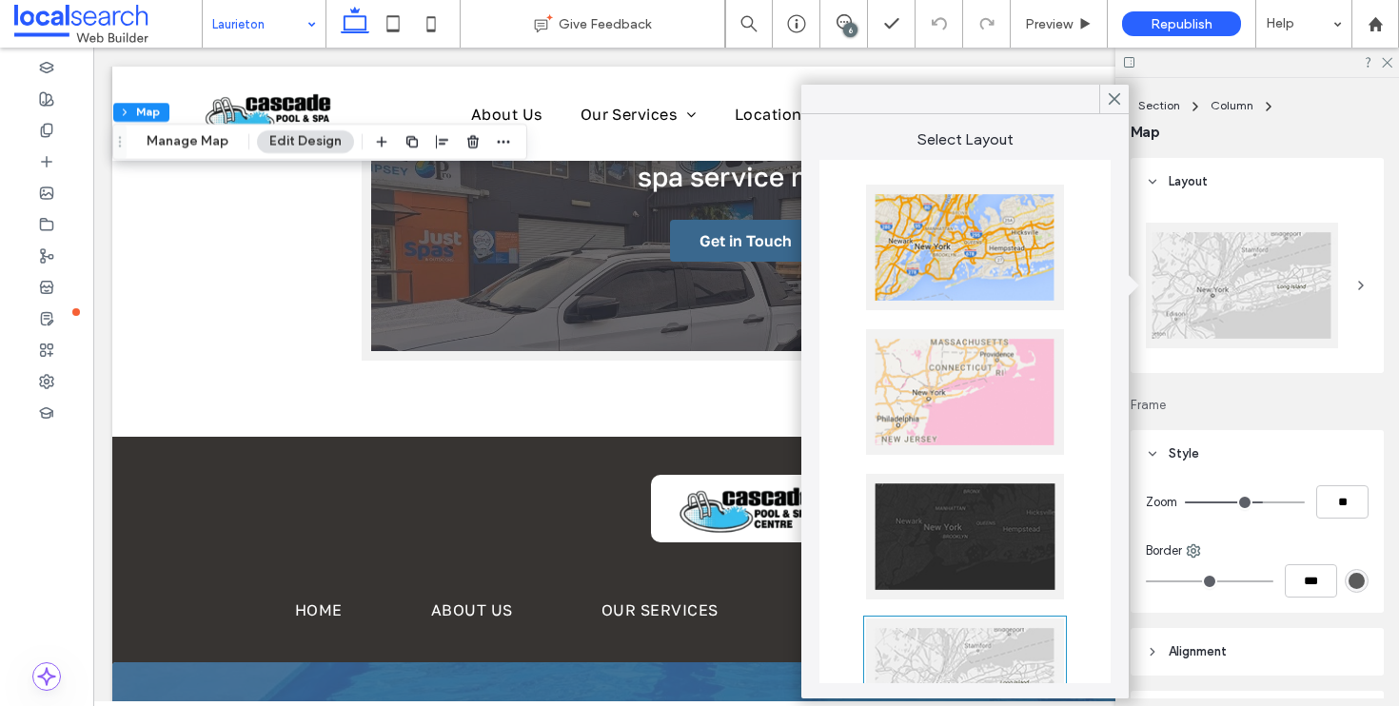
scroll to position [375, 0]
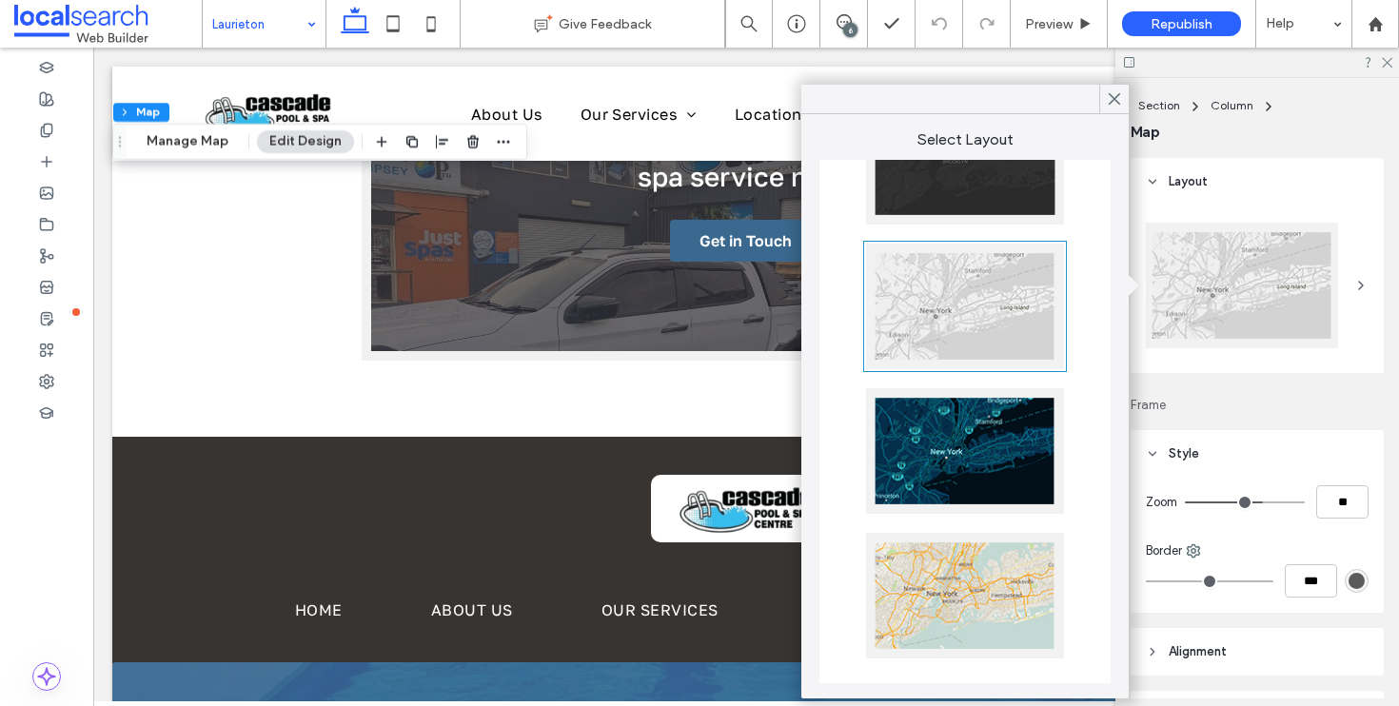
click at [960, 549] on div at bounding box center [965, 596] width 198 height 126
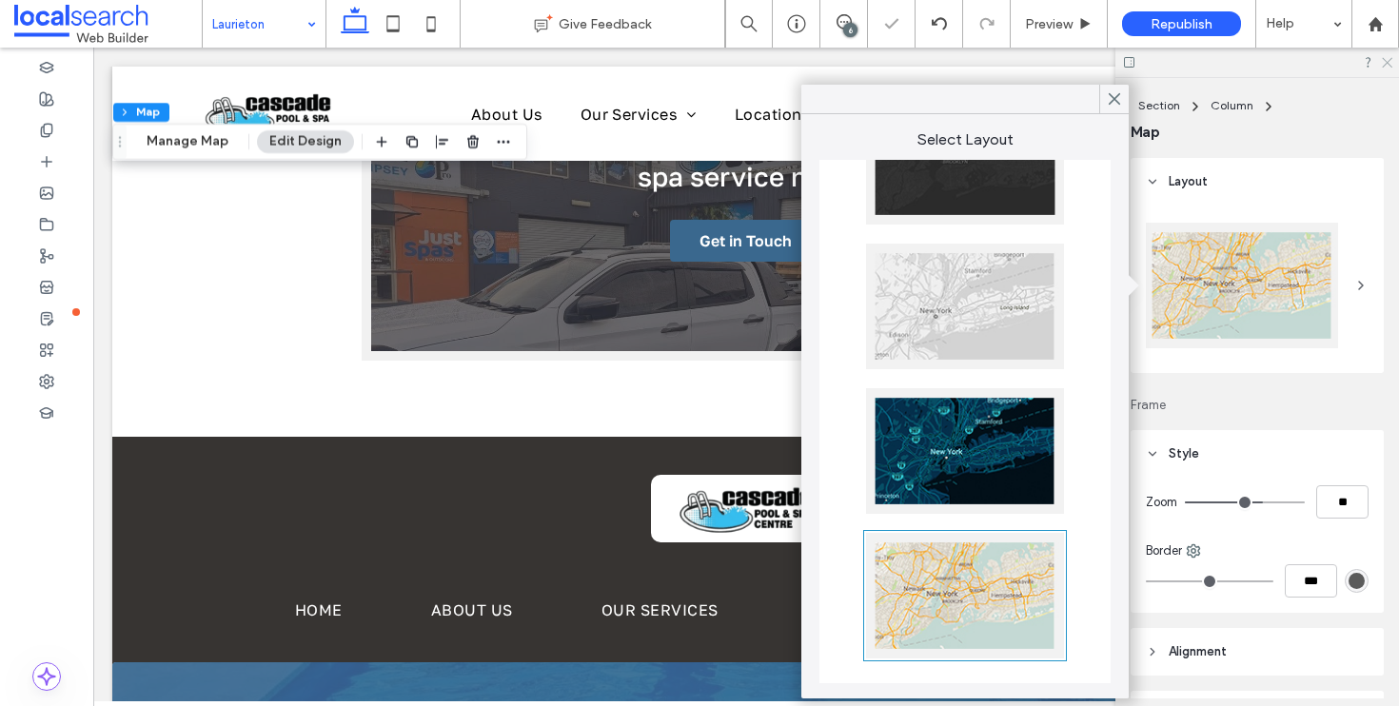
click at [1384, 63] on icon at bounding box center [1386, 61] width 12 height 12
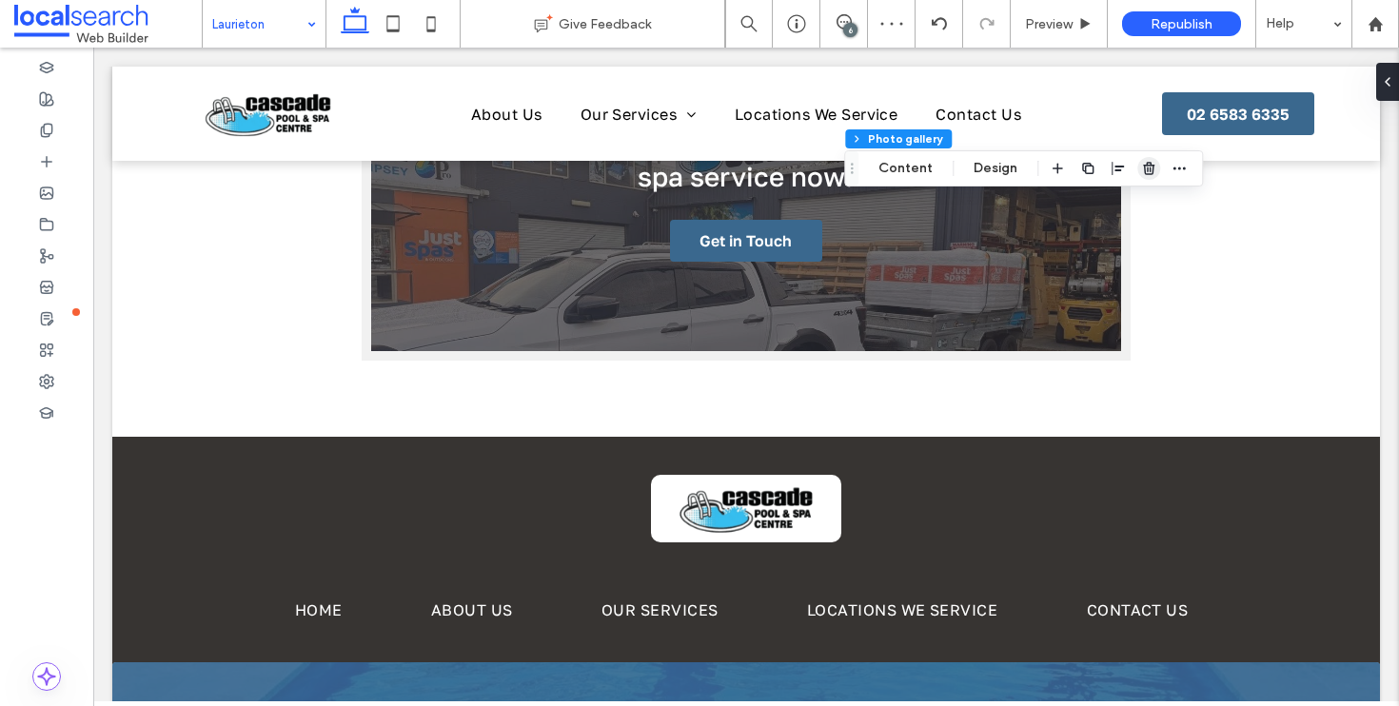
click at [1145, 169] on use "button" at bounding box center [1148, 168] width 11 height 12
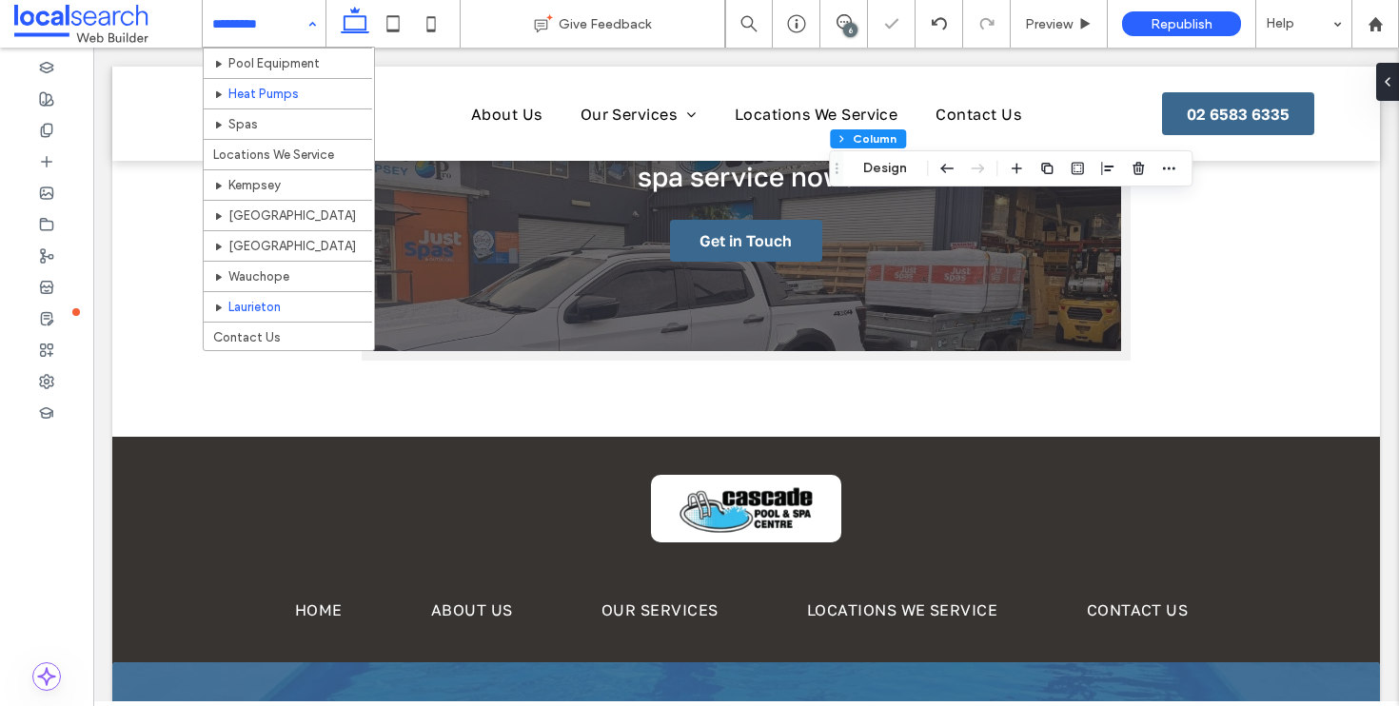
scroll to position [197, 0]
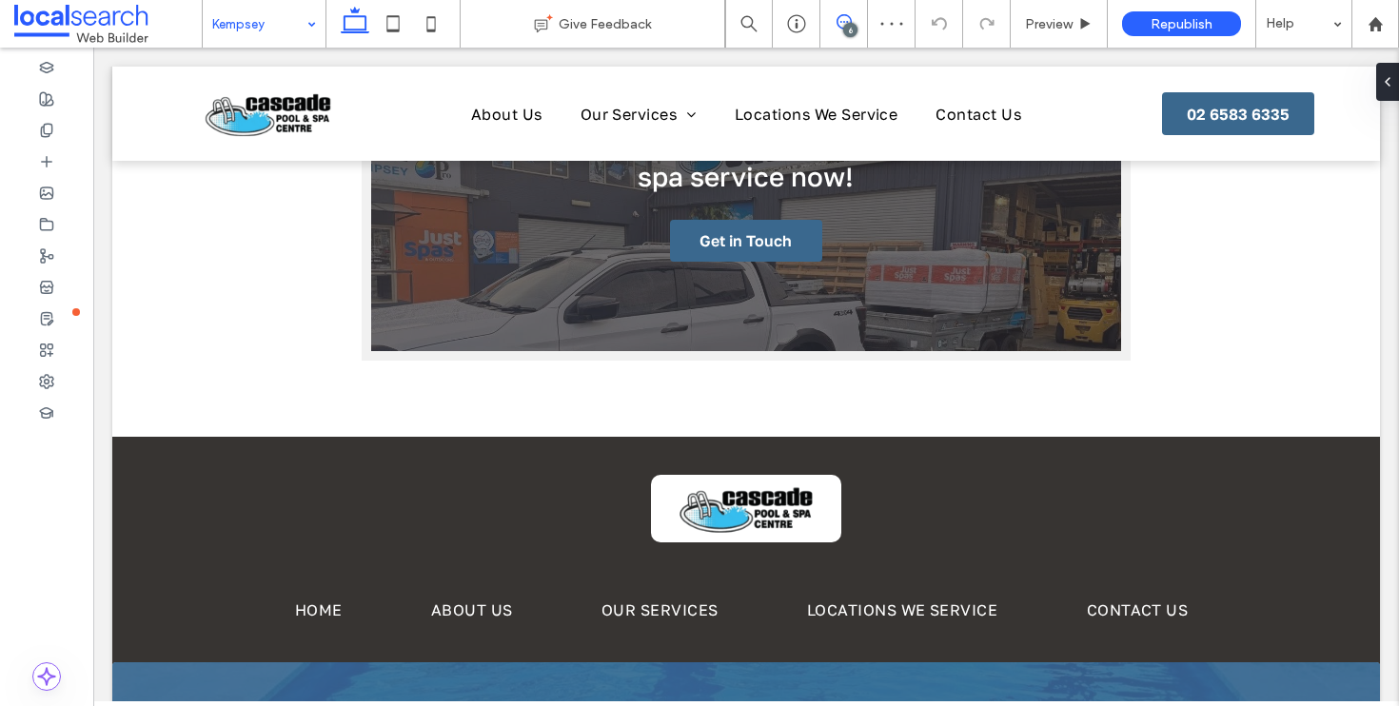
click at [851, 20] on span at bounding box center [843, 21] width 47 height 15
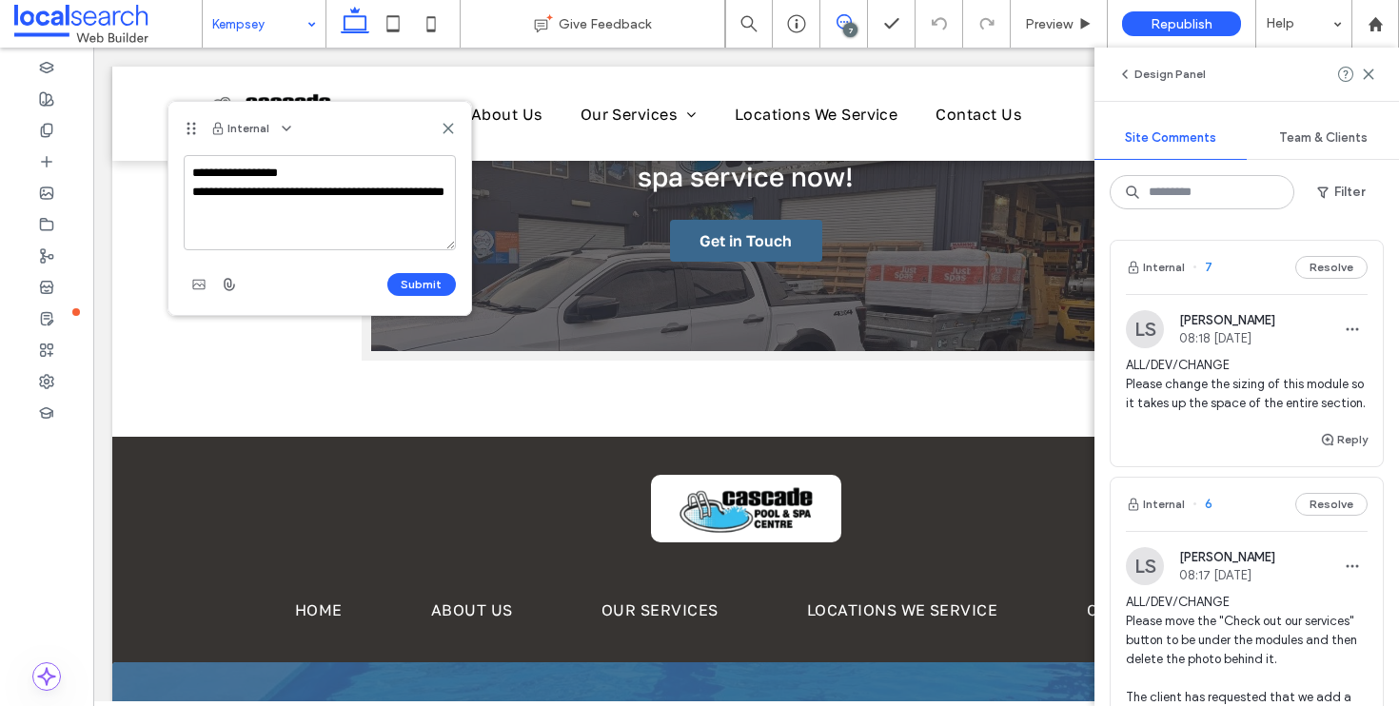
click at [269, 217] on textarea "**********" at bounding box center [320, 202] width 272 height 95
click at [275, 197] on textarea "**********" at bounding box center [320, 202] width 272 height 95
click at [351, 197] on textarea "**********" at bounding box center [320, 202] width 272 height 95
type textarea "**********"
click at [408, 276] on button "Submit" at bounding box center [421, 284] width 69 height 23
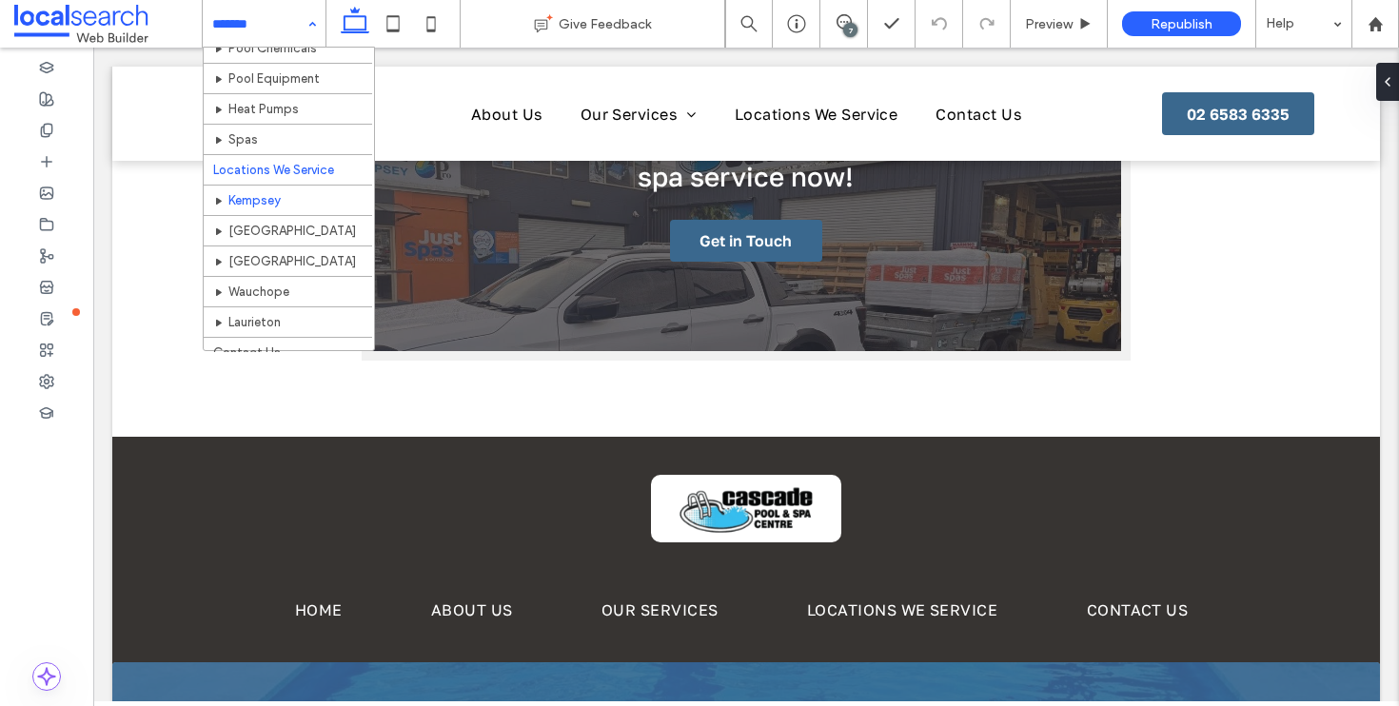
scroll to position [197, 0]
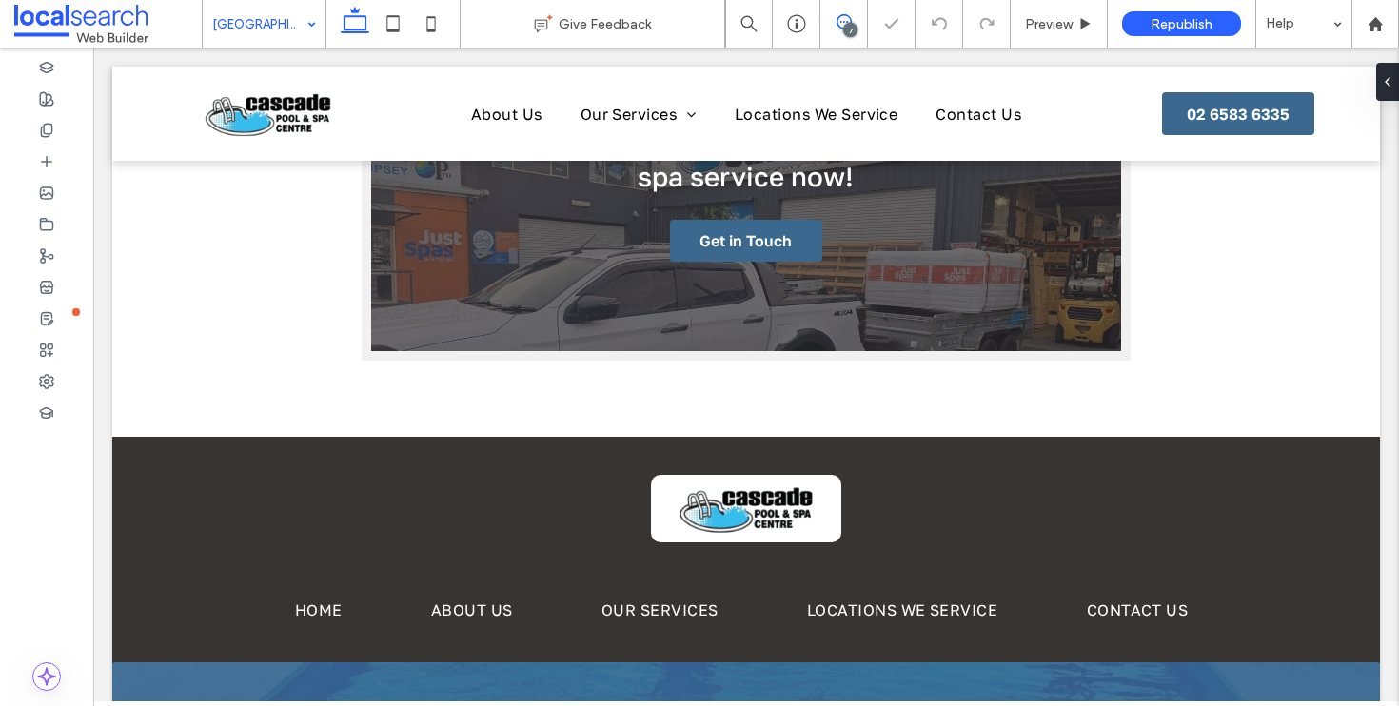
click at [844, 24] on icon at bounding box center [843, 21] width 15 height 15
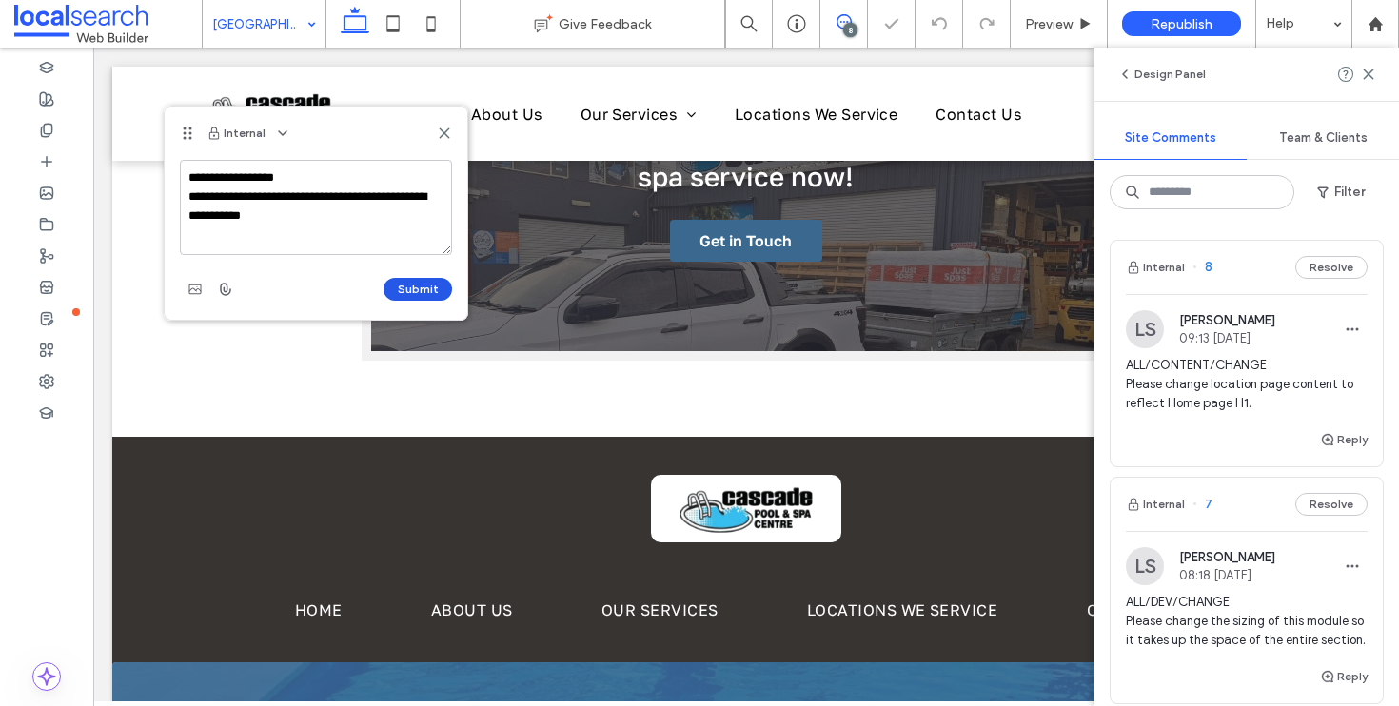
type textarea "**********"
click at [433, 293] on button "Submit" at bounding box center [417, 289] width 69 height 23
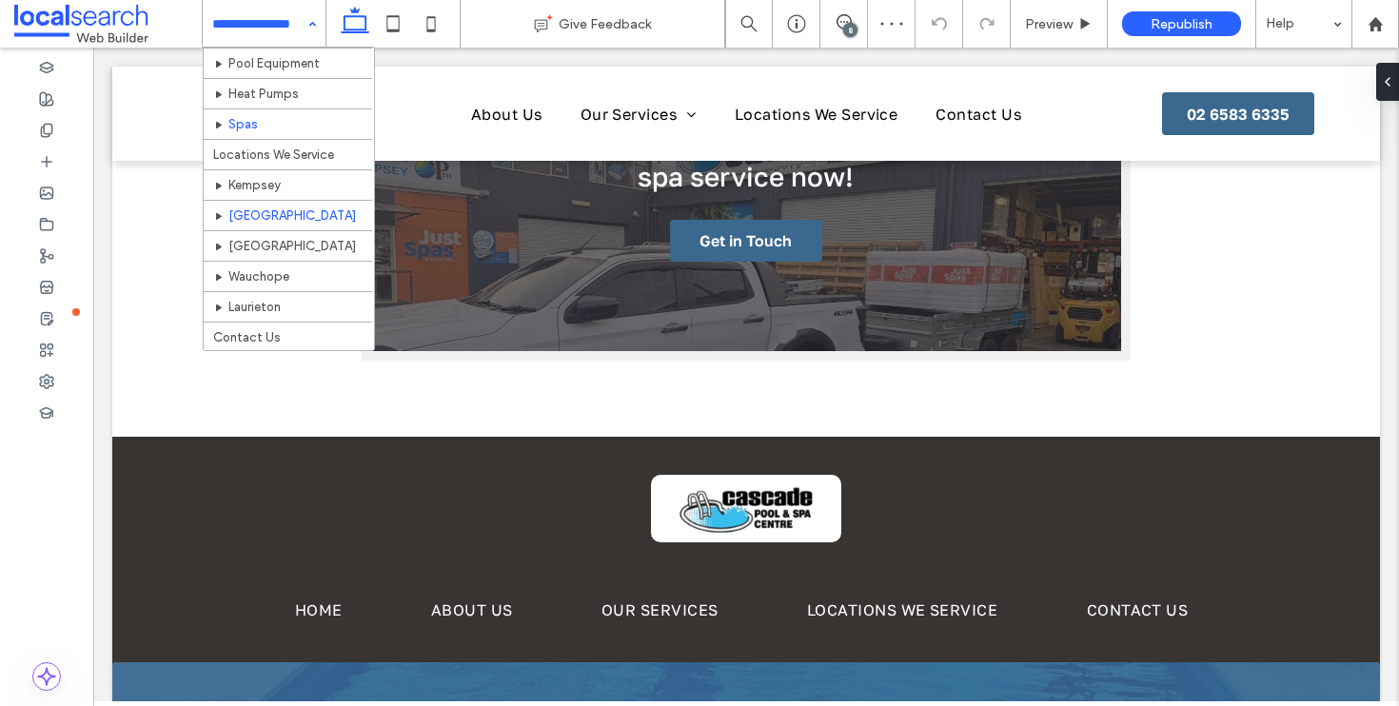
scroll to position [197, 0]
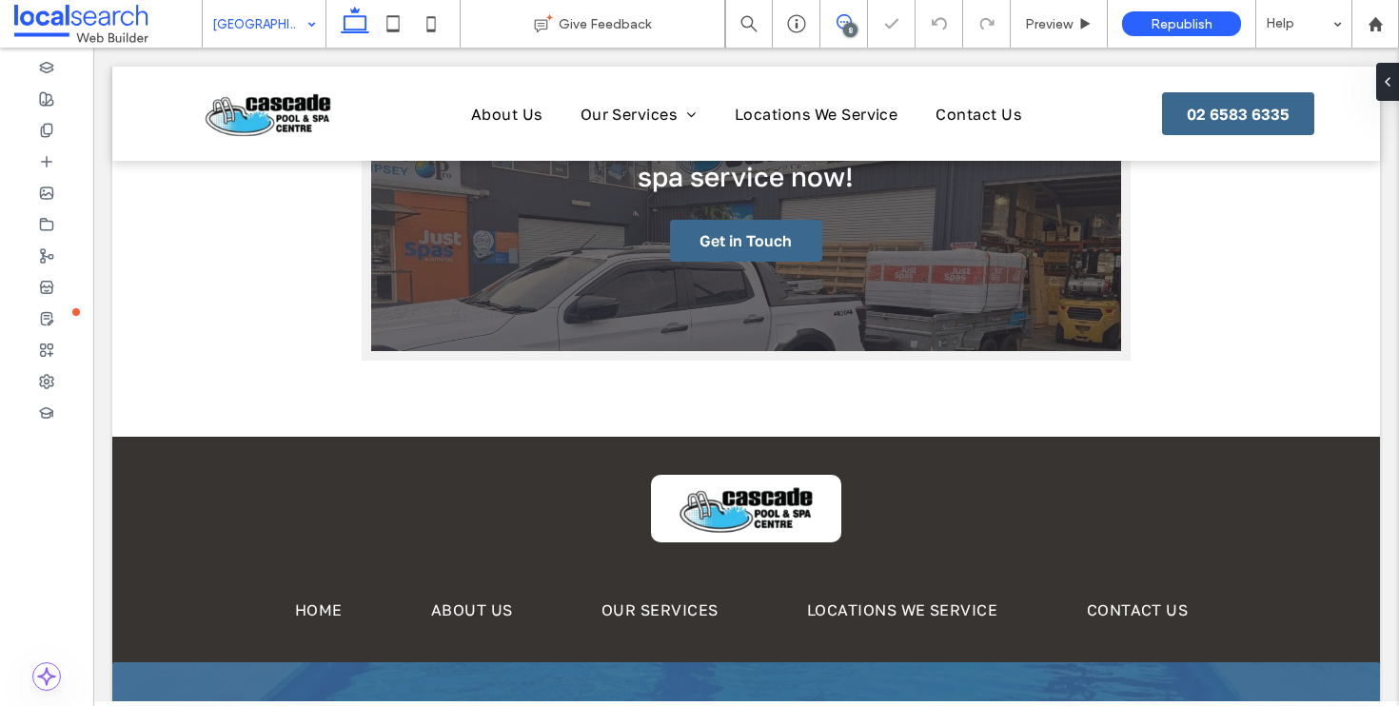
click at [832, 28] on span at bounding box center [843, 21] width 47 height 15
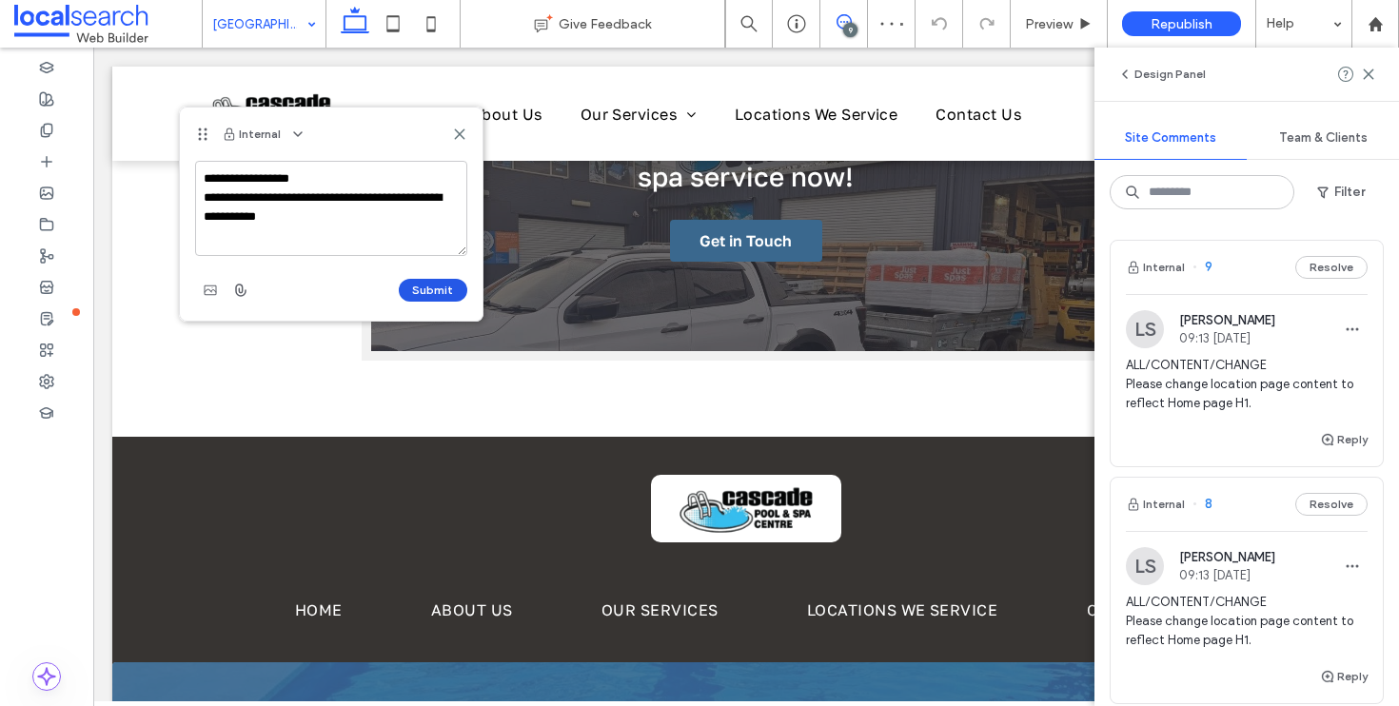
type textarea "**********"
click at [444, 293] on button "Submit" at bounding box center [433, 290] width 69 height 23
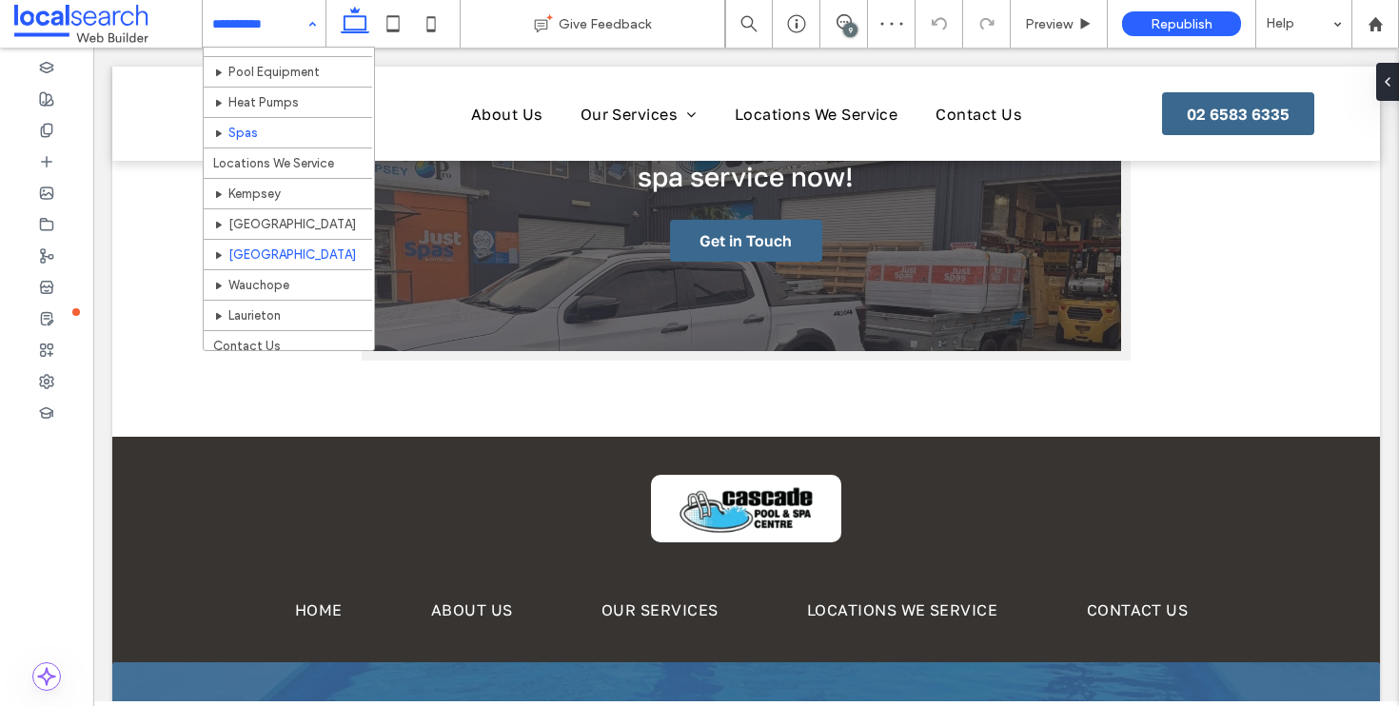
scroll to position [197, 0]
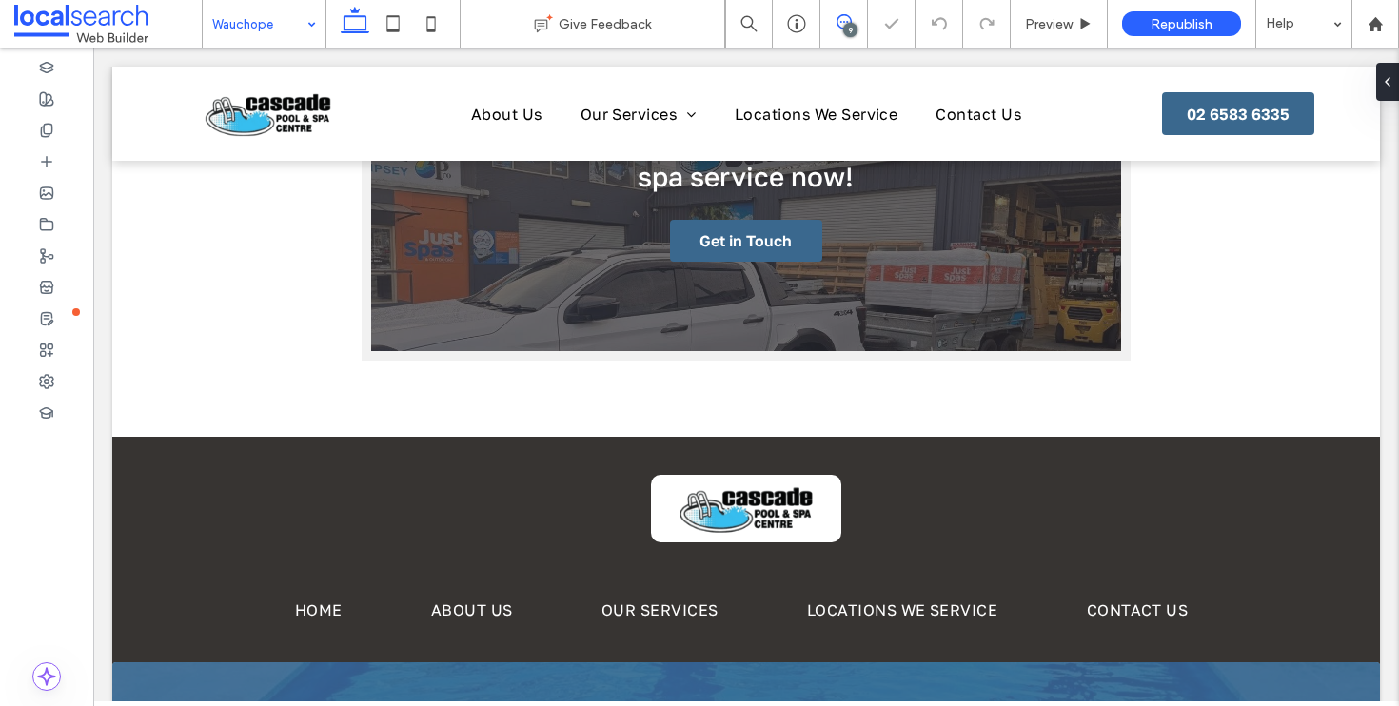
click at [836, 26] on icon at bounding box center [843, 21] width 15 height 15
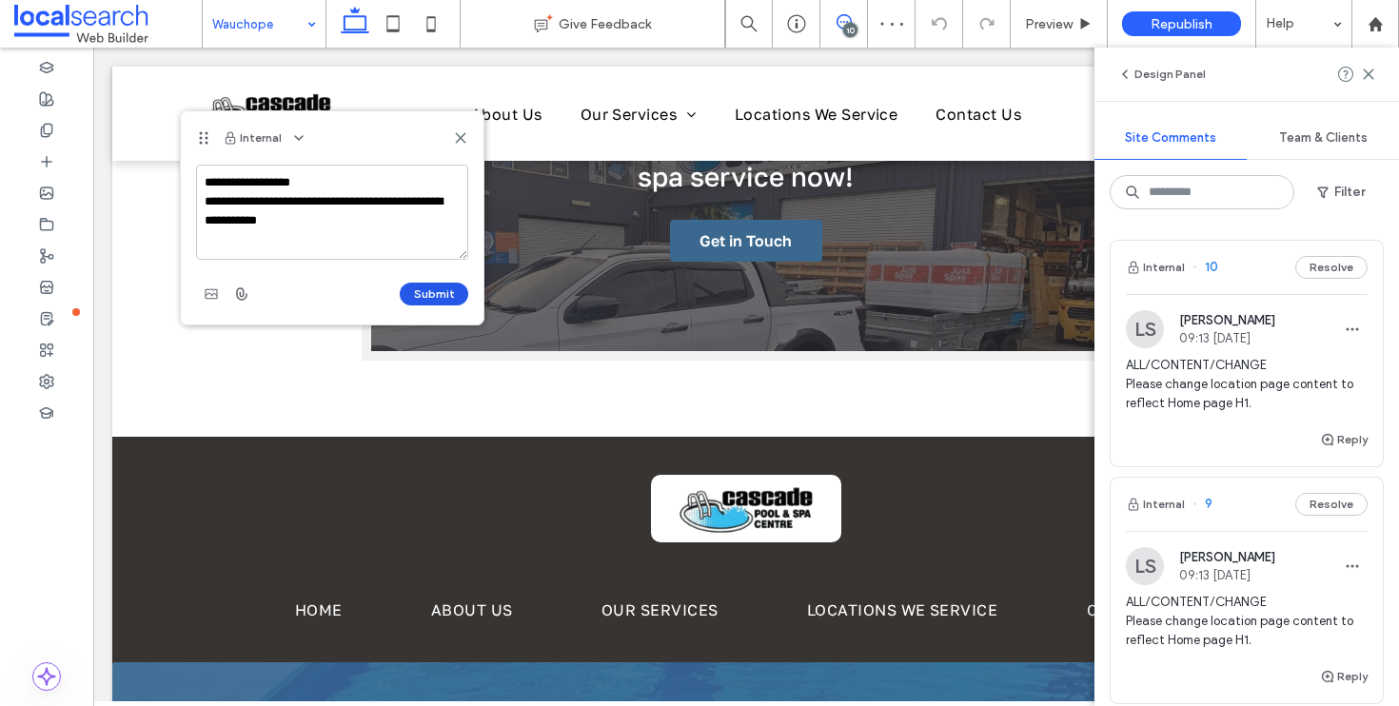
type textarea "**********"
click at [427, 286] on button "Submit" at bounding box center [434, 294] width 69 height 23
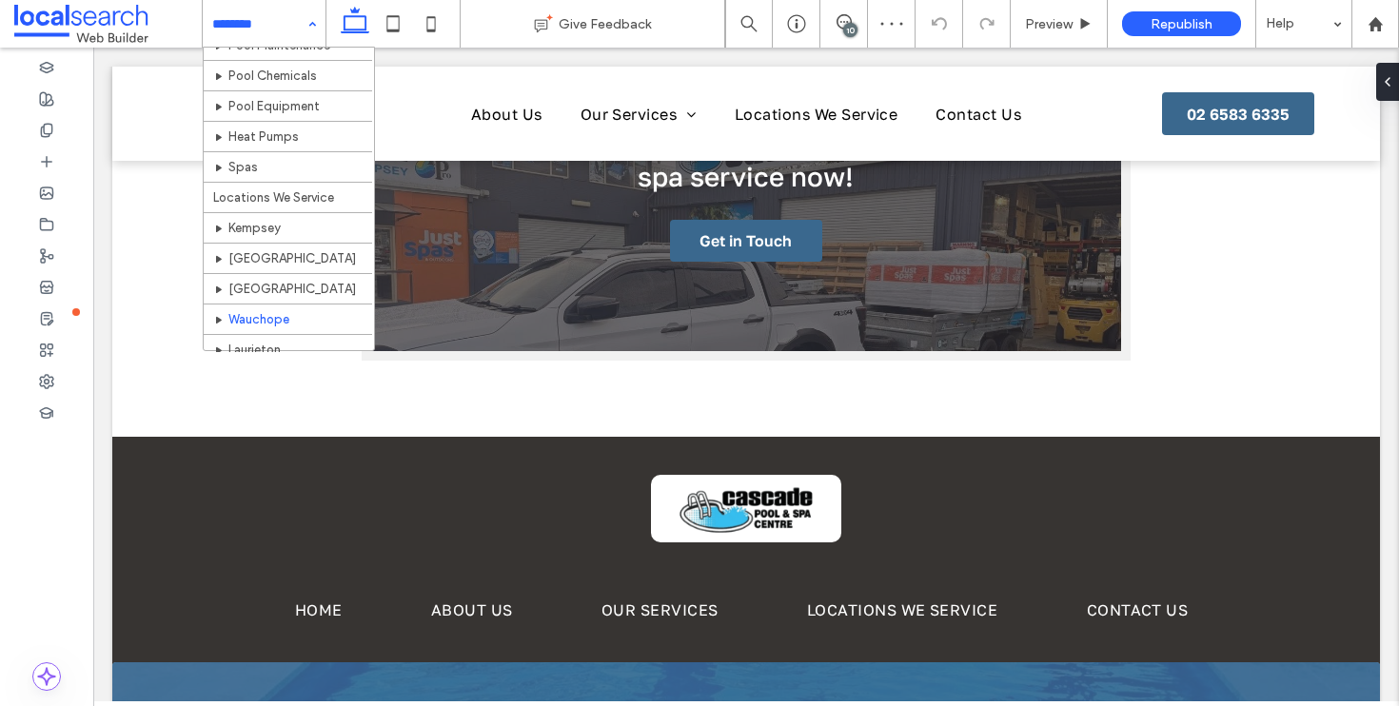
scroll to position [197, 0]
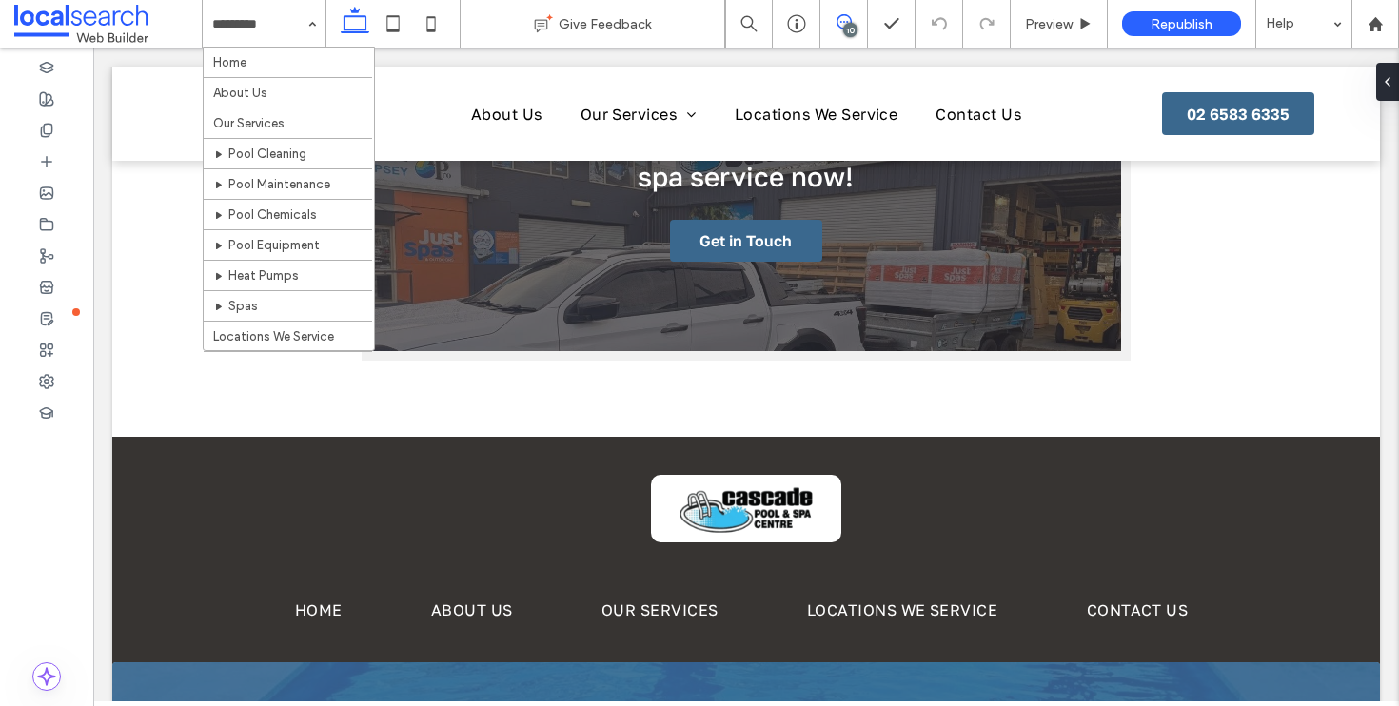
click at [839, 23] on icon at bounding box center [843, 21] width 15 height 15
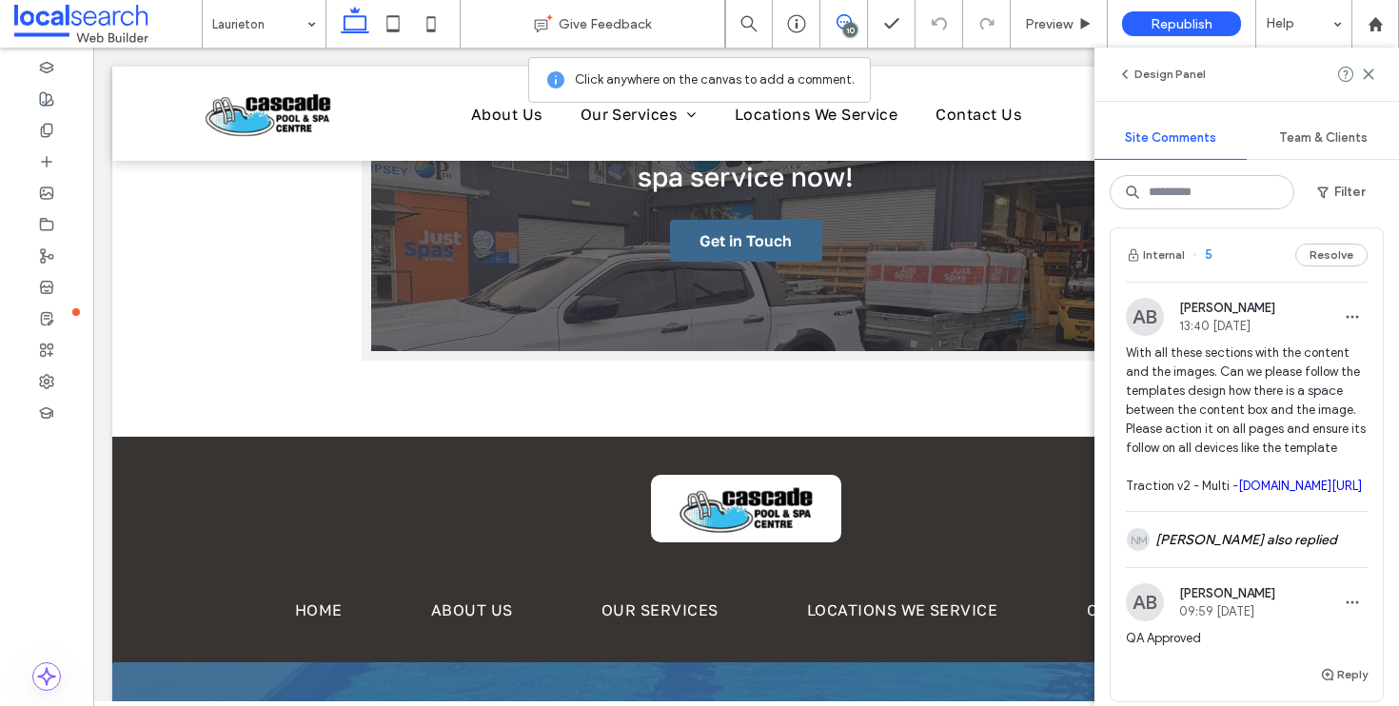
scroll to position [1537, 0]
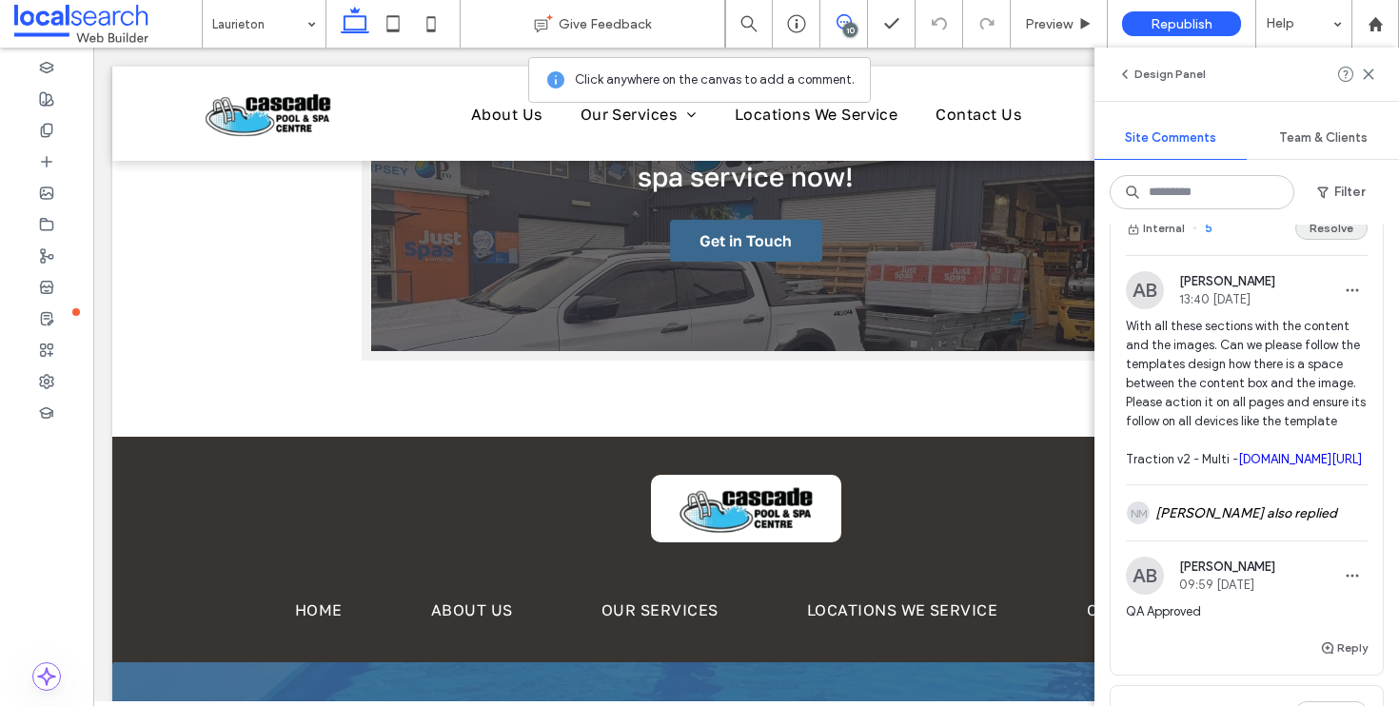
click at [1321, 240] on button "Resolve" at bounding box center [1331, 228] width 72 height 23
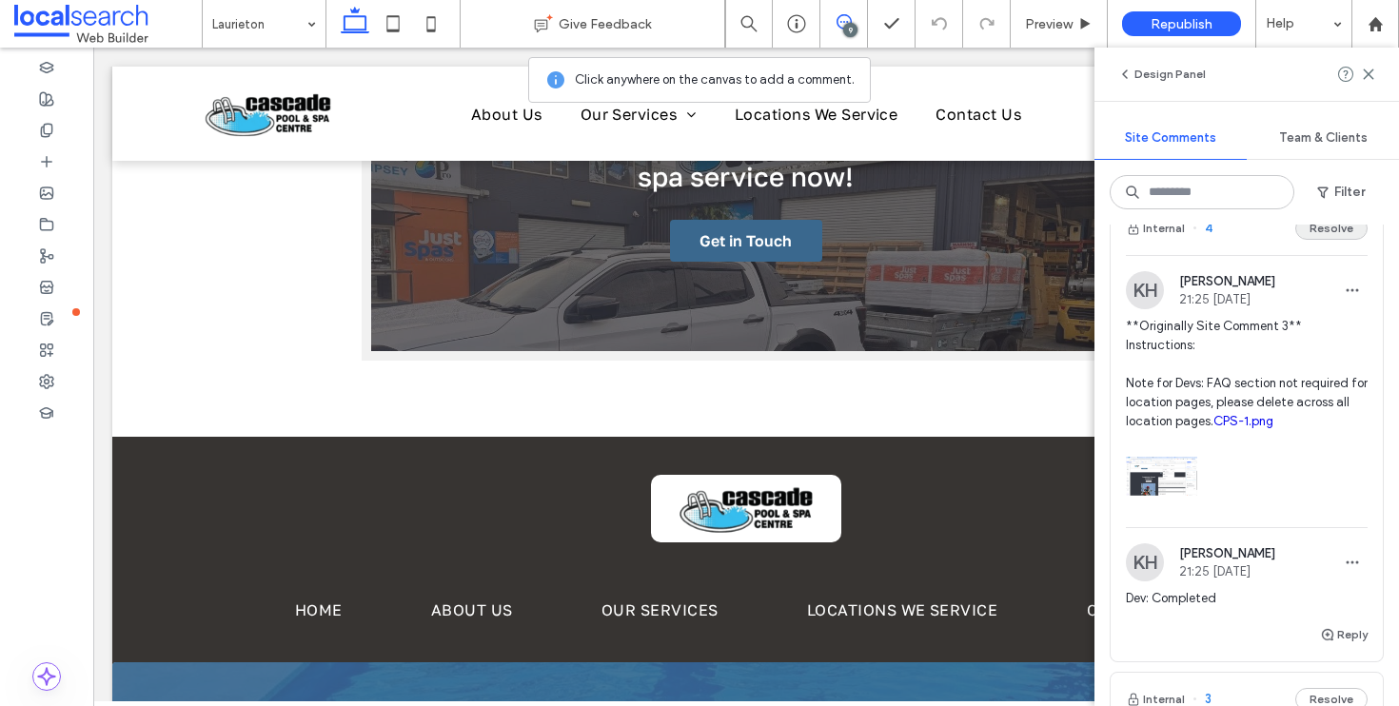
click at [1324, 240] on button "Resolve" at bounding box center [1331, 228] width 72 height 23
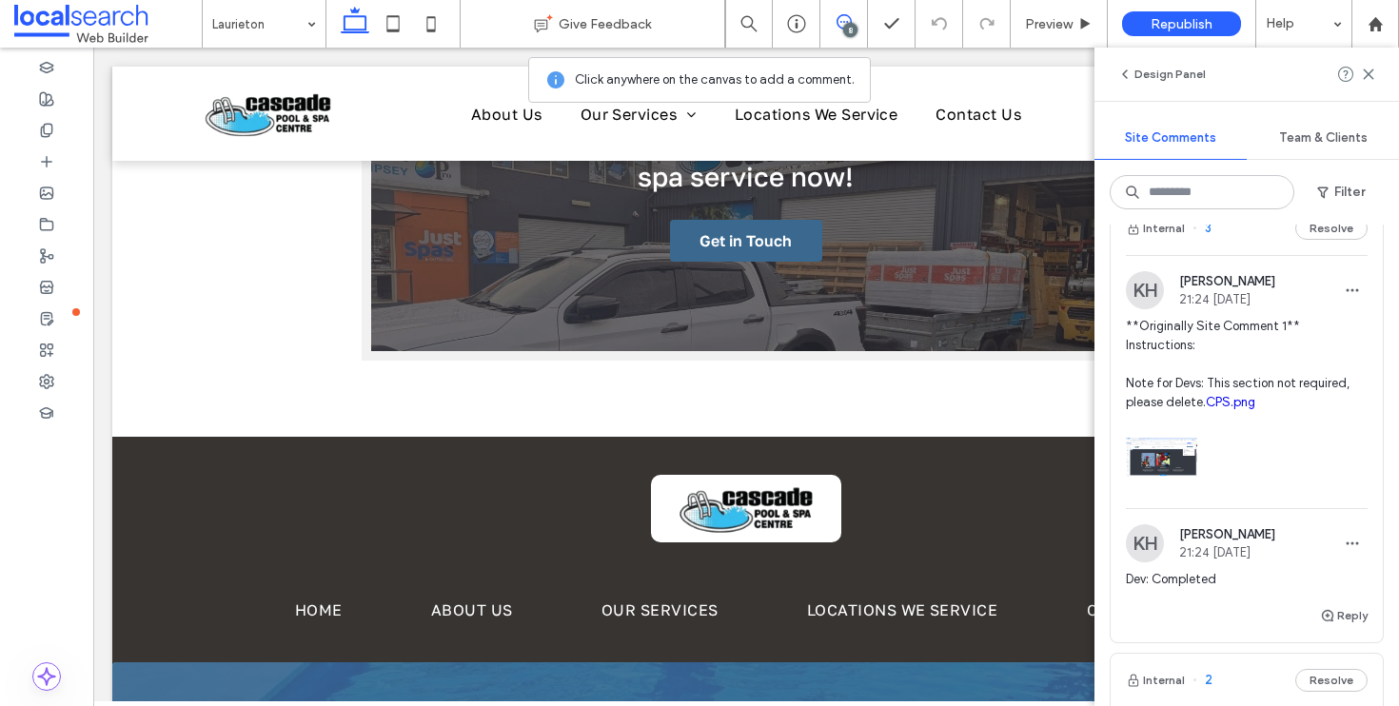
click at [1324, 240] on button "Resolve" at bounding box center [1331, 228] width 72 height 23
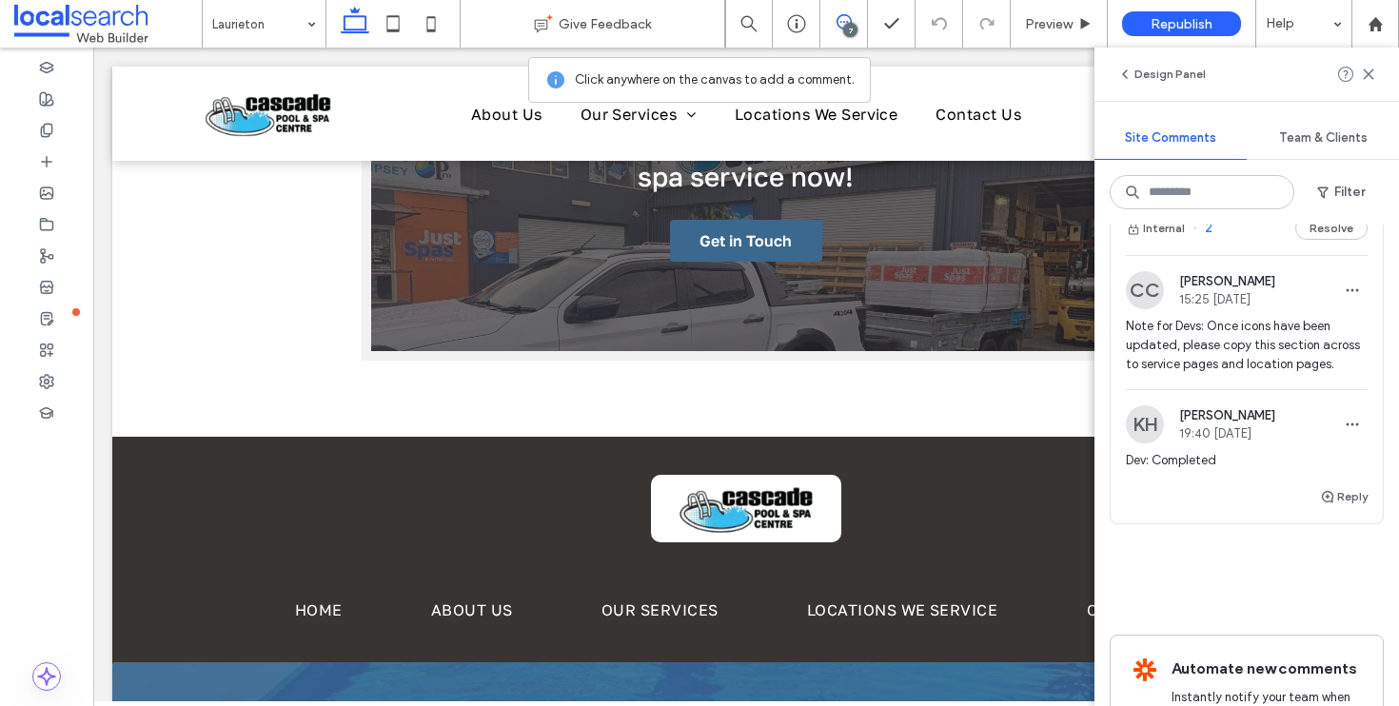
click at [1324, 240] on button "Resolve" at bounding box center [1331, 228] width 72 height 23
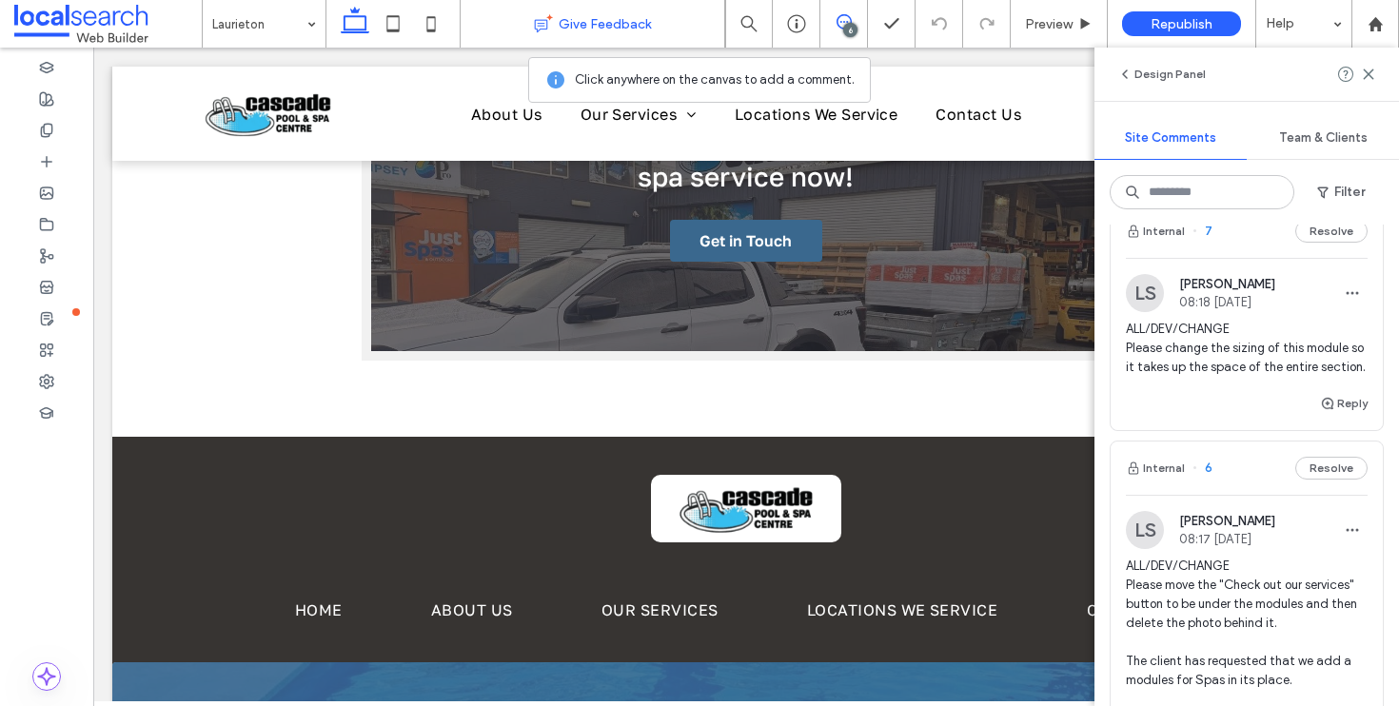
scroll to position [948, 0]
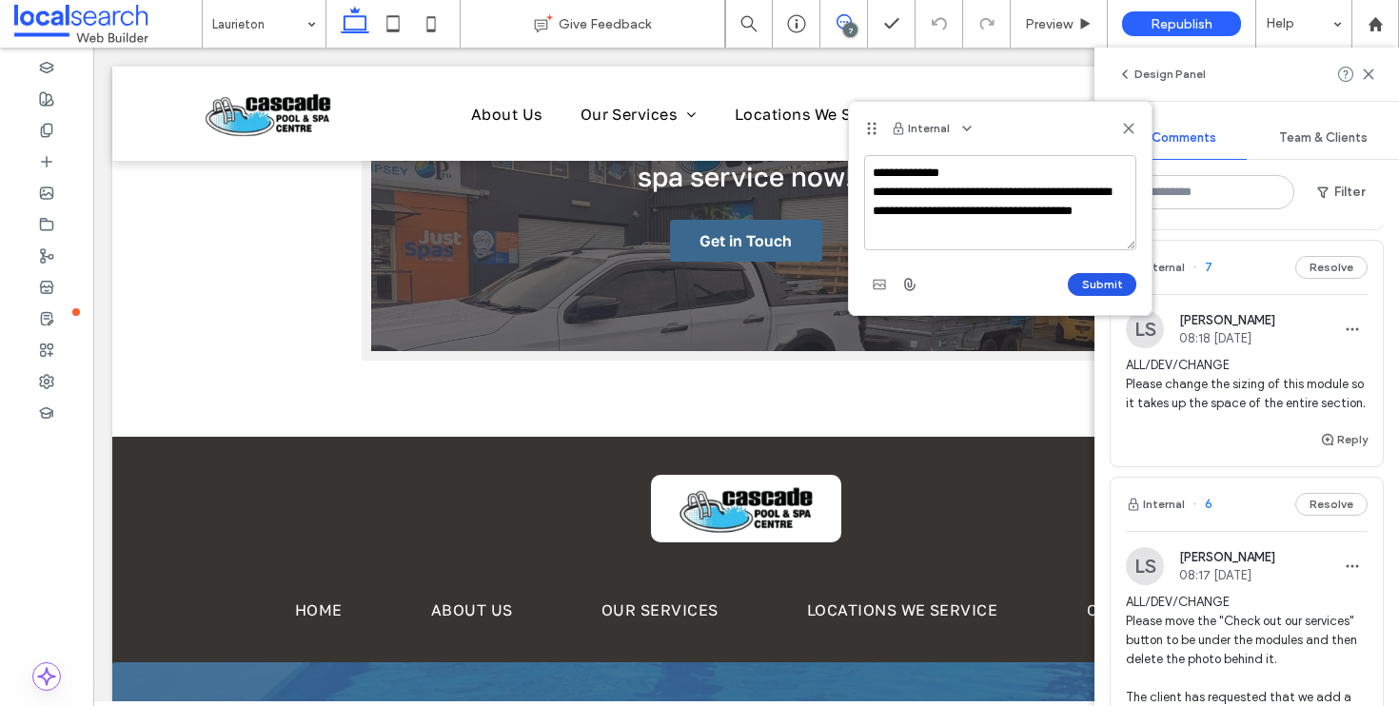
type textarea "**********"
click at [1090, 283] on button "Submit" at bounding box center [1102, 284] width 69 height 23
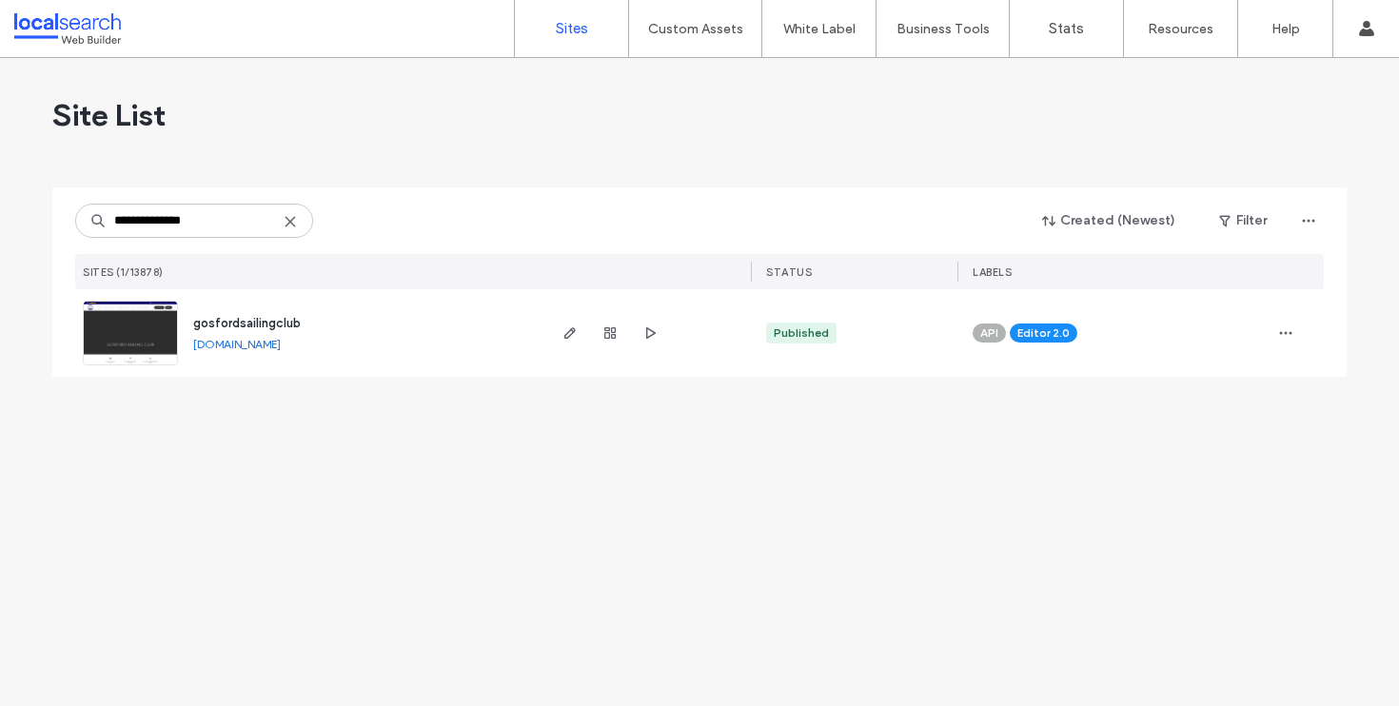
type input "**********"
click at [556, 321] on div at bounding box center [646, 333] width 207 height 88
click at [563, 324] on span "button" at bounding box center [570, 333] width 23 height 23
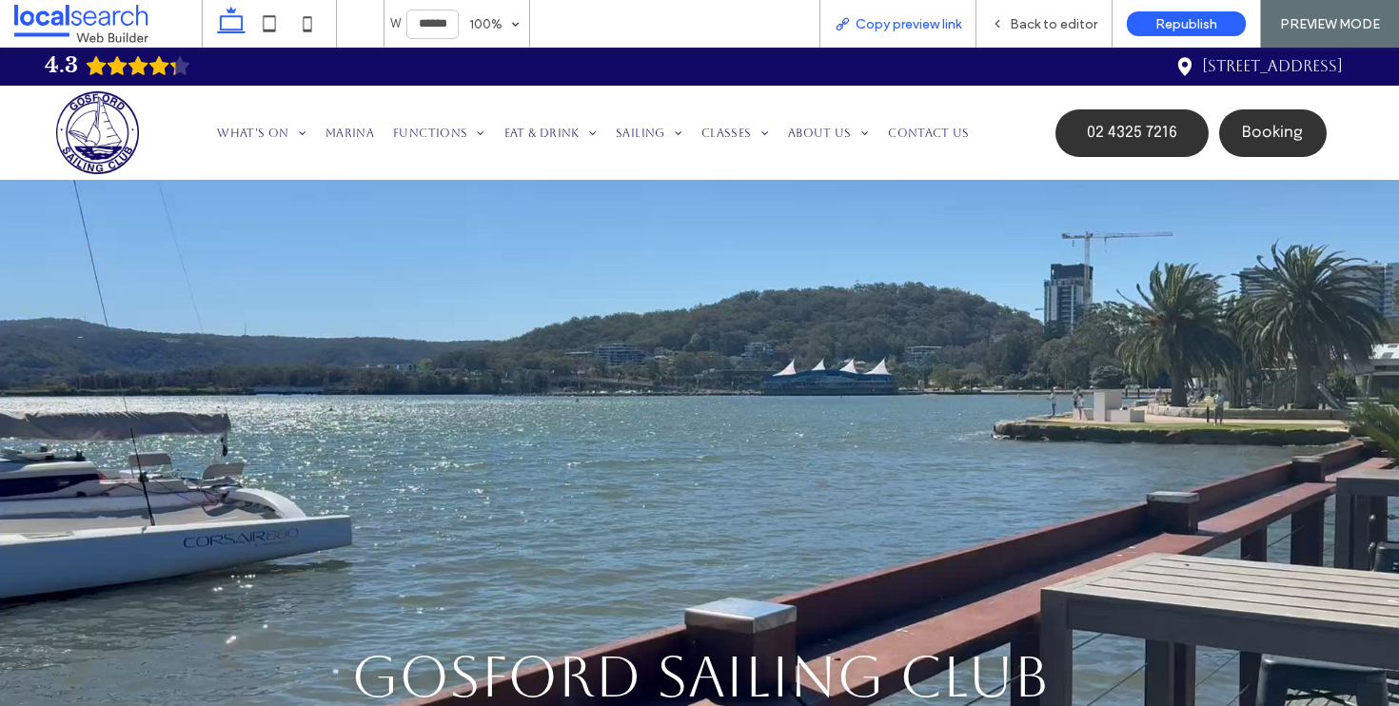
click at [881, 21] on span "Copy preview link" at bounding box center [908, 24] width 106 height 16
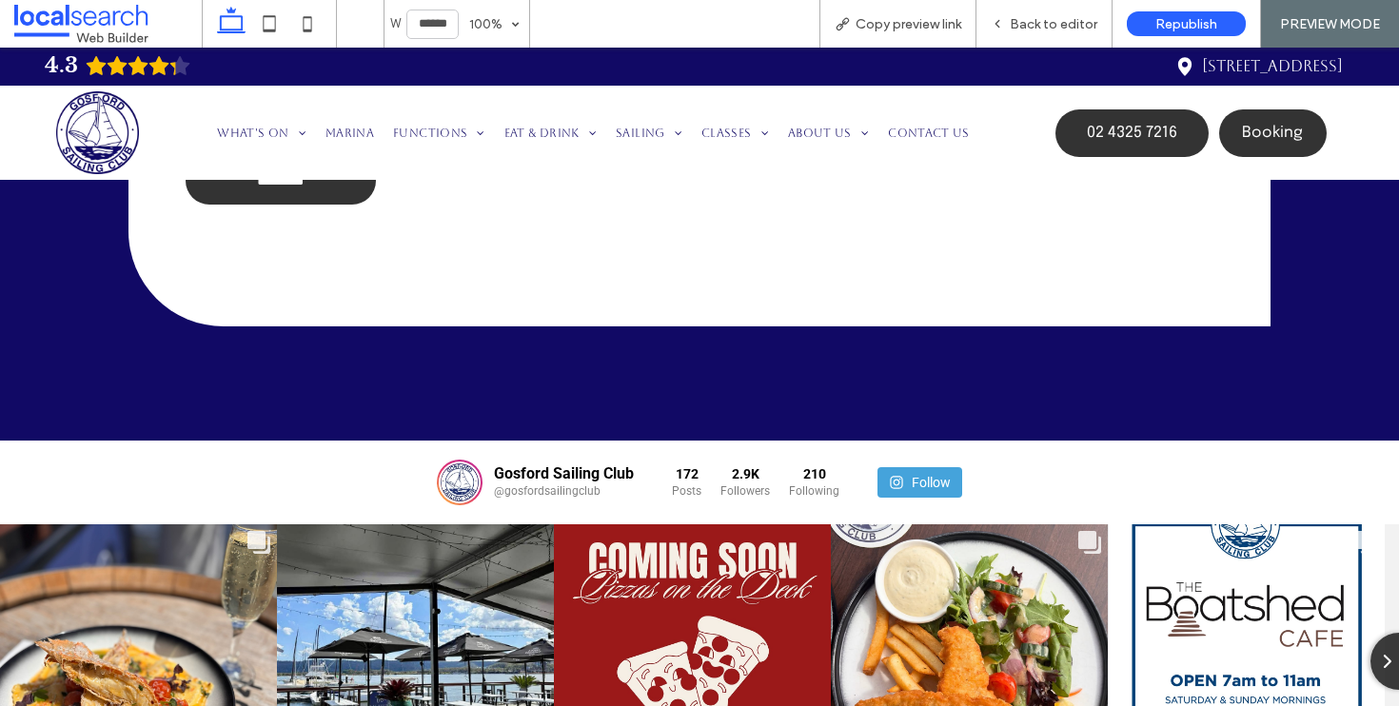
scroll to position [4944, 0]
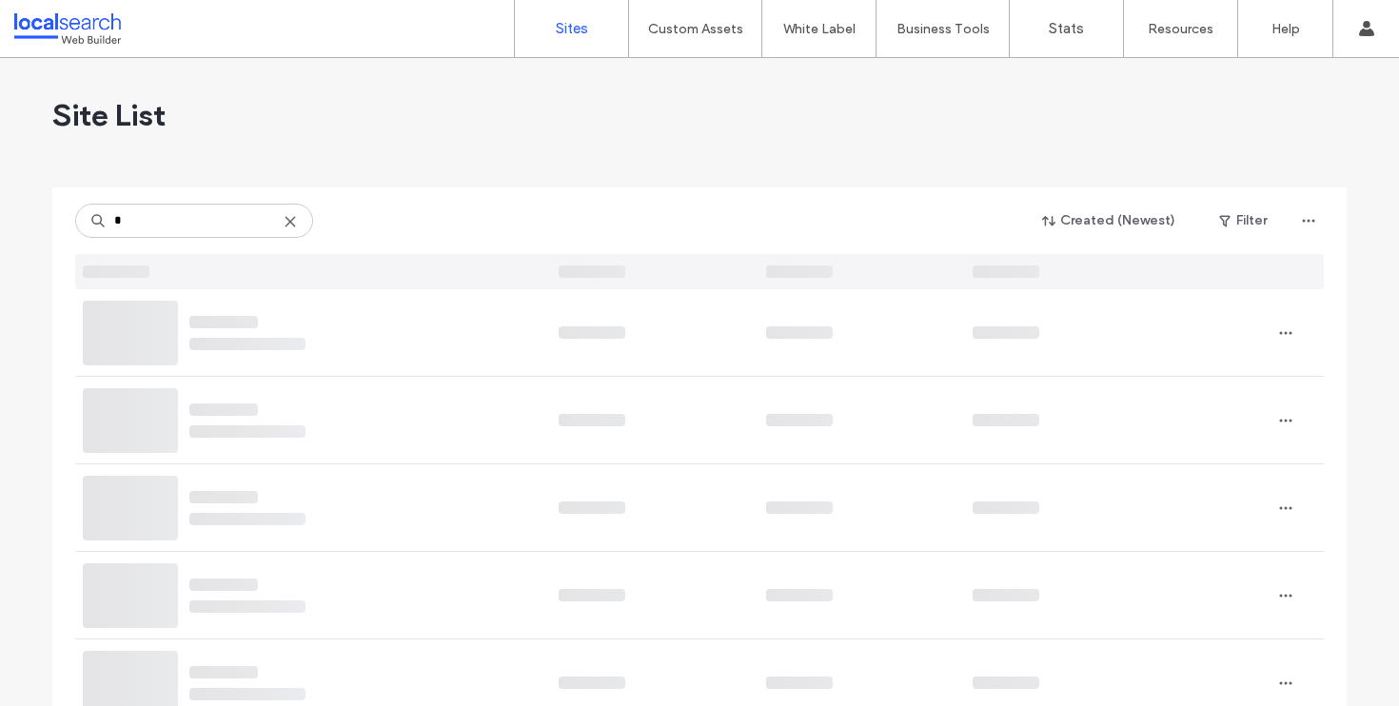
type input "*"
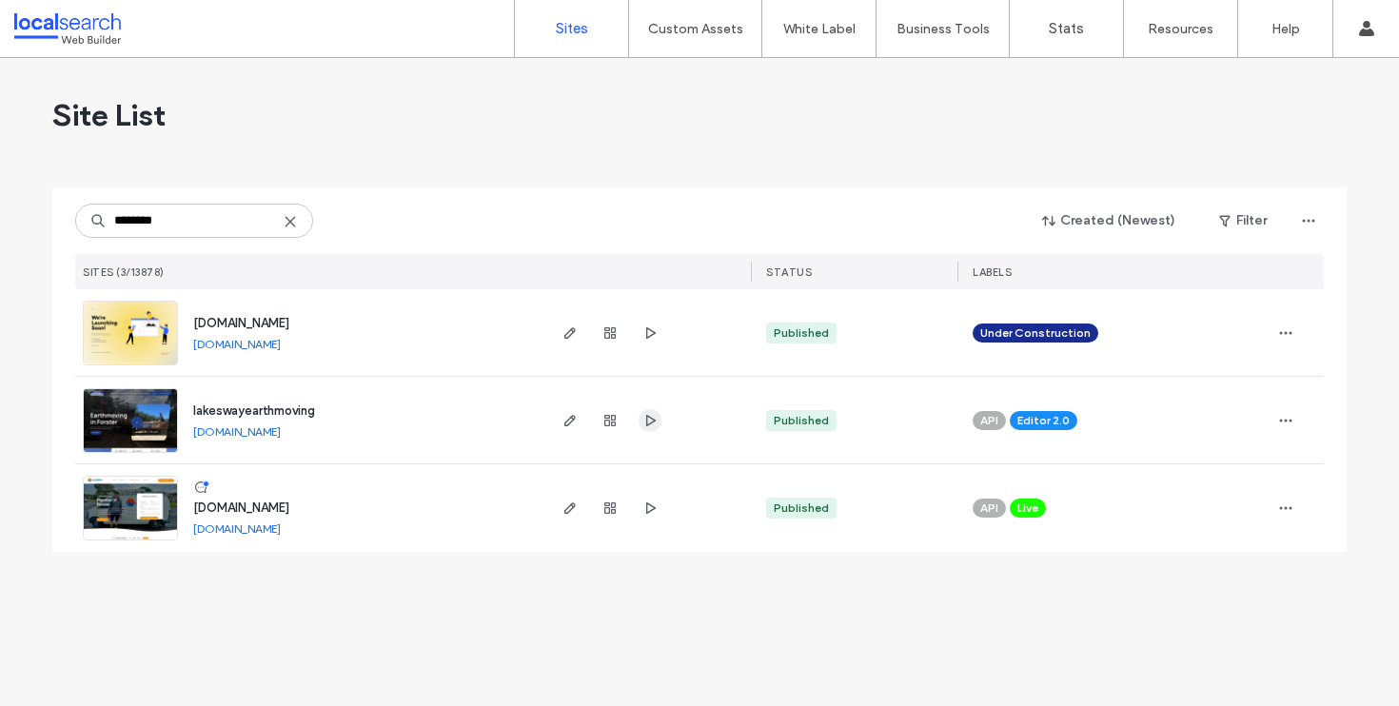
type input "********"
click at [650, 409] on span "button" at bounding box center [649, 420] width 23 height 23
click at [572, 421] on icon "button" at bounding box center [569, 420] width 15 height 15
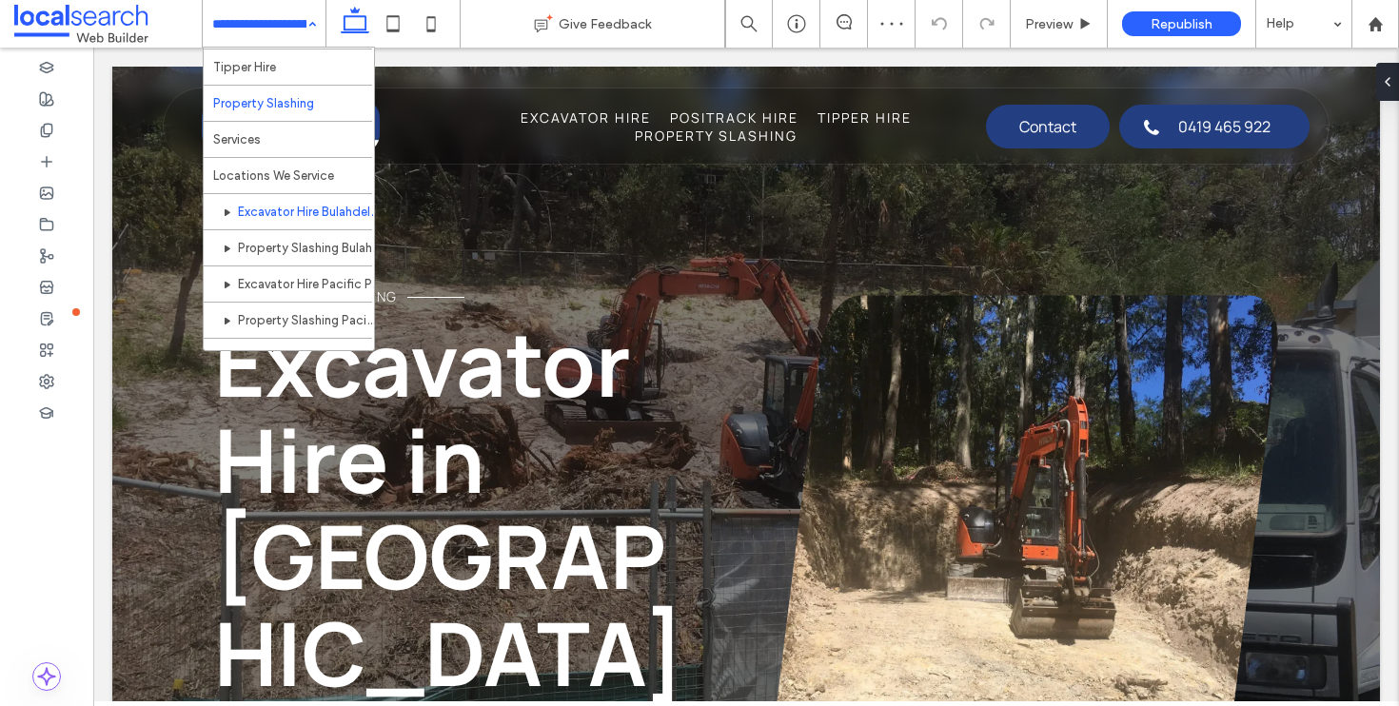
scroll to position [140, 0]
